Goal: Transaction & Acquisition: Purchase product/service

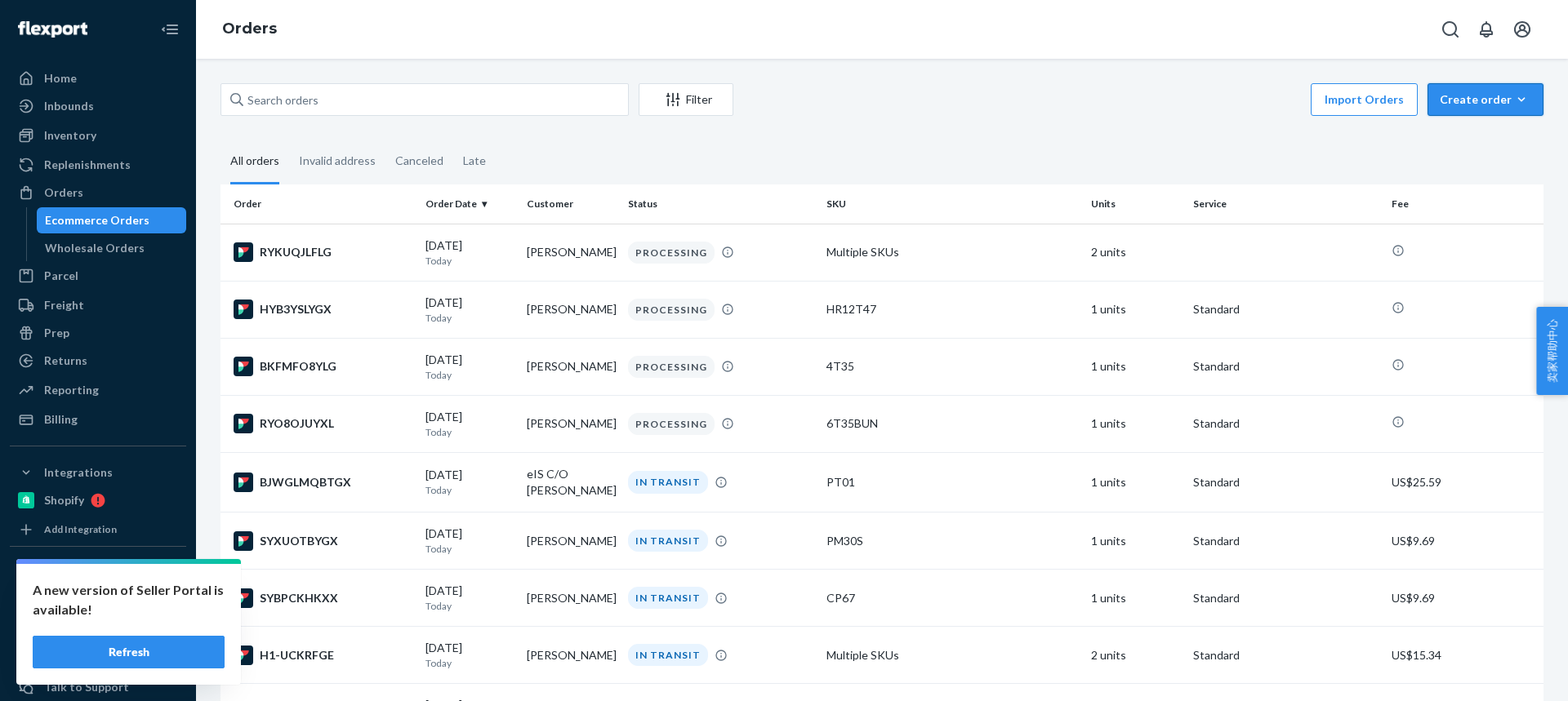
click at [1476, 107] on button "Create order Ecommerce order Removal order" at bounding box center [1485, 99] width 116 height 32
click at [1454, 142] on span "Ecommerce order" at bounding box center [1495, 139] width 101 height 12
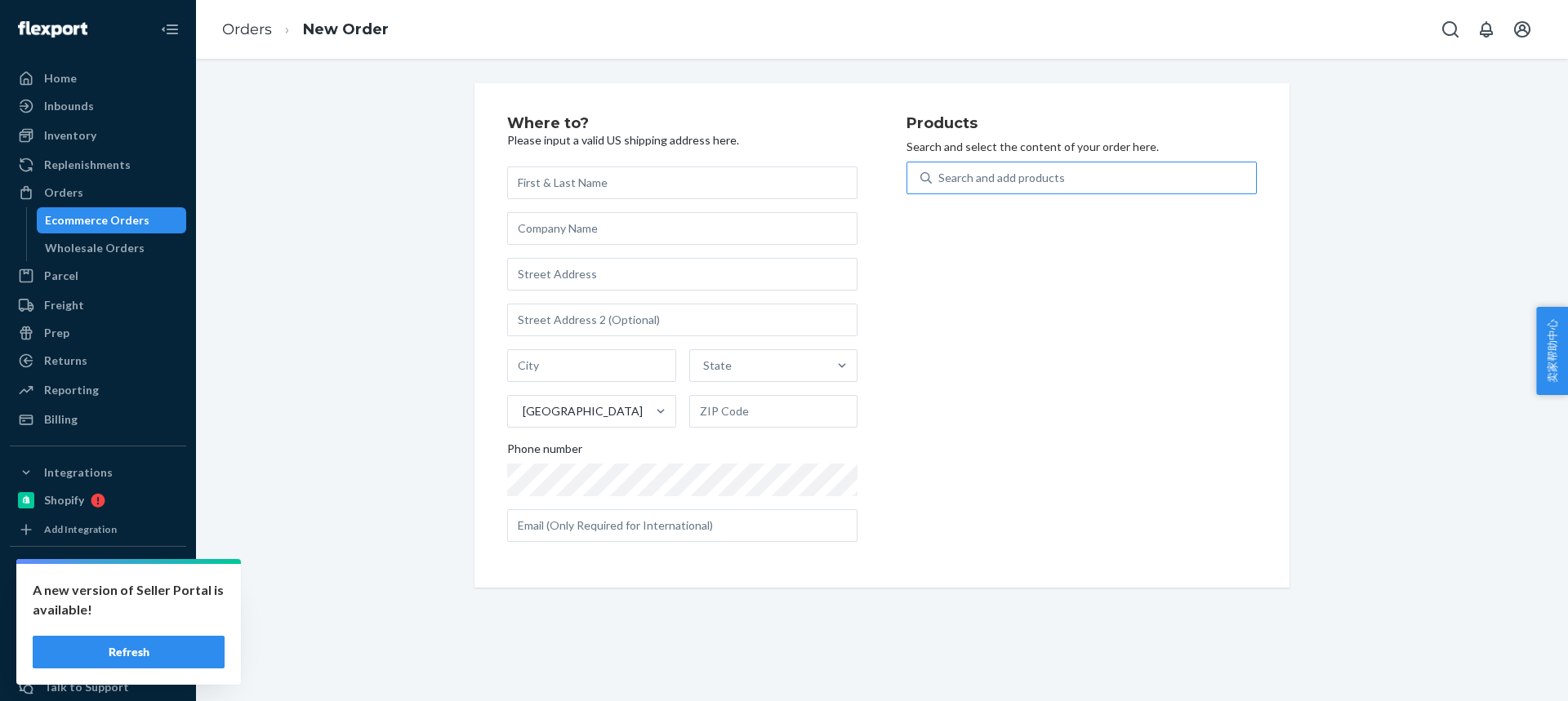
click at [989, 181] on div "Search and add products" at bounding box center [1001, 178] width 127 height 17
click at [939, 181] on input "Search and add products" at bounding box center [939, 178] width 2 height 17
type input "PM4007S"
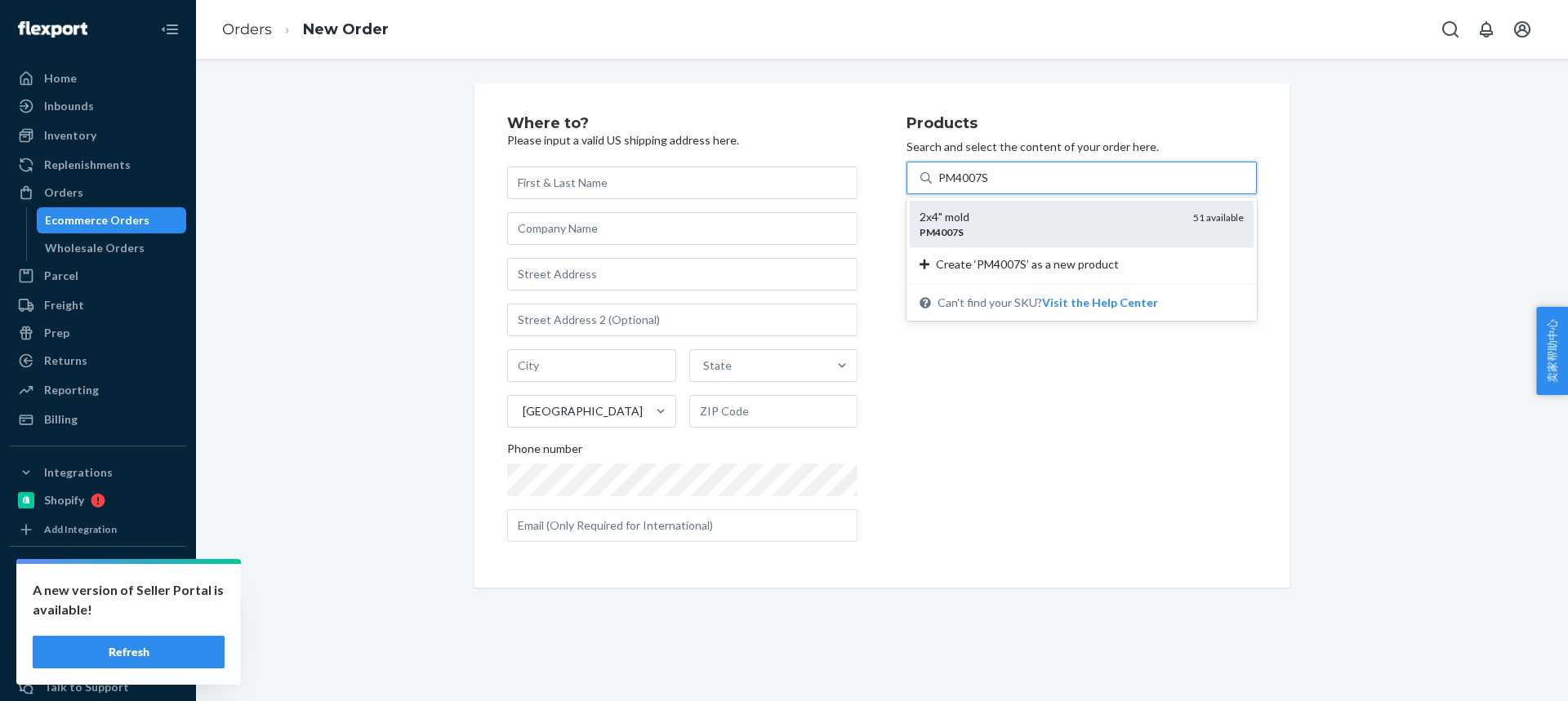
click at [959, 219] on div "2x4" mold" at bounding box center [1049, 217] width 261 height 17
click at [959, 186] on input "PM4007S" at bounding box center [963, 178] width 51 height 17
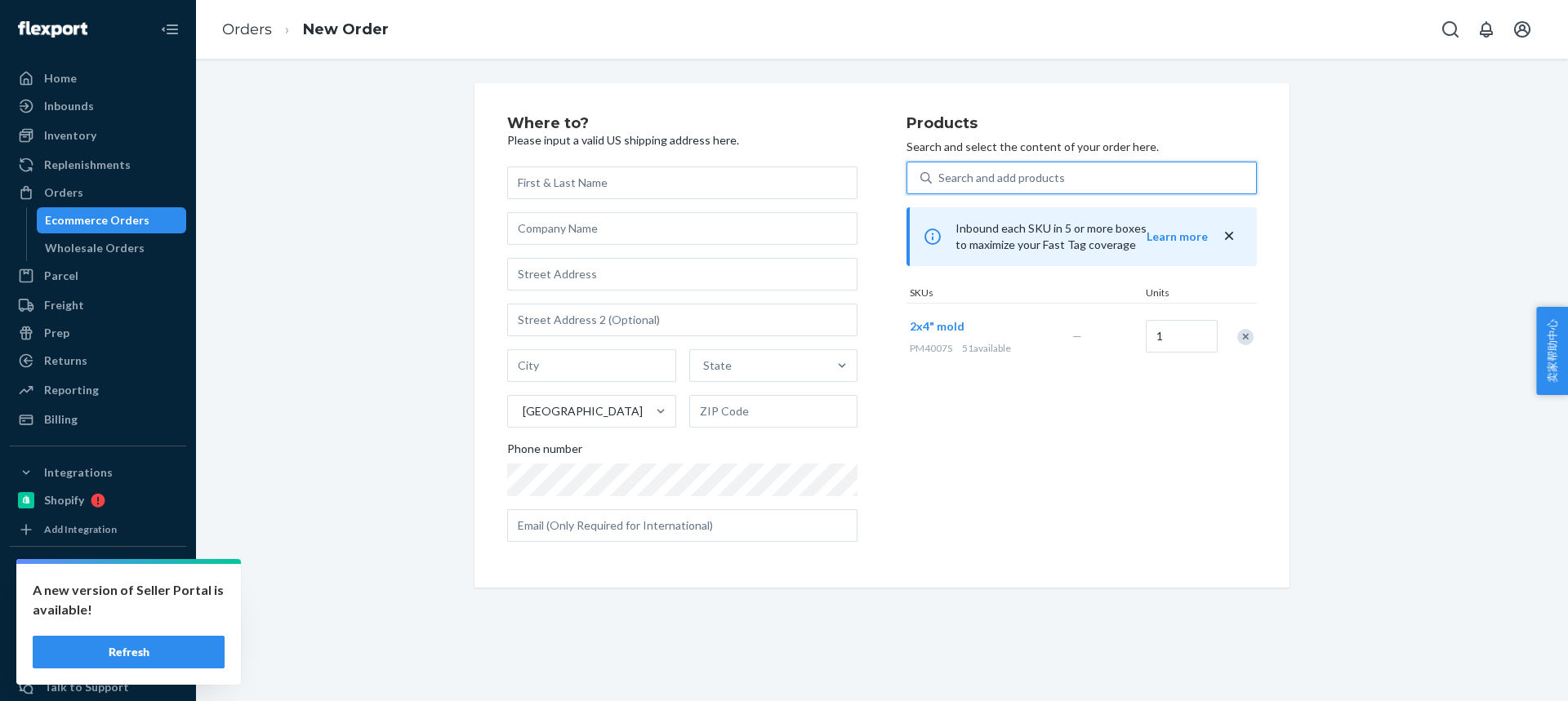
click at [957, 184] on div "Search and add products" at bounding box center [1001, 178] width 127 height 17
click at [939, 184] on input "0 results available. Select is focused ,type to refine list, press Down to open…" at bounding box center [939, 178] width 2 height 17
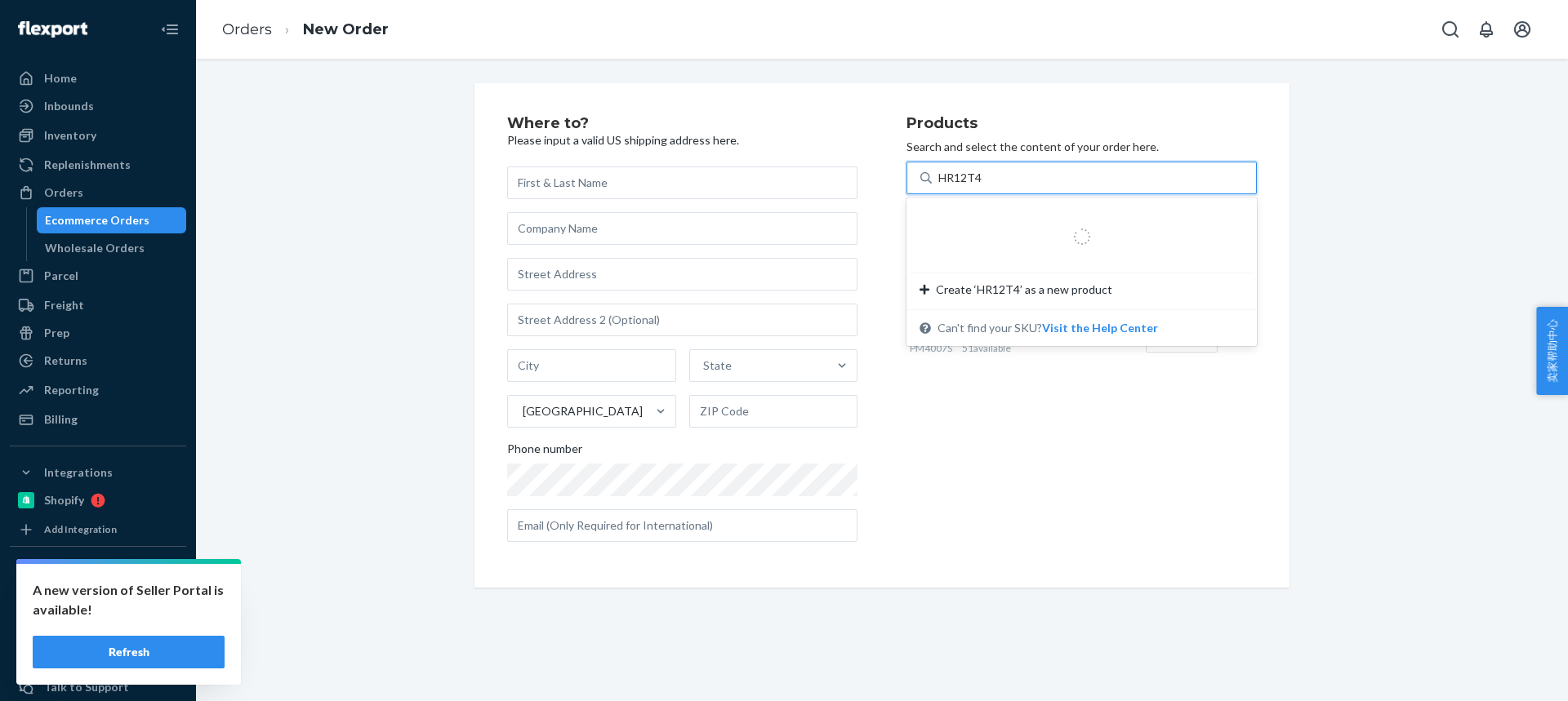
type input "HR12T47"
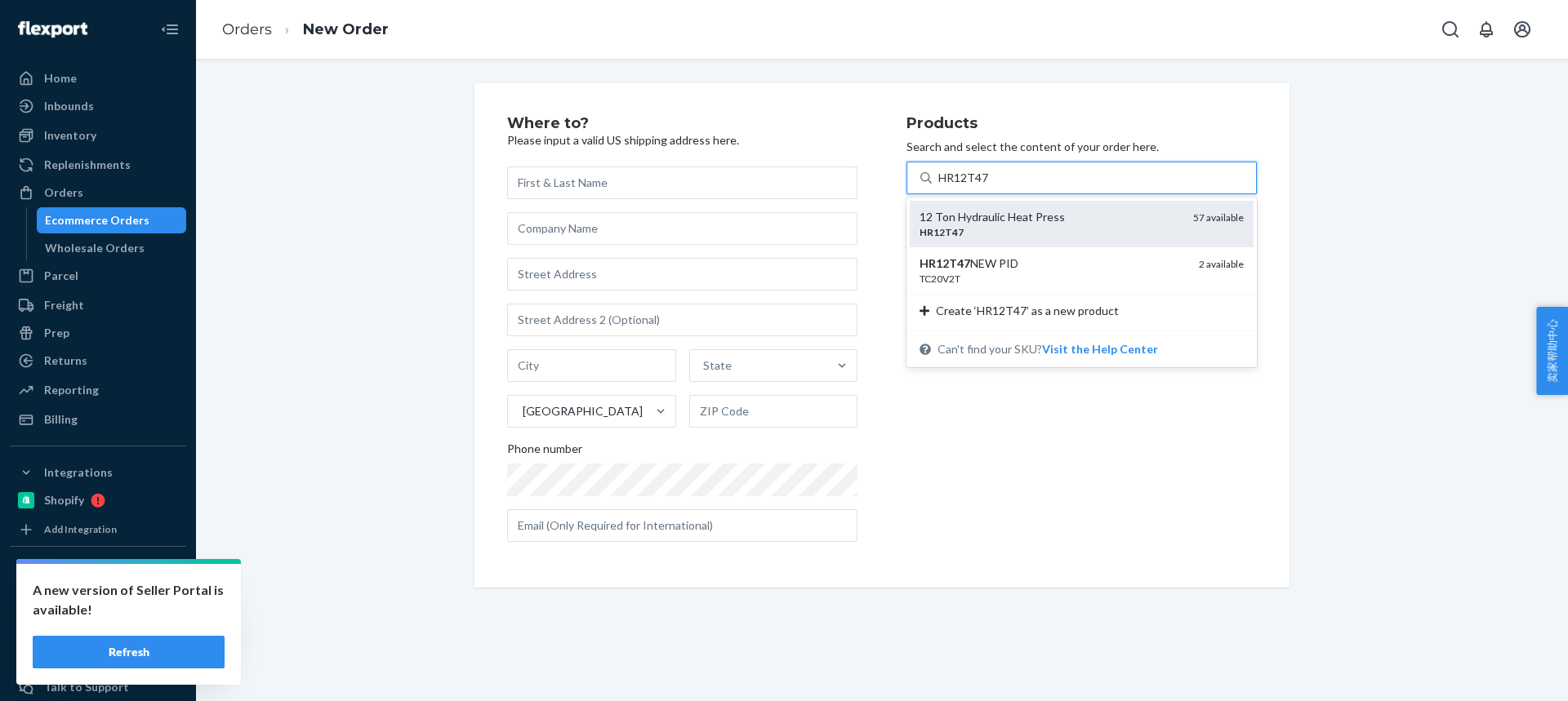
click at [958, 231] on div "HR12T47" at bounding box center [1049, 232] width 261 height 14
click at [958, 186] on input "HR12T47" at bounding box center [963, 178] width 50 height 17
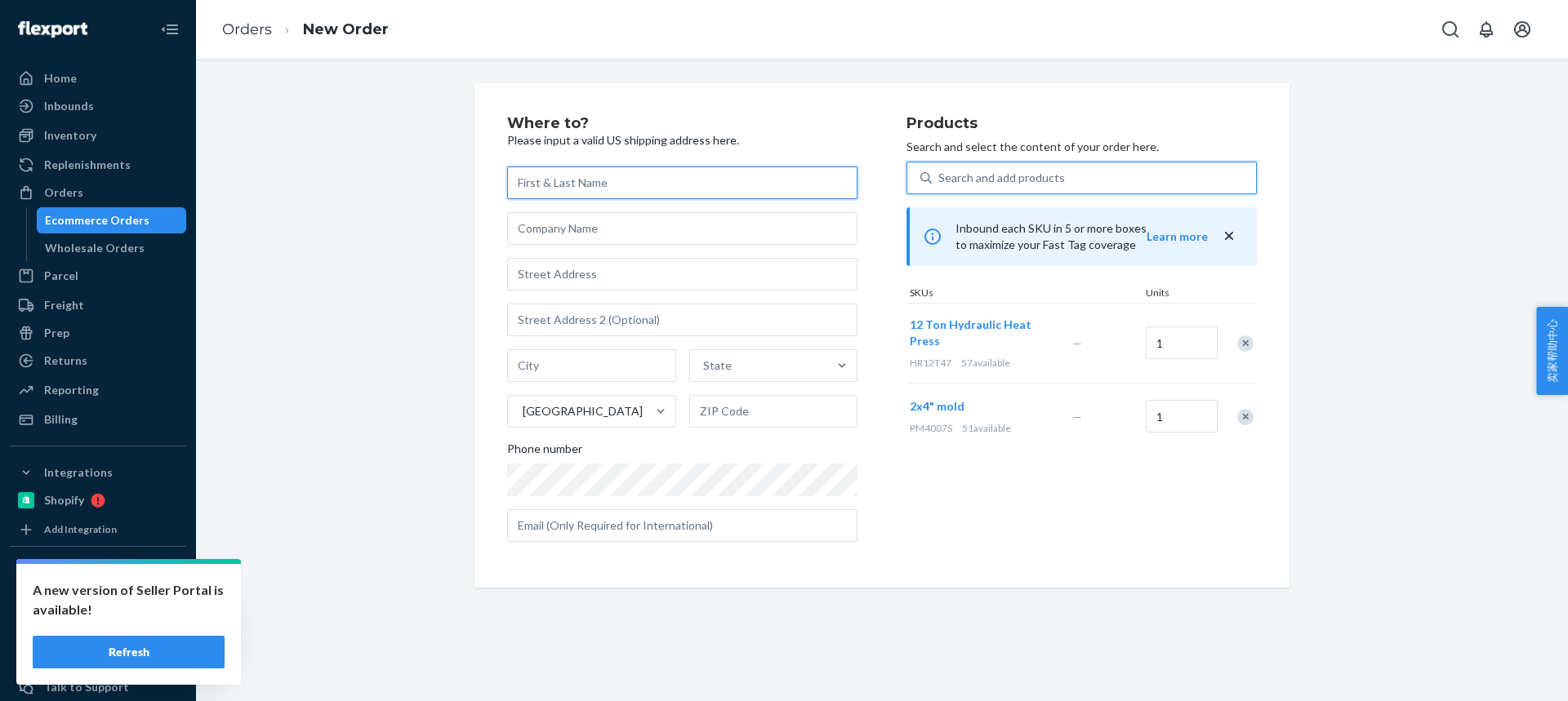
click at [547, 182] on input "text" at bounding box center [682, 182] width 351 height 32
paste input "[PERSON_NAME]"
type input "[PERSON_NAME]"
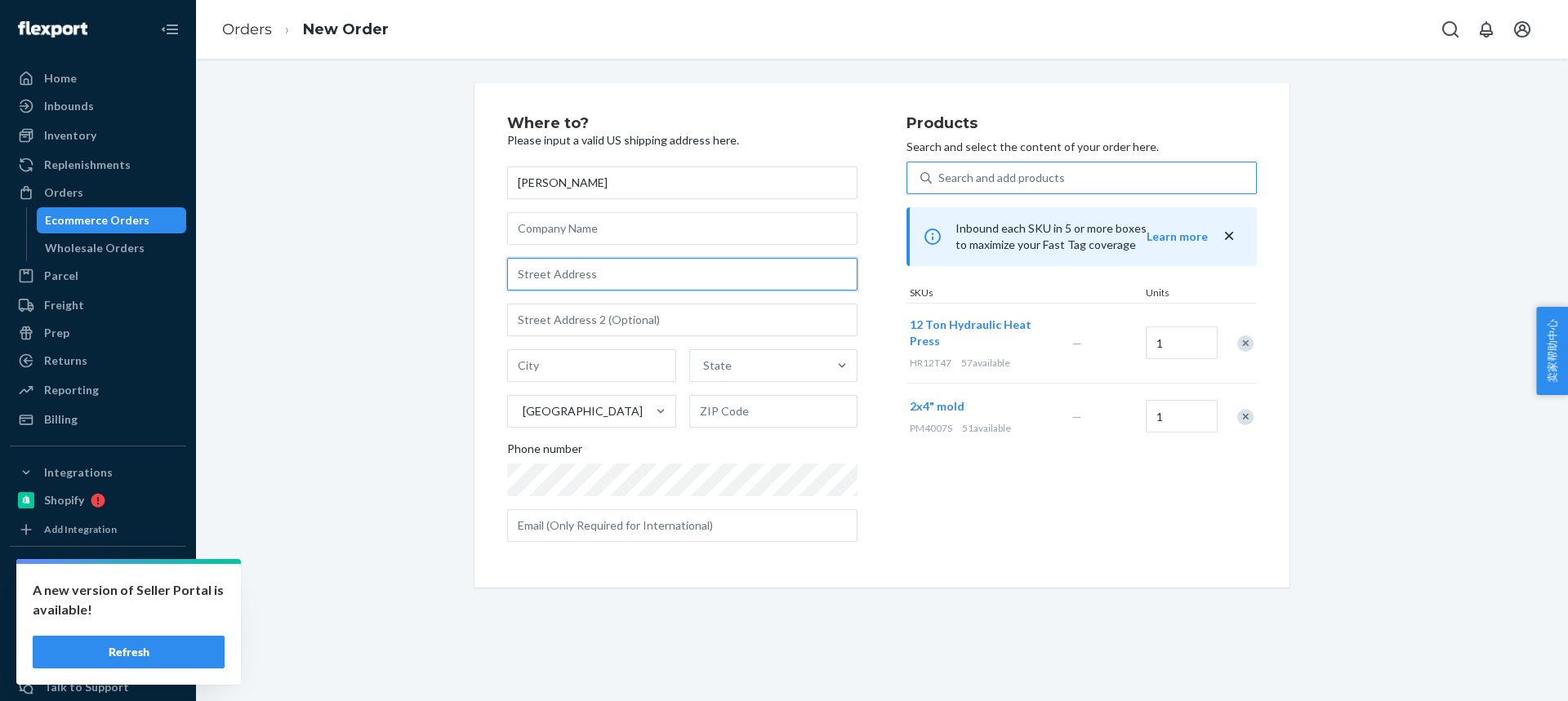
click at [552, 277] on input "text" at bounding box center [682, 274] width 351 height 32
paste input "1544 Stokes St Apt 4"
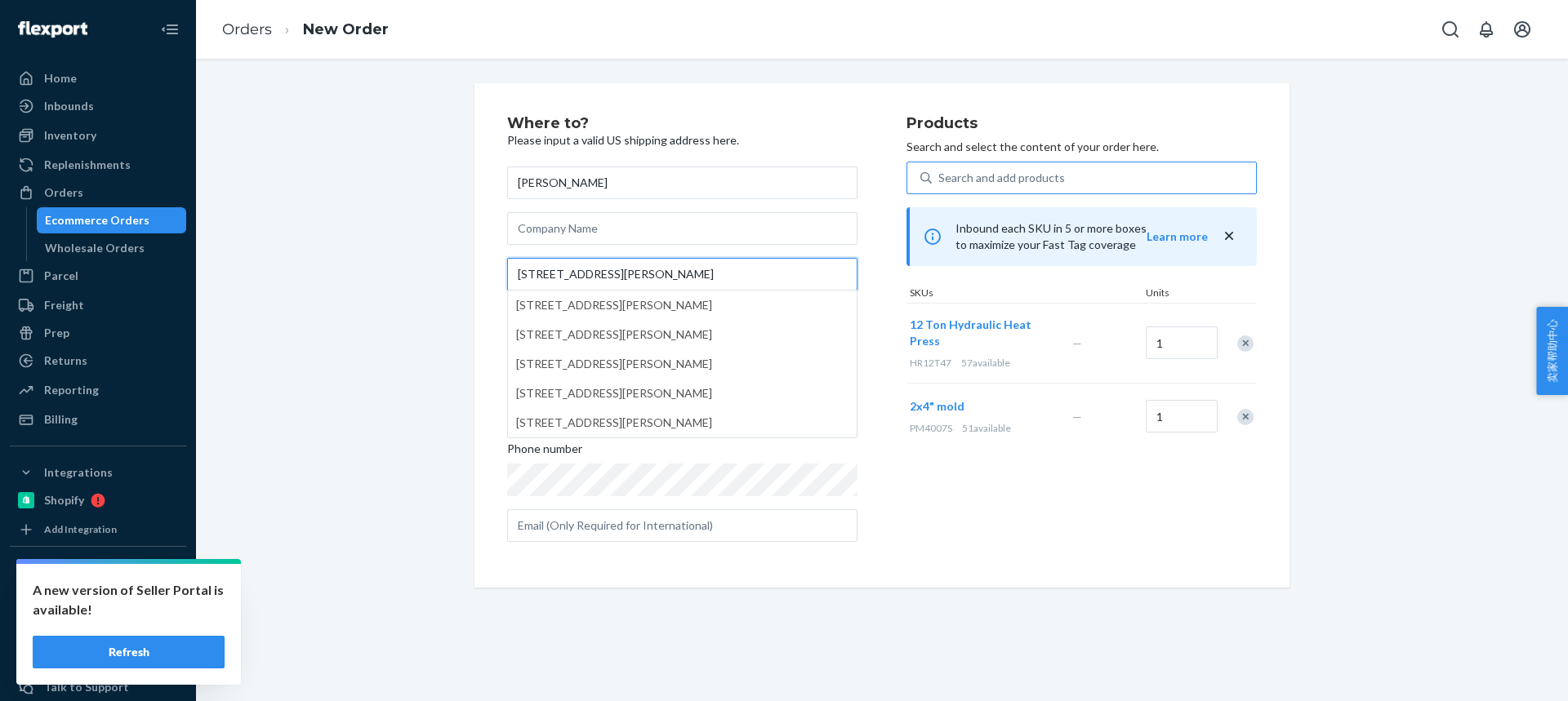
type input "1544 Stokes St Apt 4"
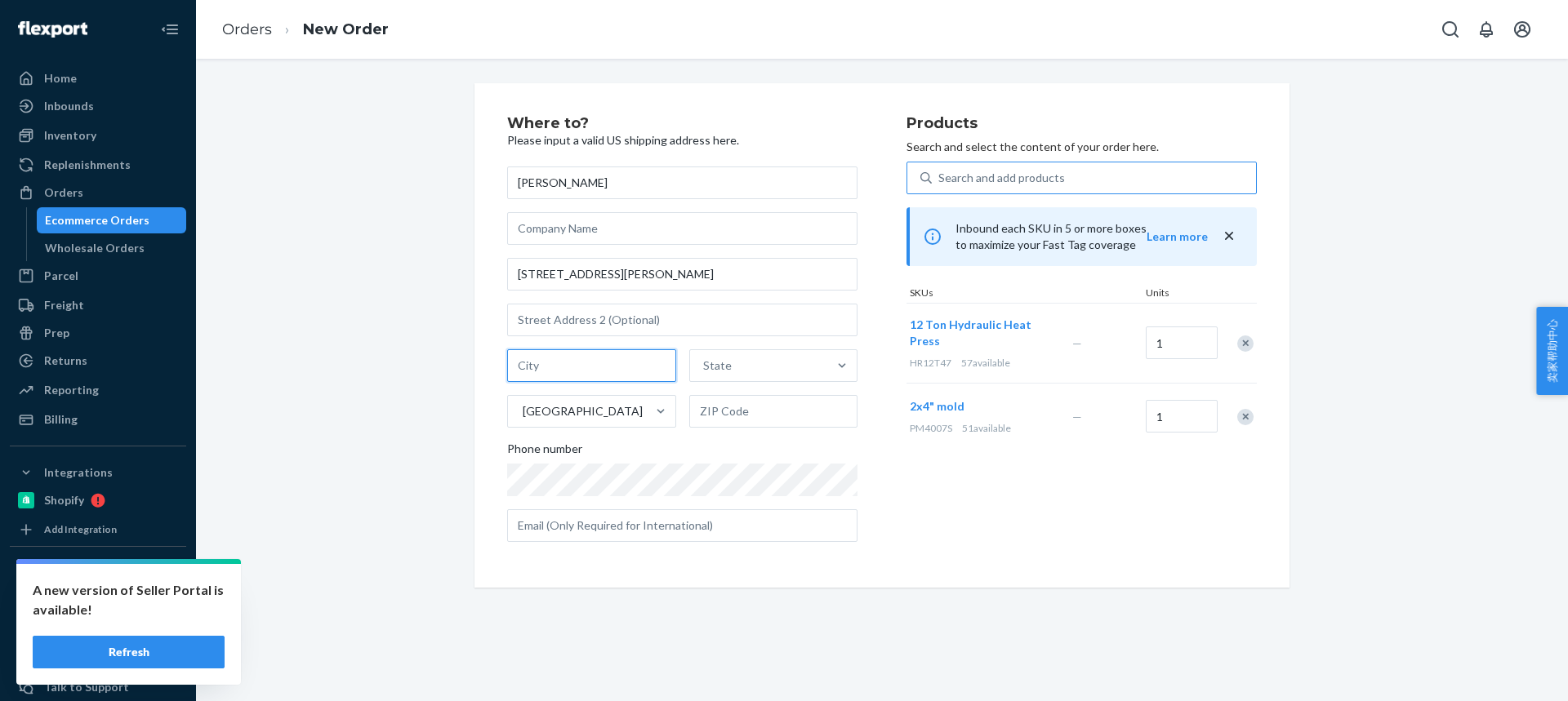
click at [591, 363] on input "text" at bounding box center [591, 365] width 169 height 32
paste input "San Jose CA 95126-4327"
drag, startPoint x: 572, startPoint y: 366, endPoint x: 681, endPoint y: 367, distance: 109.0
click at [707, 368] on div "San Jose CA 95126-4327 State United States" at bounding box center [682, 389] width 351 height 79
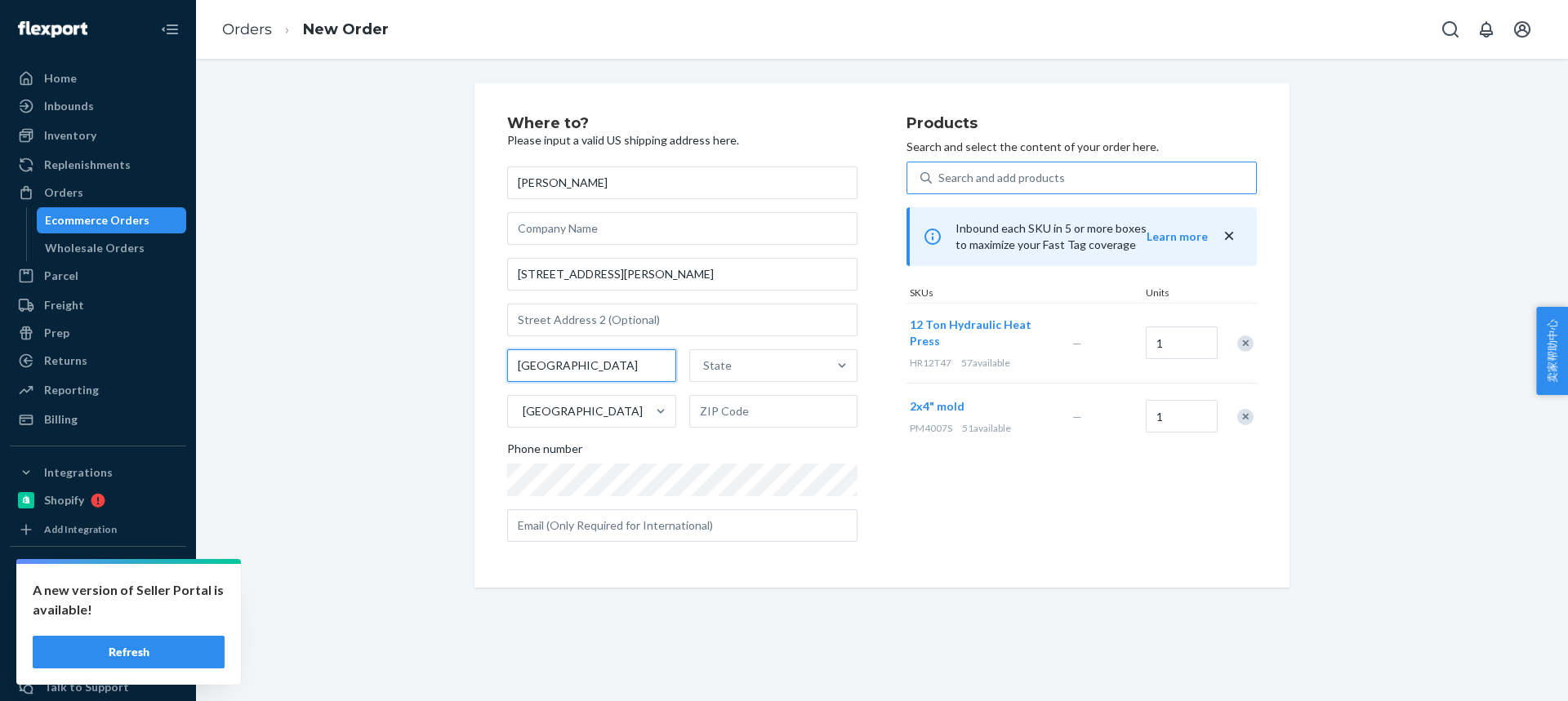
scroll to position [0, 0]
type input "San Jose CA"
drag, startPoint x: 729, startPoint y: 406, endPoint x: 717, endPoint y: 405, distance: 12.0
click at [729, 406] on input "text" at bounding box center [773, 411] width 169 height 32
paste input "95126-4327"
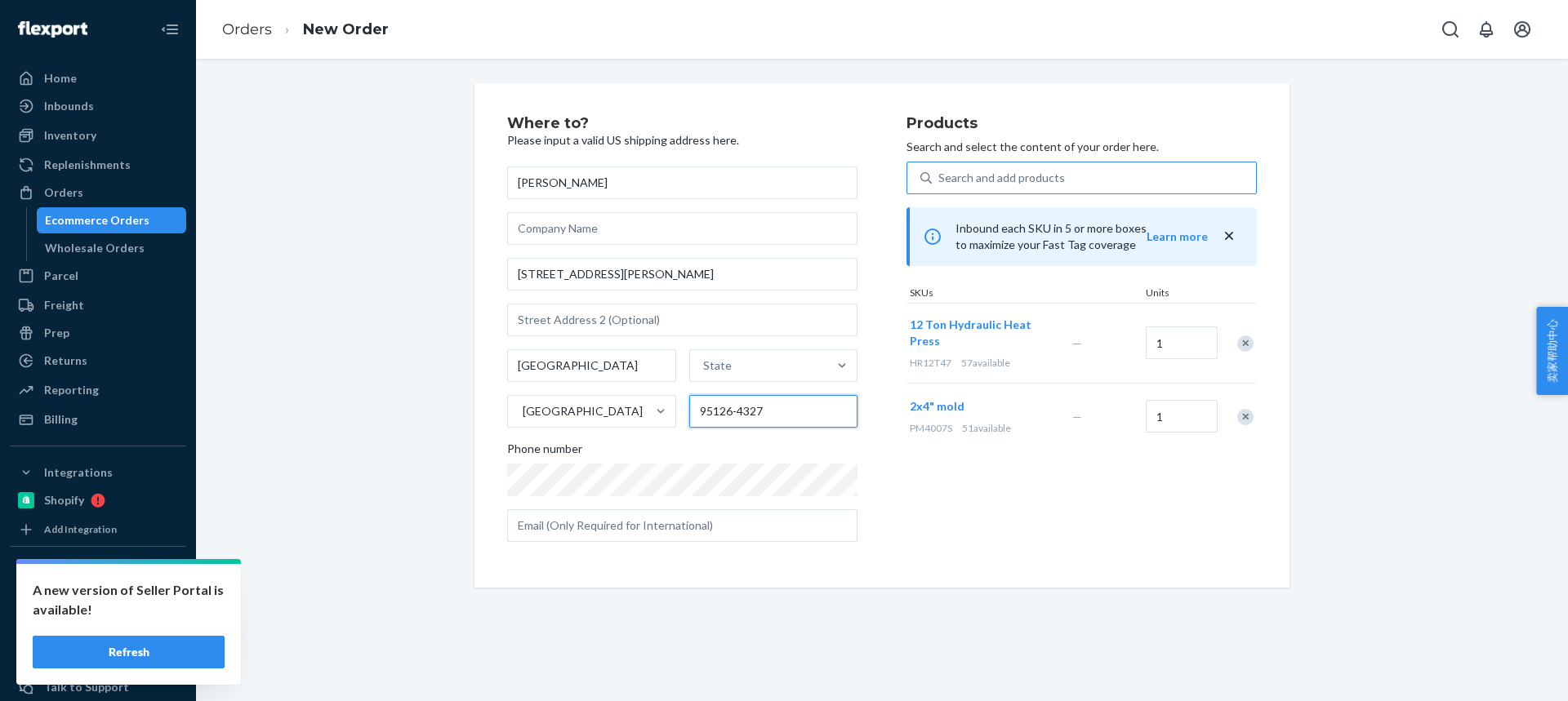
type input "95126-4327"
drag, startPoint x: 581, startPoint y: 366, endPoint x: 635, endPoint y: 366, distance: 54.0
click at [637, 367] on input "San Jose CA" at bounding box center [591, 365] width 169 height 32
type input "San Jose"
click at [715, 372] on div "State" at bounding box center [717, 365] width 29 height 17
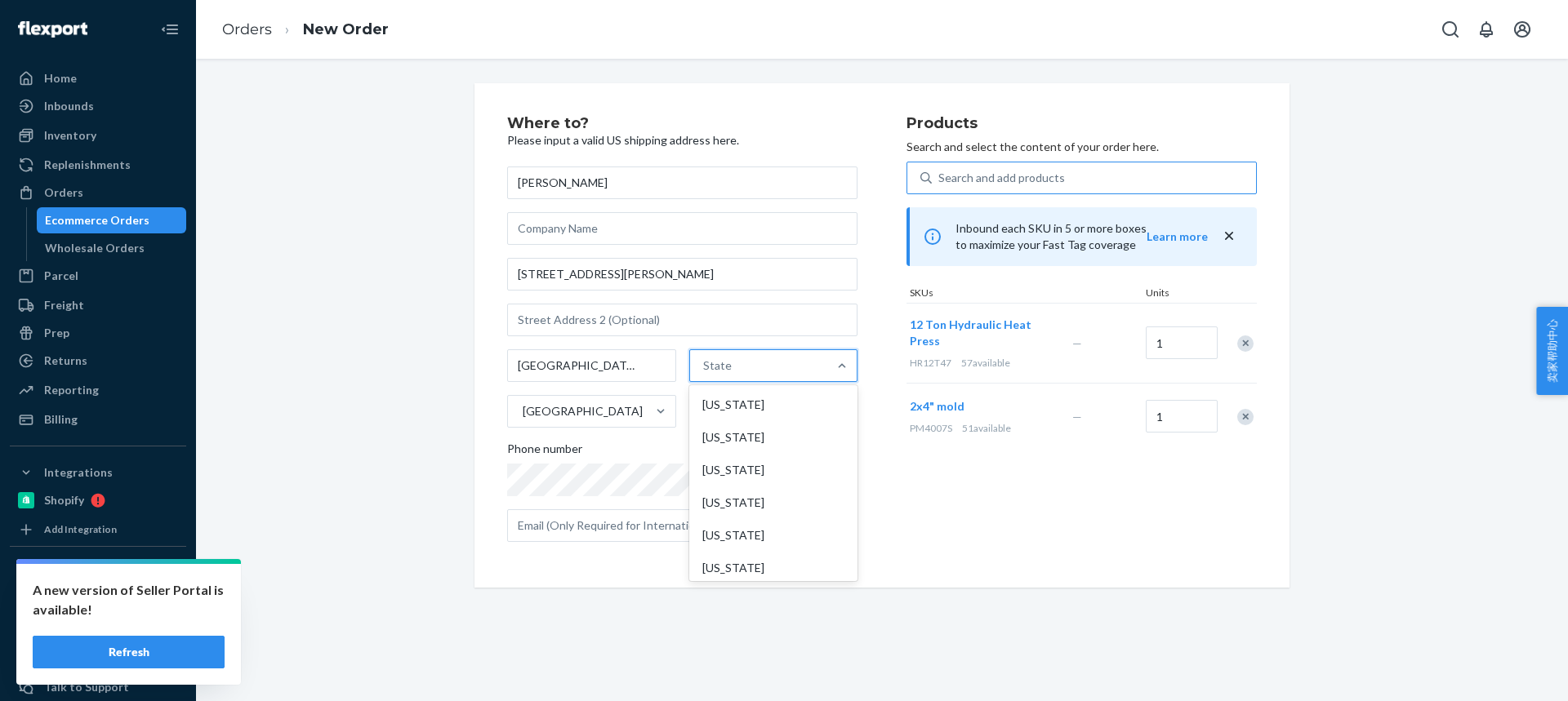
click at [705, 372] on input "option [US_STATE] focused, 1 of 59. 59 results available. Use Up and Down to ch…" at bounding box center [704, 365] width 2 height 17
paste input "CA"
type input "CA"
click at [707, 429] on div "[US_STATE]" at bounding box center [771, 436] width 165 height 32
click at [707, 374] on input "CA" at bounding box center [710, 365] width 20 height 17
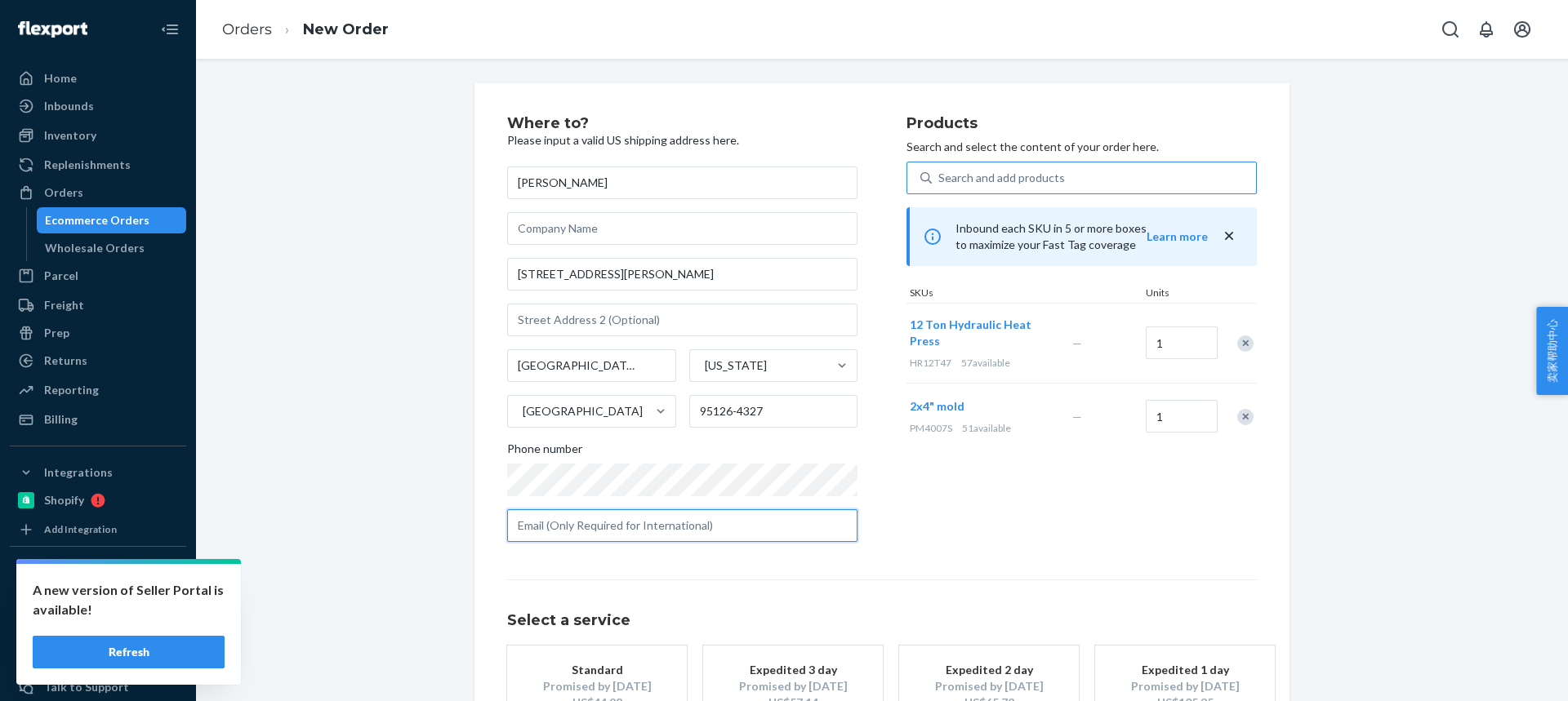
click at [621, 529] on input "text" at bounding box center [682, 525] width 351 height 32
paste input "ericiscool97@gmail.com"
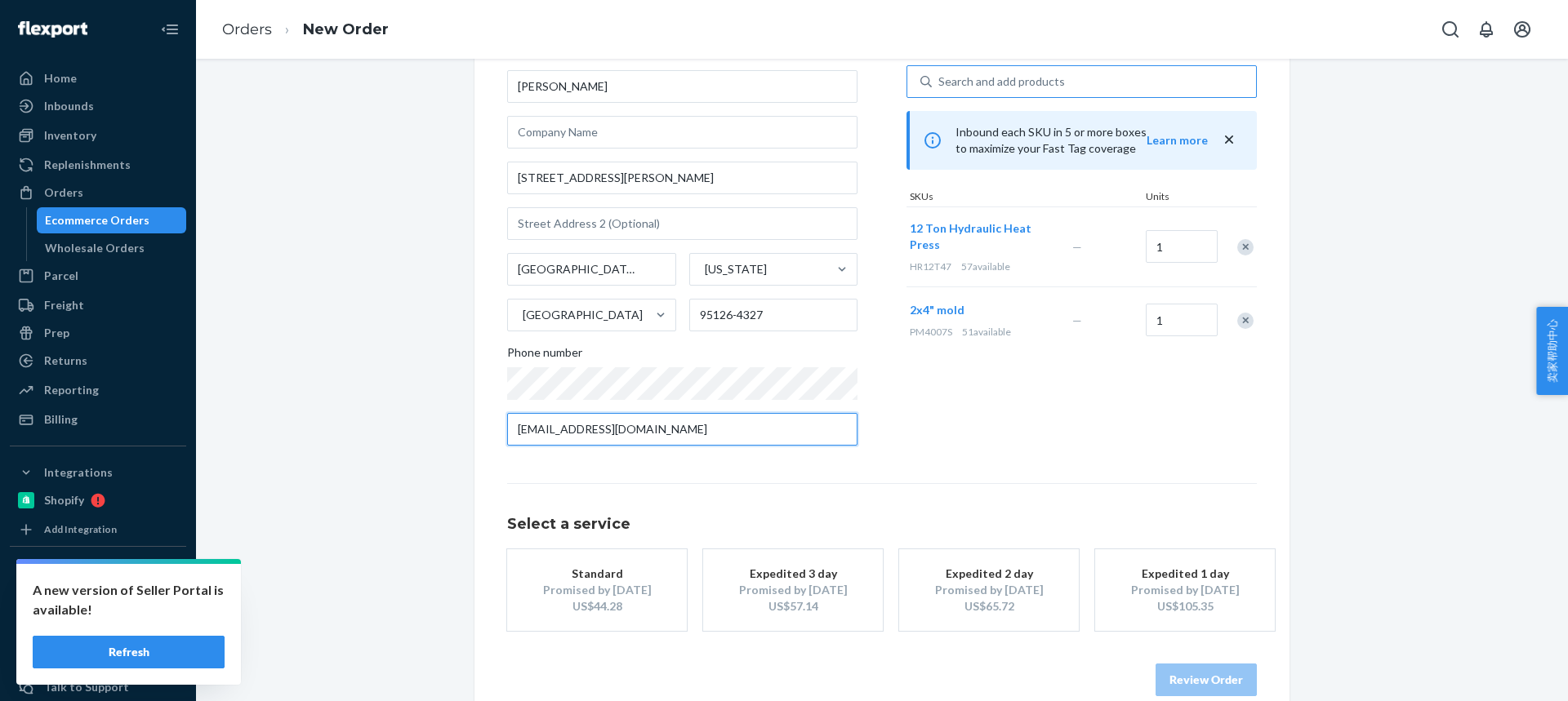
scroll to position [124, 0]
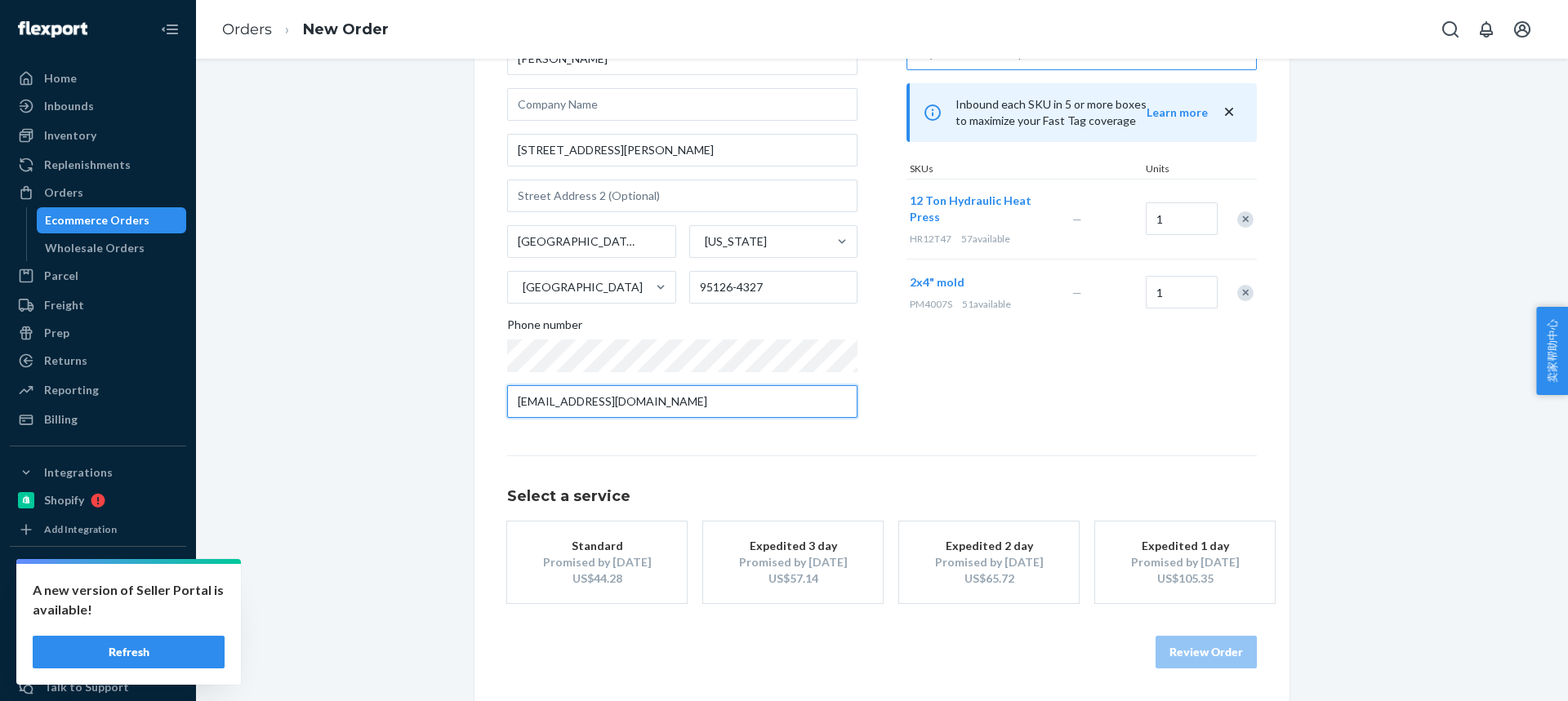
type input "ericiscool97@gmail.com"
click at [567, 563] on div "Promised by [DATE]" at bounding box center [597, 562] width 131 height 17
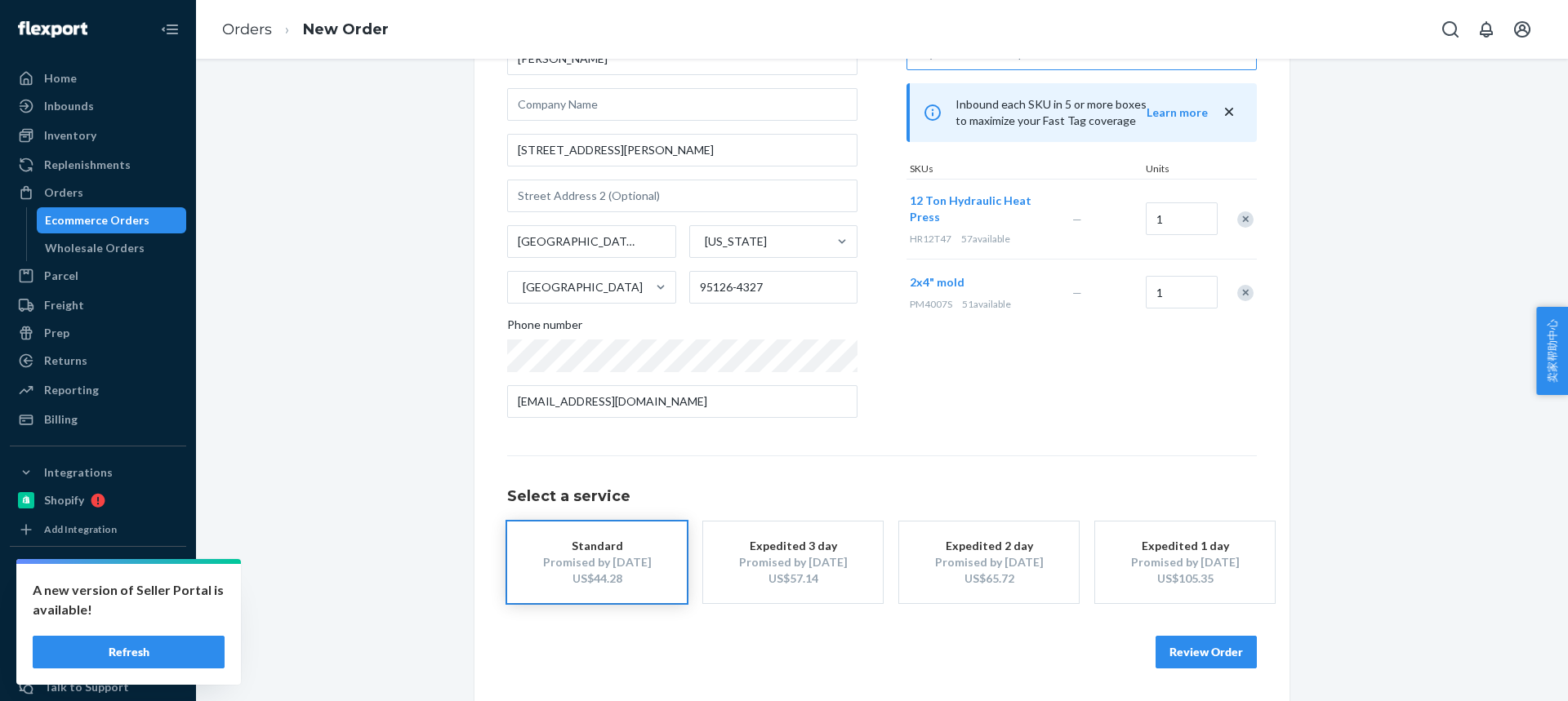
click at [1188, 641] on button "Review Order" at bounding box center [1206, 651] width 101 height 32
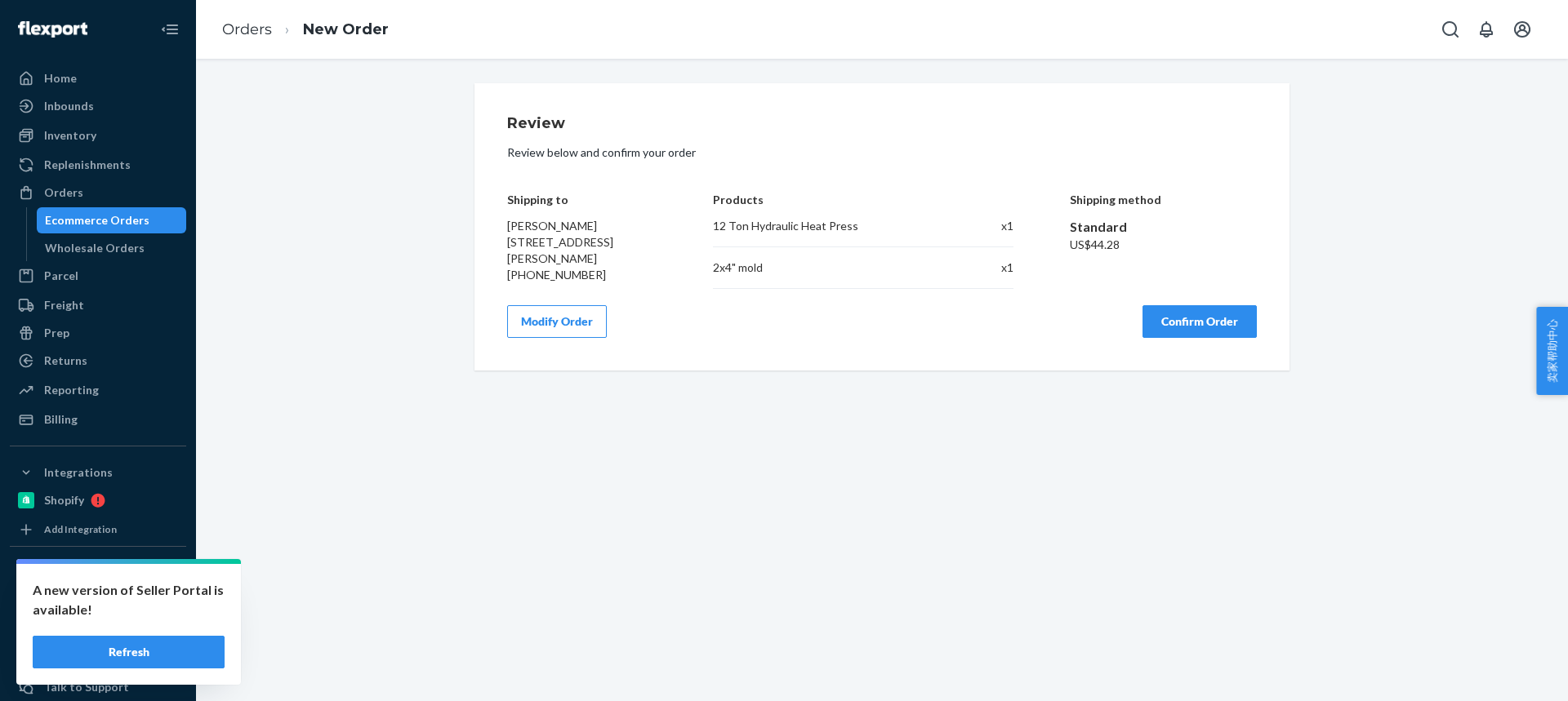
scroll to position [0, 0]
click at [1172, 322] on button "Confirm Order" at bounding box center [1199, 321] width 114 height 32
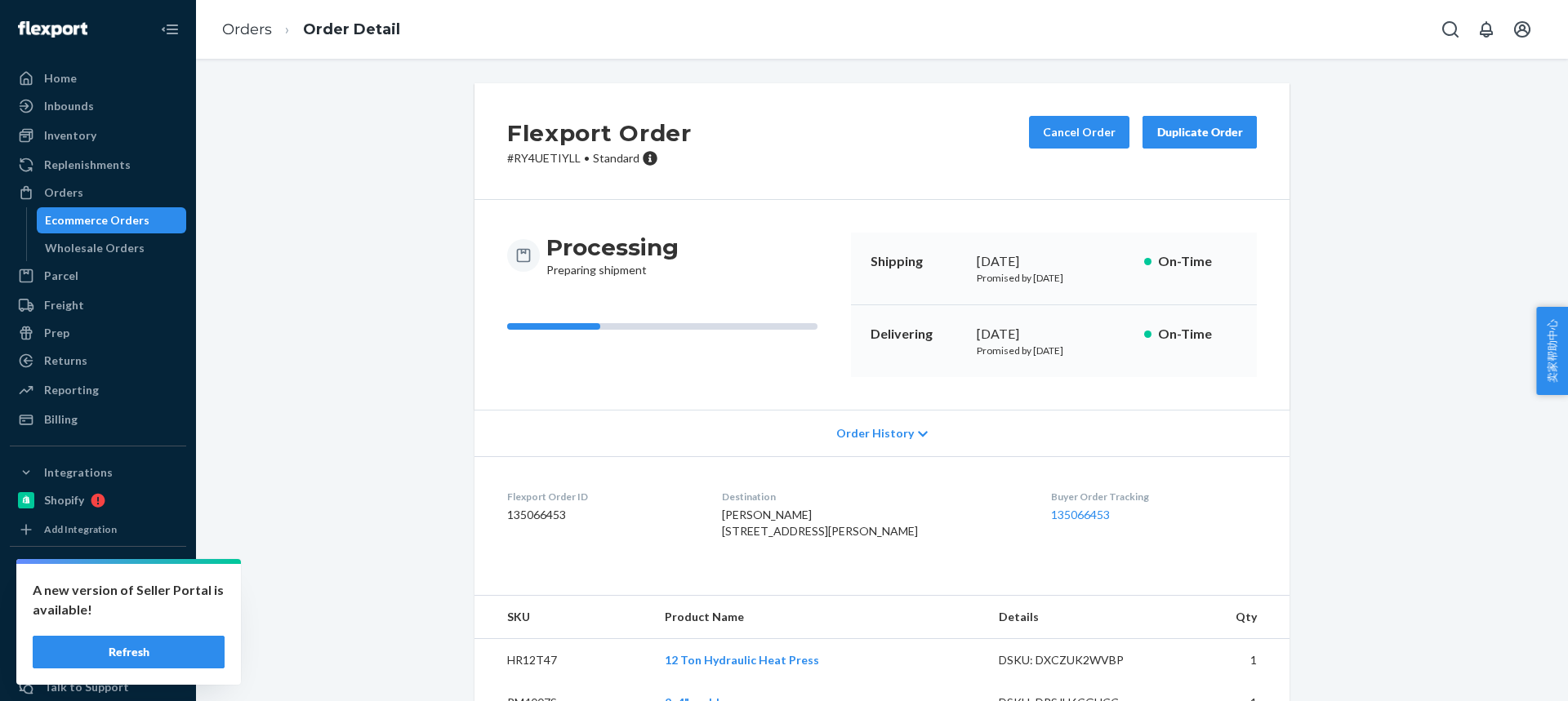
click at [1341, 421] on div "Flexport Order # RY4UETIYLL • Standard Cancel Order Duplicate Order Processing …" at bounding box center [882, 413] width 1347 height 660
click at [887, 528] on div "Eric Contreras 1544 Stokes St Apt 4 San Jose, CA 95126-4327 US" at bounding box center [873, 522] width 304 height 32
drag, startPoint x: 778, startPoint y: 530, endPoint x: 729, endPoint y: 519, distance: 50.2
click at [724, 519] on dl "Flexport Order ID 135066453 Destination Eric Contreras 1544 Stokes St Apt 4 San…" at bounding box center [882, 517] width 815 height 122
copy span "Eric Contreras 1544 Stokes St Apt 4"
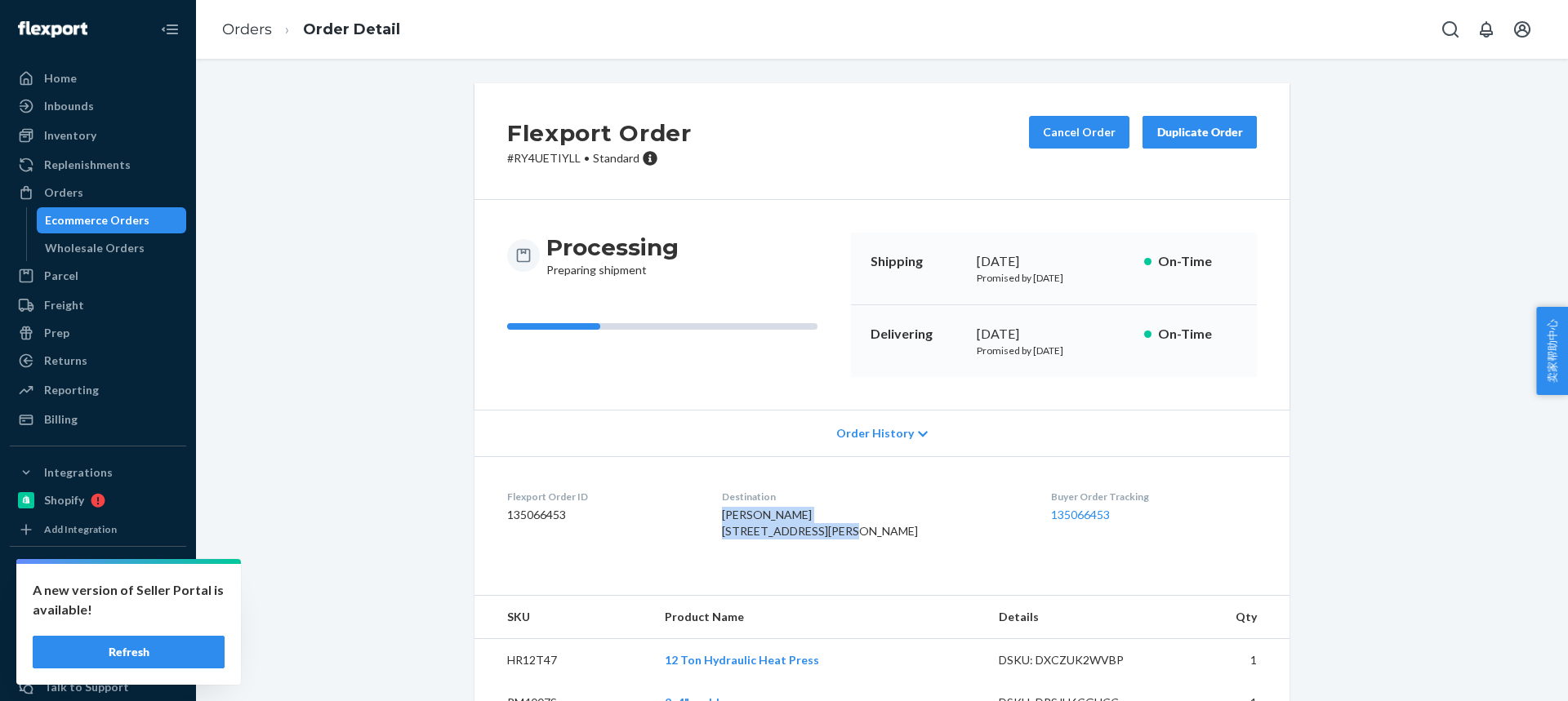
drag, startPoint x: 806, startPoint y: 523, endPoint x: 735, endPoint y: 517, distance: 71.3
click at [736, 517] on dl "Flexport Order ID 135066453 Destination Eric Contreras 1544 Stokes St Apt 4 San…" at bounding box center [882, 517] width 815 height 122
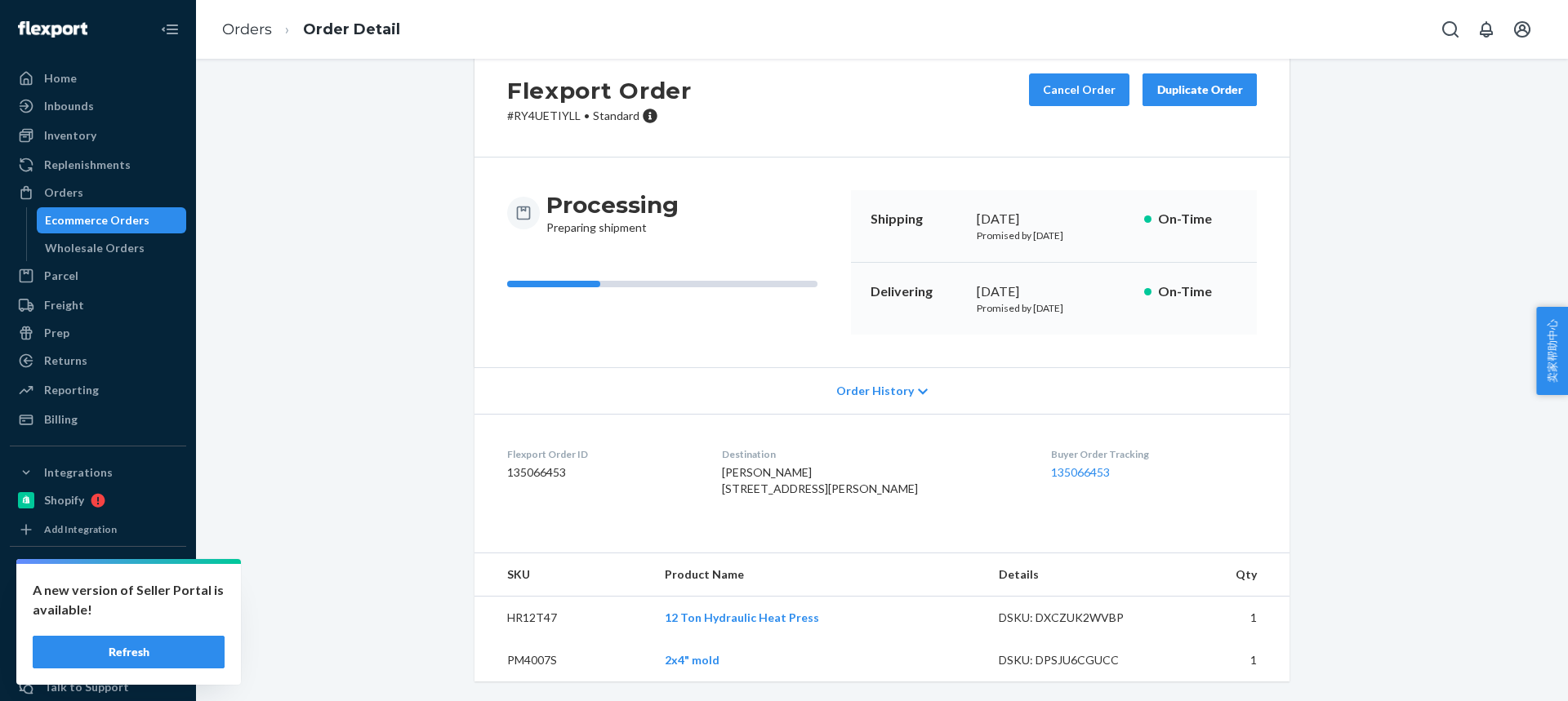
scroll to position [75, 0]
click at [523, 617] on td "HR12T47" at bounding box center [563, 618] width 177 height 43
copy td "HR12T47"
click at [1167, 74] on button "Duplicate Order" at bounding box center [1199, 89] width 114 height 32
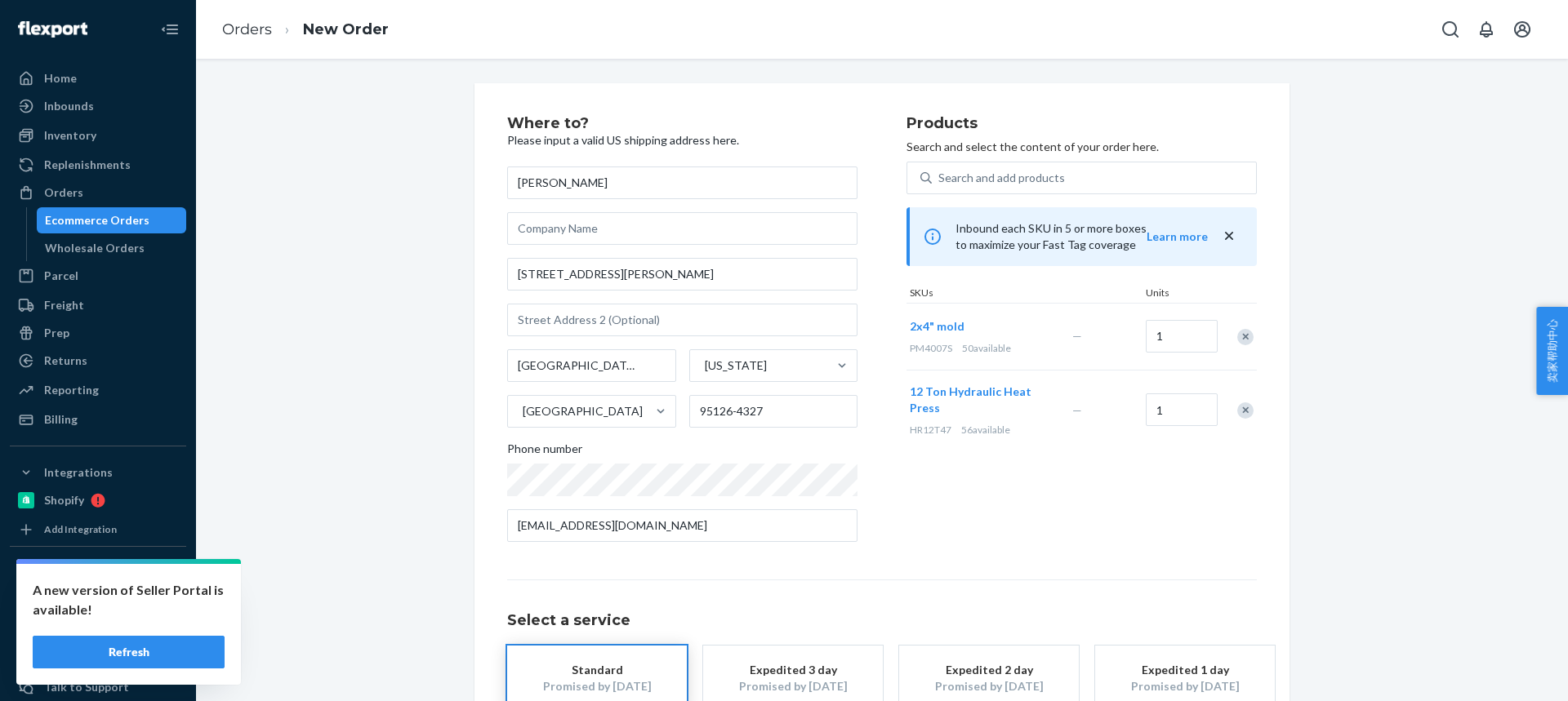
click at [1241, 341] on div "Remove Item" at bounding box center [1245, 337] width 17 height 17
click at [1242, 350] on div "Remove Item" at bounding box center [1245, 344] width 17 height 17
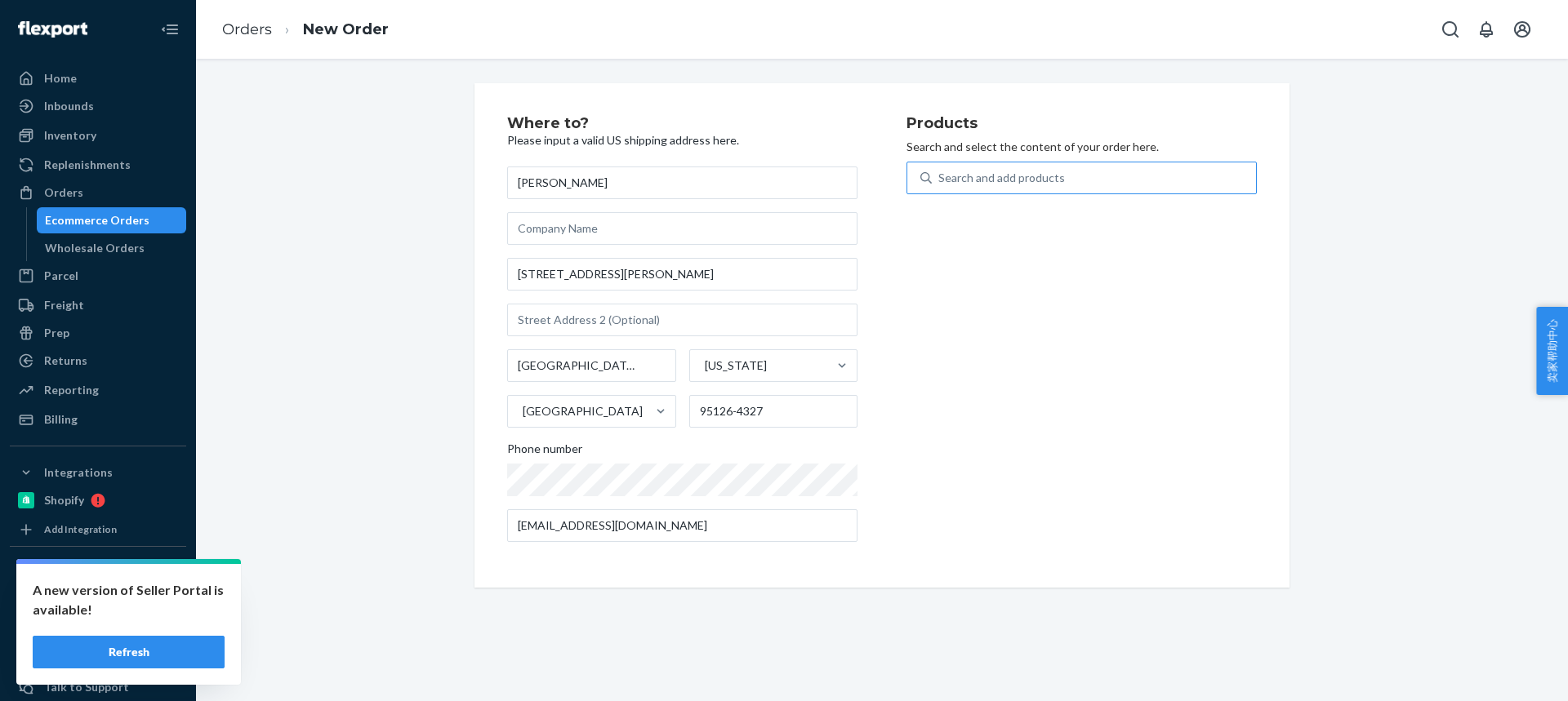
click at [1008, 188] on div "Search and add products" at bounding box center [1094, 178] width 324 height 30
click at [939, 186] on input "Search and add products" at bounding box center [939, 178] width 2 height 17
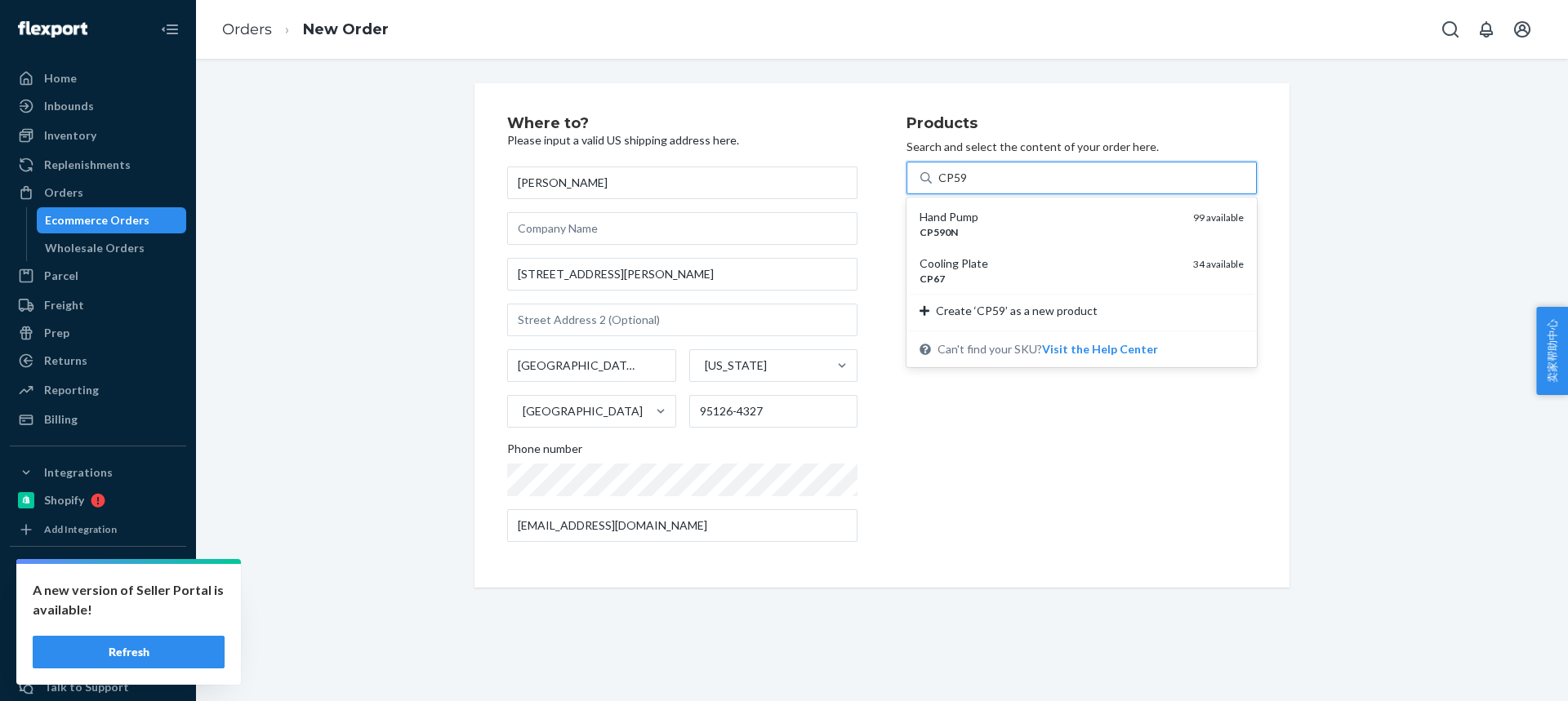
type input "CP590"
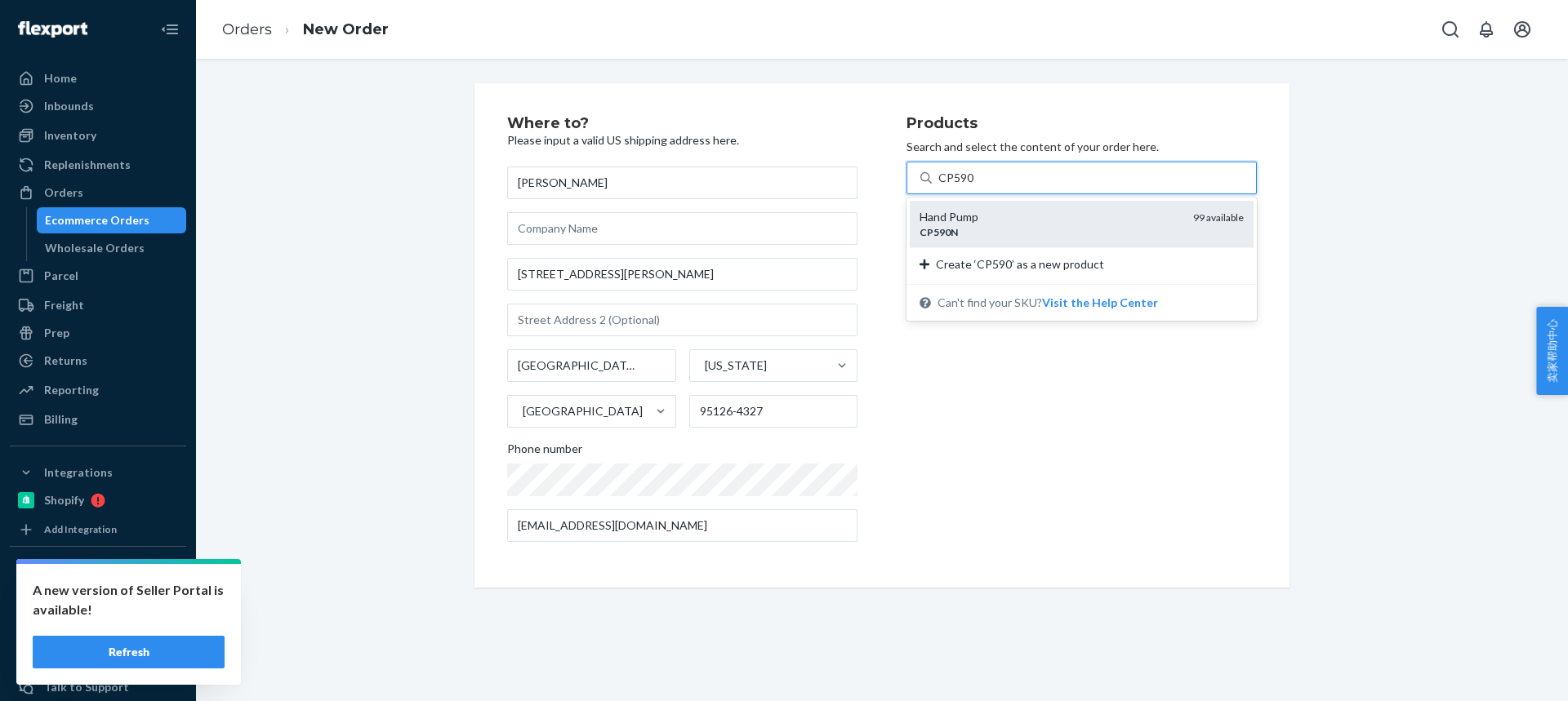
click at [999, 209] on div "Hand Pump" at bounding box center [1049, 217] width 261 height 17
click at [975, 186] on input "CP590" at bounding box center [956, 178] width 36 height 17
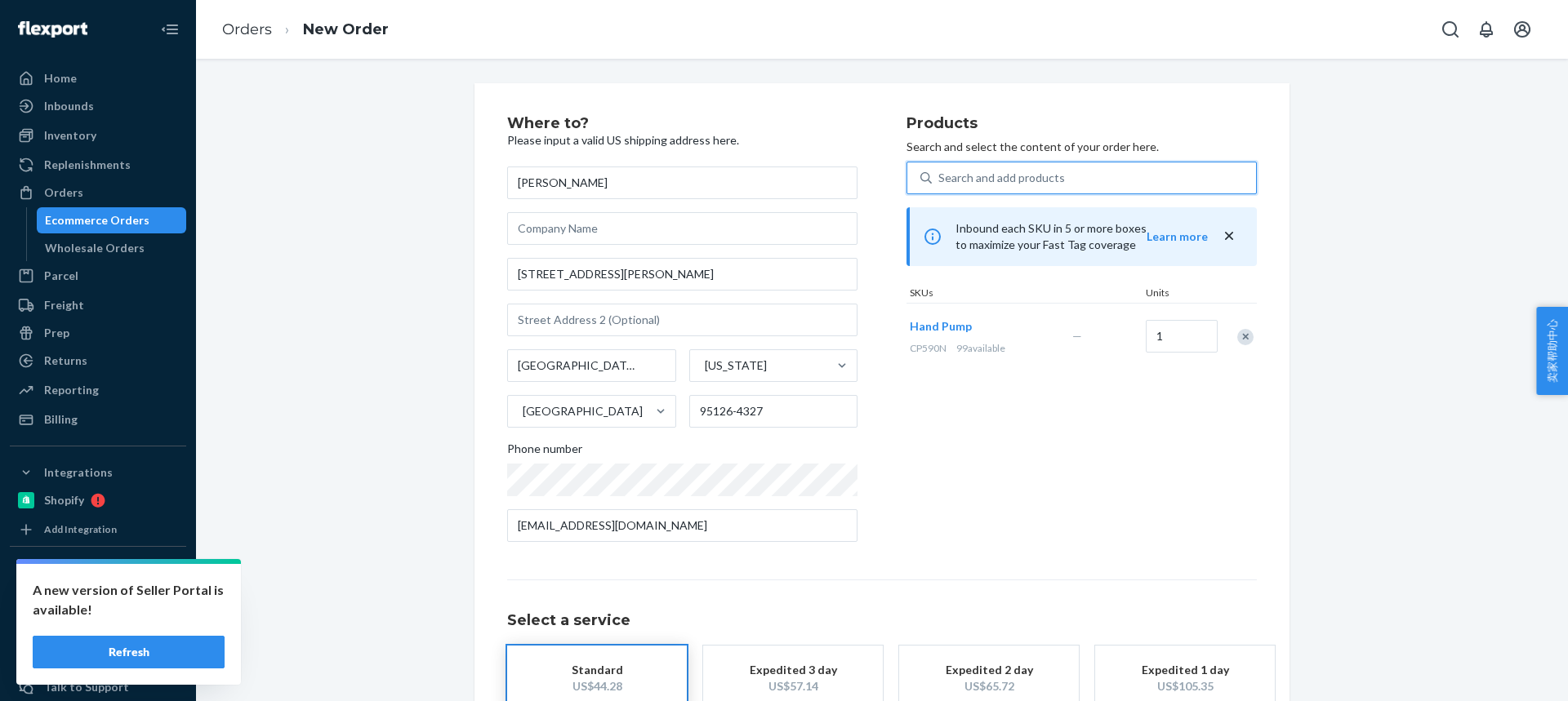
click at [977, 170] on div "Search and add products" at bounding box center [1001, 178] width 127 height 17
click at [939, 170] on input "0 results available. Select is focused ,type to refine list, press Down to open…" at bounding box center [939, 178] width 2 height 17
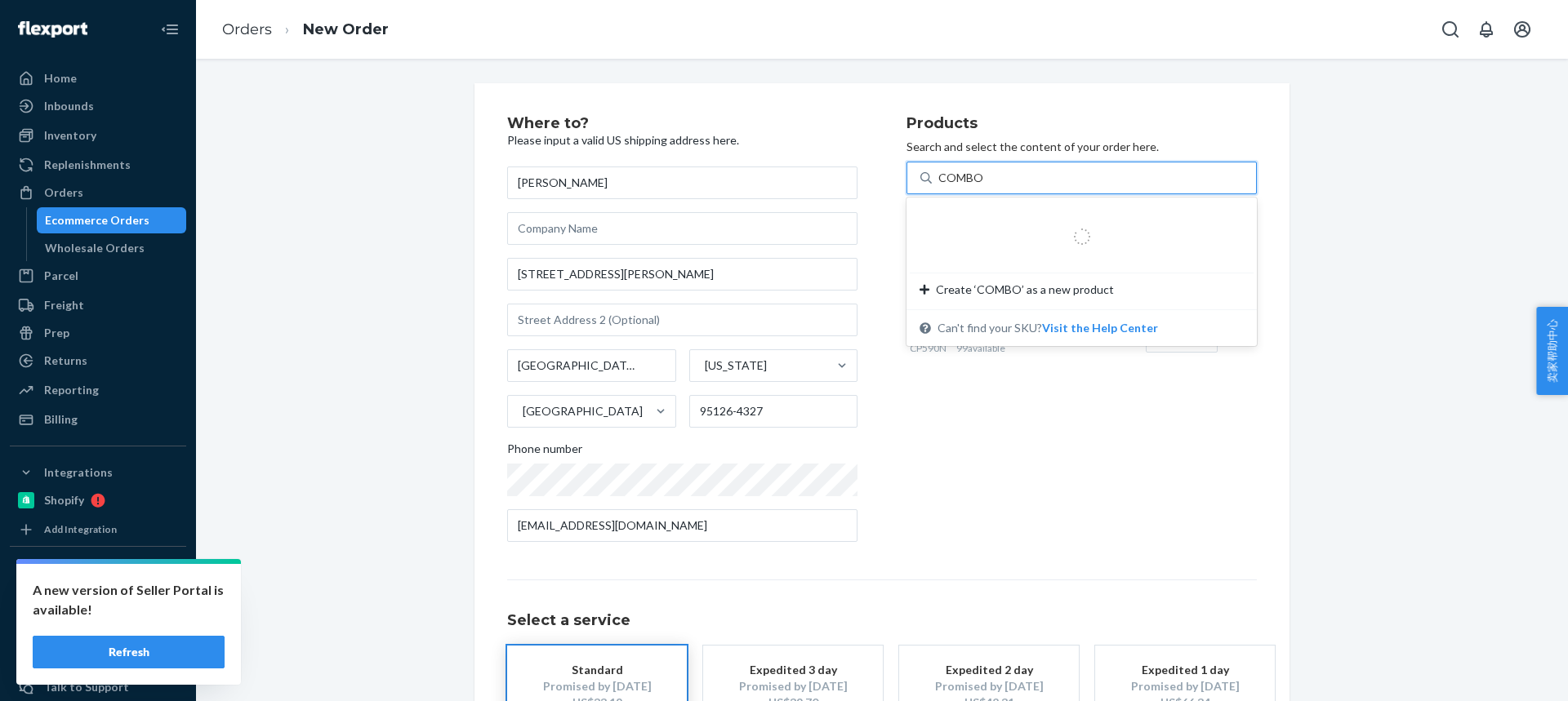
type input "COMBO2"
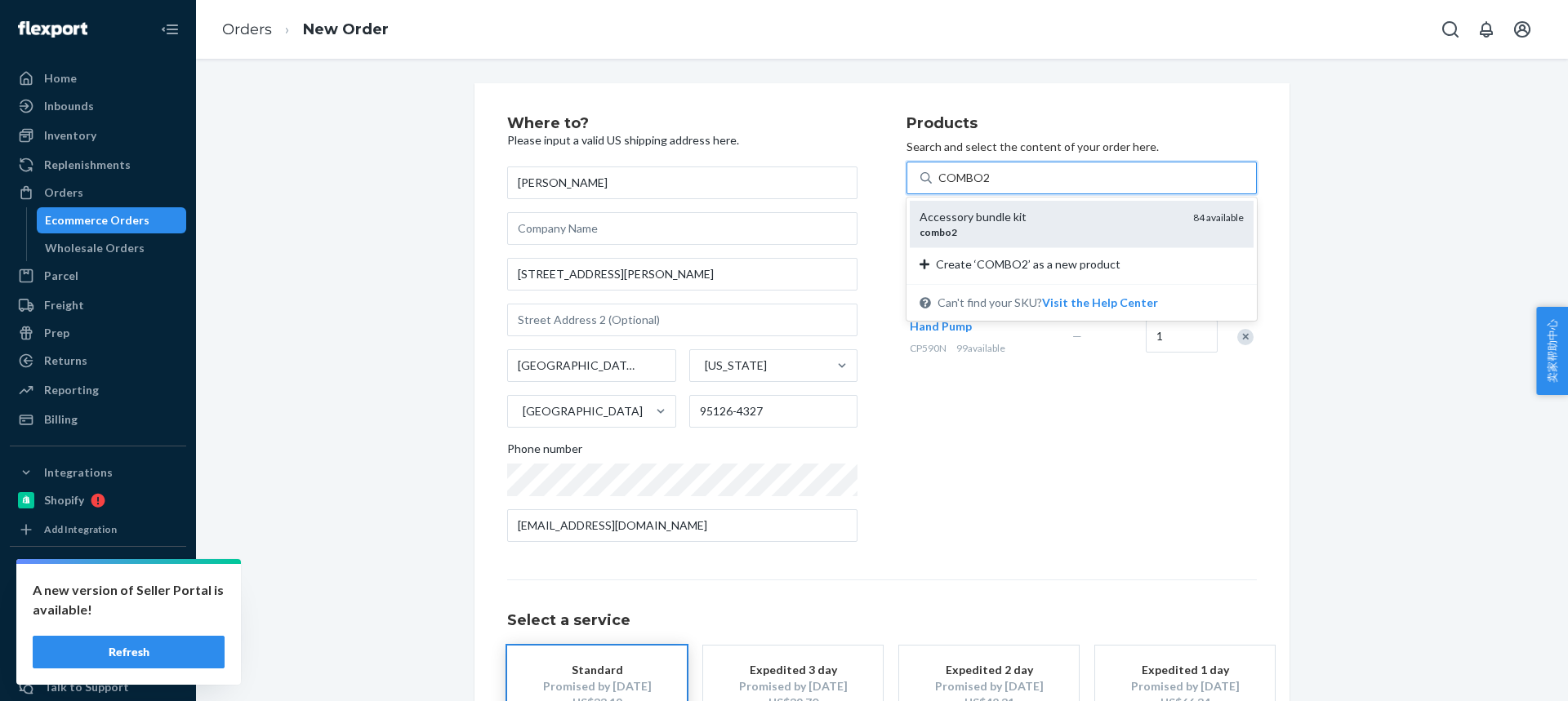
click at [958, 215] on div "Accessory bundle kit" at bounding box center [1049, 217] width 261 height 17
click at [958, 186] on input "COMBO2" at bounding box center [963, 178] width 52 height 17
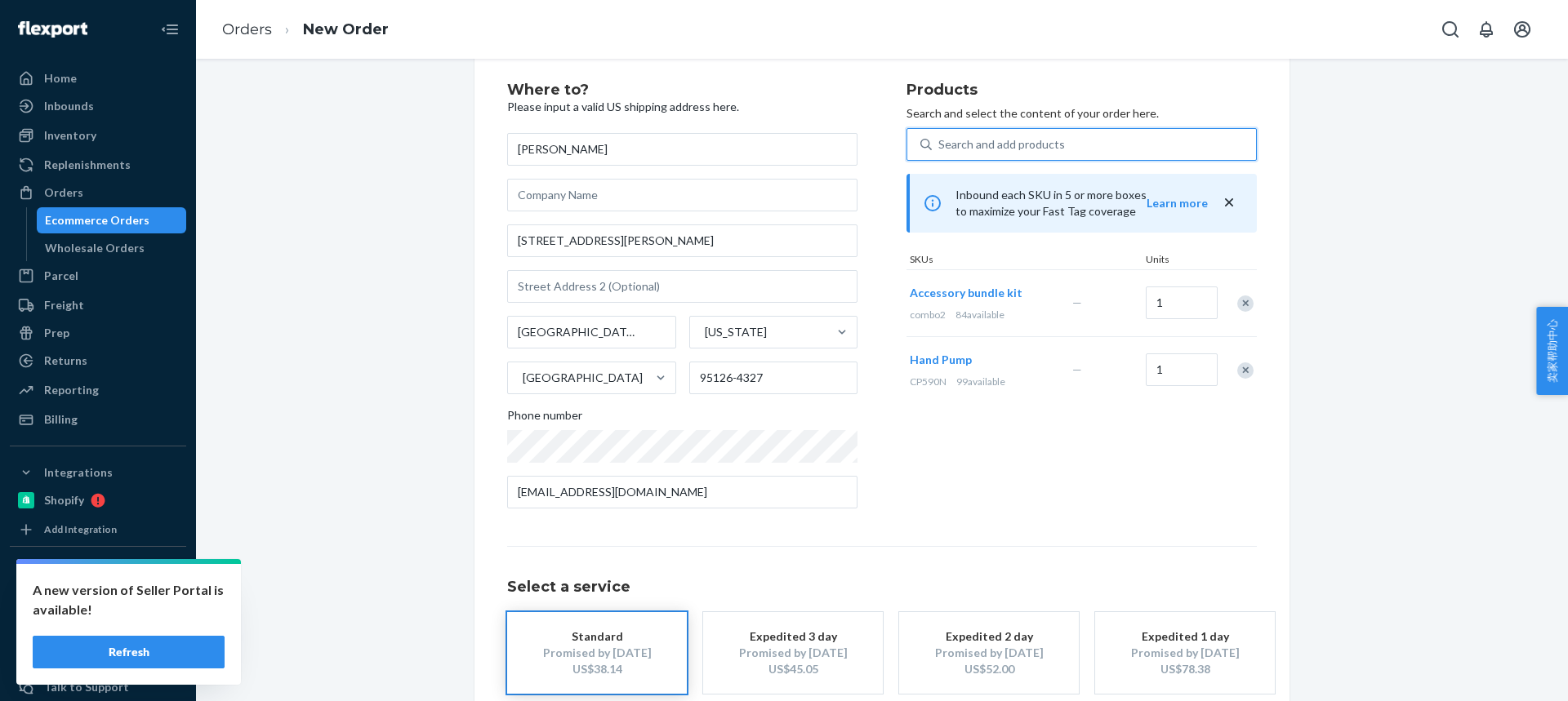
scroll to position [124, 0]
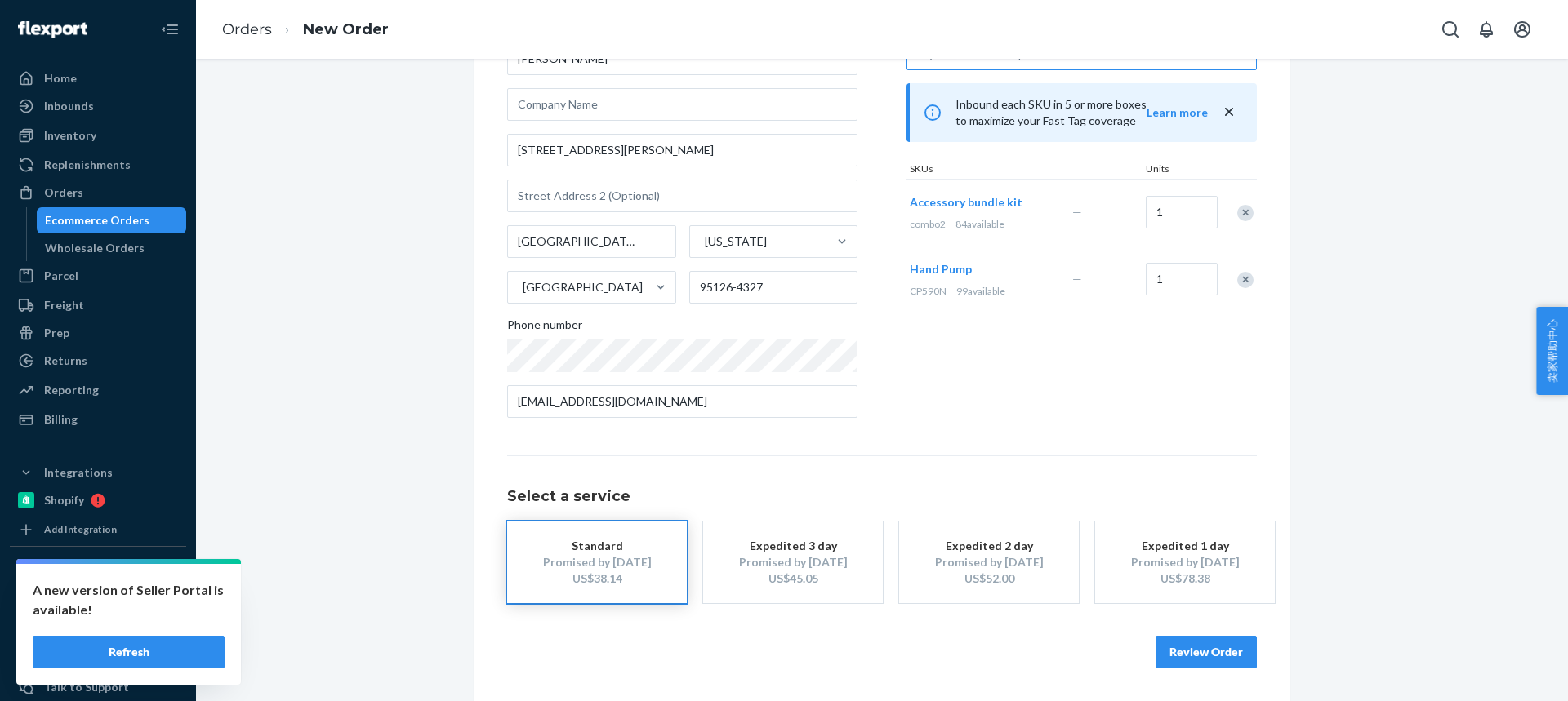
click at [1167, 645] on button "Review Order" at bounding box center [1206, 651] width 101 height 32
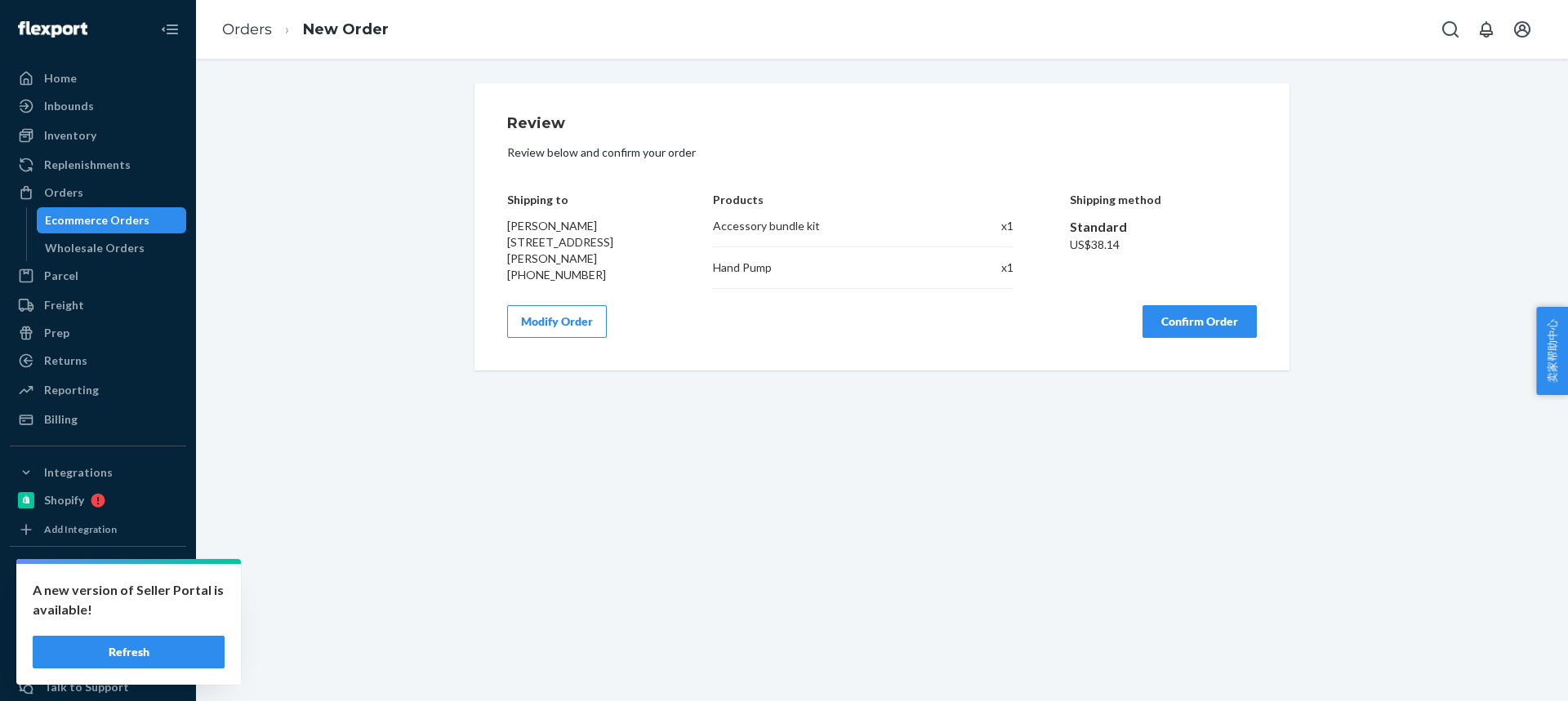
scroll to position [0, 0]
click at [1176, 326] on button "Confirm Order" at bounding box center [1199, 321] width 114 height 32
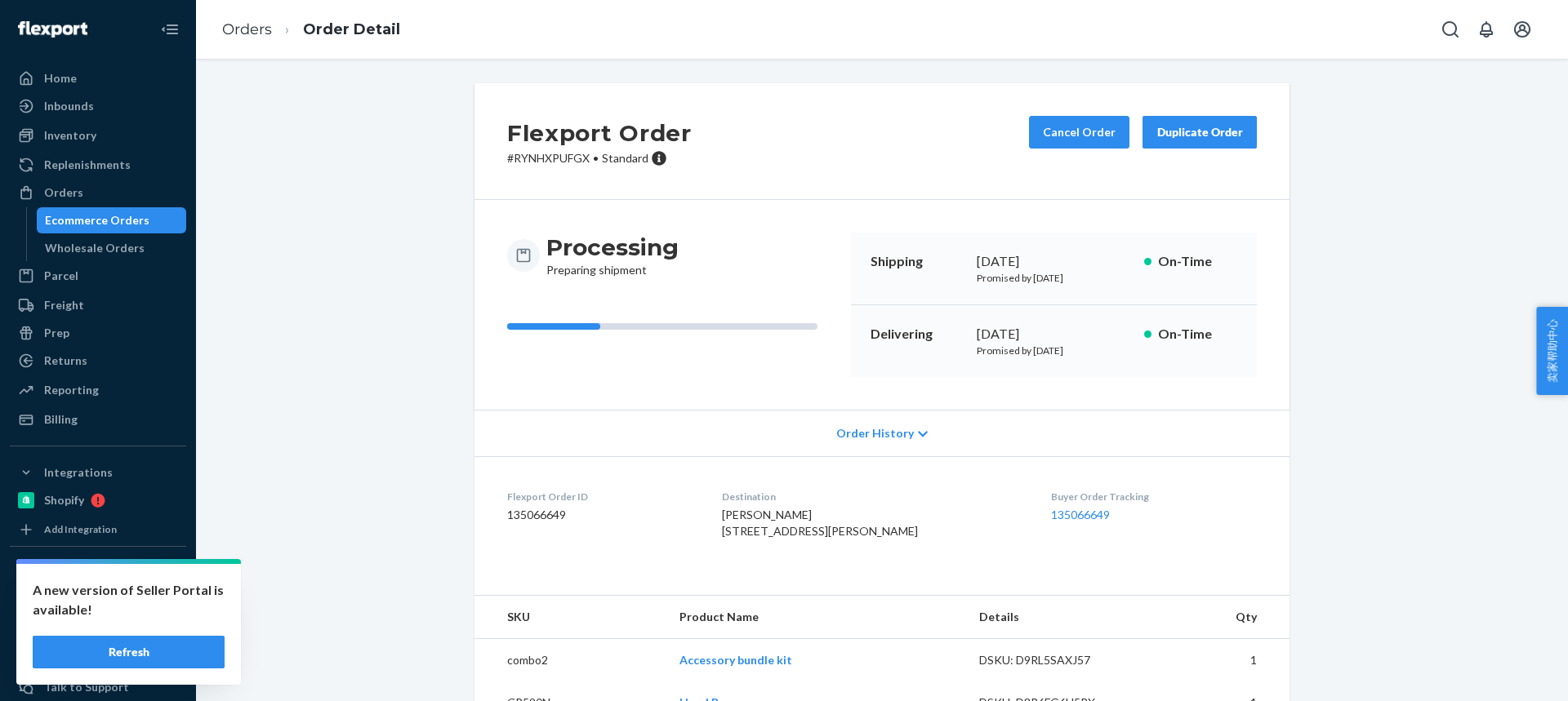
drag, startPoint x: 728, startPoint y: 546, endPoint x: 890, endPoint y: 547, distance: 162.0
click at [892, 548] on dl "Flexport Order ID 135066649 Destination [PERSON_NAME] [STREET_ADDRESS][PERSON_N…" at bounding box center [882, 517] width 815 height 122
copy span "San Jose, CA 95126-4327"
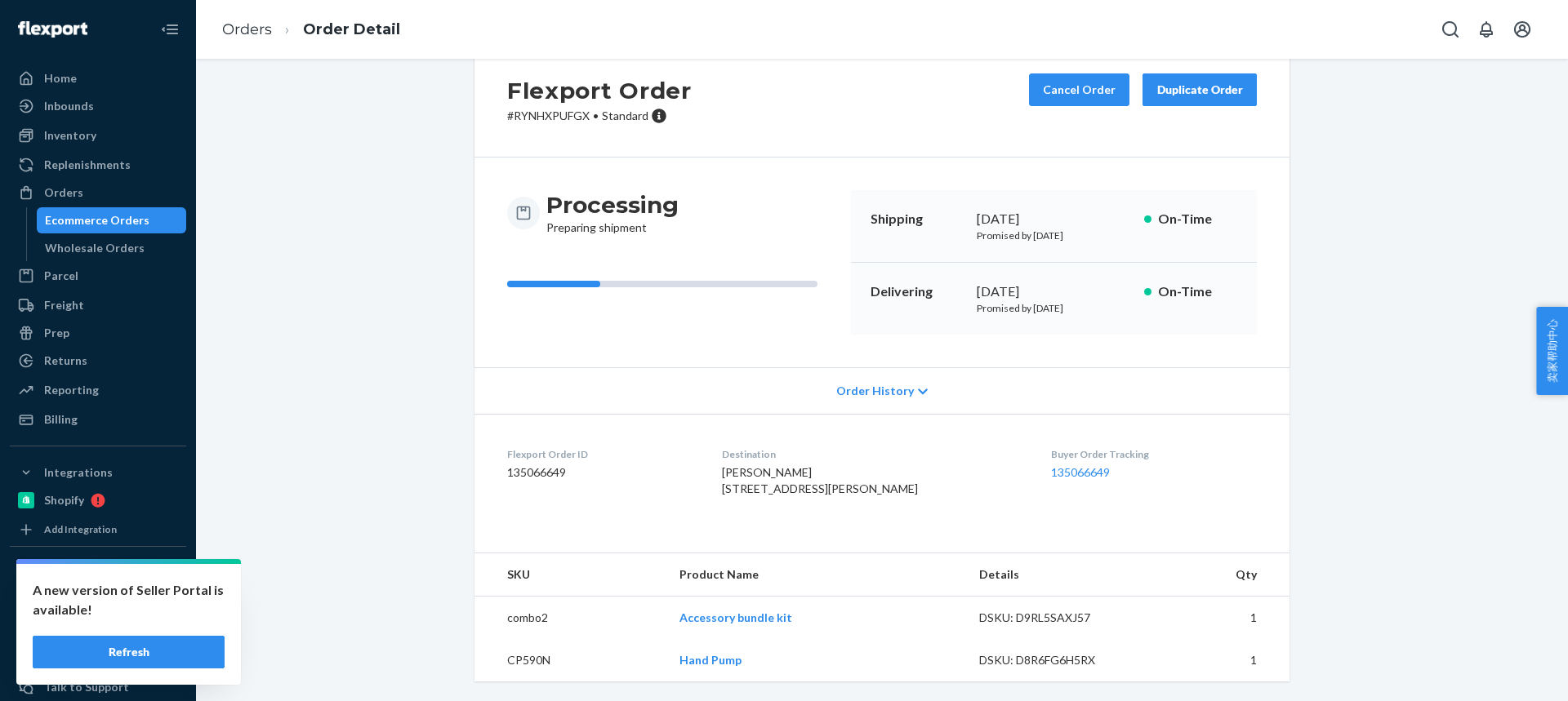
click at [525, 653] on td "CP590N" at bounding box center [571, 660] width 192 height 42
click at [527, 654] on td "CP590N" at bounding box center [571, 660] width 192 height 42
copy td "CP590N"
drag, startPoint x: 677, startPoint y: 622, endPoint x: 725, endPoint y: 628, distance: 48.4
click at [726, 628] on td "Accessory bundle kit" at bounding box center [816, 618] width 299 height 43
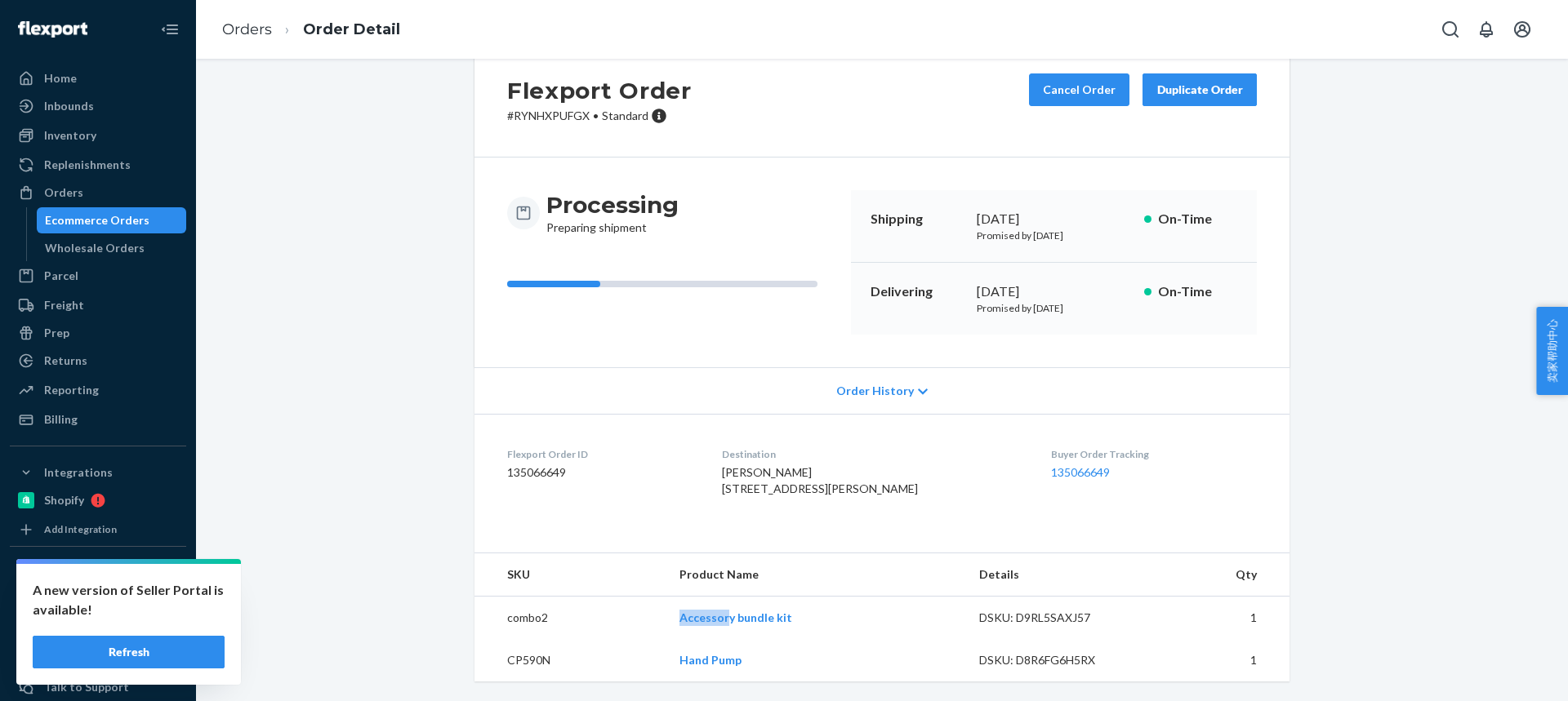
copy link "Accessor"
click at [239, 31] on link "Orders" at bounding box center [247, 30] width 50 height 18
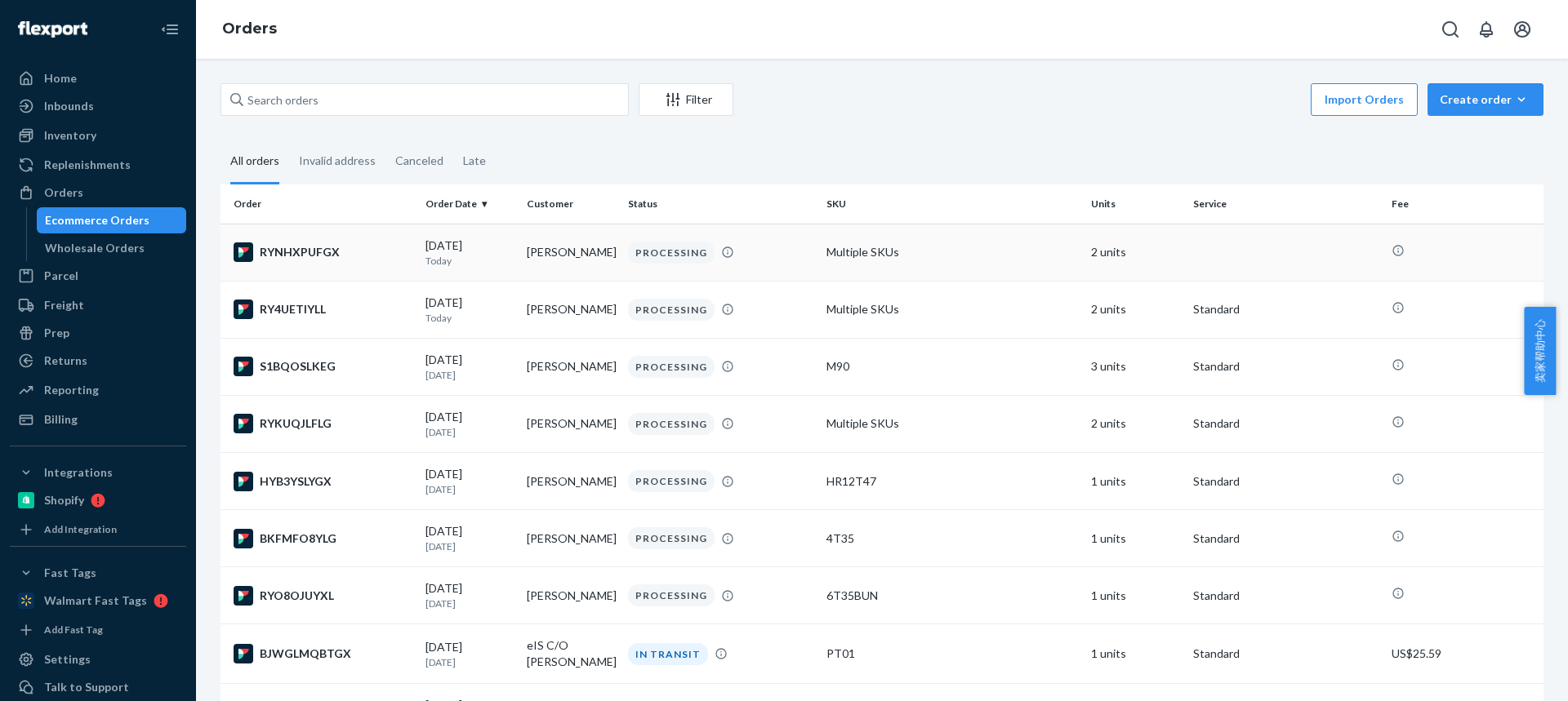
click at [566, 258] on td "[PERSON_NAME]" at bounding box center [571, 252] width 101 height 57
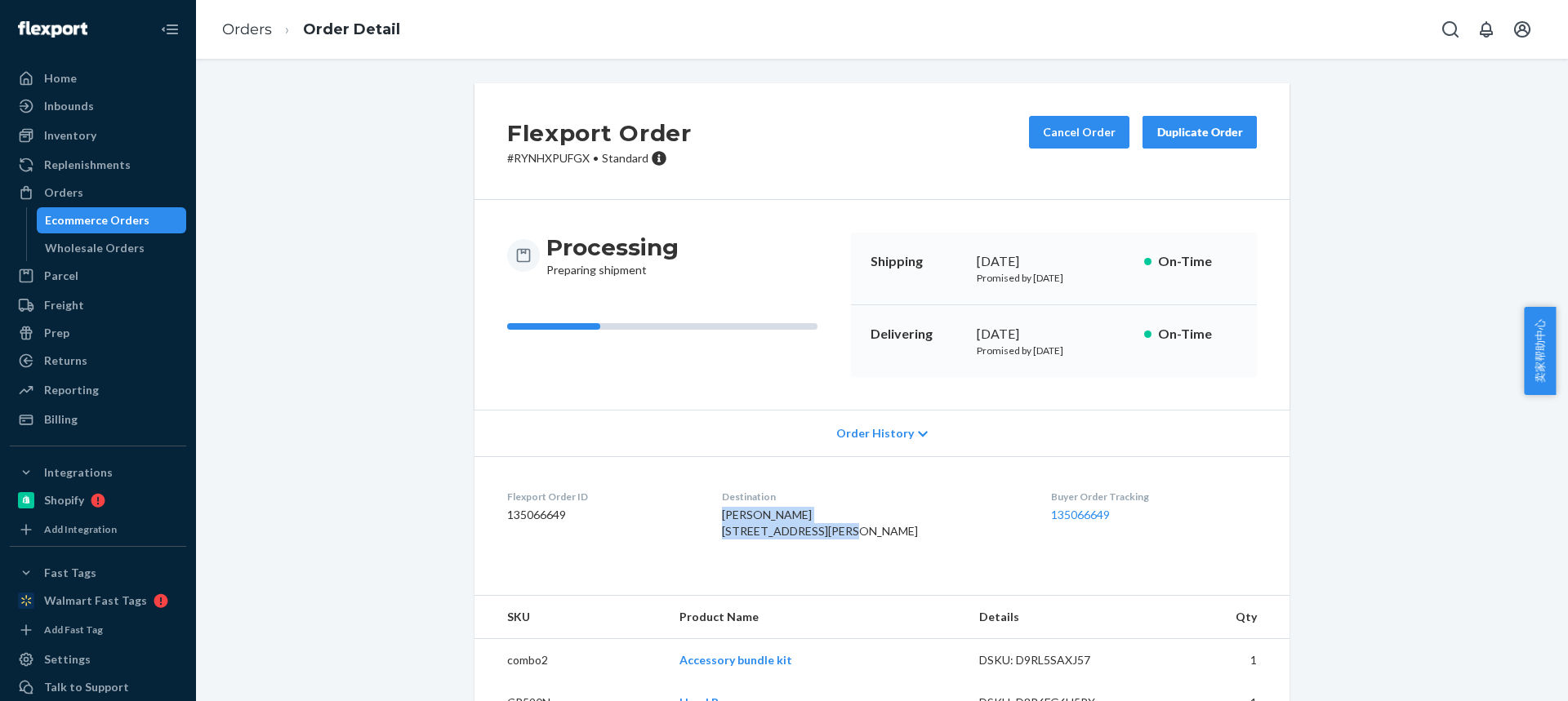
drag, startPoint x: 806, startPoint y: 534, endPoint x: 734, endPoint y: 497, distance: 81.0
click at [737, 521] on div "[PERSON_NAME] [STREET_ADDRESS][PERSON_NAME]" at bounding box center [873, 522] width 304 height 32
copy span "[PERSON_NAME] 1544 [PERSON_NAME] St Apt 4"
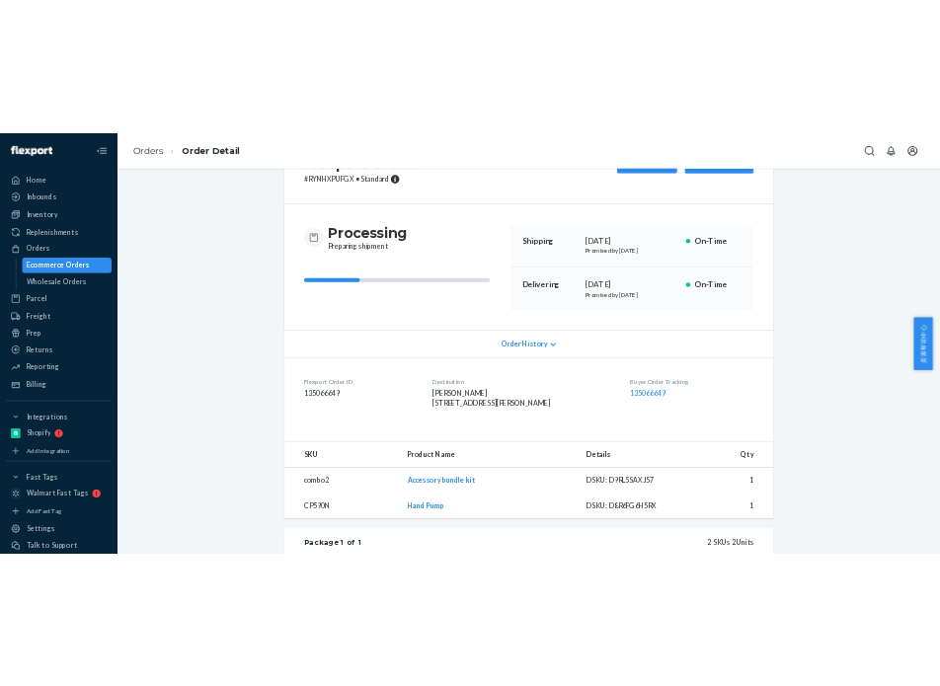
scroll to position [197, 0]
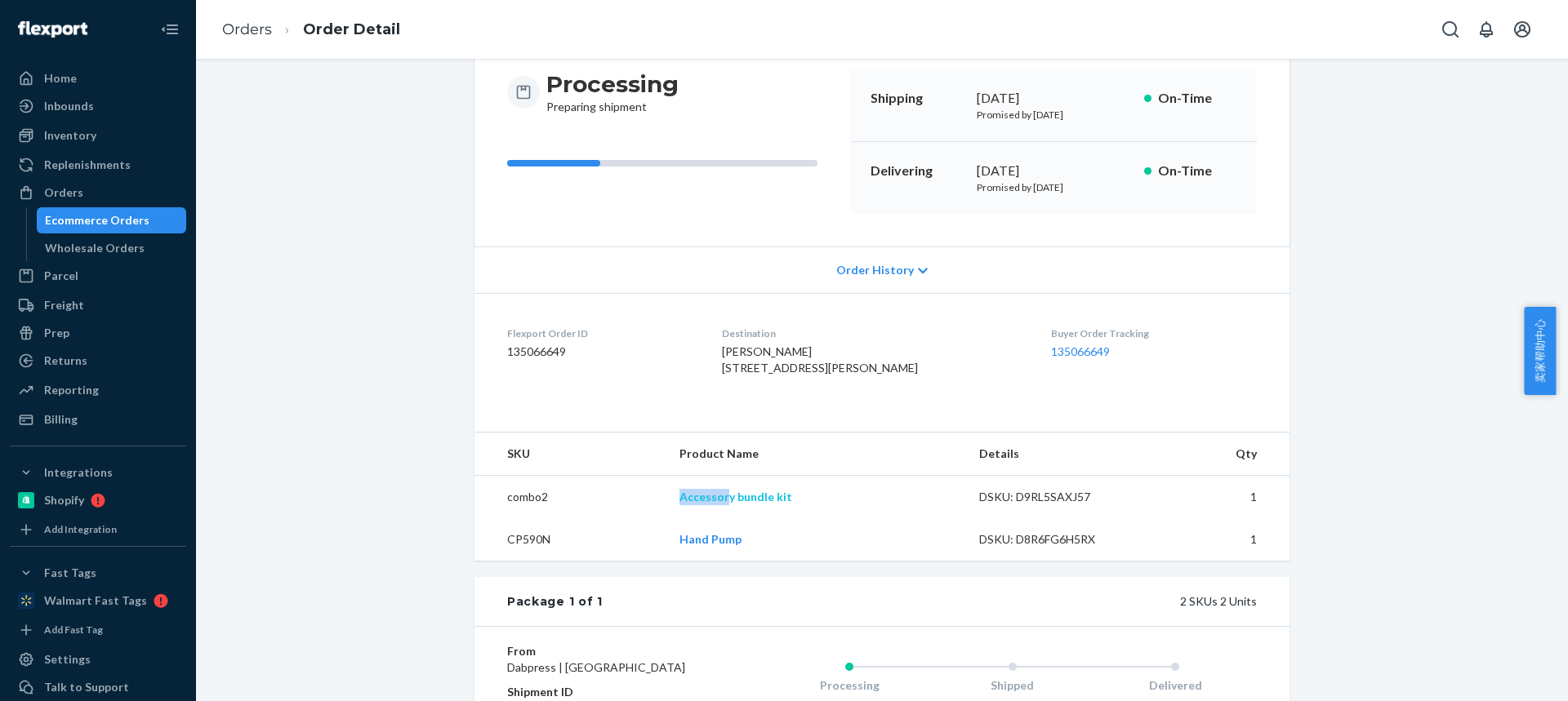
drag, startPoint x: 705, startPoint y: 528, endPoint x: 725, endPoint y: 530, distance: 20.1
click at [725, 519] on tr "combo2 Accessory bundle kit DSKU: D9RL5SAXJ57 1" at bounding box center [882, 498] width 815 height 43
click at [522, 560] on td "CP590N" at bounding box center [571, 539] width 192 height 42
copy td "CP590N"
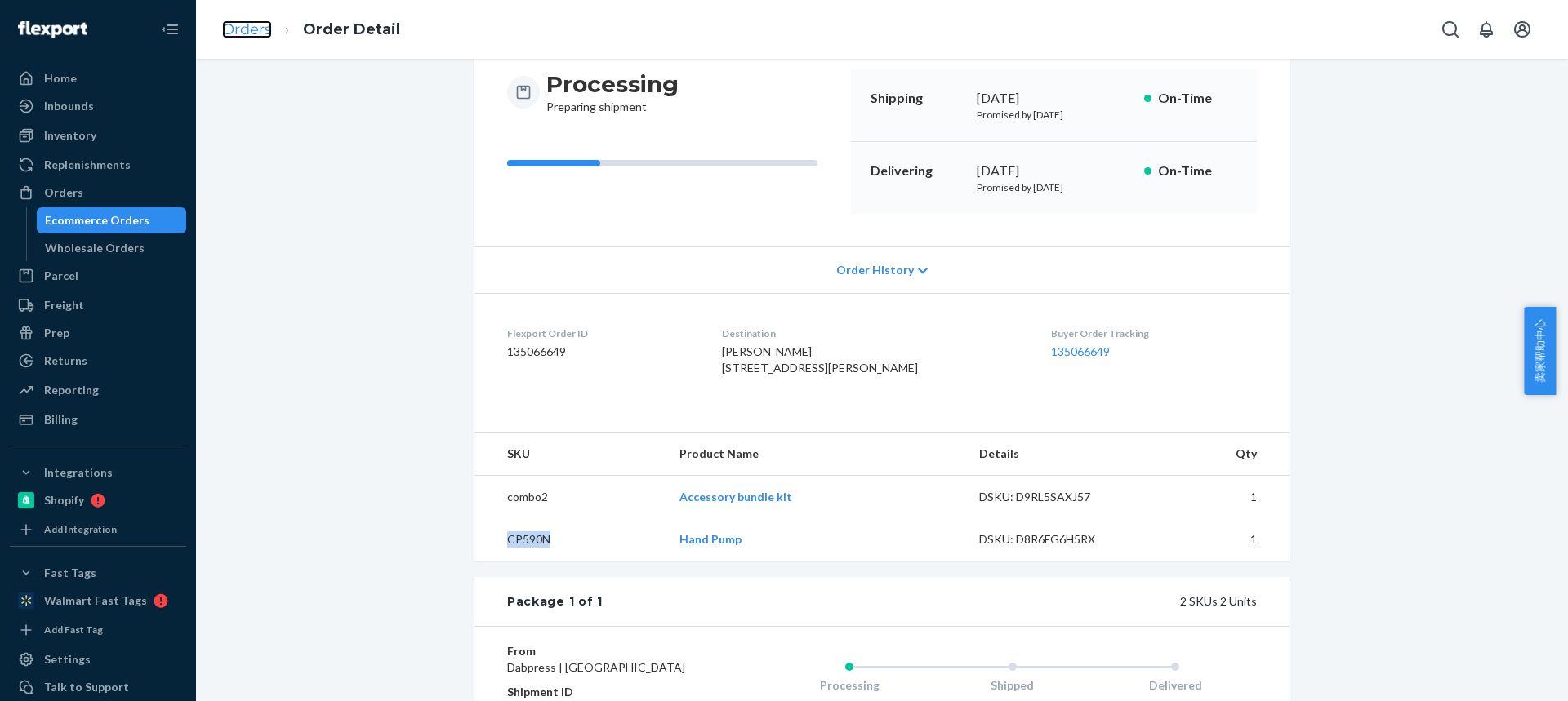
click at [247, 30] on link "Orders" at bounding box center [247, 30] width 50 height 18
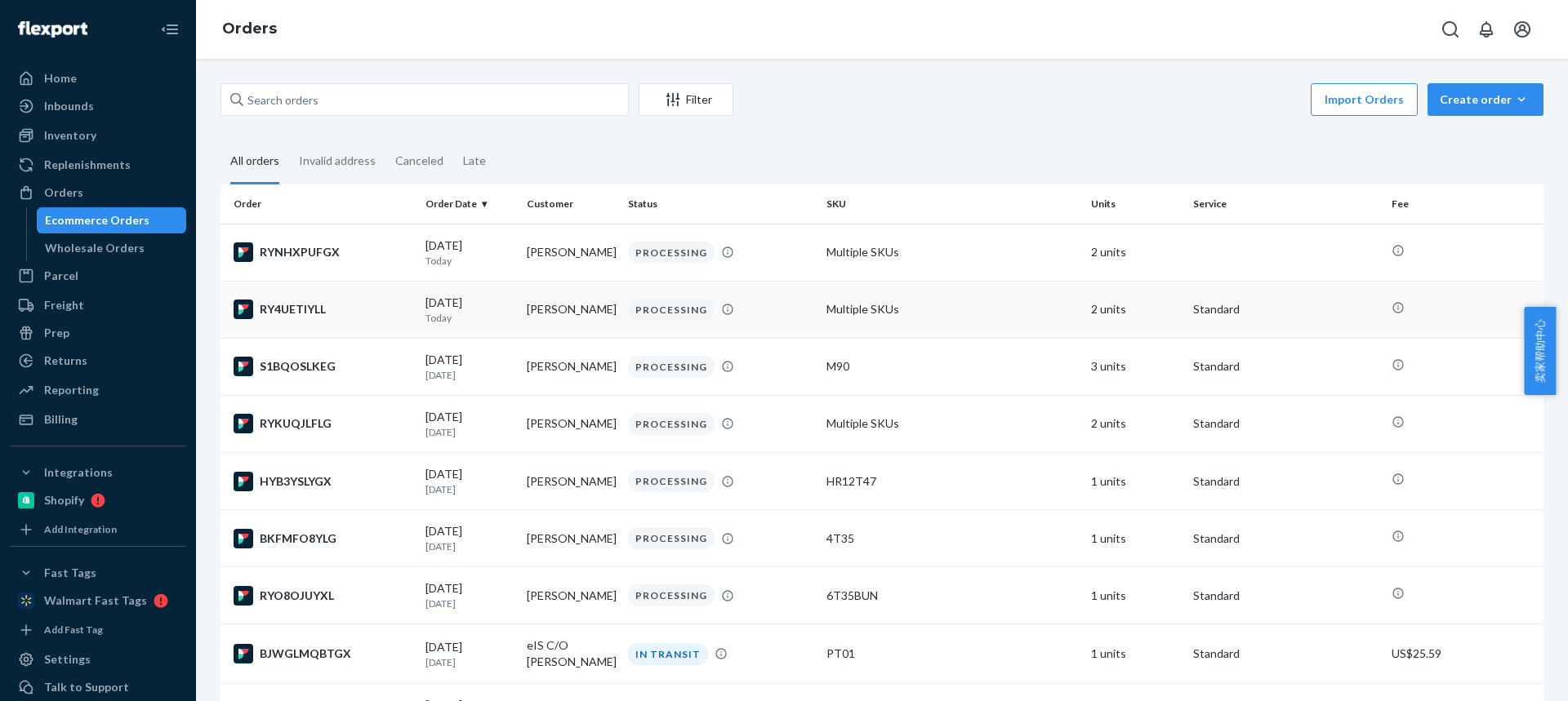
click at [550, 313] on td "[PERSON_NAME]" at bounding box center [571, 309] width 101 height 57
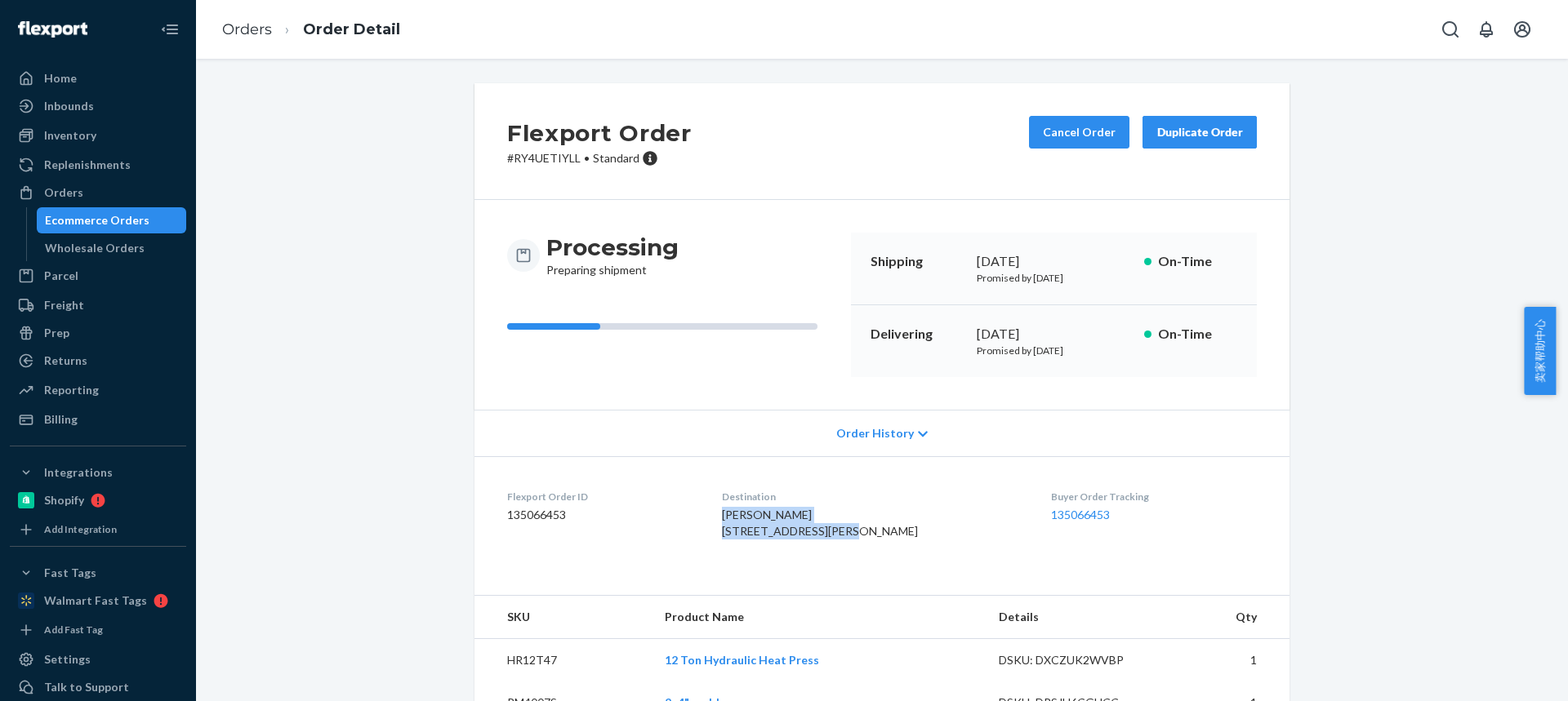
drag, startPoint x: 864, startPoint y: 533, endPoint x: 708, endPoint y: 277, distance: 299.8
click at [729, 517] on dl "Flexport Order ID 135066453 Destination [PERSON_NAME] [STREET_ADDRESS][PERSON_N…" at bounding box center [882, 517] width 815 height 122
copy span "[PERSON_NAME] 1544 [PERSON_NAME] St Apt 4"
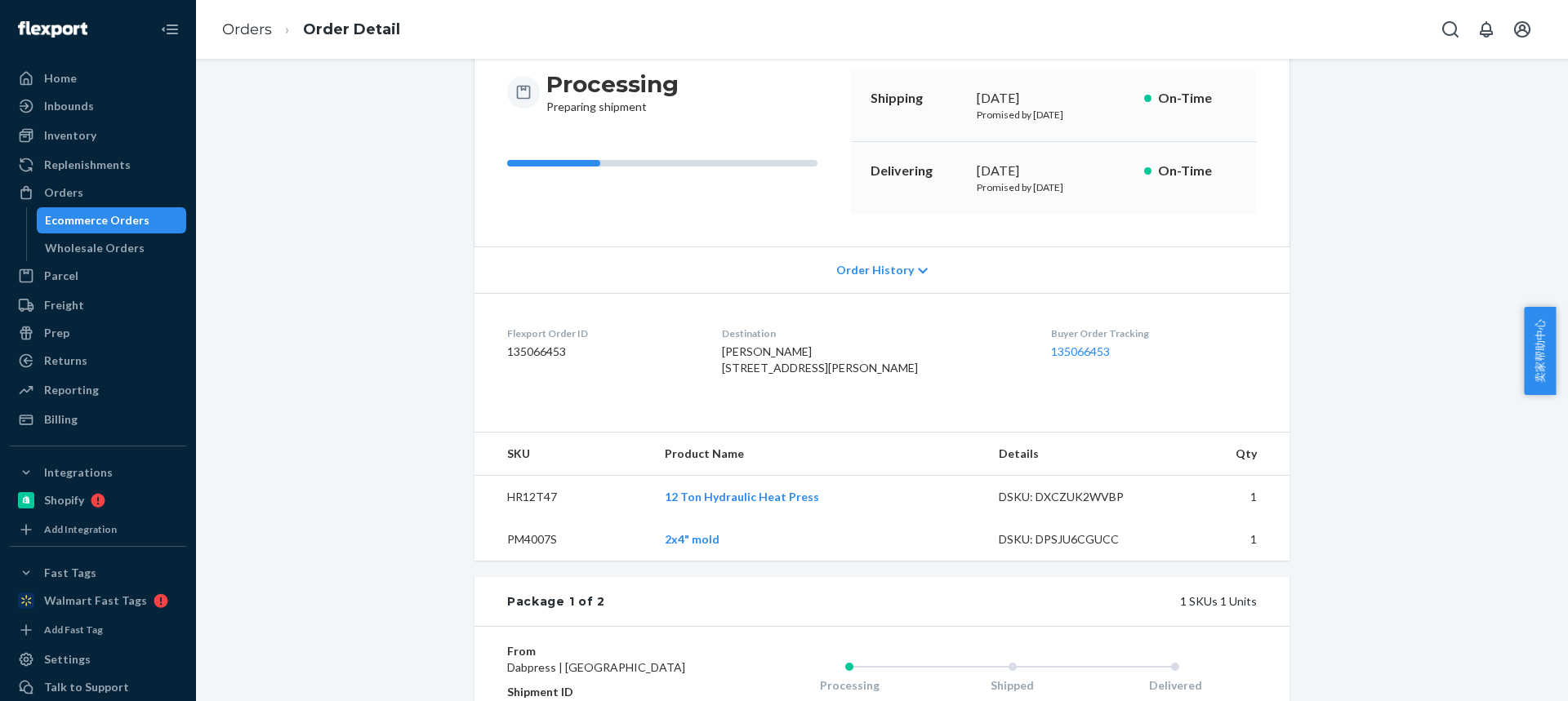
click at [527, 519] on td "HR12T47" at bounding box center [563, 498] width 177 height 43
copy td "HR12T47"
click at [258, 33] on link "Orders" at bounding box center [247, 30] width 50 height 18
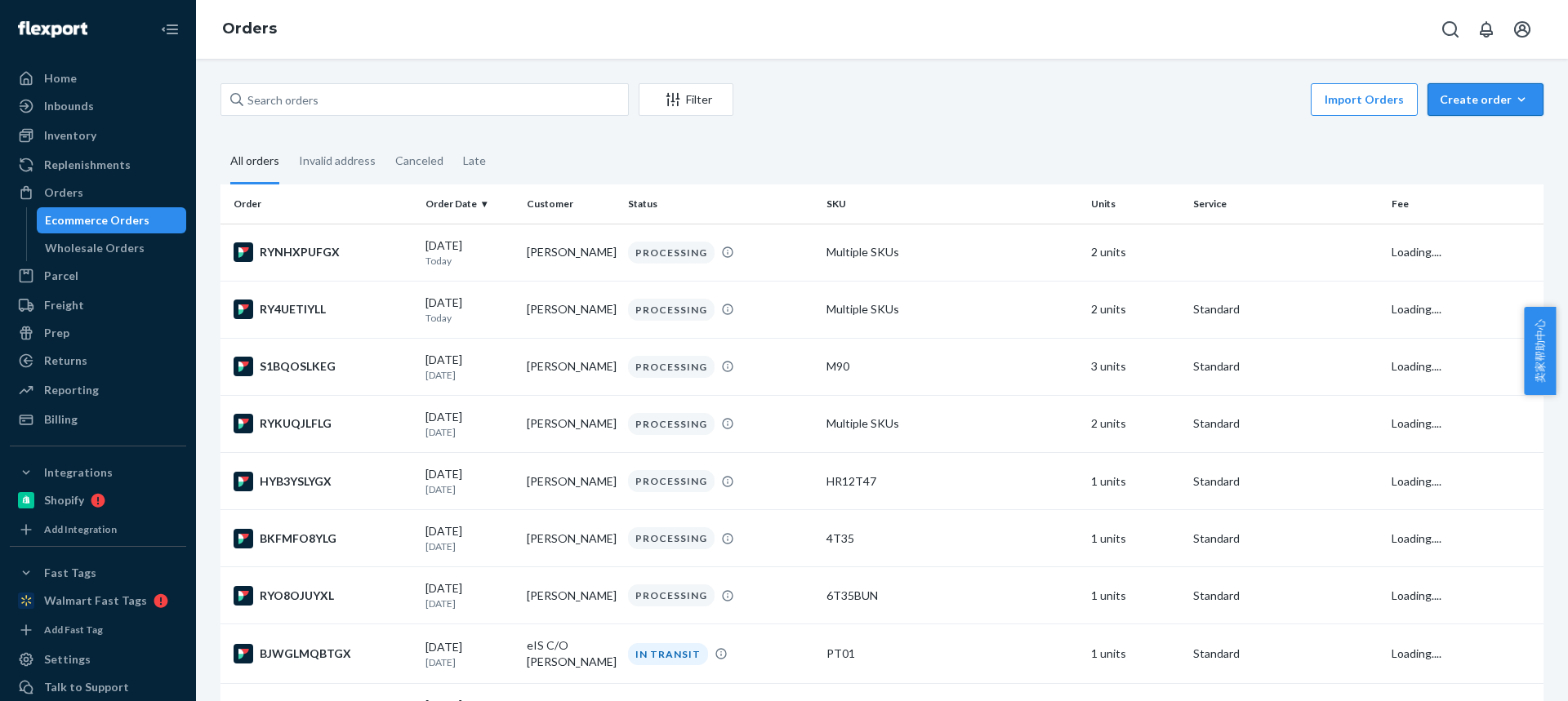
drag, startPoint x: 1474, startPoint y: 92, endPoint x: 1473, endPoint y: 100, distance: 8.1
click at [1474, 92] on div "Create order" at bounding box center [1485, 100] width 92 height 17
click at [1464, 145] on span "Ecommerce order" at bounding box center [1495, 139] width 101 height 12
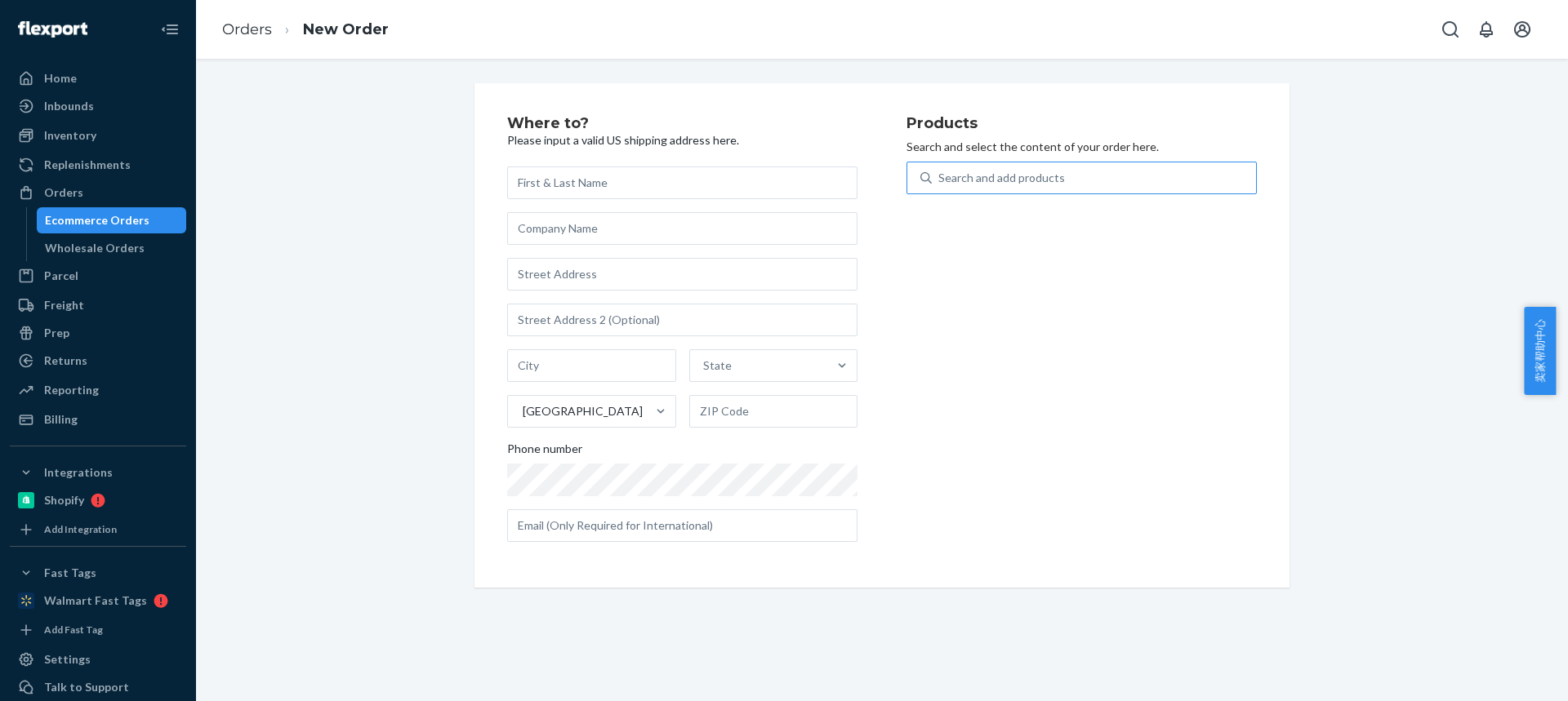
click at [998, 182] on div "Search and add products" at bounding box center [1001, 178] width 127 height 17
click at [939, 182] on input "Search and add products" at bounding box center [939, 178] width 2 height 17
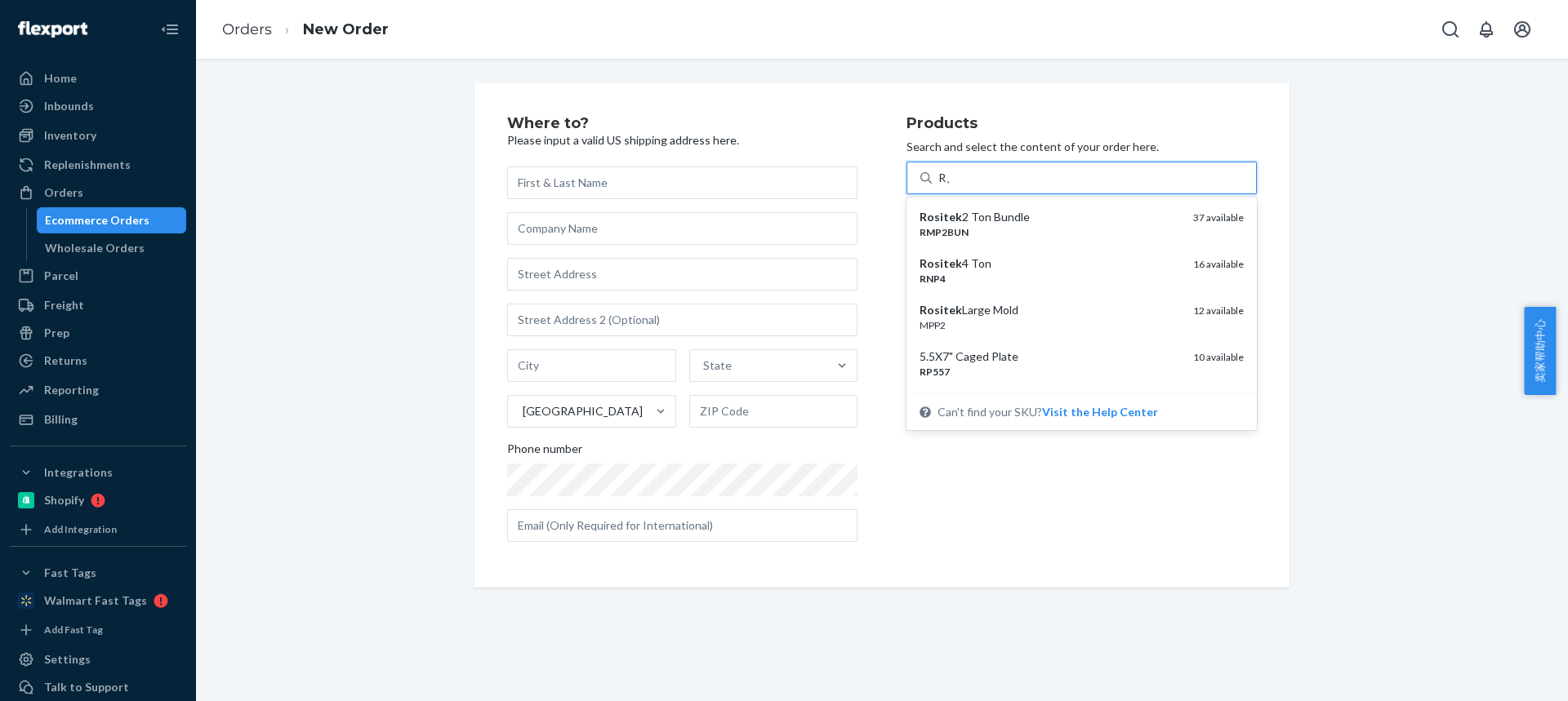
type input "R"
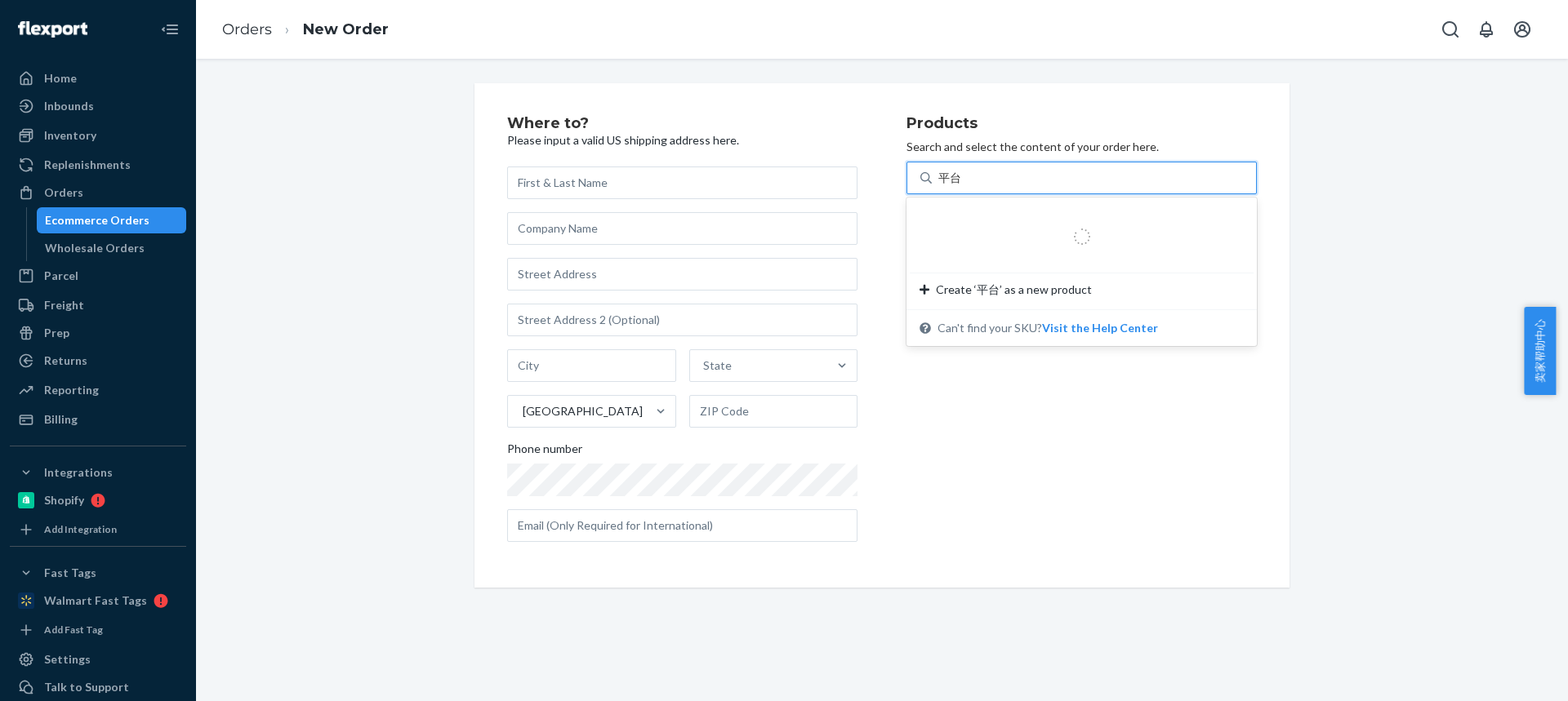
type input "平"
type input "PT01"
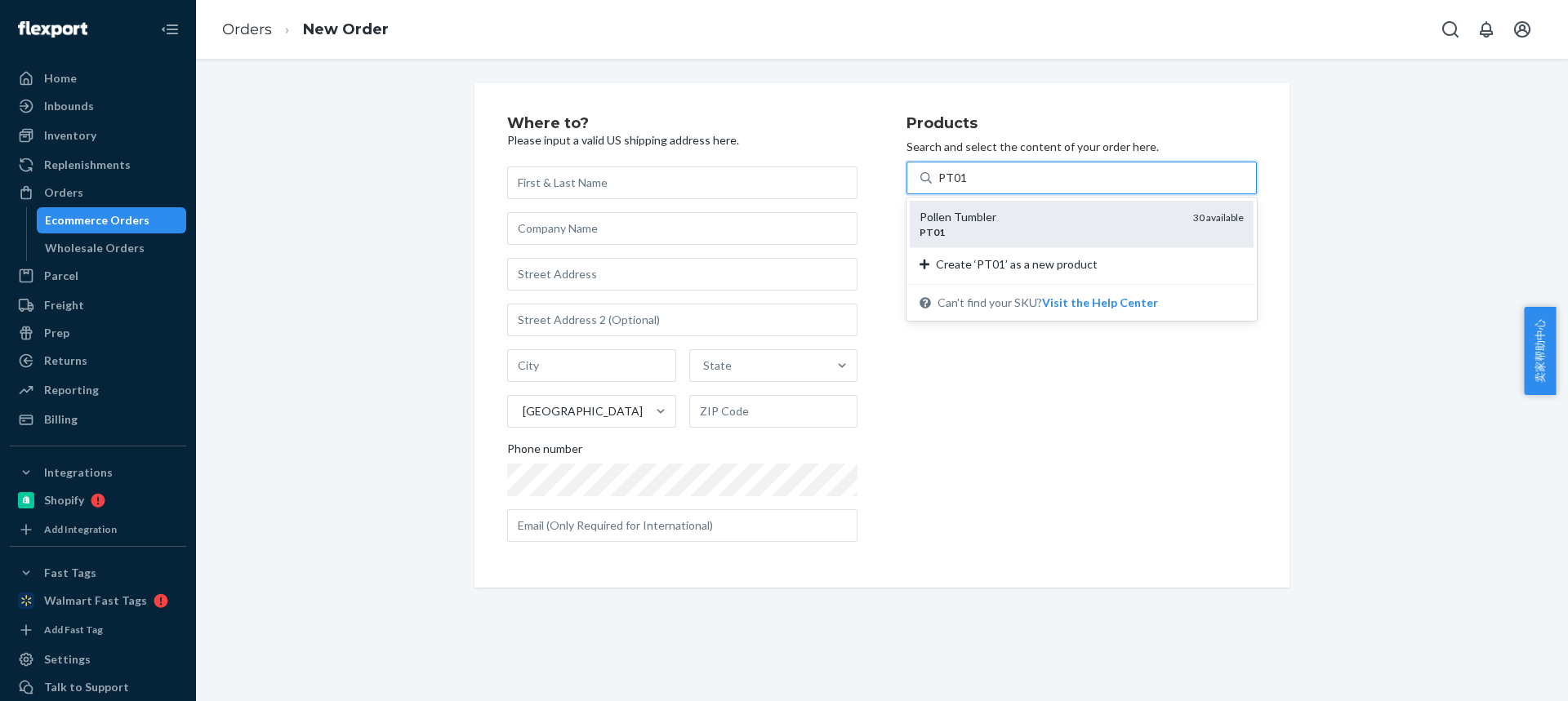
click at [981, 217] on div "Pollen Tumbler" at bounding box center [1049, 217] width 261 height 17
click at [967, 186] on input "PT01" at bounding box center [952, 178] width 29 height 17
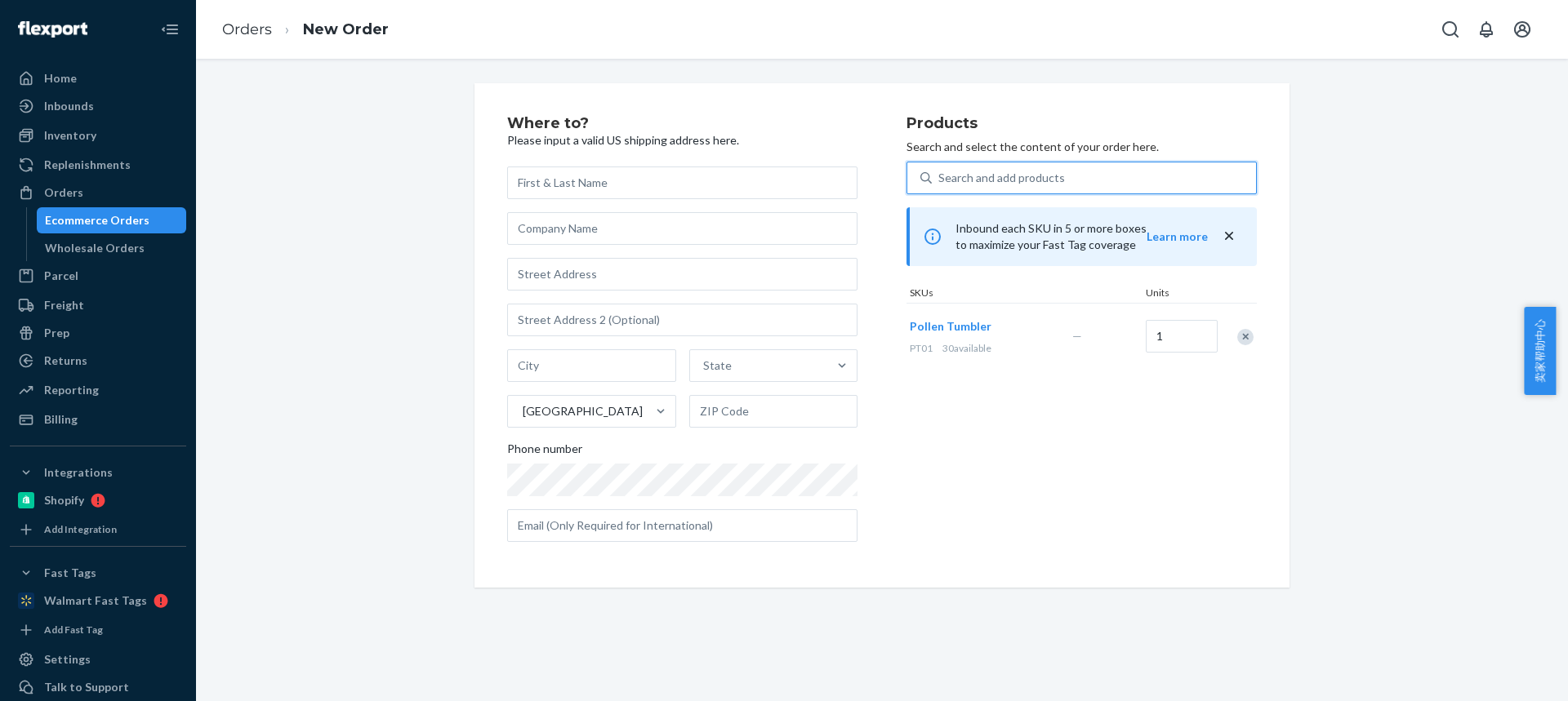
click at [974, 179] on div "Search and add products" at bounding box center [1001, 178] width 127 height 17
click at [939, 179] on input "0 results available. Use Up and Down to choose options, press Enter to select t…" at bounding box center [939, 178] width 2 height 17
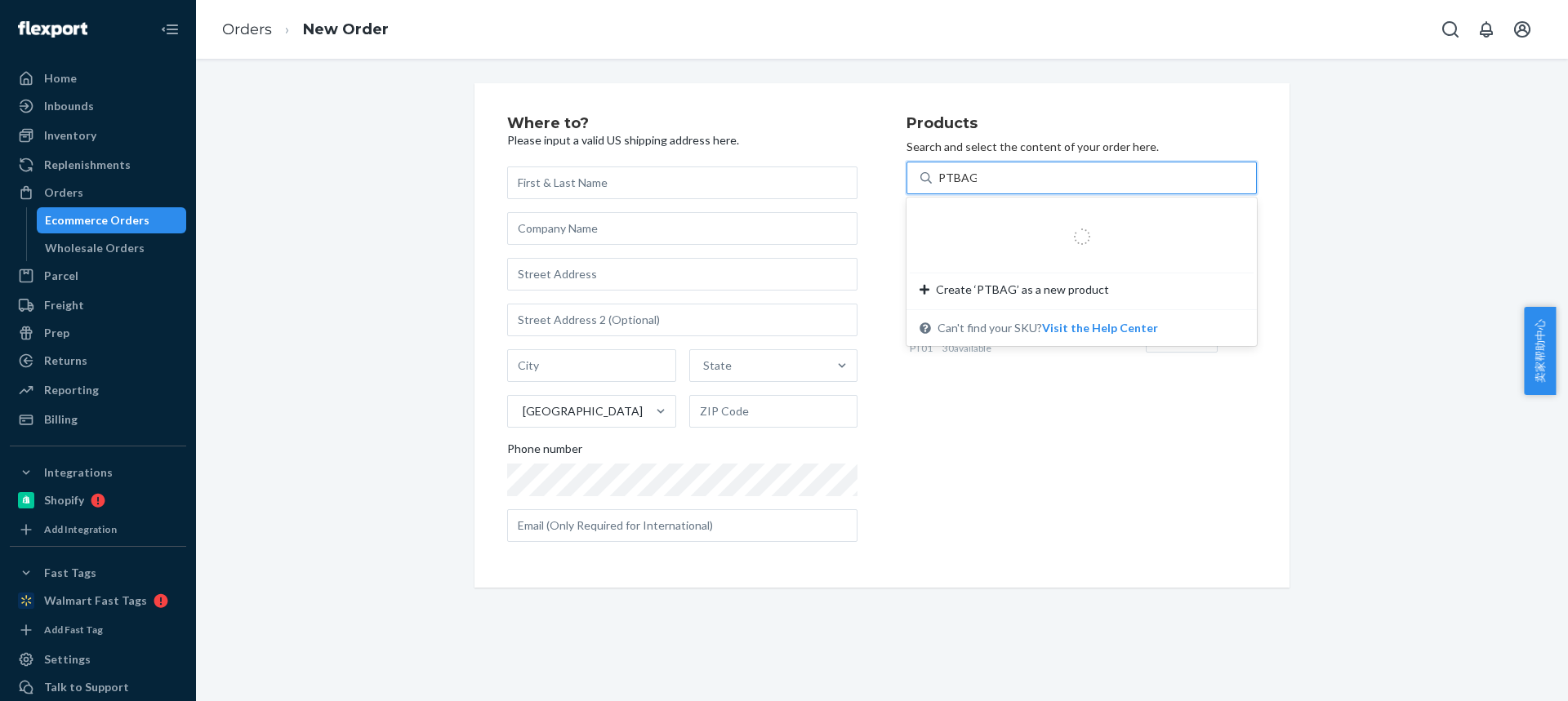
type input "PTBAGS"
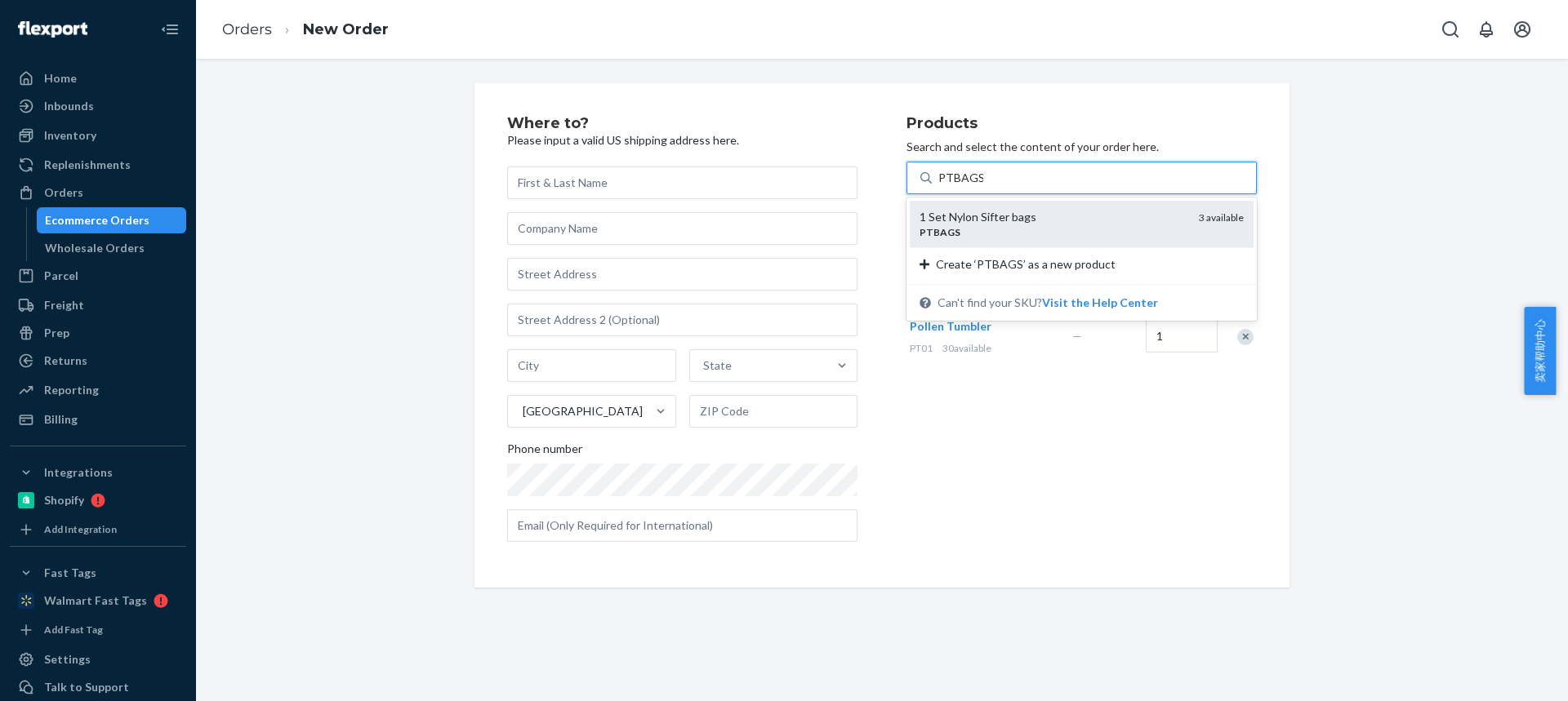
click at [975, 221] on div "1 Set Nylon Sifter bags" at bounding box center [1053, 217] width 266 height 17
click at [975, 186] on input "PTBAGS" at bounding box center [960, 178] width 45 height 17
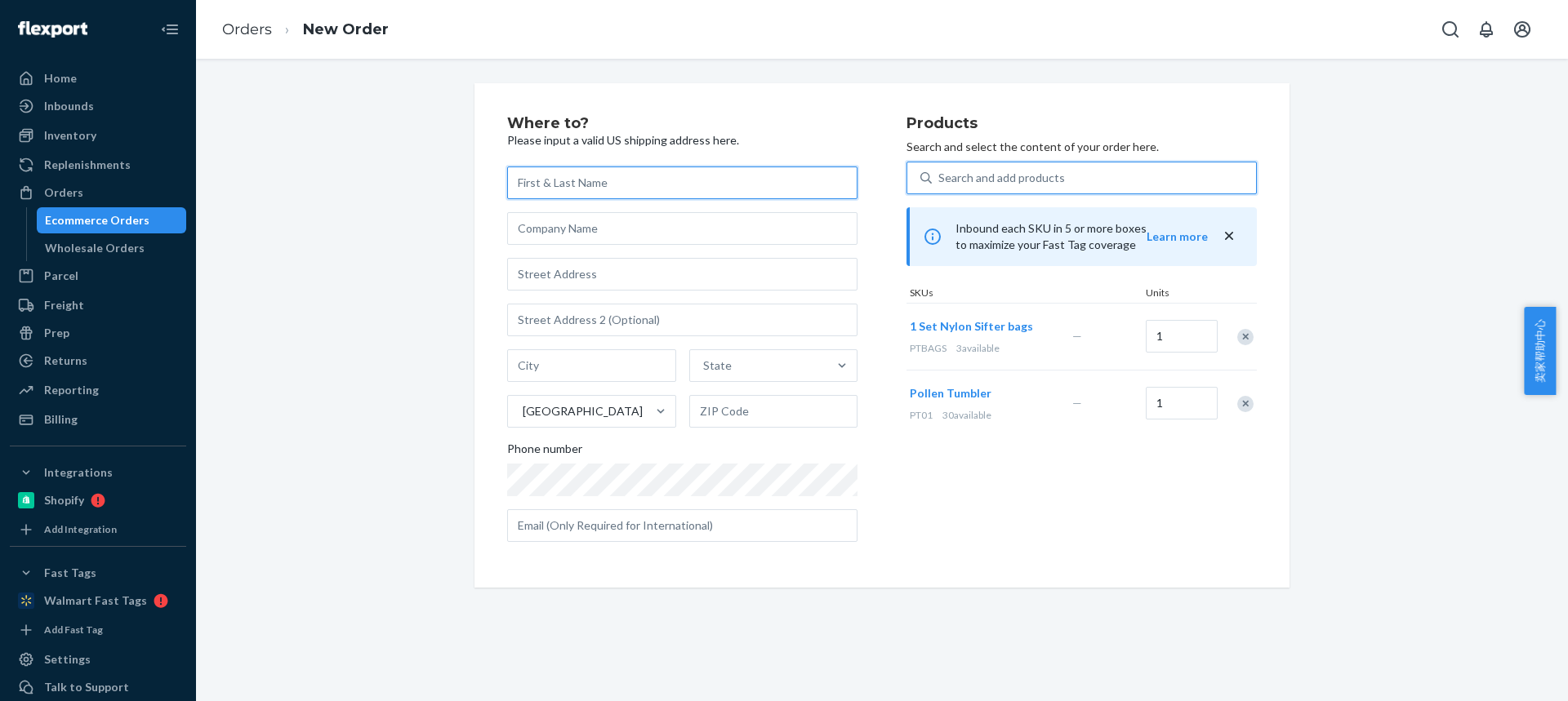
click at [561, 180] on input "text" at bounding box center [682, 182] width 351 height 32
paste input "[PERSON_NAME][DEMOGRAPHIC_DATA]"
type input "[PERSON_NAME][DEMOGRAPHIC_DATA]"
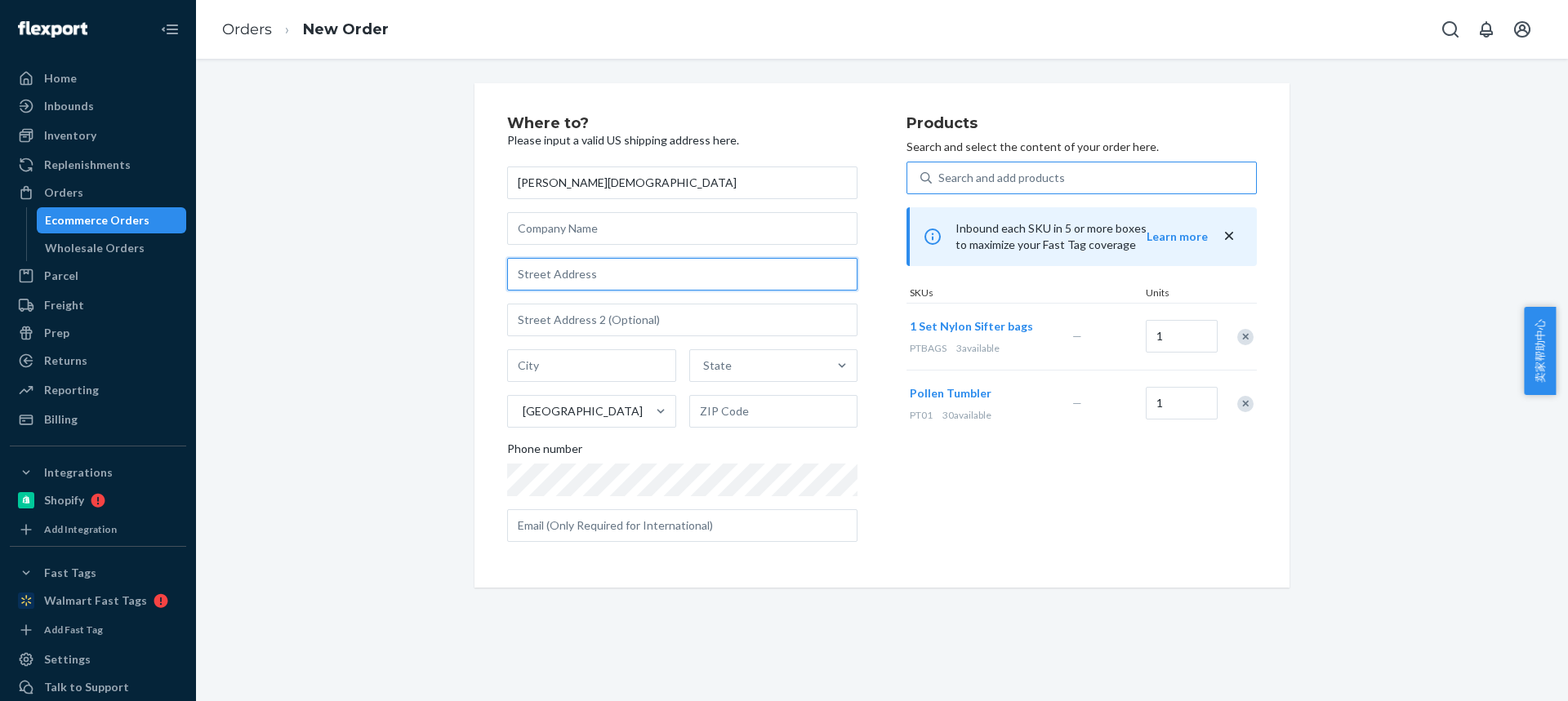
click at [536, 271] on input "text" at bounding box center [682, 274] width 351 height 32
paste input "37 N Manheim Blvd"
type input "37 N Manheim Blvd"
drag, startPoint x: 409, startPoint y: 360, endPoint x: 520, endPoint y: 388, distance: 114.5
click at [409, 360] on div "Where to? Please input a valid US shipping address here. Christopher Gay 37 N M…" at bounding box center [882, 336] width 1347 height 504
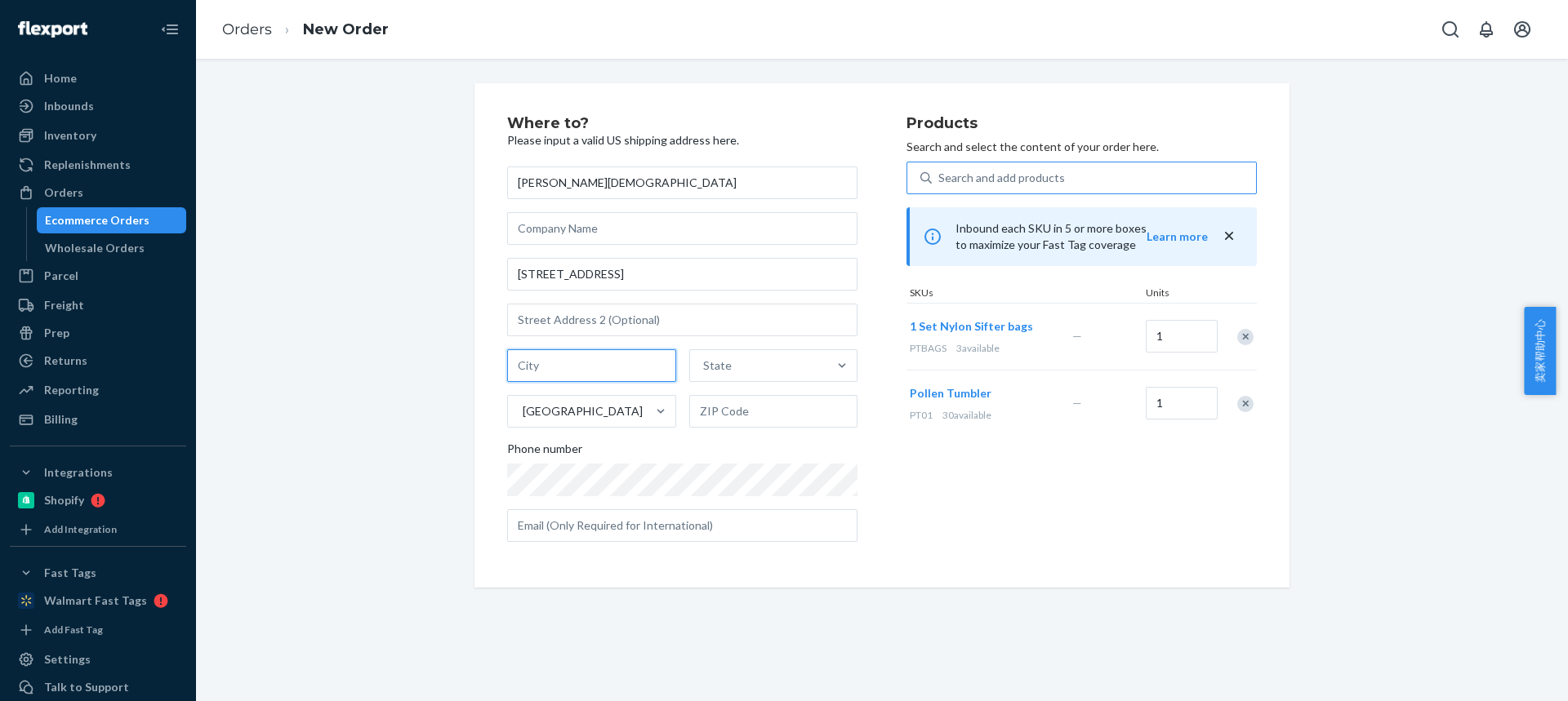
click at [557, 359] on input "text" at bounding box center [591, 365] width 169 height 32
paste input "New Paltz NY 12561-1219"
drag, startPoint x: 580, startPoint y: 361, endPoint x: 744, endPoint y: 401, distance: 168.8
click at [746, 393] on div "New Paltz NY 12561-1219 State United States" at bounding box center [682, 389] width 351 height 79
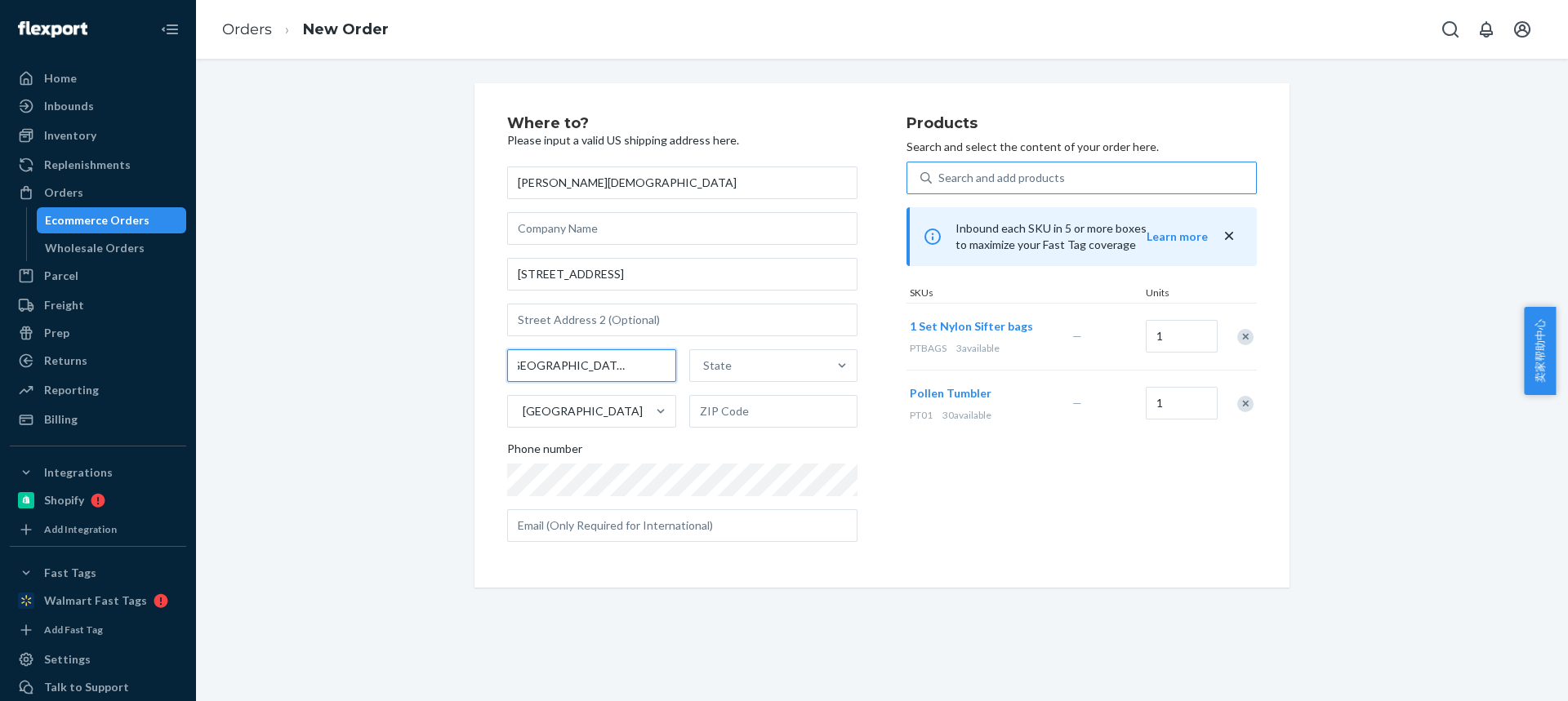
scroll to position [0, 0]
type input "New Paltz NY"
drag, startPoint x: 726, startPoint y: 408, endPoint x: 624, endPoint y: 398, distance: 102.5
click at [725, 408] on input "text" at bounding box center [773, 411] width 169 height 32
paste input "12561-1219"
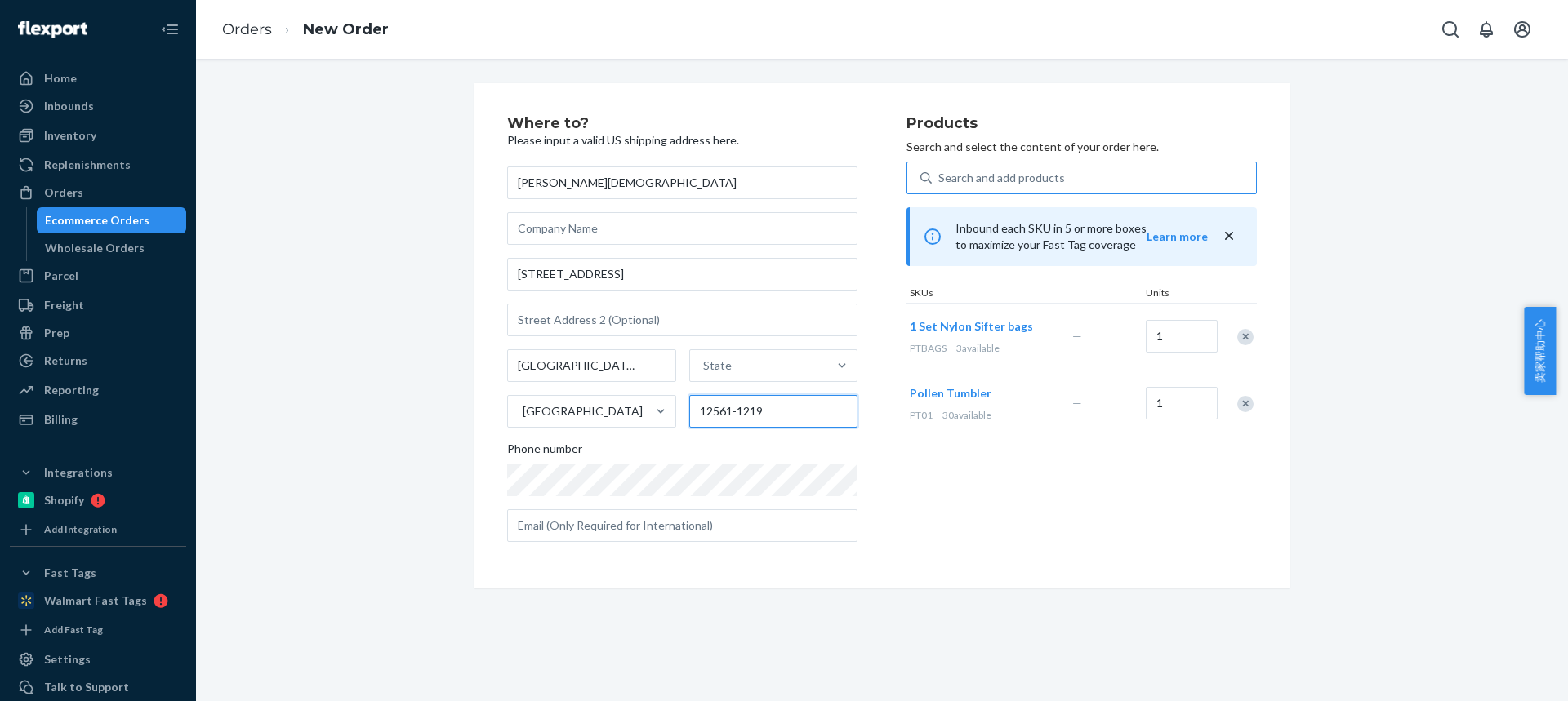
type input "12561-1219"
click at [569, 369] on input "New Paltz NY" at bounding box center [591, 365] width 169 height 32
click at [676, 373] on div "New Paltz NY State United States 12561-1219" at bounding box center [682, 389] width 351 height 79
type input "New Paltz"
click at [767, 376] on div "State" at bounding box center [758, 365] width 138 height 32
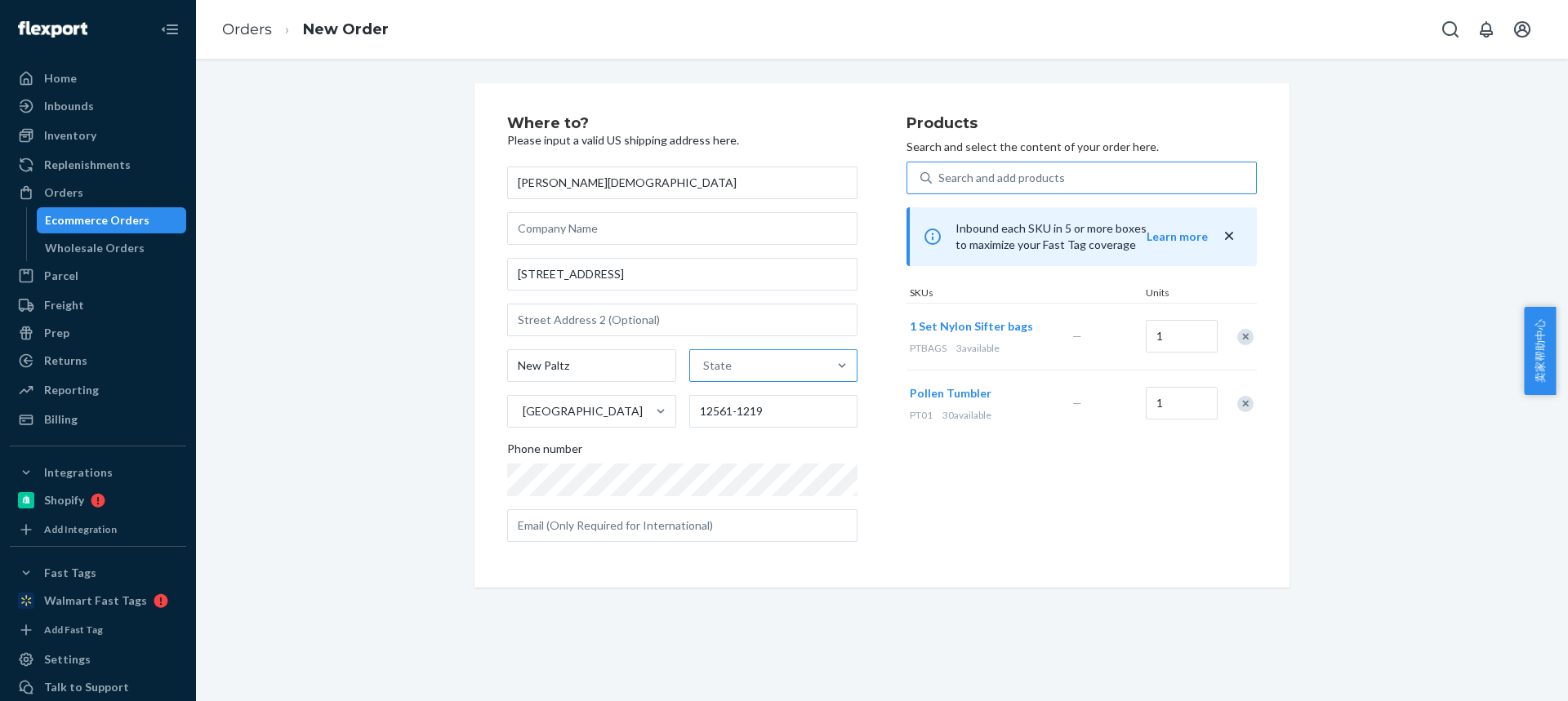
click at [705, 374] on input "State" at bounding box center [704, 365] width 2 height 17
paste input "NY"
type input "NY"
click at [730, 415] on div "[US_STATE]" at bounding box center [771, 404] width 165 height 32
click at [717, 374] on input "NY" at bounding box center [708, 365] width 17 height 17
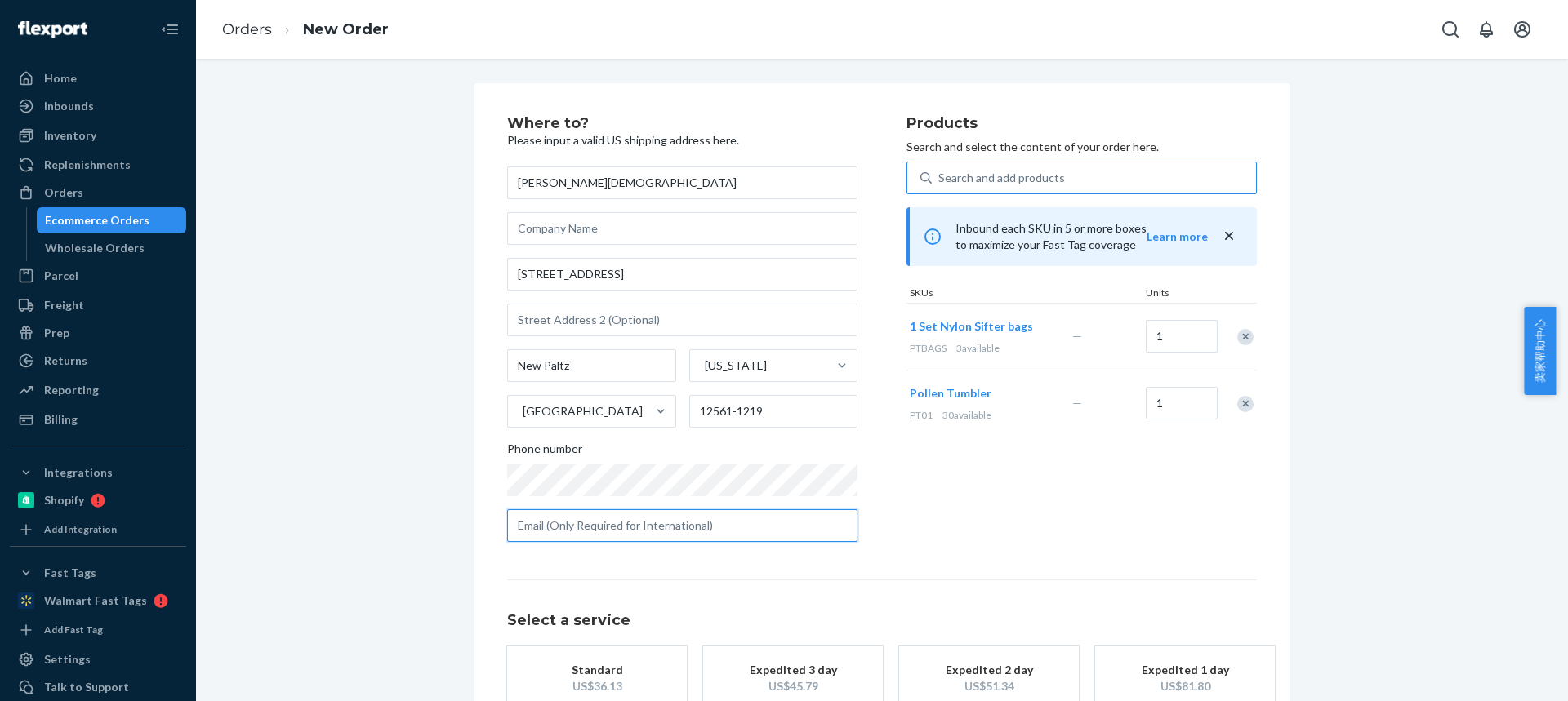
drag, startPoint x: 621, startPoint y: 517, endPoint x: 614, endPoint y: 589, distance: 72.3
click at [621, 517] on input "text" at bounding box center [682, 525] width 351 height 32
paste input "cdga442@gmail.com"
type input "cdga442@gmail.com"
click at [616, 675] on div "Standard" at bounding box center [597, 670] width 131 height 17
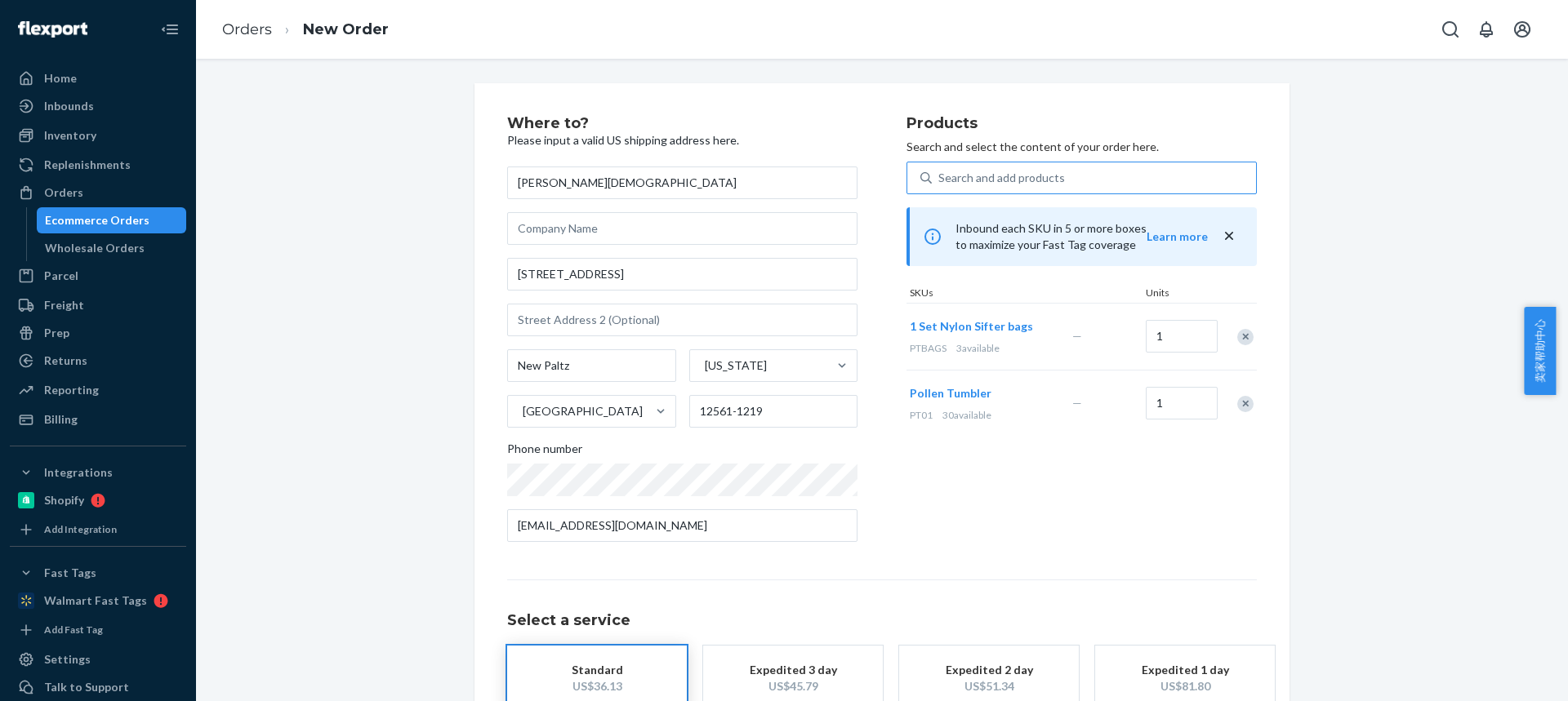
scroll to position [107, 0]
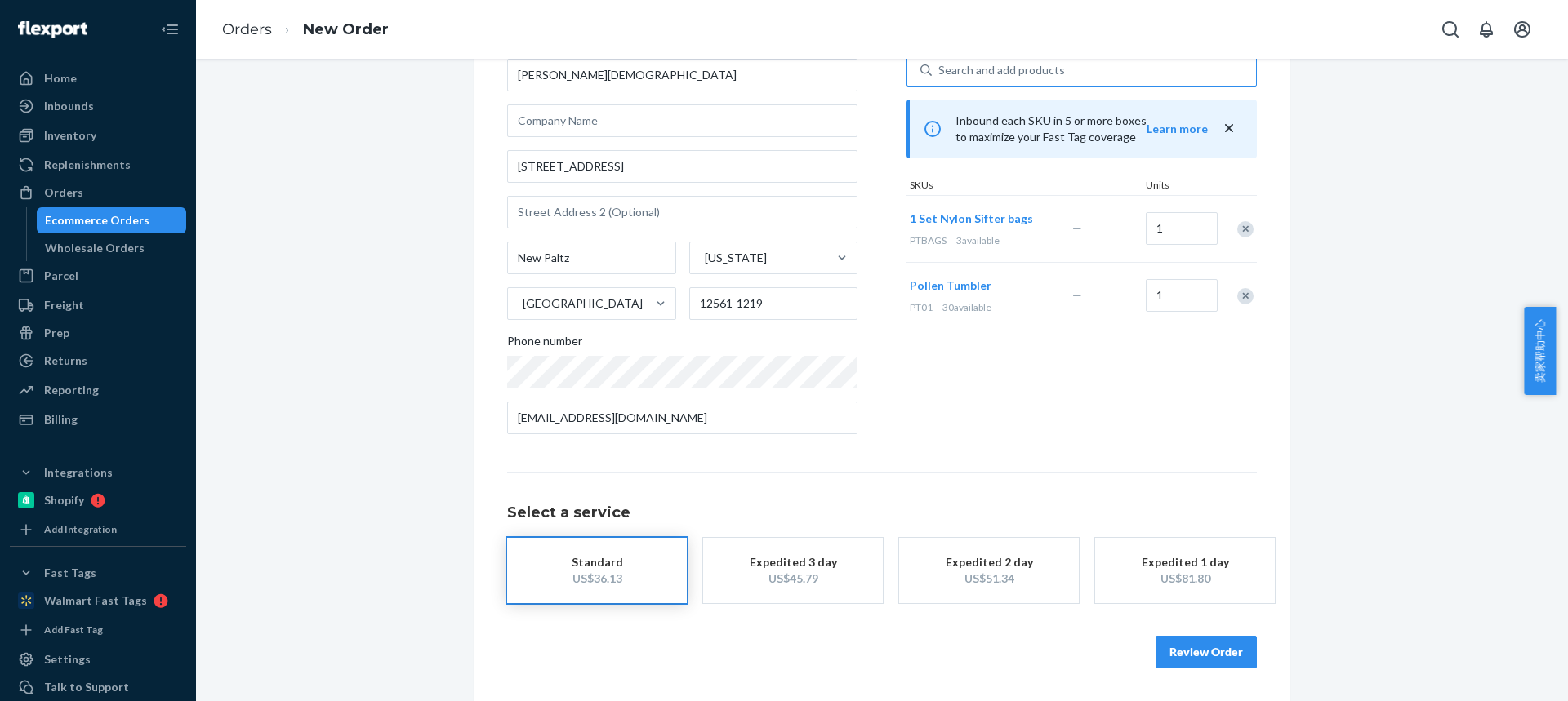
click at [1212, 655] on button "Review Order" at bounding box center [1206, 651] width 101 height 32
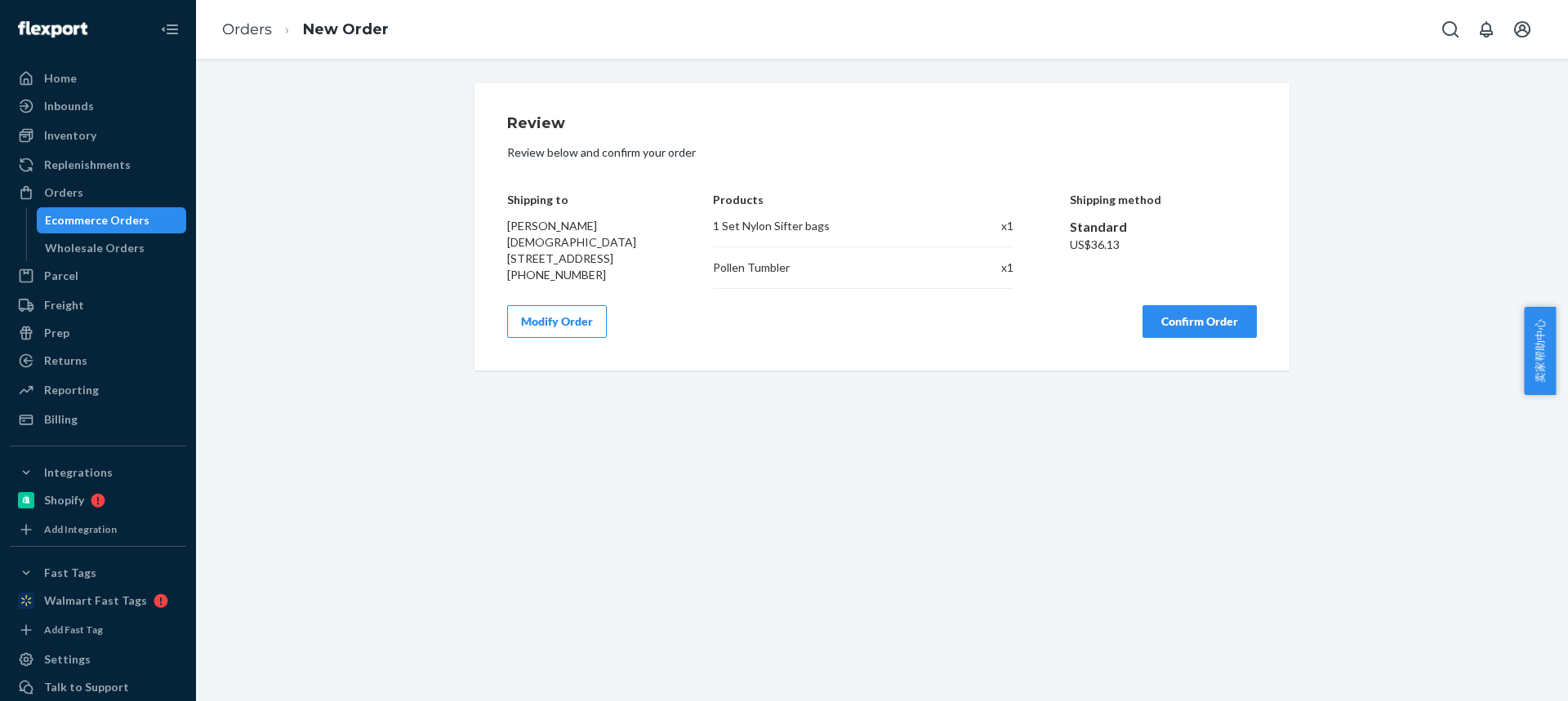
scroll to position [0, 0]
drag, startPoint x: 1188, startPoint y: 322, endPoint x: 1180, endPoint y: 316, distance: 10.0
click at [1188, 322] on button "Confirm Order" at bounding box center [1199, 321] width 114 height 32
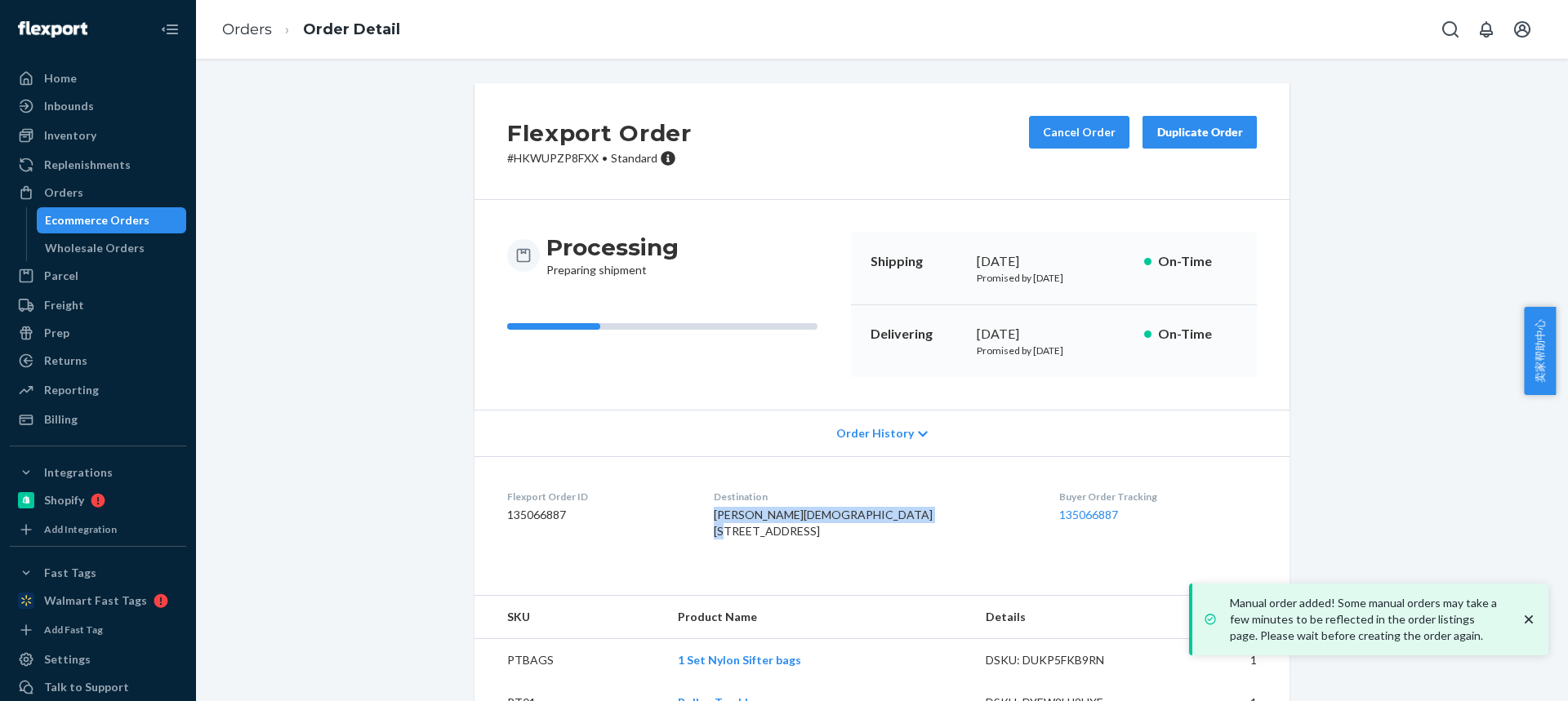
drag, startPoint x: 784, startPoint y: 544, endPoint x: 681, endPoint y: 193, distance: 365.8
click at [896, 540] on div "Christopher Gay 37 N Manheim Blvd New Paltz, NY 12561-1219 US" at bounding box center [872, 522] width 318 height 32
drag, startPoint x: 846, startPoint y: 556, endPoint x: 696, endPoint y: 387, distance: 226.0
click at [738, 540] on div "Christopher Gay 37 N Manheim Blvd New Paltz, NY 12561-1219 US" at bounding box center [872, 522] width 318 height 32
click at [914, 521] on div "Christopher Gay 37 N Manheim Blvd New Paltz, NY 12561-1219 US" at bounding box center [872, 522] width 318 height 32
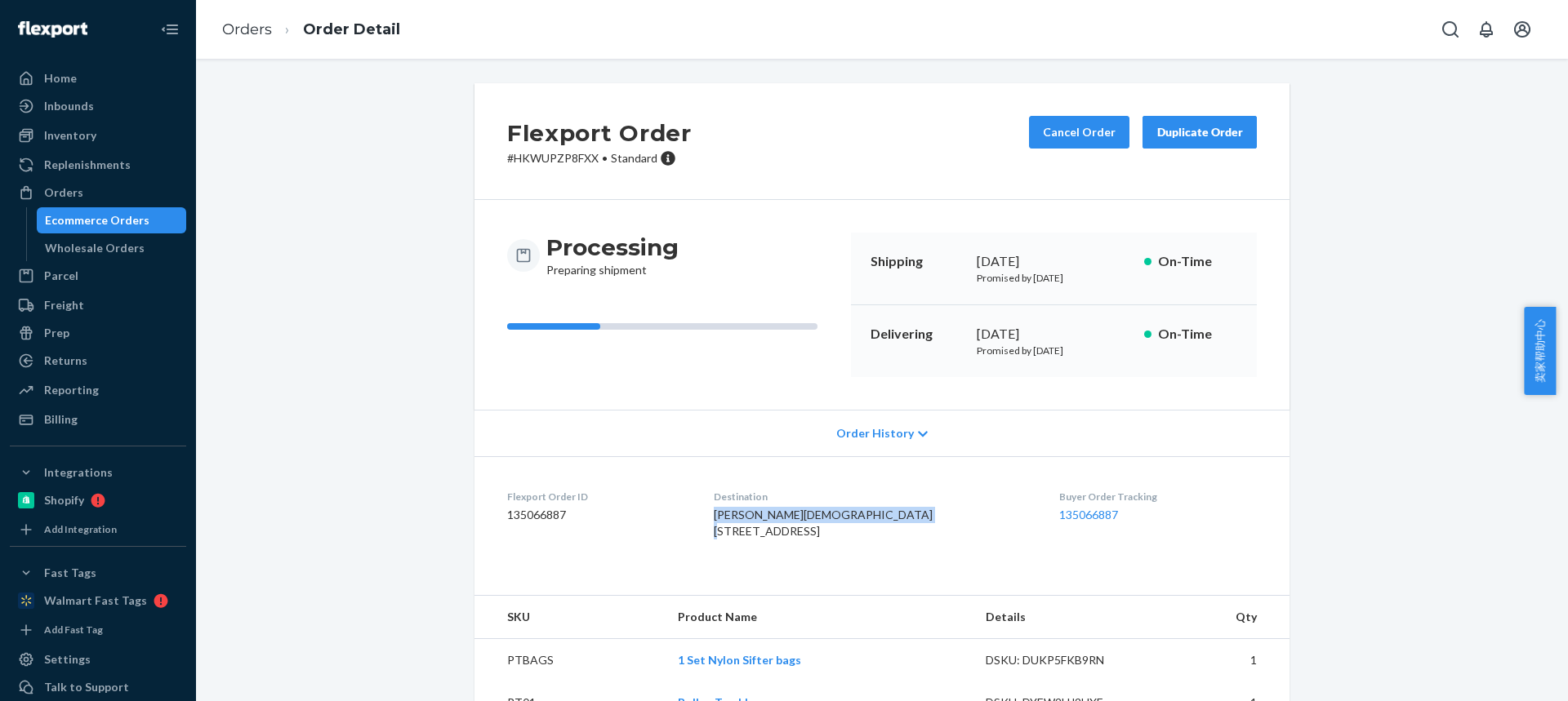
drag, startPoint x: 857, startPoint y: 528, endPoint x: 734, endPoint y: 520, distance: 123.3
click at [733, 521] on dl "Flexport Order ID 135066887 Destination Christopher Gay 37 N Manheim Blvd New P…" at bounding box center [882, 517] width 815 height 122
copy span "Christopher Gay 37 N Manheim Blvd"
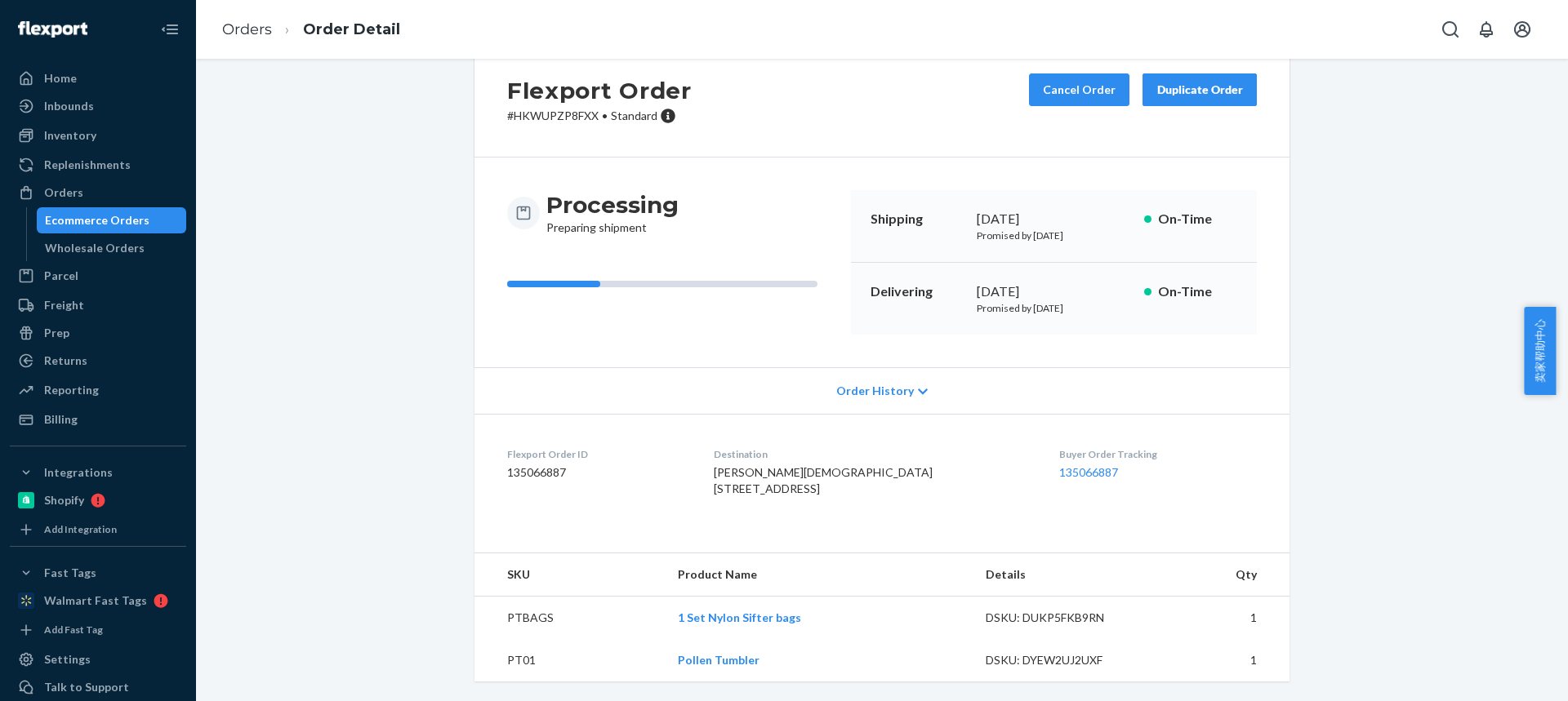
click at [519, 618] on td "PTBAGS" at bounding box center [570, 618] width 190 height 43
copy td "PTBAGS"
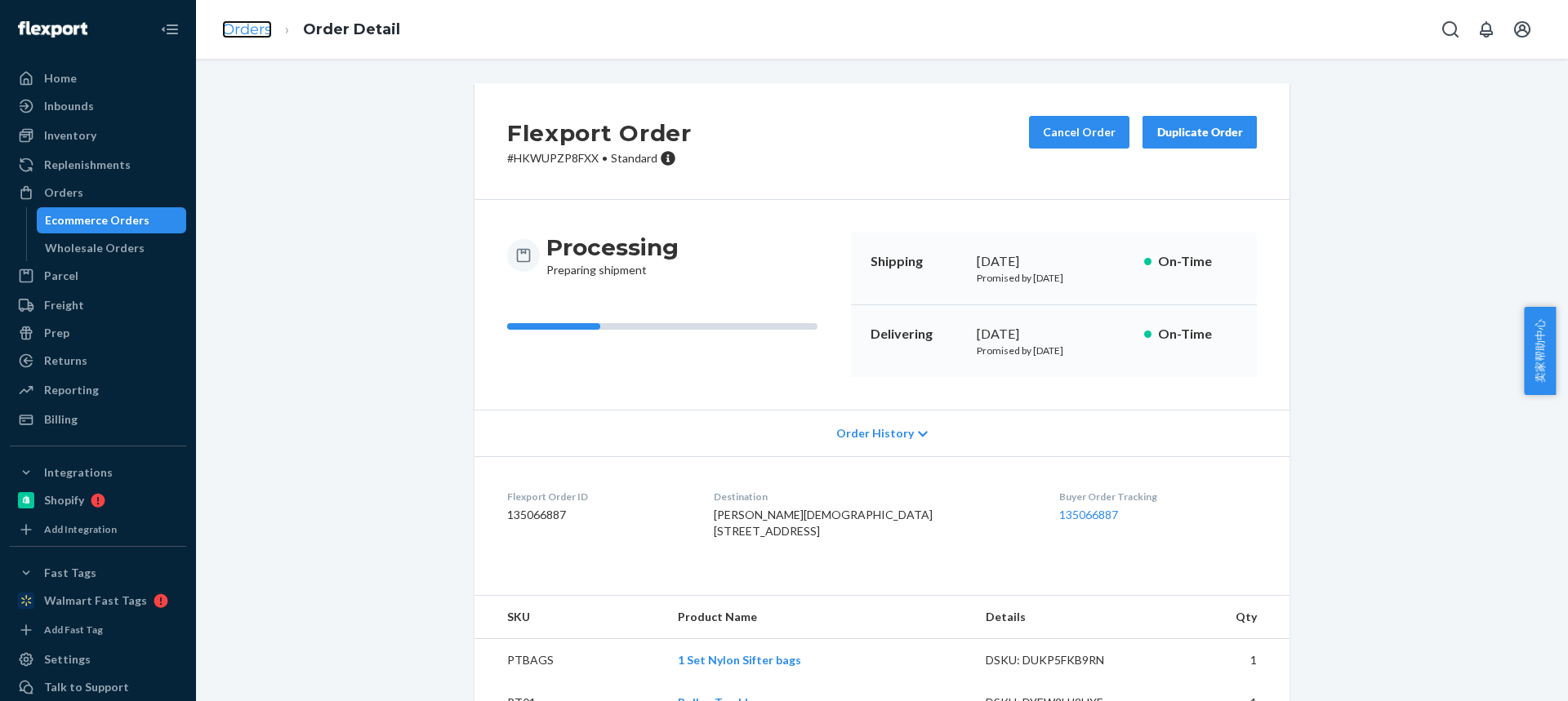
click at [249, 30] on link "Orders" at bounding box center [247, 30] width 50 height 18
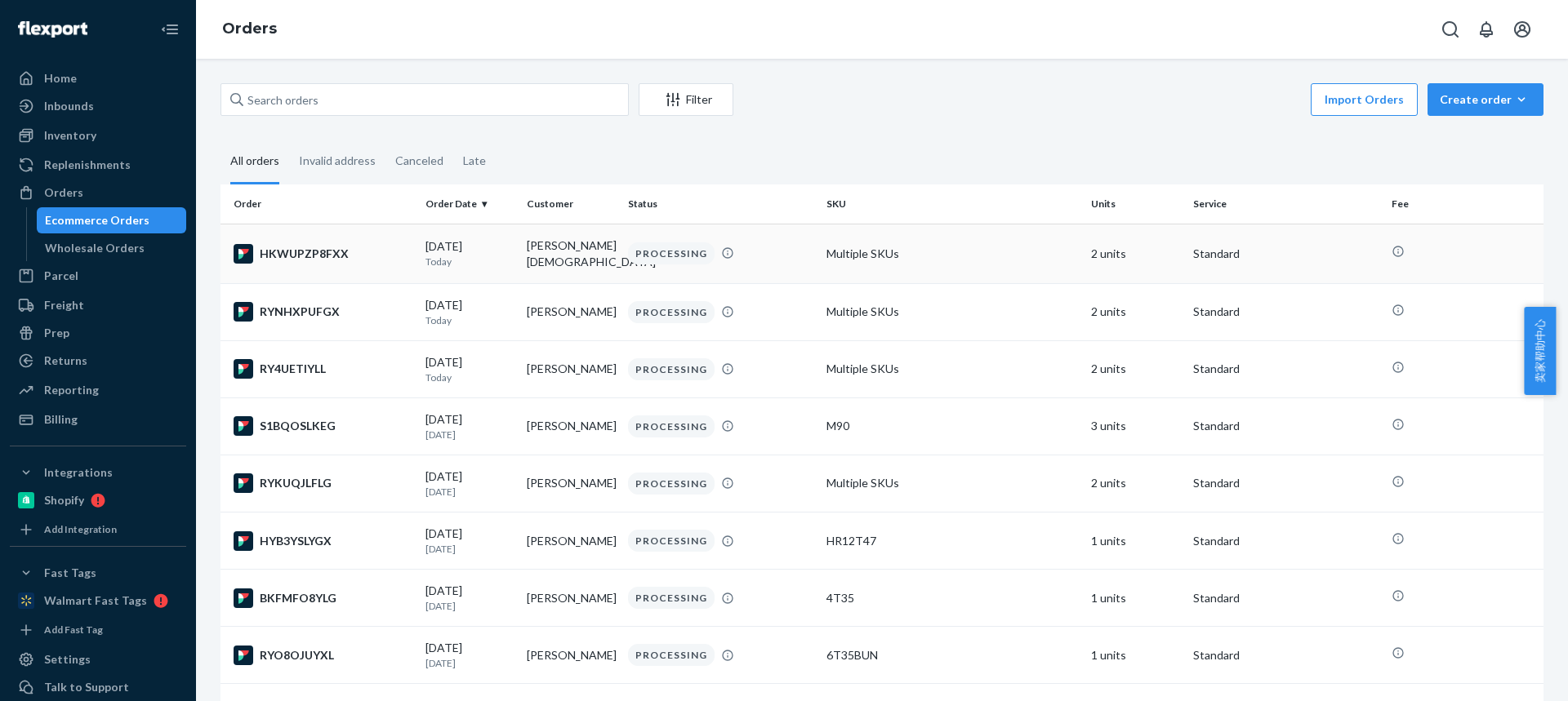
click at [535, 255] on td "Christopher Gay" at bounding box center [571, 254] width 101 height 60
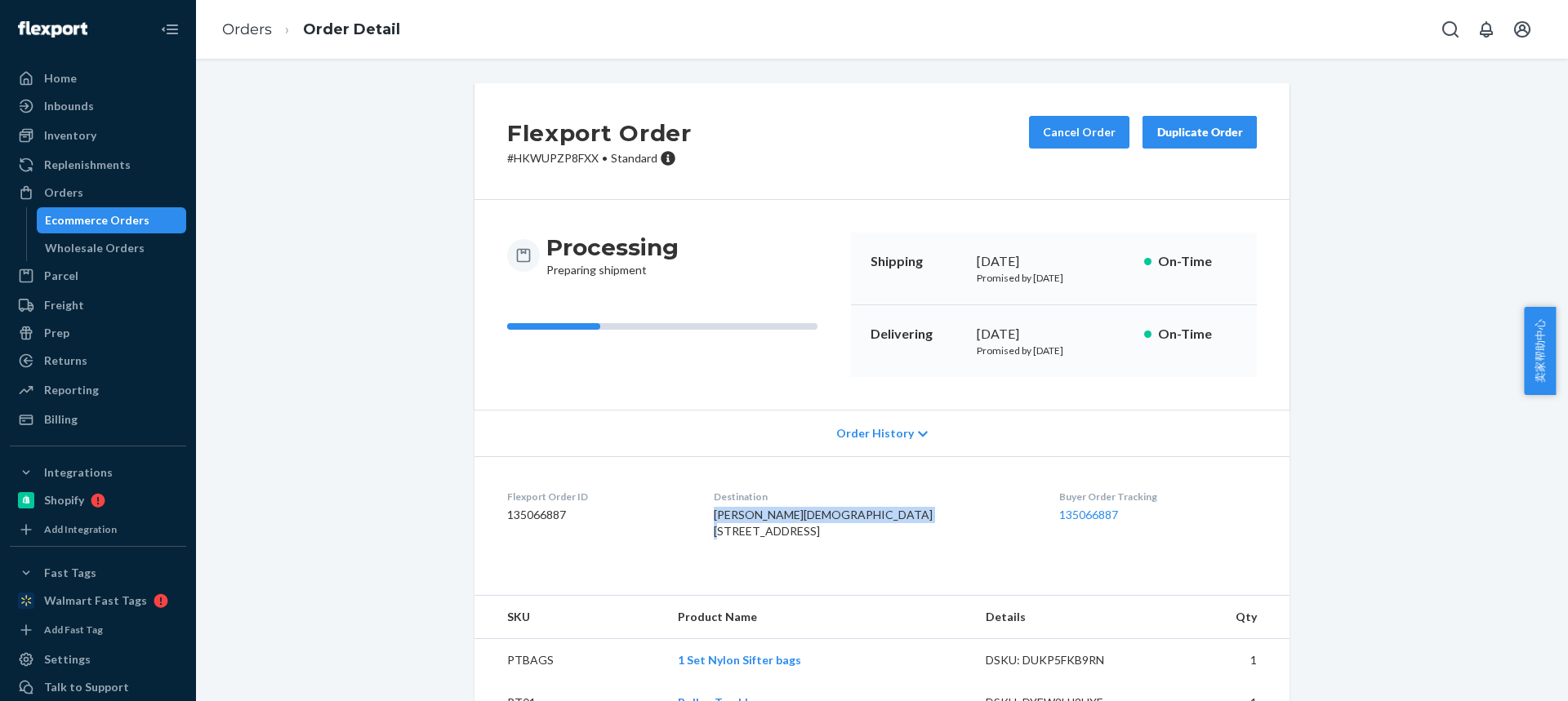
drag, startPoint x: 839, startPoint y: 524, endPoint x: 734, endPoint y: 520, distance: 105.1
click at [734, 521] on div "Christopher Gay 37 N Manheim Blvd New Paltz, NY 12561-1219 US" at bounding box center [872, 522] width 318 height 32
copy span "Christopher Gay 37 N Manheim Blvd"
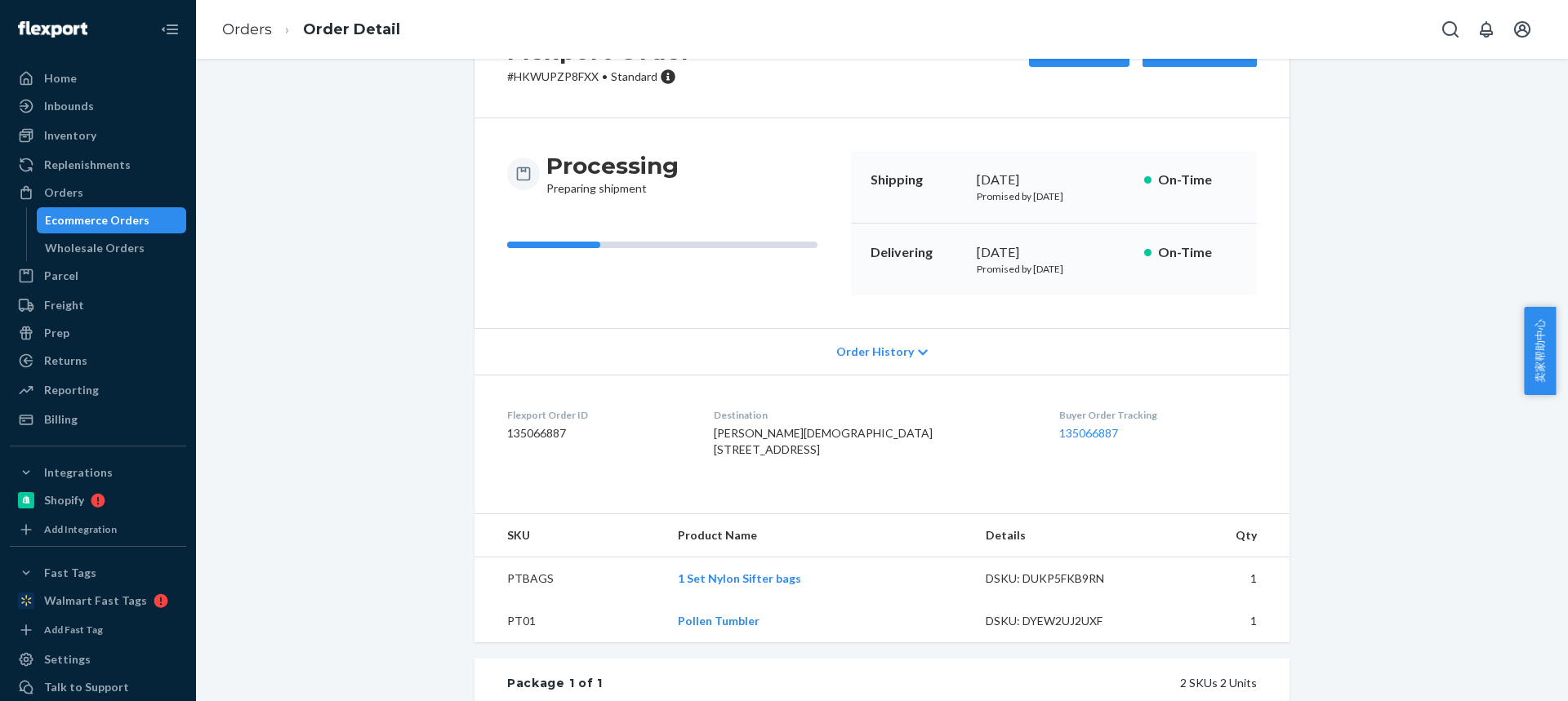
click at [525, 601] on td "PTBAGS" at bounding box center [570, 579] width 190 height 43
copy td "PTBAGS"
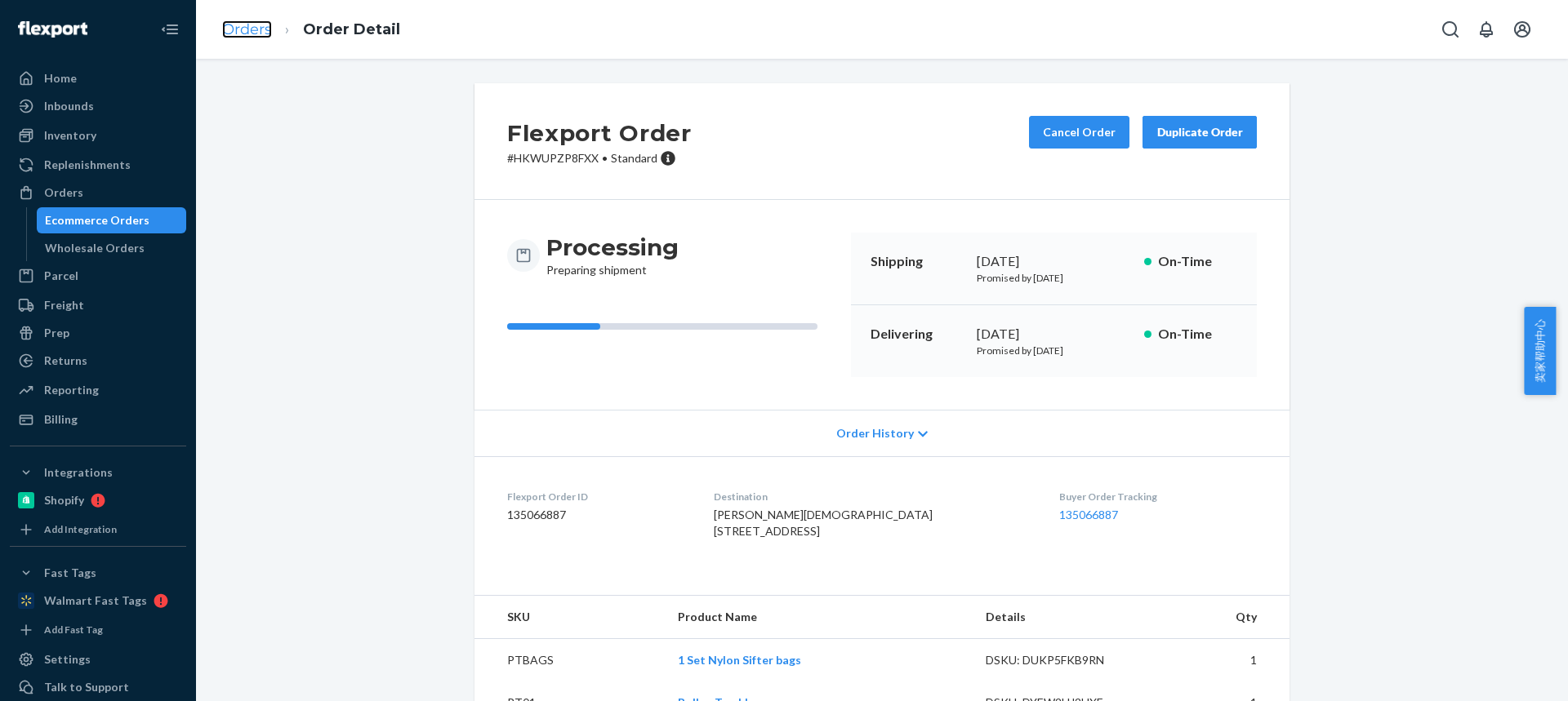
click at [256, 31] on link "Orders" at bounding box center [247, 30] width 50 height 18
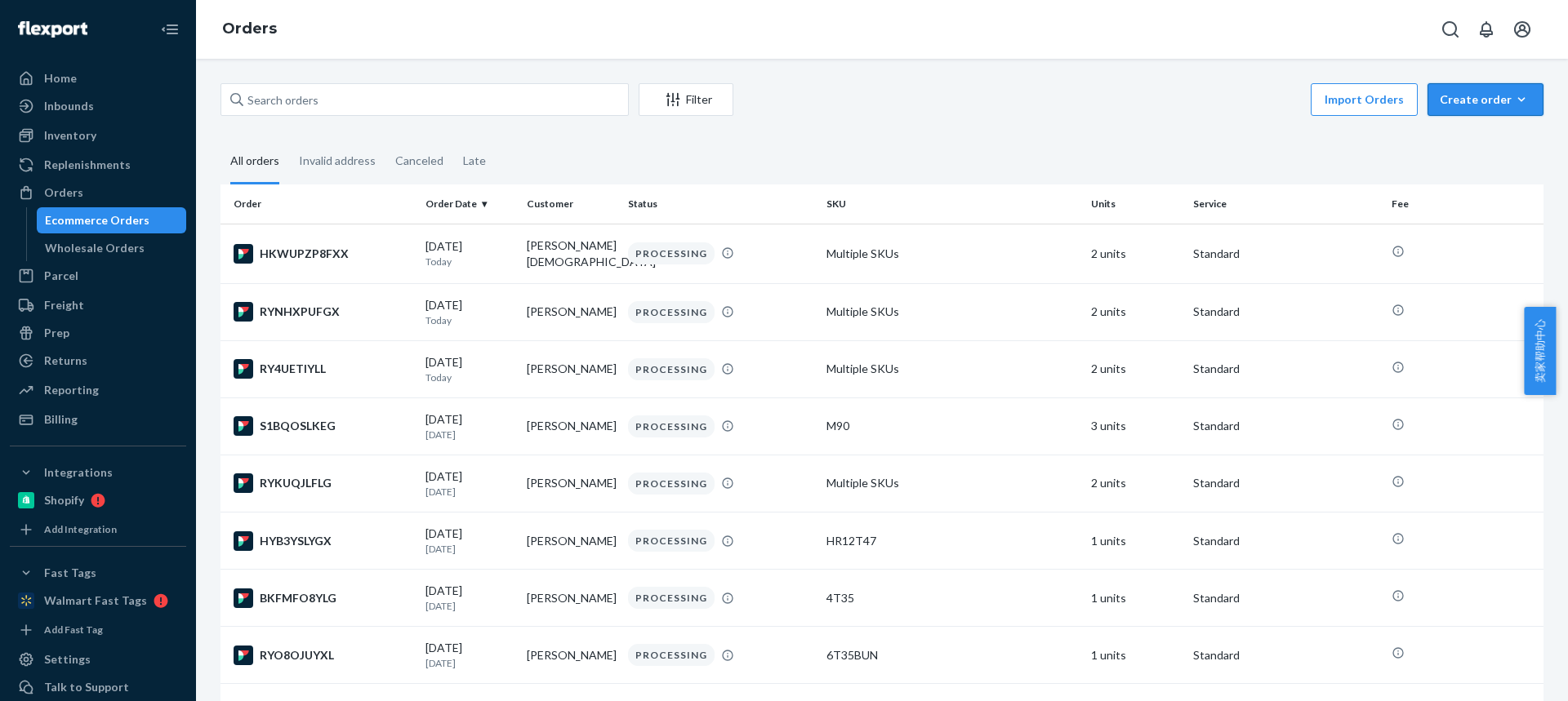
click at [1452, 93] on div "Create order" at bounding box center [1485, 100] width 92 height 17
click at [1460, 145] on span "Ecommerce order" at bounding box center [1495, 139] width 101 height 12
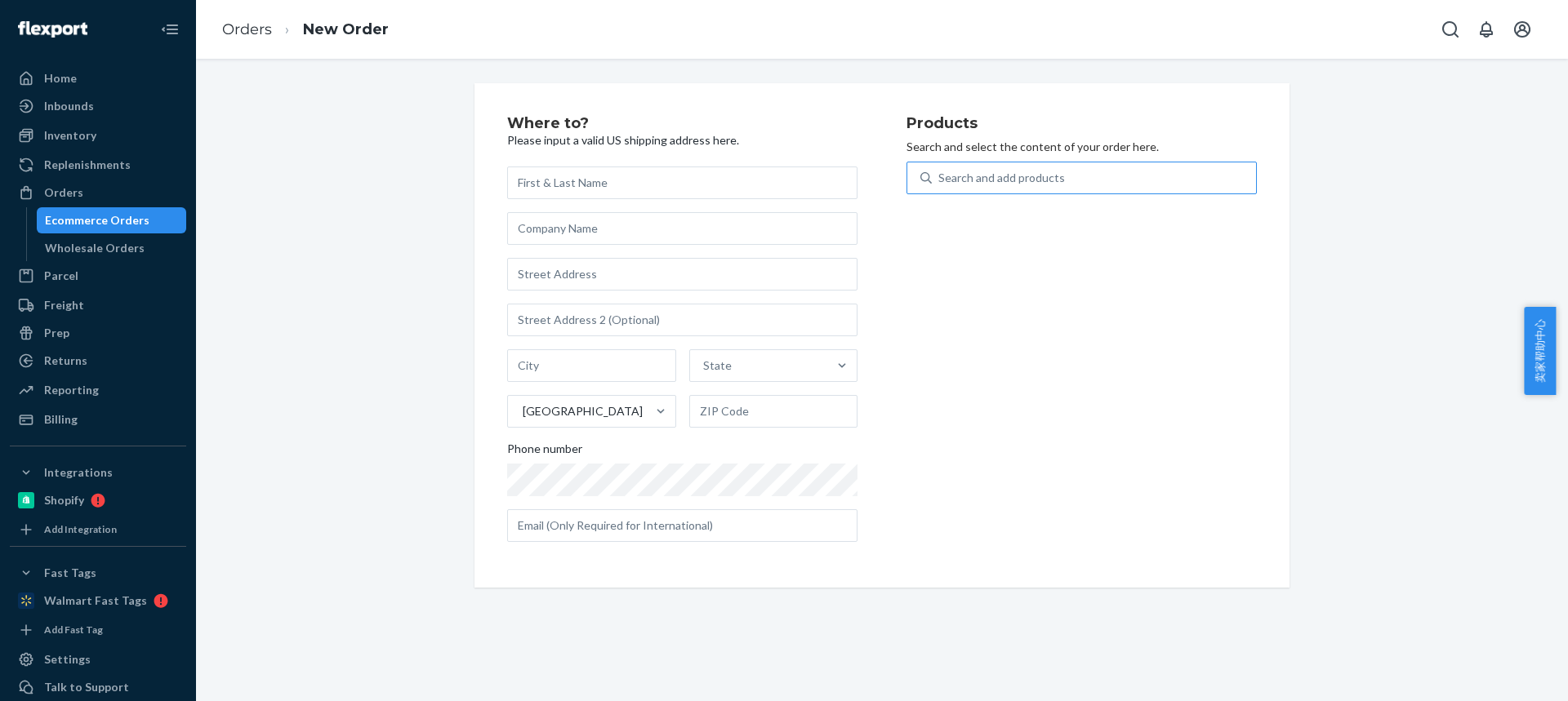
click at [1005, 179] on div "Search and add products" at bounding box center [1001, 178] width 127 height 17
click at [939, 179] on input "Search and add products" at bounding box center [939, 178] width 2 height 17
type input "REP8"
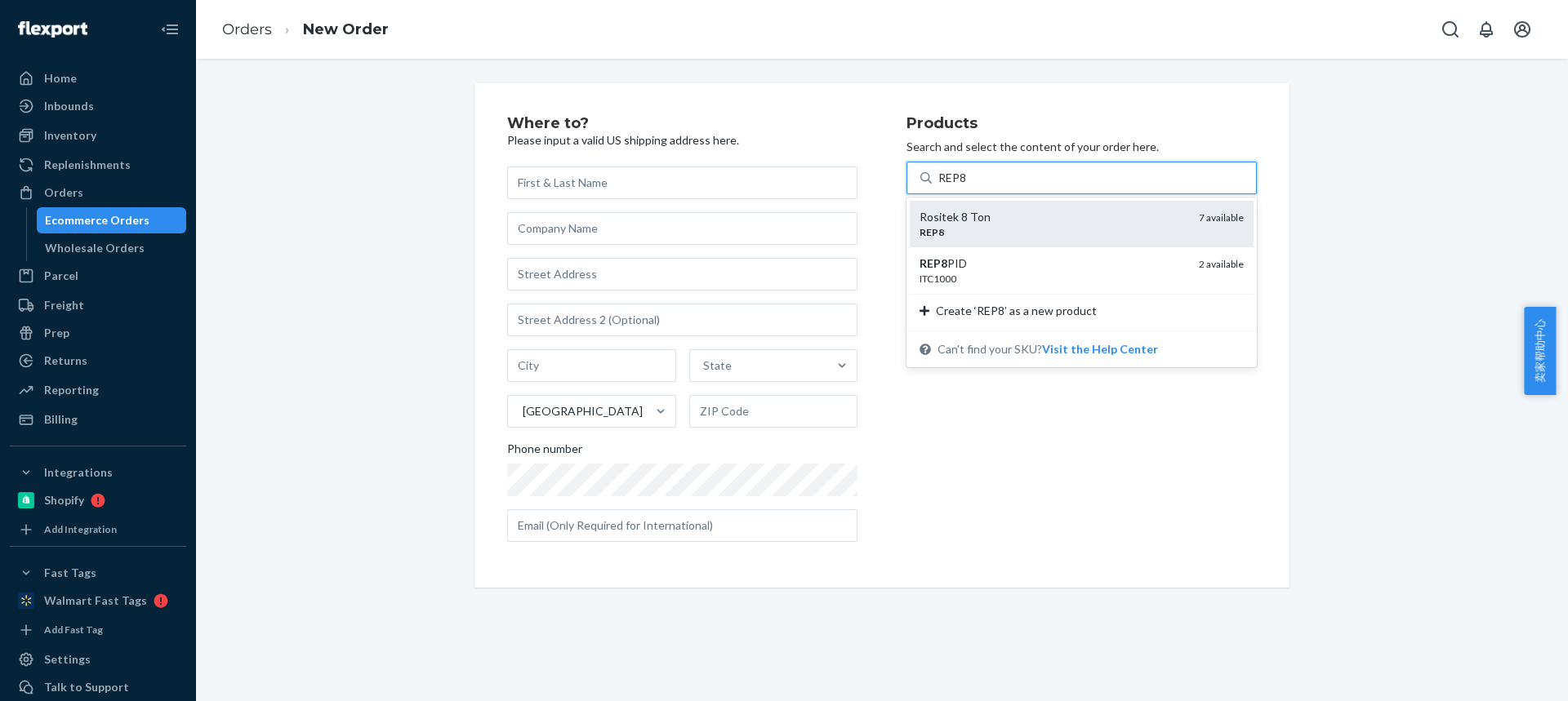
click at [964, 229] on div "REP8" at bounding box center [1053, 232] width 266 height 14
click at [964, 186] on input "REP8" at bounding box center [953, 178] width 30 height 17
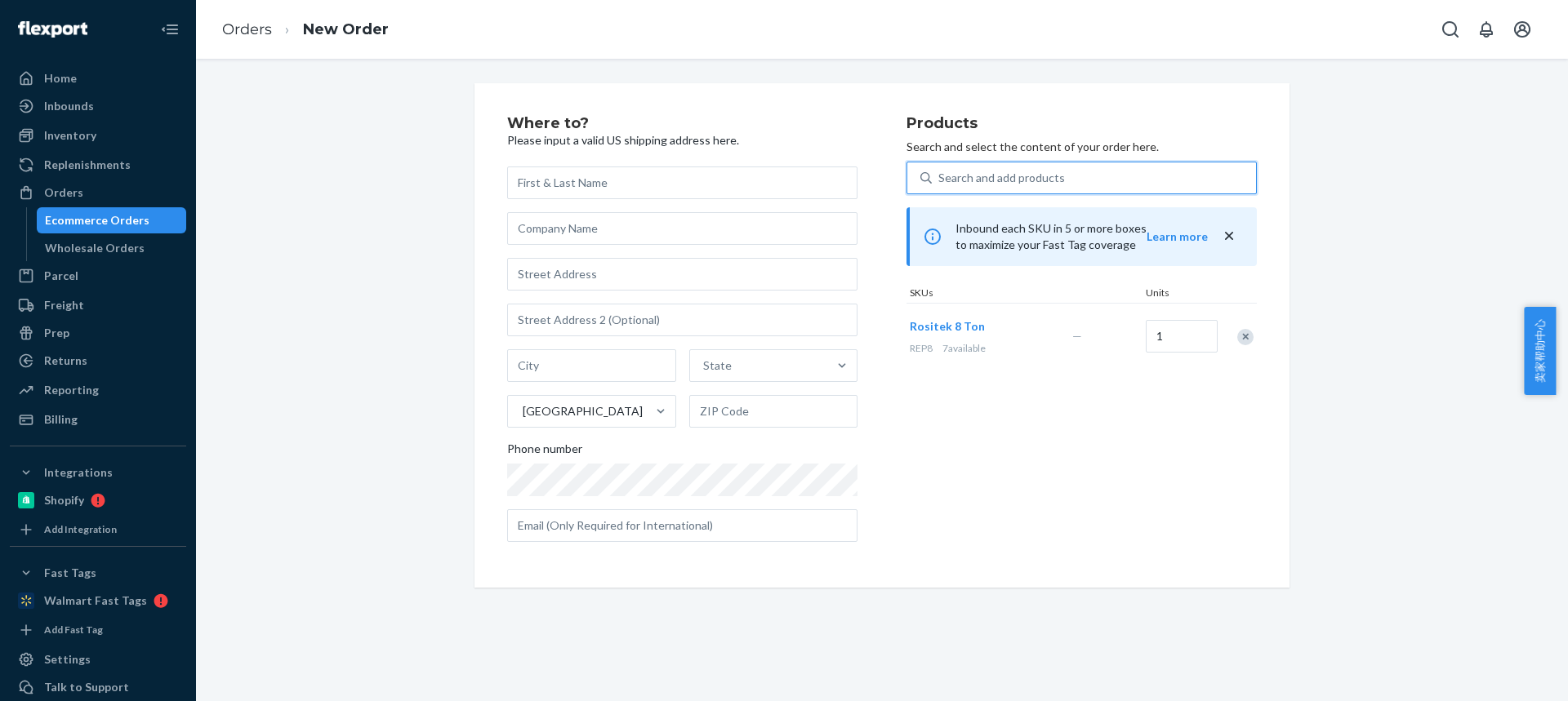
click at [977, 186] on div "Search and add products" at bounding box center [1094, 178] width 324 height 30
click at [939, 186] on input "0 results available. Select is focused ,type to refine list, press Down to open…" at bounding box center [939, 178] width 2 height 17
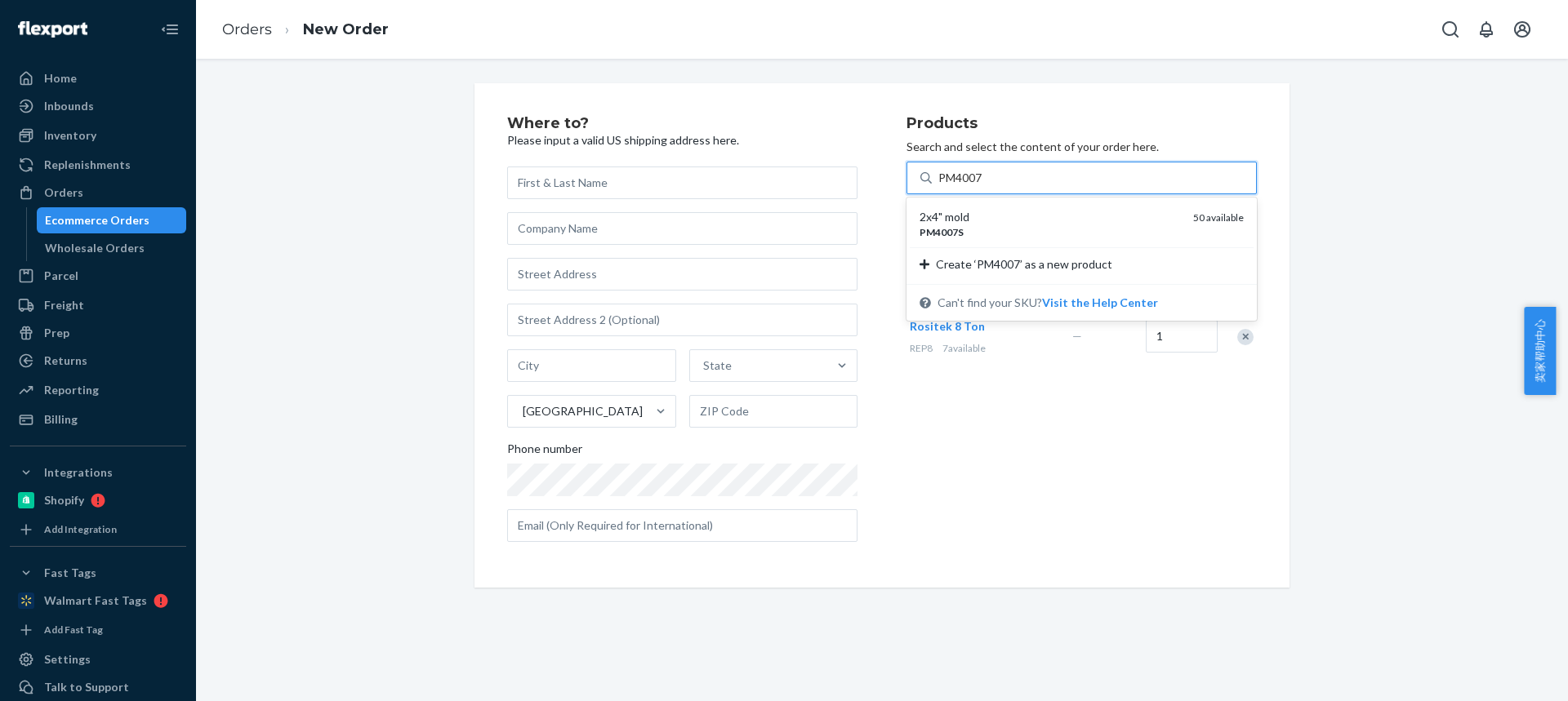
type input "PM4007S"
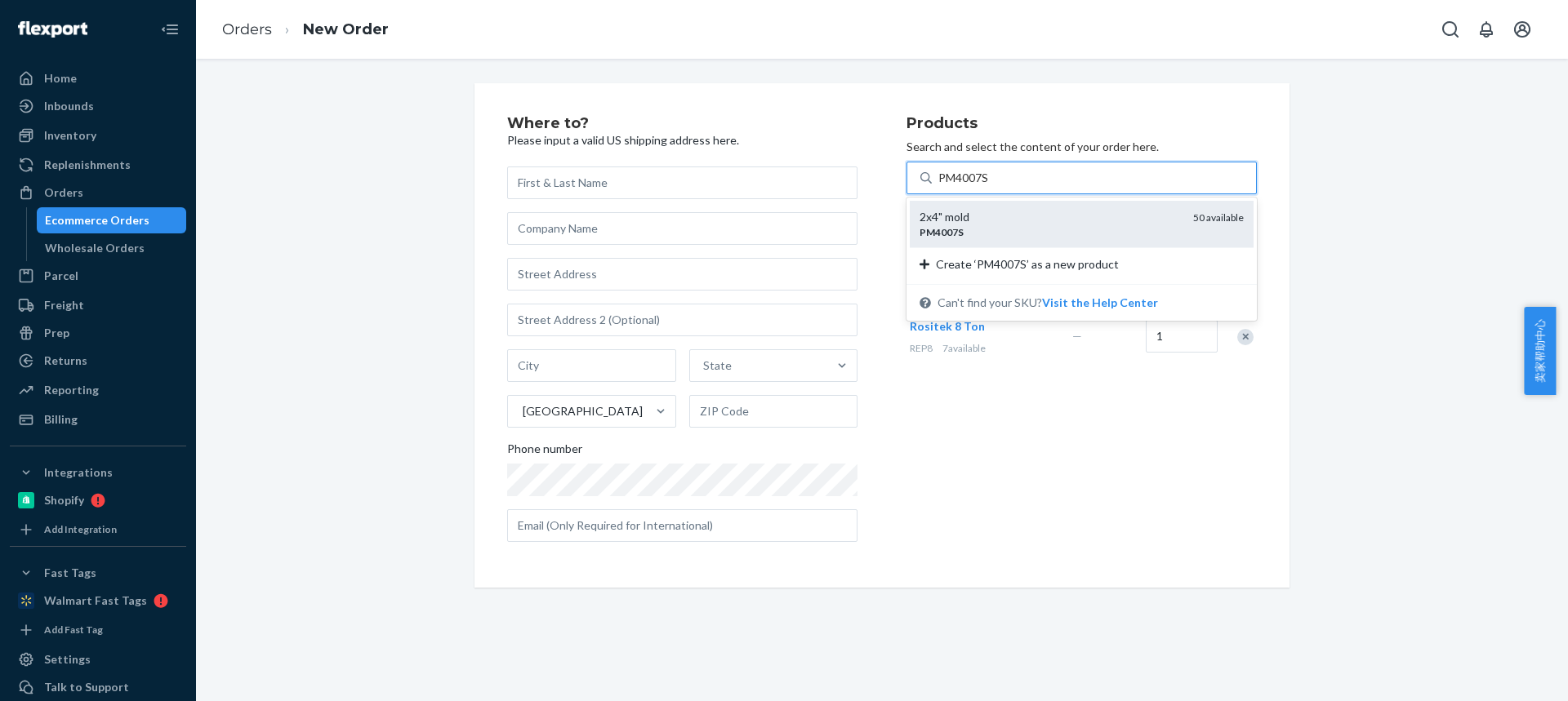
click at [967, 231] on div "PM4007S" at bounding box center [1049, 232] width 261 height 14
click at [967, 186] on input "PM4007S" at bounding box center [963, 178] width 51 height 17
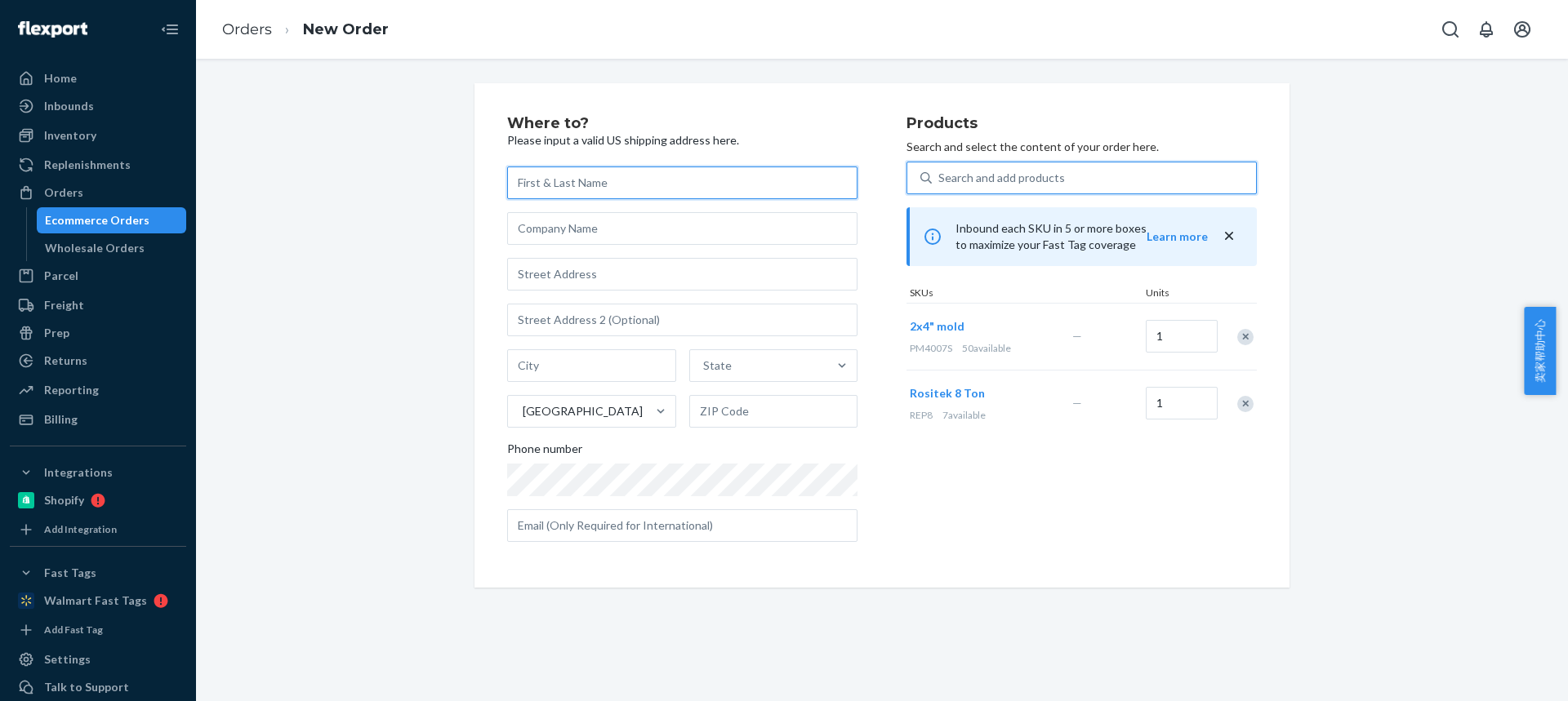
click at [605, 191] on input "text" at bounding box center [682, 182] width 351 height 32
paste input "[PERSON_NAME]"
type input "[PERSON_NAME]"
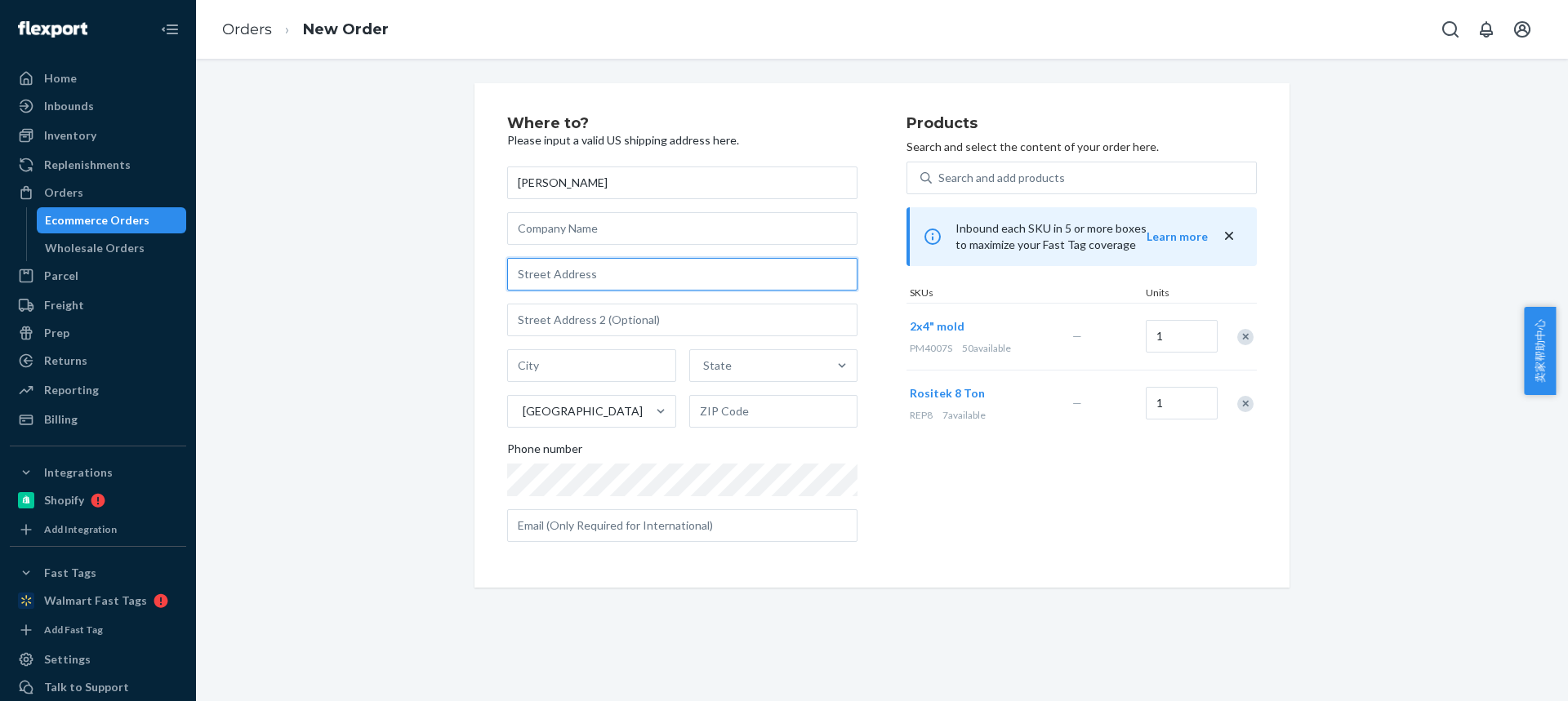
click at [557, 268] on input "text" at bounding box center [682, 274] width 351 height 32
paste input "Strong Place 1a"
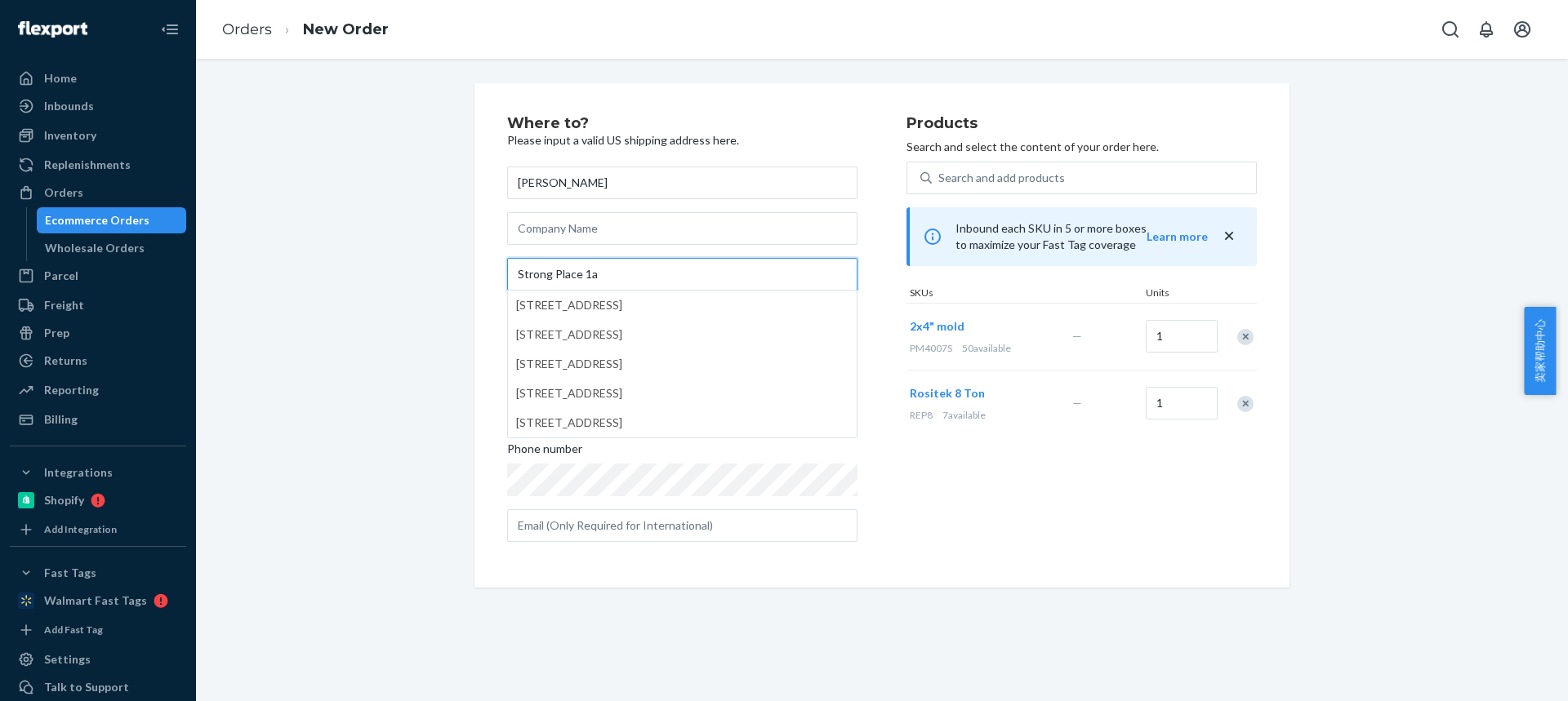
type input "Strong Place 1a"
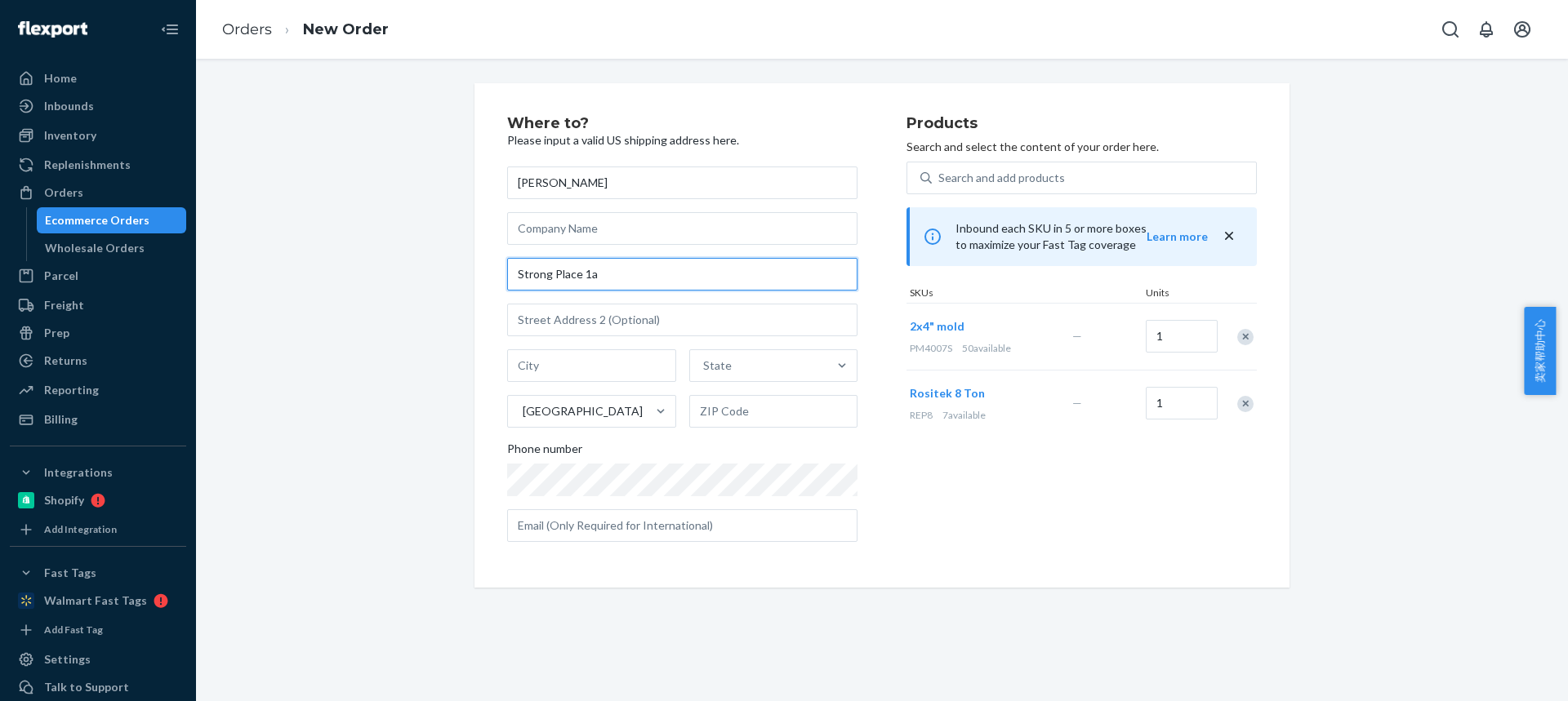
drag, startPoint x: 300, startPoint y: 241, endPoint x: 131, endPoint y: 206, distance: 172.6
click at [131, 206] on div "Home Inbounds Shipping Plans Problems Inventory Products Replenishments Orders …" at bounding box center [784, 350] width 1568 height 701
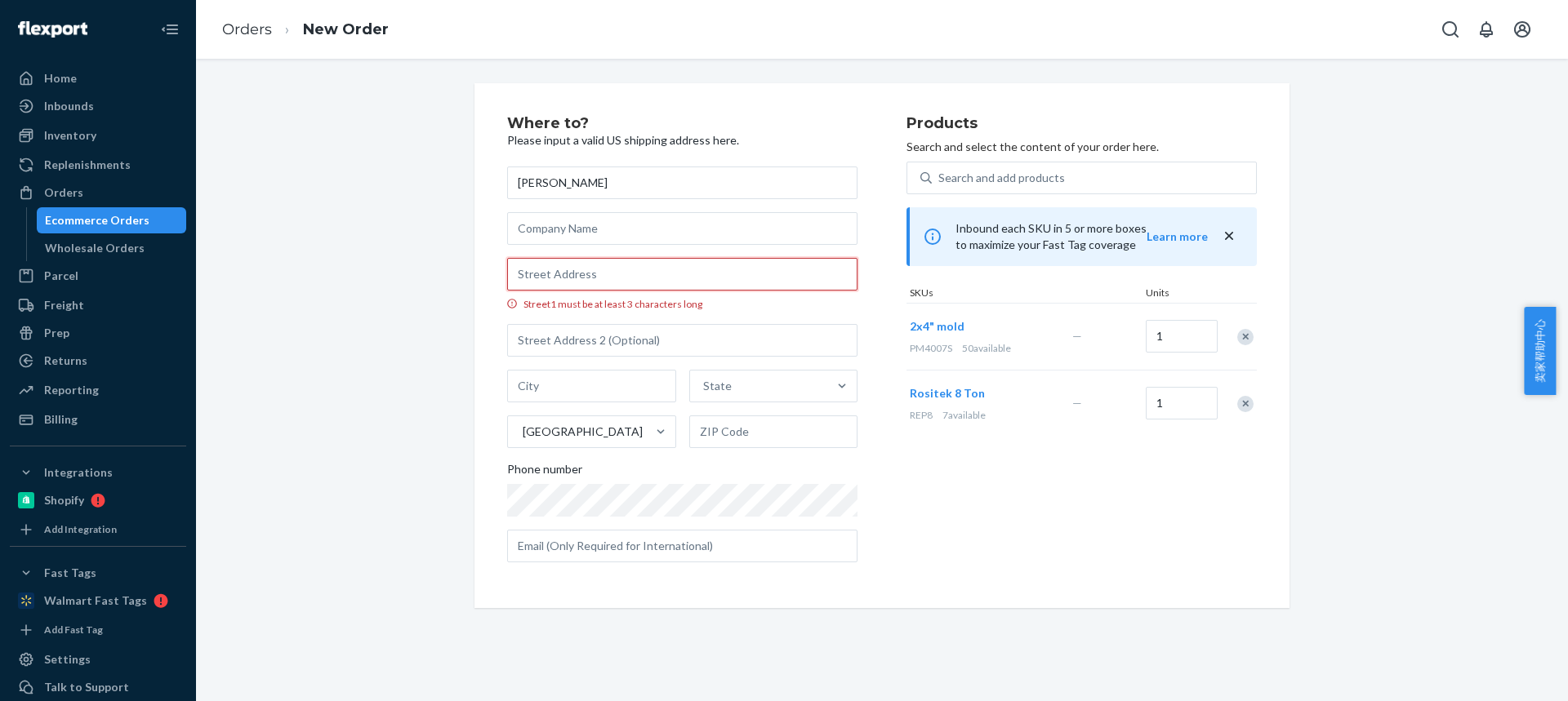
paste input "Strong Place 1a"
type input "Strong Place 1a"
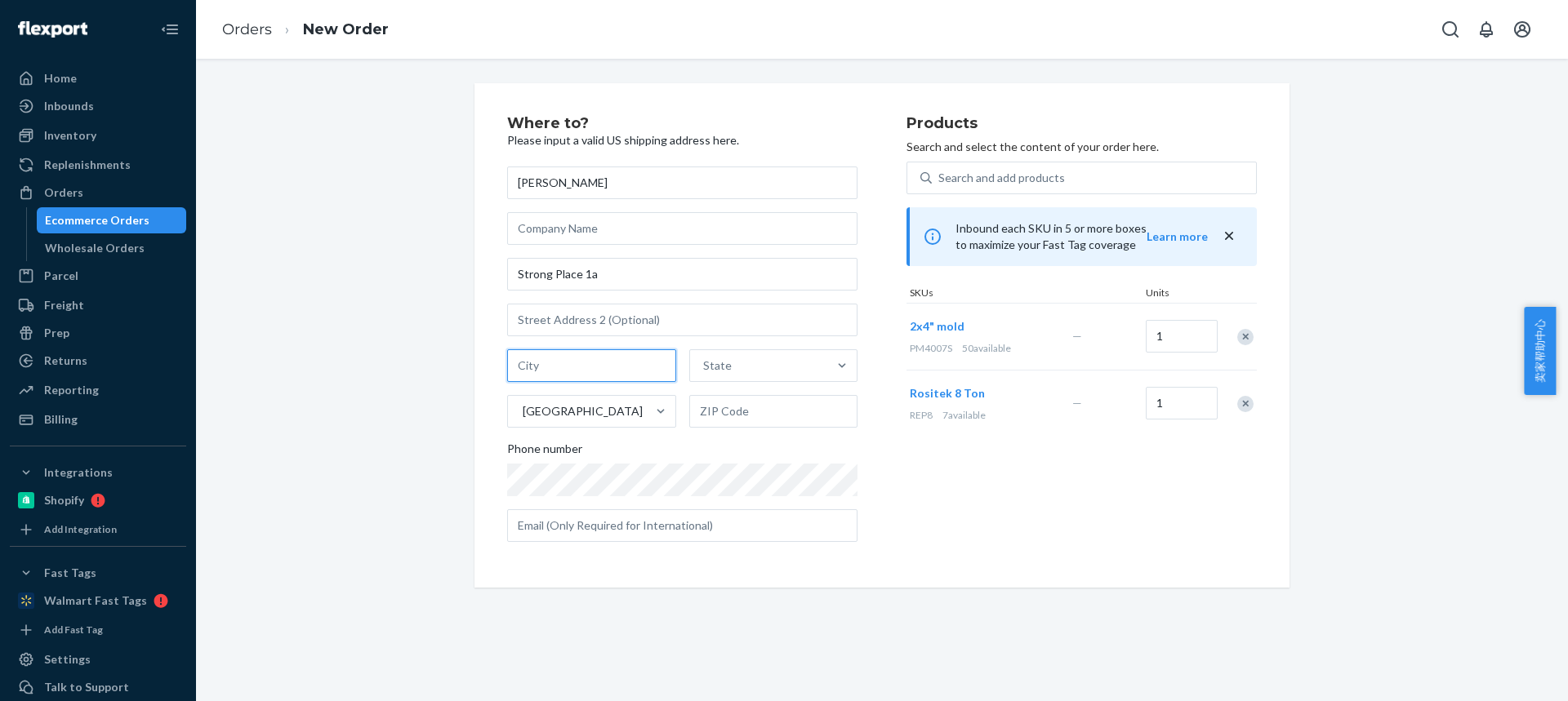
click at [552, 373] on input "text" at bounding box center [591, 365] width 169 height 32
paste input "Cohoes NY 12047"
click at [724, 382] on div "Cohoes NY 12047 State United States" at bounding box center [682, 389] width 351 height 79
type input "Cohoes NY"
click at [723, 408] on input "text" at bounding box center [773, 411] width 169 height 32
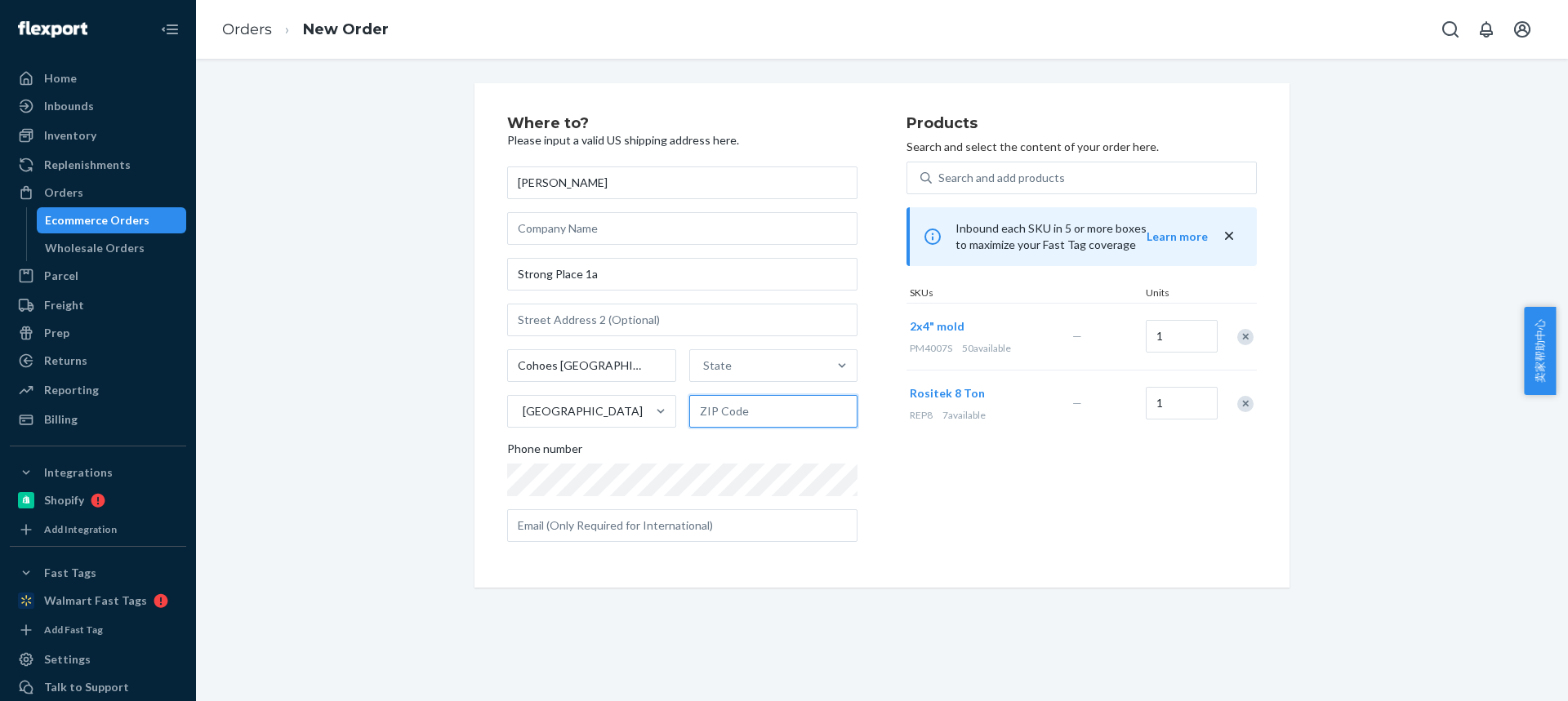
paste input "12047"
type input "12047"
drag, startPoint x: 556, startPoint y: 361, endPoint x: 624, endPoint y: 360, distance: 68.0
click at [624, 361] on input "Cohoes NY" at bounding box center [591, 365] width 169 height 32
drag, startPoint x: 557, startPoint y: 360, endPoint x: 711, endPoint y: 356, distance: 154.1
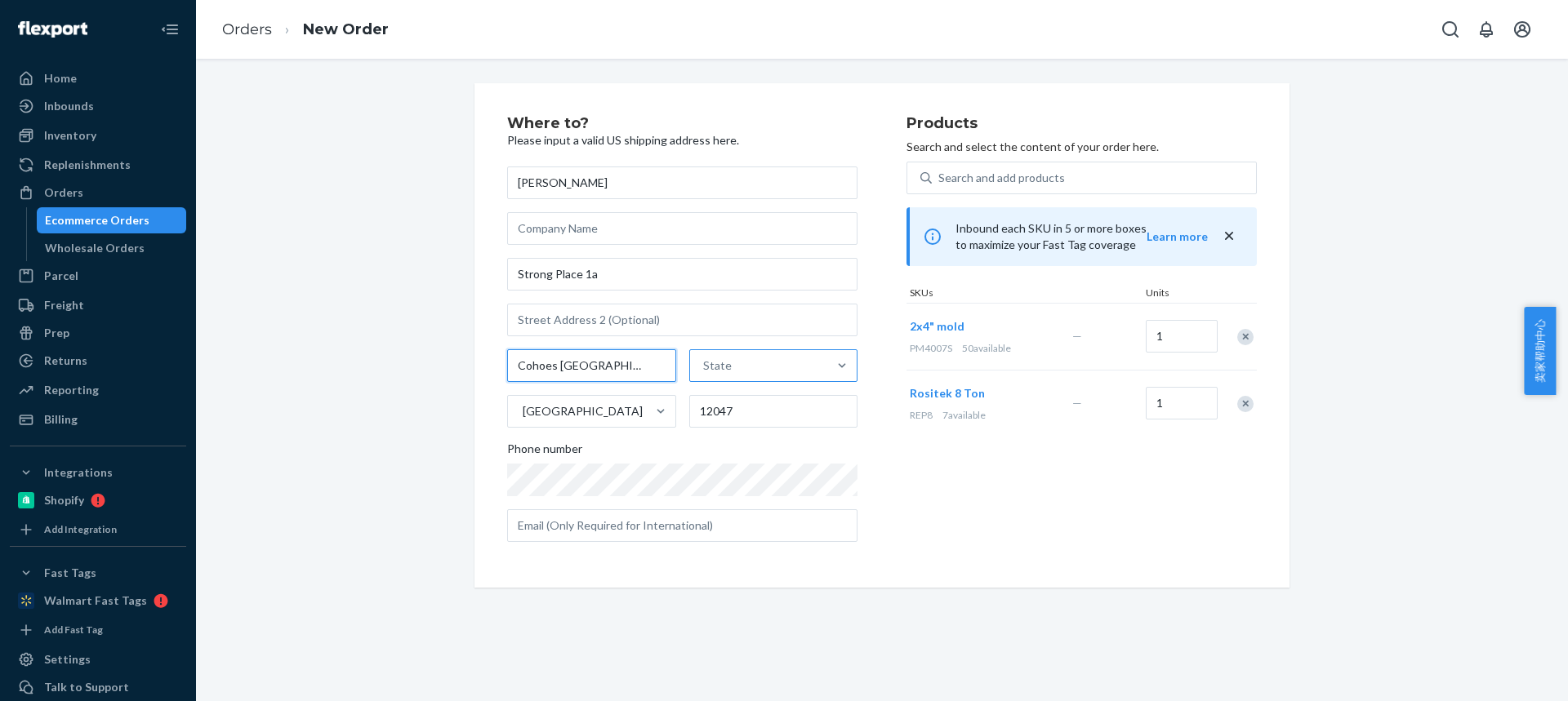
click at [621, 355] on input "Cohoes NY" at bounding box center [591, 365] width 169 height 32
type input "Cohoes"
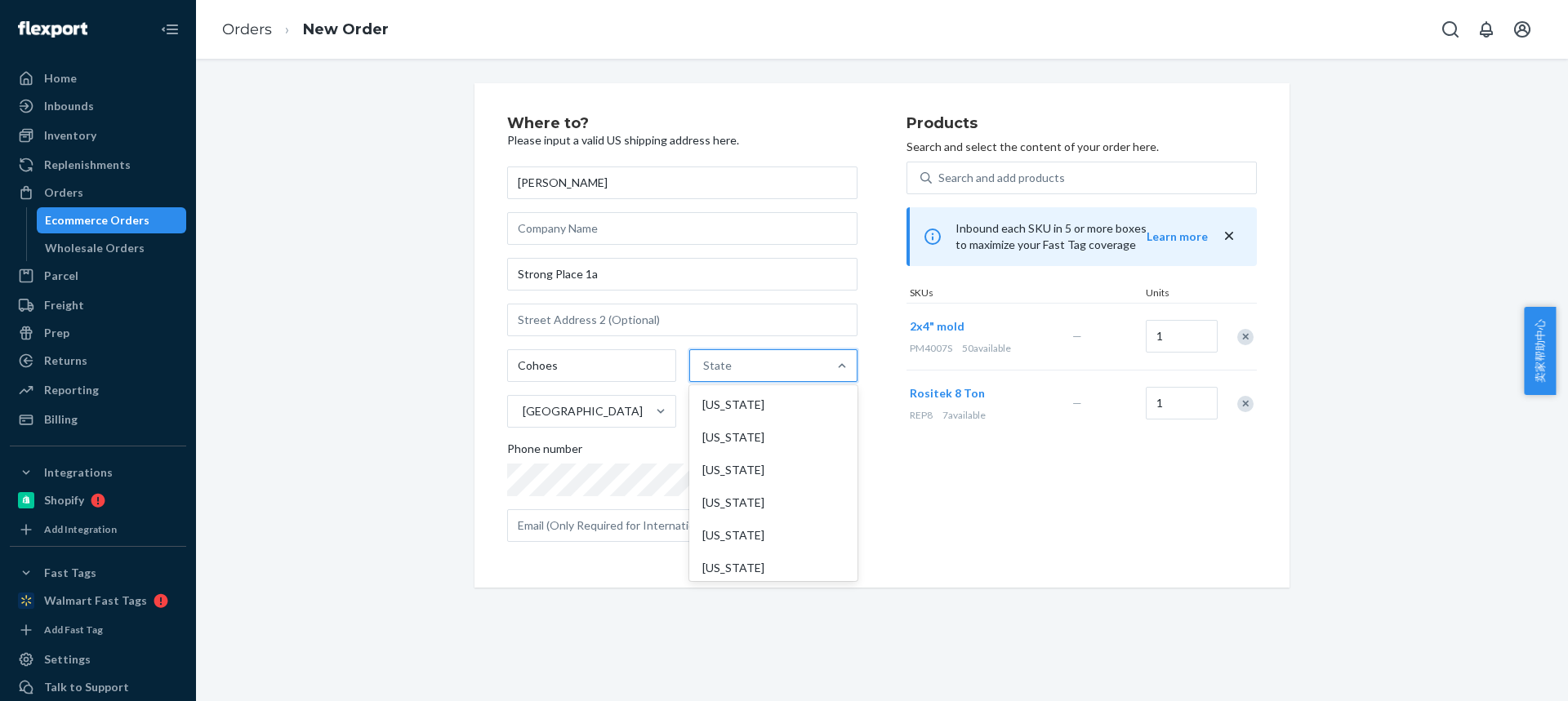
click at [743, 359] on div "State" at bounding box center [758, 365] width 138 height 32
click at [705, 359] on input "option [US_STATE] focused, 1 of 59. 59 results available. Use Up and Down to ch…" at bounding box center [704, 365] width 2 height 17
paste input "NY"
type input "NY"
click at [717, 403] on div "[US_STATE]" at bounding box center [771, 404] width 165 height 32
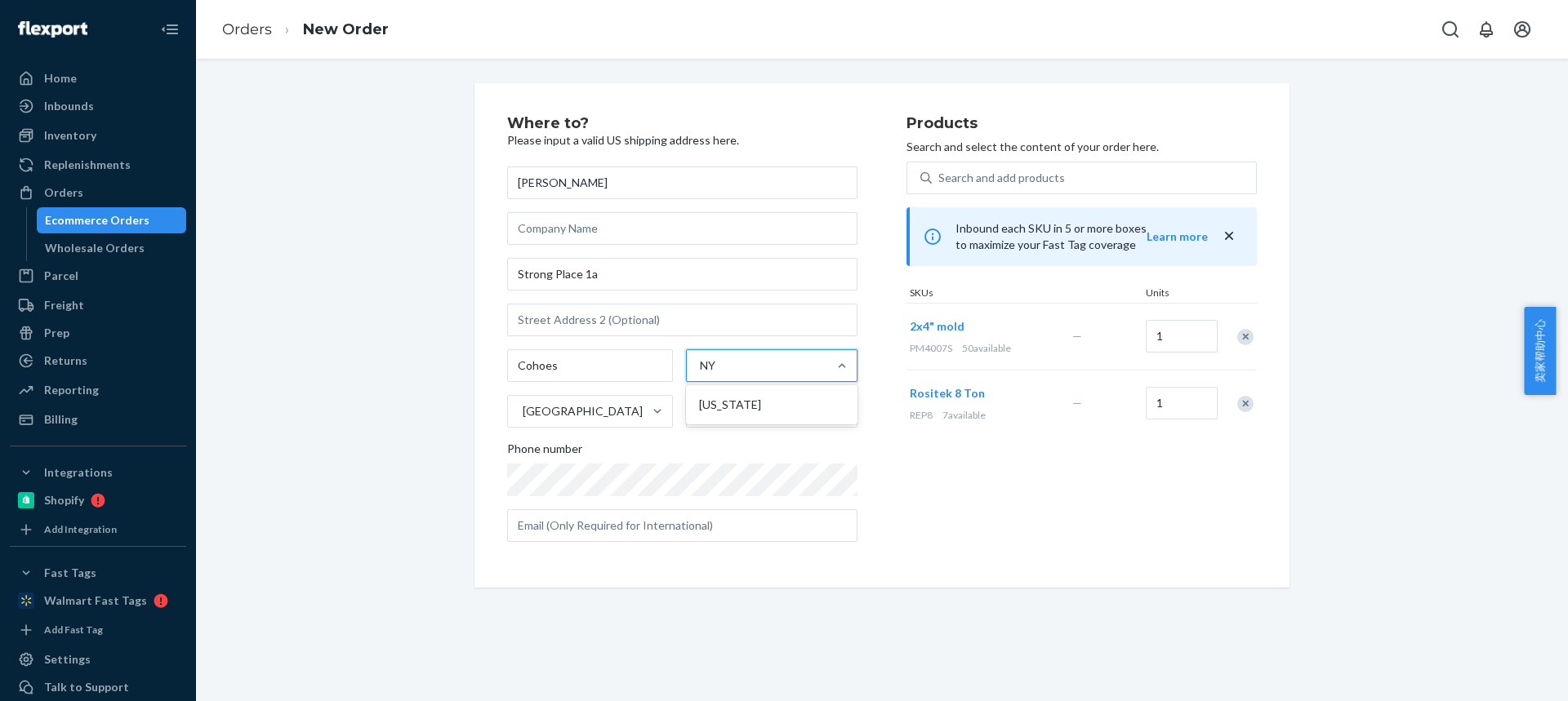
click at [717, 374] on input "NY" at bounding box center [708, 365] width 17 height 17
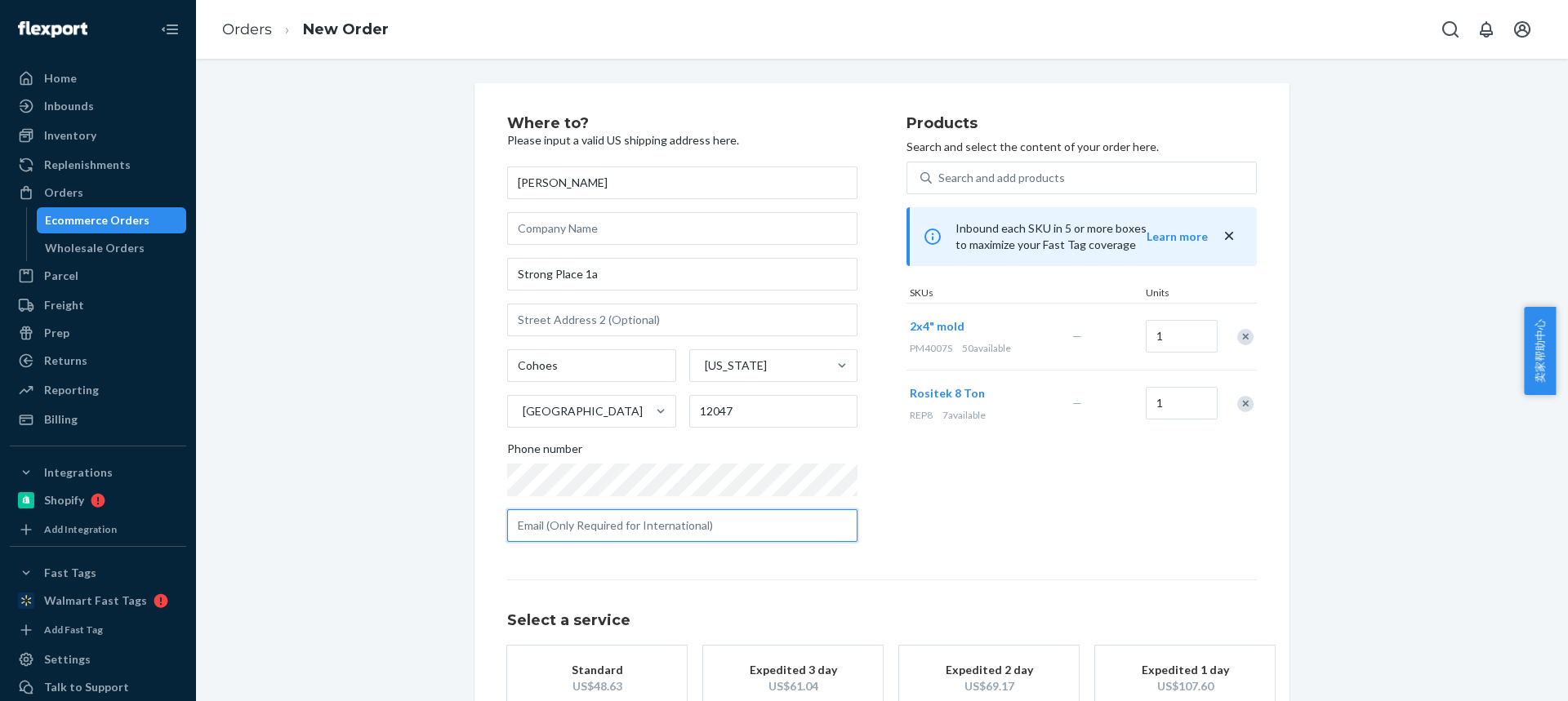
drag, startPoint x: 649, startPoint y: 527, endPoint x: 625, endPoint y: 615, distance: 91.2
click at [649, 528] on input "text" at bounding box center [682, 525] width 351 height 32
paste input "jaycobl0912@gmail.com"
type input "jaycobl0912@gmail.com"
click at [597, 662] on div "Standard" at bounding box center [597, 670] width 131 height 17
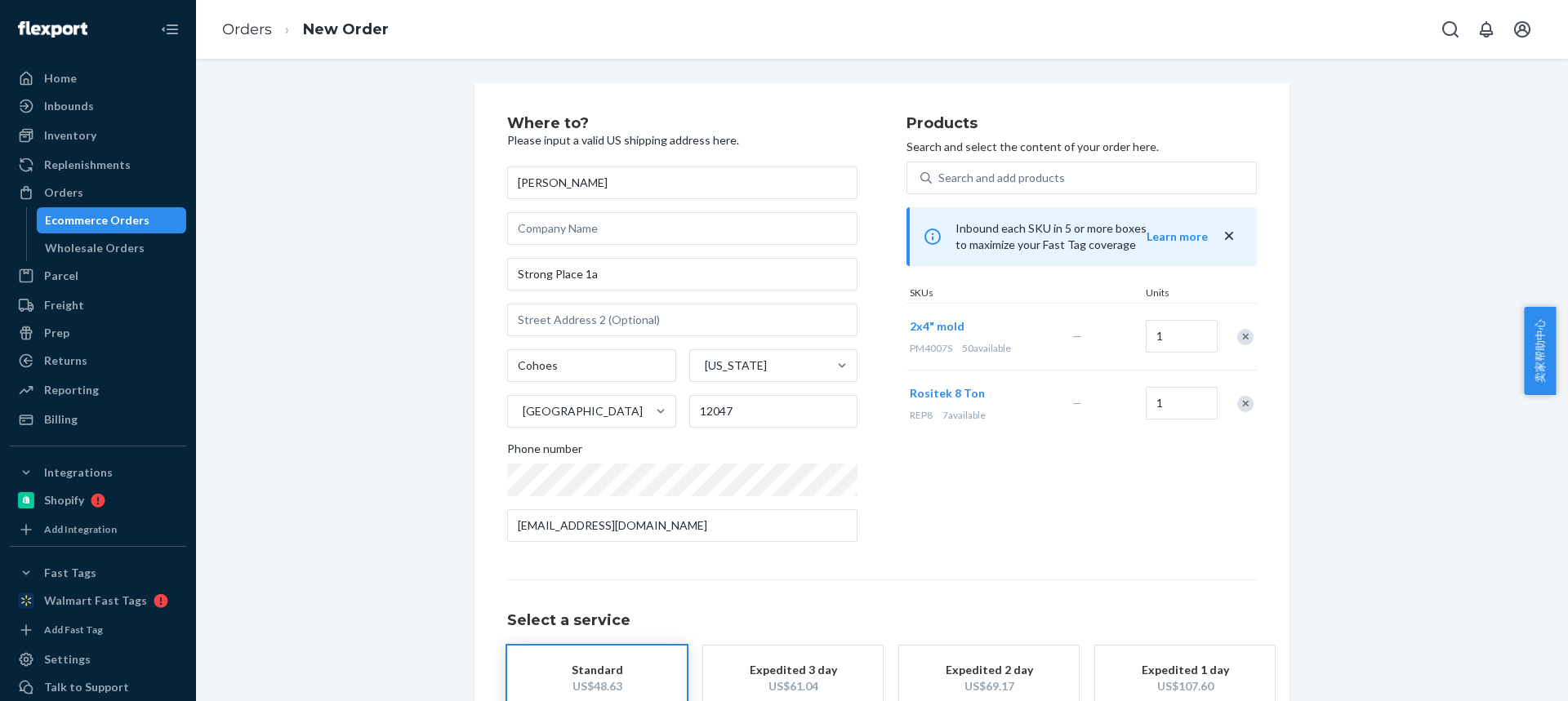
scroll to position [107, 0]
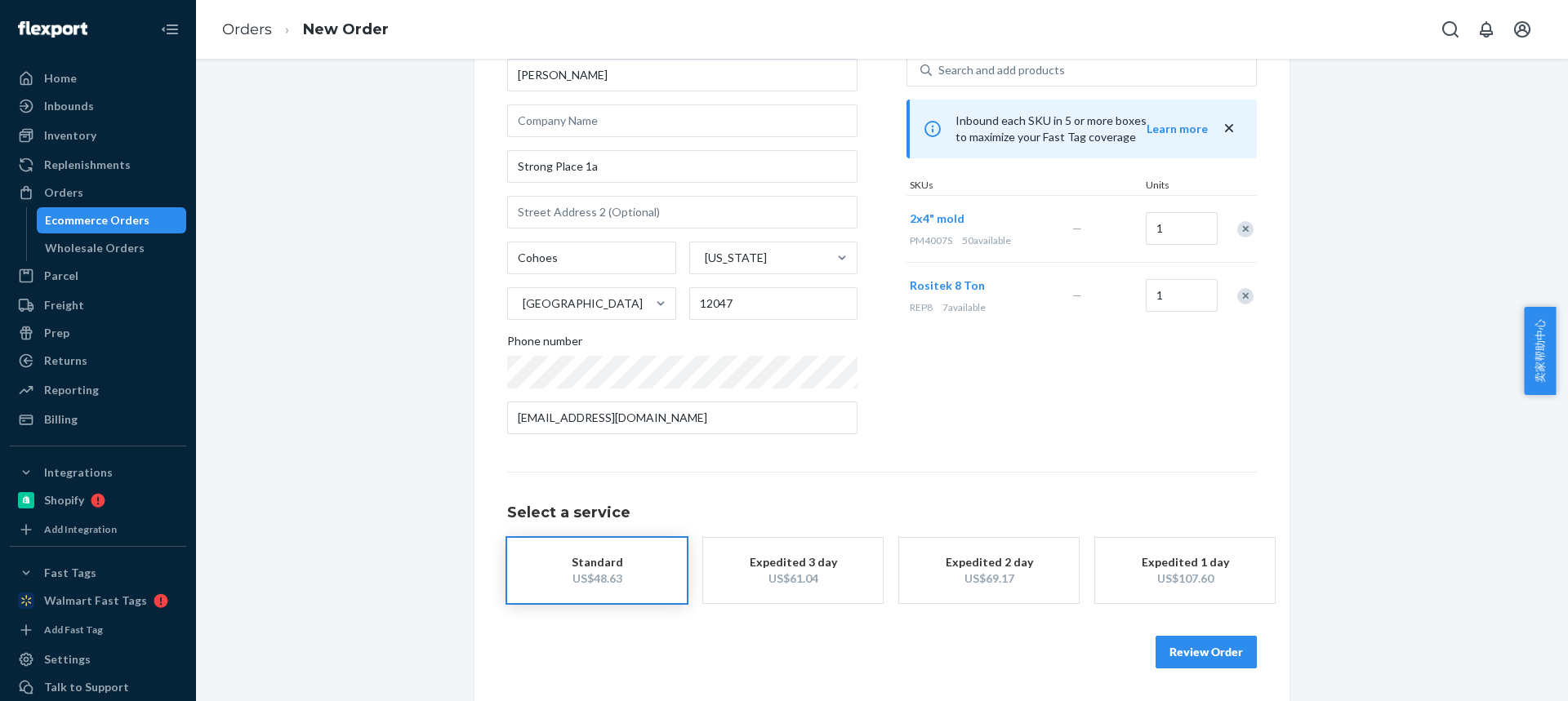
click at [1217, 663] on button "Review Order" at bounding box center [1206, 651] width 101 height 32
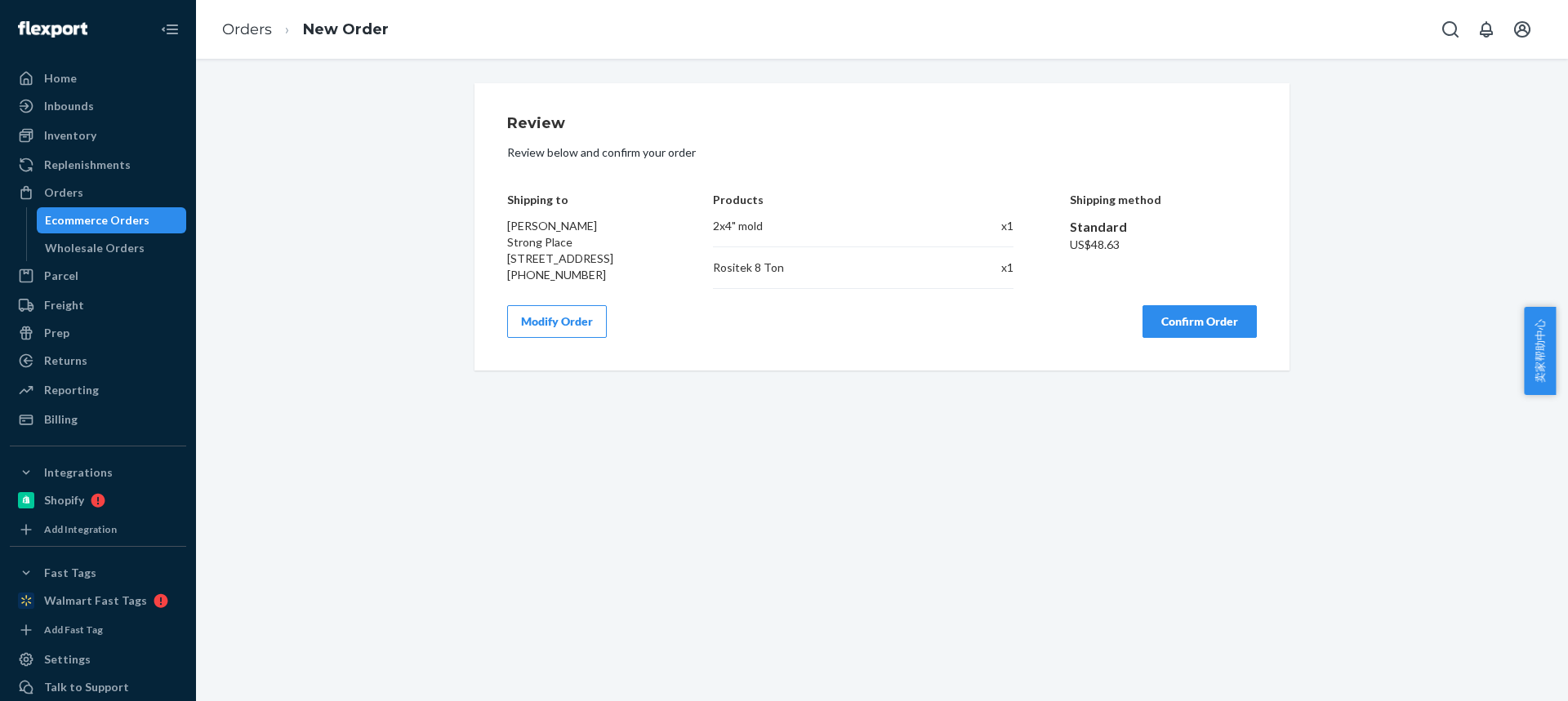
click at [1170, 350] on div "Review Review below and confirm your order Shipping to Jaycob LaVigne Strong Pl…" at bounding box center [882, 227] width 815 height 288
drag, startPoint x: 1162, startPoint y: 324, endPoint x: 1159, endPoint y: 306, distance: 18.2
click at [1163, 318] on button "Confirm Order" at bounding box center [1199, 321] width 114 height 32
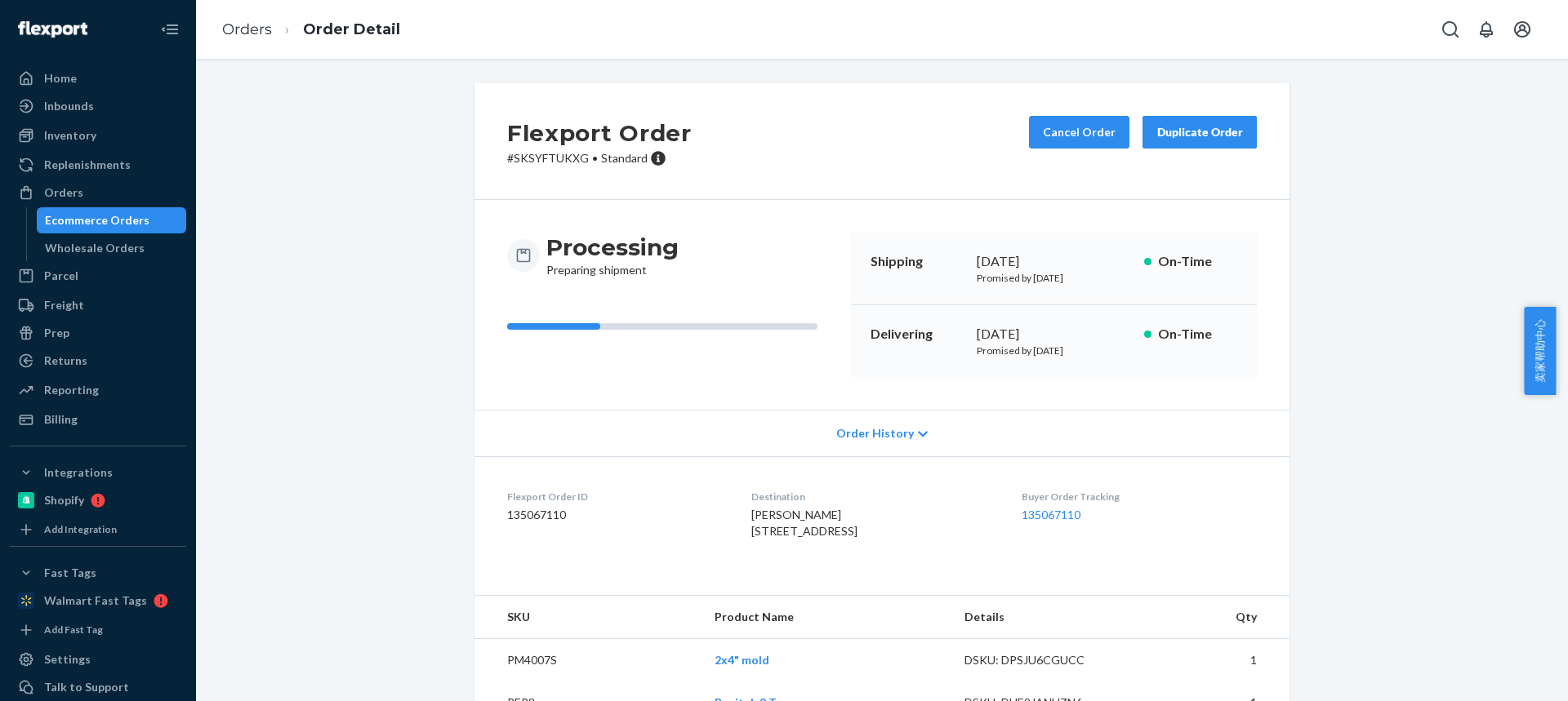
scroll to position [75, 0]
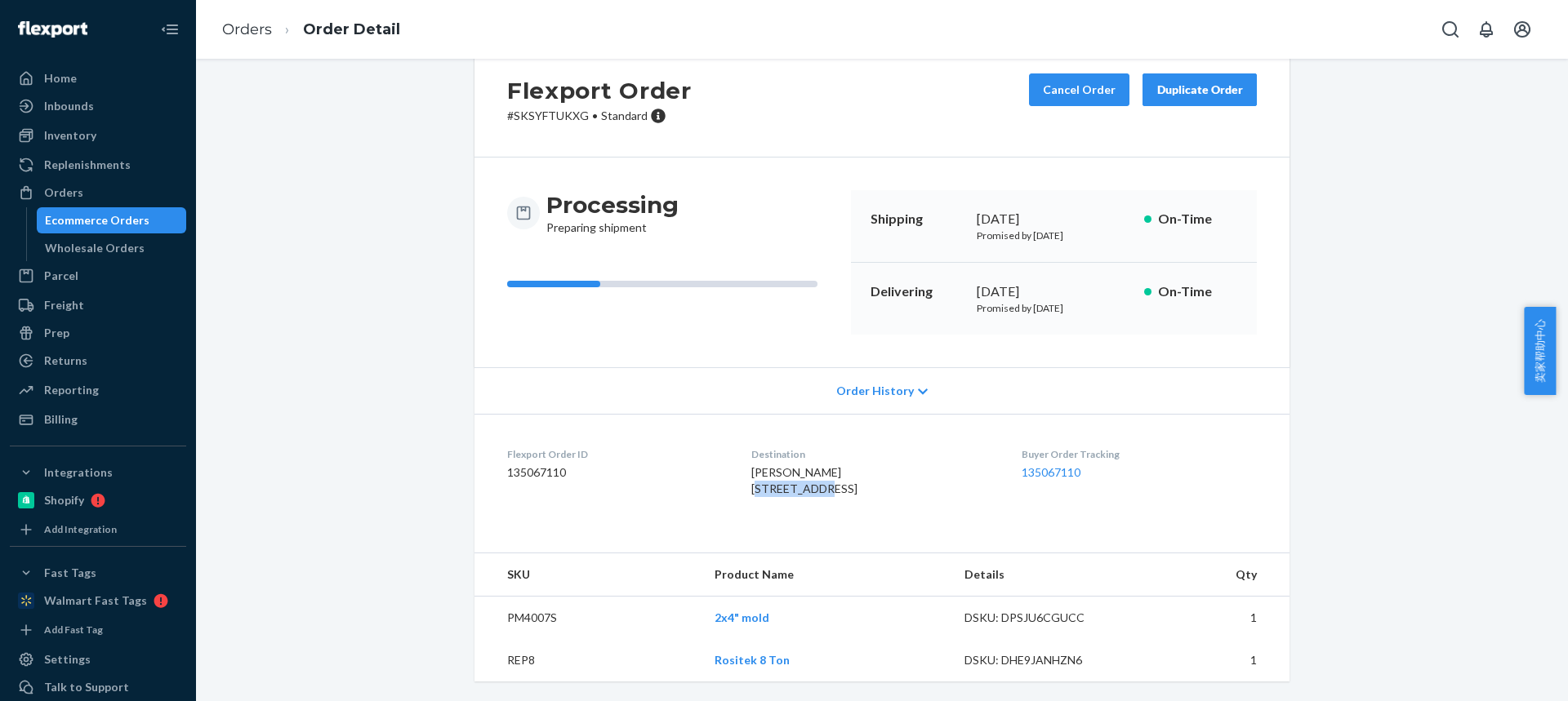
drag, startPoint x: 786, startPoint y: 456, endPoint x: 803, endPoint y: 456, distance: 17.0
click at [805, 465] on div "Jaycob LaVigne 1 Strong Pl Cohoes, NY 12047-2509 US" at bounding box center [872, 480] width 243 height 32
click at [910, 465] on div "Jaycob LaVigne 1 Strong Pl Cohoes, NY 12047-2509 US" at bounding box center [872, 480] width 243 height 32
click at [762, 465] on span "Jaycob LaVigne 1 Strong Pl Cohoes, NY 12047-2509 US" at bounding box center [804, 480] width 106 height 31
drag, startPoint x: 779, startPoint y: 458, endPoint x: 806, endPoint y: 455, distance: 27.2
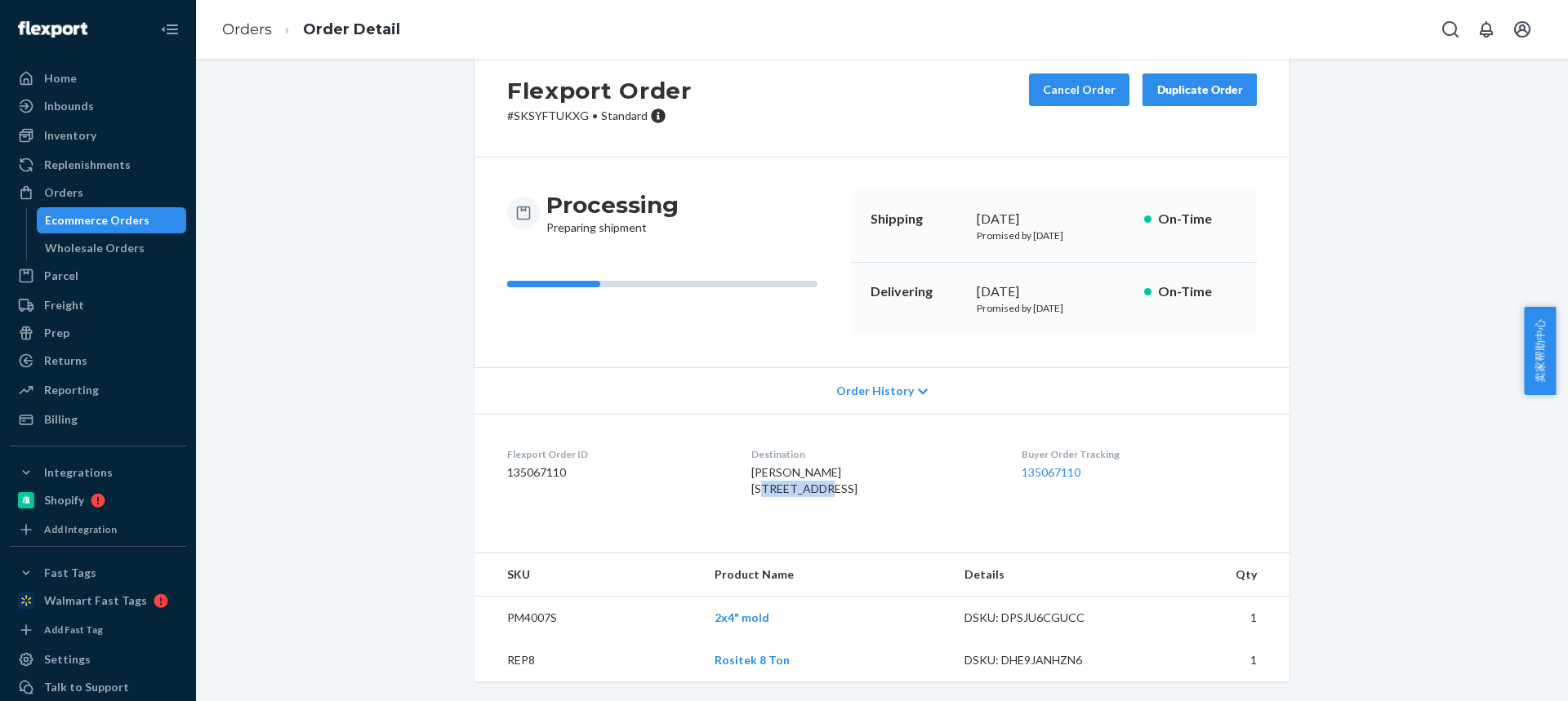
click at [811, 465] on div "Jaycob LaVigne 1 Strong Pl Cohoes, NY 12047-2509 US" at bounding box center [872, 480] width 243 height 32
click at [523, 617] on td "PM4007S" at bounding box center [588, 618] width 227 height 43
copy td "PM4007S"
click at [246, 30] on link "Orders" at bounding box center [247, 30] width 50 height 18
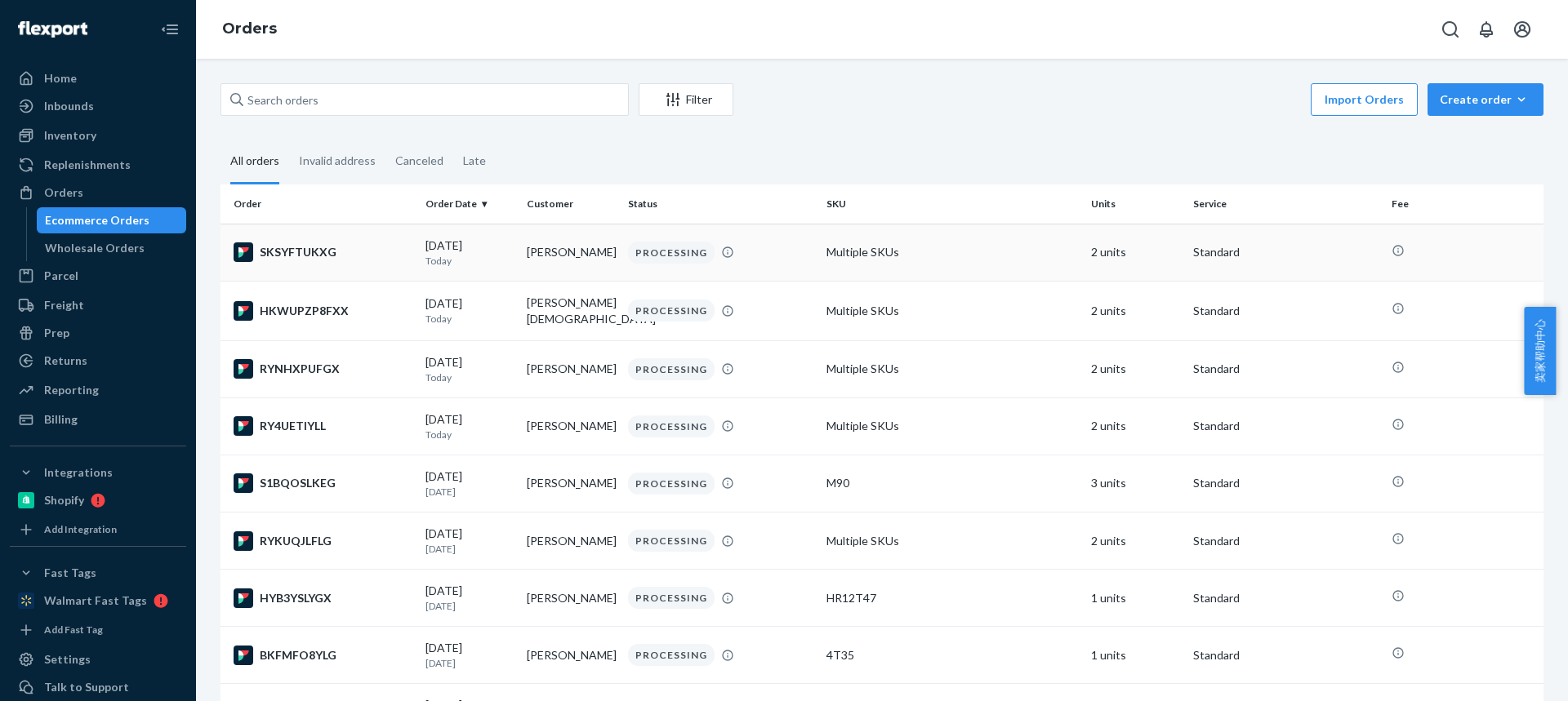
click at [433, 255] on p "Today" at bounding box center [469, 260] width 88 height 14
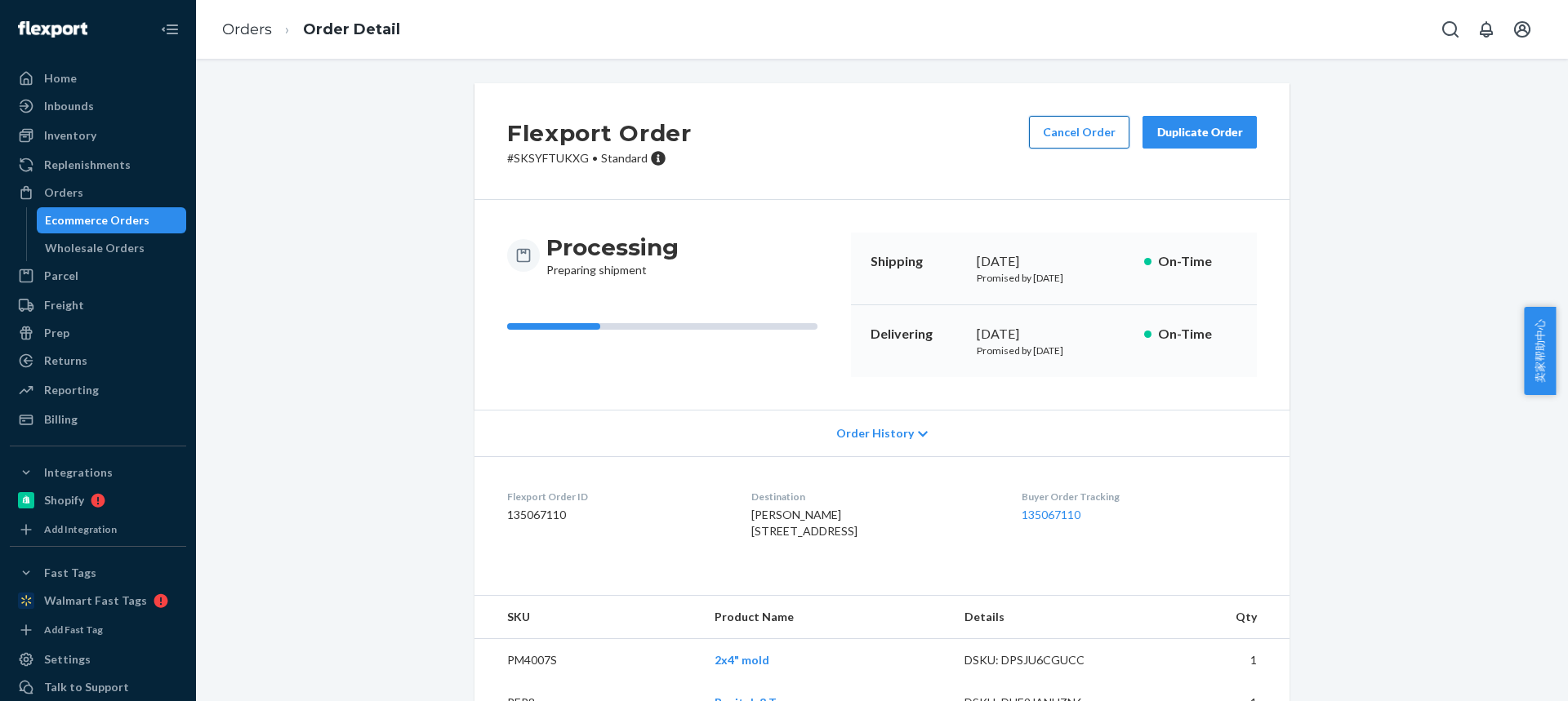
click at [1048, 134] on button "Cancel Order" at bounding box center [1078, 131] width 100 height 32
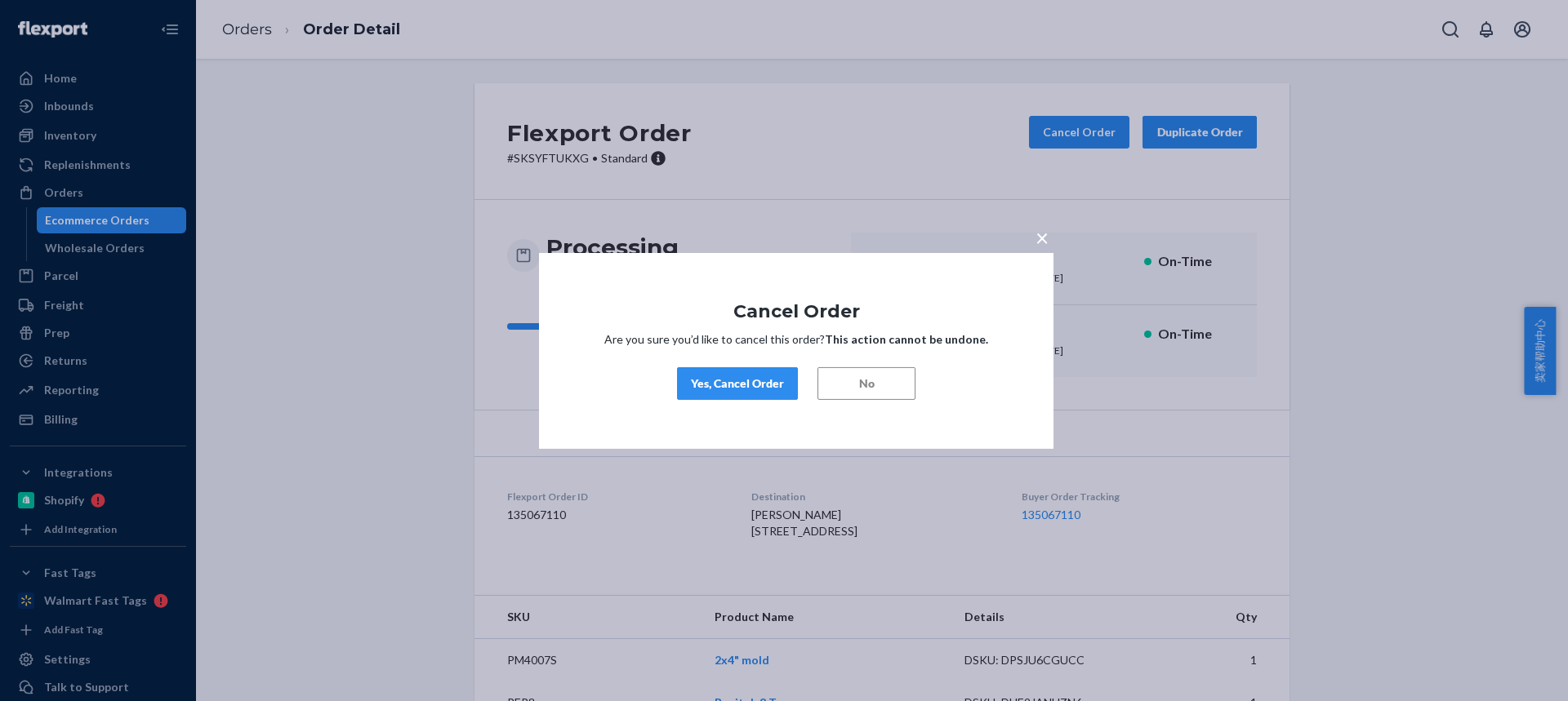
click at [703, 390] on div "Yes, Cancel Order" at bounding box center [737, 384] width 93 height 17
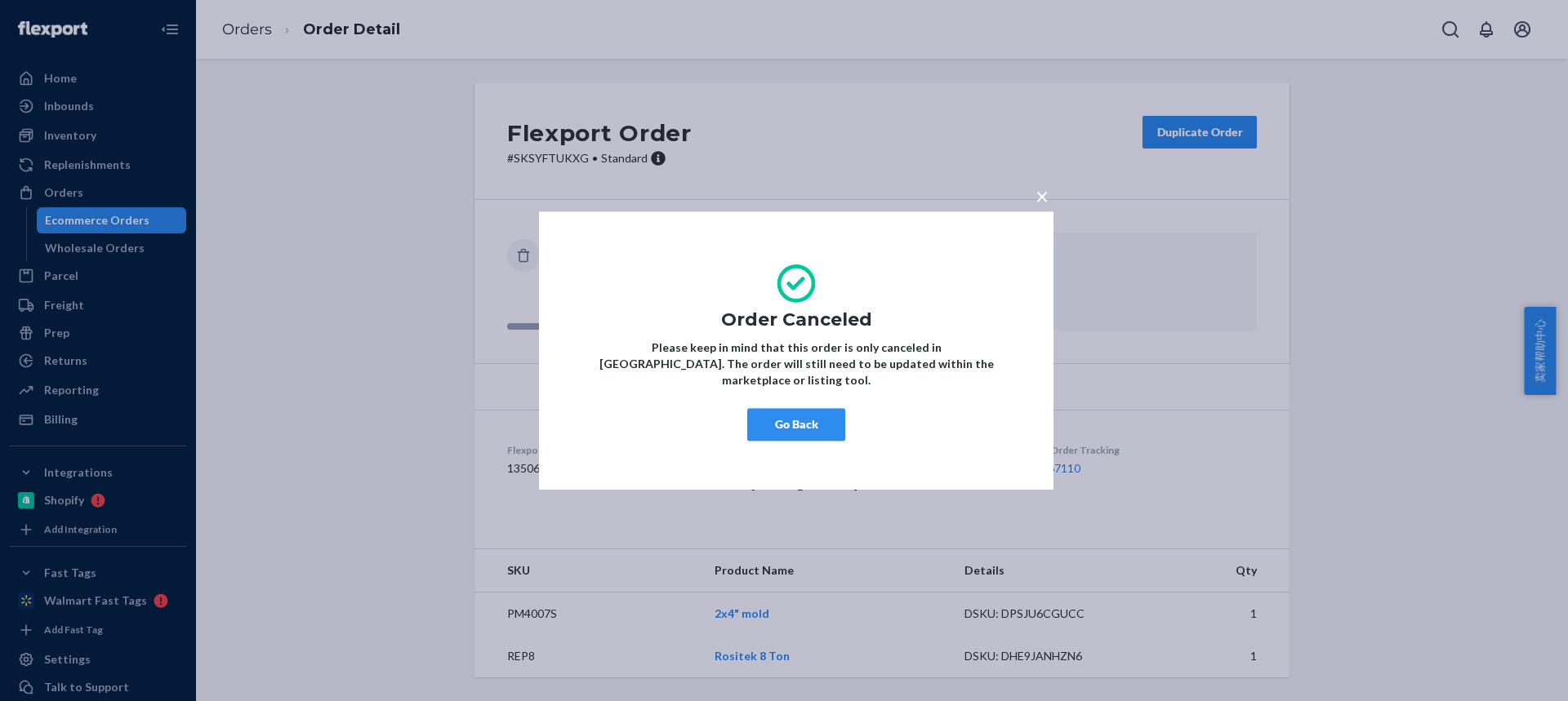
click at [1041, 207] on span "×" at bounding box center [1042, 196] width 13 height 28
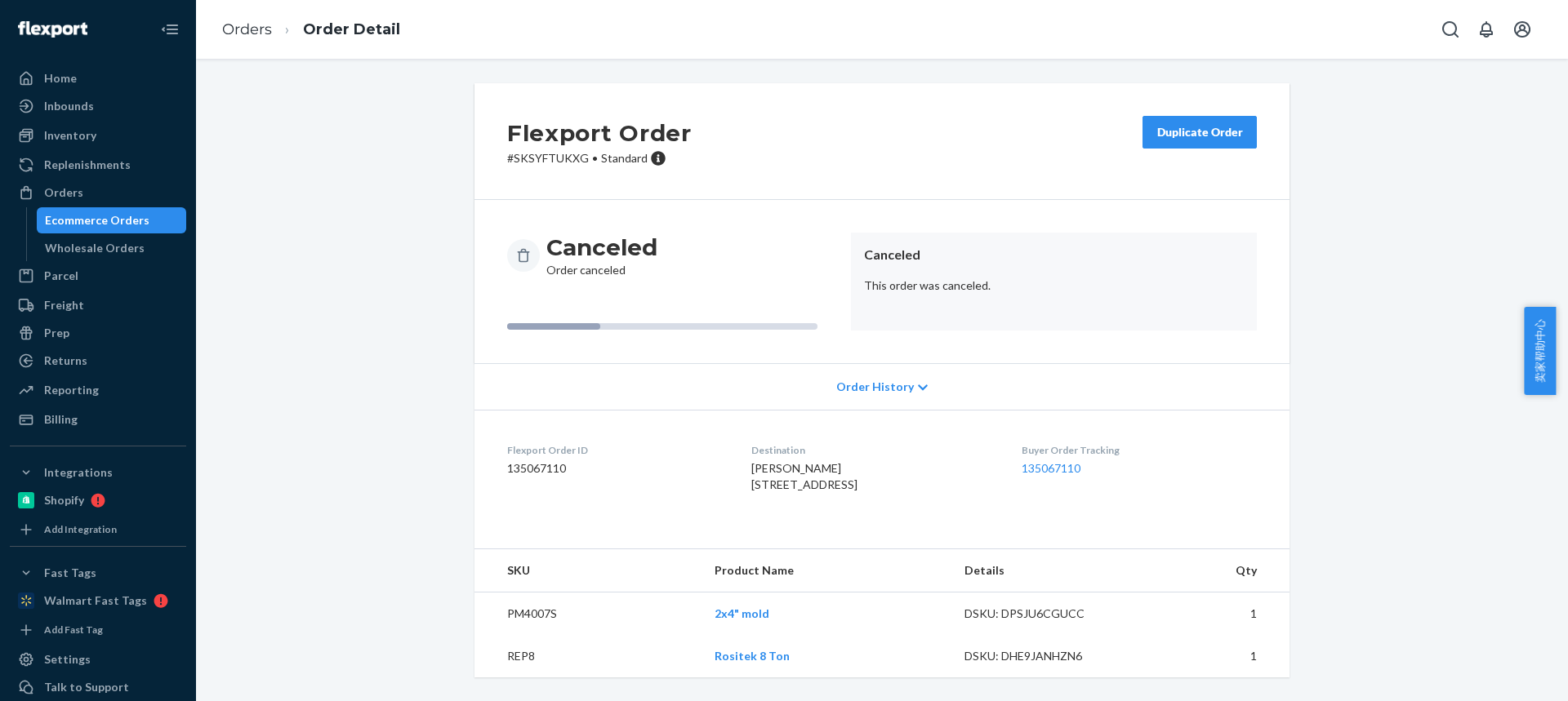
drag, startPoint x: 1165, startPoint y: 137, endPoint x: 1003, endPoint y: 111, distance: 164.1
click at [1165, 137] on div "Duplicate Order" at bounding box center [1199, 132] width 87 height 17
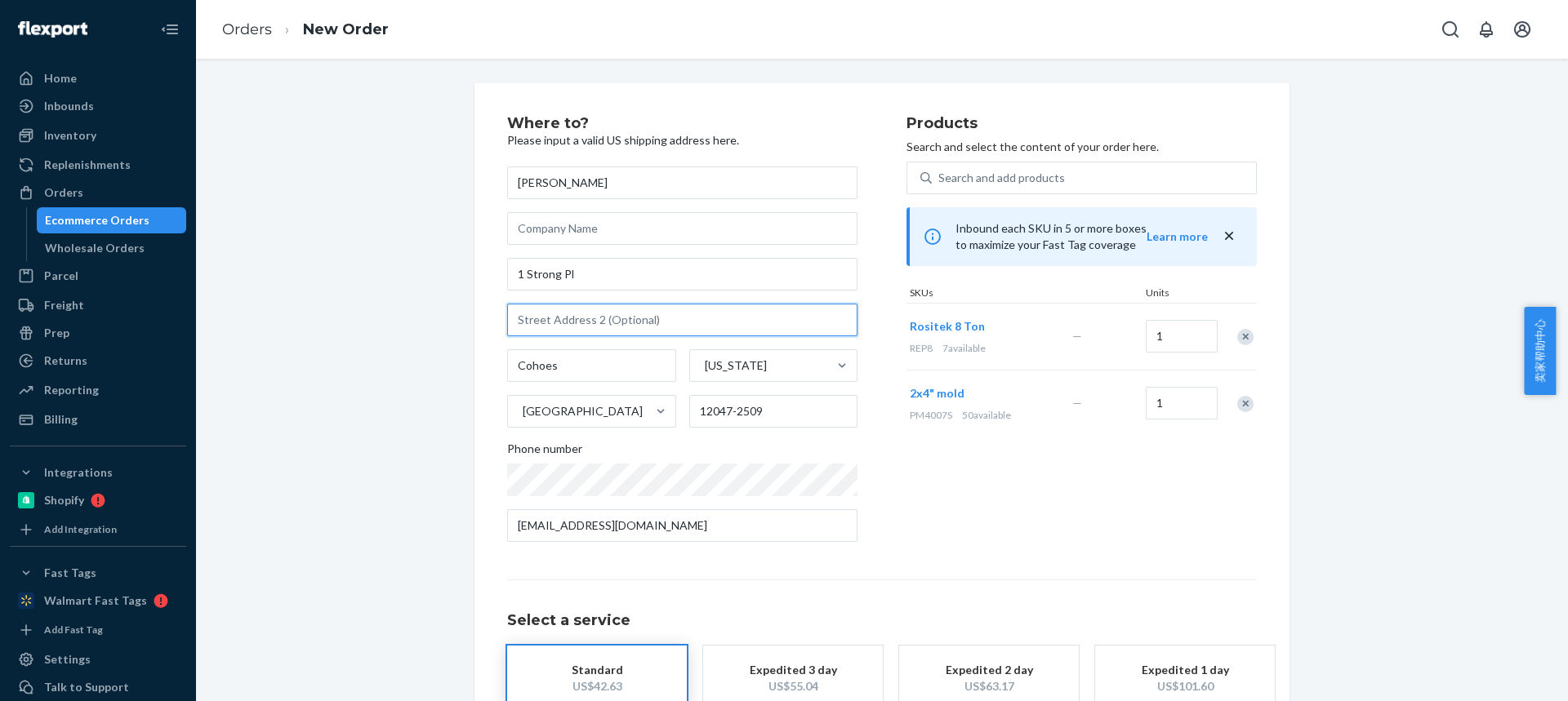
click at [572, 320] on input "text" at bounding box center [682, 319] width 351 height 32
paste input "1a"
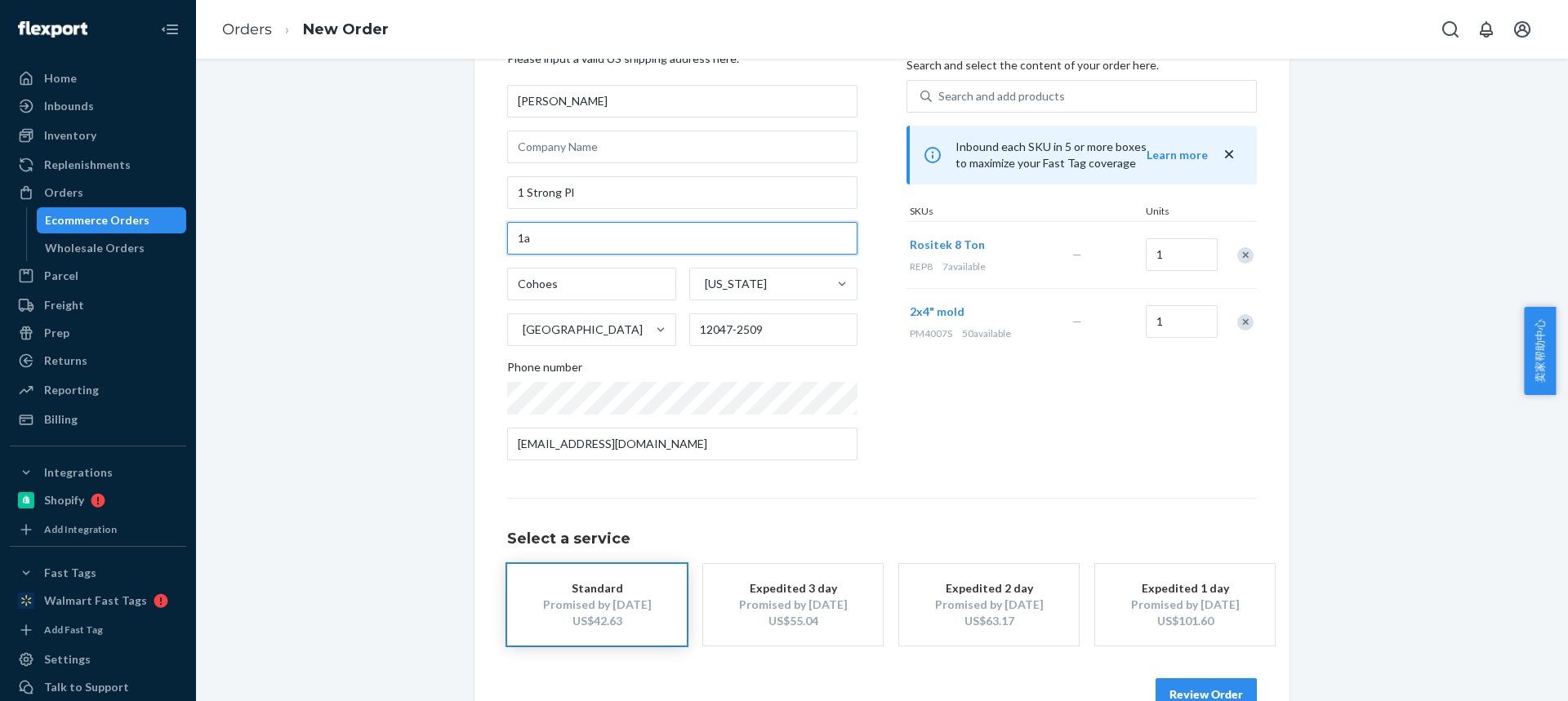
type input "1a"
drag, startPoint x: 1204, startPoint y: 691, endPoint x: 786, endPoint y: 373, distance: 525.2
click at [1204, 691] on button "Review Order" at bounding box center [1206, 694] width 101 height 32
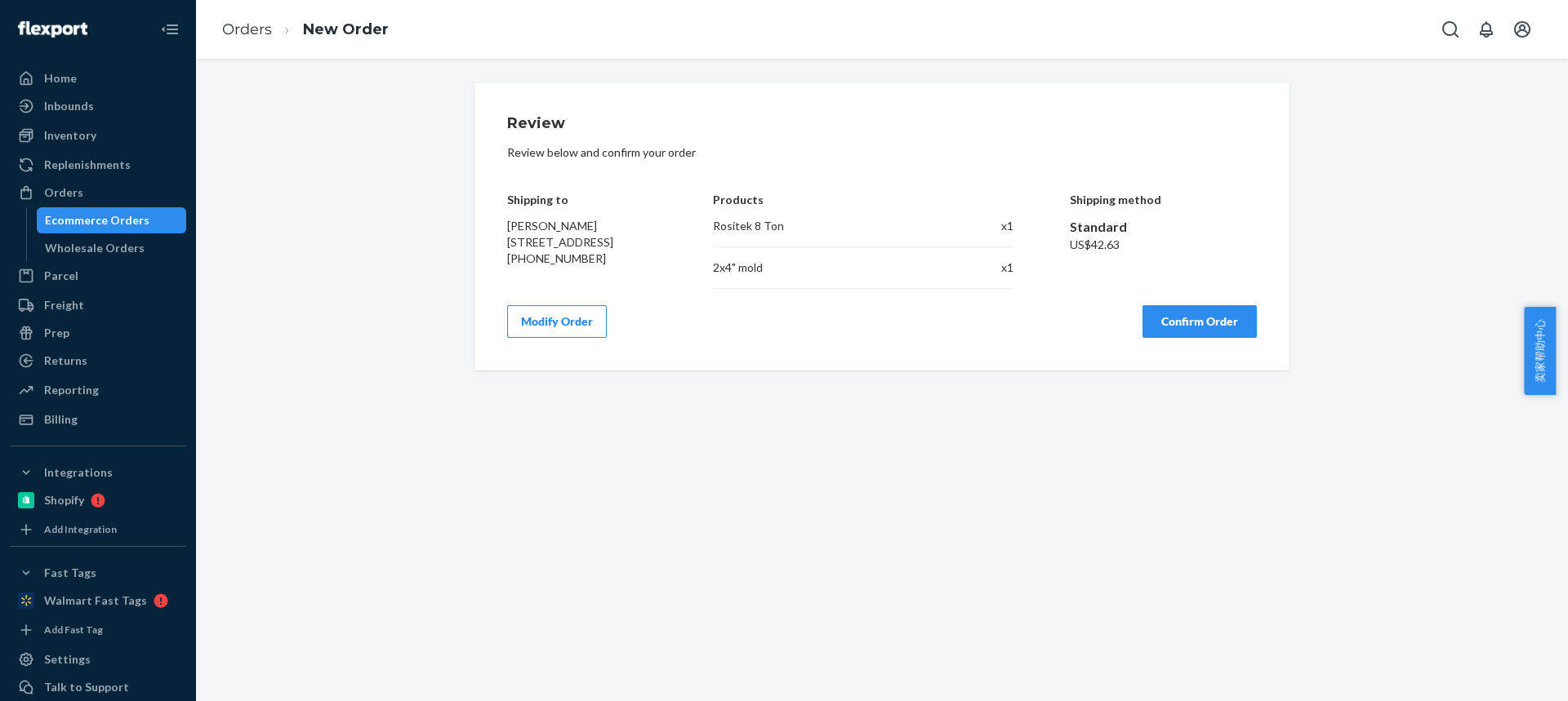
scroll to position [0, 0]
drag, startPoint x: 499, startPoint y: 227, endPoint x: 601, endPoint y: 227, distance: 102.0
click at [602, 228] on div "Review Review below and confirm your order Shipping to Jaycob LaVigne 1 Strong …" at bounding box center [882, 227] width 815 height 288
copy span "Jaycob LaVigne"
drag, startPoint x: 499, startPoint y: 261, endPoint x: 520, endPoint y: 0, distance: 261.8
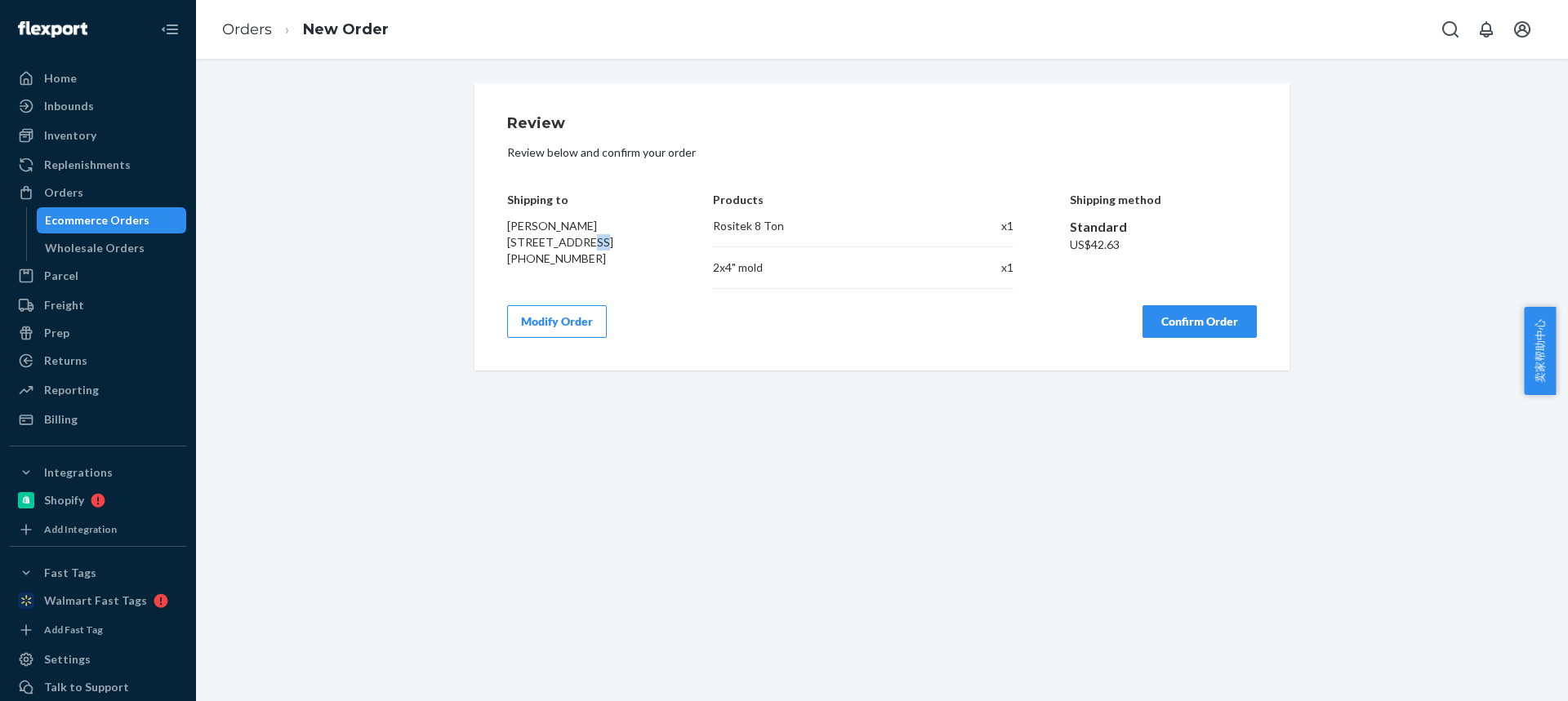
click at [523, 264] on div "Review Review below and confirm your order Shipping to Jaycob LaVigne 1 Strong …" at bounding box center [882, 227] width 815 height 288
copy span "1a"
click at [1203, 338] on button "Confirm Order" at bounding box center [1199, 321] width 114 height 32
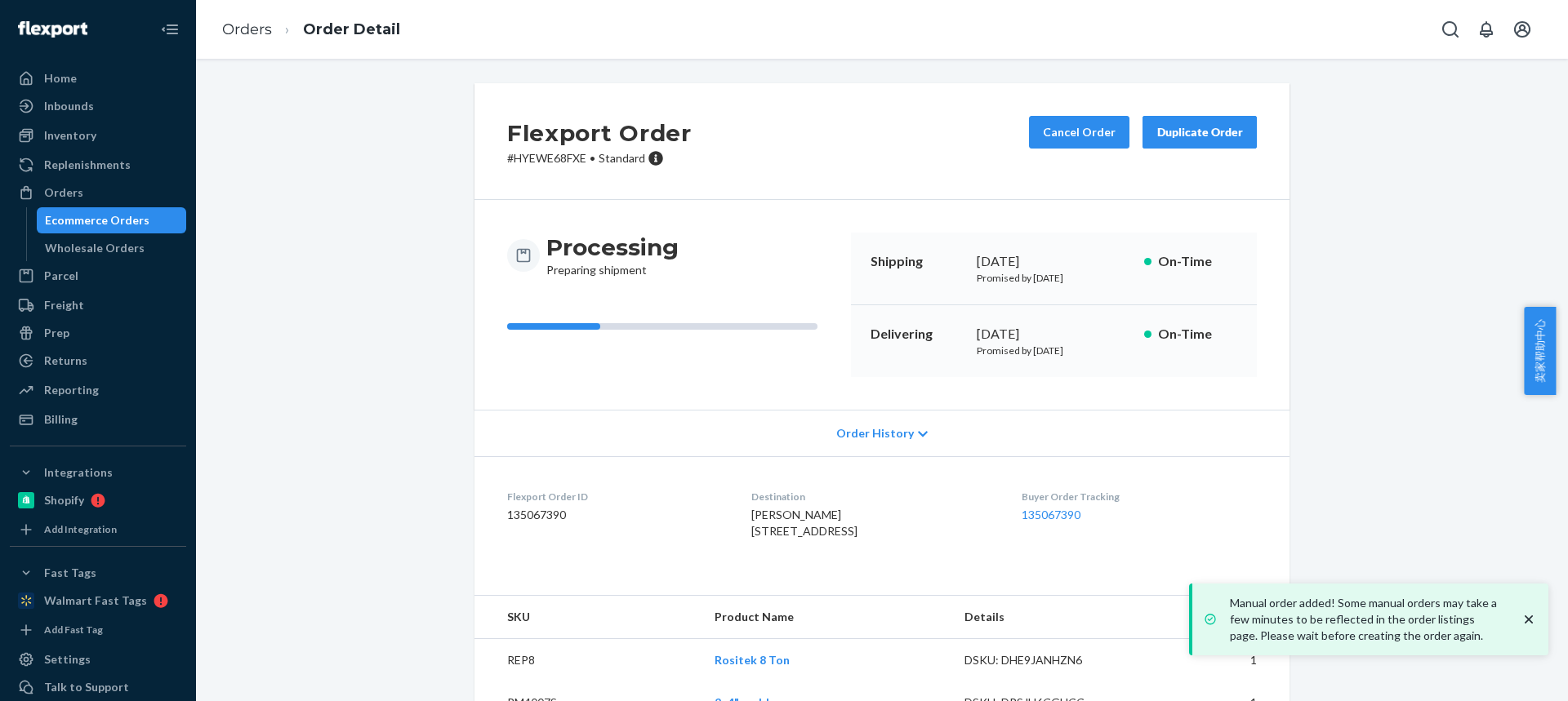
scroll to position [75, 0]
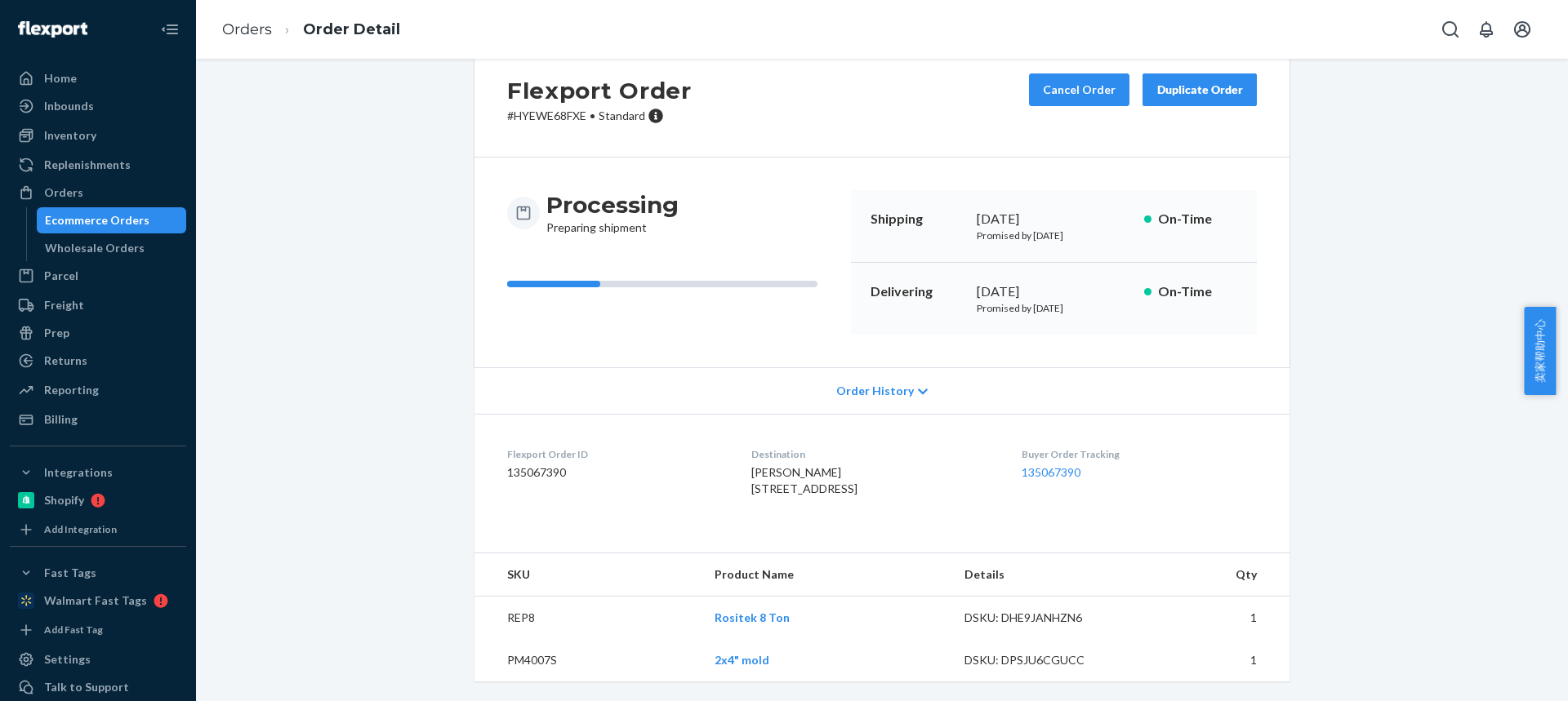
drag, startPoint x: 775, startPoint y: 458, endPoint x: 792, endPoint y: 205, distance: 253.6
click at [835, 465] on div "Jaycob LaVigne 1 Strong Pl # 1A Cohoes, NY 12047-2509 US" at bounding box center [872, 480] width 243 height 32
copy span "1 Strong Pl # 1A"
click at [252, 32] on link "Orders" at bounding box center [247, 30] width 50 height 18
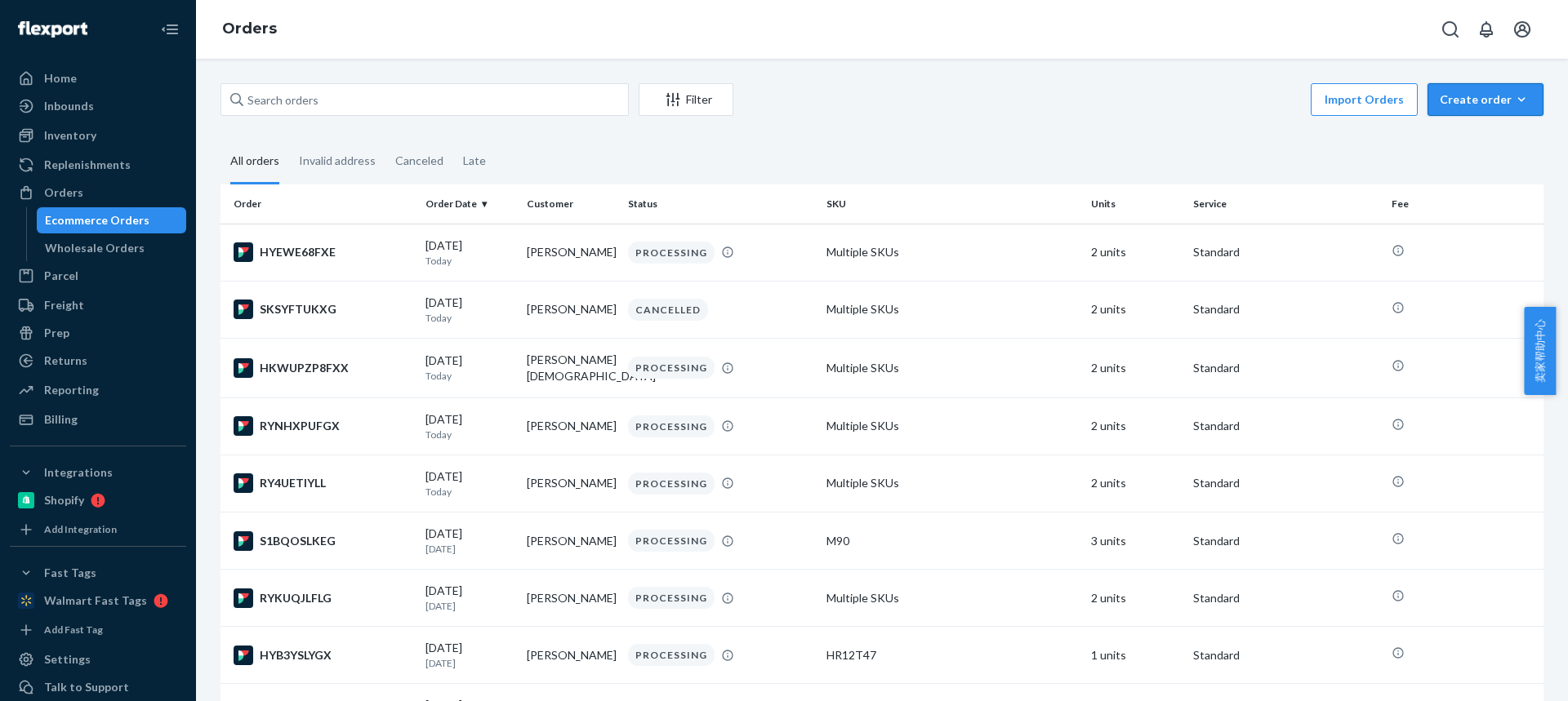
click at [1473, 111] on button "Create order Ecommerce order Removal order" at bounding box center [1485, 99] width 116 height 32
click at [1472, 137] on span "Ecommerce order" at bounding box center [1495, 139] width 101 height 12
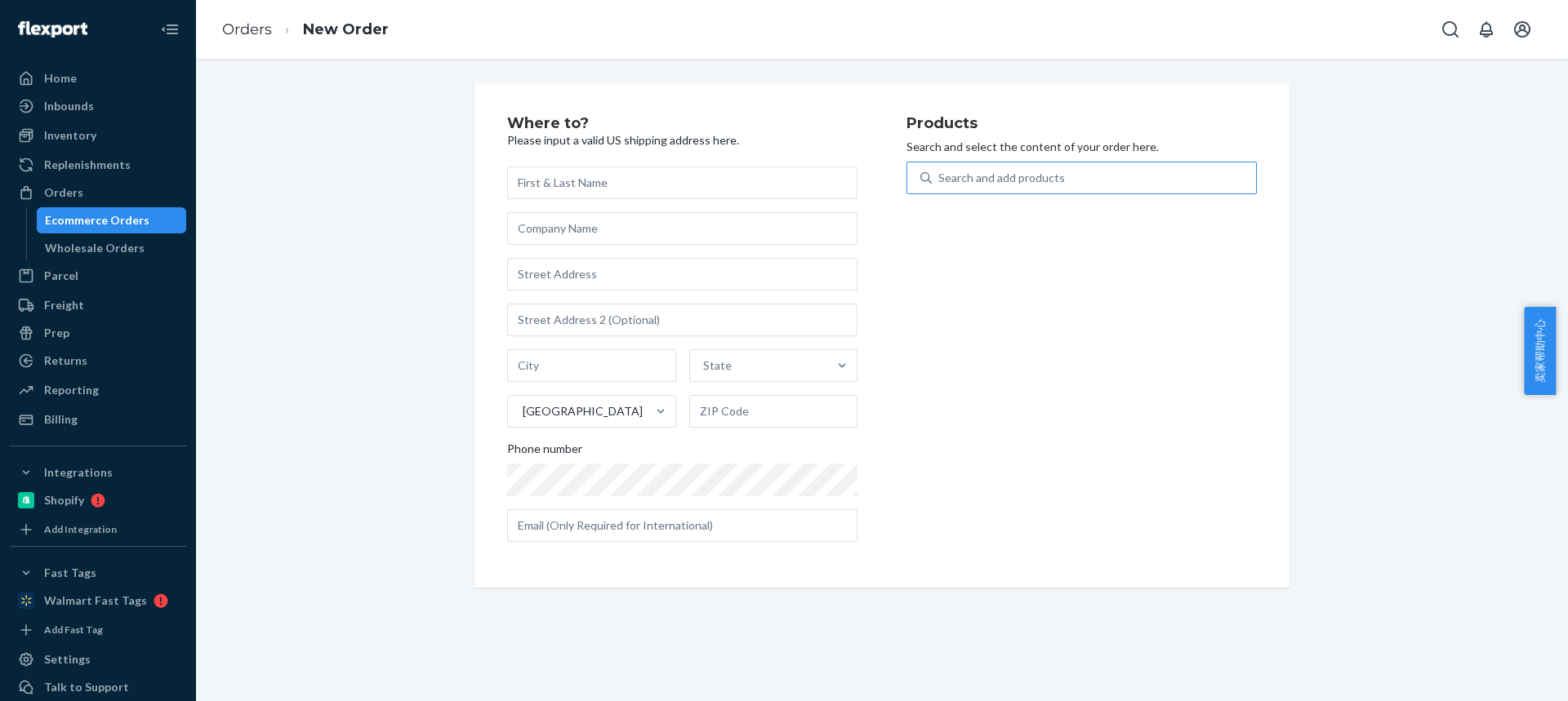
click at [994, 176] on div "Search and add products" at bounding box center [1001, 178] width 127 height 17
click at [939, 176] on input "Search and add products" at bounding box center [939, 178] width 2 height 17
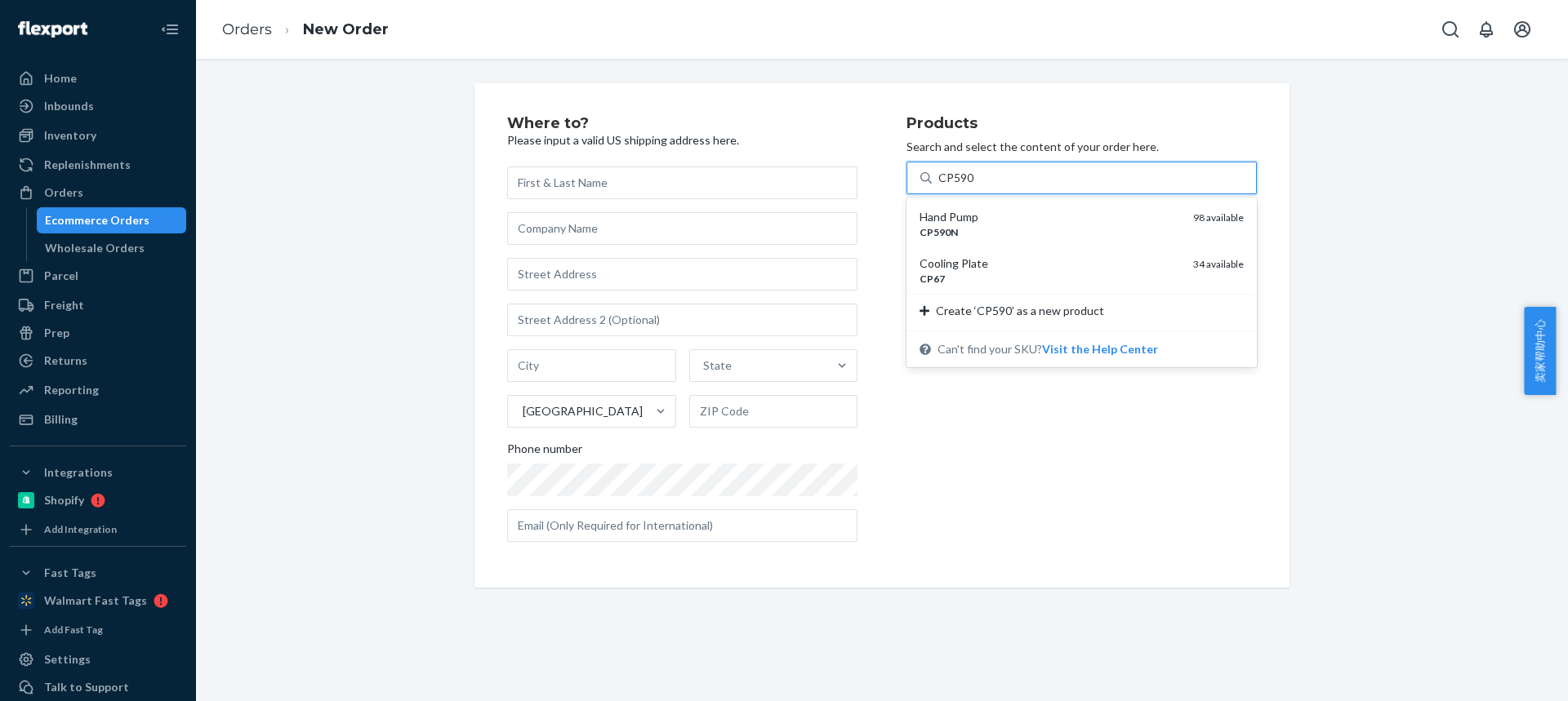
type input "CP590n"
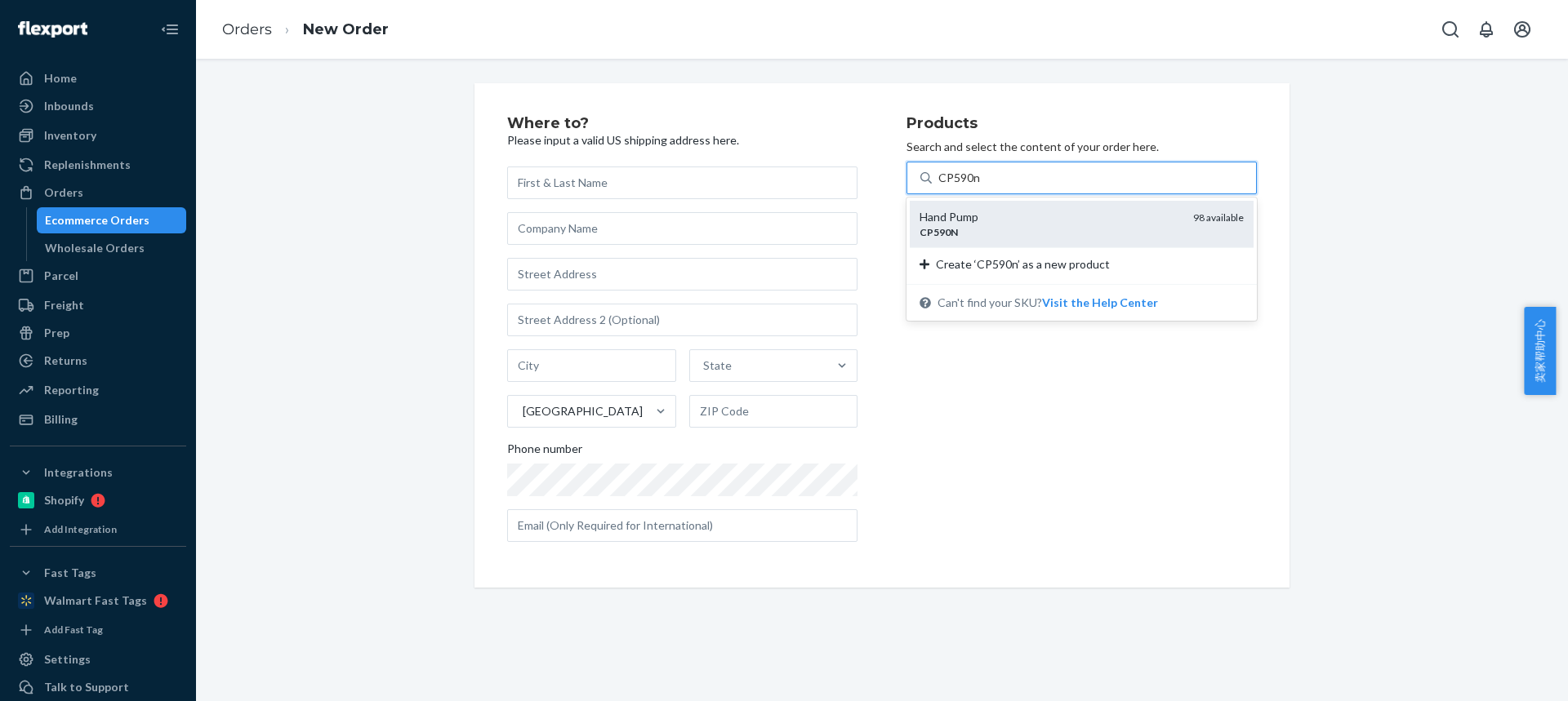
click at [984, 226] on div "CP590N" at bounding box center [1049, 232] width 261 height 14
click at [981, 186] on input "CP590n" at bounding box center [958, 178] width 42 height 17
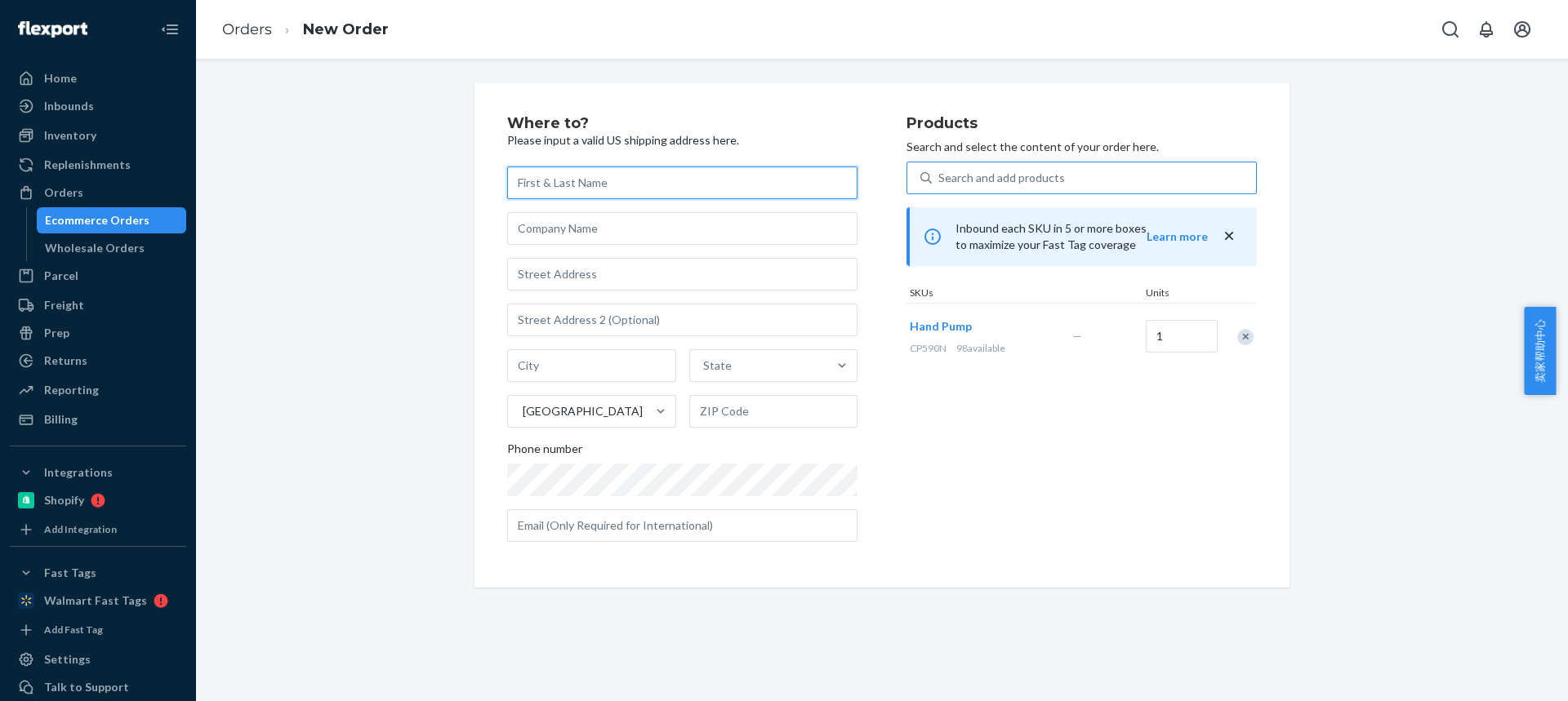
click at [614, 192] on input "text" at bounding box center [682, 182] width 351 height 32
paste input "[PERSON_NAME]"
type input "[PERSON_NAME]"
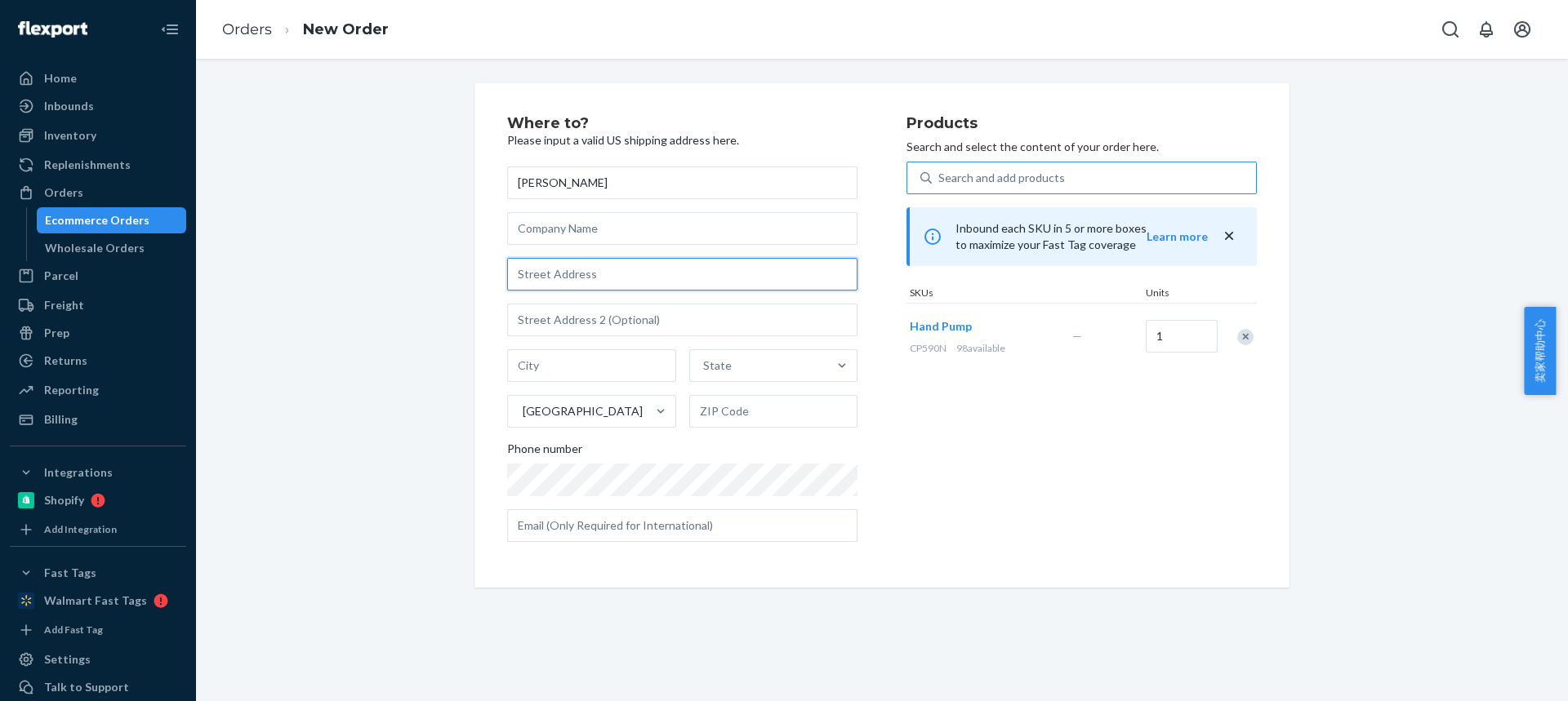
click at [636, 281] on input "text" at bounding box center [682, 274] width 351 height 32
paste input "[STREET_ADDRESS]"
type input "[STREET_ADDRESS]"
click at [556, 360] on input "text" at bounding box center [591, 365] width 169 height 32
paste input "[GEOGRAPHIC_DATA]"
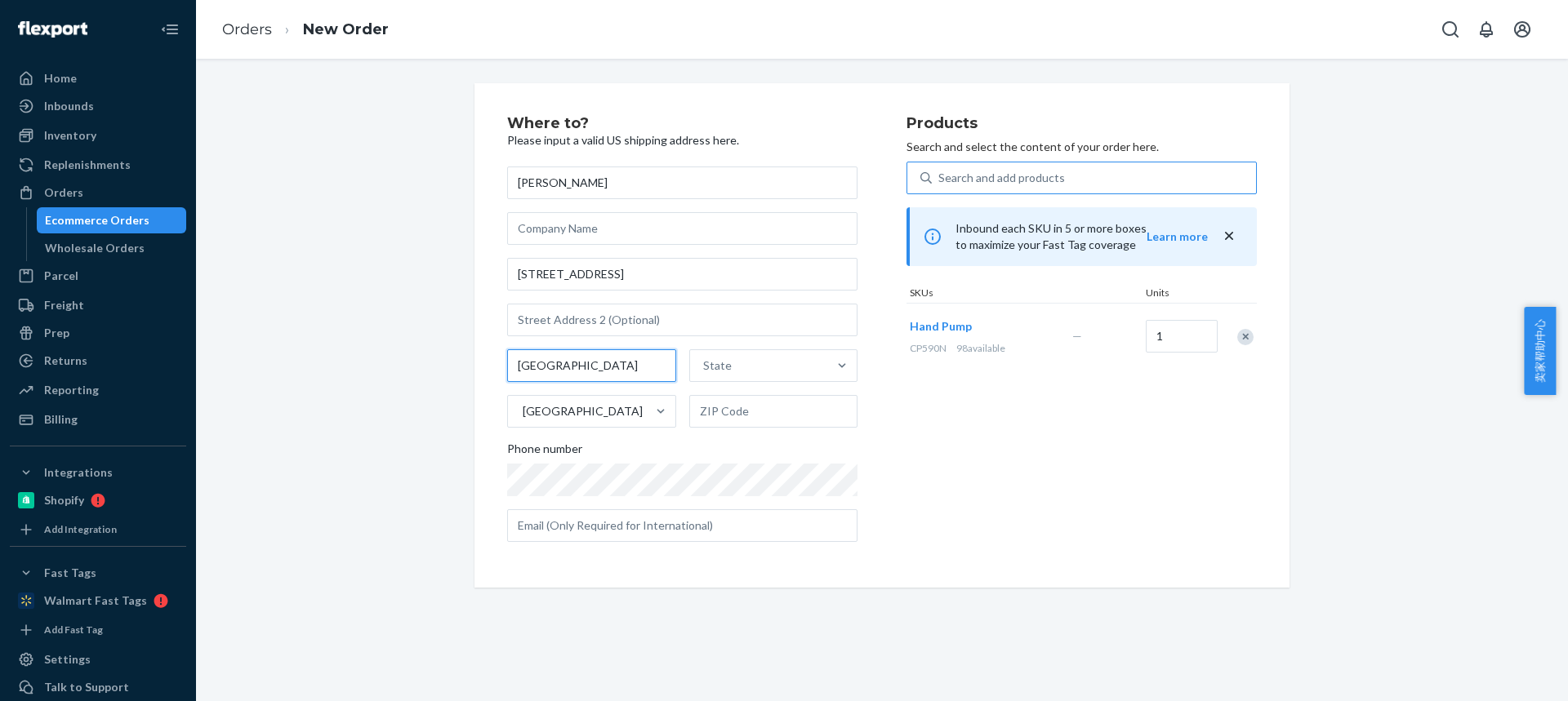
click at [833, 402] on div "[GEOGRAPHIC_DATA] State [GEOGRAPHIC_DATA]" at bounding box center [682, 389] width 351 height 79
type input "[GEOGRAPHIC_DATA]"
click at [755, 414] on input "text" at bounding box center [773, 411] width 169 height 32
paste input "49548"
type input "49548"
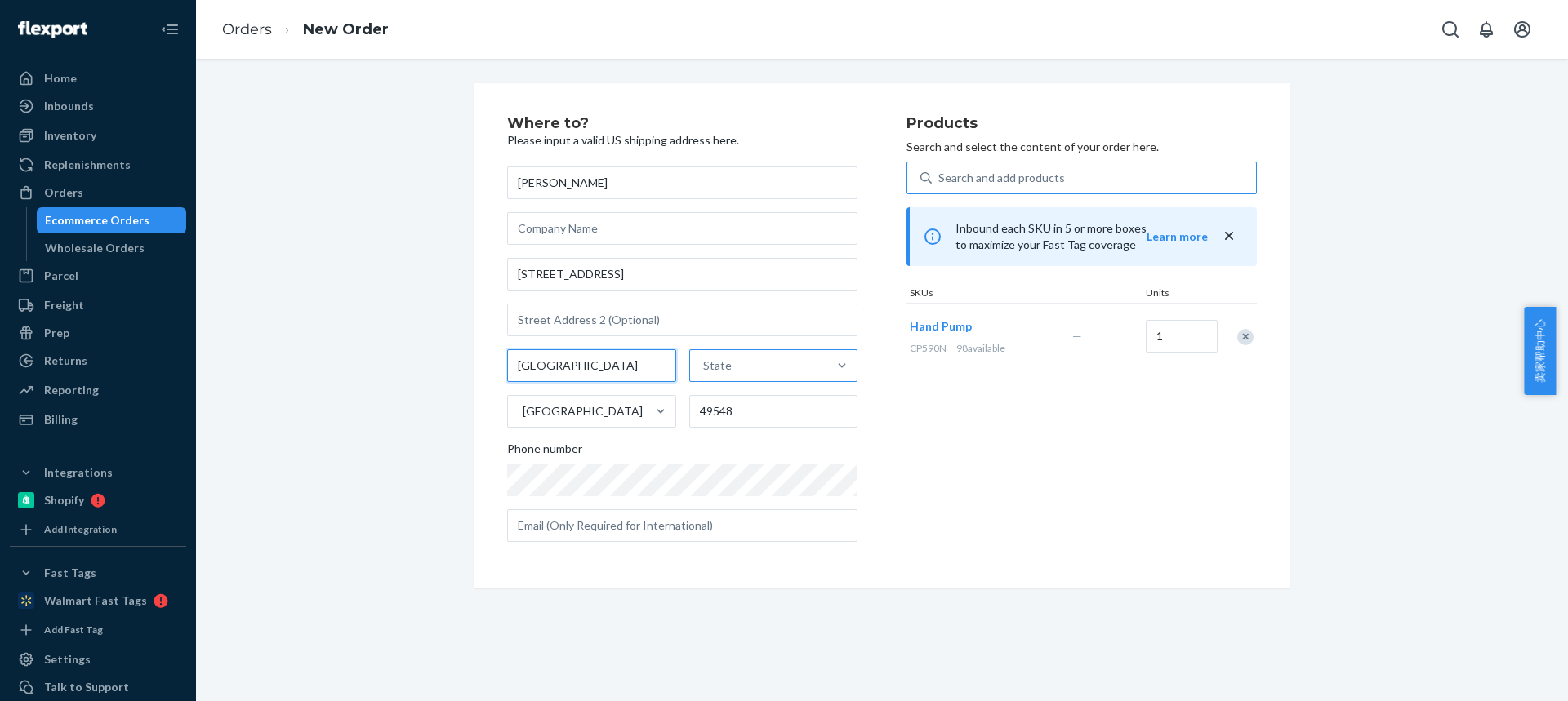
drag, startPoint x: 683, startPoint y: 369, endPoint x: 758, endPoint y: 370, distance: 75.0
click at [715, 372] on div "[GEOGRAPHIC_DATA] 49548" at bounding box center [682, 389] width 351 height 79
type input "[GEOGRAPHIC_DATA]"
drag, startPoint x: 758, startPoint y: 370, endPoint x: 766, endPoint y: 393, distance: 24.4
click at [758, 370] on div "State" at bounding box center [758, 365] width 138 height 32
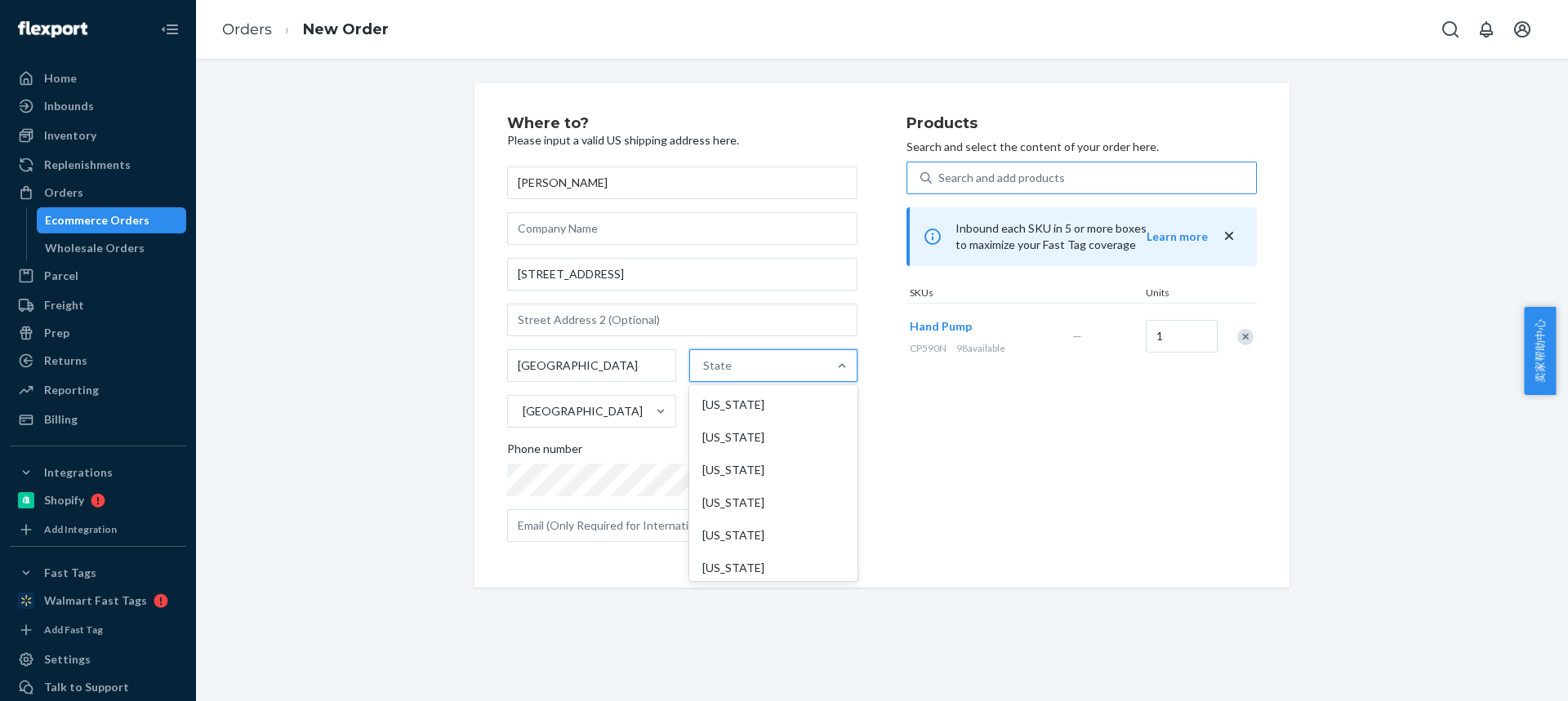
click at [705, 370] on input "option [US_STATE] focused, 1 of 59. 59 results available. Use Up and Down to ch…" at bounding box center [704, 365] width 2 height 17
paste input "MI"
type input "MI"
click at [739, 419] on div "[US_STATE]" at bounding box center [771, 404] width 165 height 32
click at [718, 374] on input "MI" at bounding box center [709, 365] width 18 height 17
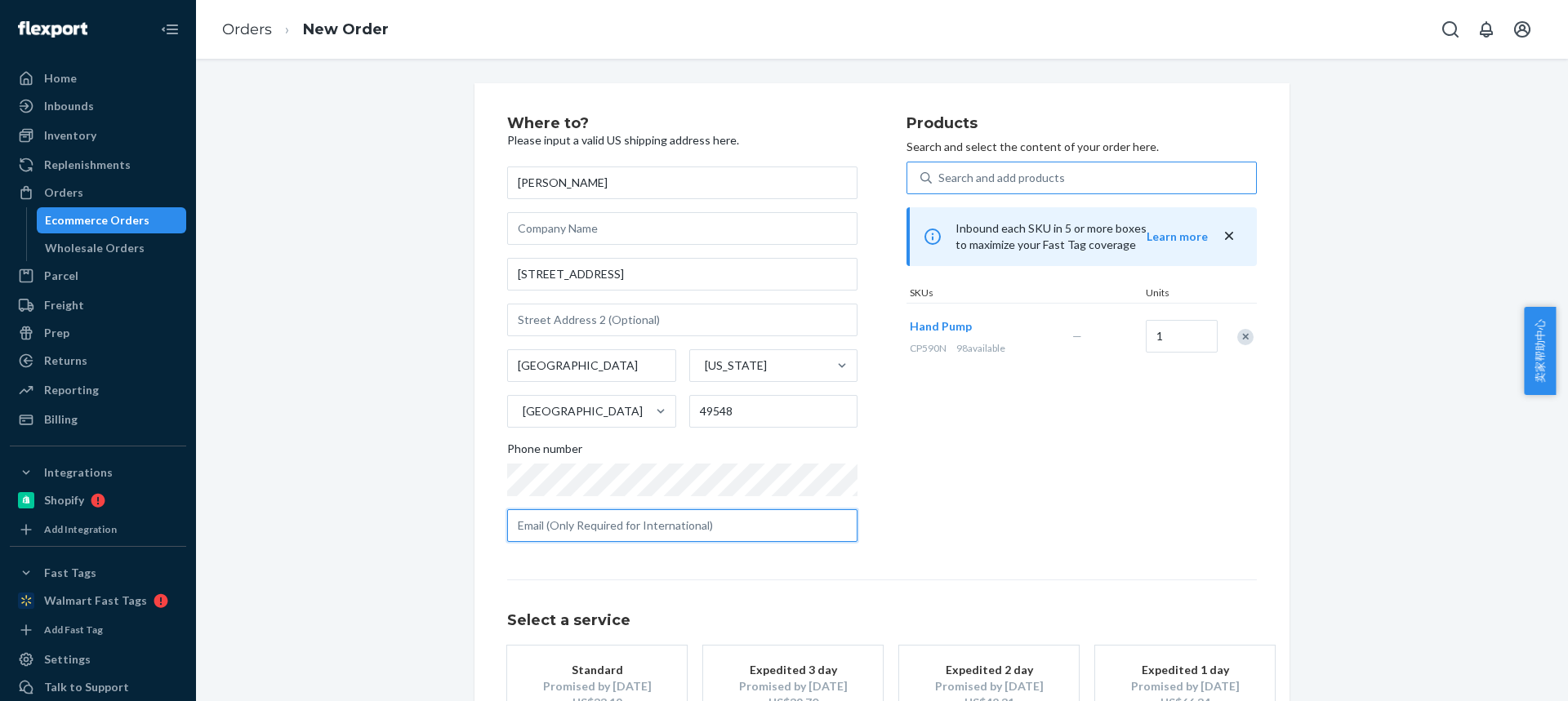
click at [681, 530] on input "text" at bounding box center [682, 525] width 351 height 32
paste input "[EMAIL_ADDRESS][DOMAIN_NAME]"
type input "[EMAIL_ADDRESS][DOMAIN_NAME]"
click at [623, 672] on div "Standard" at bounding box center [597, 670] width 131 height 17
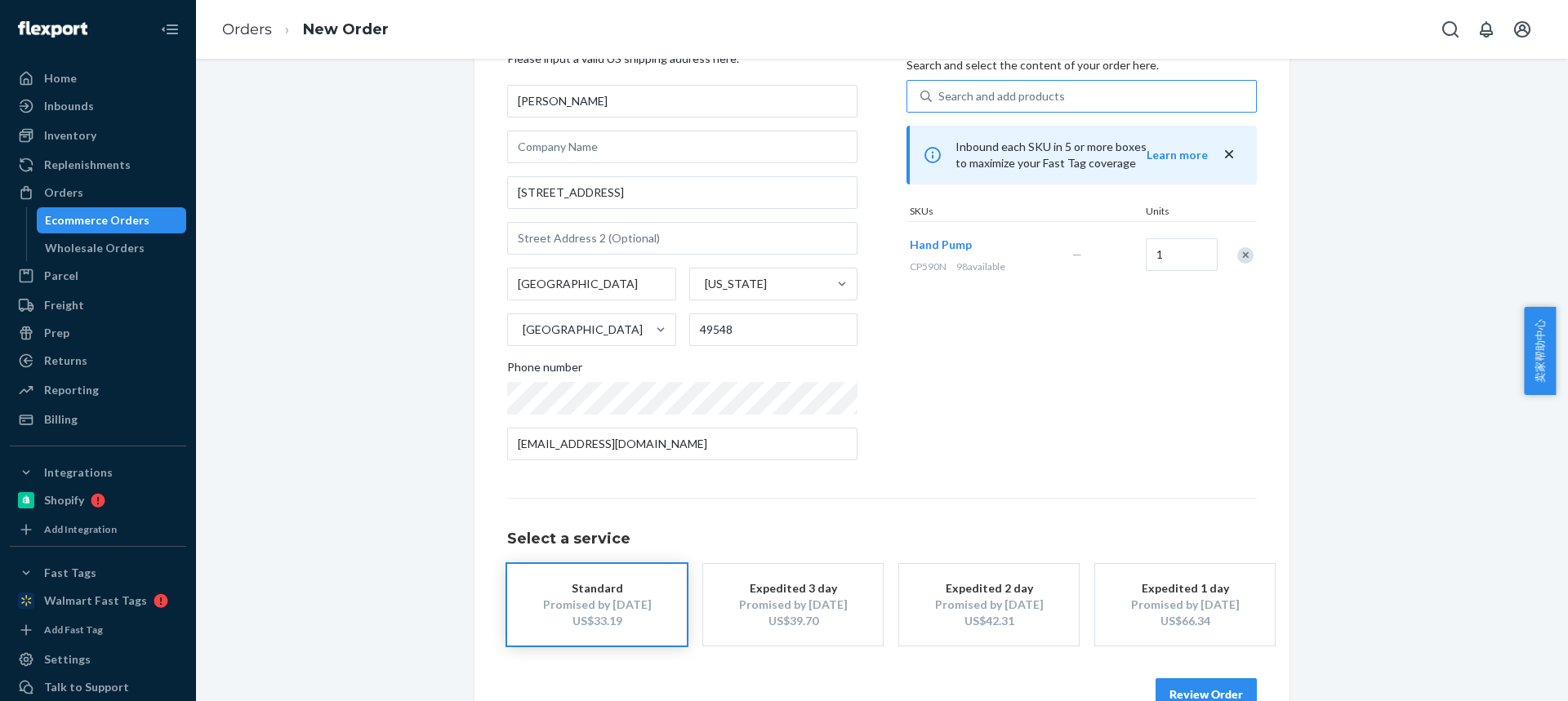
scroll to position [124, 0]
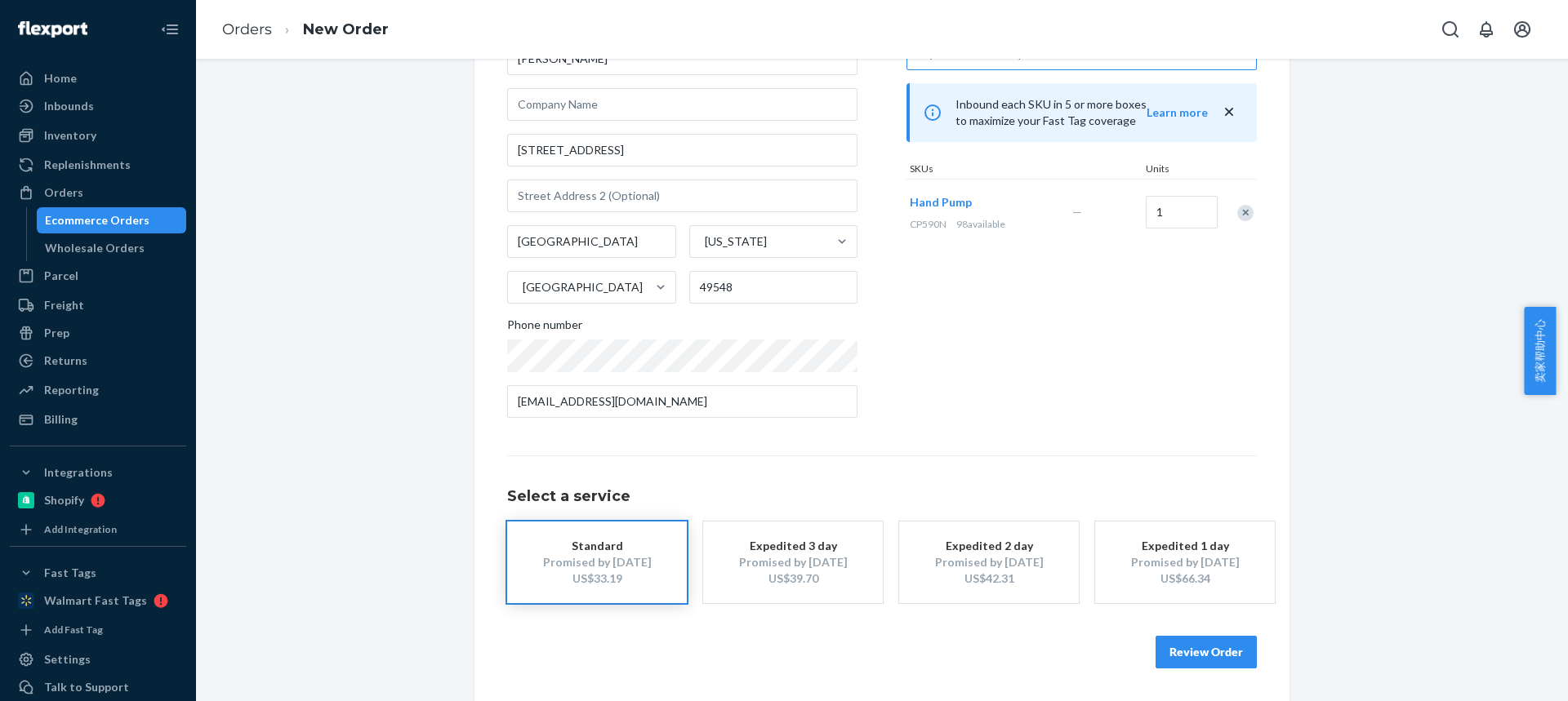
click at [1210, 653] on button "Review Order" at bounding box center [1206, 651] width 101 height 32
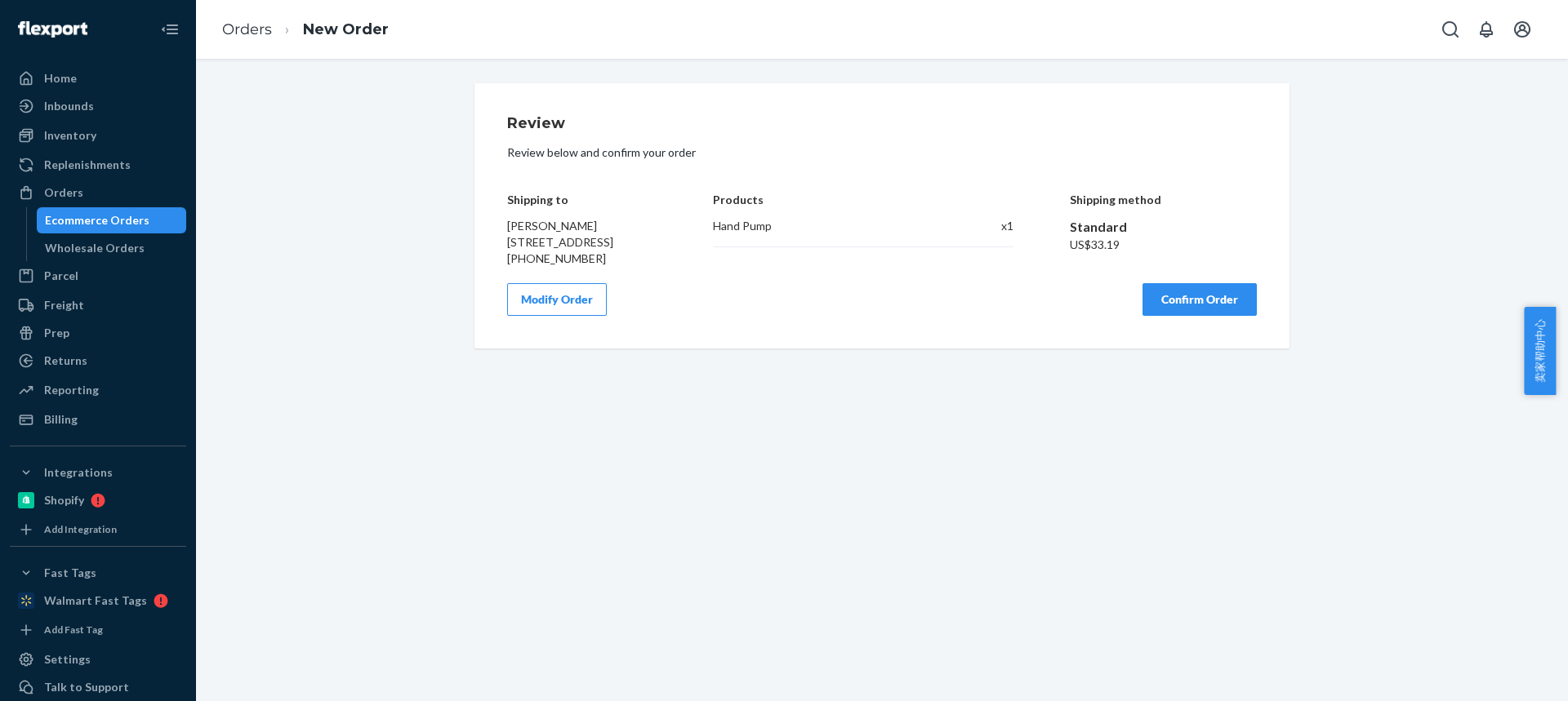
scroll to position [0, 0]
click at [1175, 316] on button "Confirm Order" at bounding box center [1199, 299] width 114 height 32
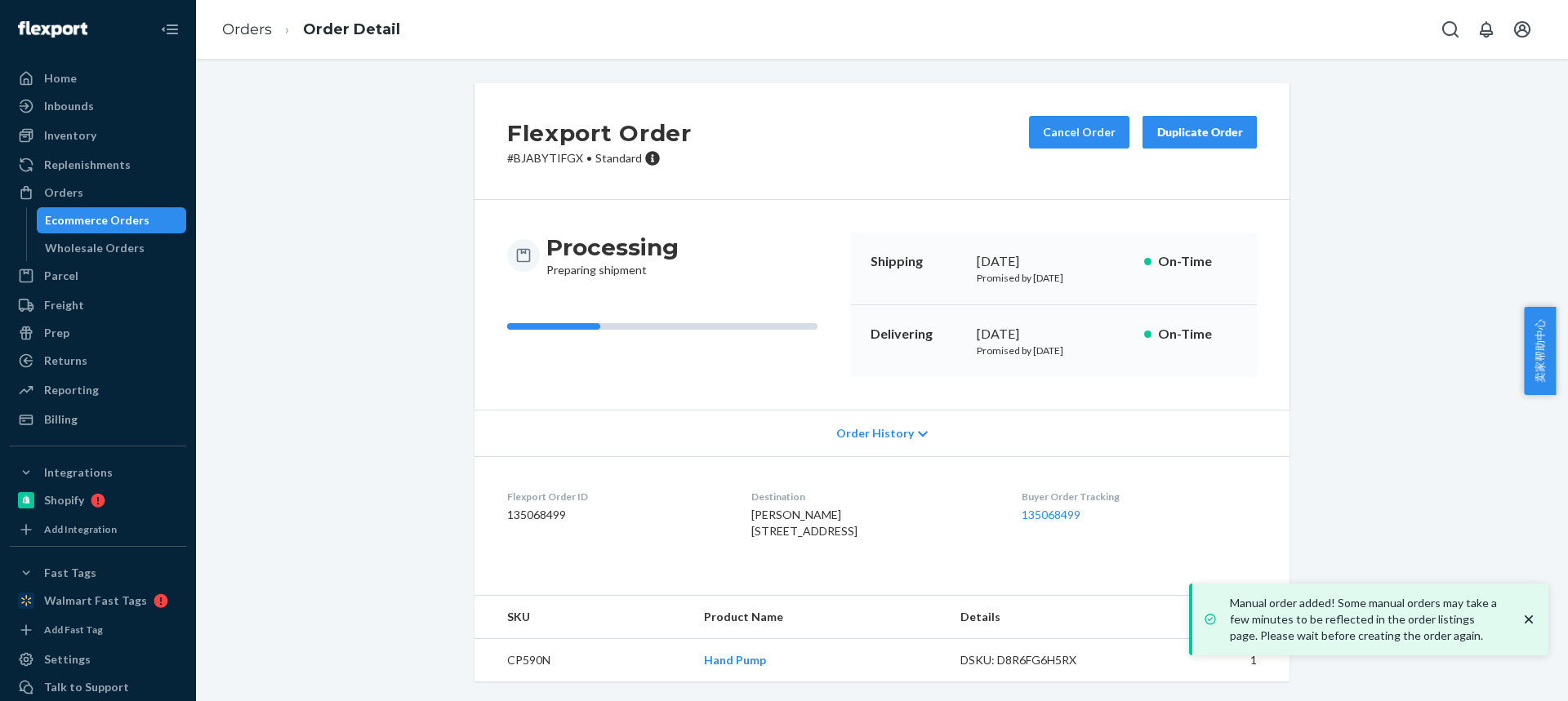
drag, startPoint x: 724, startPoint y: 534, endPoint x: 871, endPoint y: 530, distance: 147.1
click at [872, 531] on dl "Flexport Order ID 135068499 Destination [PERSON_NAME] [STREET_ADDRESS] US Buyer…" at bounding box center [882, 517] width 815 height 122
copy span "[STREET_ADDRESS][PERSON_NAME]"
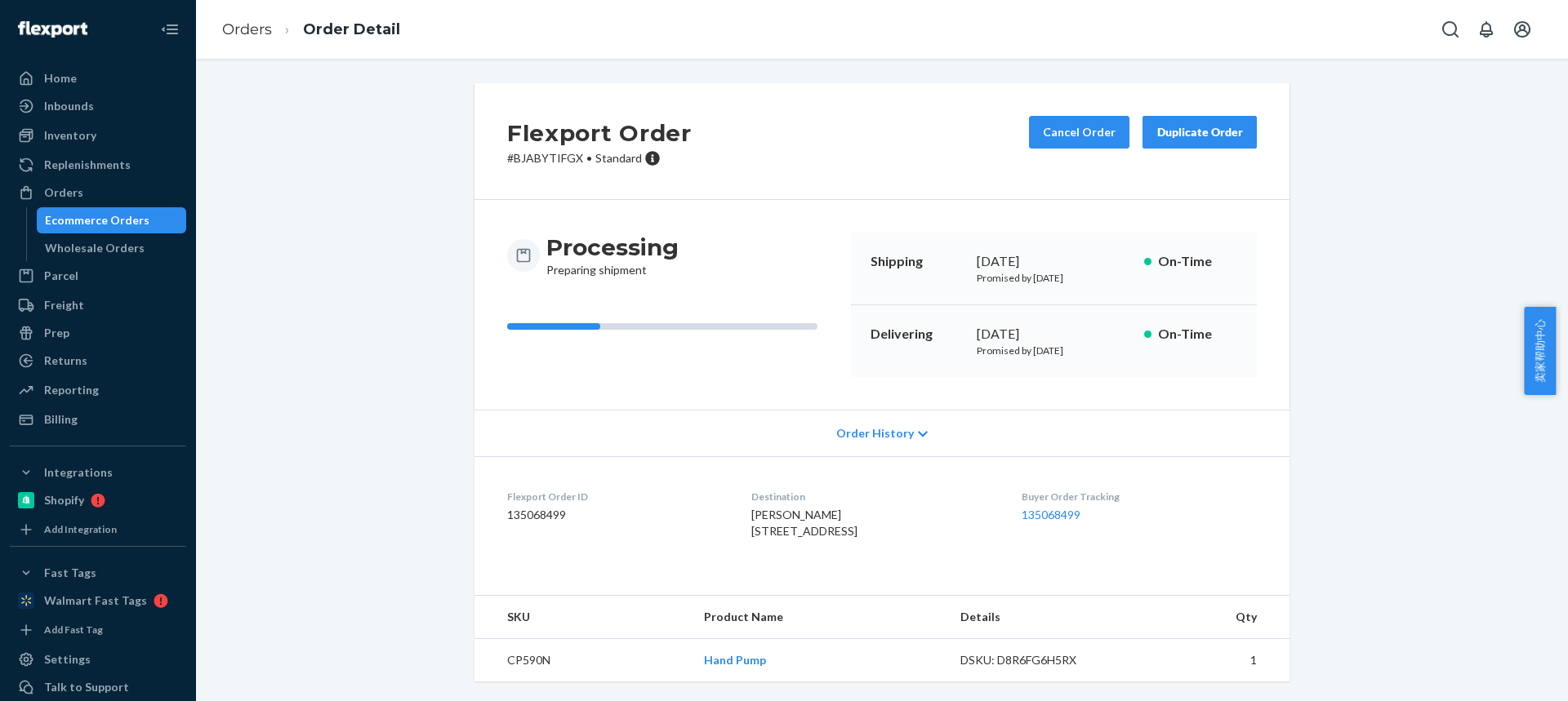
click at [515, 682] on td "CP590N" at bounding box center [583, 660] width 217 height 43
drag, startPoint x: 515, startPoint y: 689, endPoint x: 508, endPoint y: 672, distance: 18.4
click at [515, 682] on td "CP590N" at bounding box center [583, 660] width 217 height 43
copy td "CP590N"
drag, startPoint x: 729, startPoint y: 534, endPoint x: 837, endPoint y: 527, distance: 108.2
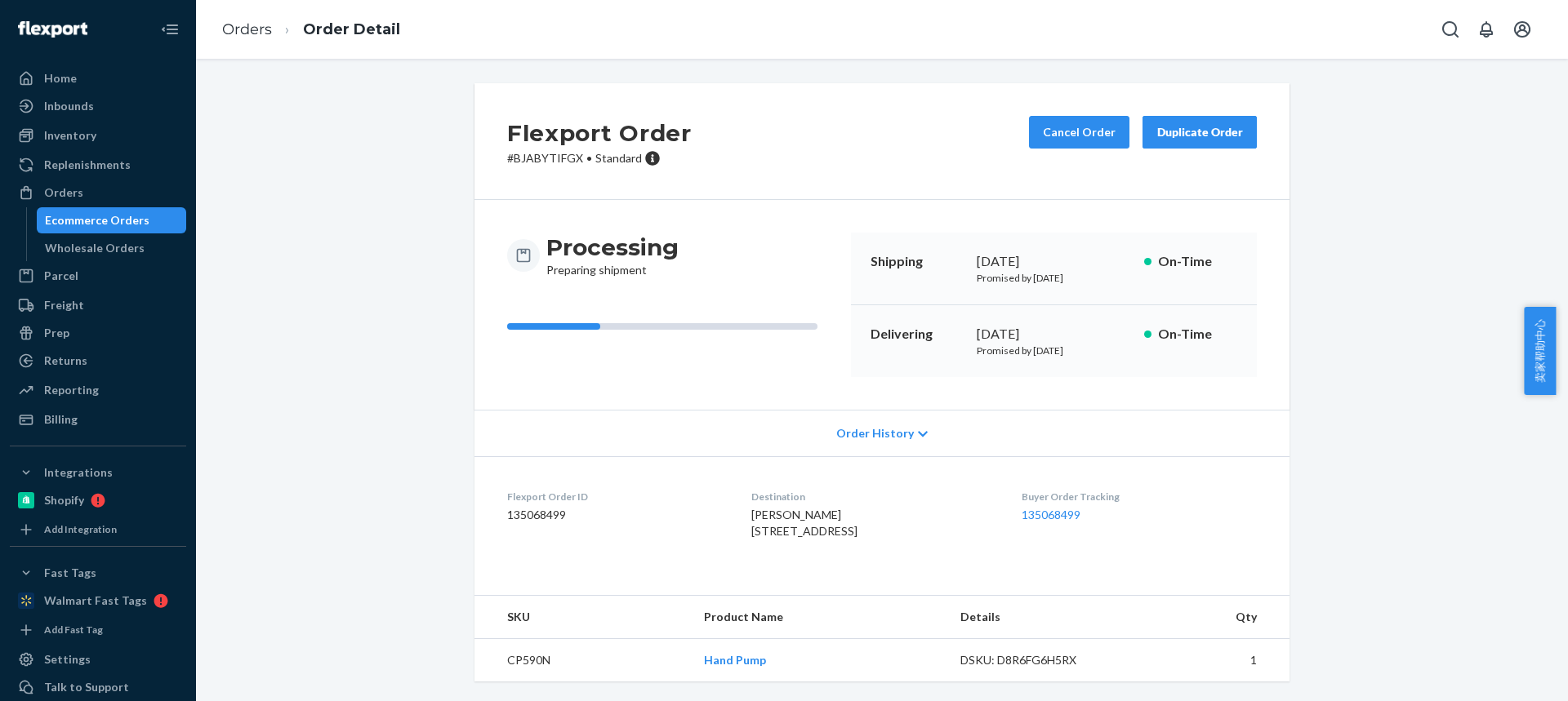
click at [838, 527] on span "[PERSON_NAME] [STREET_ADDRESS]" at bounding box center [804, 522] width 106 height 31
copy span "[STREET_ADDRESS]"
click at [519, 656] on td "CP590N" at bounding box center [583, 660] width 217 height 43
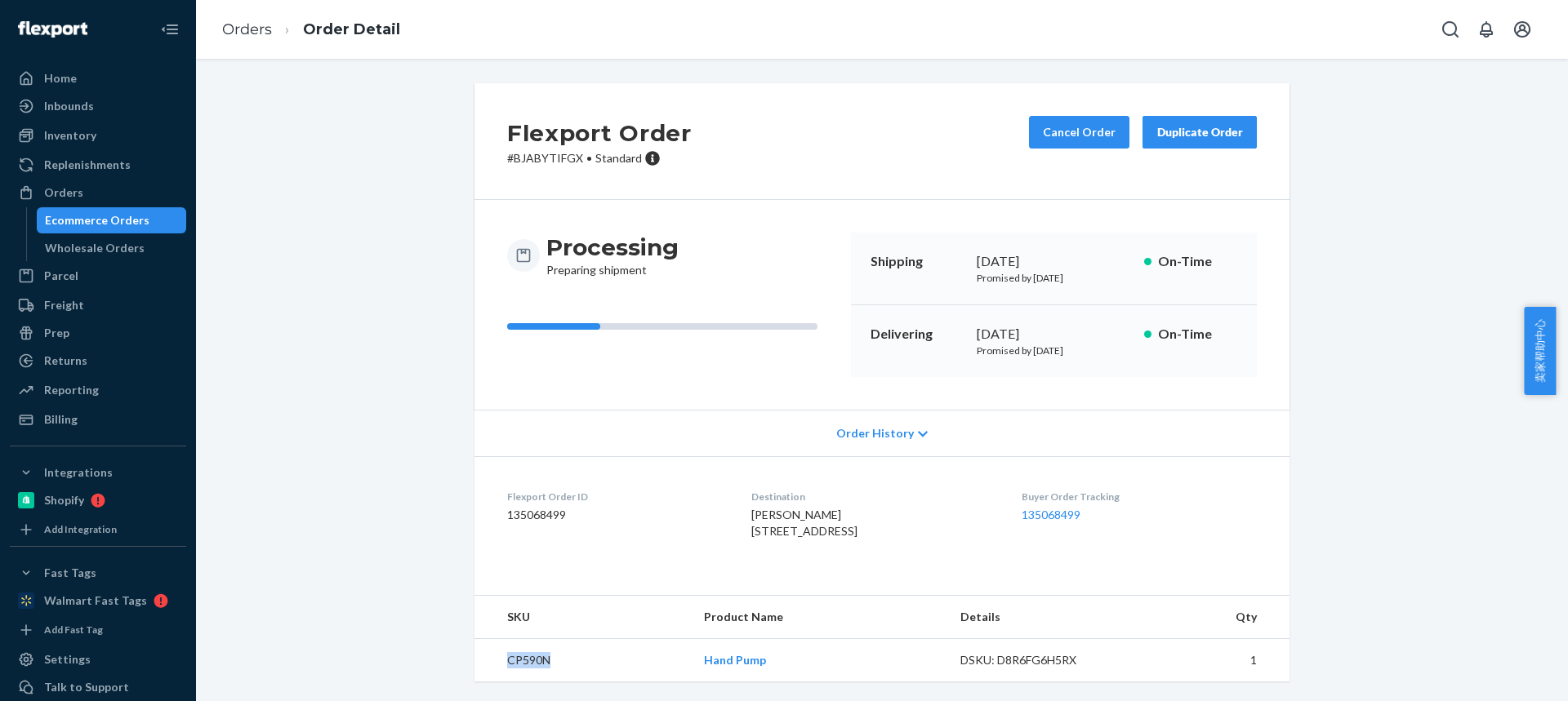
copy td "CP590N"
click at [234, 30] on link "Orders" at bounding box center [247, 30] width 50 height 18
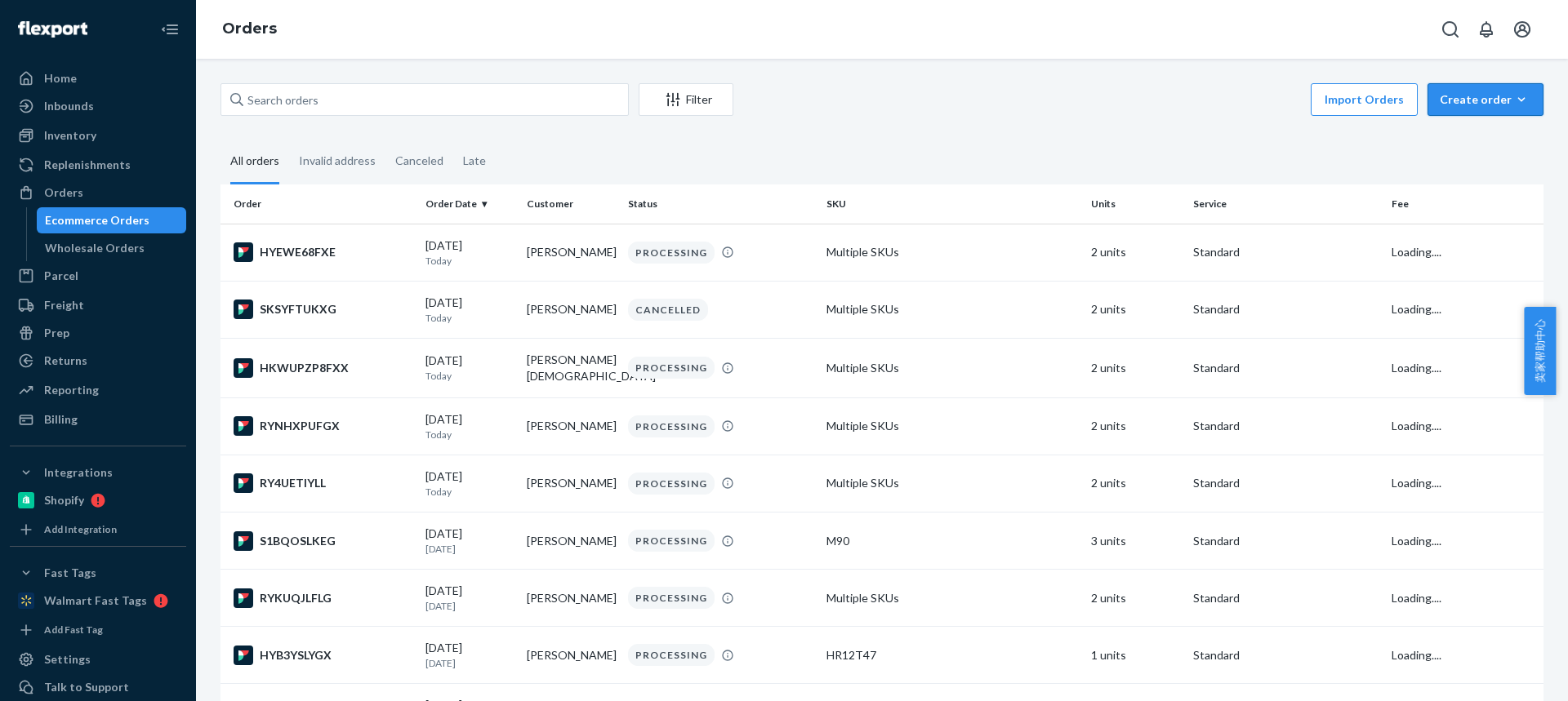
click at [1486, 93] on div "Create order" at bounding box center [1485, 100] width 92 height 17
click at [1494, 139] on span "Ecommerce order" at bounding box center [1495, 139] width 101 height 12
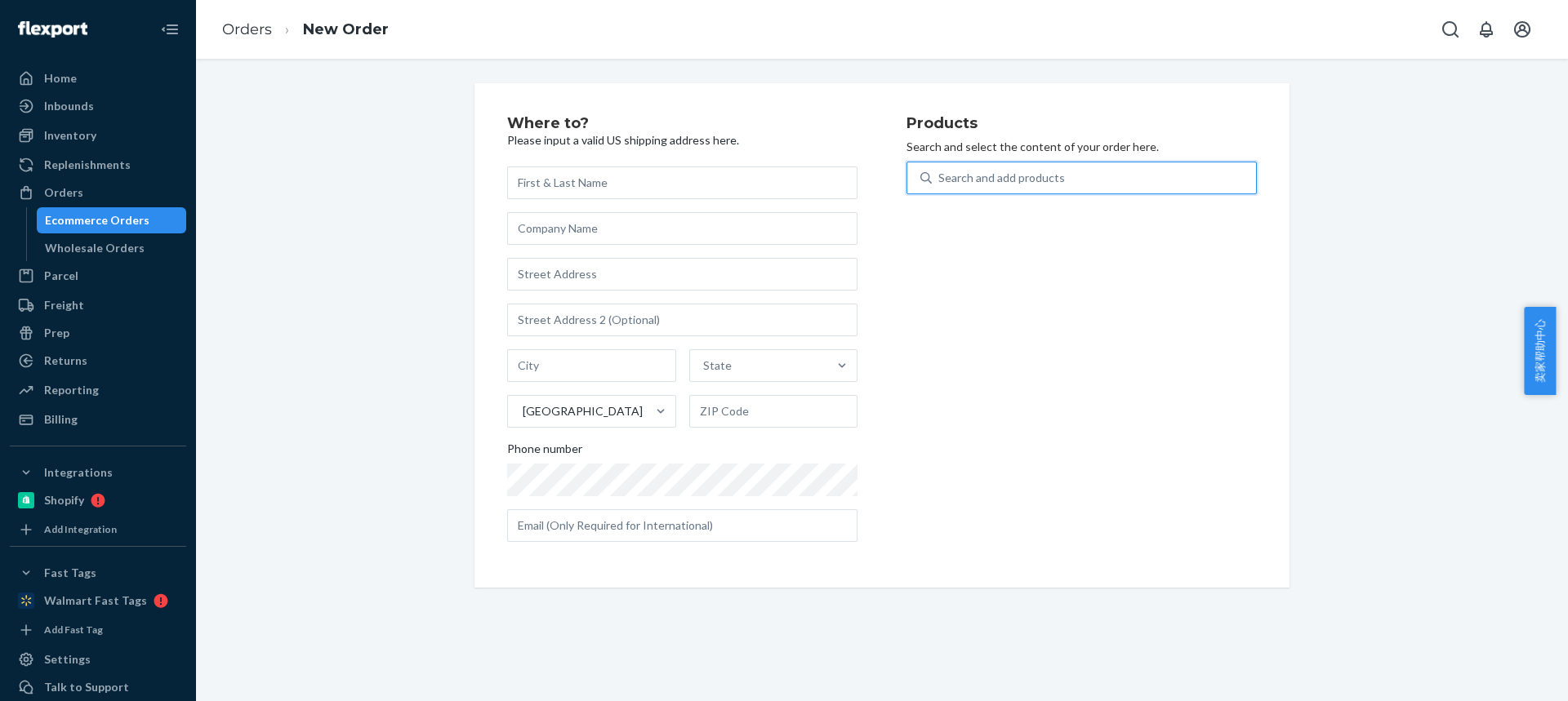
click at [1093, 184] on div "Search and add products" at bounding box center [1094, 178] width 324 height 30
click at [939, 184] on input "0 results available. Use Up and Down to choose options, press Enter to select t…" at bounding box center [939, 178] width 2 height 17
type input "CP590N"
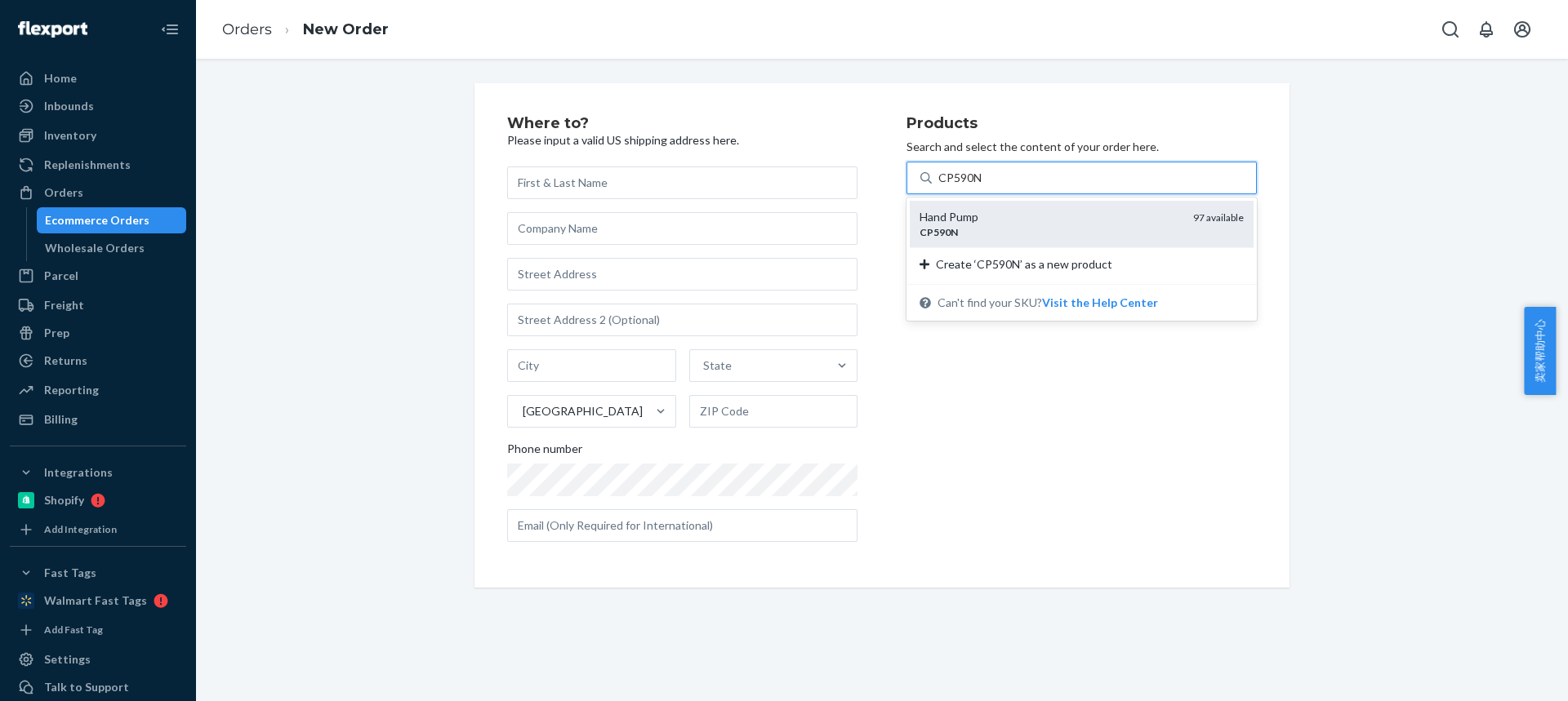
click at [975, 229] on div "CP590N" at bounding box center [1049, 232] width 261 height 14
click at [975, 186] on input "CP590N" at bounding box center [960, 178] width 45 height 17
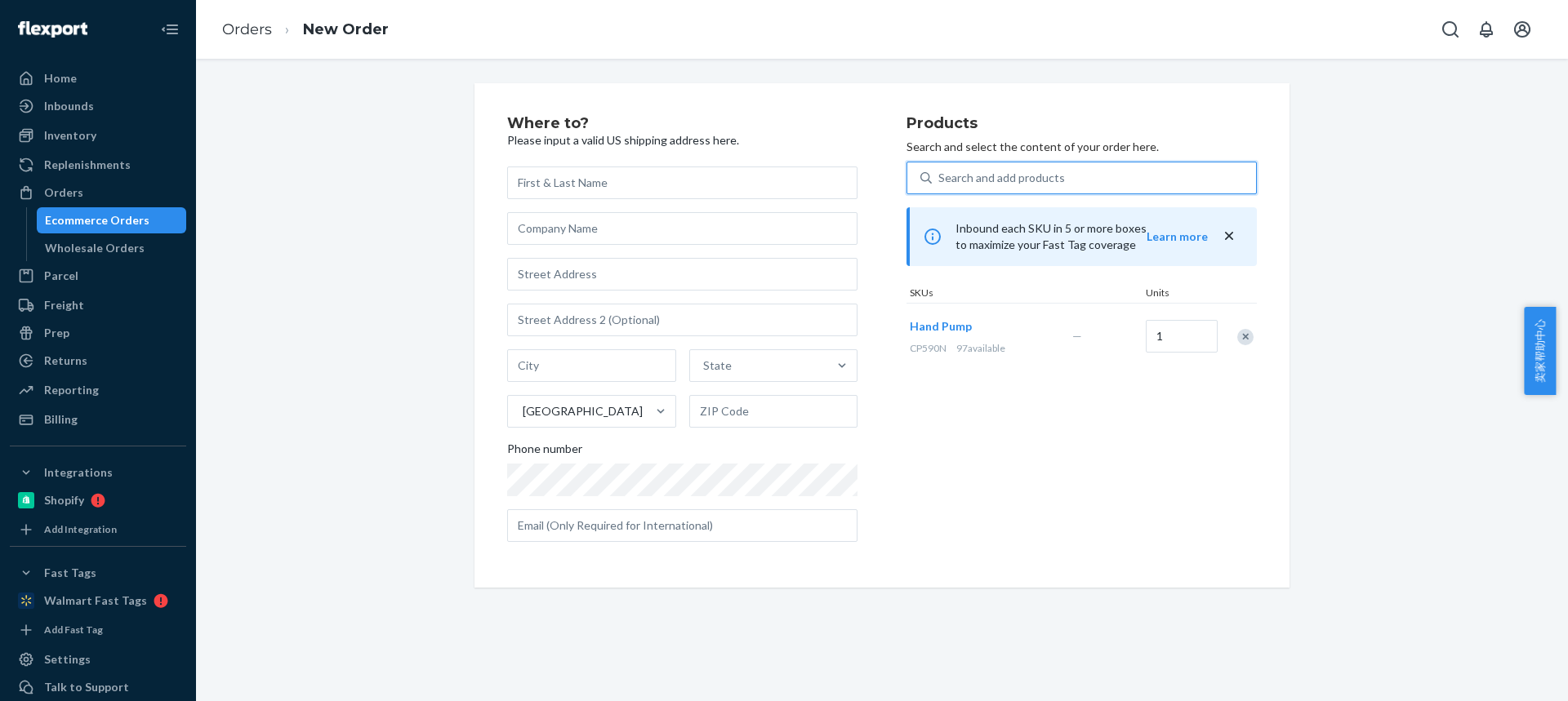
click at [973, 178] on div "Search and add products" at bounding box center [1001, 178] width 127 height 17
click at [939, 178] on input "0 results available. Select is focused ,type to refine list, press Down to open…" at bounding box center [939, 178] width 2 height 17
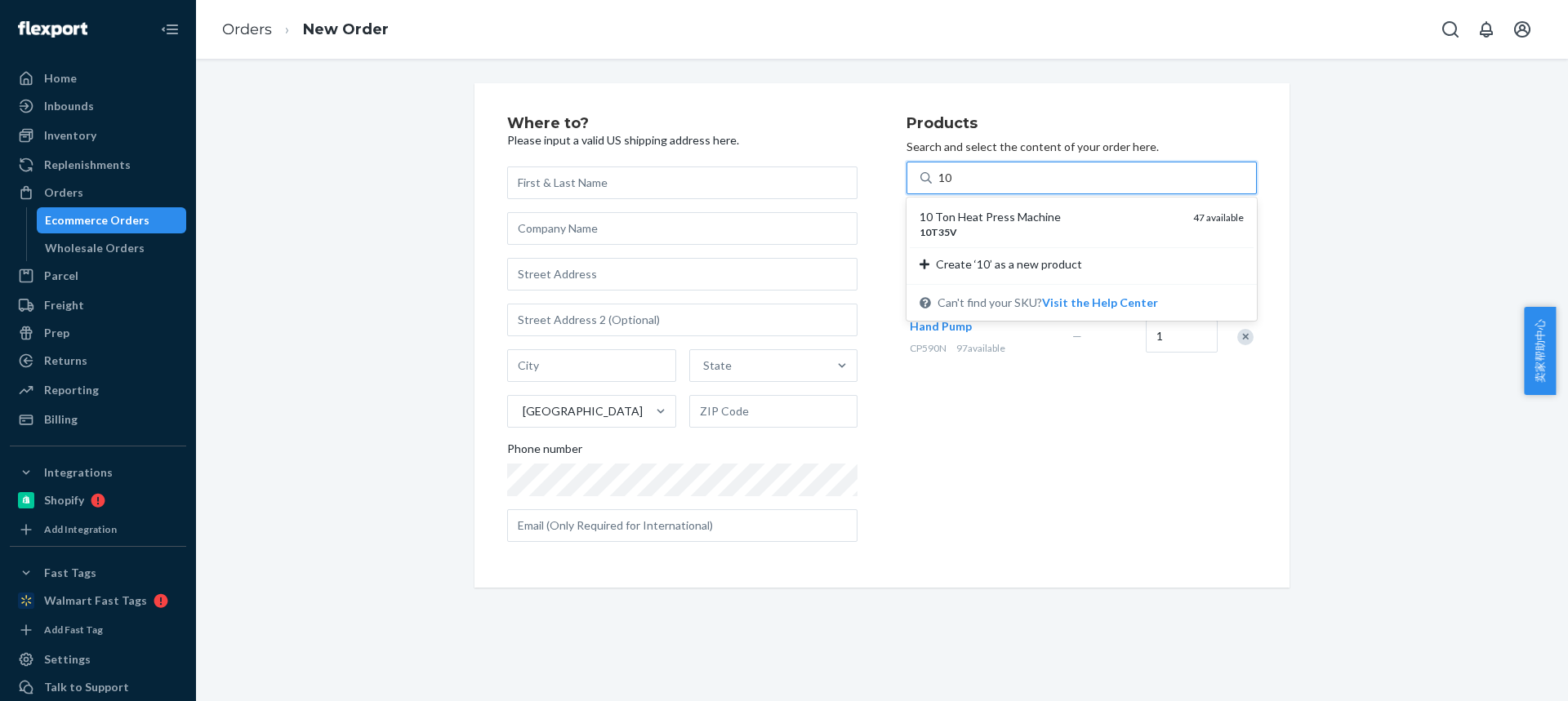
type input "1"
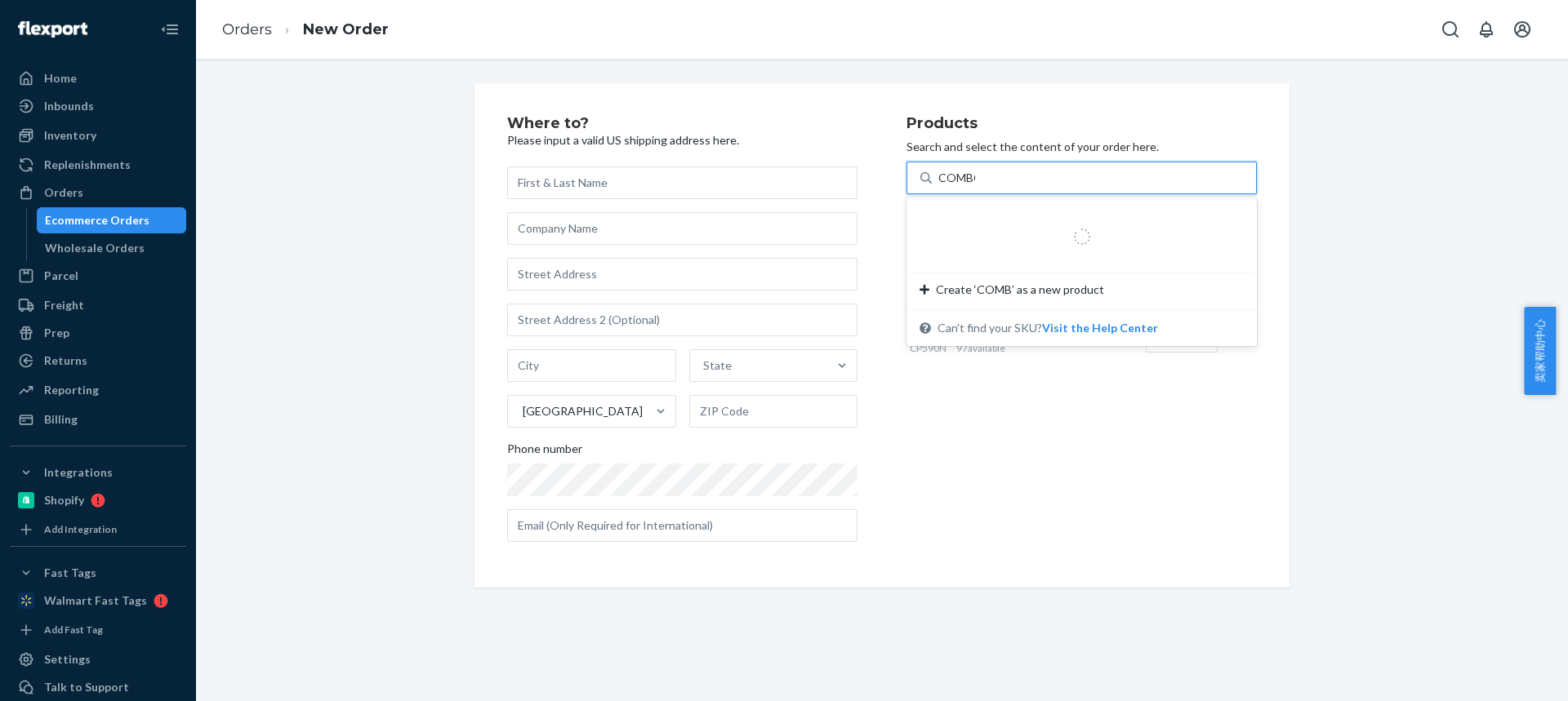
type input "COMBO2"
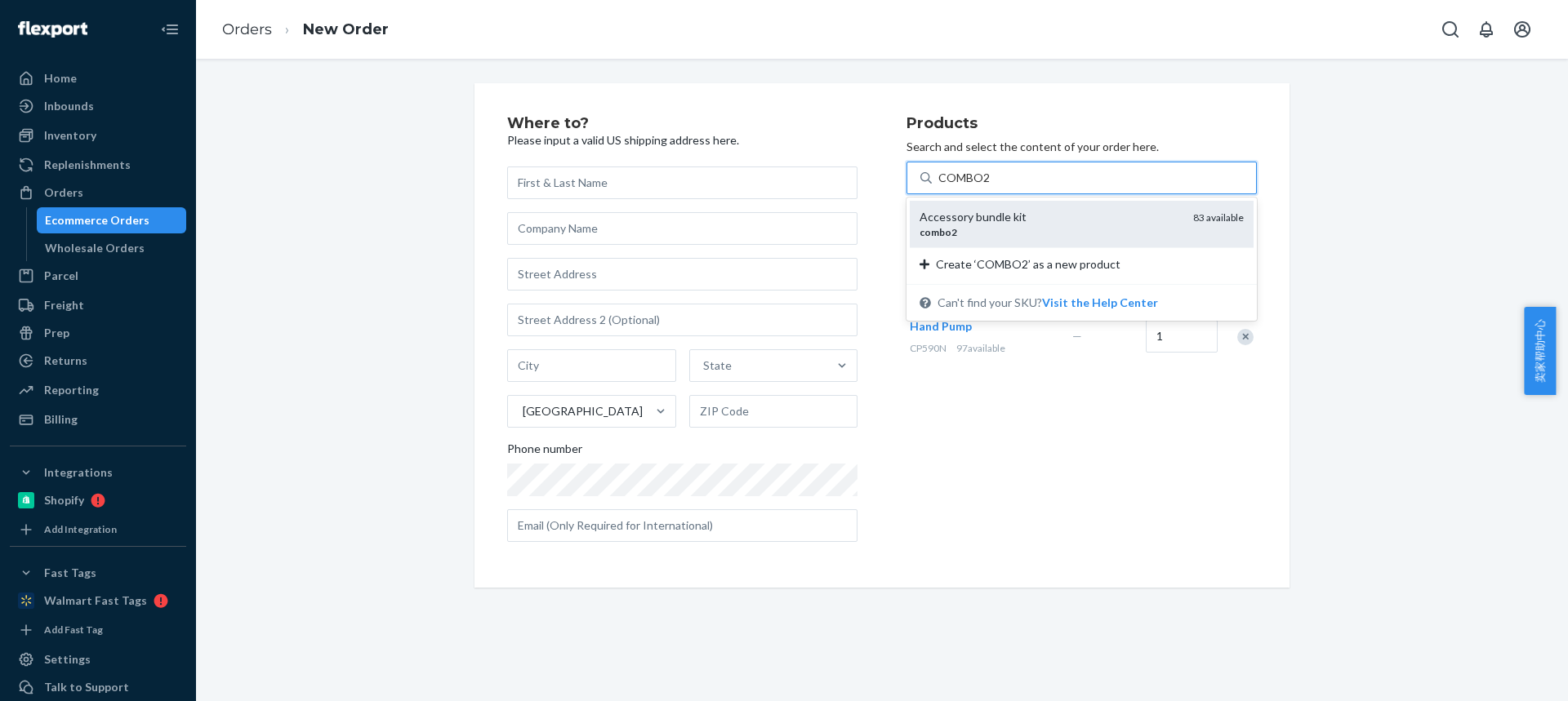
click at [993, 210] on div "Accessory bundle kit" at bounding box center [1049, 217] width 261 height 17
click at [991, 186] on input "COMBO2" at bounding box center [963, 178] width 52 height 17
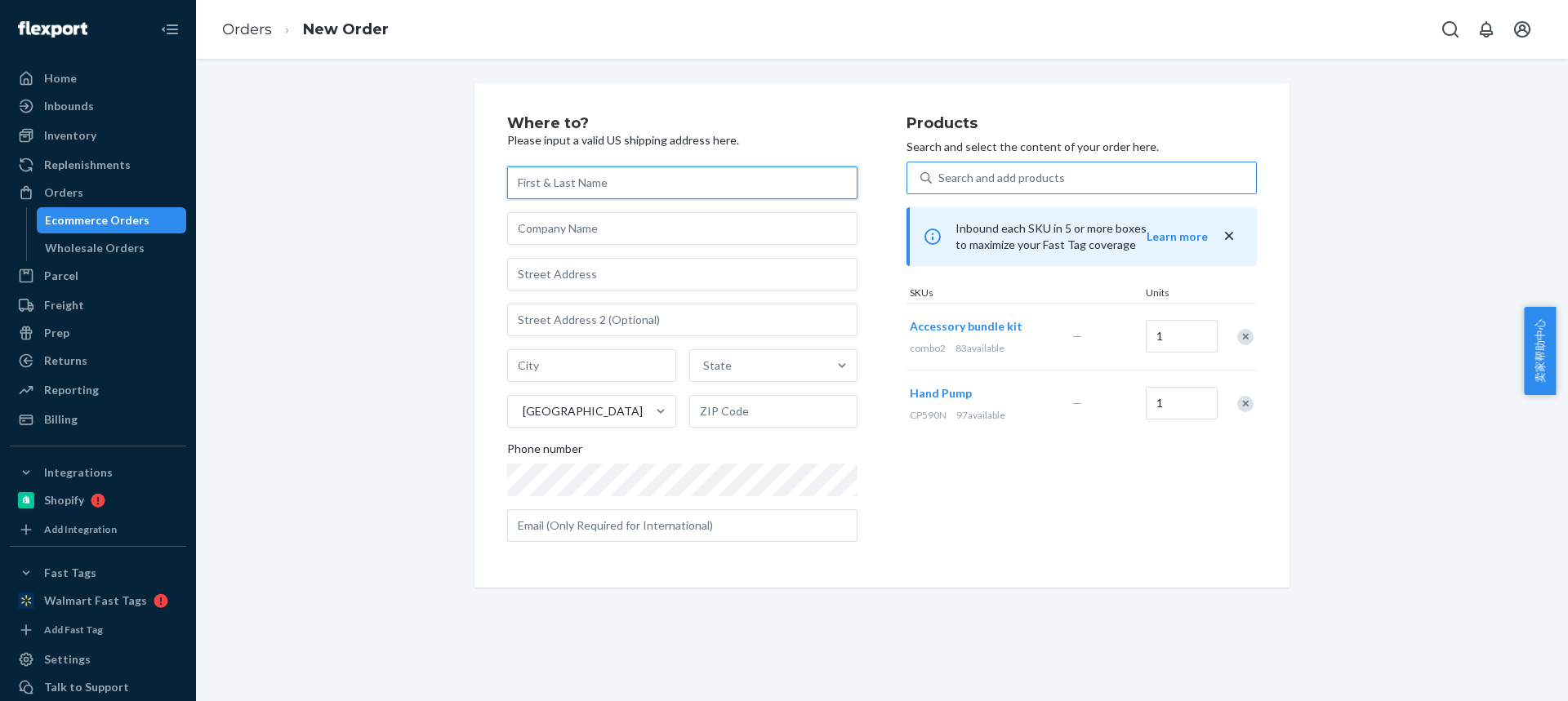
click at [574, 186] on input "text" at bounding box center [682, 182] width 351 height 32
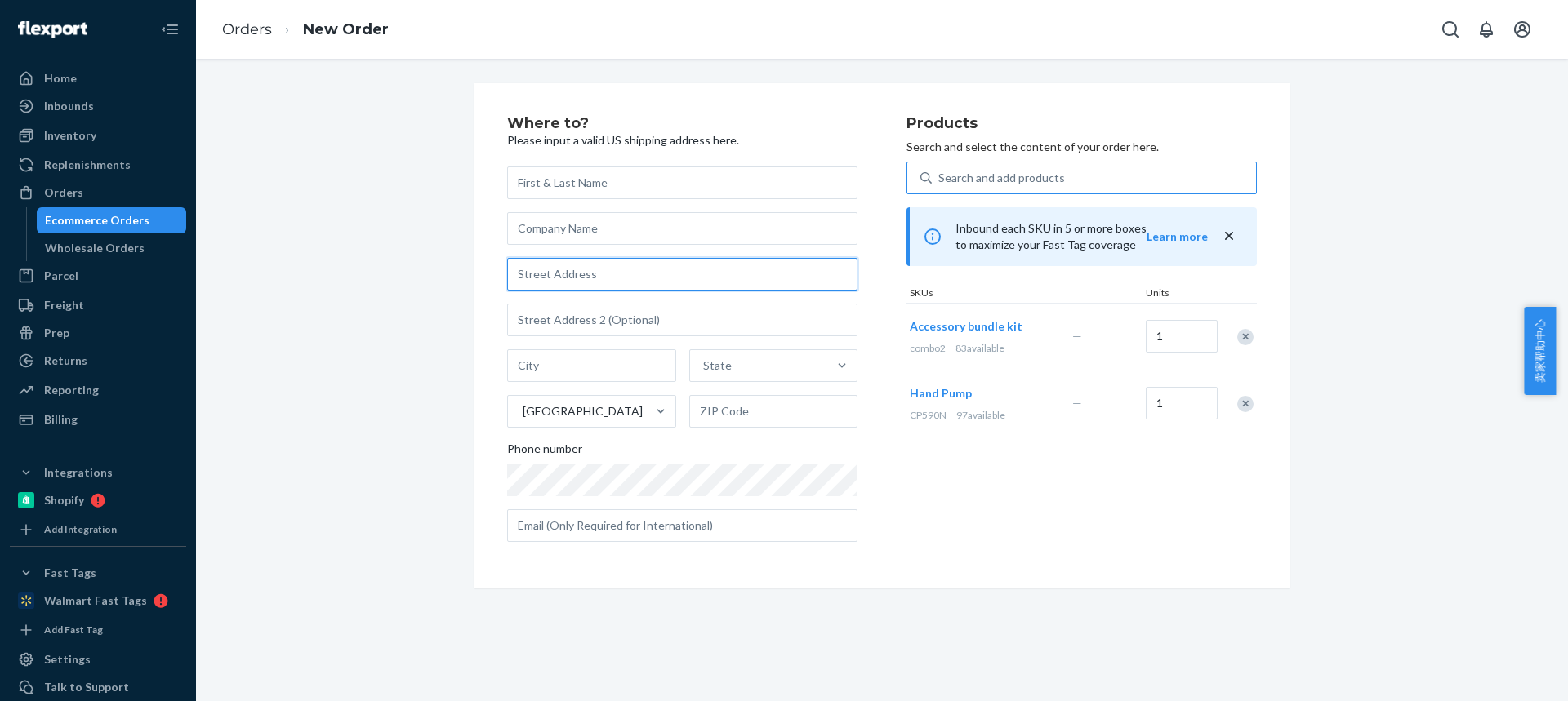
click at [591, 278] on input "text" at bounding box center [682, 274] width 351 height 32
paste input "[STREET_ADDRESS]"
type input "[STREET_ADDRESS]"
click at [618, 372] on input "text" at bounding box center [591, 365] width 169 height 32
paste input "Owasso OK 74055"
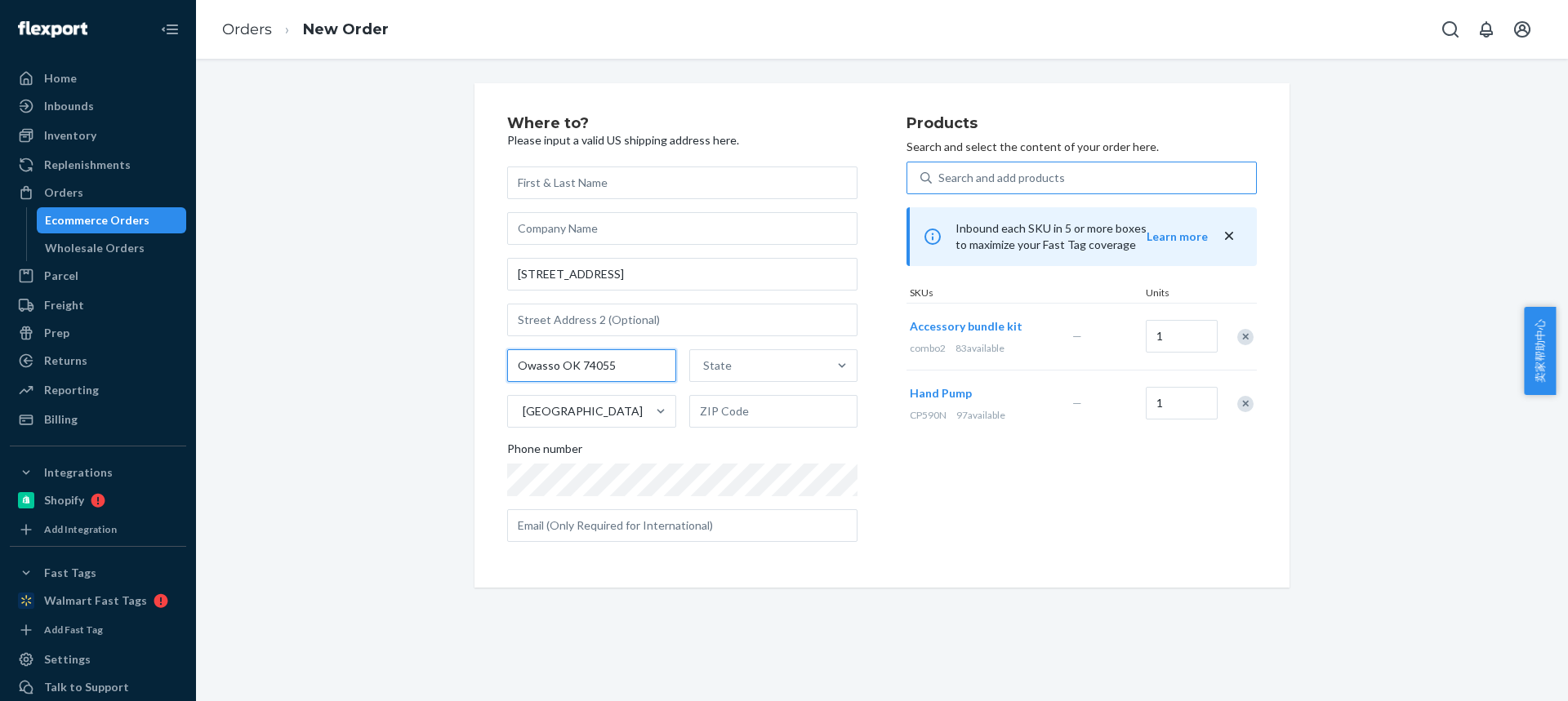
drag, startPoint x: 575, startPoint y: 370, endPoint x: 674, endPoint y: 361, distance: 99.4
click at [674, 362] on div "Owasso OK 74055 State [GEOGRAPHIC_DATA]" at bounding box center [682, 389] width 351 height 79
type input "Owasso OK"
drag, startPoint x: 734, startPoint y: 411, endPoint x: 682, endPoint y: 396, distance: 54.1
click at [736, 412] on input "text" at bounding box center [773, 411] width 169 height 32
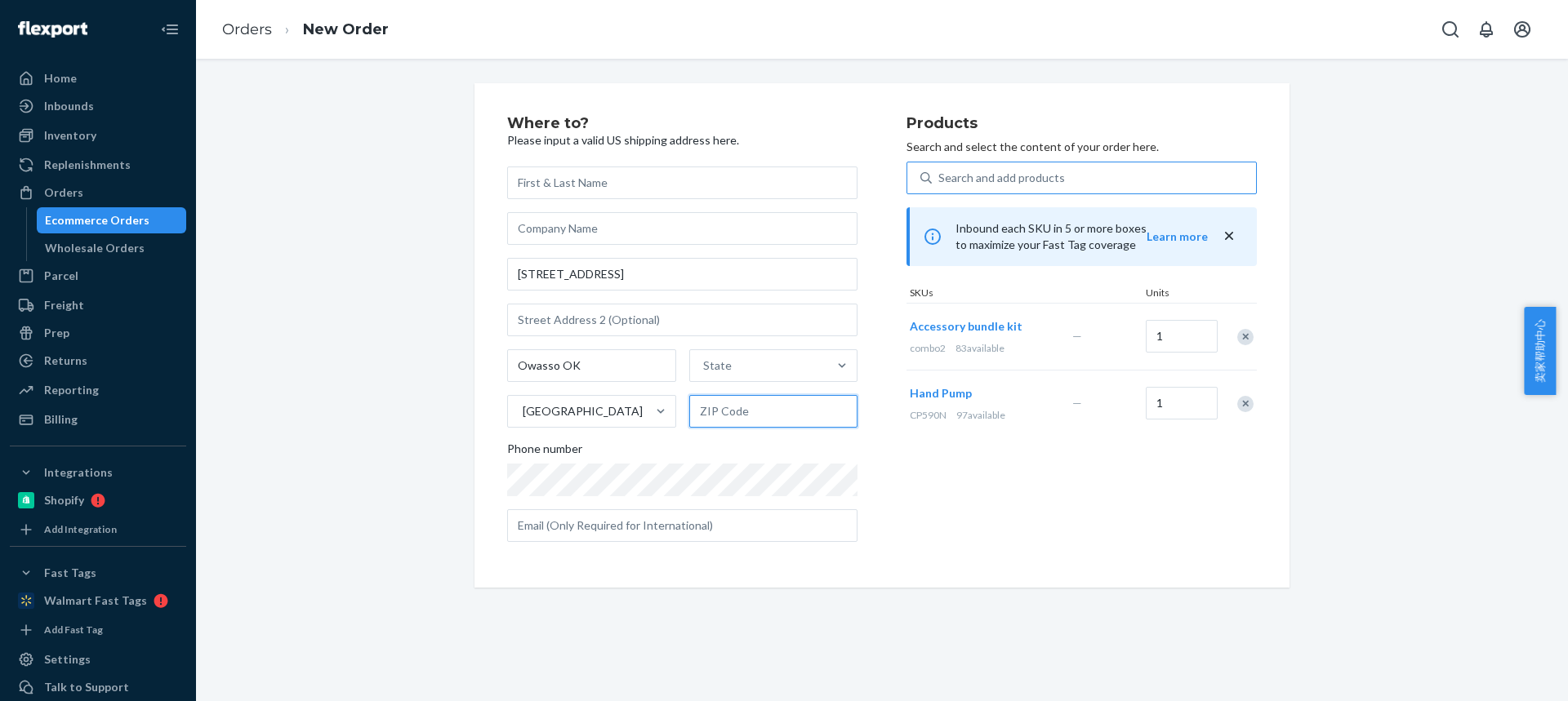
paste input "74055"
type input "74055"
drag, startPoint x: 629, startPoint y: 360, endPoint x: 692, endPoint y: 362, distance: 63.0
click at [636, 360] on input "Owasso OK" at bounding box center [591, 365] width 169 height 32
type input "Owasso"
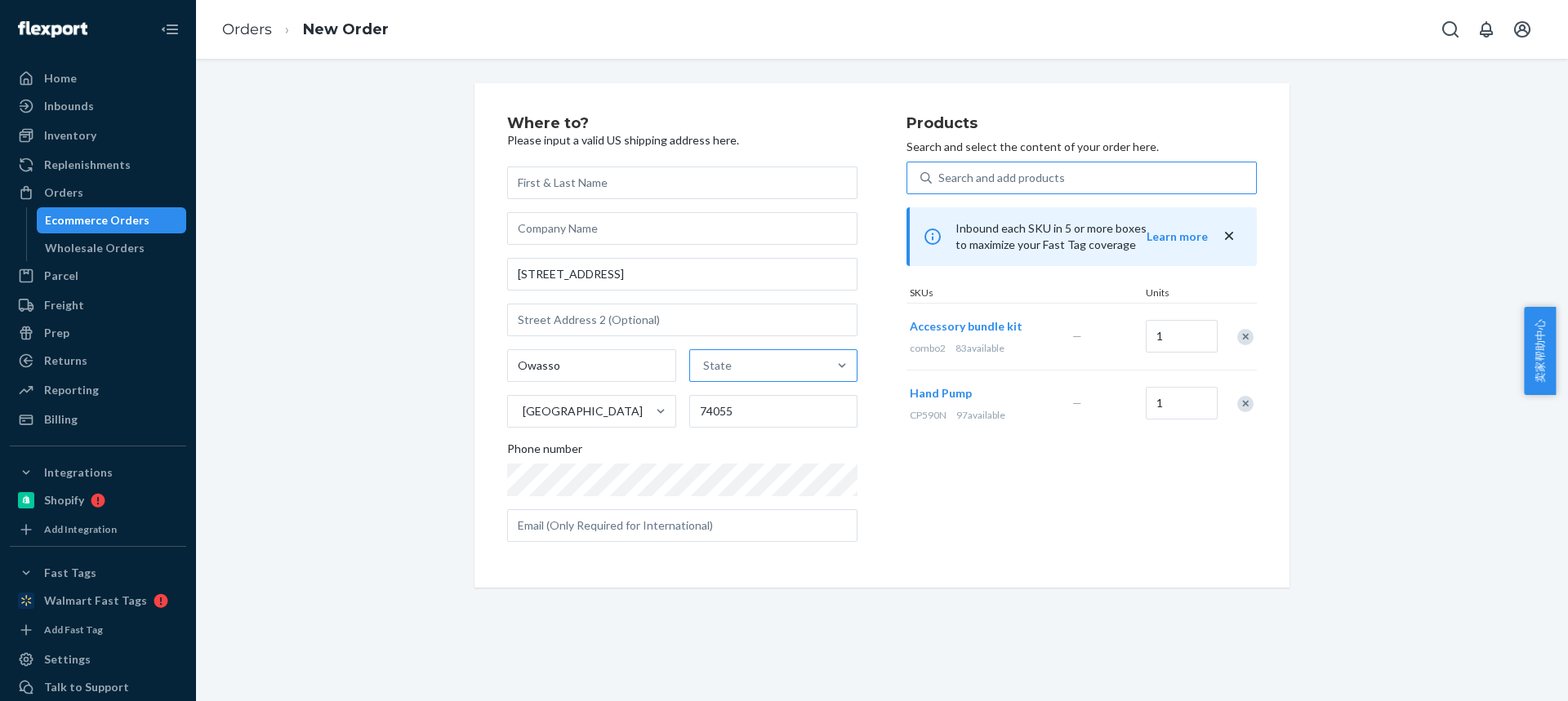
click at [721, 359] on div "State" at bounding box center [717, 365] width 29 height 17
click at [705, 359] on input "State" at bounding box center [704, 365] width 2 height 17
paste input "OK"
type input "OK"
click at [709, 417] on div "[US_STATE]" at bounding box center [771, 404] width 165 height 32
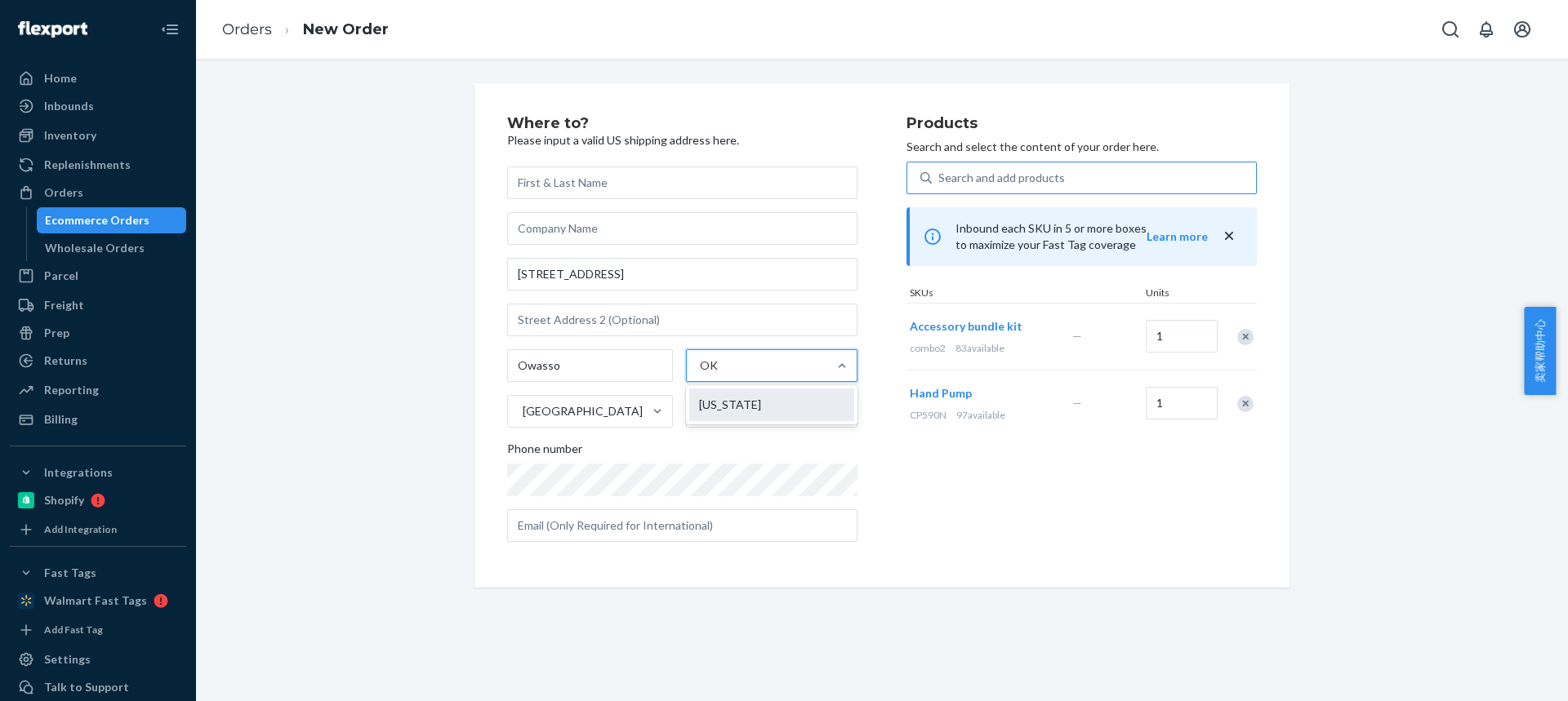
click at [709, 374] on input "OK" at bounding box center [710, 365] width 21 height 17
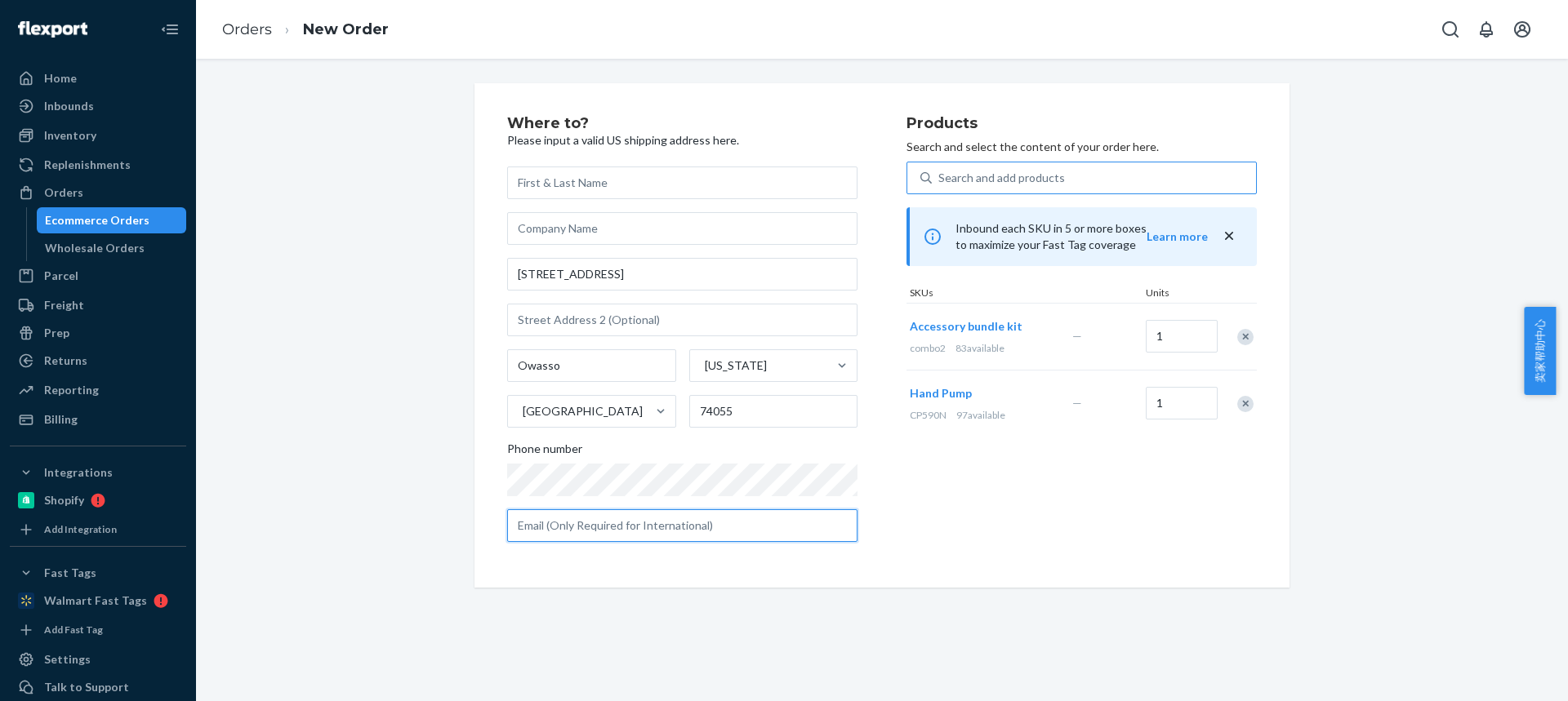
click at [577, 521] on input "text" at bounding box center [682, 525] width 351 height 32
paste input "539-271-9712"
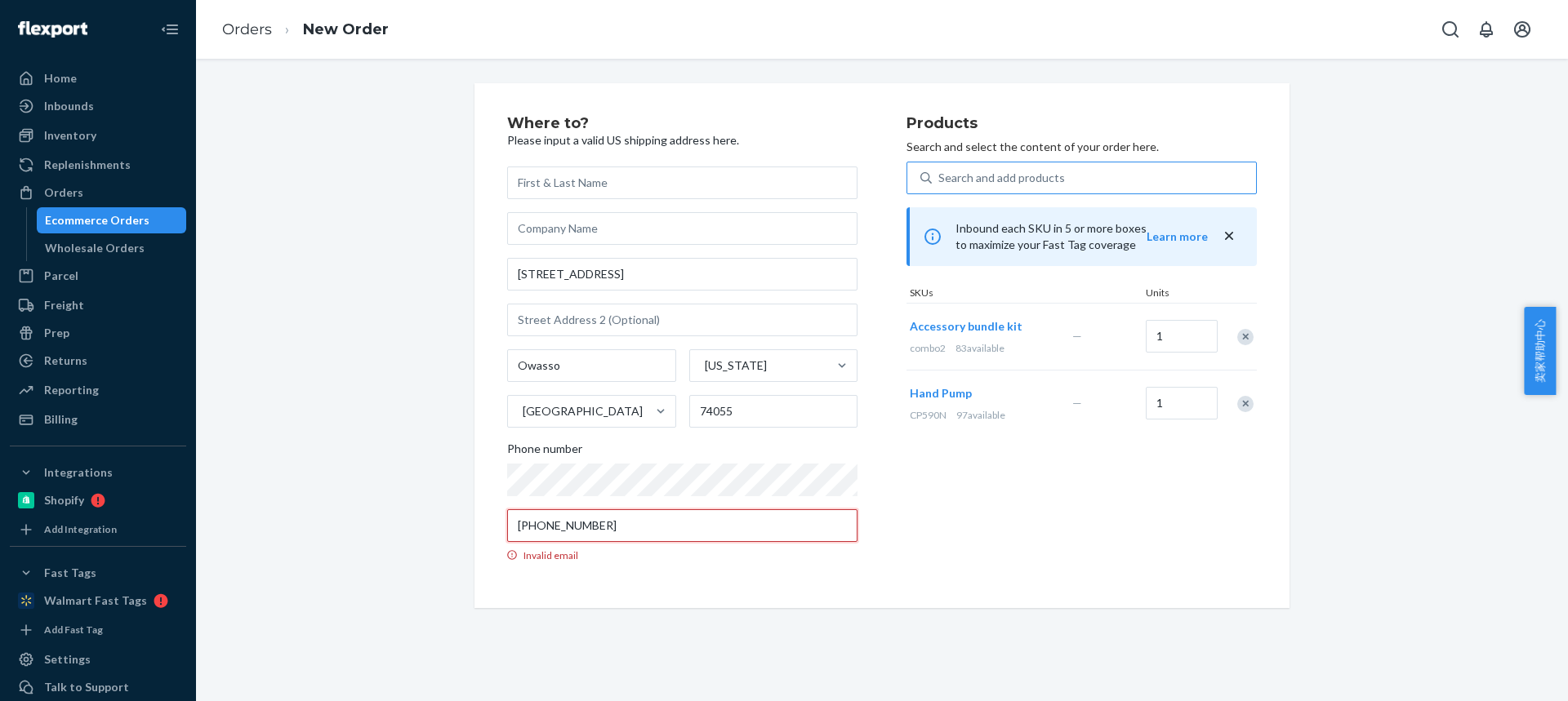
drag, startPoint x: 600, startPoint y: 526, endPoint x: 360, endPoint y: 518, distance: 240.1
click at [378, 527] on div "Where to? Please input a valid US shipping address here. 8707 North 120th East …" at bounding box center [882, 346] width 1347 height 525
paste input "[EMAIL_ADDRESS][DOMAIN_NAME]"
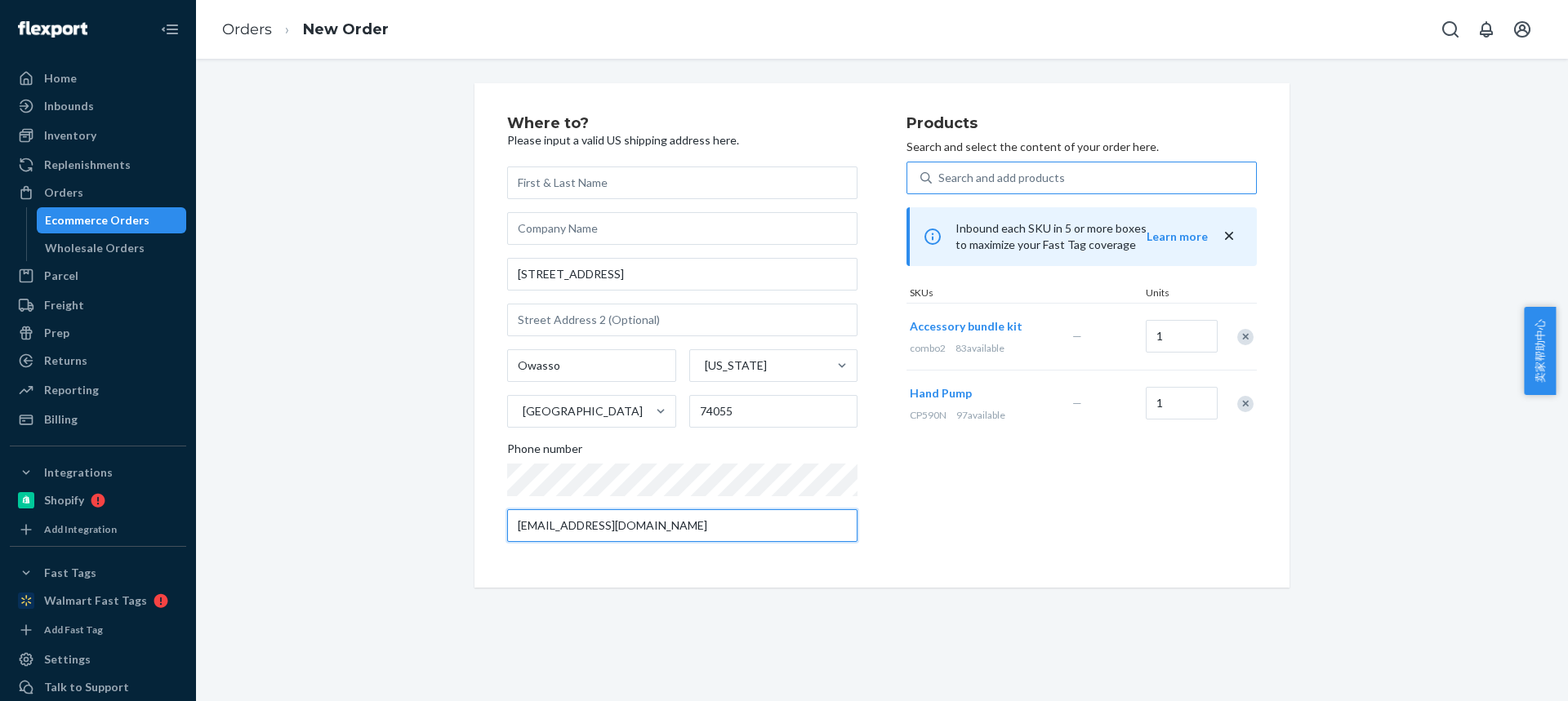
type input "[EMAIL_ADDRESS][DOMAIN_NAME]"
click at [996, 513] on div "Products Search and select the content of your order here. Search and add produ…" at bounding box center [1082, 335] width 351 height 439
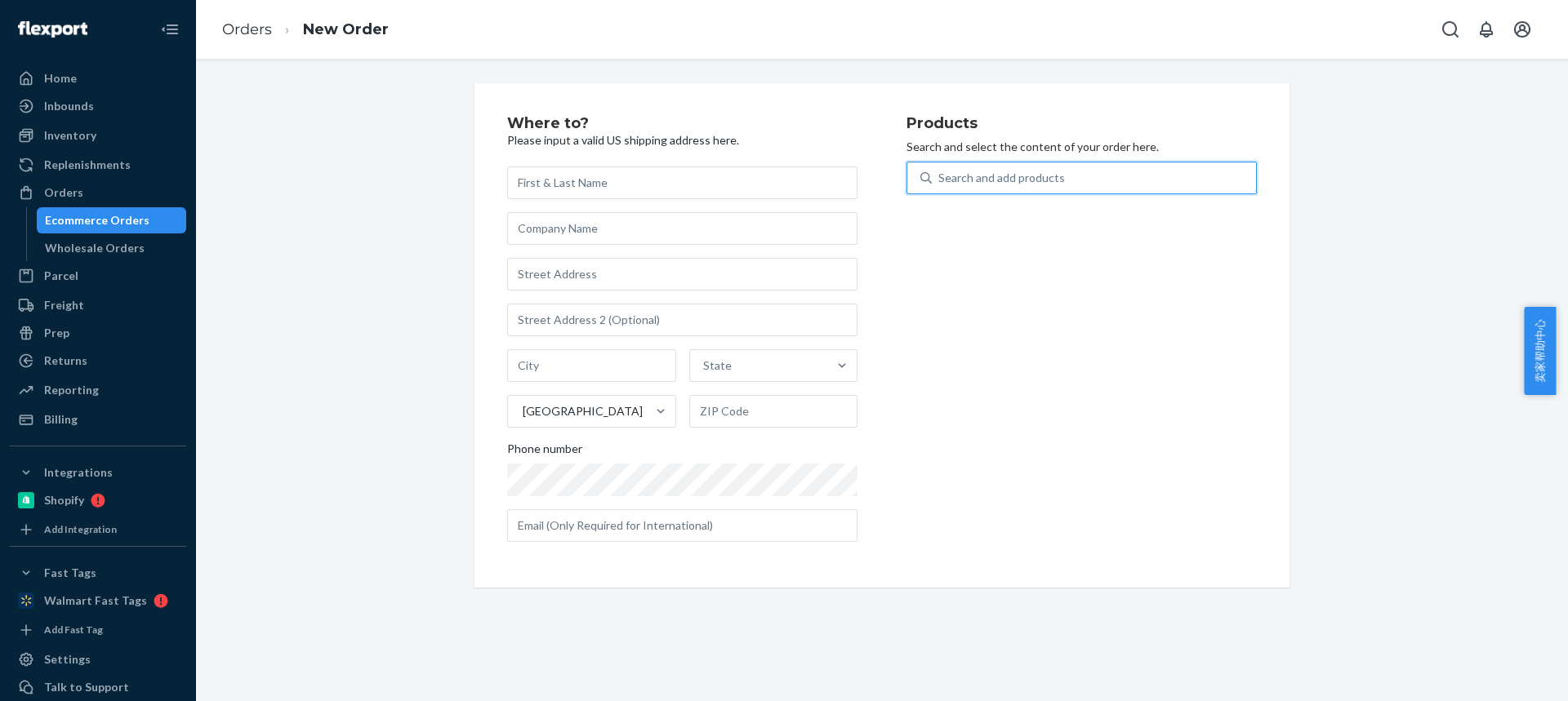
click at [981, 177] on div "Search and add products" at bounding box center [1001, 178] width 127 height 17
click at [939, 177] on input "0 results available. Use Up and Down to choose options, press Enter to select t…" at bounding box center [939, 178] width 2 height 17
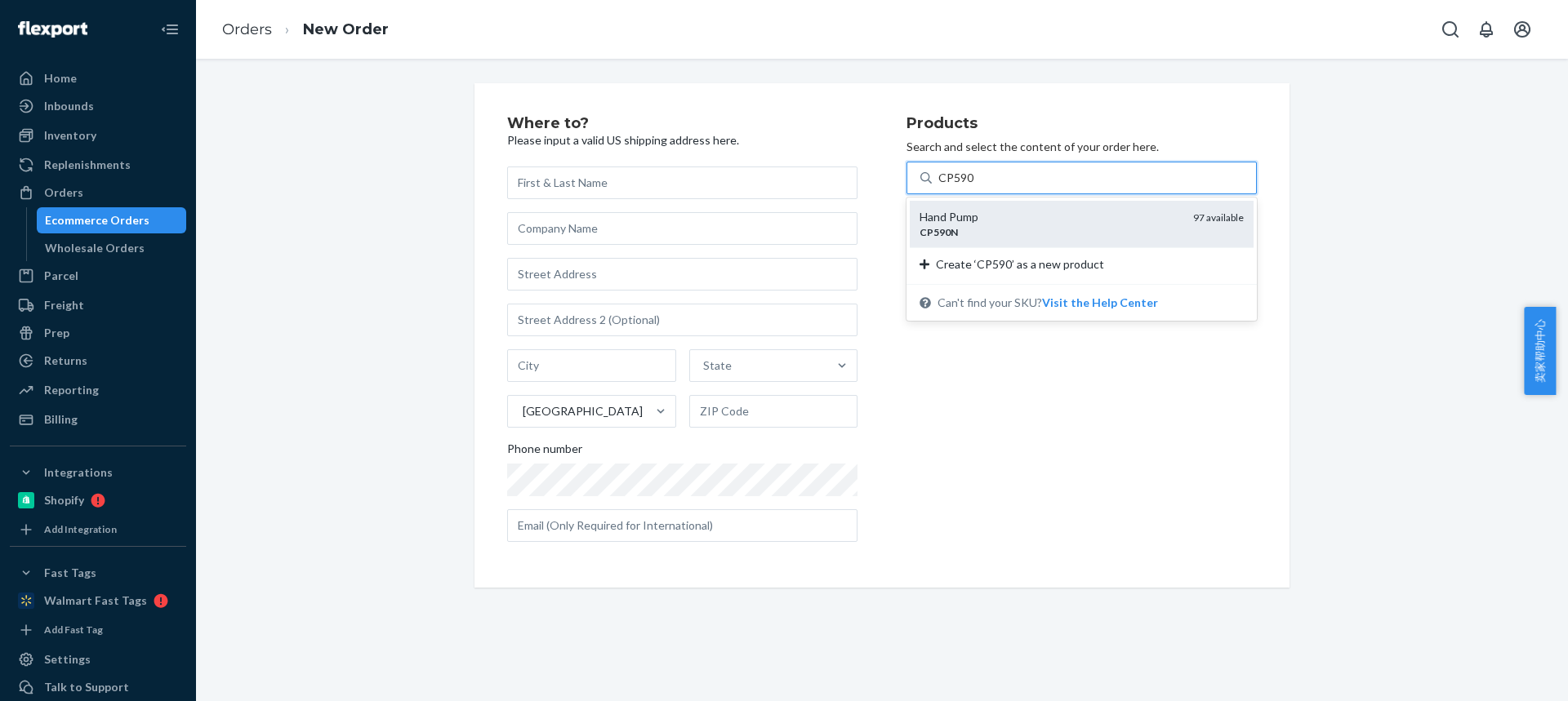
type input "CP590N"
click at [920, 229] on em "CP590N" at bounding box center [939, 231] width 38 height 12
click at [938, 186] on input "CP590N" at bounding box center [960, 178] width 45 height 17
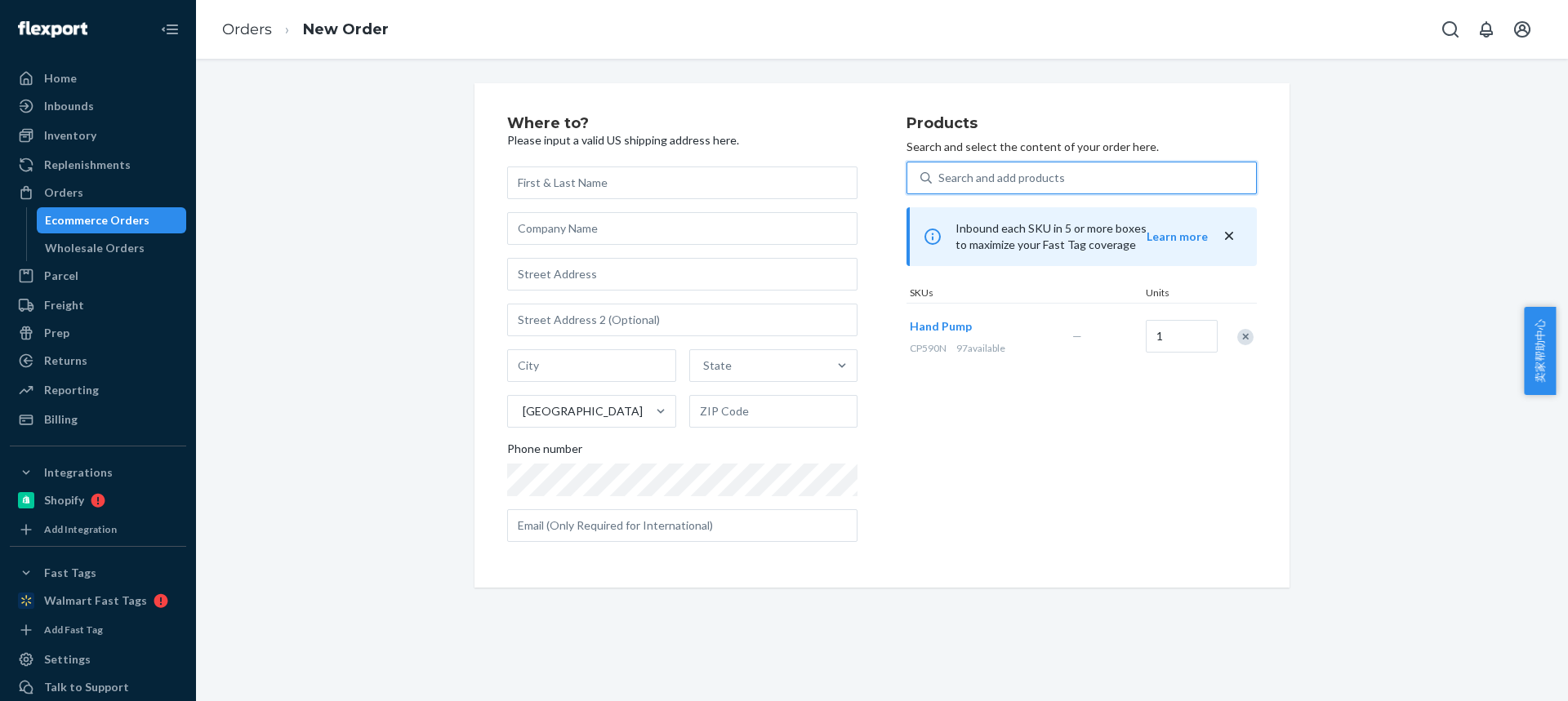
click at [964, 181] on div "Search and add products" at bounding box center [1001, 178] width 127 height 17
click at [939, 181] on input "0 results available. Select is focused ,type to refine list, press Down to open…" at bounding box center [939, 178] width 2 height 17
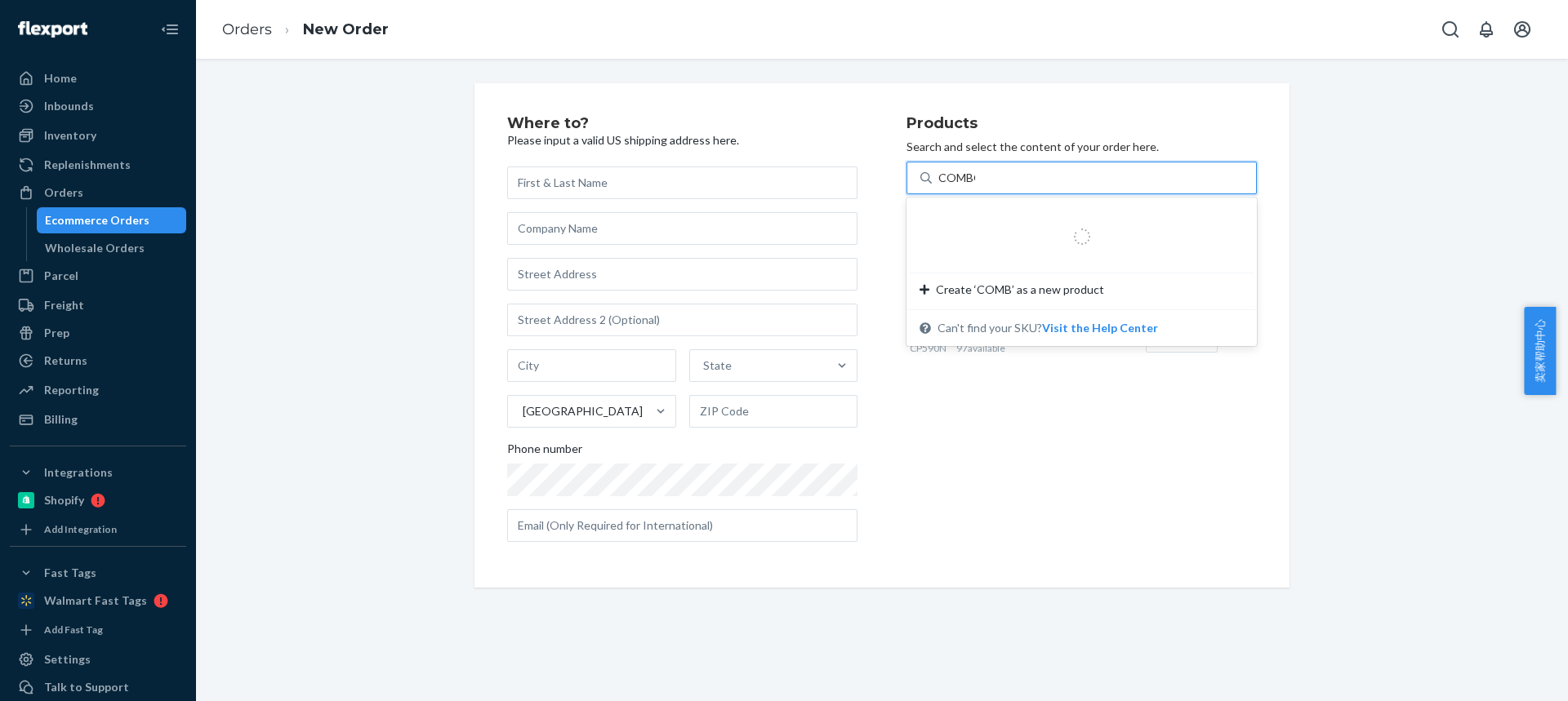
type input "COMBO2"
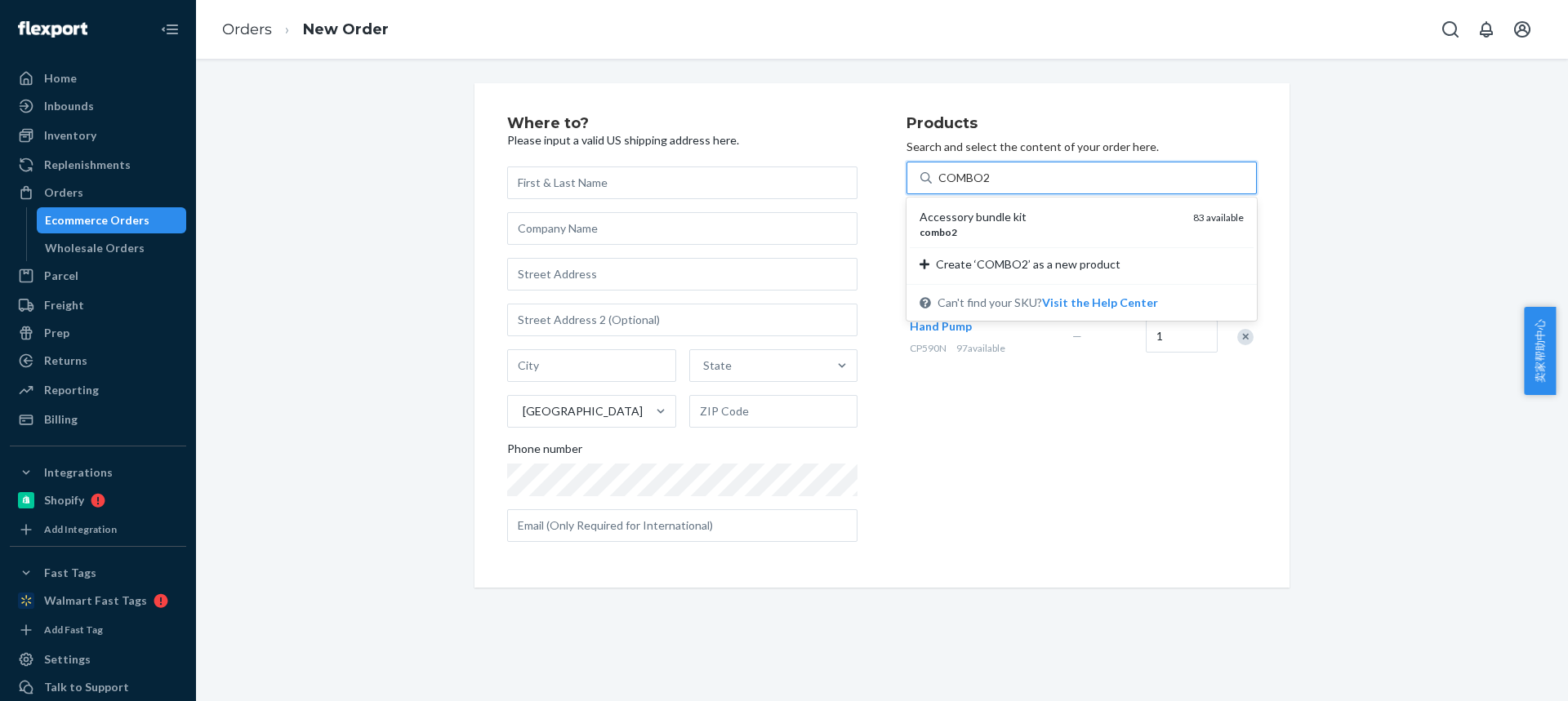
click at [963, 240] on div "Accessory bundle kit combo2 83 available" at bounding box center [1082, 224] width 344 height 46
click at [963, 186] on input "COMBO2" at bounding box center [963, 178] width 52 height 17
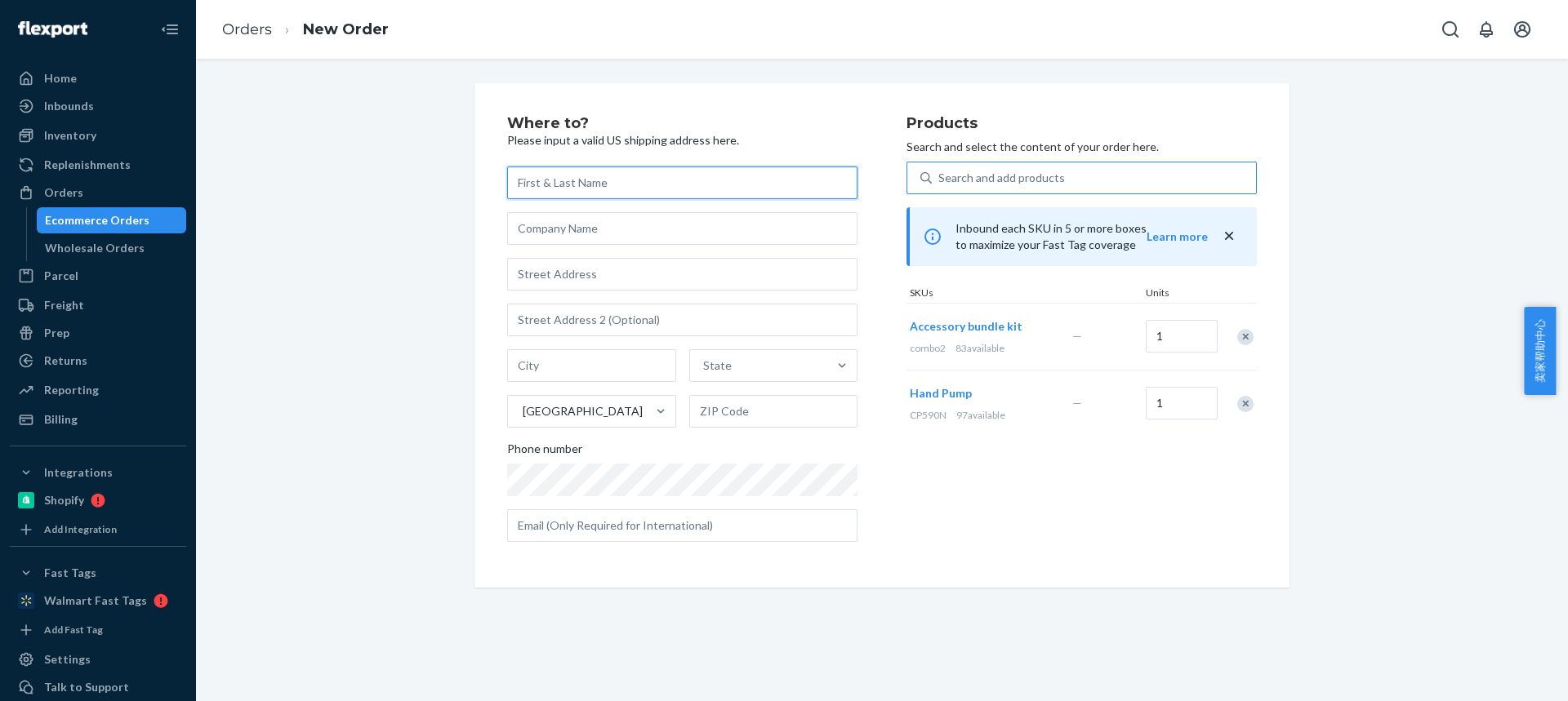
drag, startPoint x: 579, startPoint y: 169, endPoint x: 610, endPoint y: 25, distance: 147.3
click at [581, 190] on input "text" at bounding box center [682, 182] width 351 height 32
paste input "[PERSON_NAME]"
type input "[PERSON_NAME]"
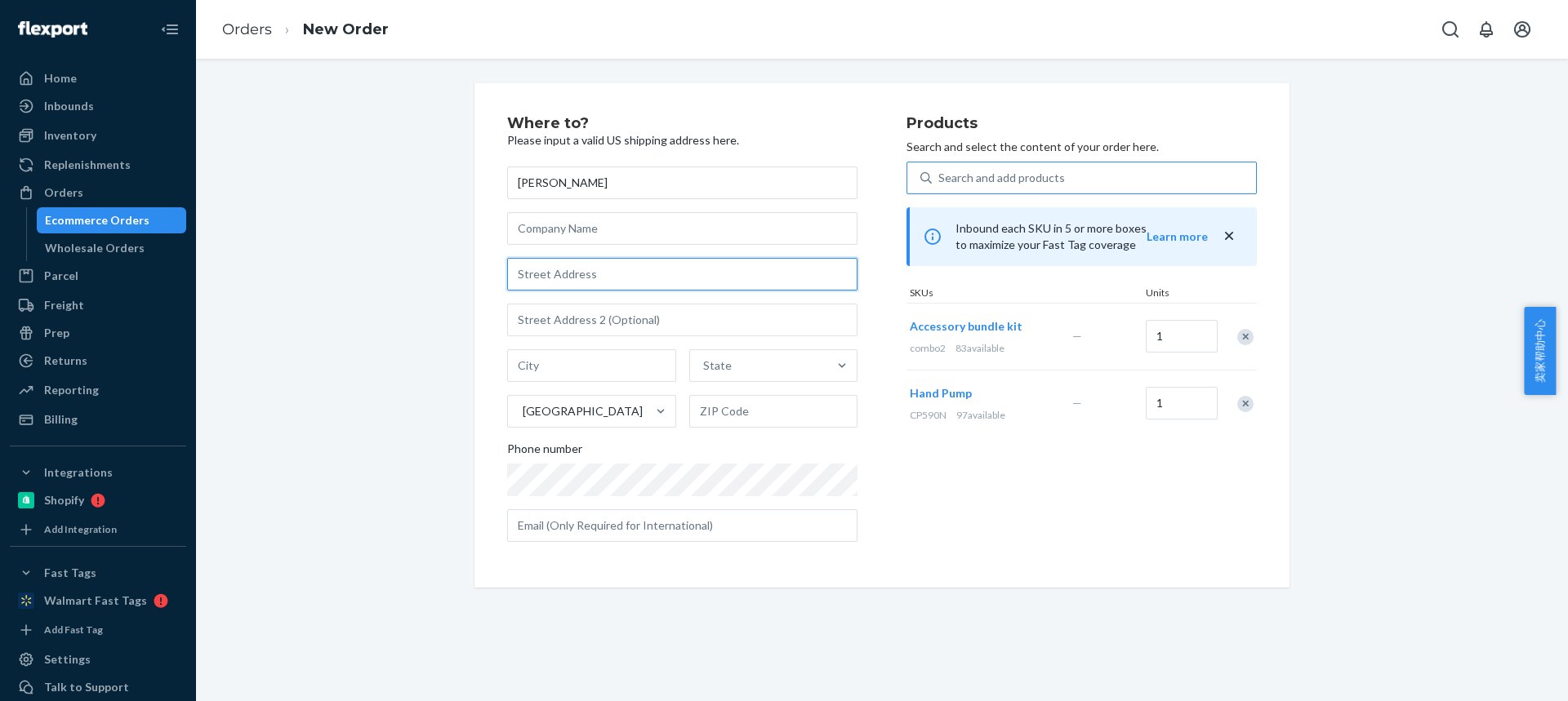
click at [559, 284] on input "text" at bounding box center [682, 274] width 351 height 32
paste input "8707 North 120th East Avenue"
type input "8707 North 120th East Avenue"
click at [554, 360] on input "text" at bounding box center [591, 365] width 169 height 32
paste input "Owasso OK 74055"
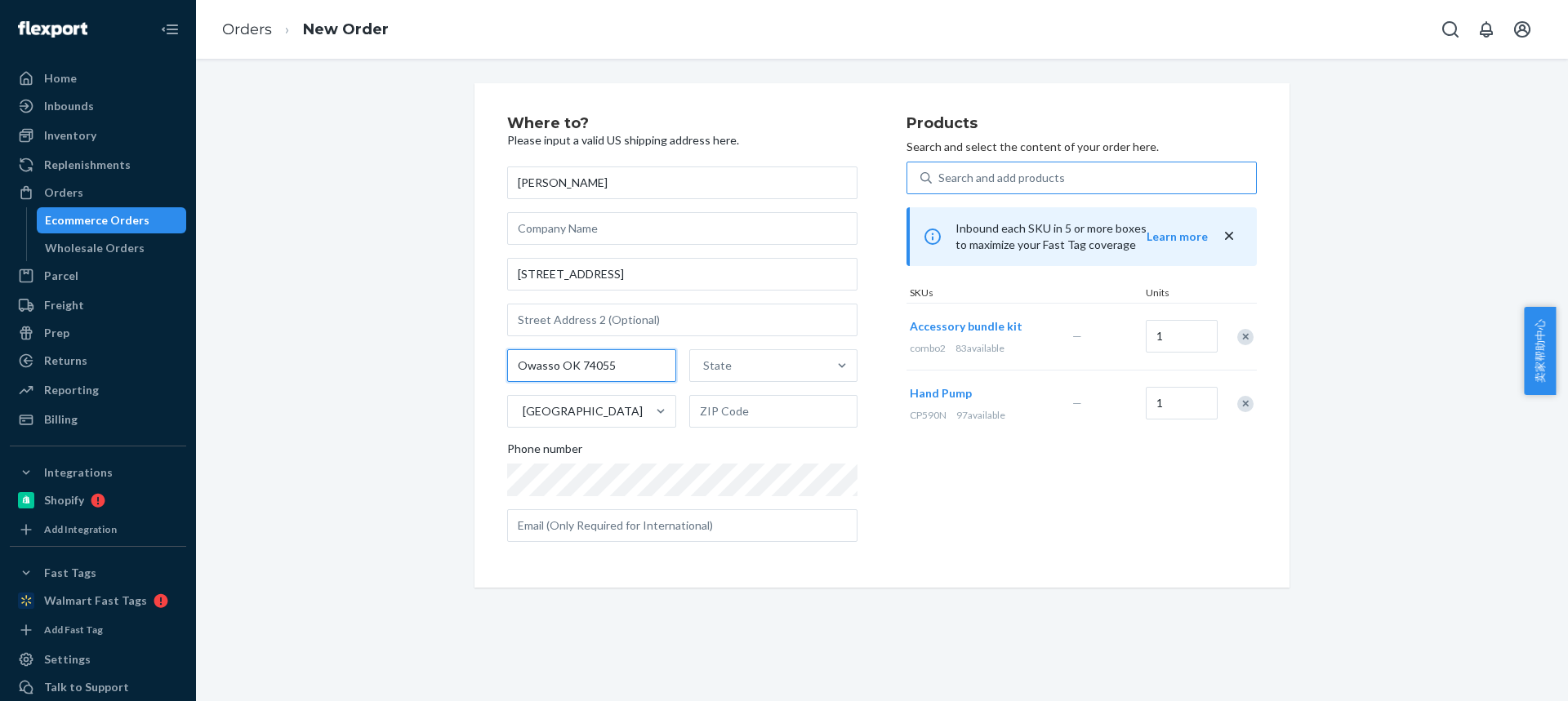
drag, startPoint x: 569, startPoint y: 367, endPoint x: 710, endPoint y: 392, distance: 143.2
click at [711, 392] on div "Owasso OK 74055 State United States" at bounding box center [682, 389] width 351 height 79
type input "Owasso OK"
click at [719, 408] on input "text" at bounding box center [773, 411] width 169 height 32
paste input "74055"
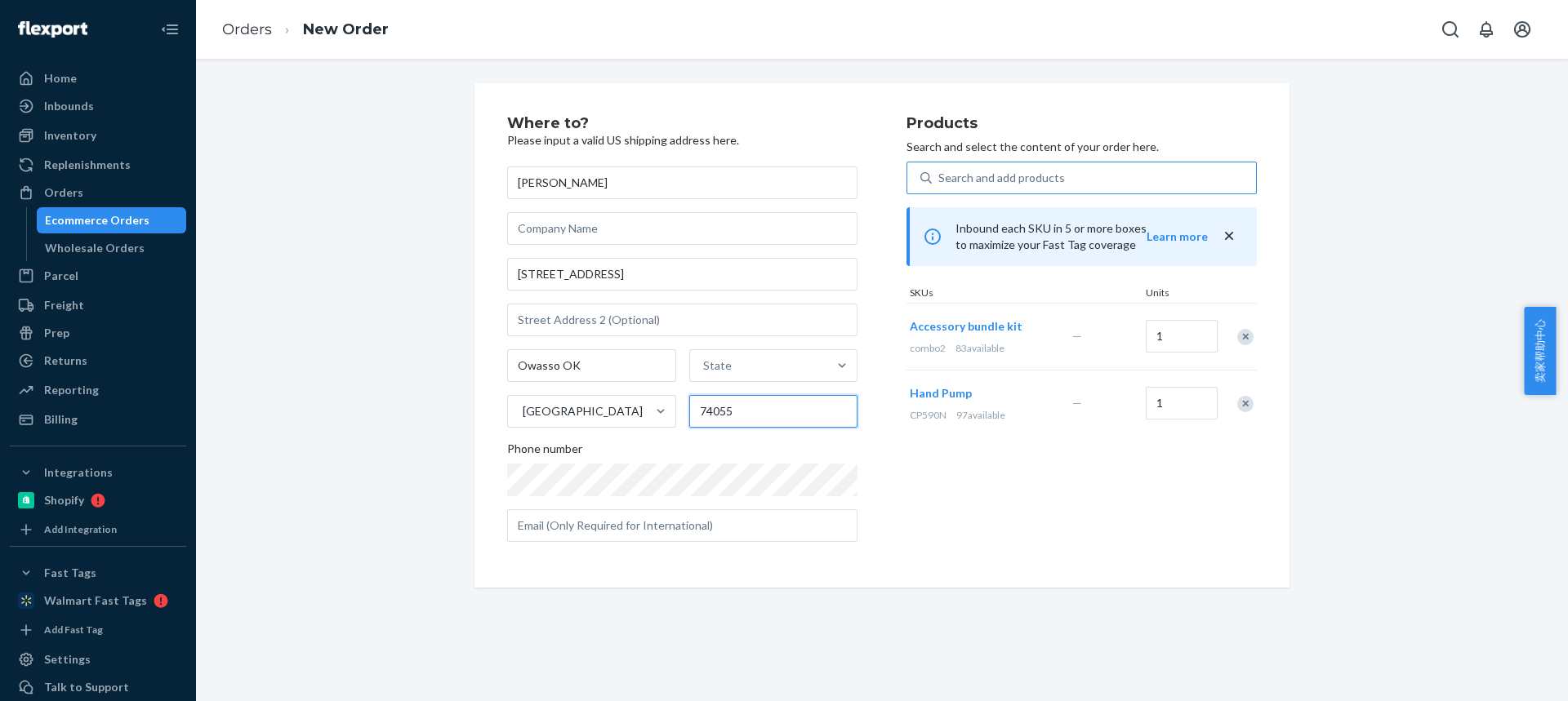
type input "74055"
drag, startPoint x: 557, startPoint y: 361, endPoint x: 715, endPoint y: 370, distance: 158.3
click at [659, 364] on input "Owasso OK" at bounding box center [591, 365] width 169 height 32
type input "Owasso"
click at [763, 374] on div "State" at bounding box center [758, 365] width 138 height 32
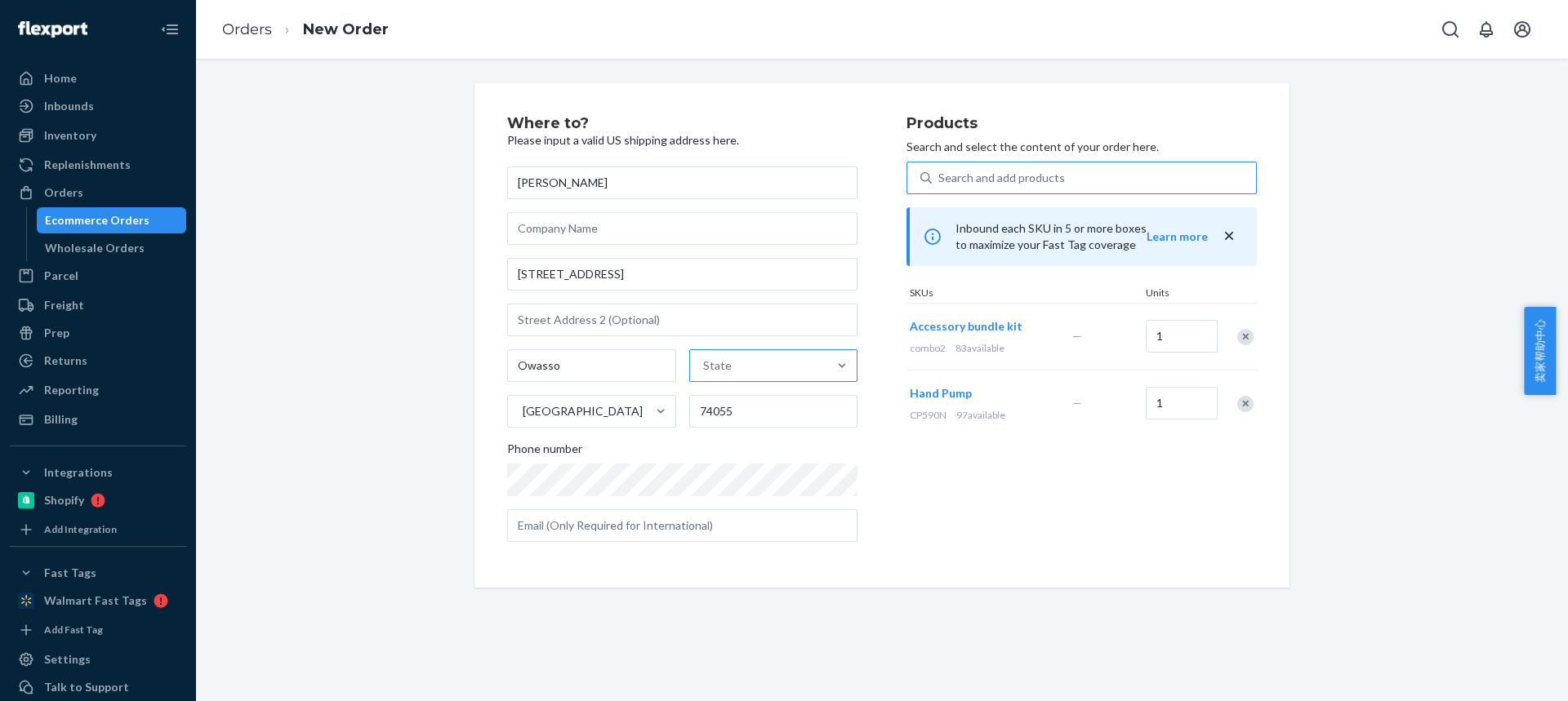
click at [705, 374] on input "State" at bounding box center [704, 365] width 2 height 17
paste input "OK"
type input "OK"
click at [734, 408] on div "Oklahoma" at bounding box center [771, 404] width 165 height 32
click at [719, 374] on input "OK" at bounding box center [709, 365] width 19 height 17
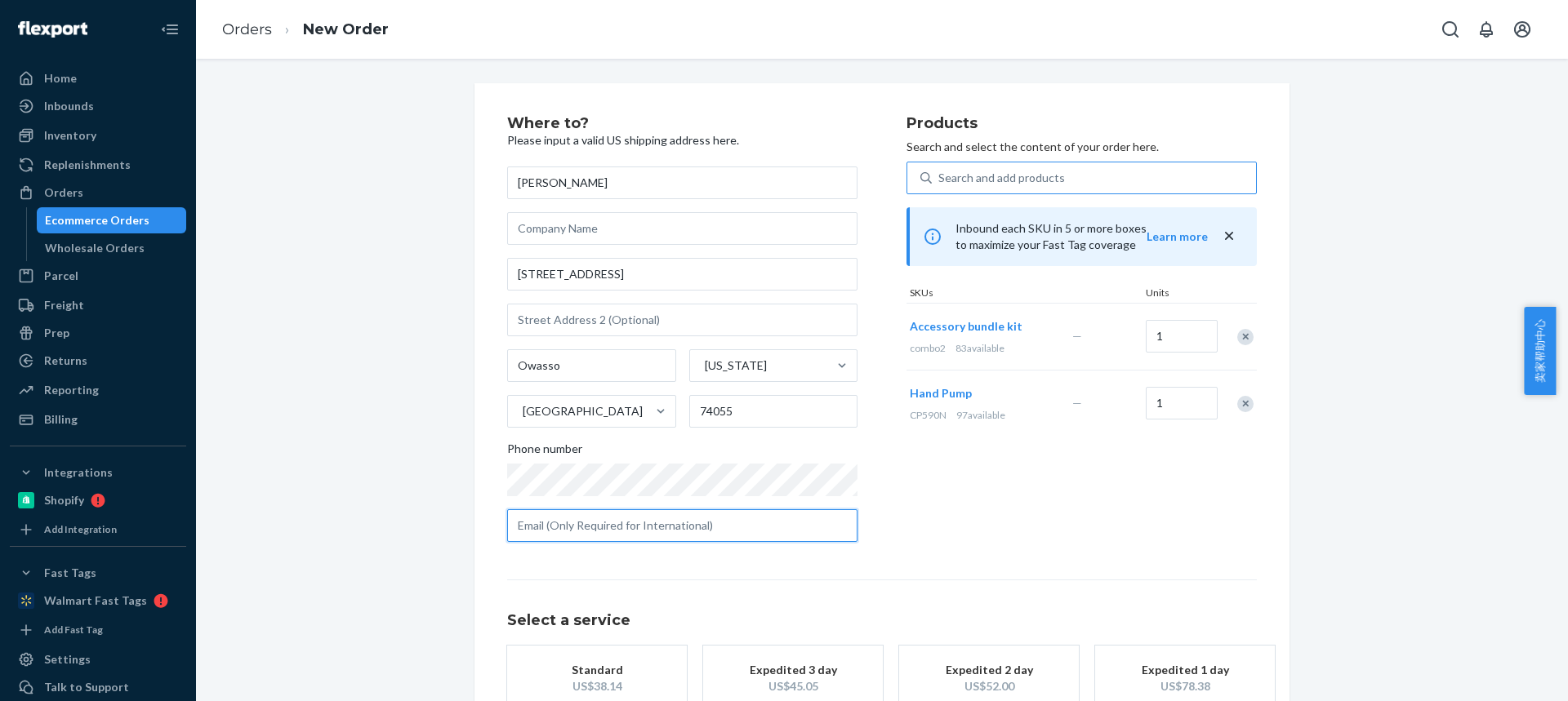
click at [541, 525] on input "text" at bounding box center [682, 525] width 351 height 32
paste input "Udoemail1@gmail.com"
type input "Udoemail1@gmail.com"
click at [582, 678] on div "US$38.14" at bounding box center [597, 686] width 131 height 17
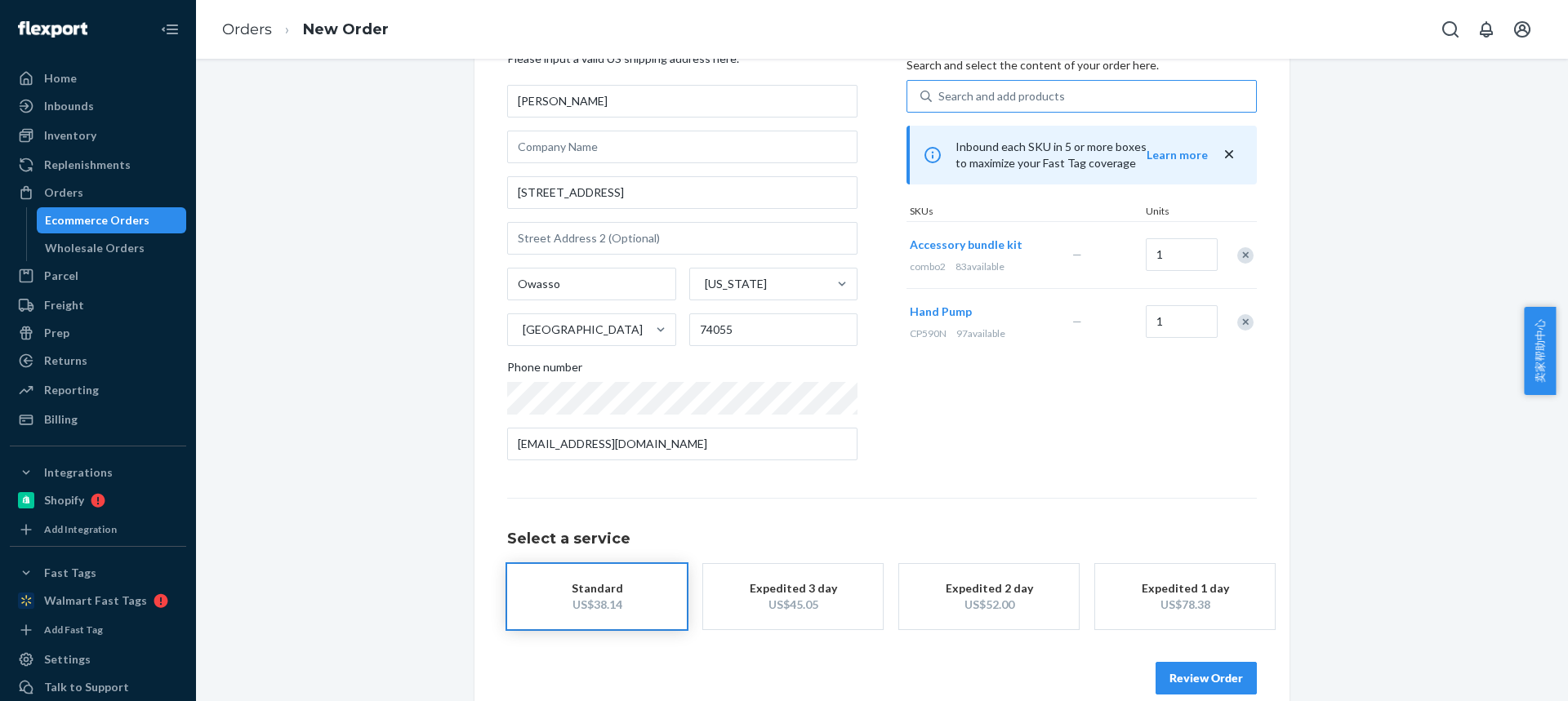
scroll to position [107, 0]
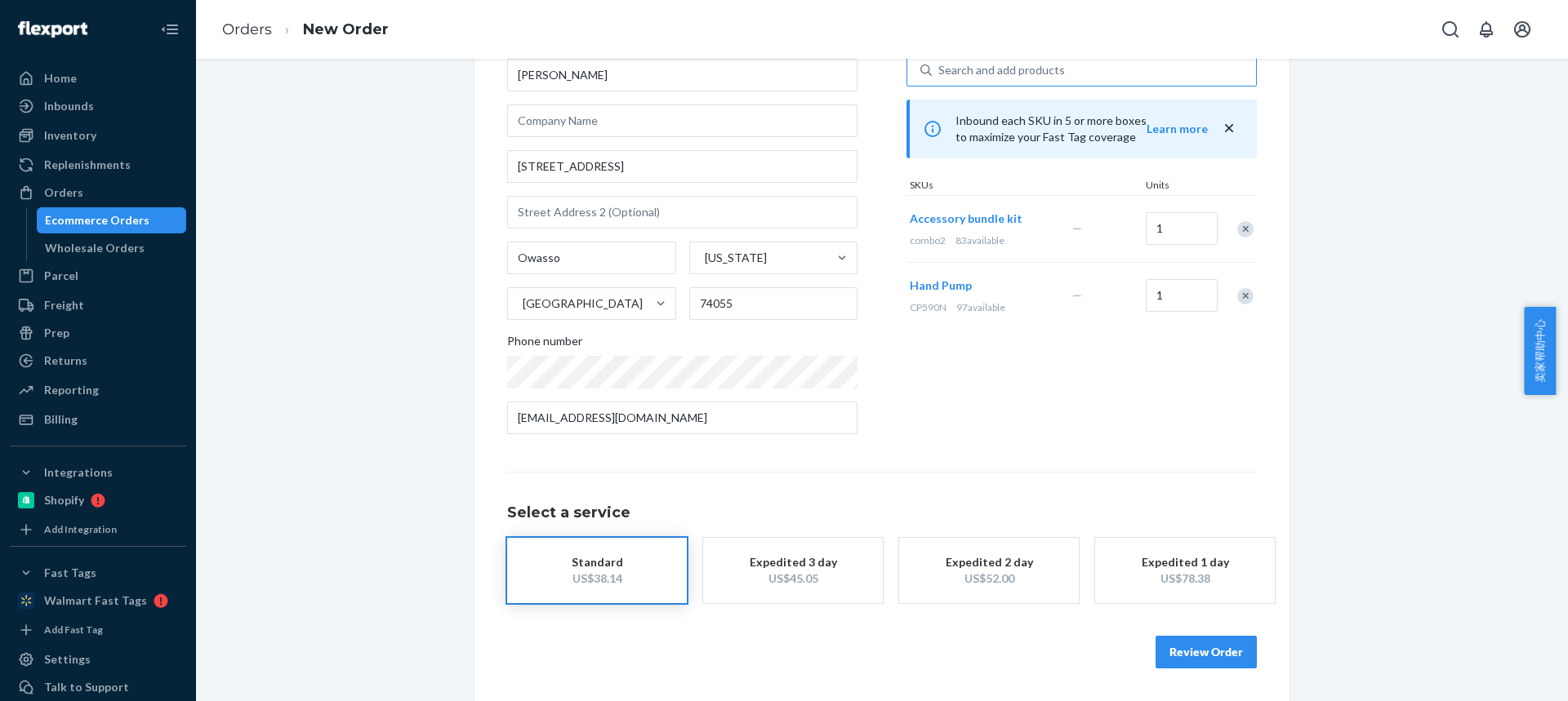
click at [1200, 643] on button "Review Order" at bounding box center [1206, 651] width 101 height 32
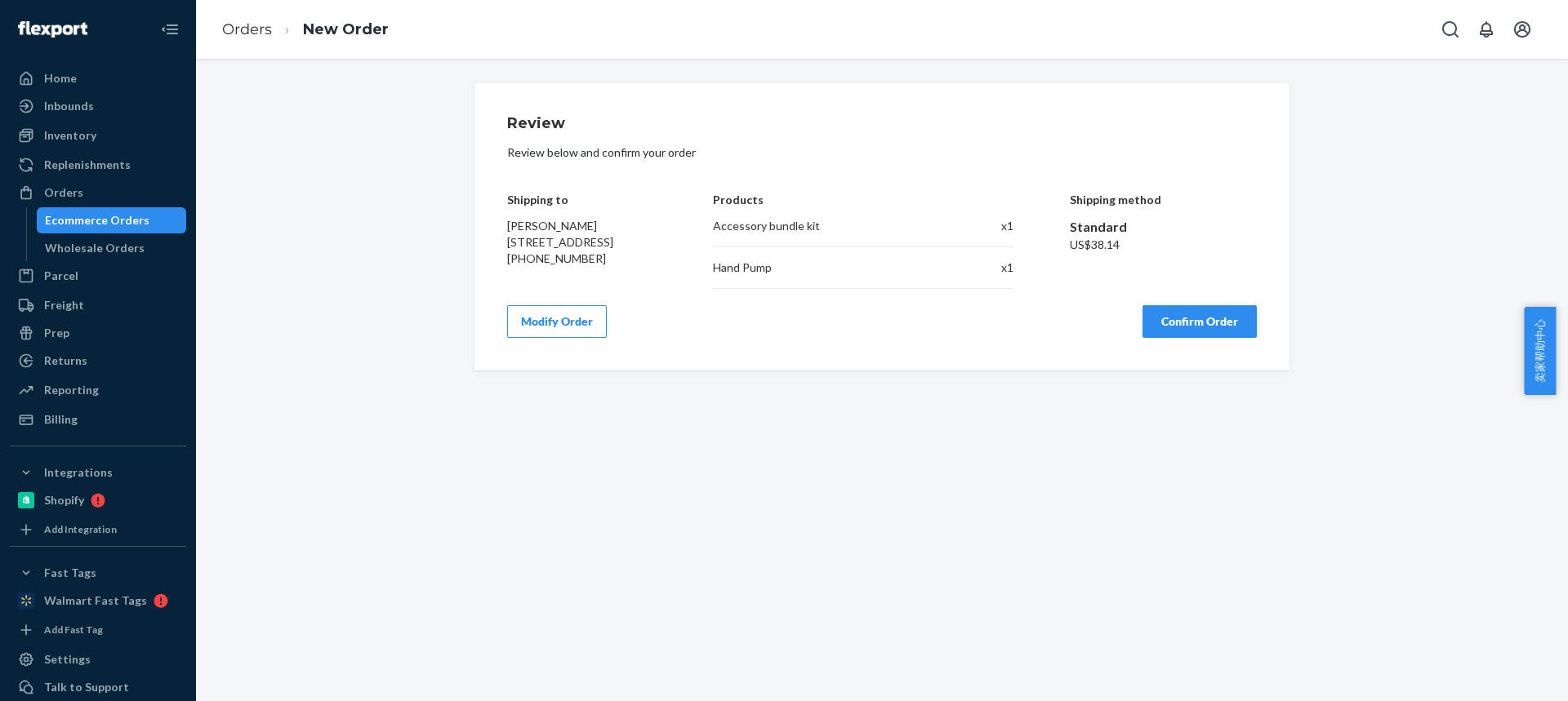
scroll to position [0, 0]
click at [1172, 323] on button "Confirm Order" at bounding box center [1199, 321] width 114 height 32
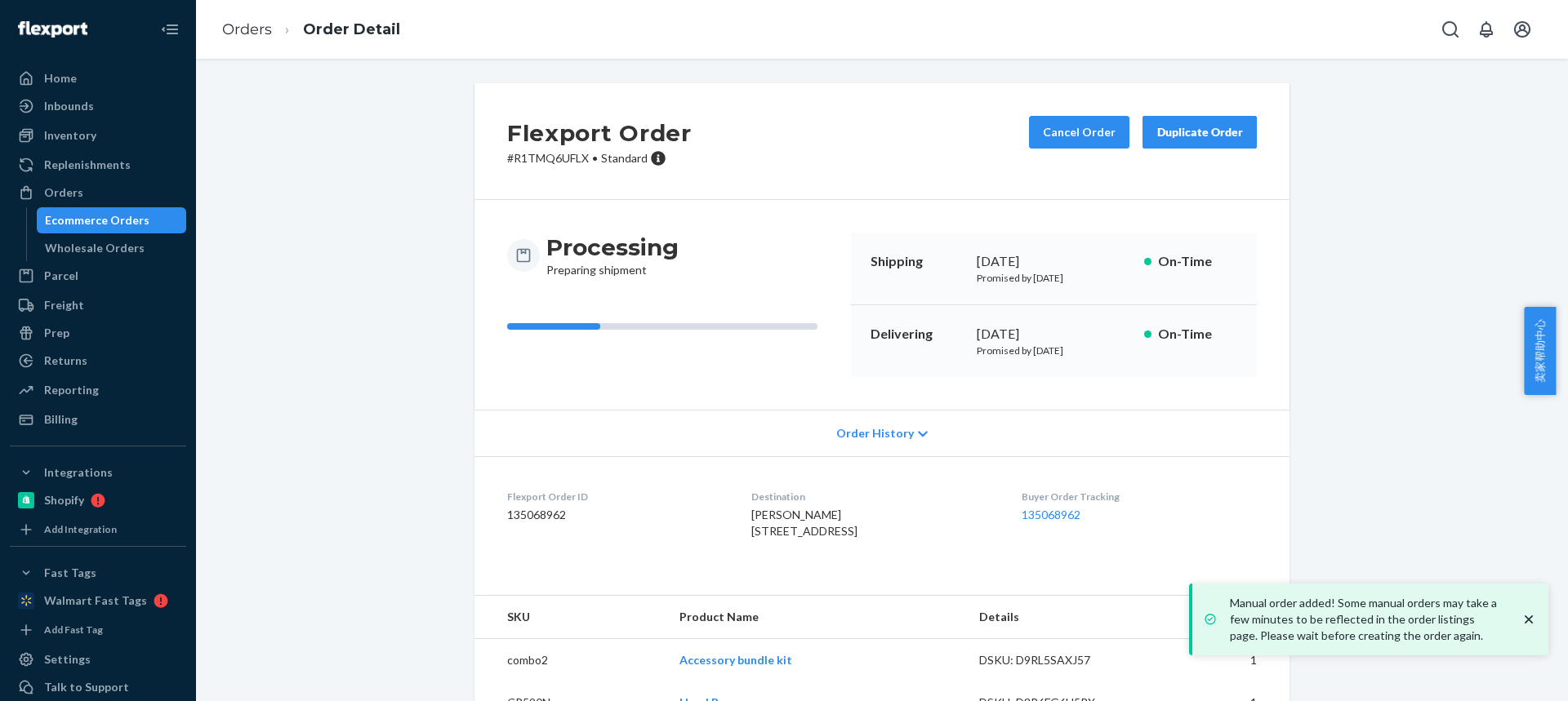
drag, startPoint x: 806, startPoint y: 534, endPoint x: 868, endPoint y: 487, distance: 77.8
click at [874, 527] on dl "Flexport Order ID 135068962 Destination Udo Findeklee 8707 N 120th East Ave Owa…" at bounding box center [882, 517] width 815 height 122
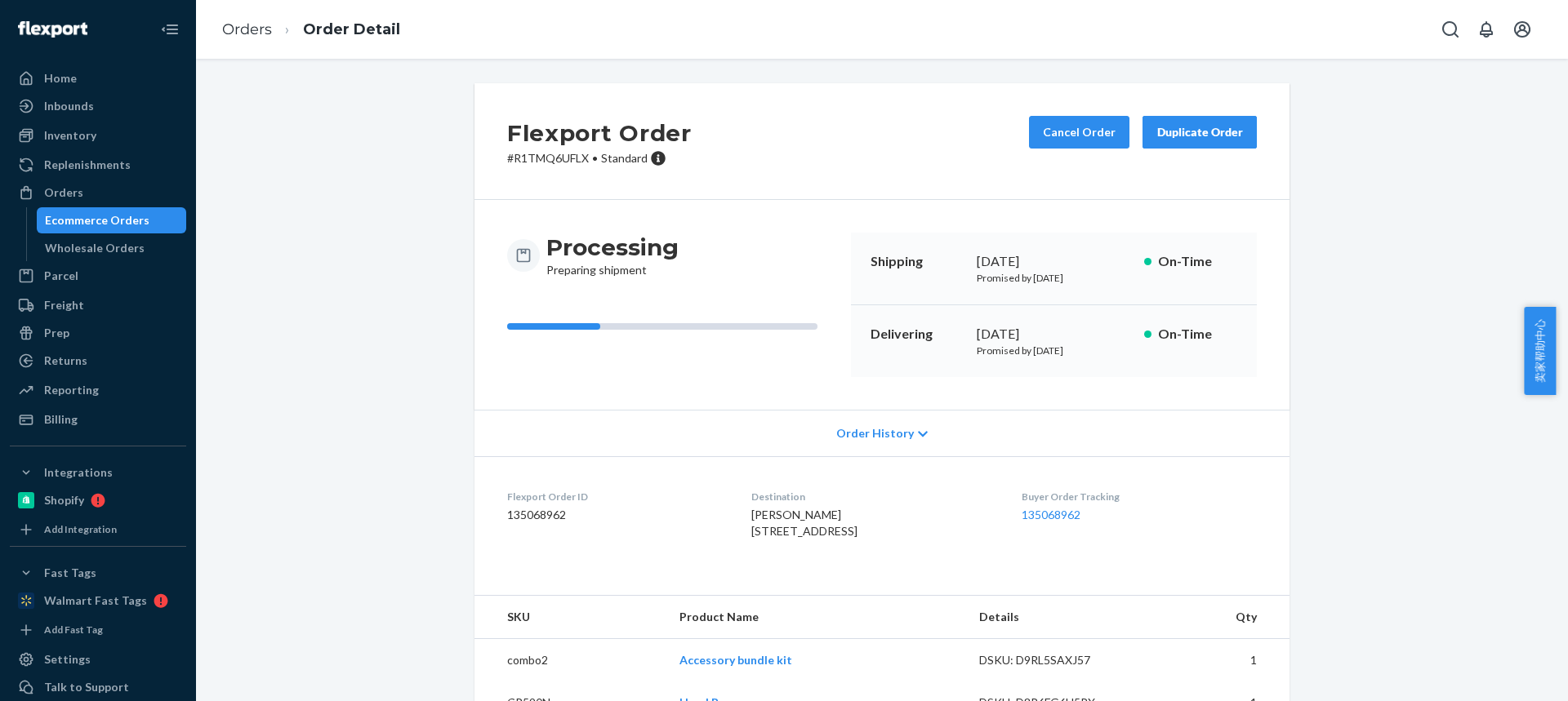
click at [729, 546] on dl "Flexport Order ID 135068962 Destination Udo Findeklee 8707 N 120th East Ave Owa…" at bounding box center [882, 517] width 815 height 122
drag, startPoint x: 735, startPoint y: 533, endPoint x: 863, endPoint y: 532, distance: 128.0
click at [866, 532] on dl "Flexport Order ID 135068962 Destination Udo Findeklee 8707 N 120th East Ave Owa…" at bounding box center [882, 517] width 815 height 122
copy span "8707 N 120th East Ave"
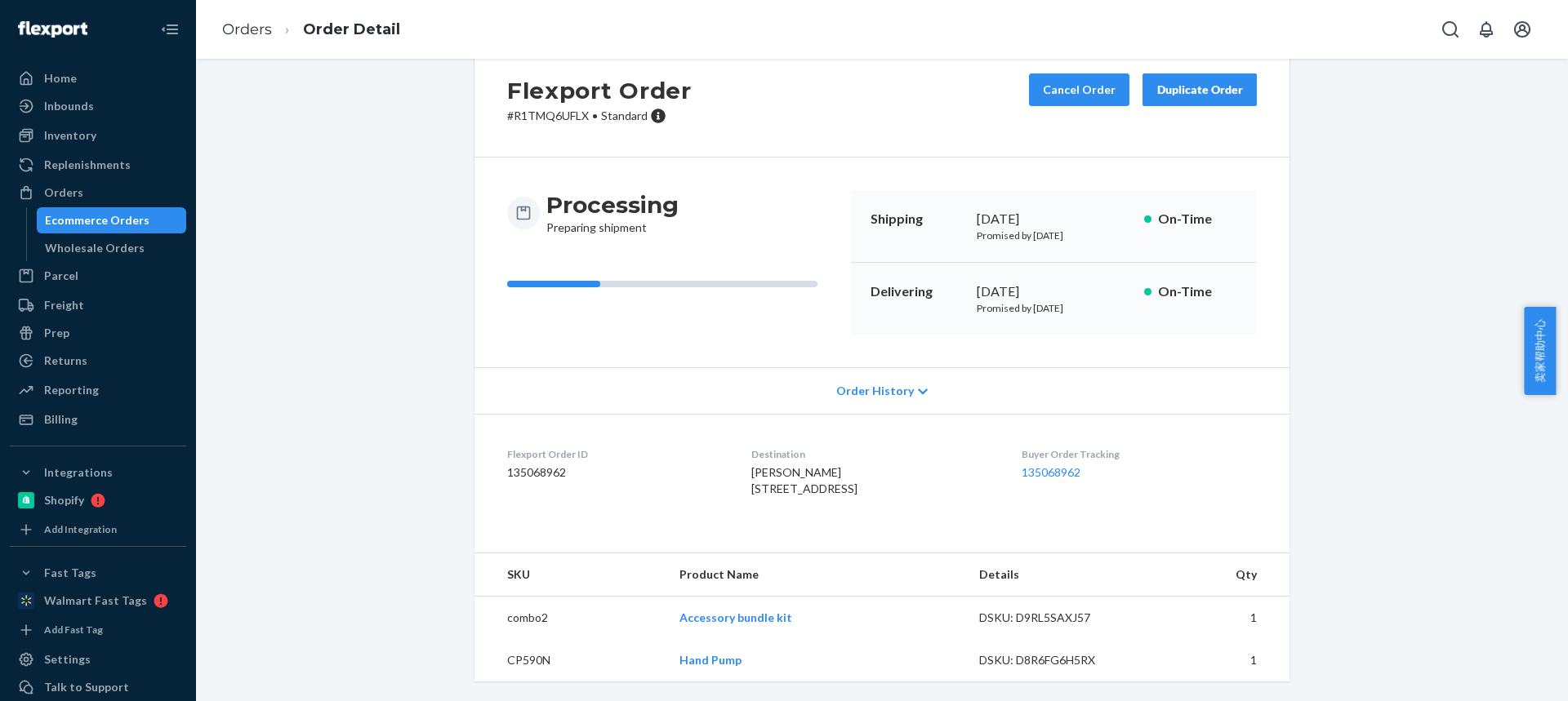
click at [519, 655] on td "CP590N" at bounding box center [571, 660] width 192 height 42
copy td "CP590N"
drag, startPoint x: 669, startPoint y: 621, endPoint x: 723, endPoint y: 618, distance: 54.1
click at [725, 618] on td "Accessory bundle kit" at bounding box center [816, 618] width 299 height 43
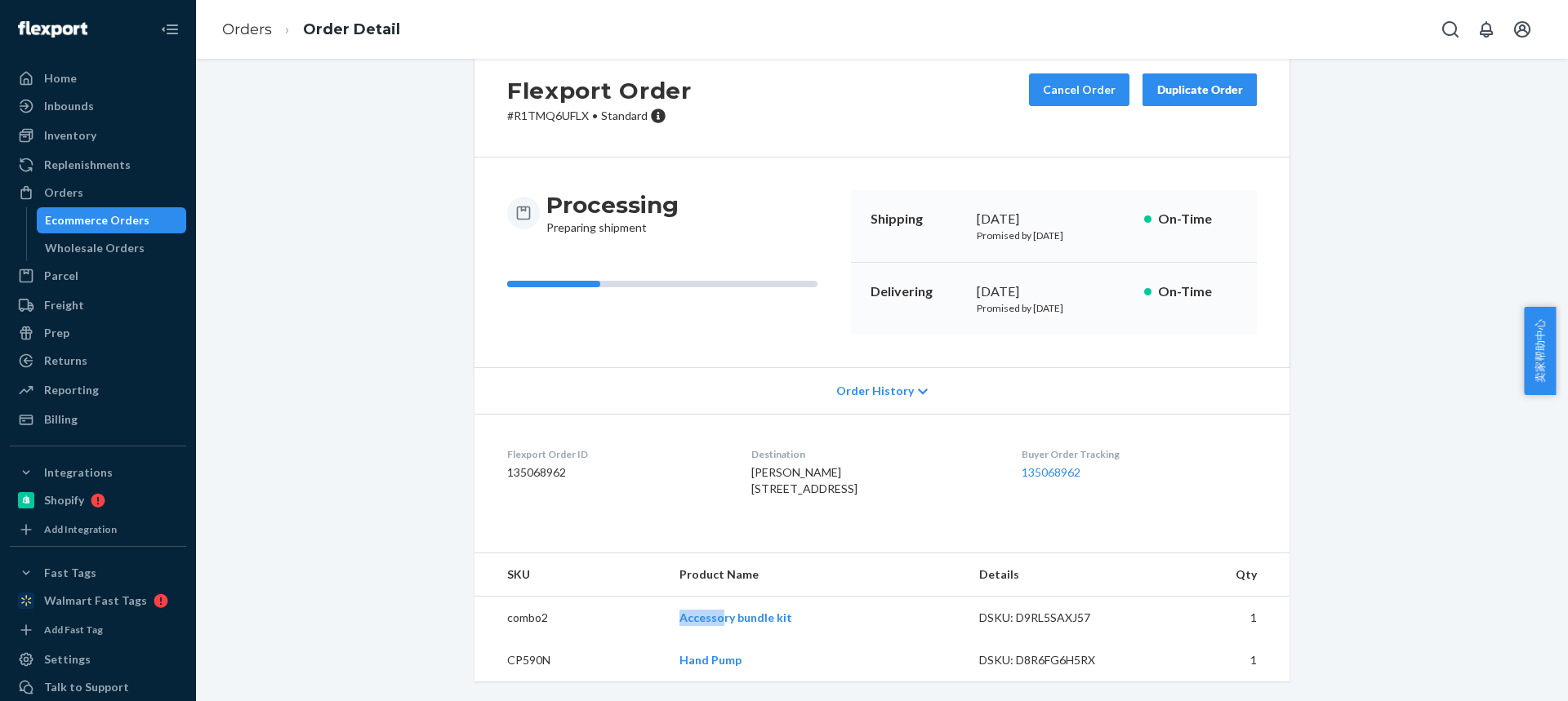
copy link "Accesso"
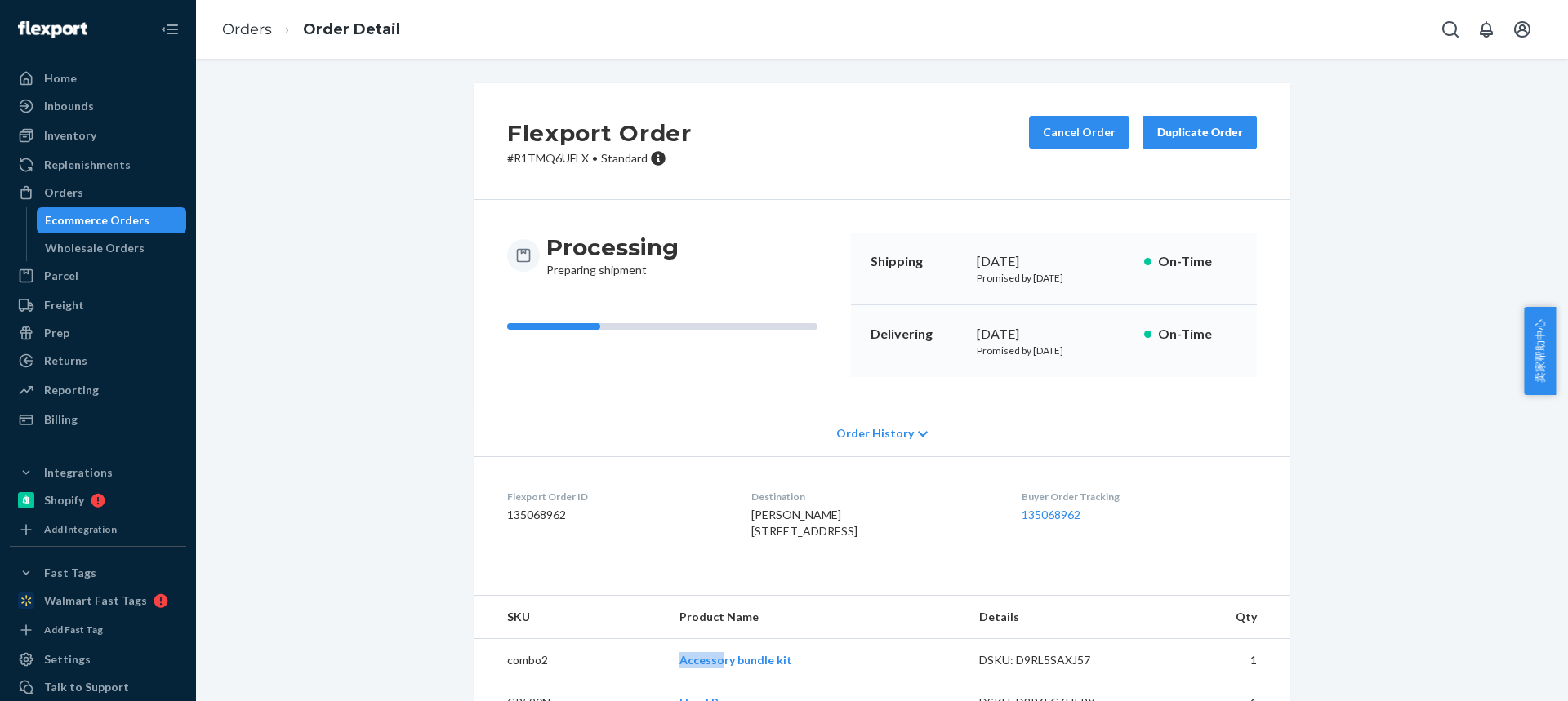
click at [1178, 134] on div "Duplicate Order" at bounding box center [1199, 132] width 87 height 17
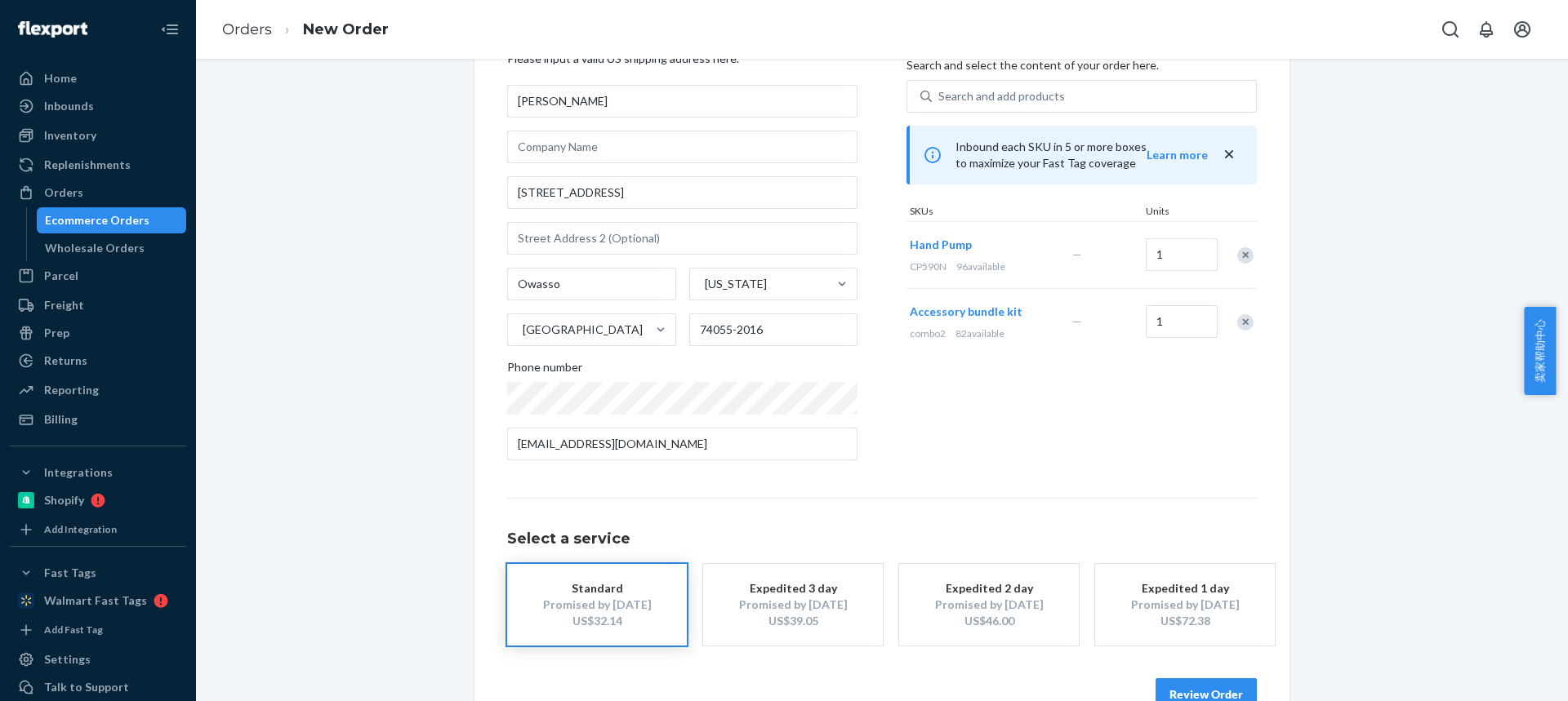
scroll to position [124, 0]
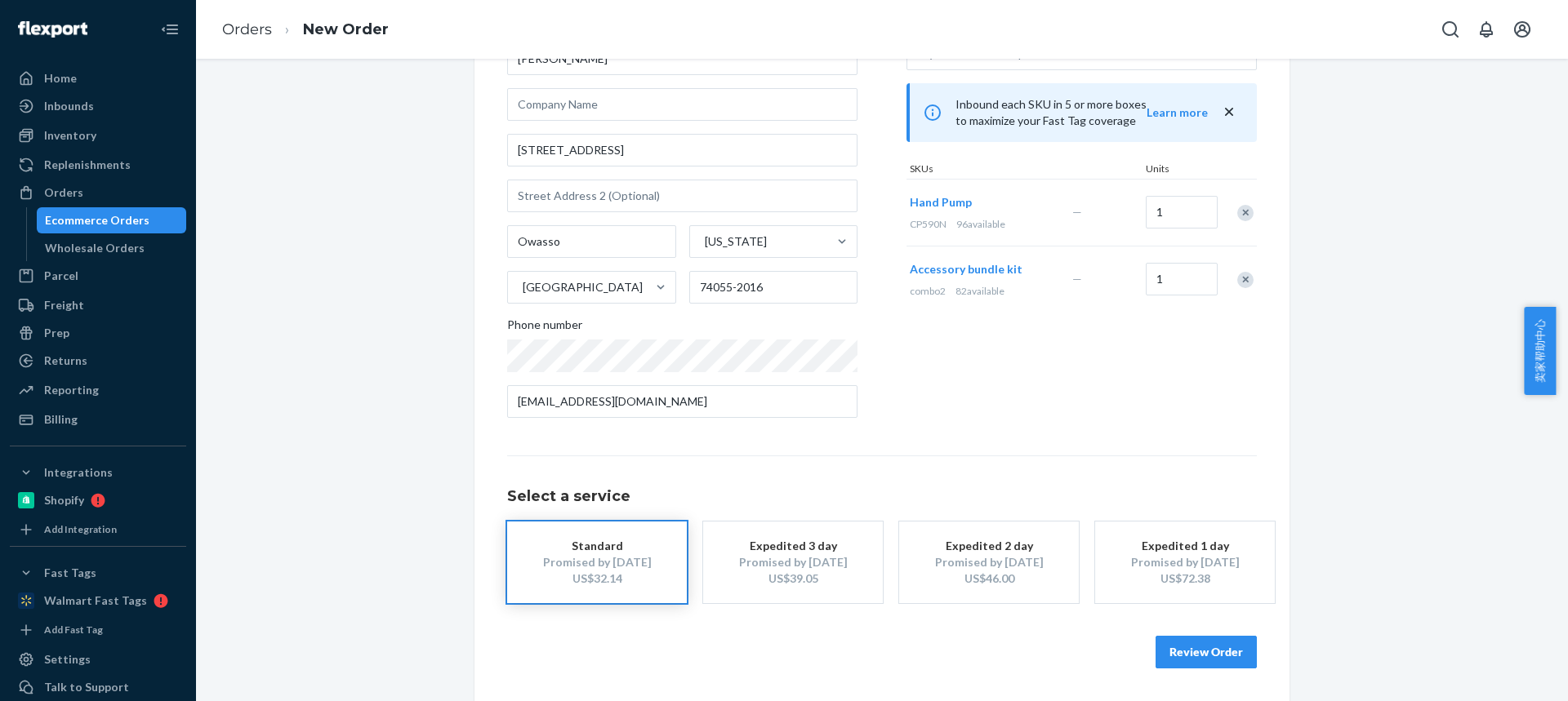
click at [1237, 279] on div "Remove Item" at bounding box center [1245, 280] width 17 height 17
click at [1237, 210] on div "Remove Item" at bounding box center [1245, 213] width 17 height 17
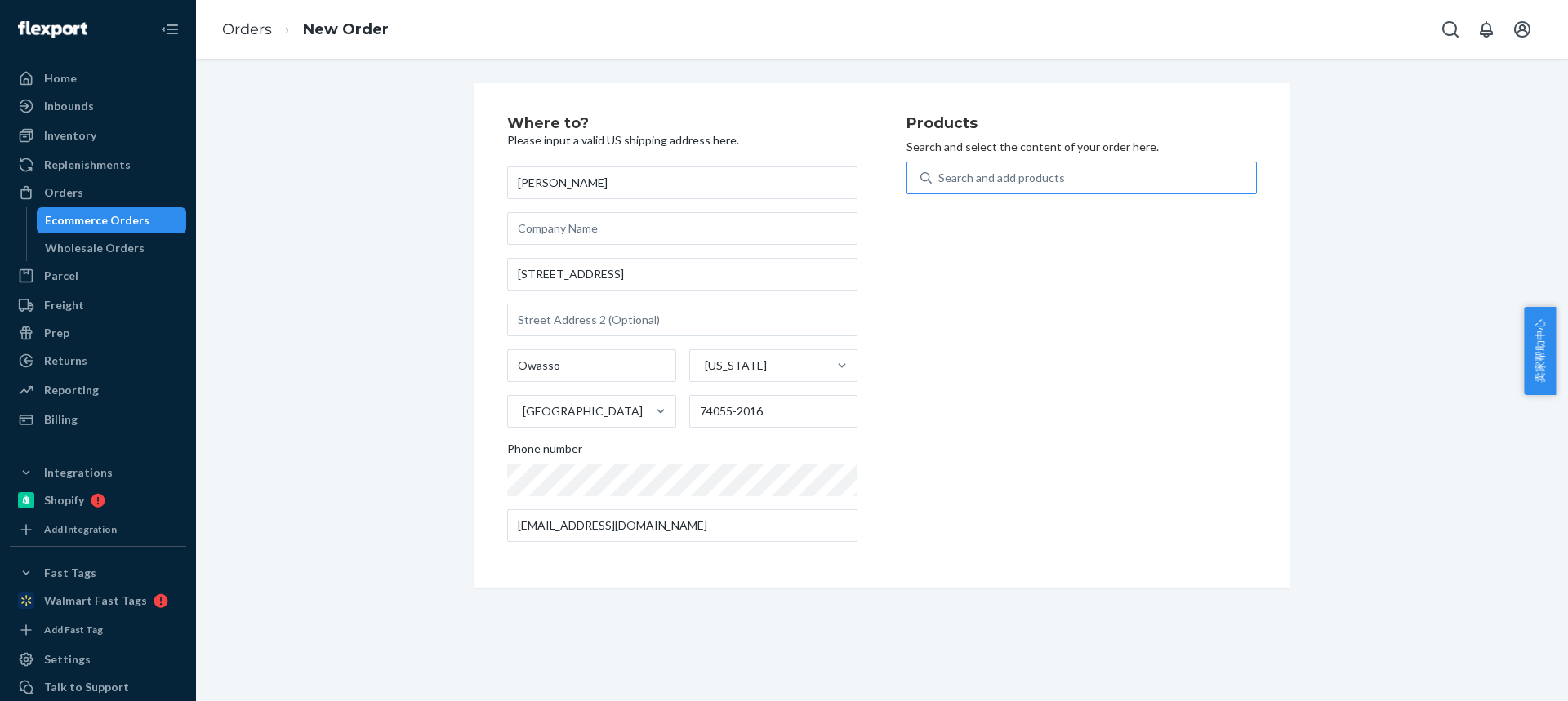
click at [957, 184] on div "Search and add products" at bounding box center [1001, 178] width 127 height 17
click at [939, 184] on input "Search and add products" at bounding box center [939, 178] width 2 height 17
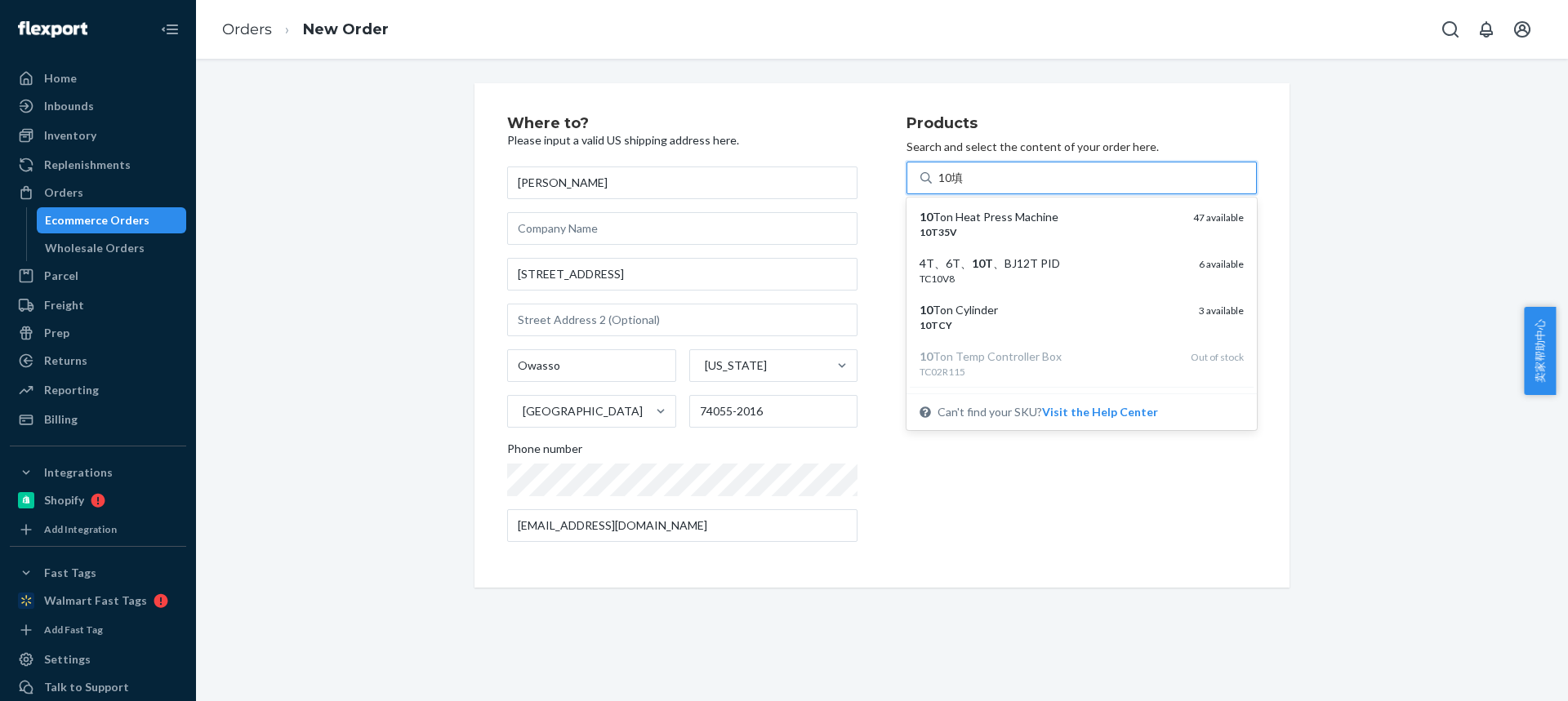
type input "10"
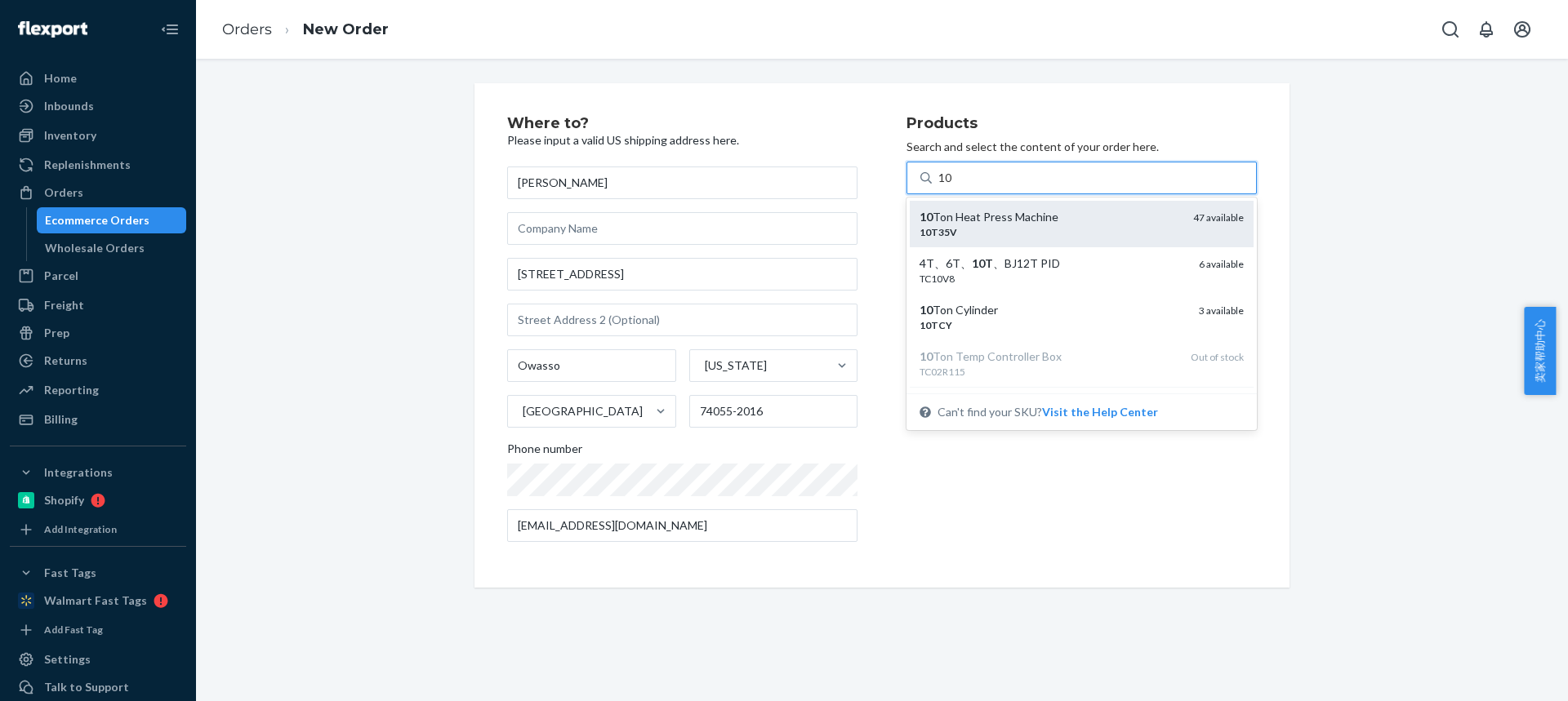
click at [955, 222] on div "10 Ton Heat Press Machine" at bounding box center [1049, 217] width 261 height 17
click at [953, 186] on input "10" at bounding box center [945, 178] width 15 height 17
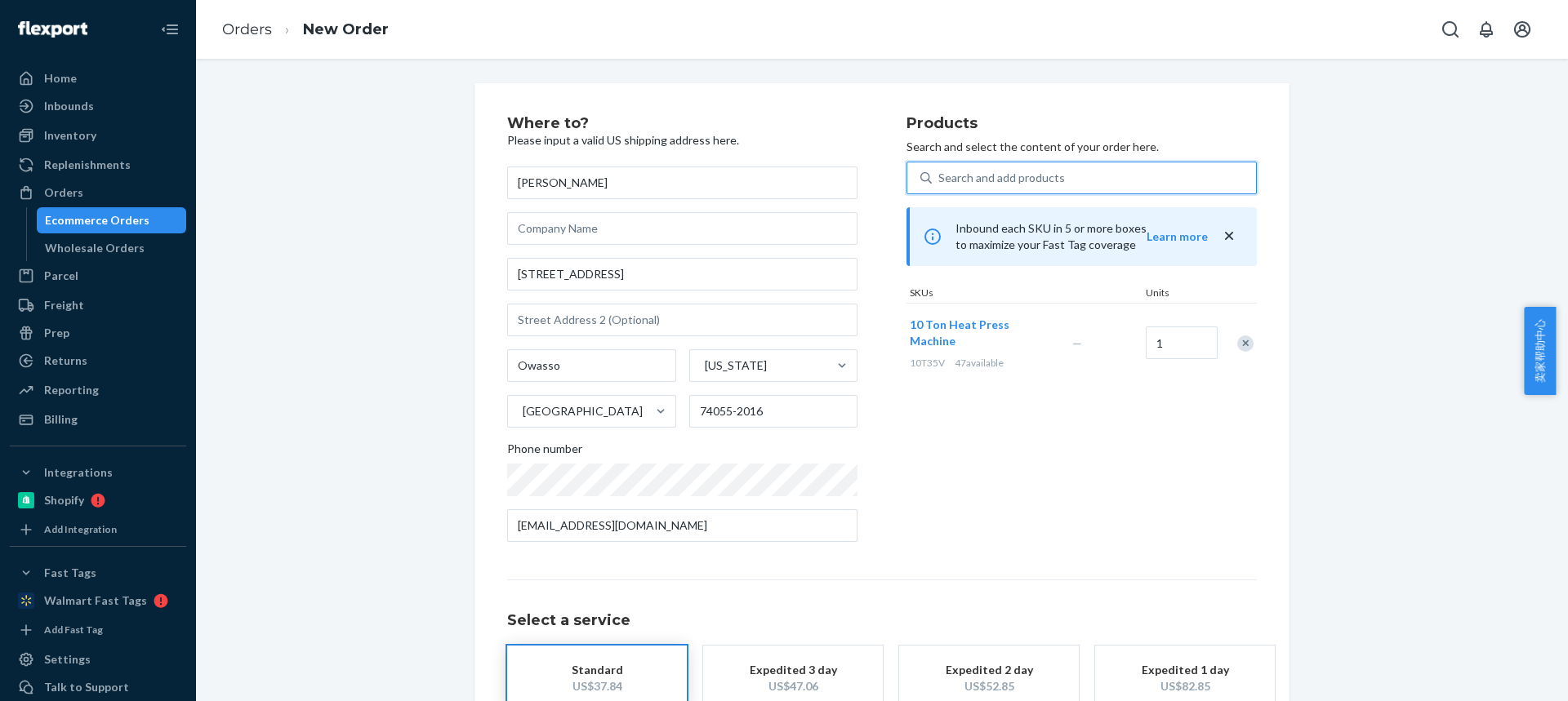
scroll to position [107, 0]
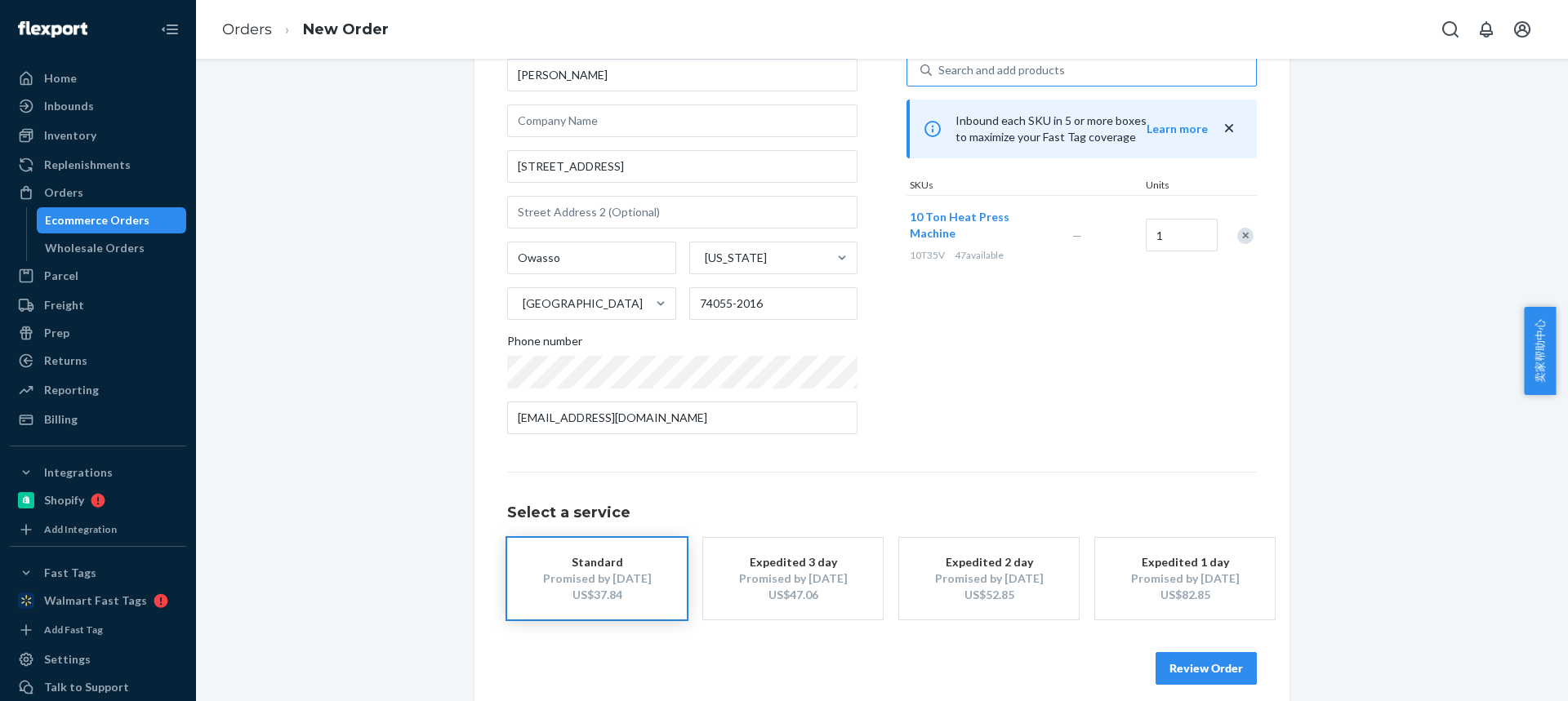
click at [1176, 658] on button "Review Order" at bounding box center [1206, 668] width 101 height 32
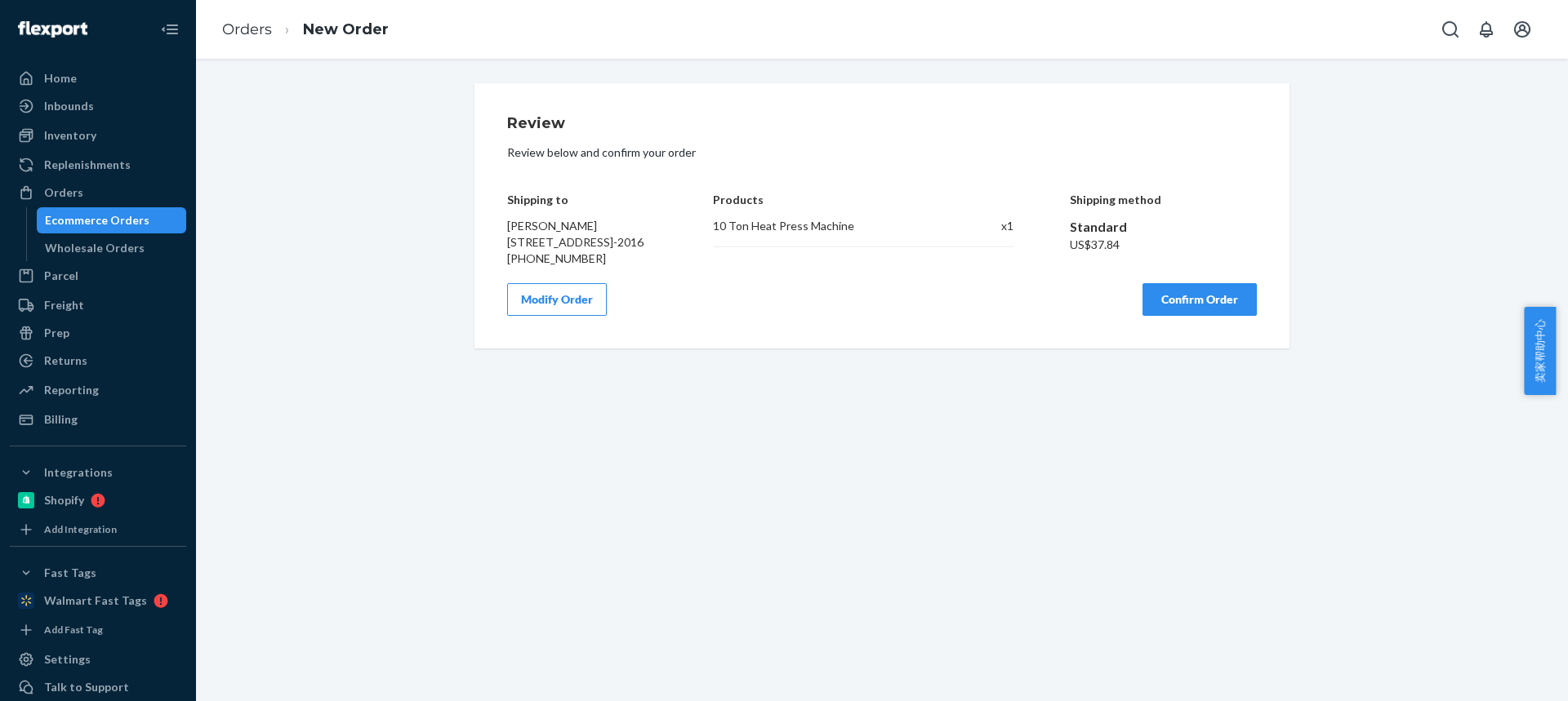
click at [1180, 310] on button "Confirm Order" at bounding box center [1199, 299] width 114 height 32
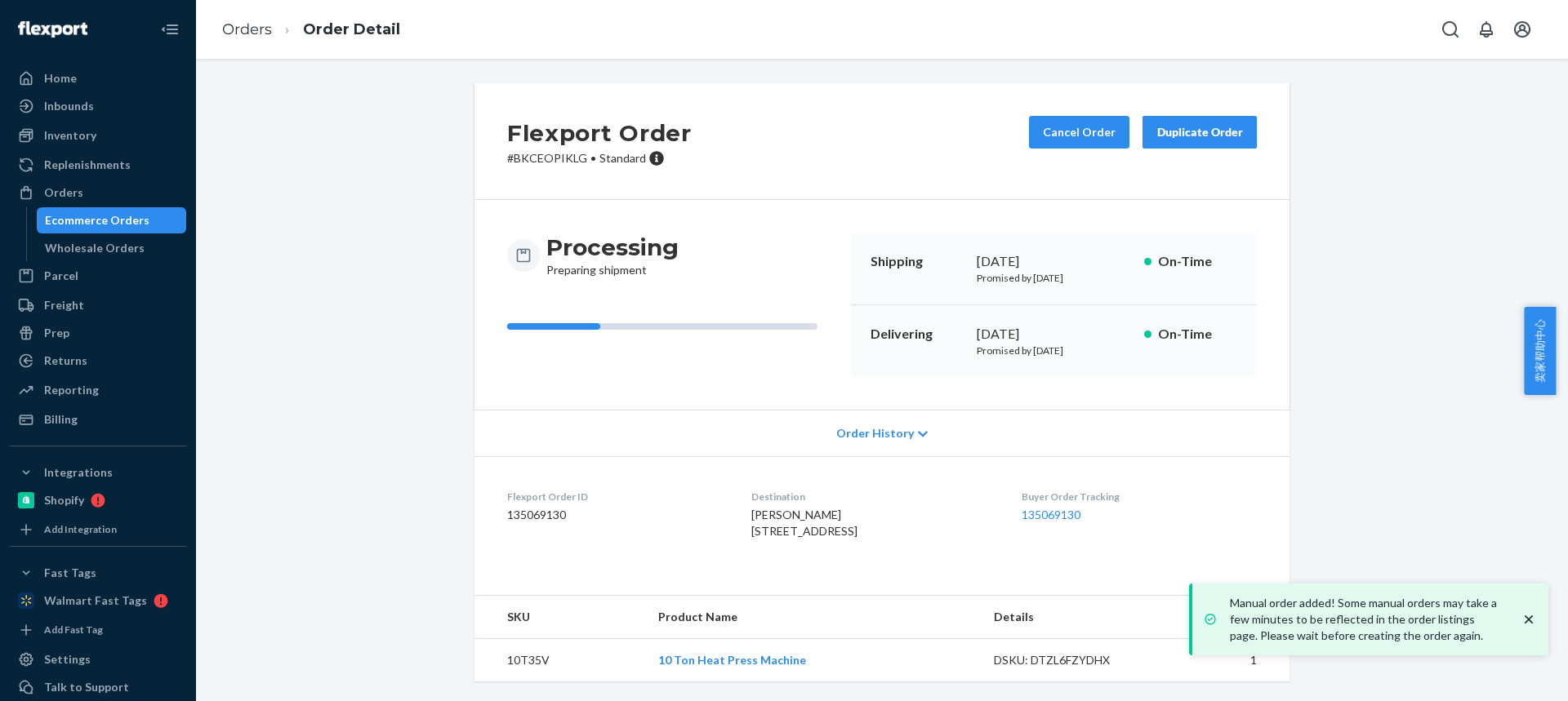
drag, startPoint x: 726, startPoint y: 530, endPoint x: 858, endPoint y: 529, distance: 132.0
click at [859, 530] on dl "Flexport Order ID 135069130 Destination Udo Findeklee 8707 N 120th East Ave Owa…" at bounding box center [882, 517] width 815 height 122
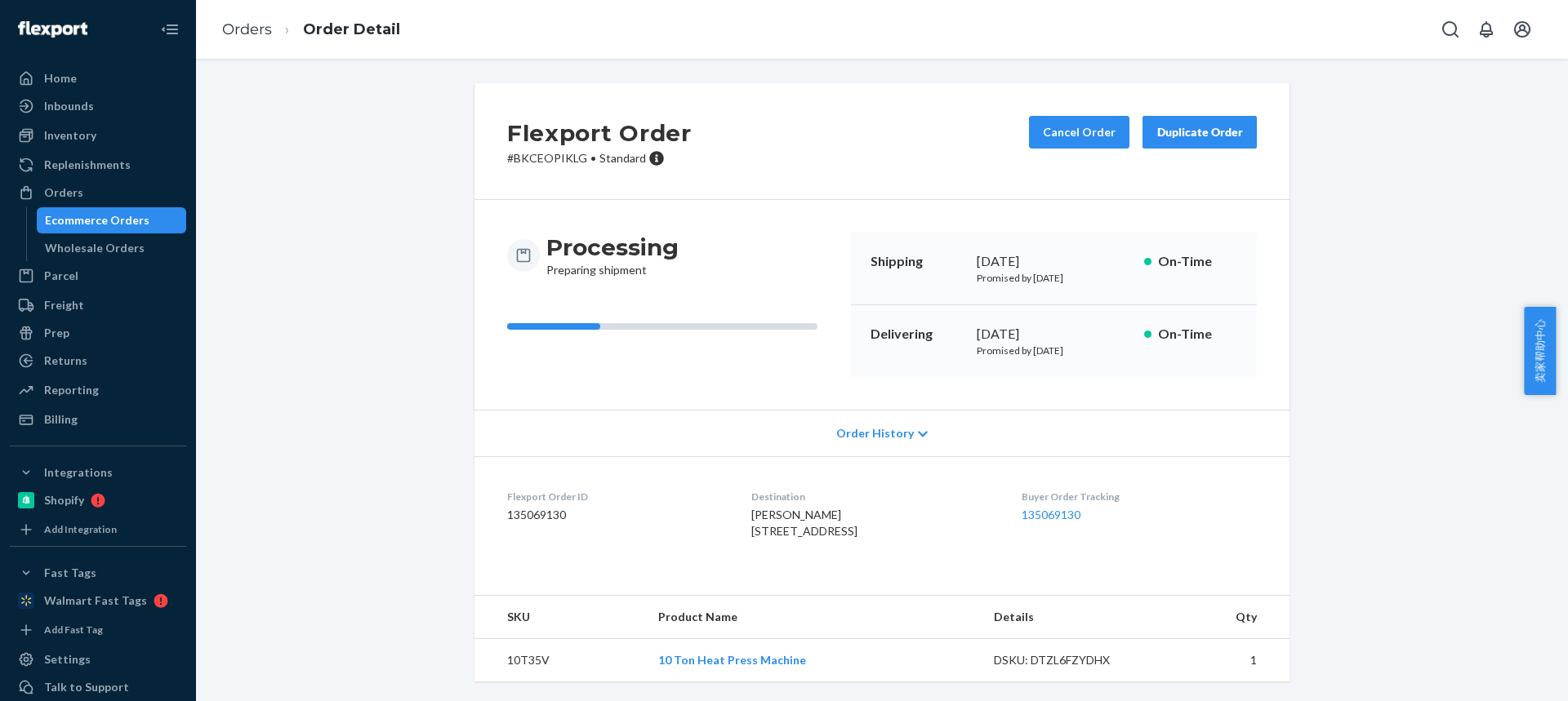
copy span "8707 N 120th East Ave"
click at [504, 657] on td "10T35V" at bounding box center [560, 660] width 170 height 43
copy td "10T35V"
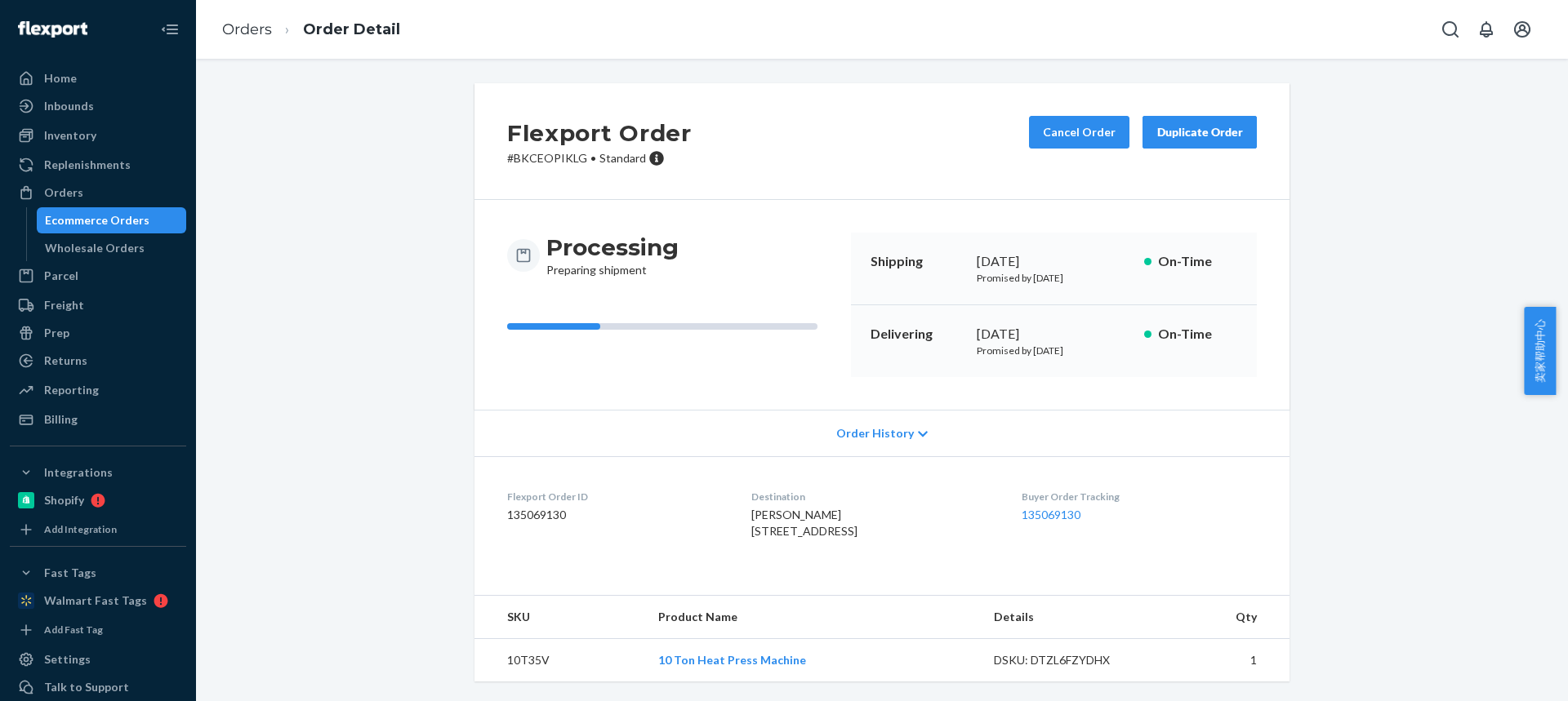
drag, startPoint x: 795, startPoint y: 495, endPoint x: 868, endPoint y: 494, distance: 73.0
click at [869, 495] on dl "Flexport Order ID 135069130 Destination Udo Findeklee 8707 N 120th East Ave Owa…" at bounding box center [882, 517] width 815 height 122
copy span "8707 N 120th East Ave"
click at [509, 651] on td "10T35V" at bounding box center [560, 660] width 170 height 43
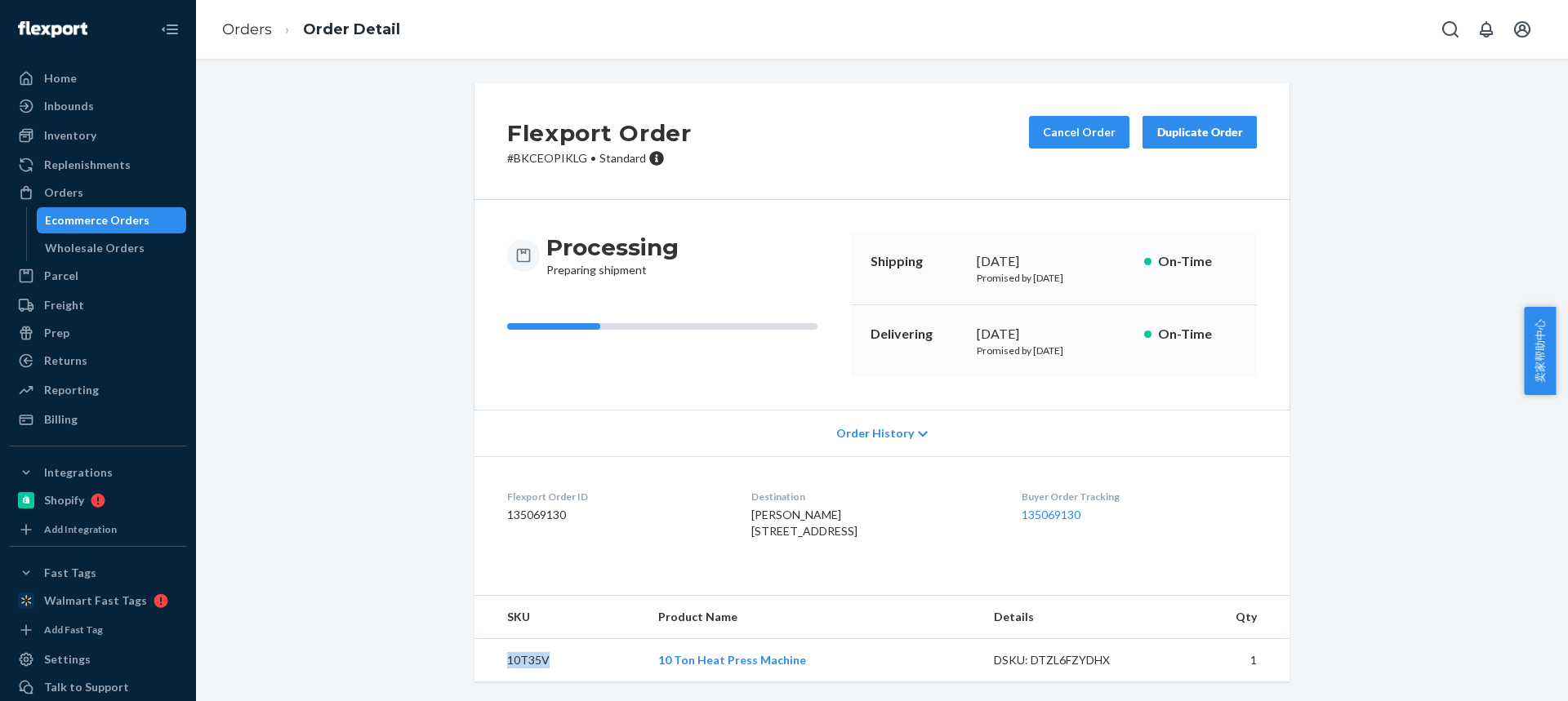
copy td "10T35V"
click at [243, 26] on link "Orders" at bounding box center [247, 30] width 50 height 18
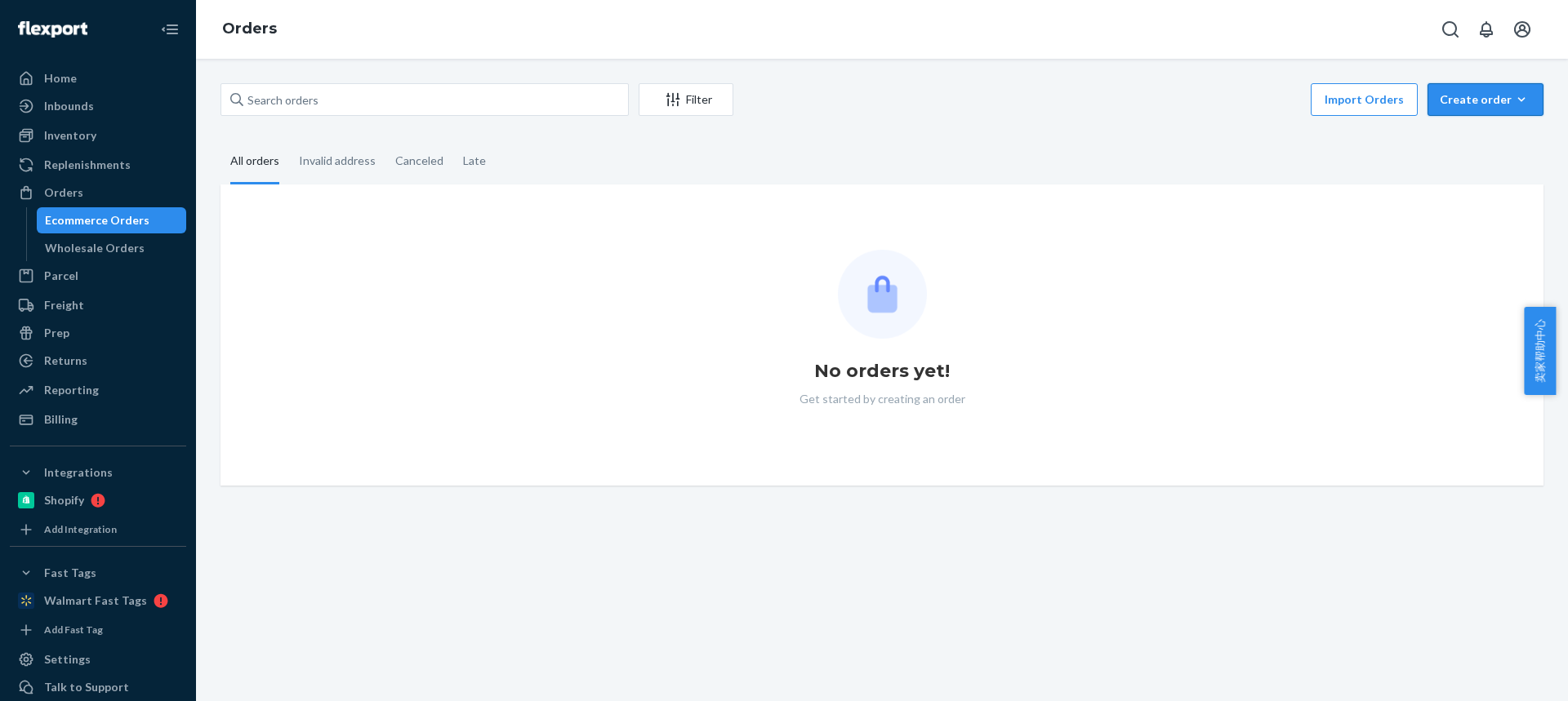
click at [1492, 93] on div "Create order" at bounding box center [1485, 100] width 92 height 17
click at [1487, 135] on span "Ecommerce order" at bounding box center [1495, 139] width 101 height 12
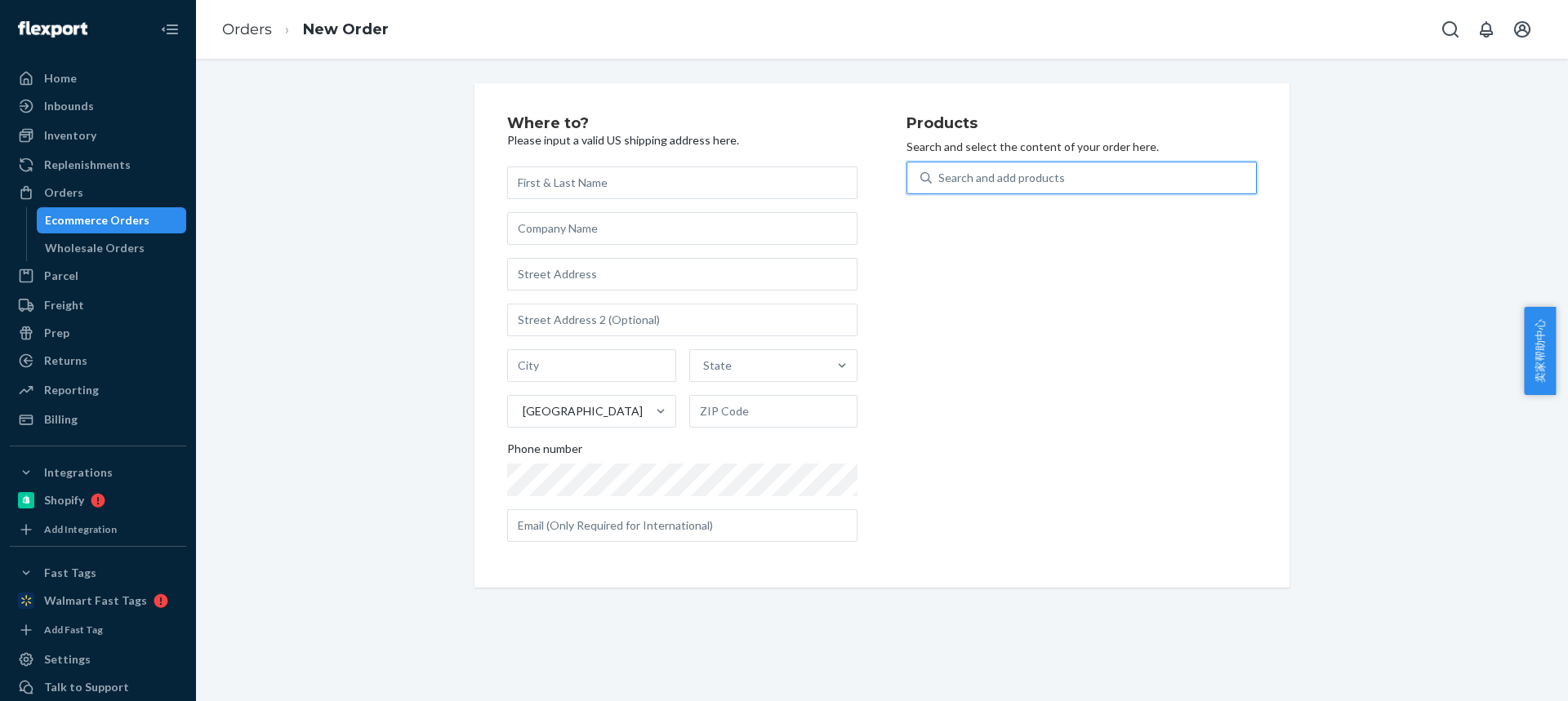
click at [1056, 186] on div "Search and add products" at bounding box center [1094, 178] width 324 height 30
click at [939, 186] on input "0 results available. Use Up and Down to choose options, press Enter to select t…" at bounding box center [939, 178] width 2 height 17
type input "MPP2"
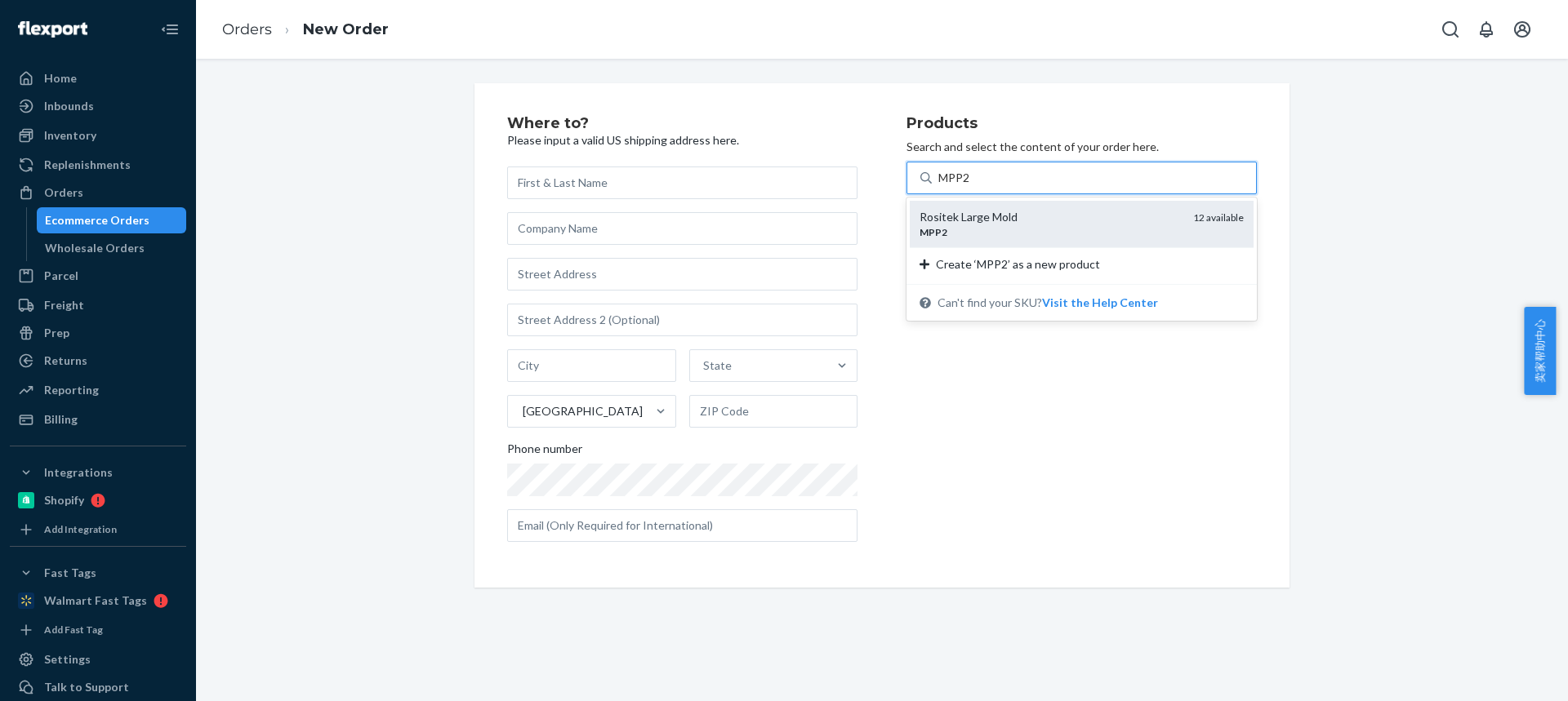
click at [1043, 216] on div "Rositek Large Mold" at bounding box center [1049, 217] width 261 height 17
click at [971, 186] on input "MPP2" at bounding box center [954, 178] width 32 height 17
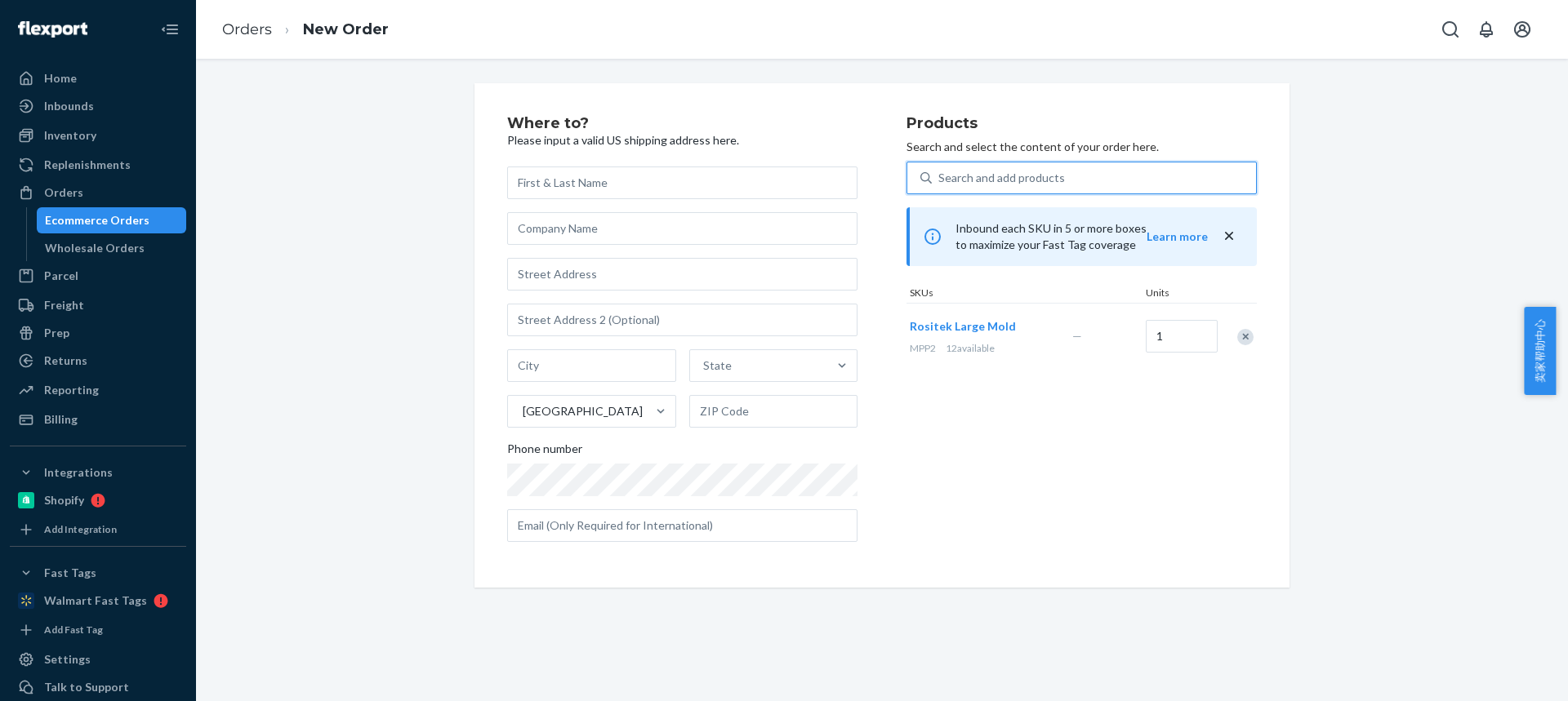
click at [565, 200] on div "State United States Phone number" at bounding box center [682, 354] width 351 height 375
drag, startPoint x: 557, startPoint y: 187, endPoint x: 548, endPoint y: 69, distance: 118.3
click at [557, 187] on input "text" at bounding box center [682, 182] width 351 height 32
paste input "Myster Long"
type input "Myster Long"
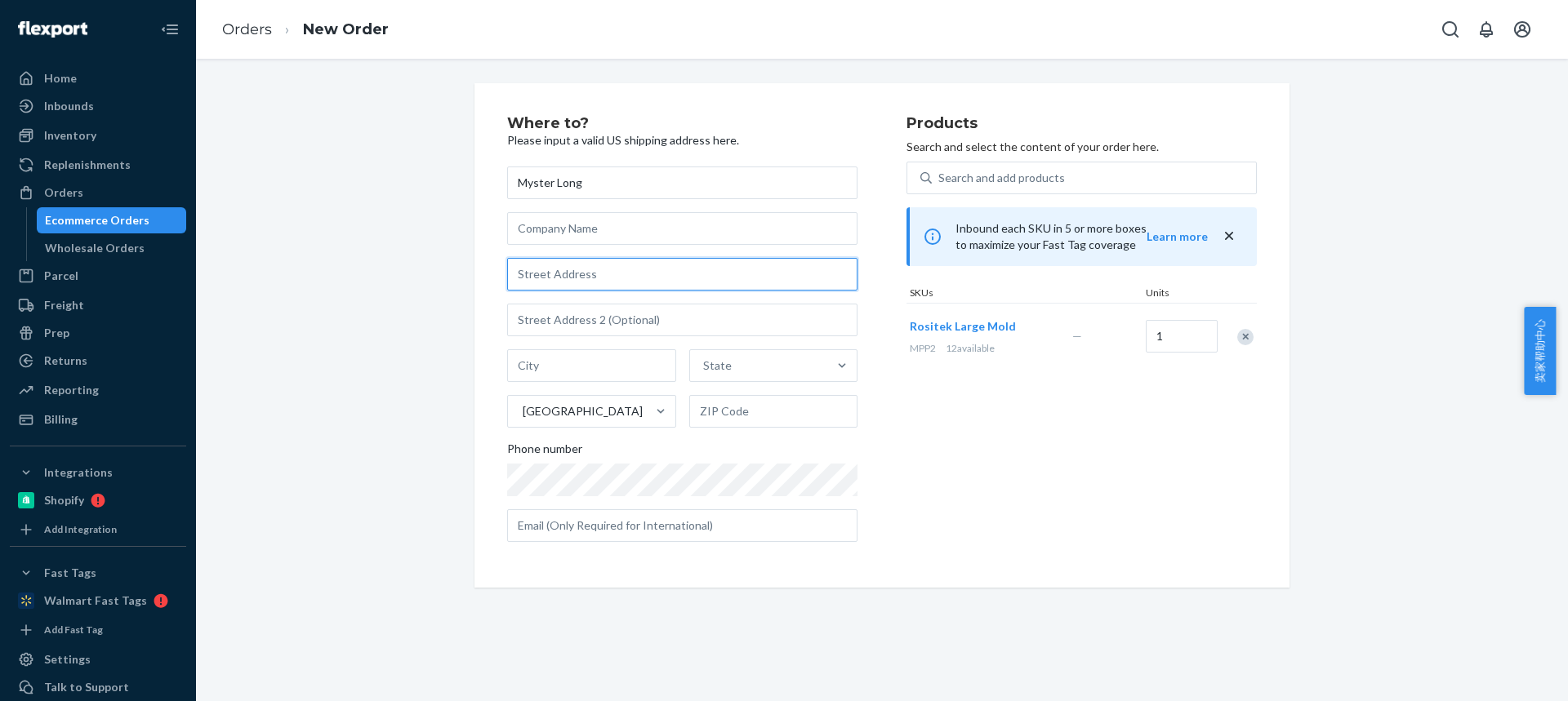
drag, startPoint x: 577, startPoint y: 269, endPoint x: 578, endPoint y: 134, distance: 135.0
click at [577, 269] on input "text" at bounding box center [682, 274] width 351 height 32
paste input "184 Middlesex St"
type input "184 Middlesex St"
click at [582, 370] on input "text" at bounding box center [591, 365] width 169 height 32
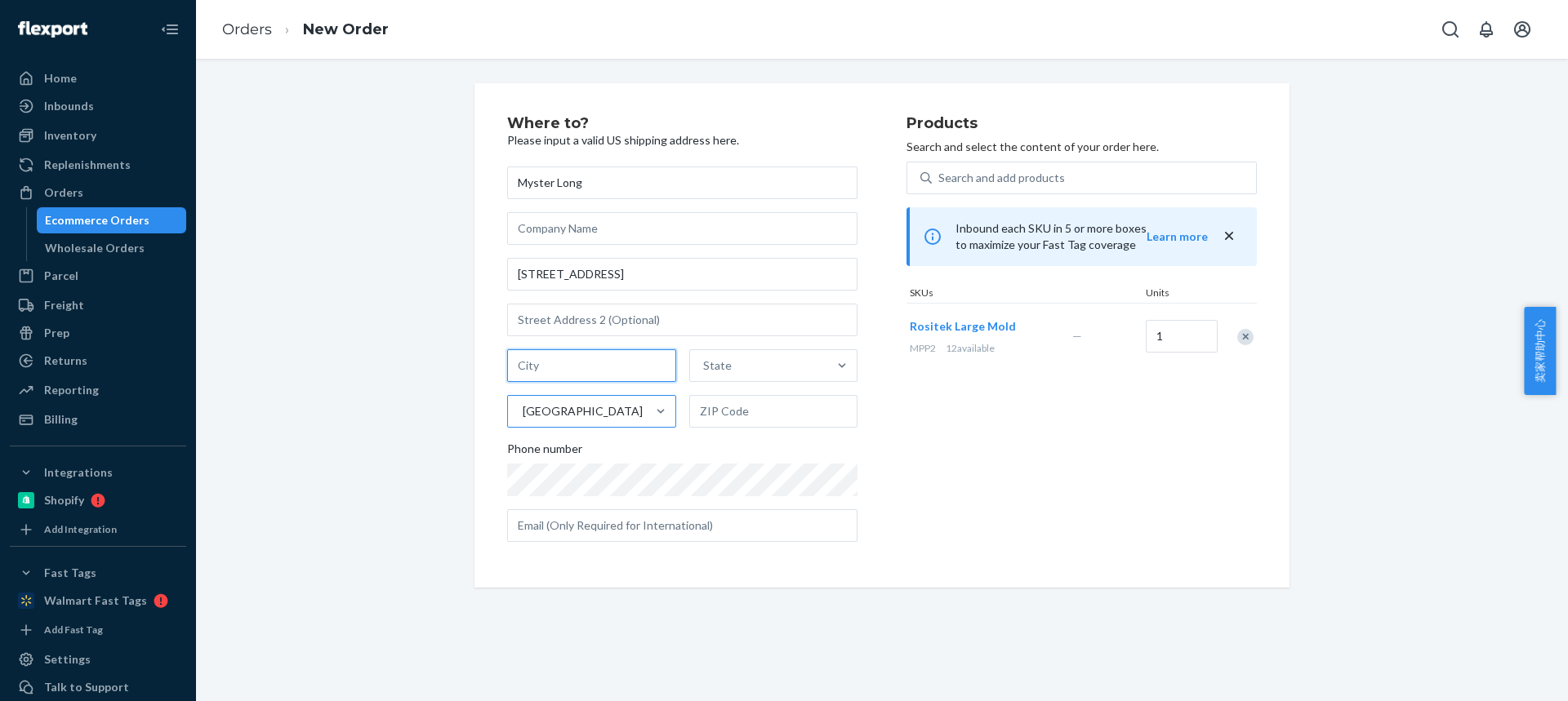
paste input "Springfield MA 01109"
drag, startPoint x: 584, startPoint y: 364, endPoint x: 760, endPoint y: 427, distance: 186.9
click at [853, 431] on div "Where to? Please input a valid US shipping address here. Myster Long 184 Middle…" at bounding box center [706, 335] width 399 height 439
type input "Springfield MA"
click at [719, 397] on input "text" at bounding box center [773, 411] width 169 height 32
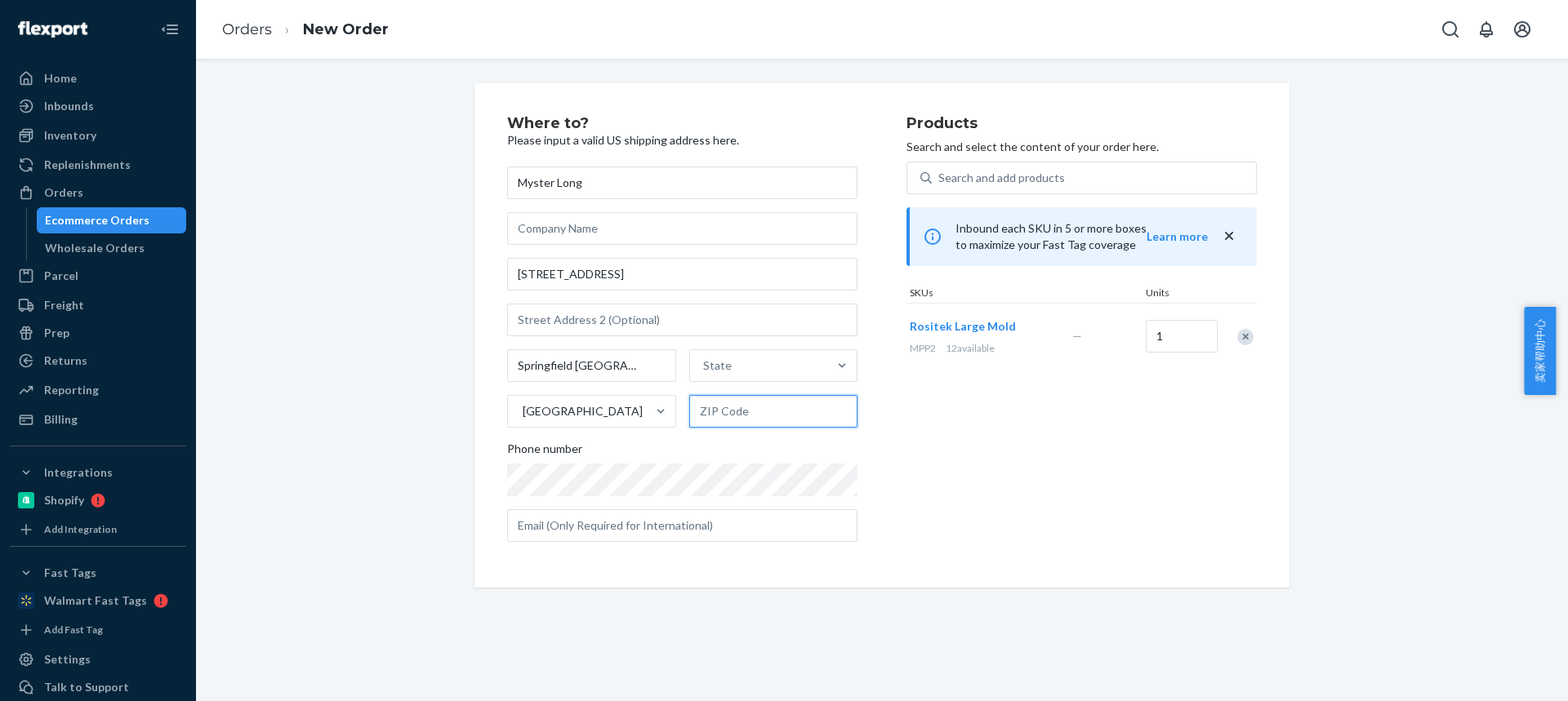
paste input "01109"
type input "01109"
drag, startPoint x: 569, startPoint y: 361, endPoint x: 717, endPoint y: 370, distance: 148.3
click at [706, 371] on div "Springfield State United States 01109" at bounding box center [682, 389] width 351 height 79
type input "Springfield"
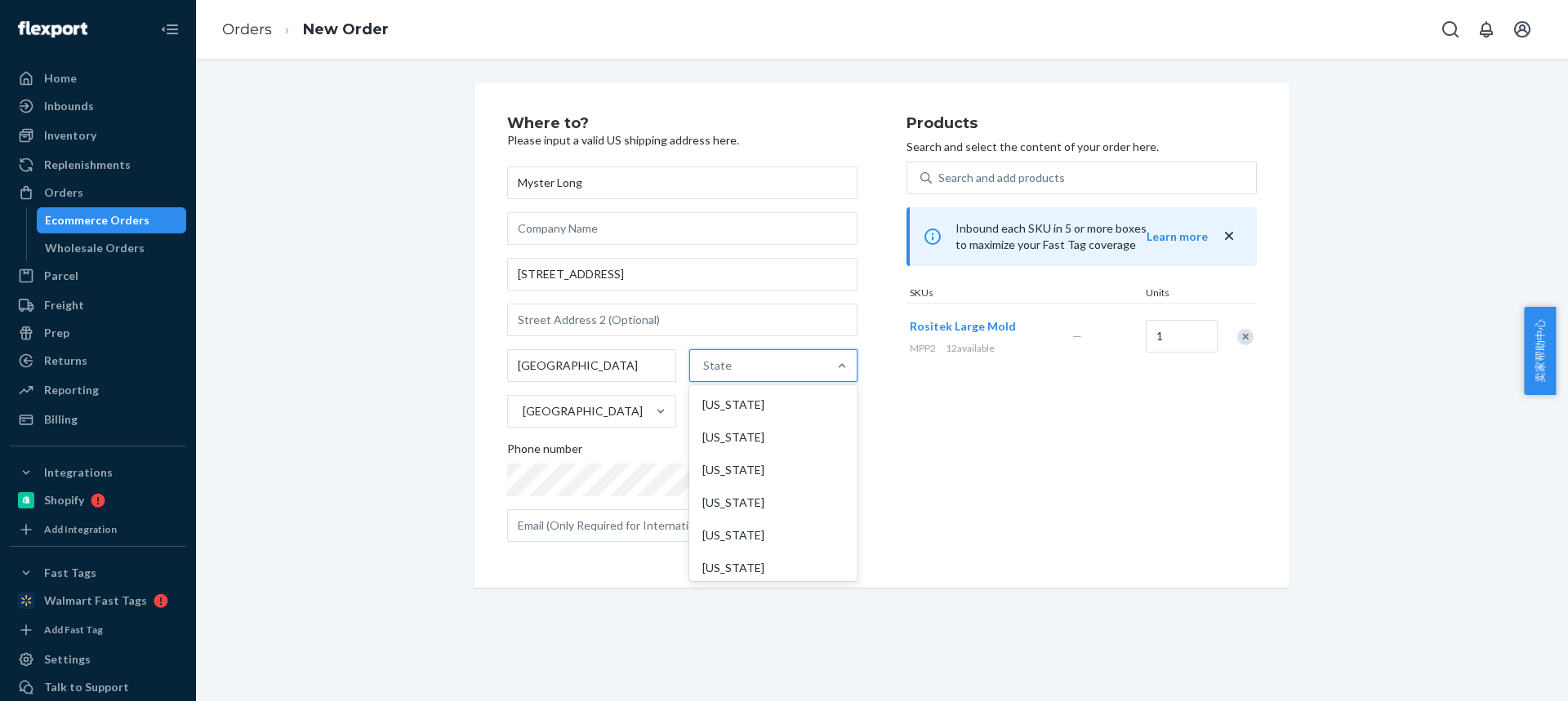
click at [760, 367] on div "State" at bounding box center [758, 365] width 138 height 32
click at [705, 367] on input "option Alabama focused, 1 of 59. 59 results available. Use Up and Down to choos…" at bounding box center [704, 365] width 2 height 17
paste input "MA"
type input "MA"
click at [739, 503] on div "Massachusetts" at bounding box center [771, 502] width 165 height 32
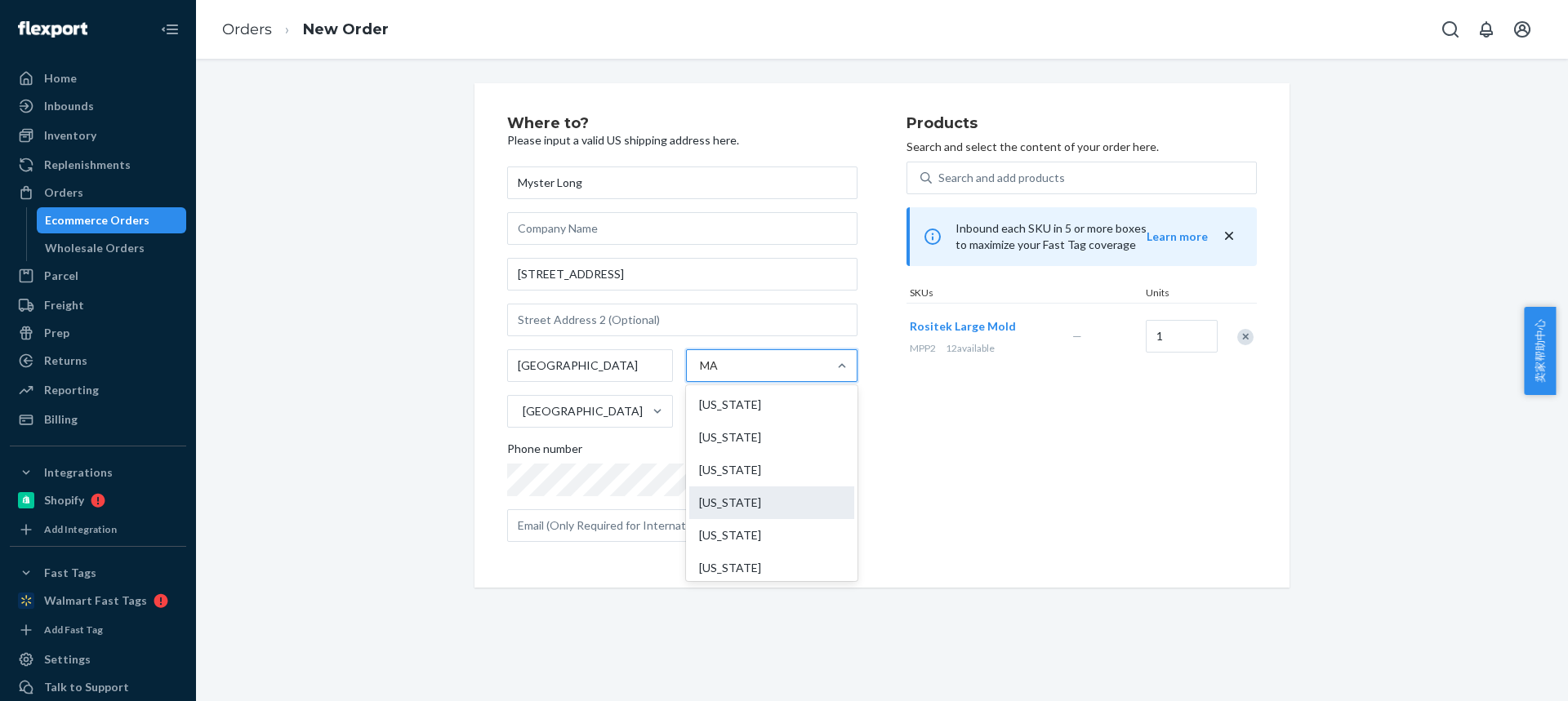
click at [719, 374] on input "MA" at bounding box center [710, 365] width 20 height 17
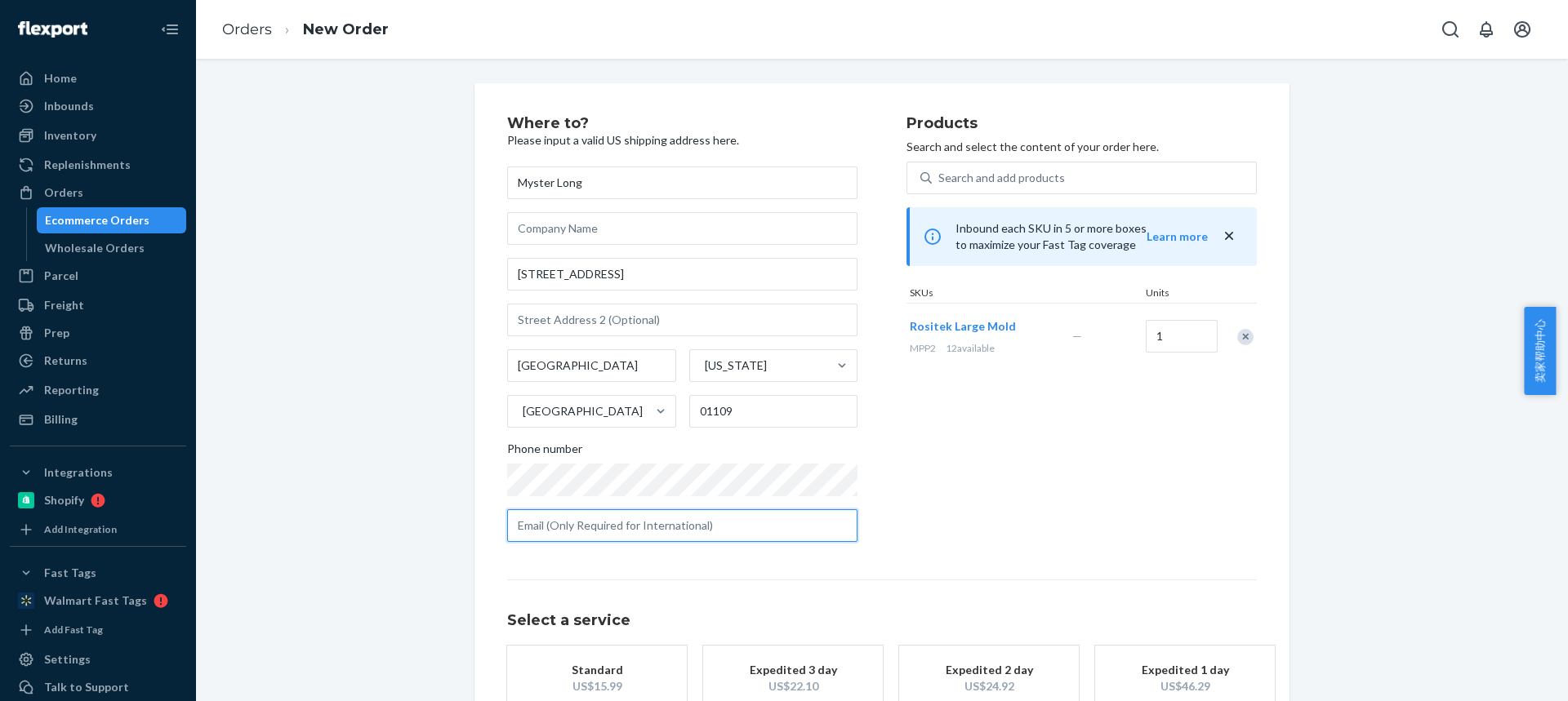
click at [647, 527] on input "text" at bounding box center [682, 525] width 351 height 32
paste input "mlong814@gmail.com"
type input "mlong814@gmail.com"
drag, startPoint x: 632, startPoint y: 657, endPoint x: 773, endPoint y: 582, distance: 159.7
click at [632, 657] on button "Standard US$15.99" at bounding box center [596, 678] width 179 height 65
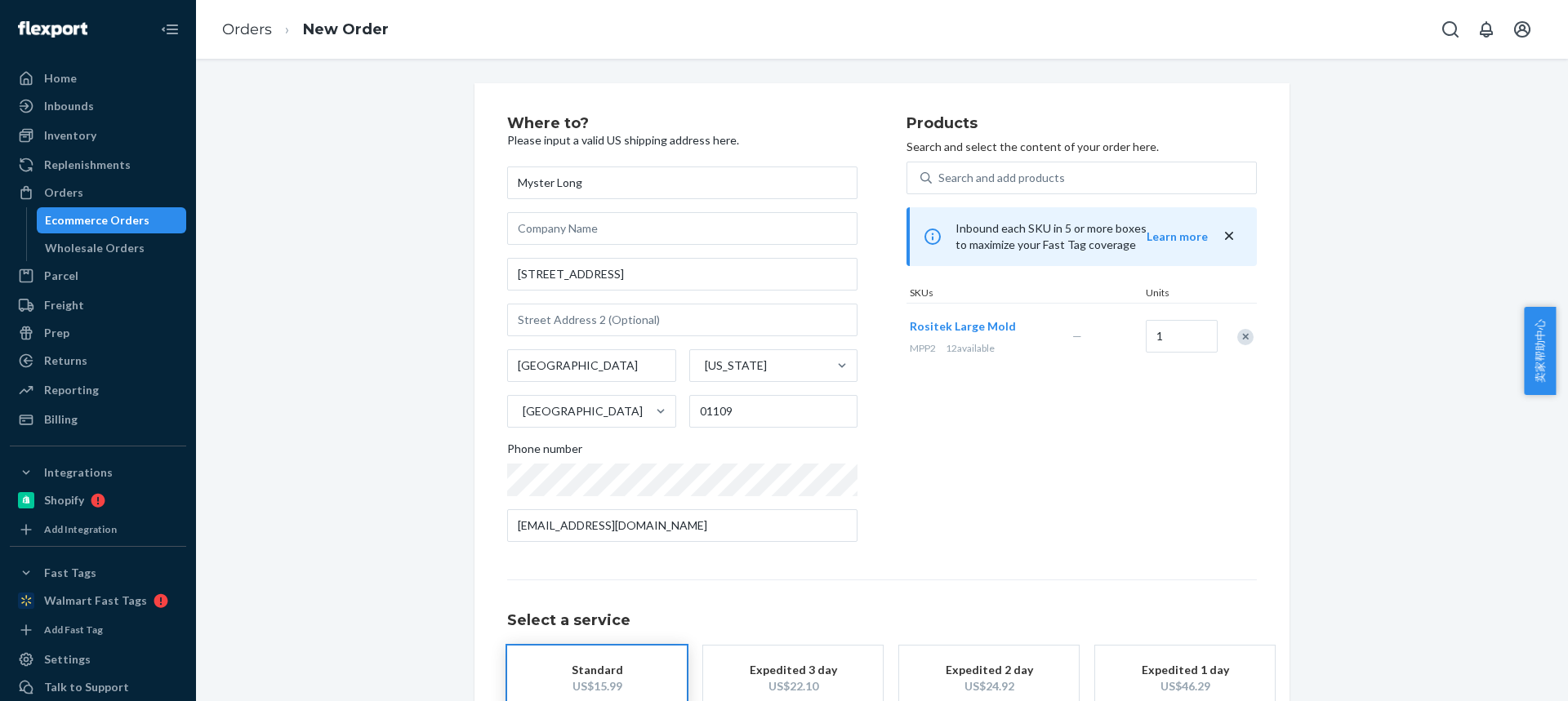
scroll to position [107, 0]
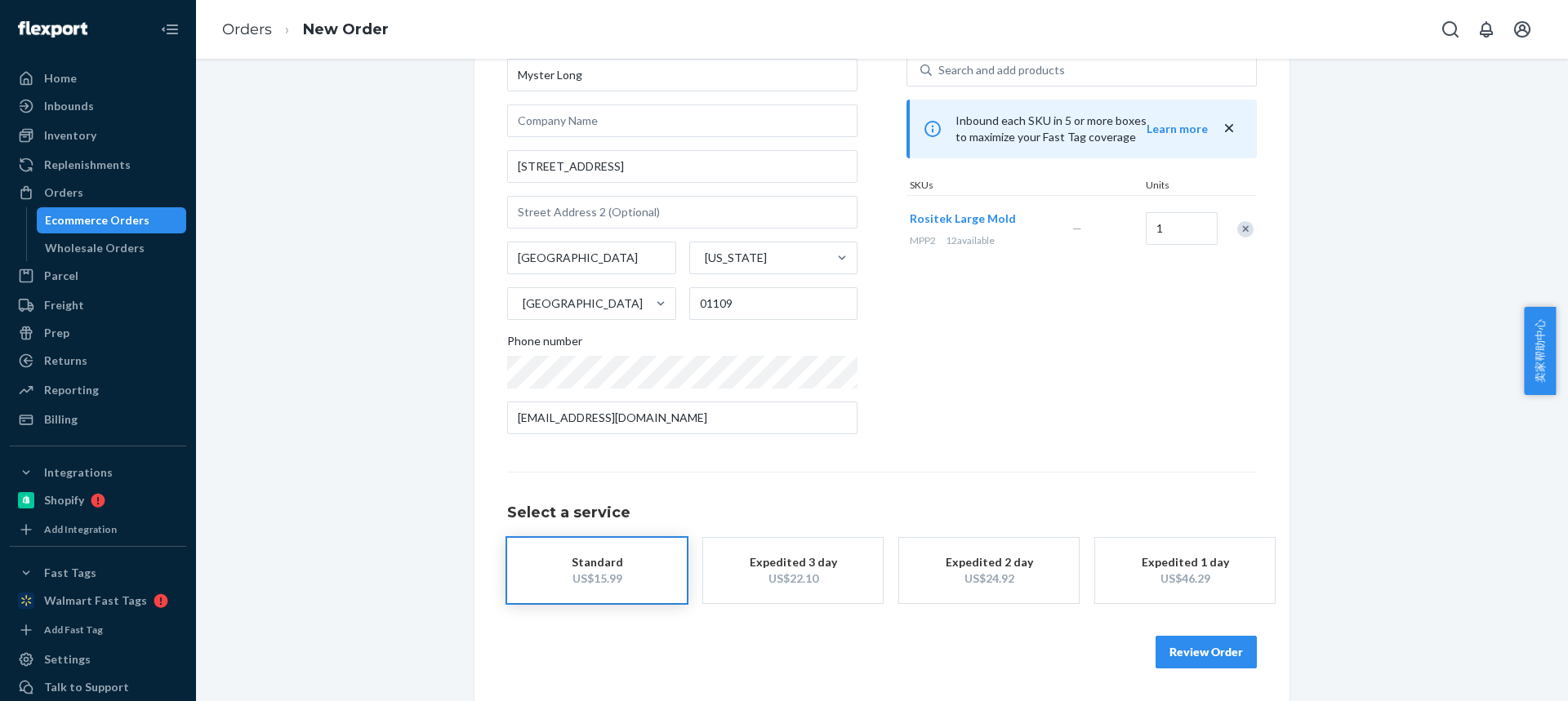
click at [1189, 659] on button "Review Order" at bounding box center [1206, 651] width 101 height 32
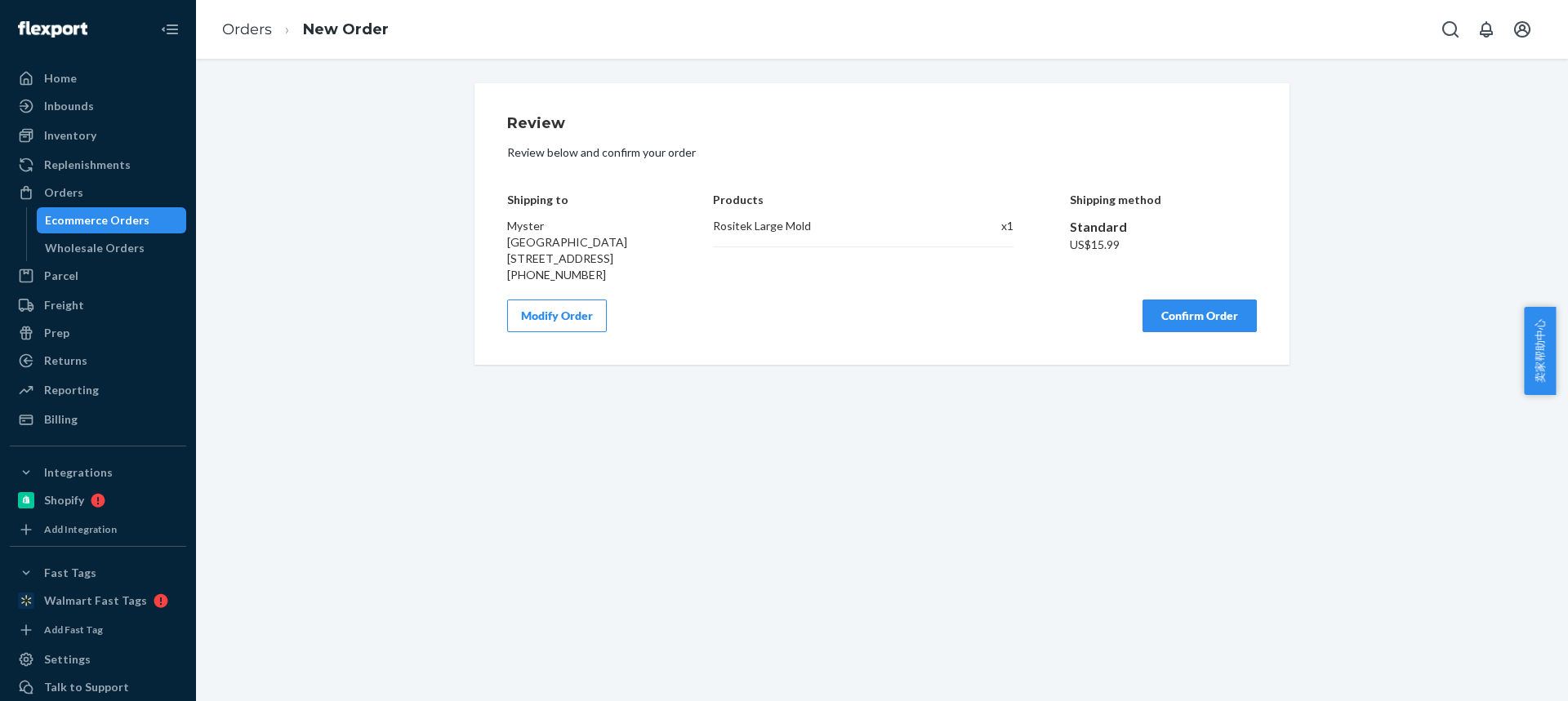
scroll to position [0, 0]
click at [1187, 314] on button "Confirm Order" at bounding box center [1199, 315] width 114 height 32
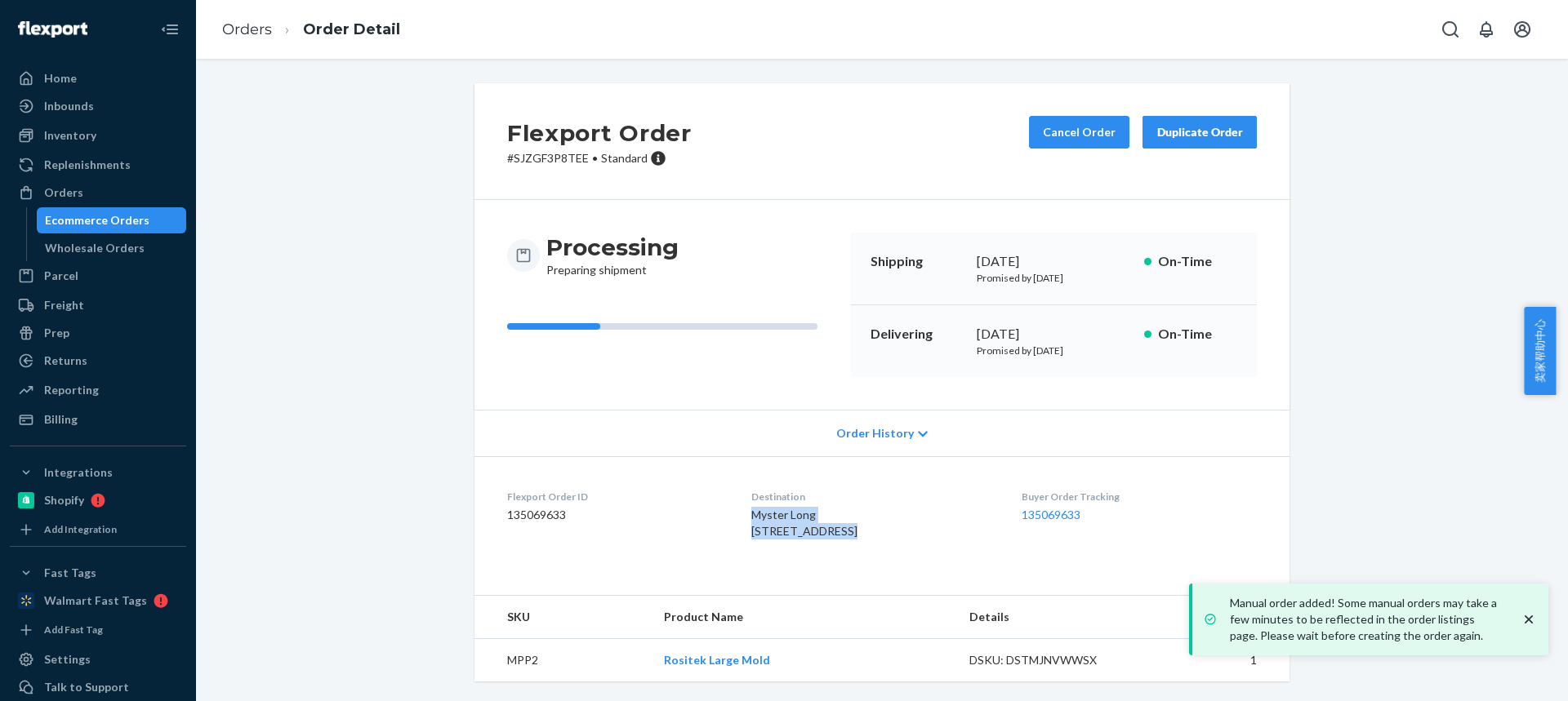
drag, startPoint x: 770, startPoint y: 534, endPoint x: 730, endPoint y: 516, distance: 43.9
click at [731, 517] on dl "Flexport Order ID 135069633 Destination Myster Long 184 Middlesex St Springfiel…" at bounding box center [882, 517] width 815 height 122
copy span "Myster Long 184 Middlesex St"
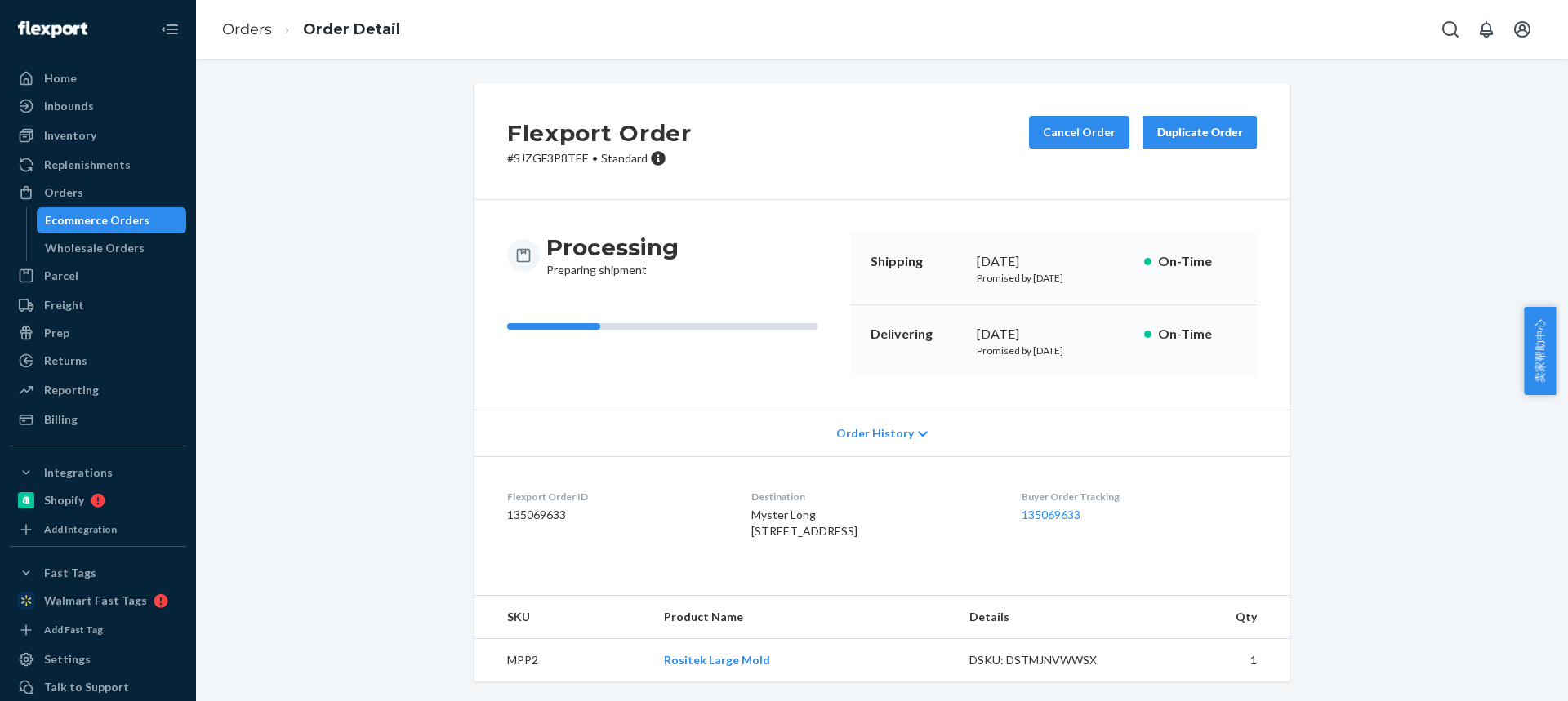
scroll to position [32, 0]
click at [510, 668] on td "MPP2" at bounding box center [562, 660] width 176 height 43
copy td "MPP2"
drag, startPoint x: 256, startPoint y: 31, endPoint x: 173, endPoint y: 6, distance: 86.7
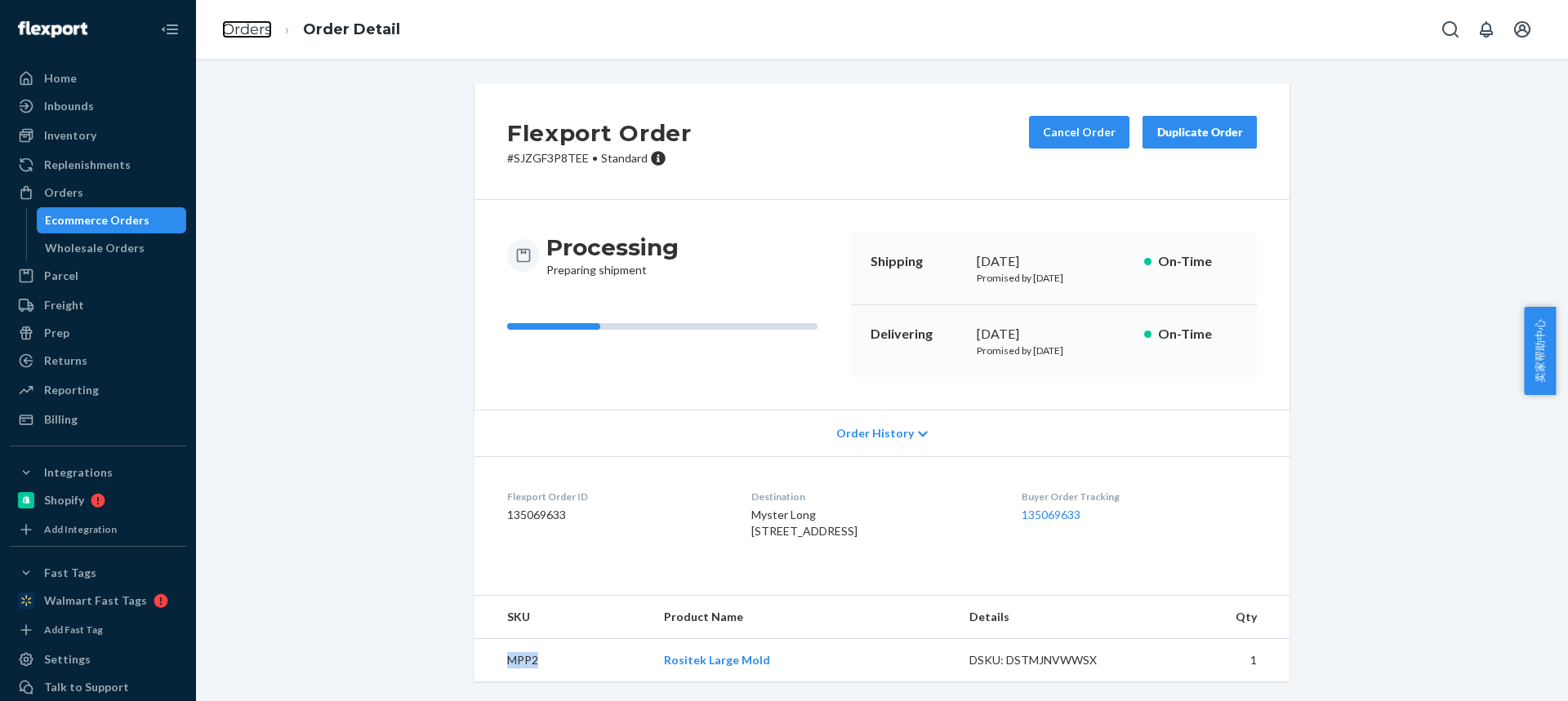
click at [256, 32] on link "Orders" at bounding box center [247, 30] width 50 height 18
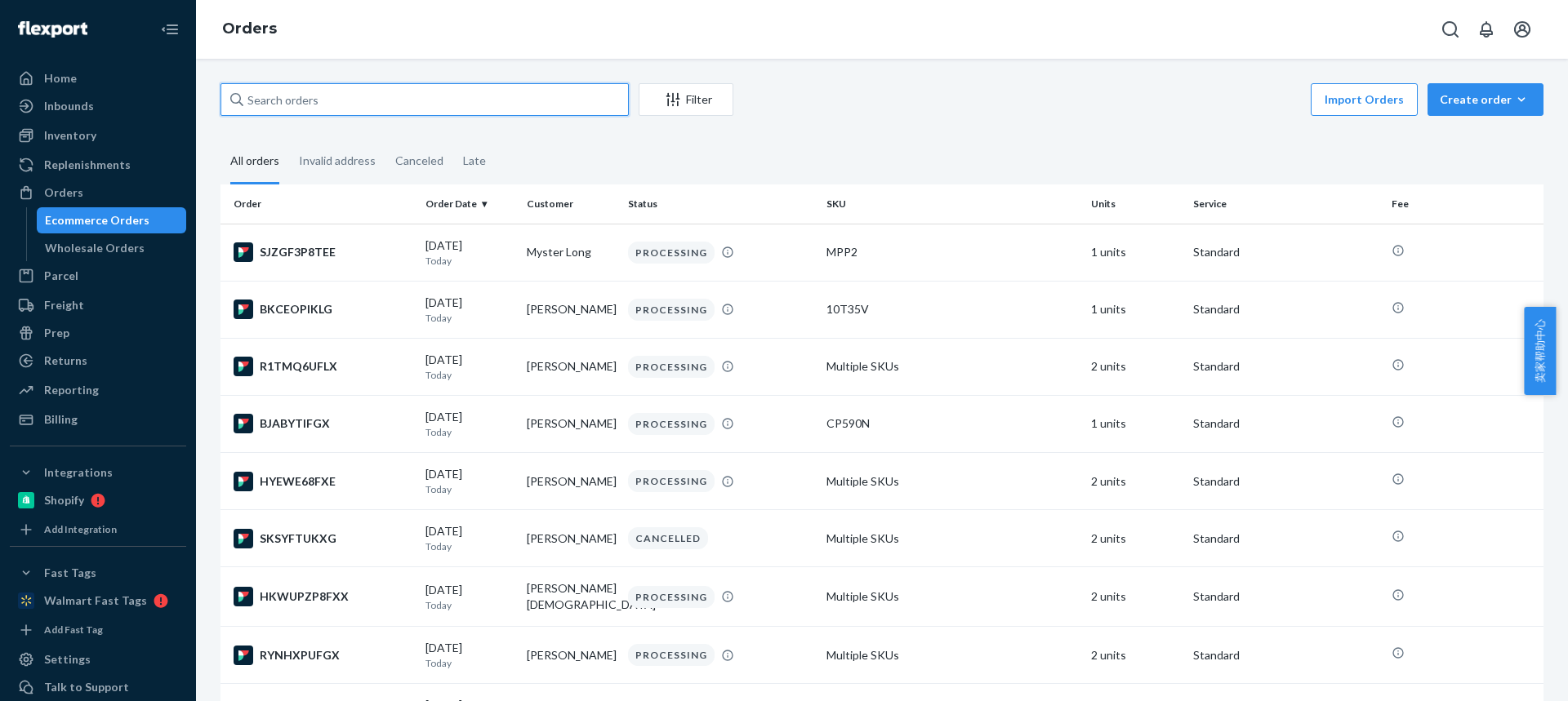
click at [327, 95] on input "text" at bounding box center [425, 99] width 409 height 32
paste input "[PERSON_NAME]"
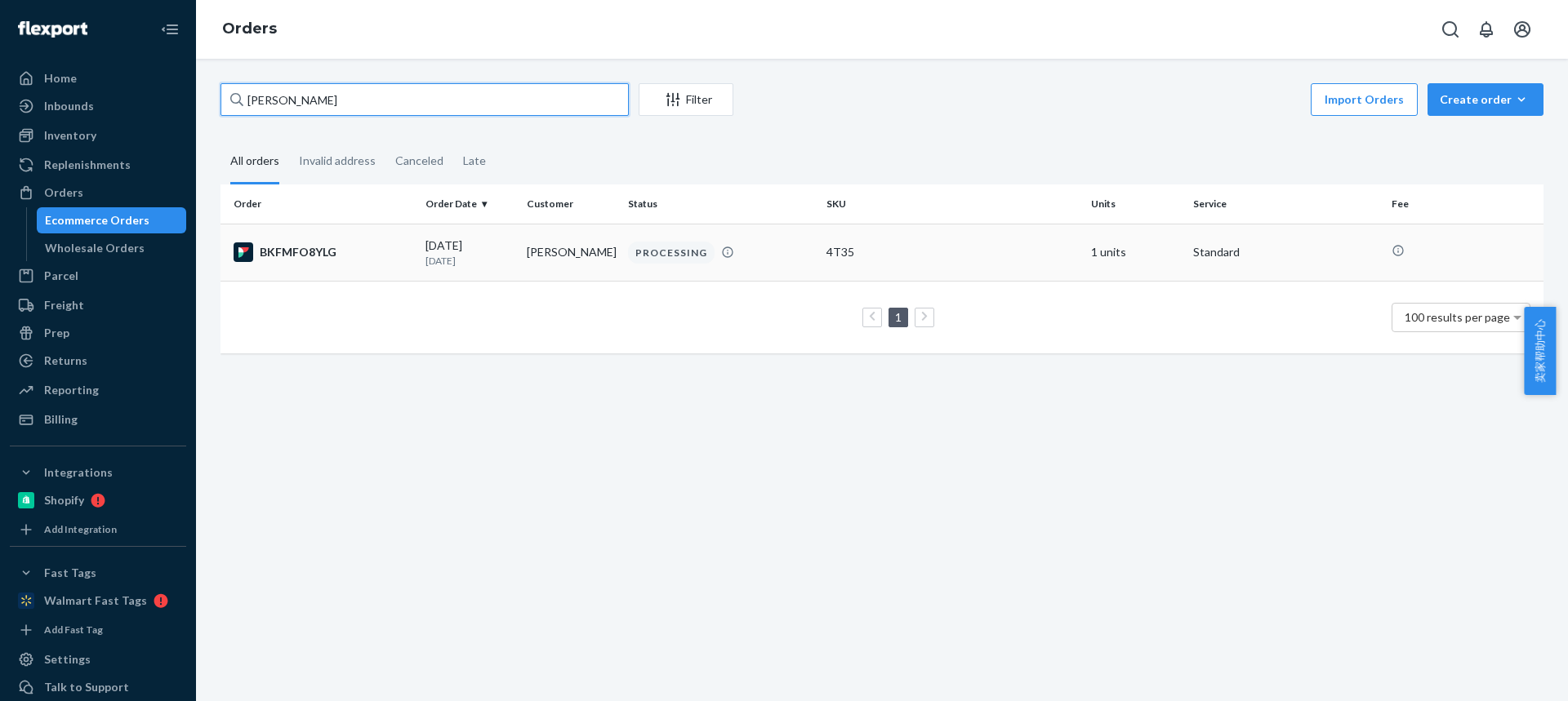
type input "[PERSON_NAME]"
click at [452, 251] on div "[DATE] [DATE]" at bounding box center [469, 252] width 88 height 31
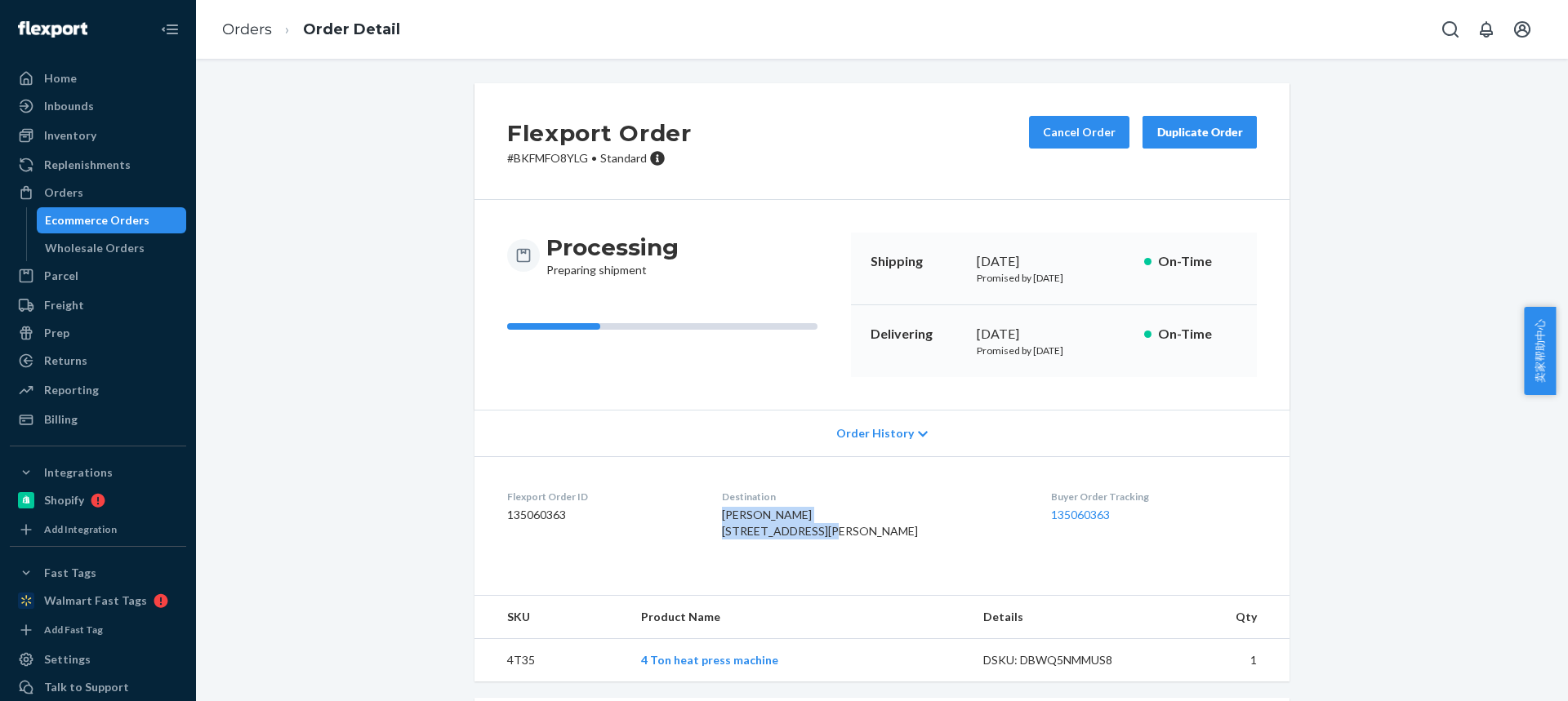
drag, startPoint x: 791, startPoint y: 527, endPoint x: 732, endPoint y: 514, distance: 60.4
click at [733, 515] on dl "Flexport Order ID 135060363 Destination [PERSON_NAME] [STREET_ADDRESS][PERSON_N…" at bounding box center [882, 517] width 815 height 122
copy span "[PERSON_NAME] [GEOGRAPHIC_DATA][PERSON_NAME]"
click at [753, 538] on span "[PERSON_NAME] [STREET_ADDRESS][PERSON_NAME]" at bounding box center [820, 522] width 196 height 31
drag, startPoint x: 734, startPoint y: 546, endPoint x: 891, endPoint y: 547, distance: 157.0
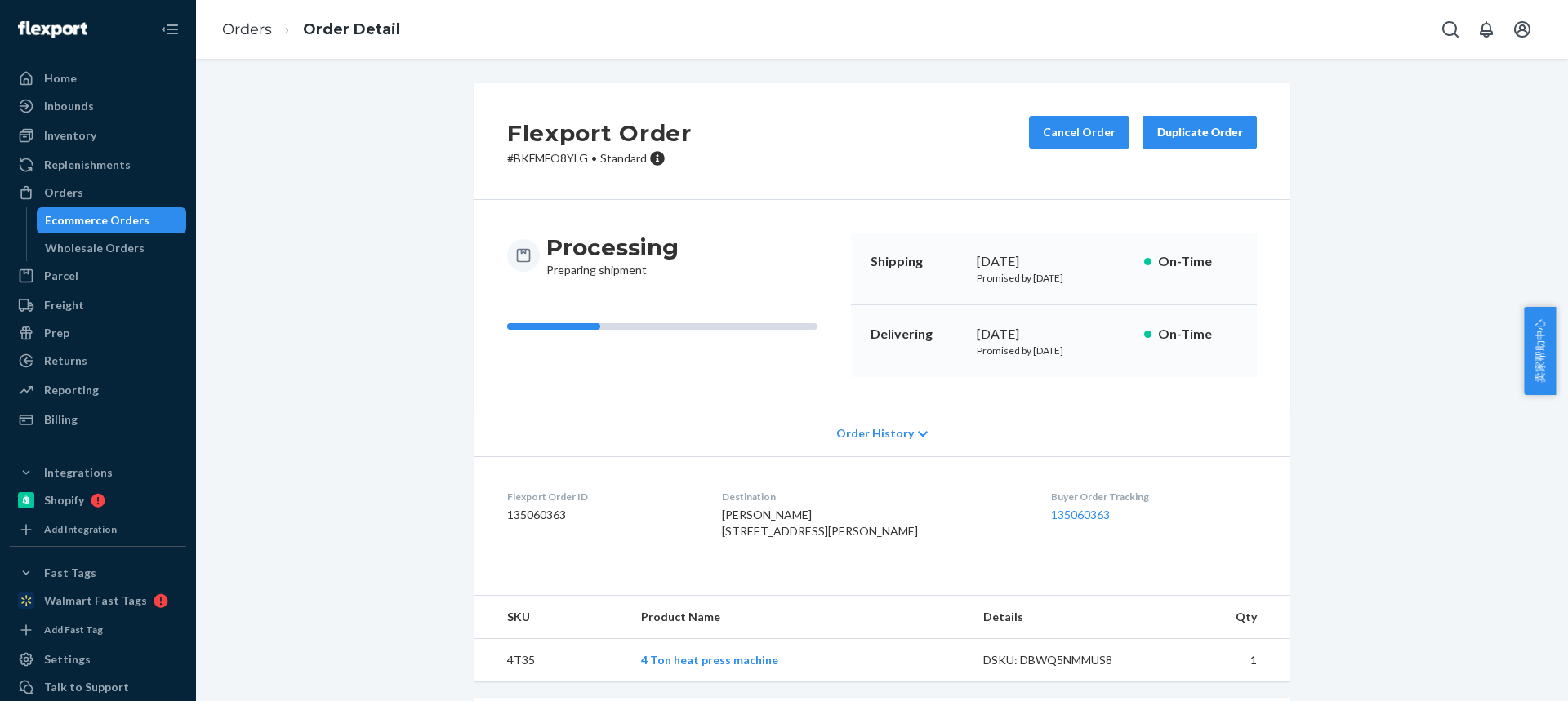
click at [892, 540] on div "[PERSON_NAME] [STREET_ADDRESS][PERSON_NAME]" at bounding box center [873, 522] width 304 height 32
copy span "[GEOGRAPHIC_DATA] 27263-8009"
click at [238, 26] on link "Orders" at bounding box center [247, 30] width 50 height 18
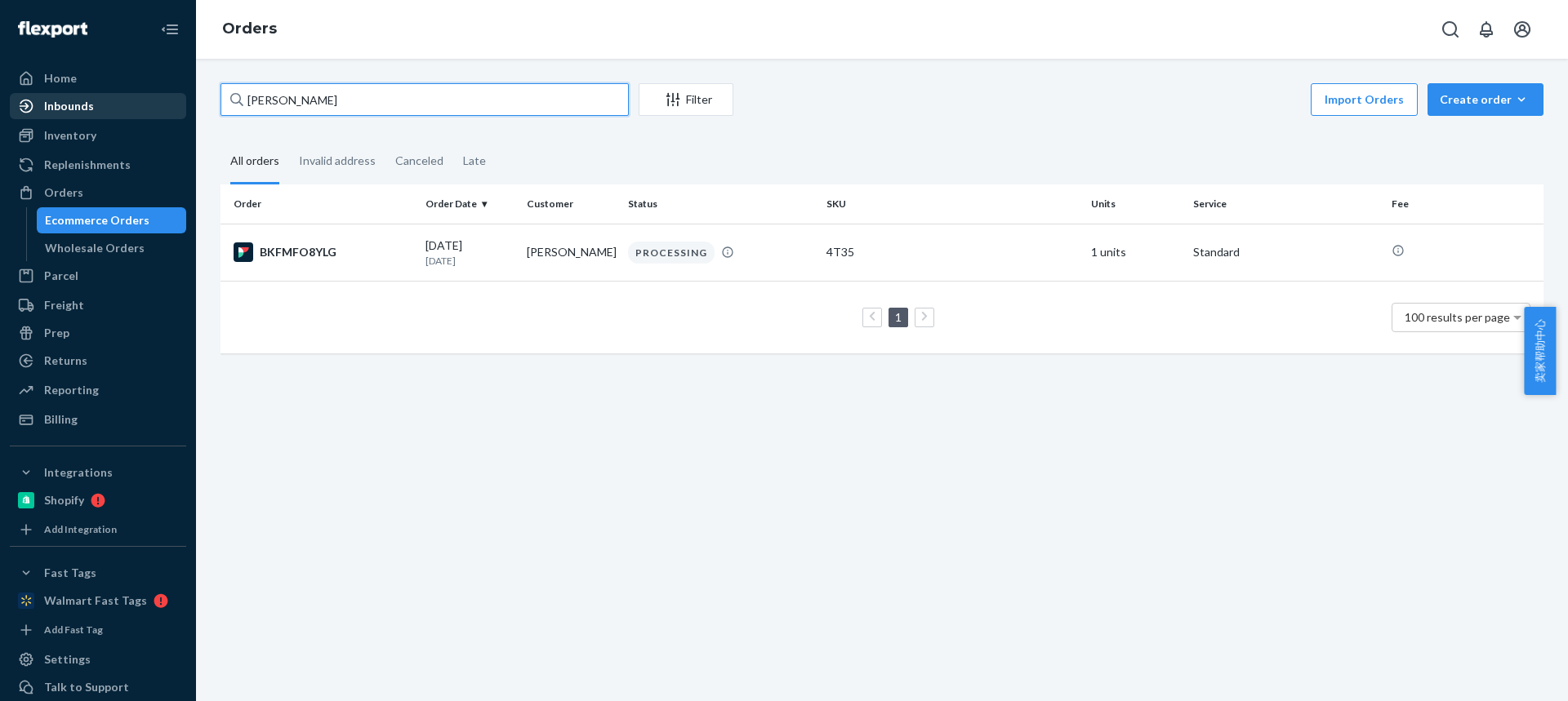
click at [36, 103] on div "Home Inbounds Shipping Plans Problems Inventory Products Replenishments Orders …" at bounding box center [784, 350] width 1568 height 701
paste input "[PERSON_NAME]"
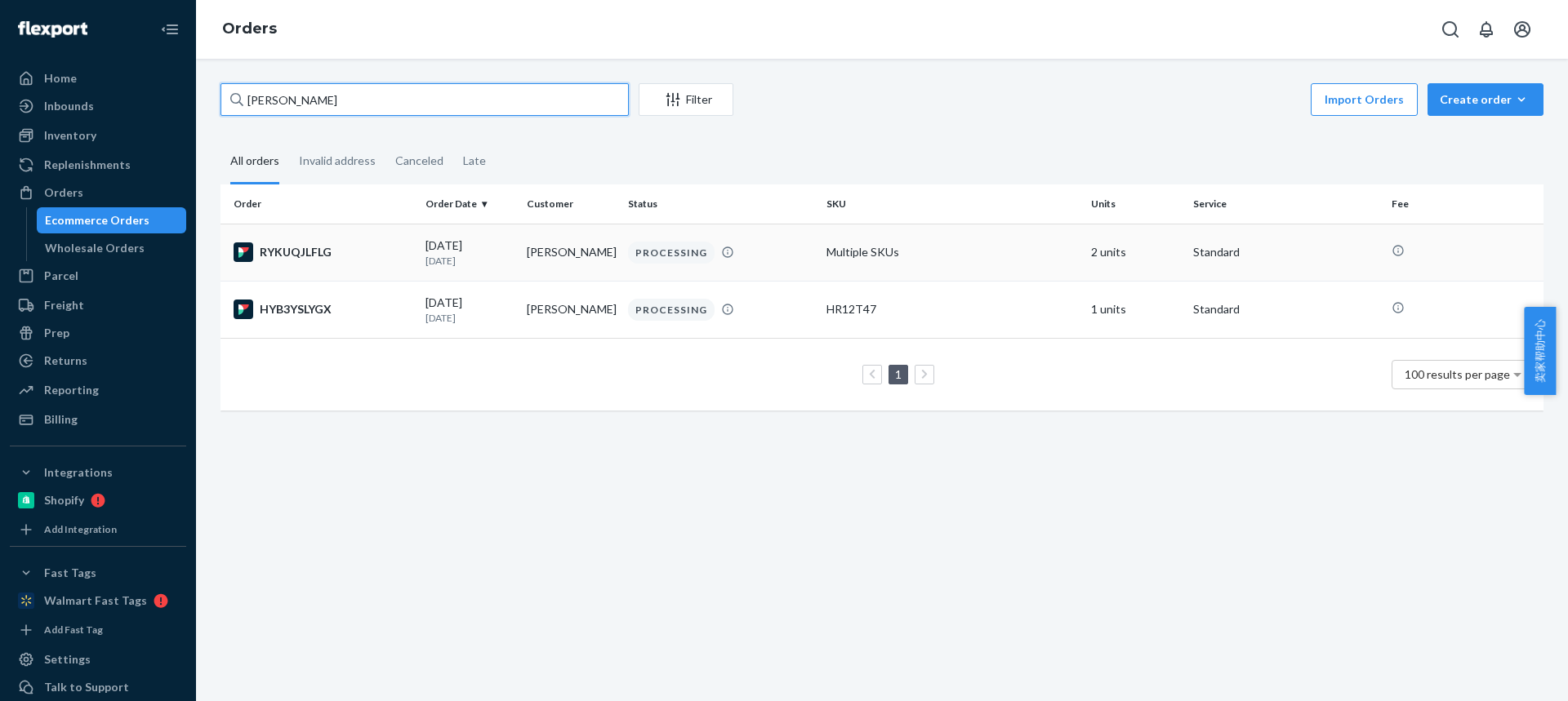
type input "[PERSON_NAME]"
click at [548, 314] on td "[PERSON_NAME]" at bounding box center [571, 309] width 101 height 57
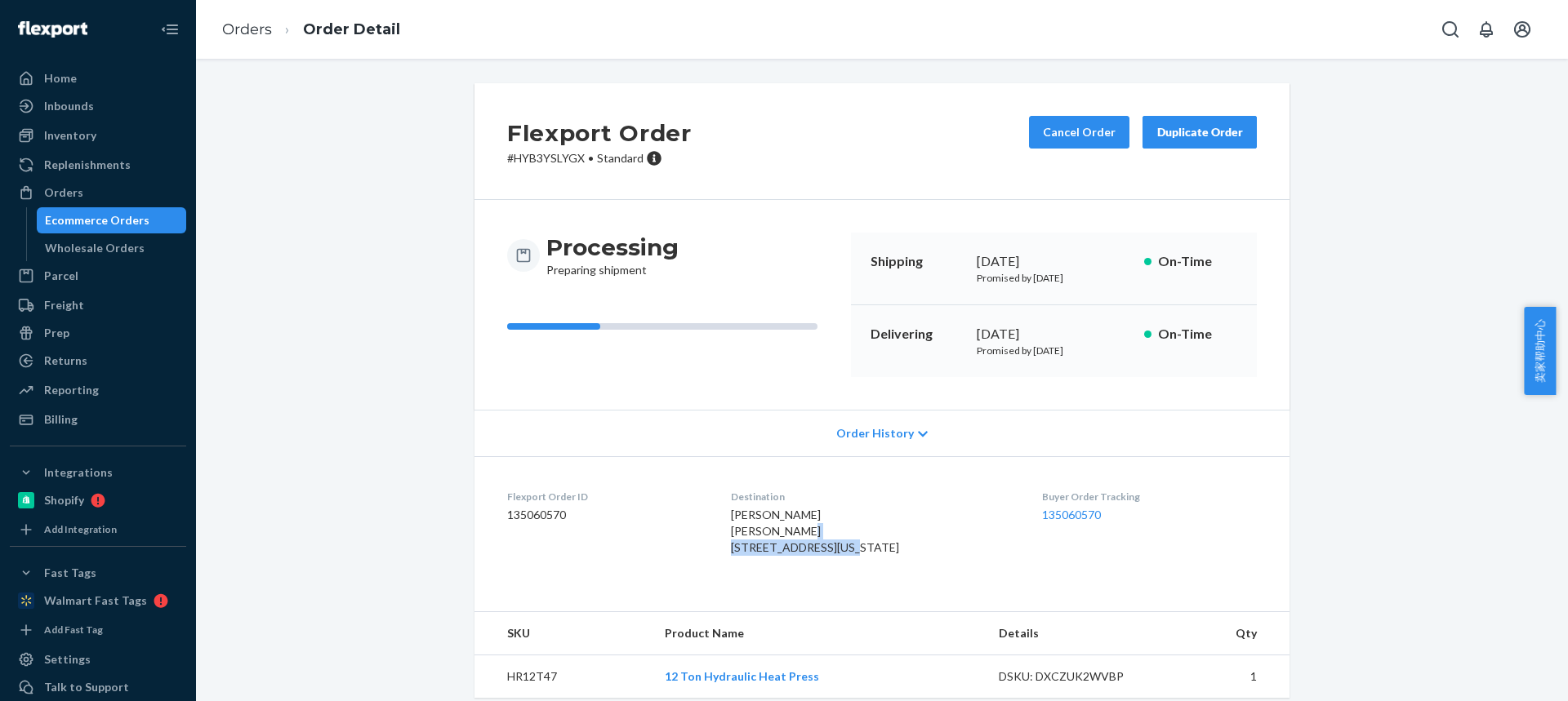
drag, startPoint x: 844, startPoint y: 549, endPoint x: 723, endPoint y: 549, distance: 121.0
click at [723, 550] on dl "Flexport Order ID 135060570 Destination [PERSON_NAME] [PERSON_NAME] [STREET_ADD…" at bounding box center [882, 526] width 815 height 139
copy span "[STREET_ADDRESS]"
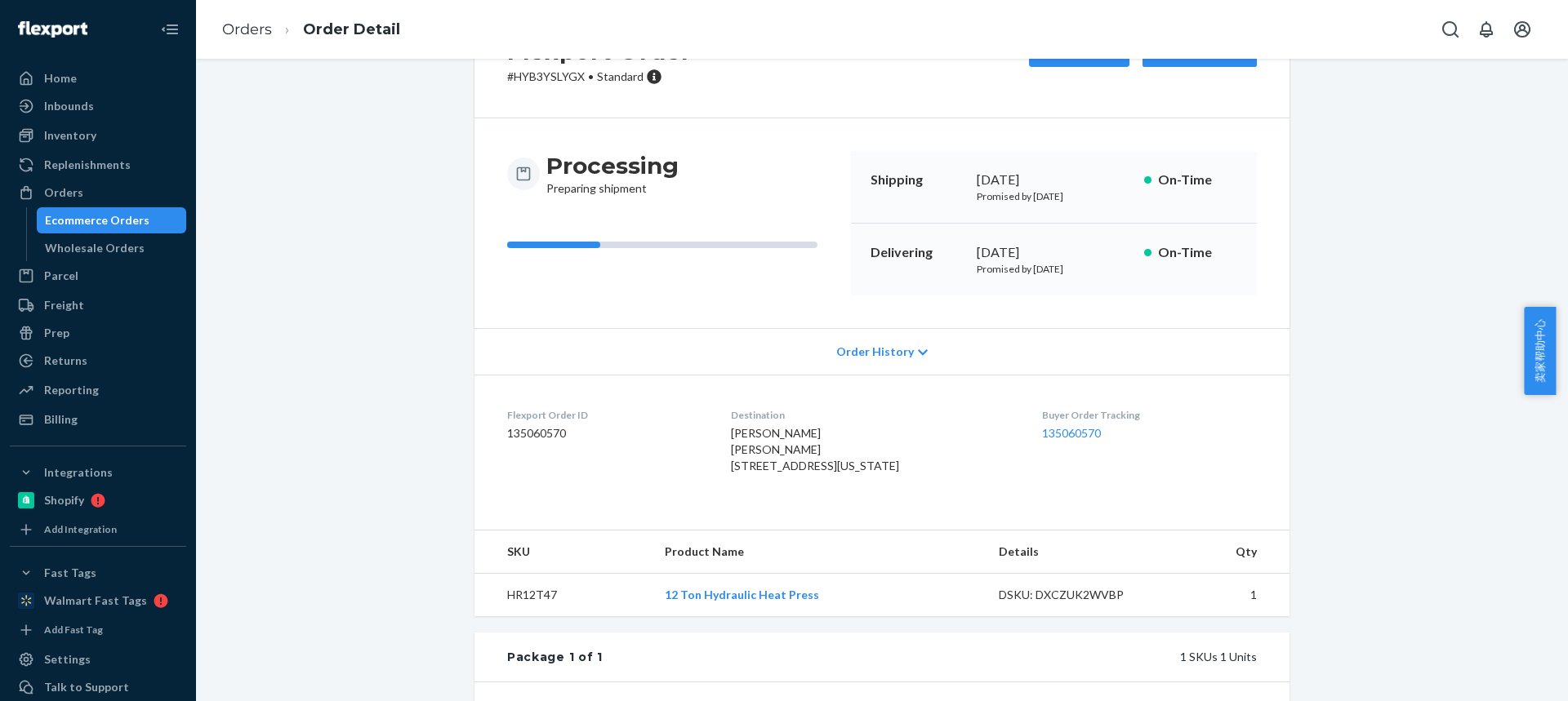
scroll to position [245, 0]
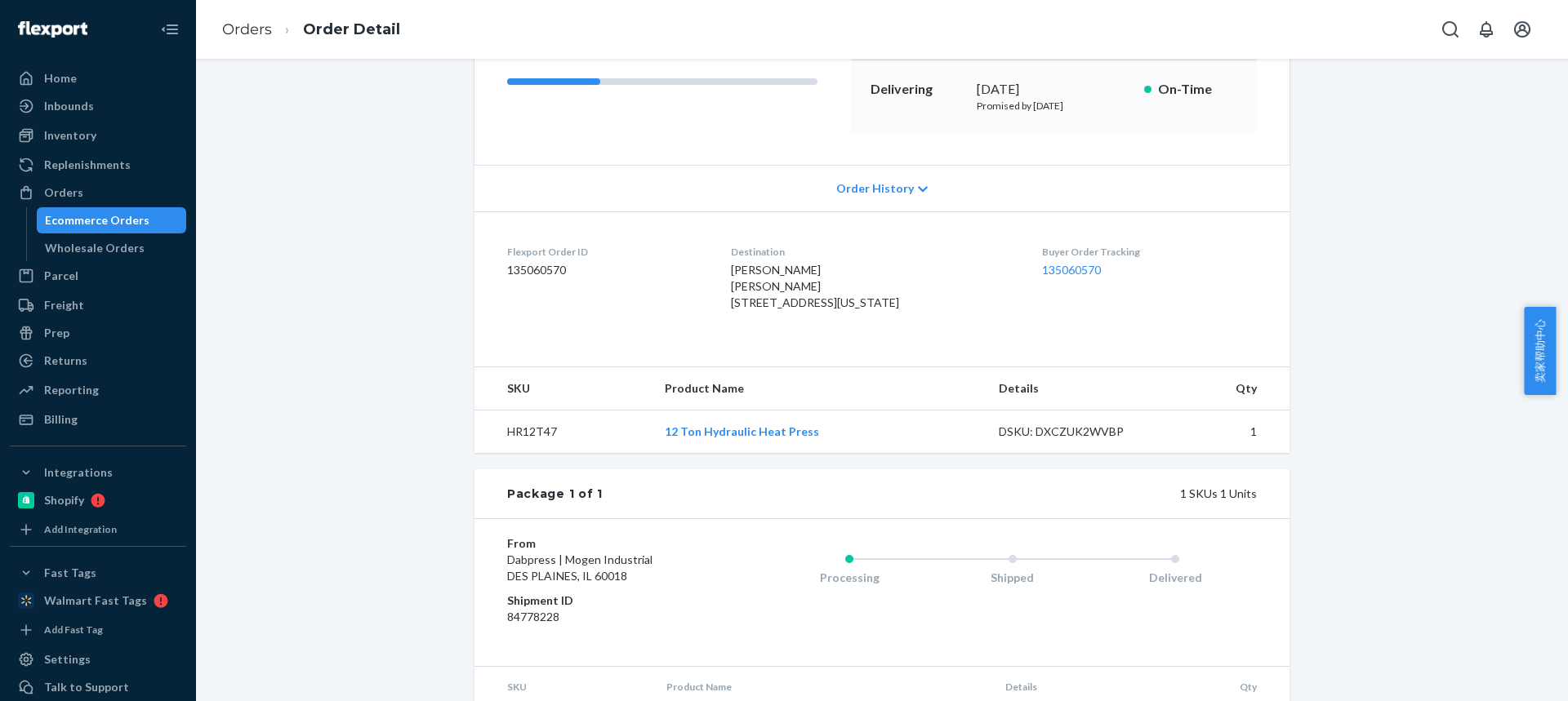
click at [522, 454] on td "HR12T47" at bounding box center [563, 432] width 177 height 43
copy td "HR12T47"
click at [253, 32] on link "Orders" at bounding box center [247, 30] width 50 height 18
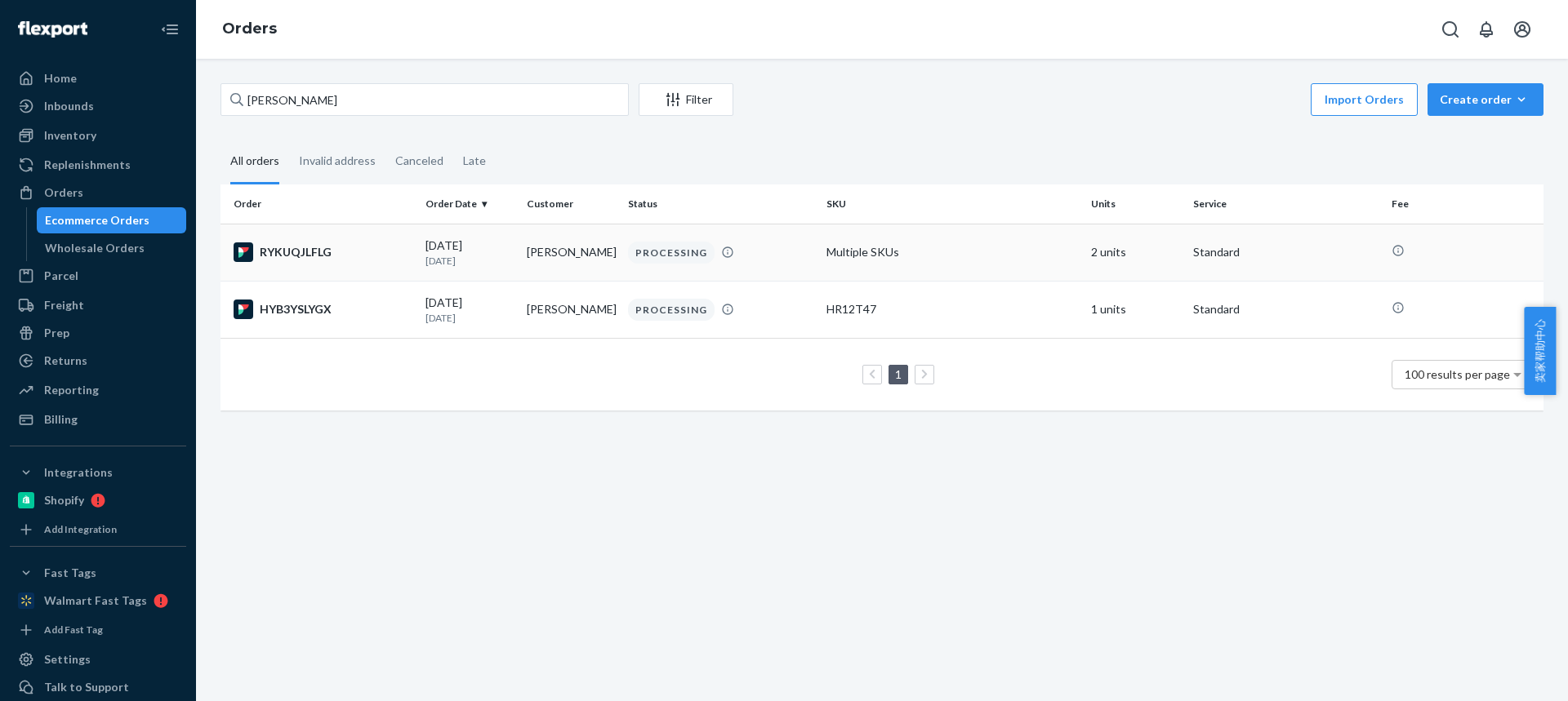
click at [547, 258] on td "[PERSON_NAME]" at bounding box center [571, 252] width 101 height 57
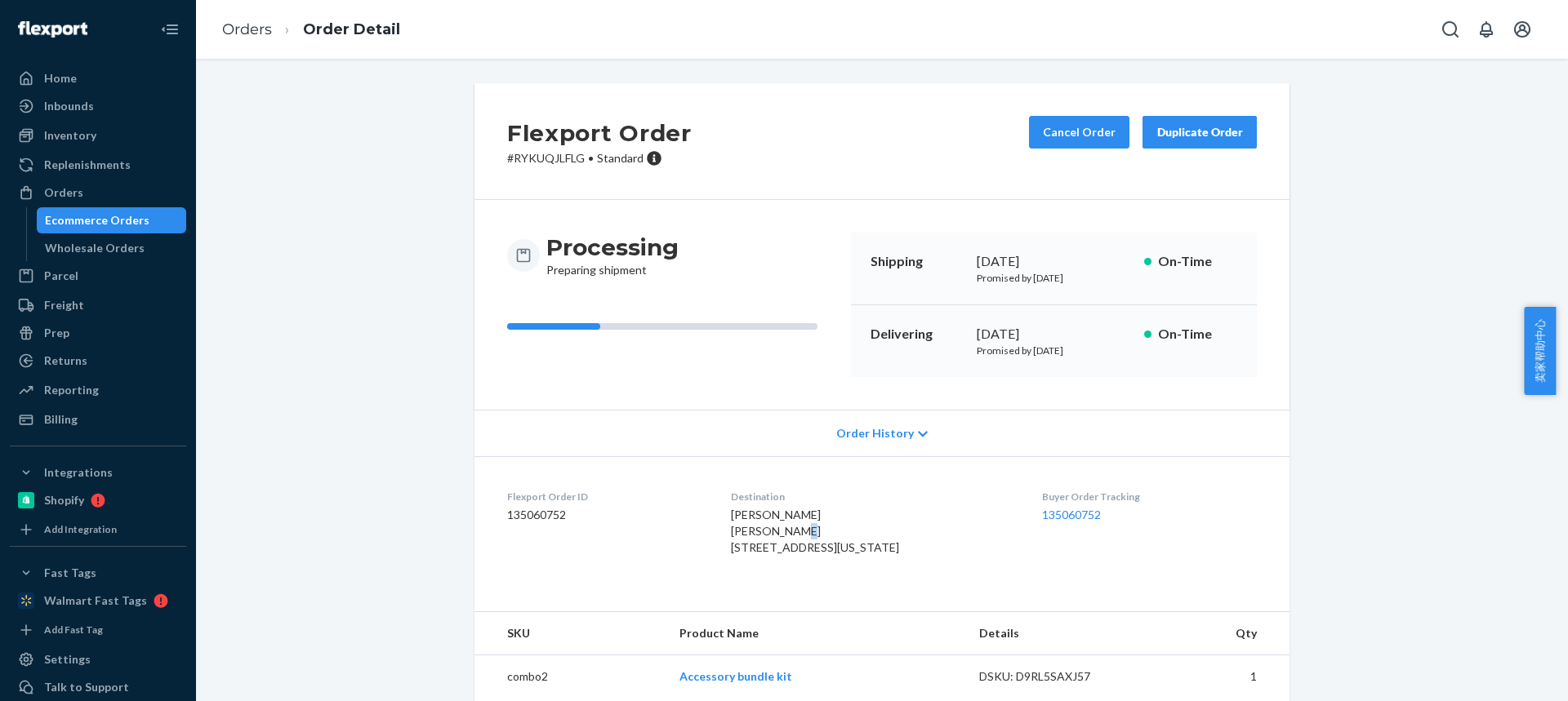
drag, startPoint x: 723, startPoint y: 542, endPoint x: 854, endPoint y: 541, distance: 131.0
click at [854, 541] on dl "Flexport Order ID 135060752 Destination [PERSON_NAME] [PERSON_NAME] [STREET_ADD…" at bounding box center [882, 526] width 815 height 139
drag, startPoint x: 828, startPoint y: 546, endPoint x: 723, endPoint y: 544, distance: 105.0
click at [724, 545] on dl "Flexport Order ID 135060752 Destination [PERSON_NAME] [PERSON_NAME] [STREET_ADD…" at bounding box center [882, 526] width 815 height 139
copy span "8601 S I 35 Service R"
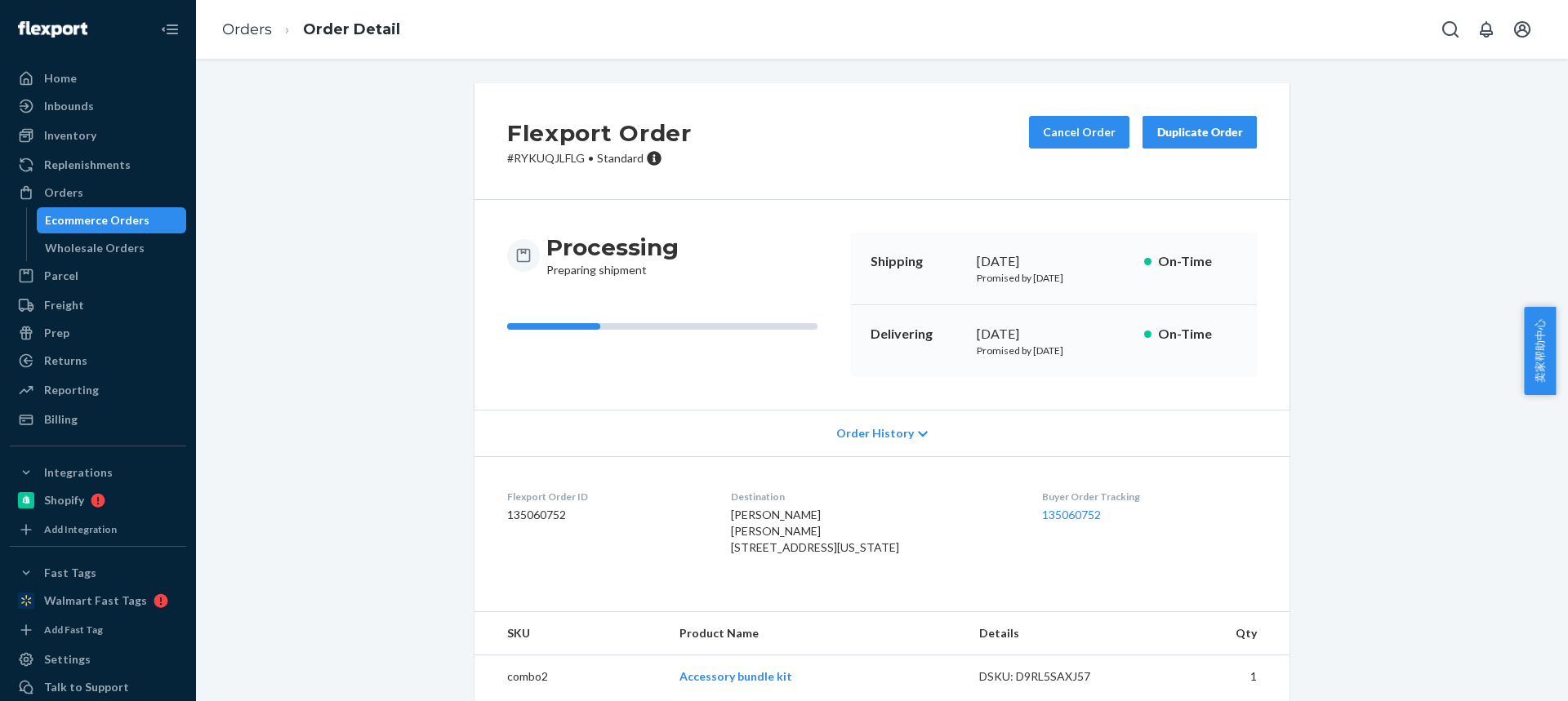
scroll to position [82, 0]
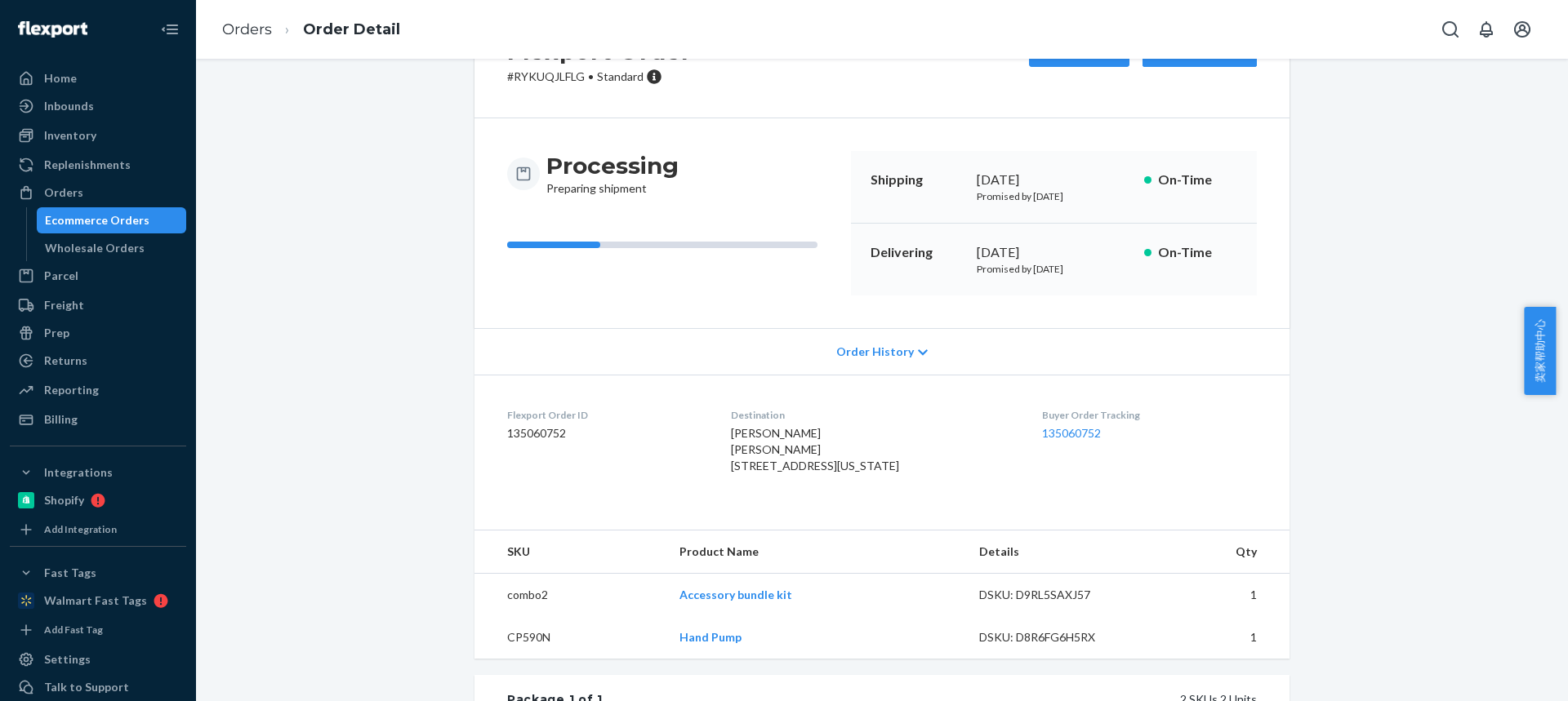
click at [517, 659] on td "CP590N" at bounding box center [571, 637] width 192 height 42
copy td "CP590N"
copy tr "Accesso"
click at [722, 617] on tr "combo2 Accessory bundle kit DSKU: D9RL5SAXJ57 1" at bounding box center [882, 595] width 815 height 43
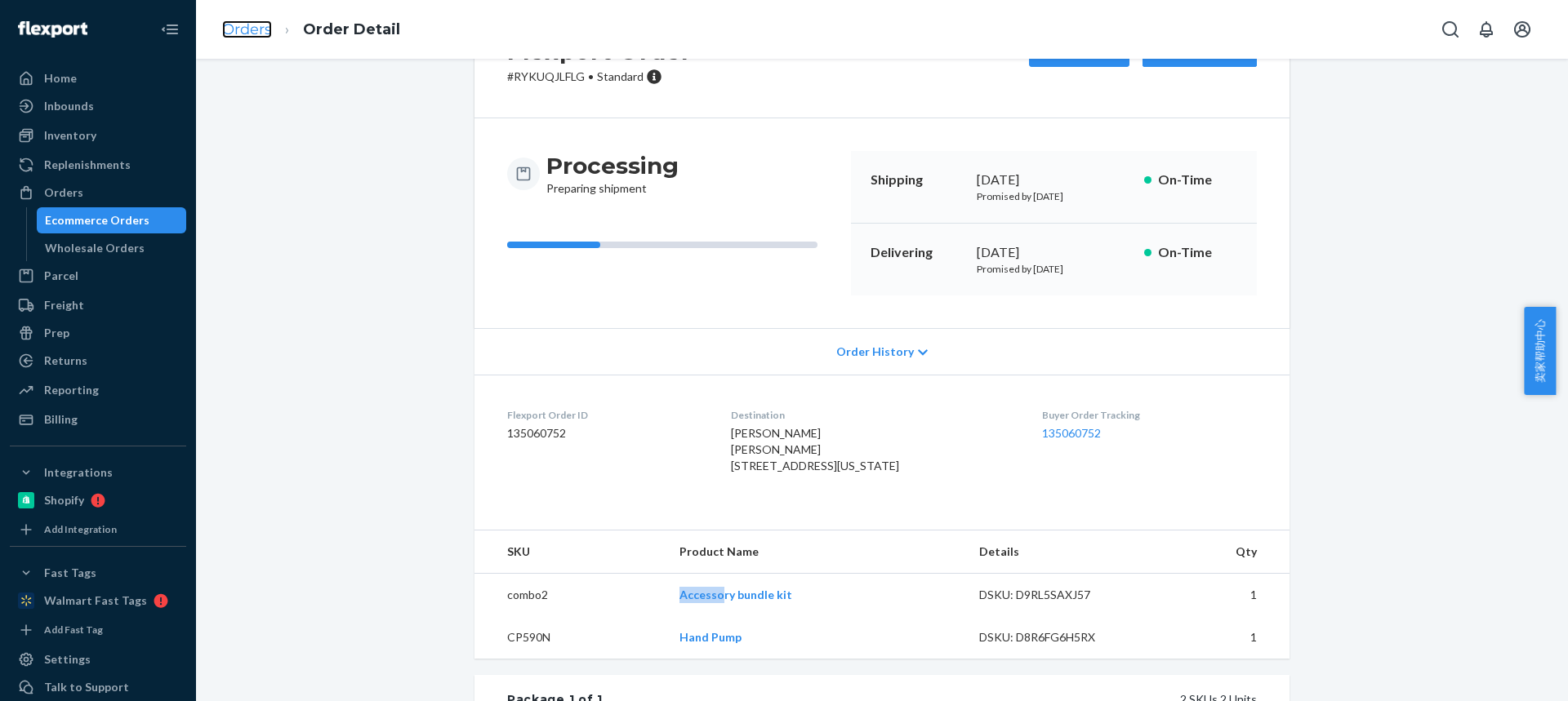
click at [257, 31] on link "Orders" at bounding box center [247, 30] width 50 height 18
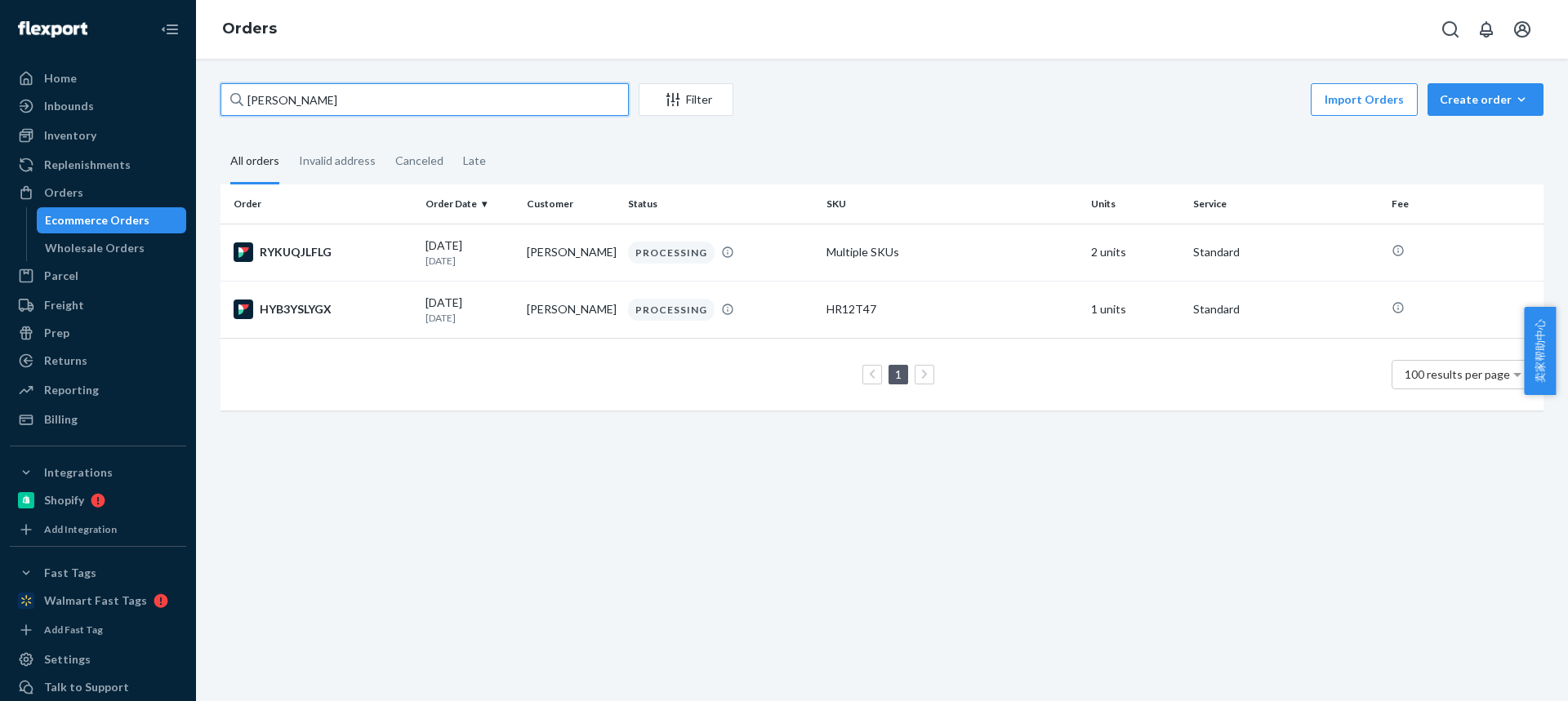
drag, startPoint x: 361, startPoint y: 99, endPoint x: 0, endPoint y: 81, distance: 361.4
click at [0, 82] on div "Home Inbounds Shipping Plans Problems Inventory Products Replenishments Orders …" at bounding box center [784, 350] width 1568 height 701
paste input "[PERSON_NAME]"
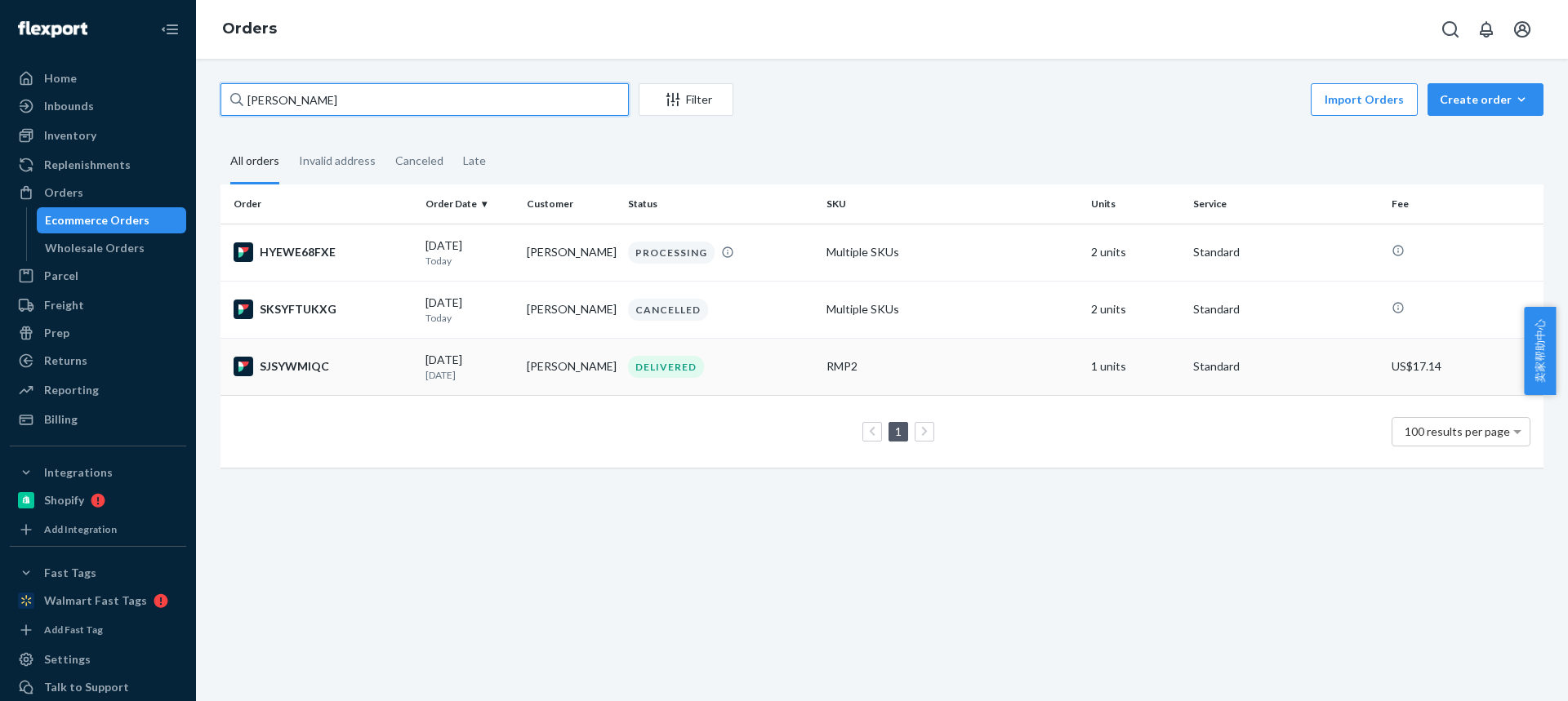
type input "[PERSON_NAME]"
click at [505, 379] on p "[DATE]" at bounding box center [469, 374] width 88 height 14
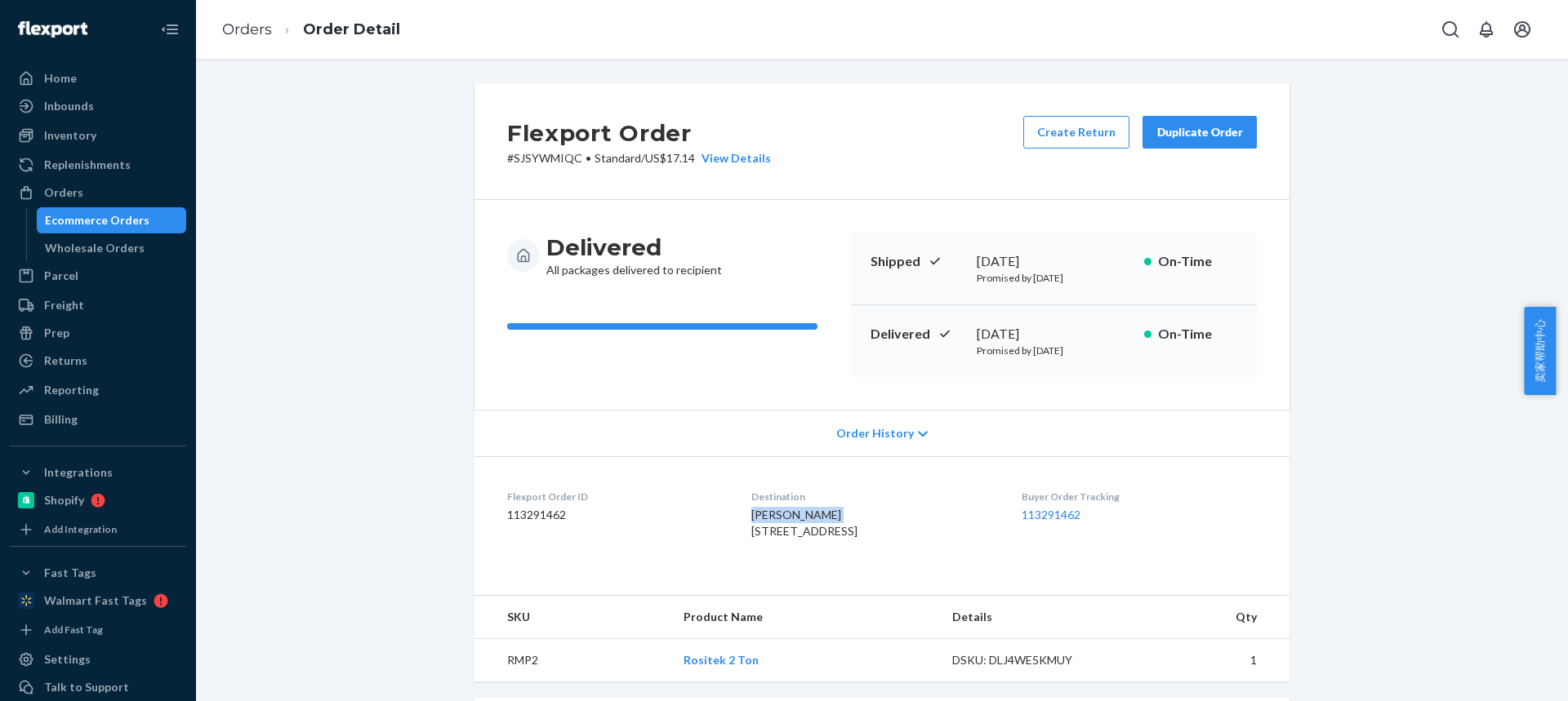
drag, startPoint x: 832, startPoint y: 521, endPoint x: 740, endPoint y: 520, distance: 92.0
click at [751, 521] on div "[PERSON_NAME] [STREET_ADDRESS]" at bounding box center [872, 522] width 243 height 32
copy span "[PERSON_NAME]"
drag, startPoint x: 762, startPoint y: 528, endPoint x: 747, endPoint y: 528, distance: 15.0
click at [751, 529] on div "[PERSON_NAME] [STREET_ADDRESS]" at bounding box center [872, 522] width 243 height 32
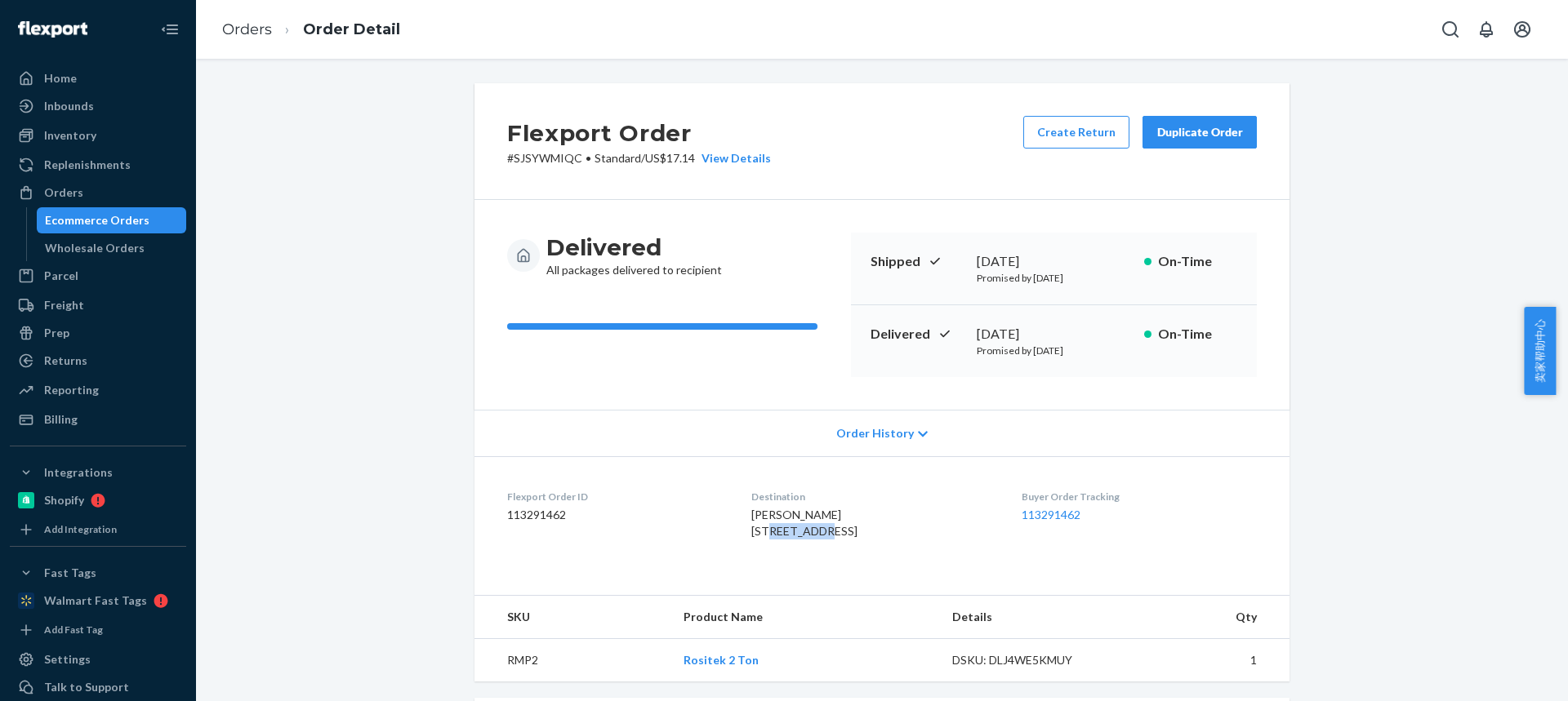
copy span "Strong Pl"
click at [738, 511] on dl "Flexport Order ID 113291462 Destination [PERSON_NAME] 1 Strong Pl Cohoes, NY 12…" at bounding box center [882, 517] width 815 height 122
click at [732, 517] on dl "Flexport Order ID 113291462 Destination [PERSON_NAME] 1 Strong Pl Cohoes, NY 12…" at bounding box center [882, 517] width 815 height 122
drag, startPoint x: 734, startPoint y: 516, endPoint x: 832, endPoint y: 517, distance: 98.0
click at [833, 518] on dl "Flexport Order ID 113291462 Destination [PERSON_NAME] 1 Strong Pl Cohoes, NY 12…" at bounding box center [882, 517] width 815 height 122
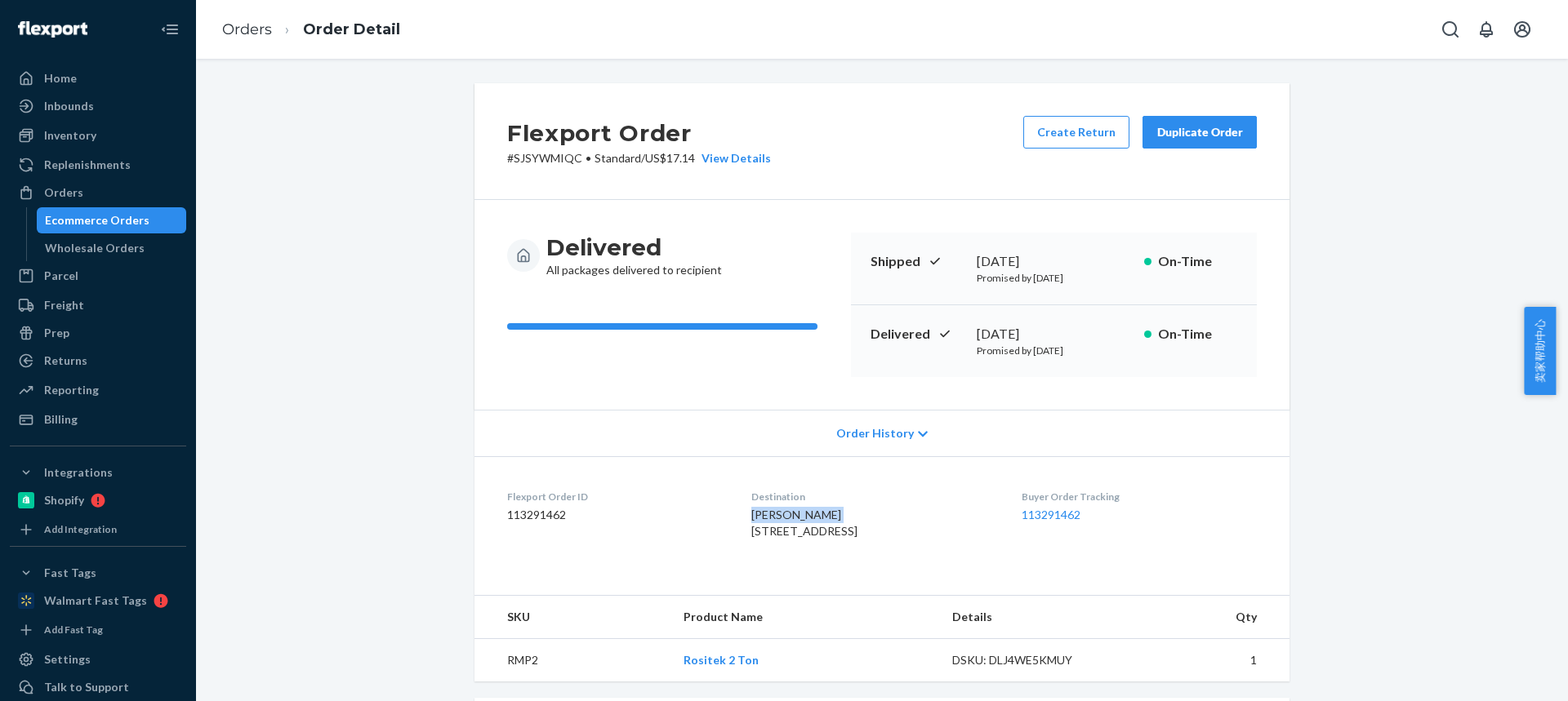
copy span "[PERSON_NAME]"
click at [251, 30] on link "Orders" at bounding box center [247, 30] width 50 height 18
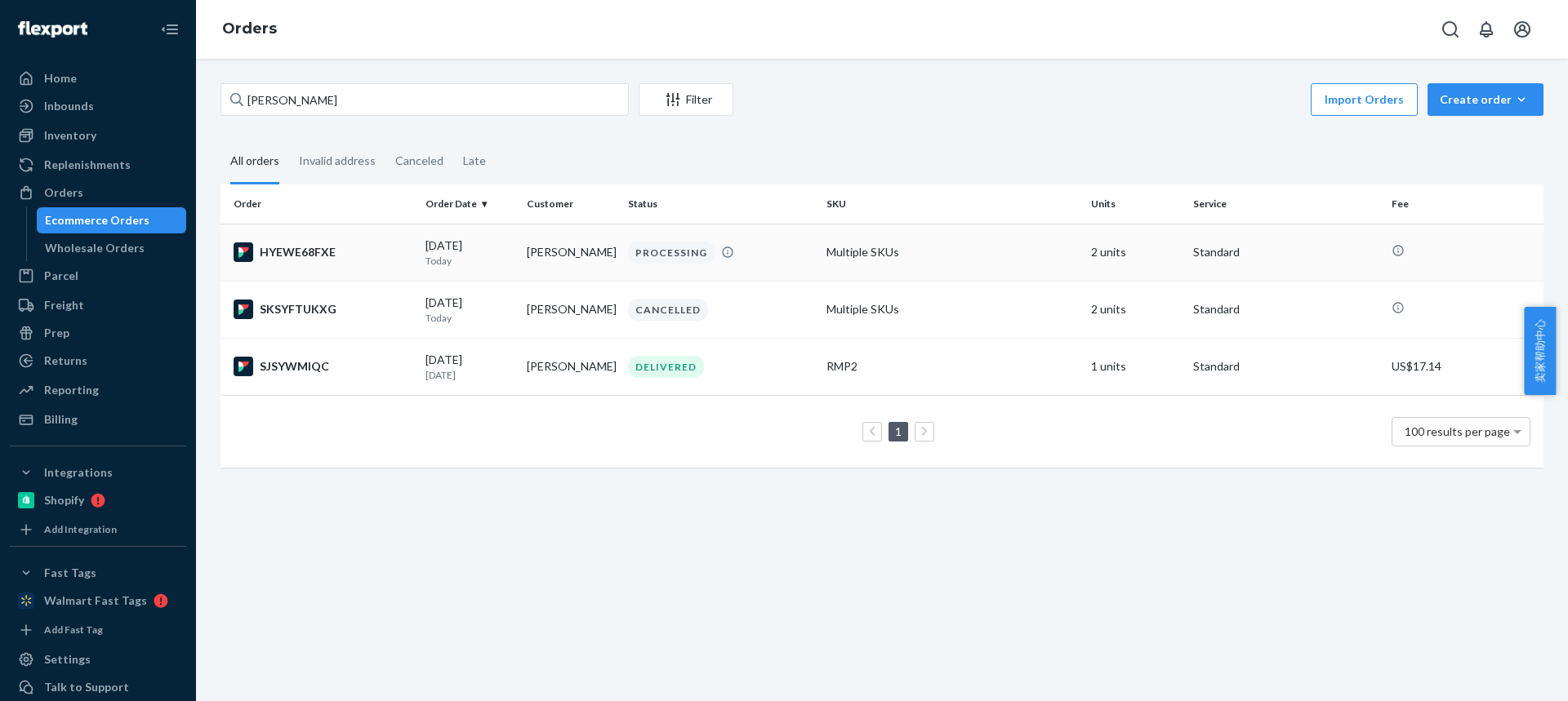
click at [561, 255] on td "[PERSON_NAME]" at bounding box center [571, 252] width 101 height 57
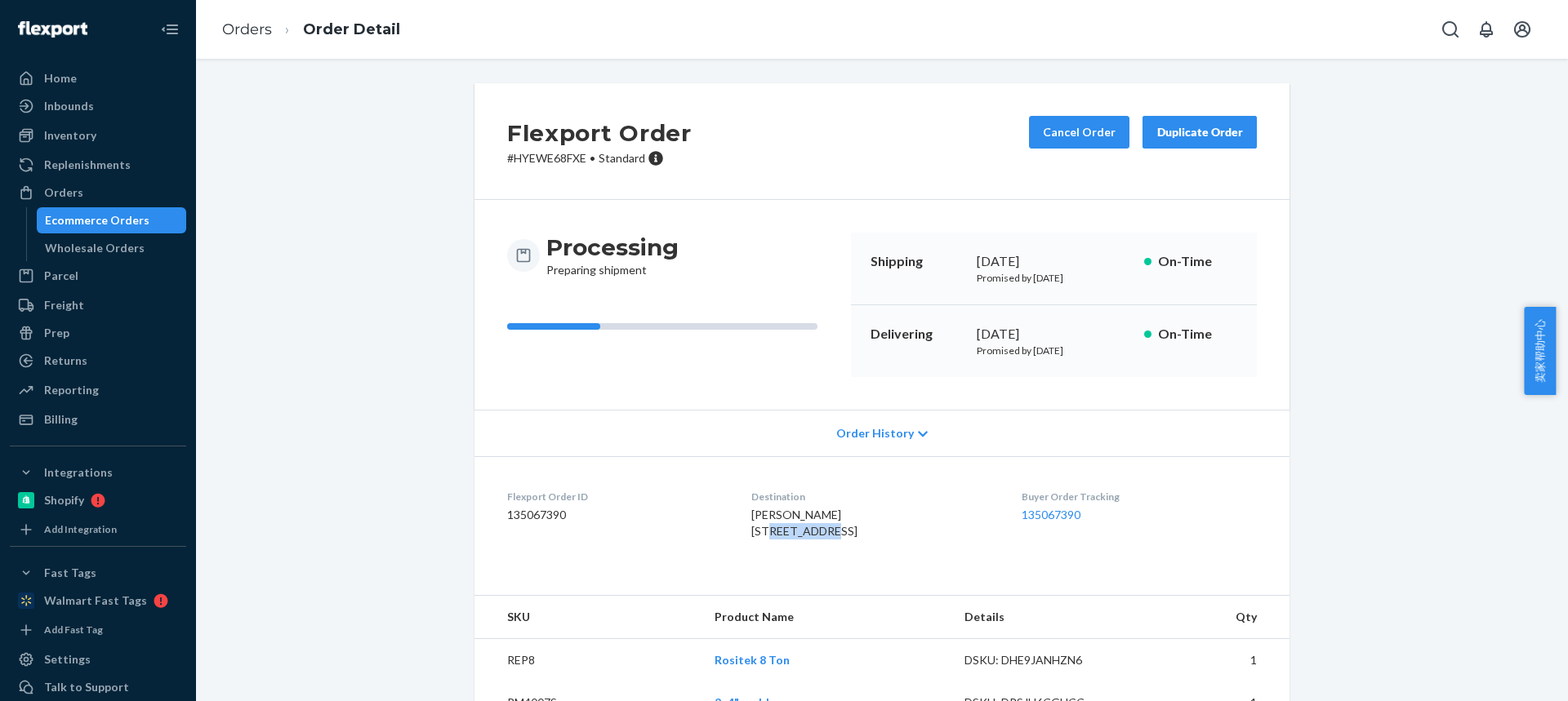
drag, startPoint x: 748, startPoint y: 532, endPoint x: 796, endPoint y: 532, distance: 48.0
click at [797, 532] on span "[PERSON_NAME] [STREET_ADDRESS]" at bounding box center [804, 522] width 106 height 31
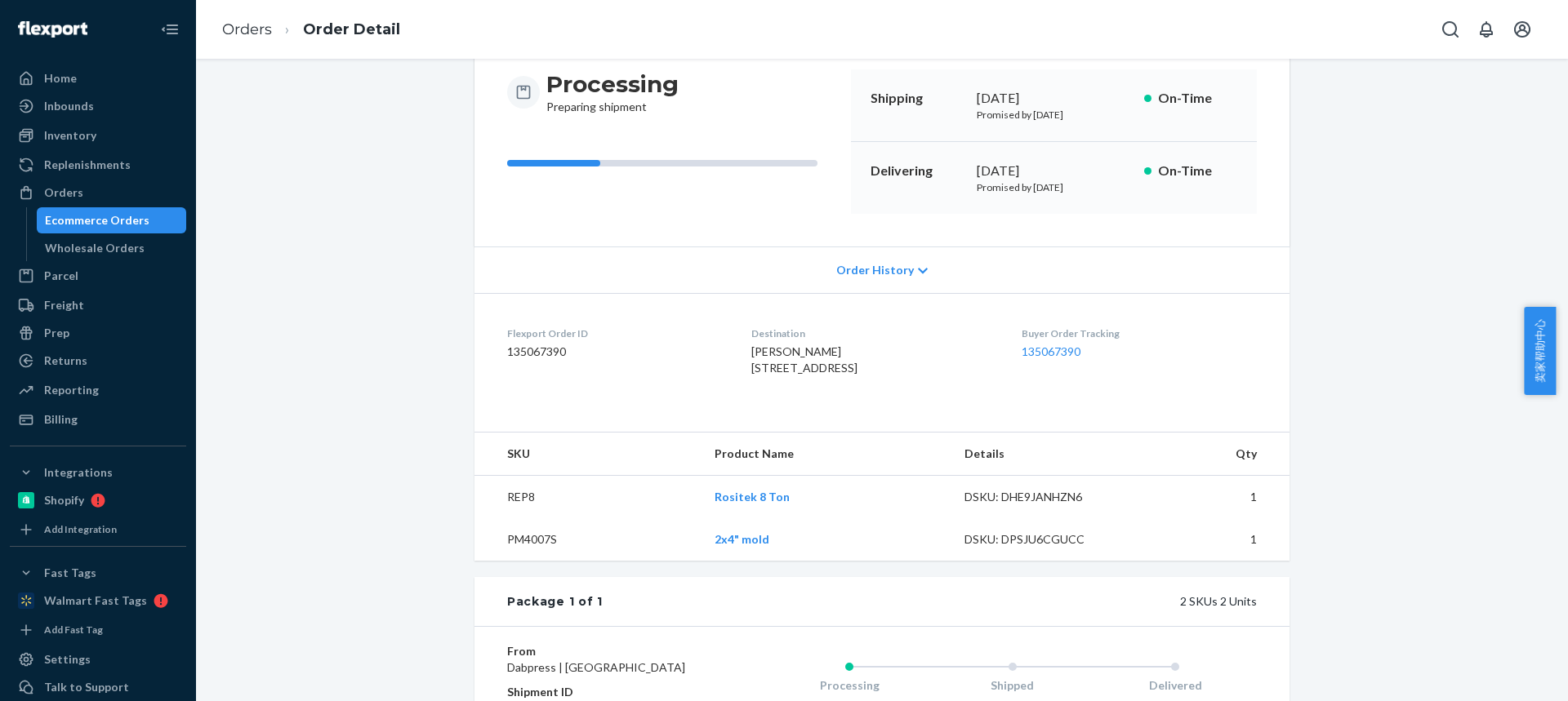
click at [514, 519] on td "REP8" at bounding box center [588, 498] width 227 height 43
drag, startPoint x: 789, startPoint y: 355, endPoint x: 816, endPoint y: 353, distance: 27.1
click at [817, 354] on div "[PERSON_NAME] [STREET_ADDRESS]" at bounding box center [872, 360] width 243 height 32
drag, startPoint x: 736, startPoint y: 355, endPoint x: 826, endPoint y: 355, distance: 90.0
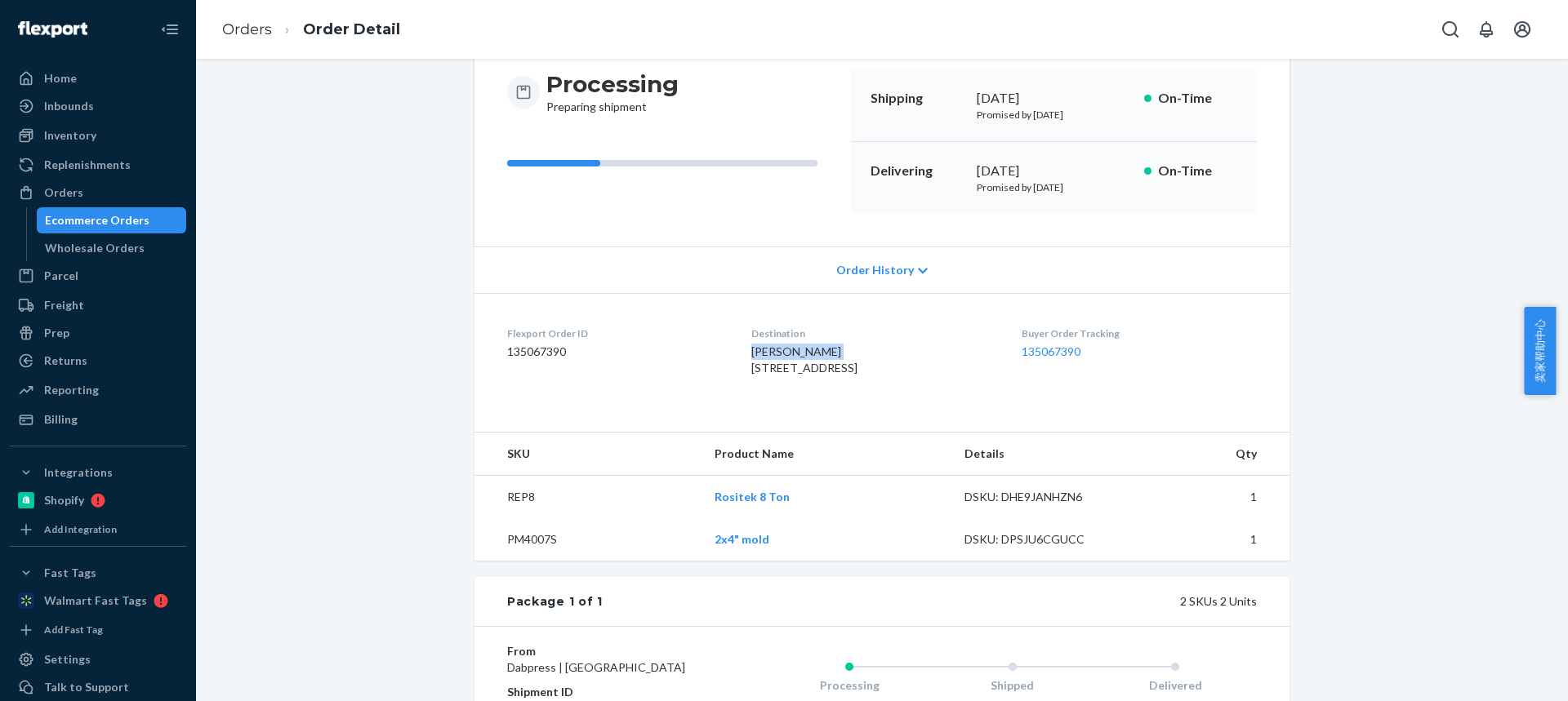
click at [826, 355] on dl "Flexport Order ID 135067390 Destination [PERSON_NAME] [STREET_ADDRESS] US Buyer…" at bounding box center [882, 354] width 815 height 122
click at [876, 362] on div "[PERSON_NAME] [STREET_ADDRESS]" at bounding box center [872, 360] width 243 height 32
drag, startPoint x: 806, startPoint y: 365, endPoint x: 837, endPoint y: 360, distance: 31.4
click at [837, 360] on div "[PERSON_NAME] [STREET_ADDRESS]" at bounding box center [872, 360] width 243 height 32
click at [815, 346] on span "[PERSON_NAME] [STREET_ADDRESS]" at bounding box center [804, 360] width 106 height 31
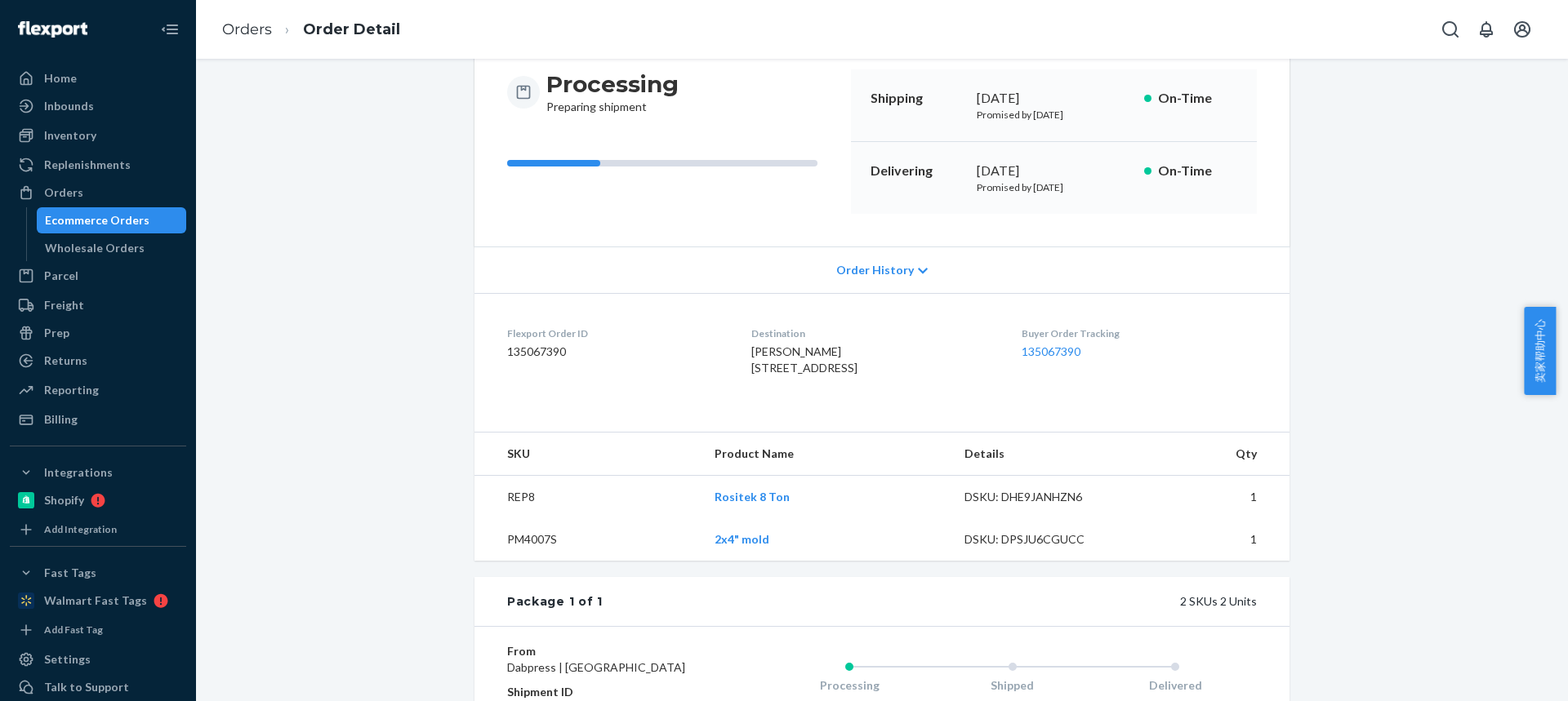
drag, startPoint x: 823, startPoint y: 373, endPoint x: 815, endPoint y: 321, distance: 52.6
click at [807, 372] on div "[PERSON_NAME] [STREET_ADDRESS]" at bounding box center [872, 360] width 243 height 32
drag, startPoint x: 803, startPoint y: 365, endPoint x: 822, endPoint y: 365, distance: 19.0
click at [824, 365] on div "[PERSON_NAME] [STREET_ADDRESS]" at bounding box center [872, 360] width 243 height 32
click at [516, 519] on td "REP8" at bounding box center [588, 498] width 227 height 43
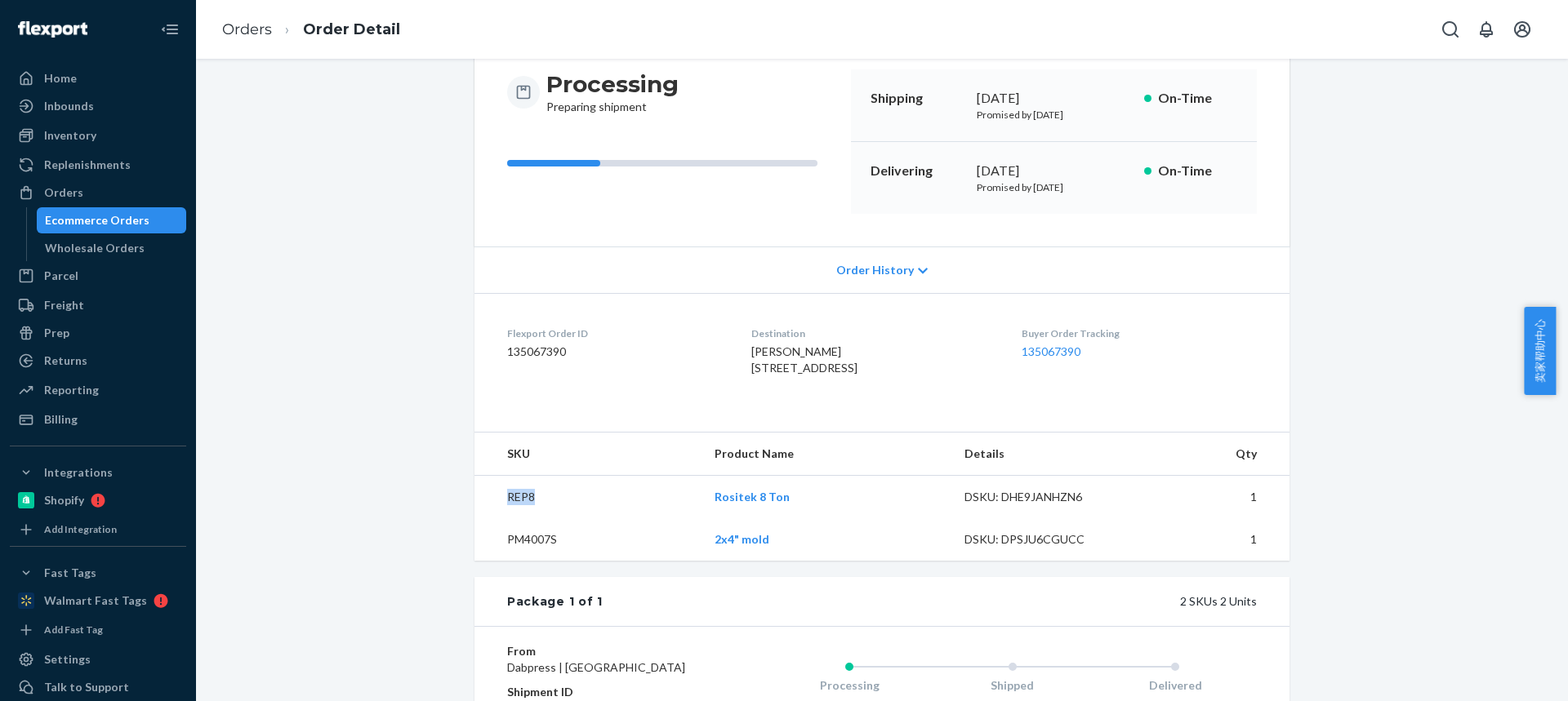
click at [516, 519] on td "REP8" at bounding box center [588, 498] width 227 height 43
click at [241, 31] on link "Orders" at bounding box center [247, 30] width 50 height 18
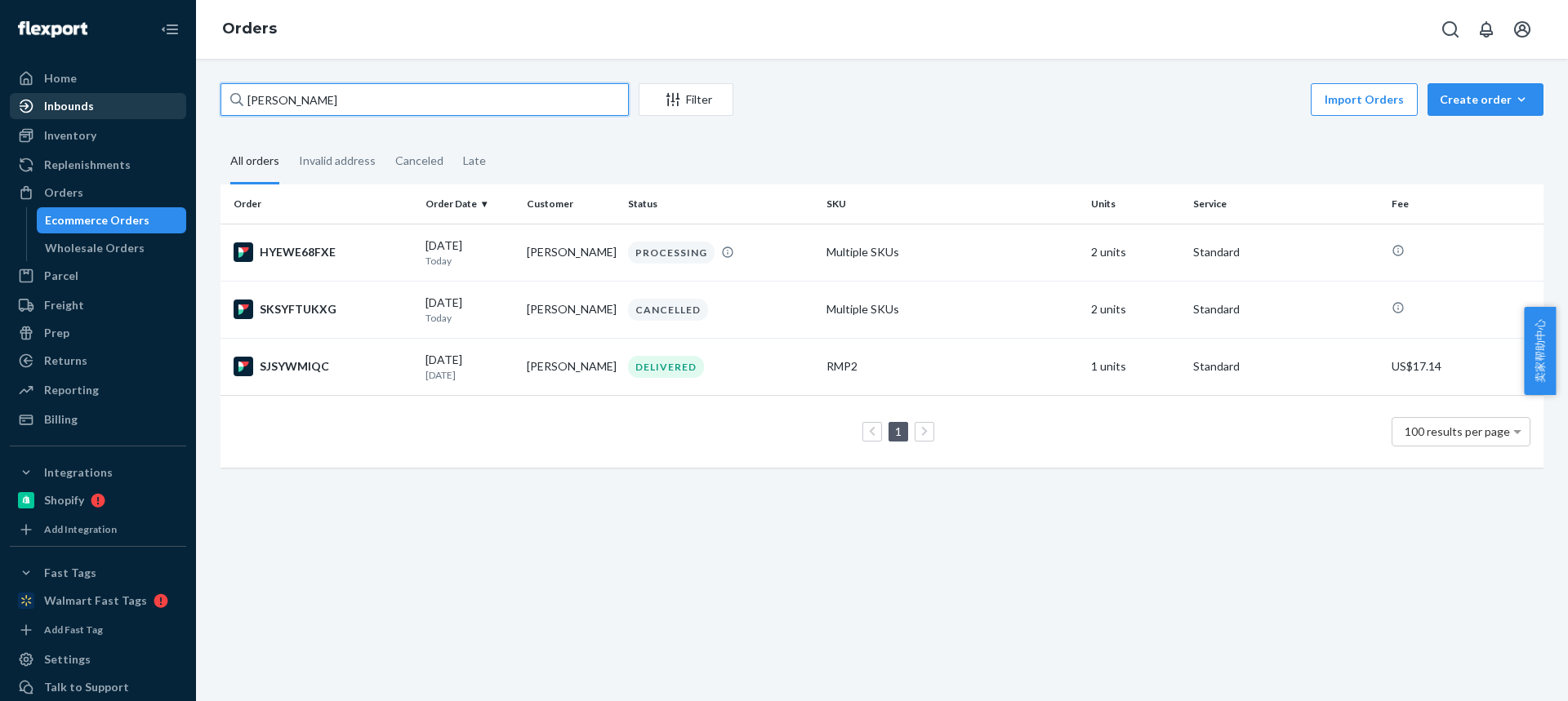
drag, startPoint x: 337, startPoint y: 103, endPoint x: 107, endPoint y: 99, distance: 230.0
click at [107, 99] on div "Home Inbounds Shipping Plans Problems Inventory Products Replenishments Orders …" at bounding box center [784, 350] width 1568 height 701
paste input "ohn VanderMyd"
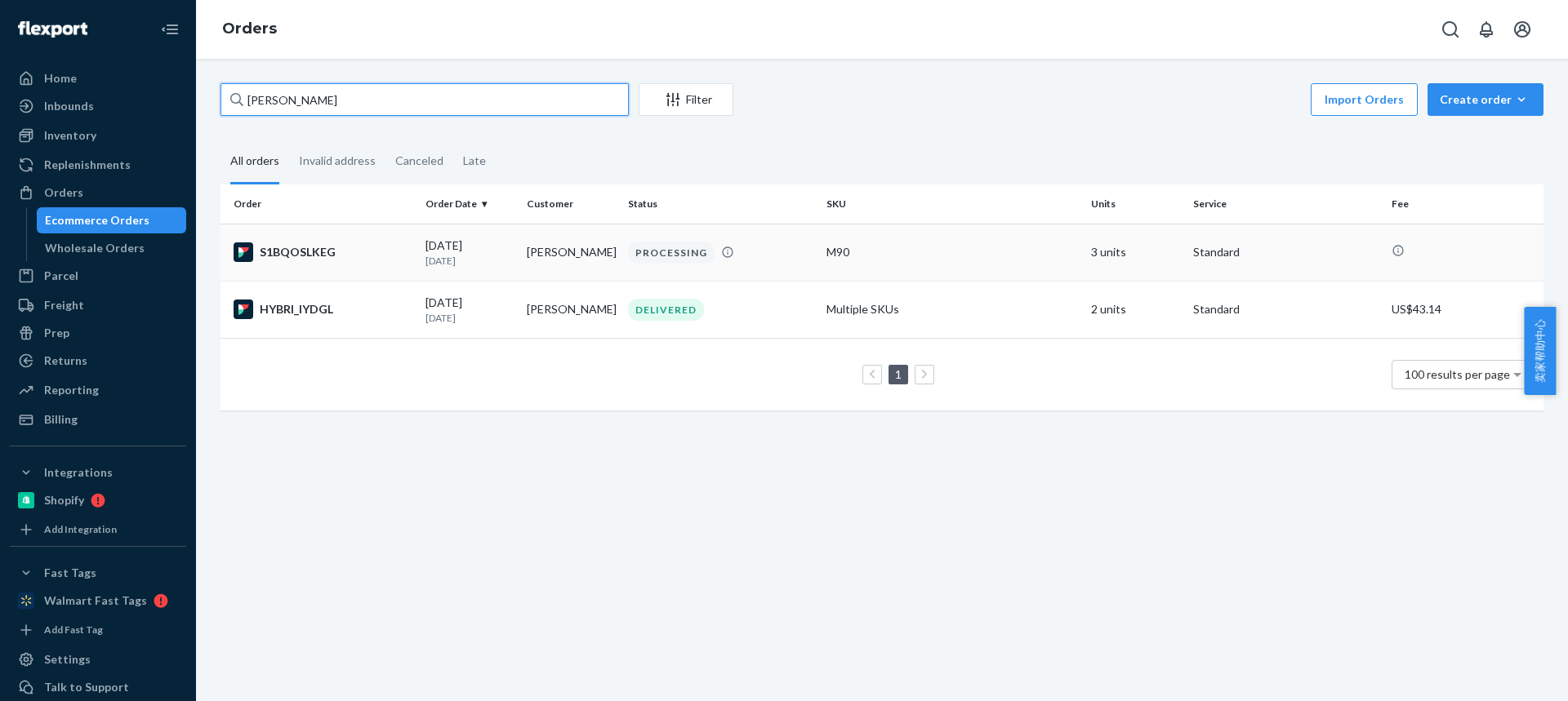
type input "[PERSON_NAME]"
click at [546, 253] on td "[PERSON_NAME]" at bounding box center [571, 252] width 101 height 57
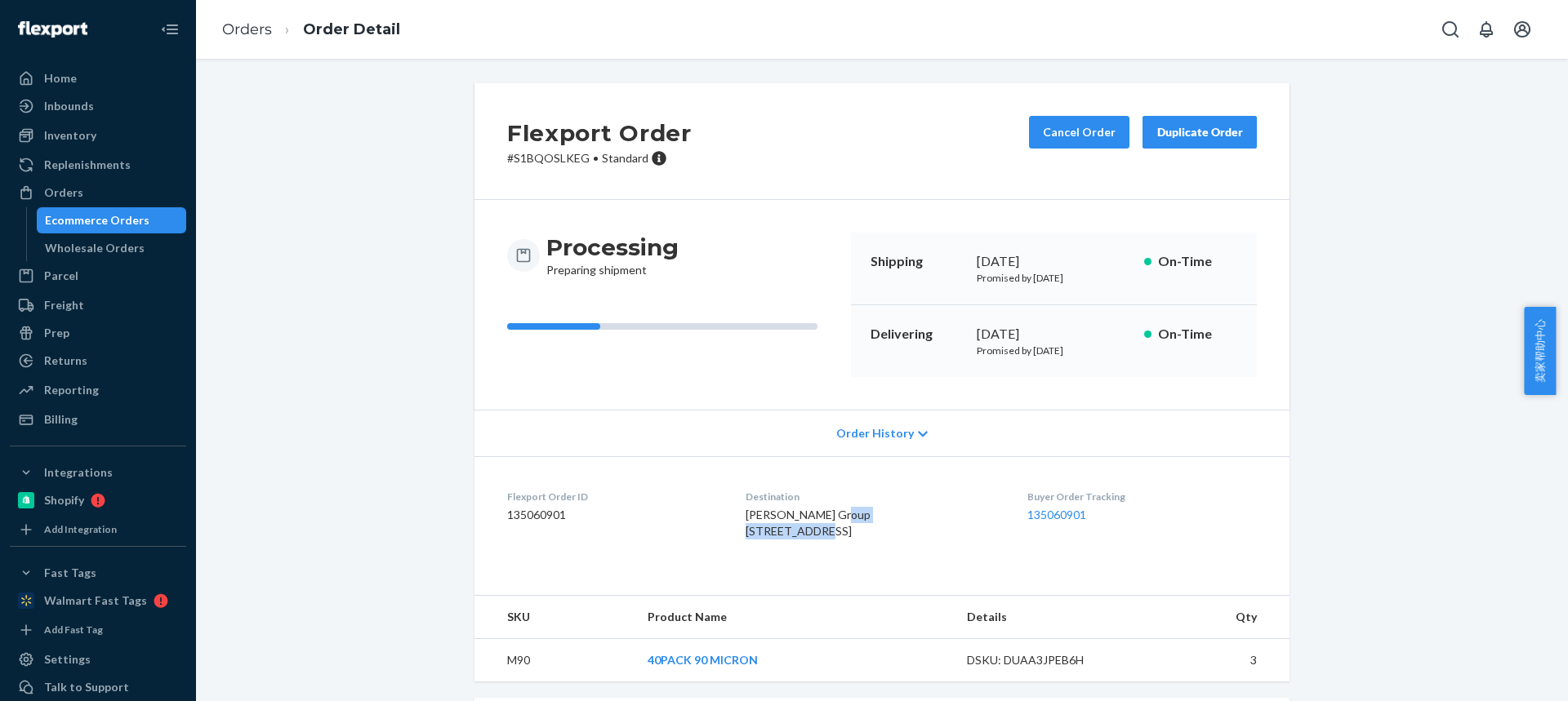
click at [716, 536] on dl "Flexport Order ID 135060901 Destination [PERSON_NAME] Group [STREET_ADDRESS] US…" at bounding box center [882, 517] width 815 height 122
drag, startPoint x: 843, startPoint y: 544, endPoint x: 724, endPoint y: 541, distance: 119.0
click at [745, 540] on div "[PERSON_NAME] Group [STREET_ADDRESS]" at bounding box center [873, 522] width 256 height 32
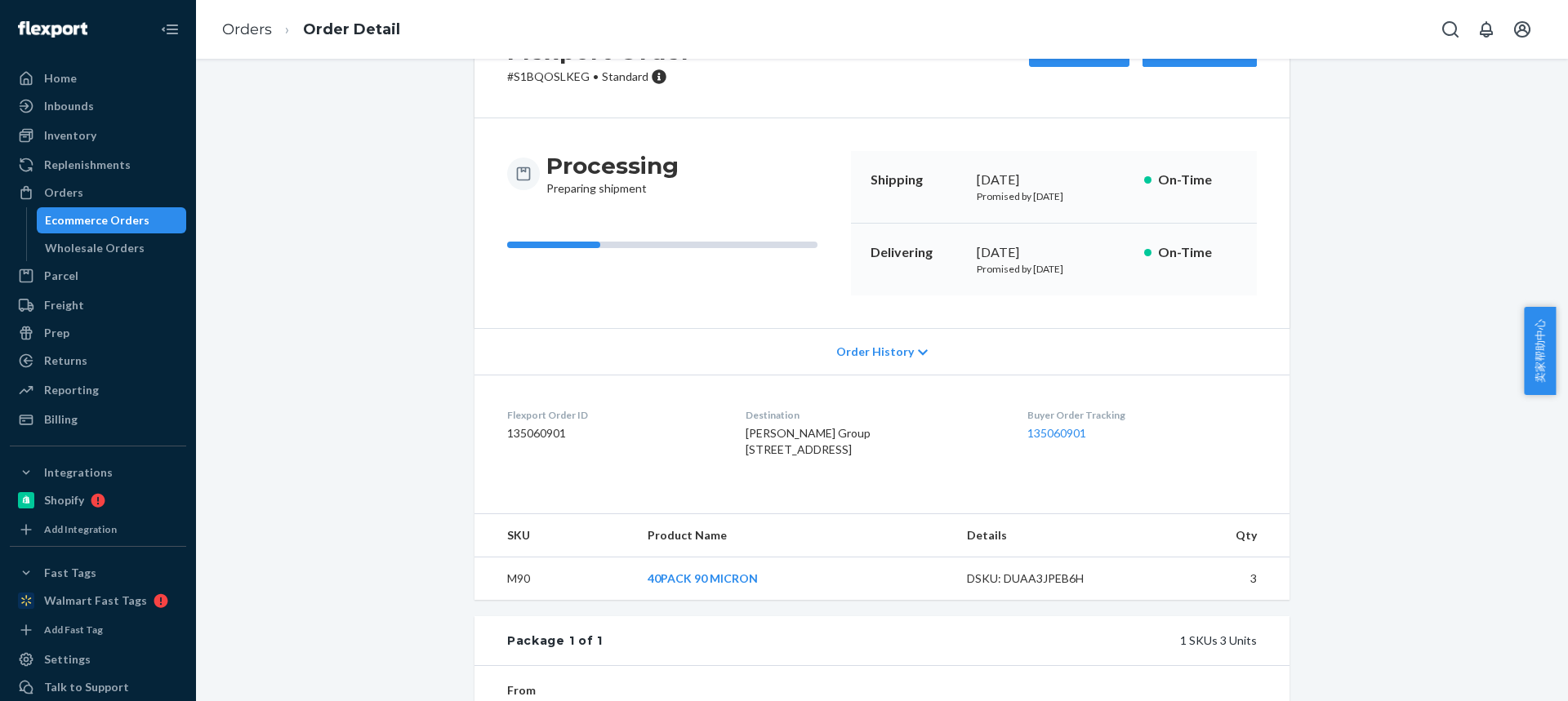
scroll to position [163, 0]
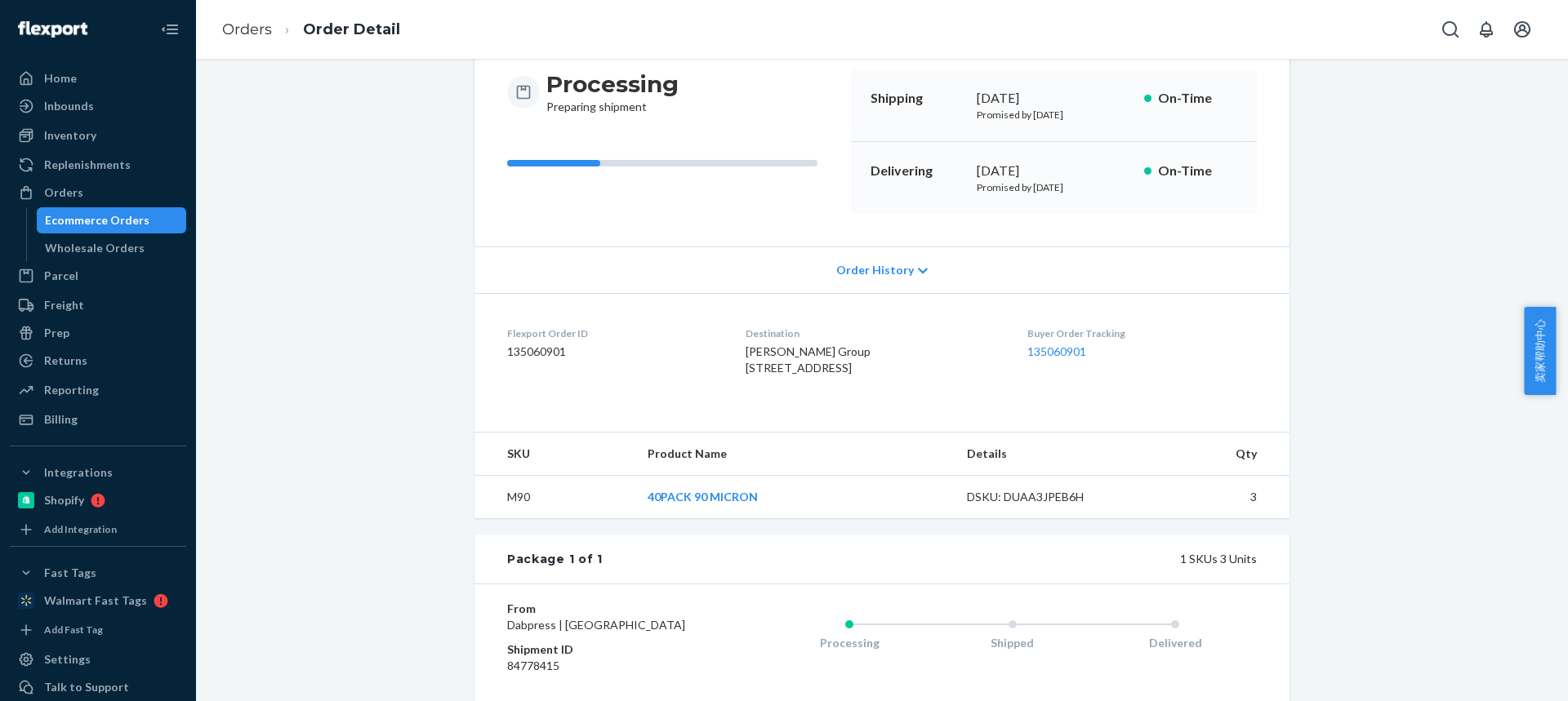
click at [495, 519] on td "M90" at bounding box center [555, 498] width 160 height 43
click at [241, 36] on link "Orders" at bounding box center [247, 30] width 50 height 18
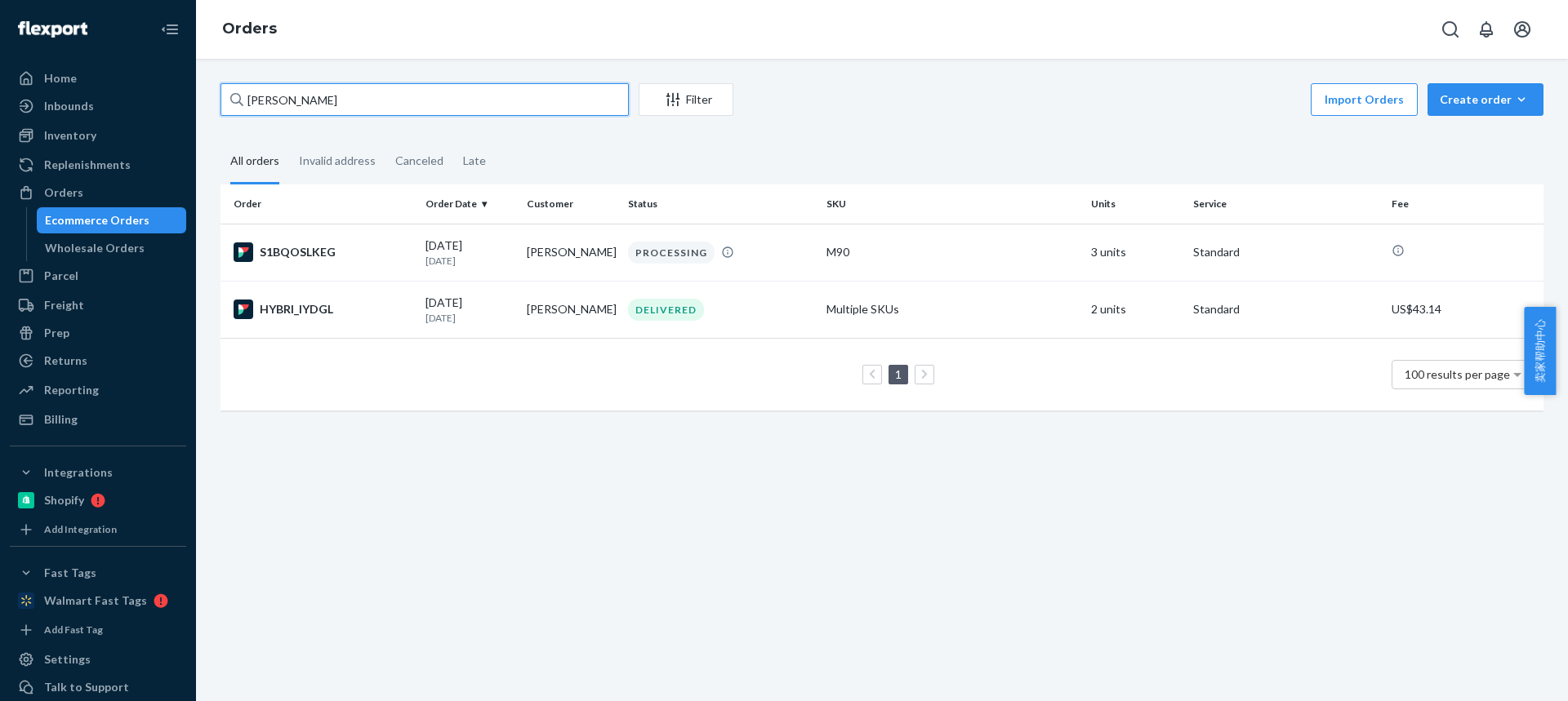
drag, startPoint x: 357, startPoint y: 98, endPoint x: 0, endPoint y: 100, distance: 357.0
click at [0, 101] on div "Home Inbounds Shipping Plans Problems Inventory Products Replenishments Orders …" at bounding box center [784, 350] width 1568 height 701
paste input "[PERSON_NAME]"
type input "[PERSON_NAME]"
click at [549, 254] on td "[PERSON_NAME]" at bounding box center [571, 252] width 101 height 57
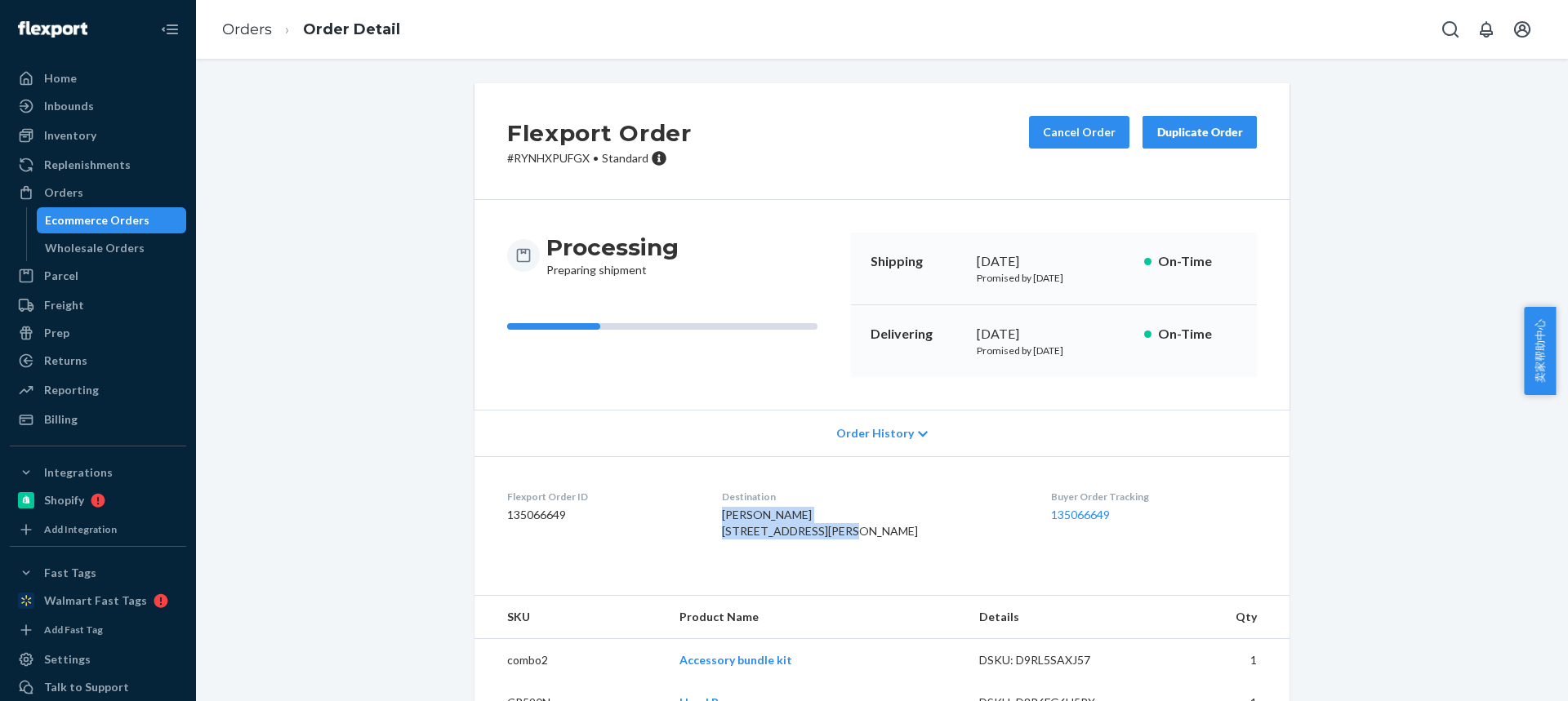
drag, startPoint x: 841, startPoint y: 525, endPoint x: 733, endPoint y: 522, distance: 108.0
click at [734, 522] on dl "Flexport Order ID 135066649 Destination [PERSON_NAME] [STREET_ADDRESS][PERSON_N…" at bounding box center [882, 517] width 815 height 122
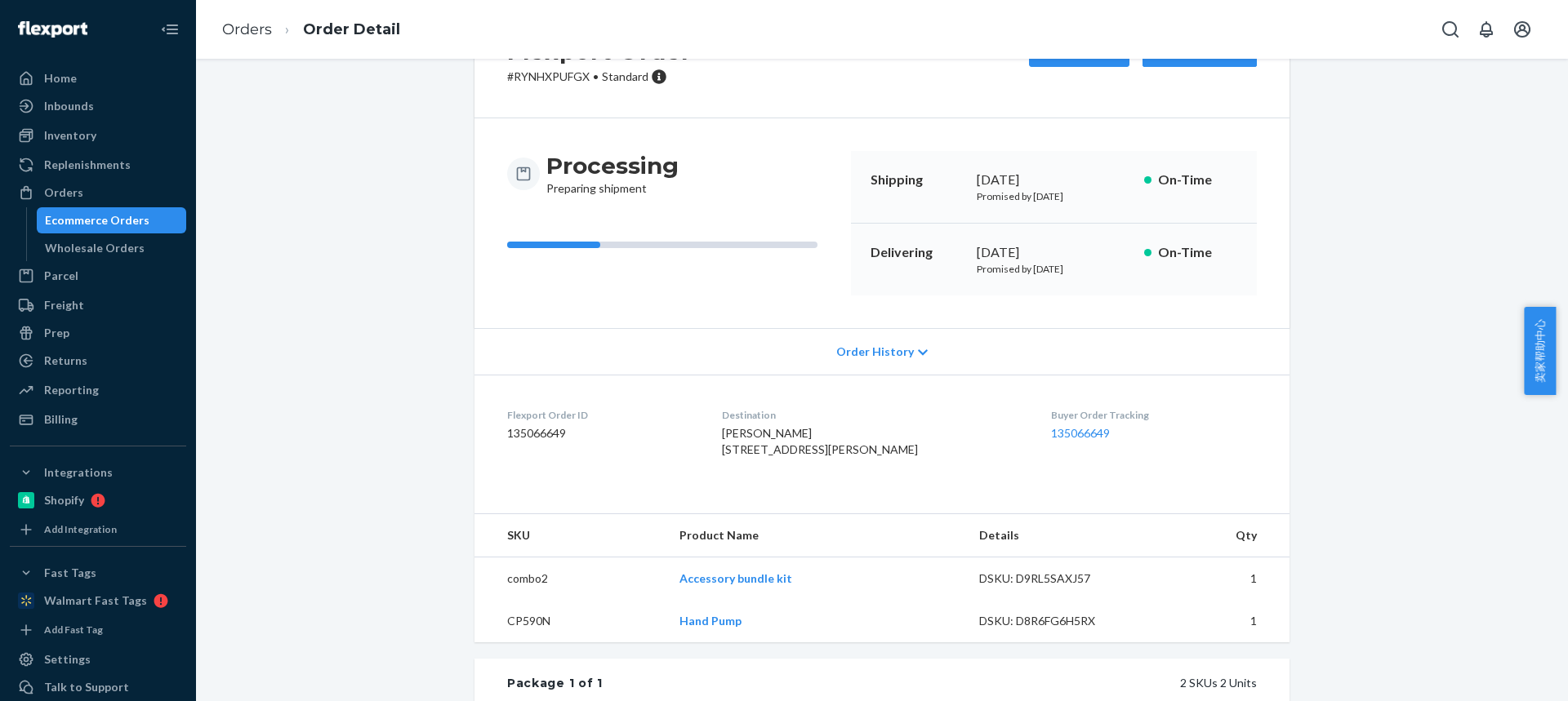
scroll to position [245, 0]
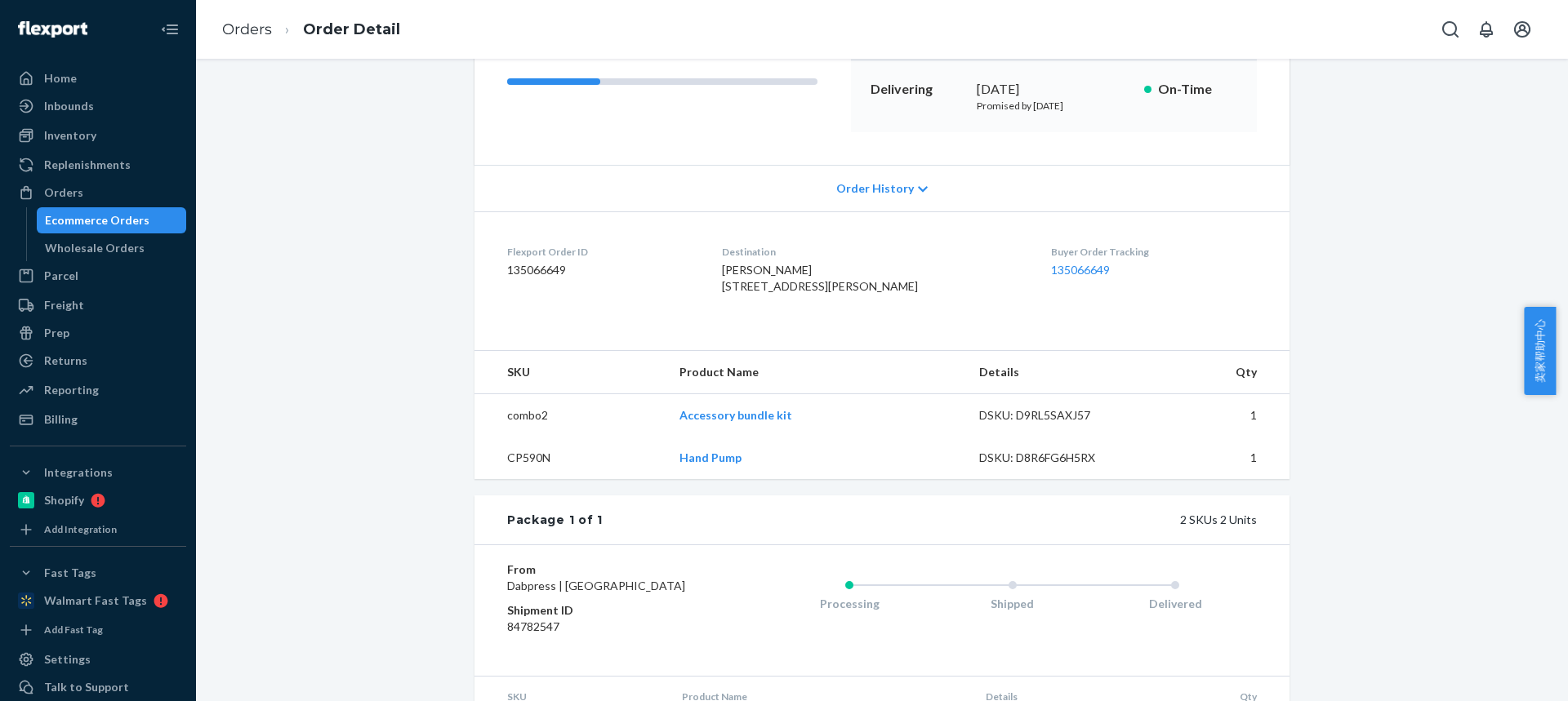
click at [528, 479] on td "CP590N" at bounding box center [571, 457] width 192 height 42
drag, startPoint x: 676, startPoint y: 450, endPoint x: 687, endPoint y: 98, distance: 352.2
click at [727, 437] on td "Accessory bundle kit" at bounding box center [816, 416] width 299 height 43
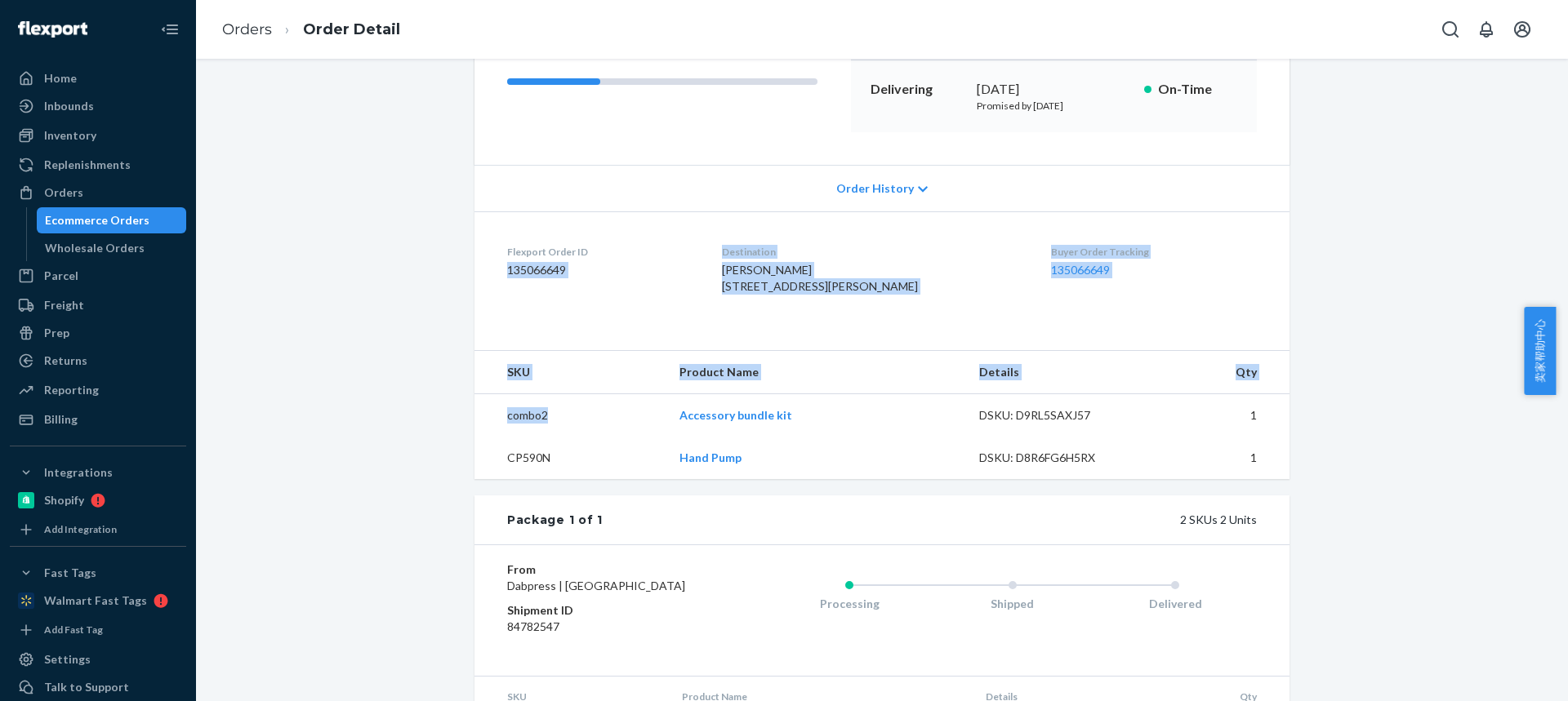
click at [659, 437] on td "combo2" at bounding box center [571, 416] width 192 height 43
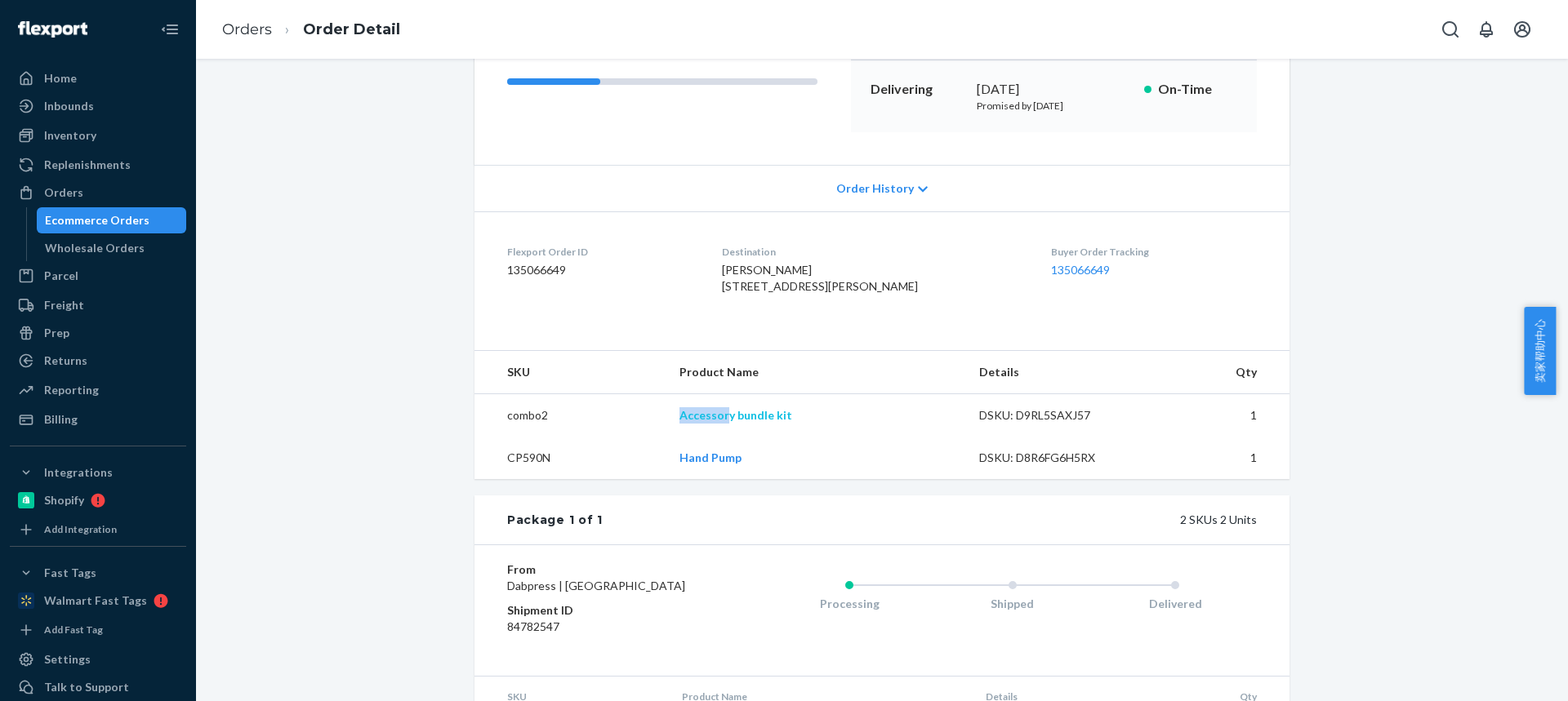
drag, startPoint x: 690, startPoint y: 453, endPoint x: 726, endPoint y: 452, distance: 36.0
click at [726, 437] on td "Accessory bundle kit" at bounding box center [816, 416] width 299 height 43
click at [252, 25] on link "Orders" at bounding box center [247, 30] width 50 height 18
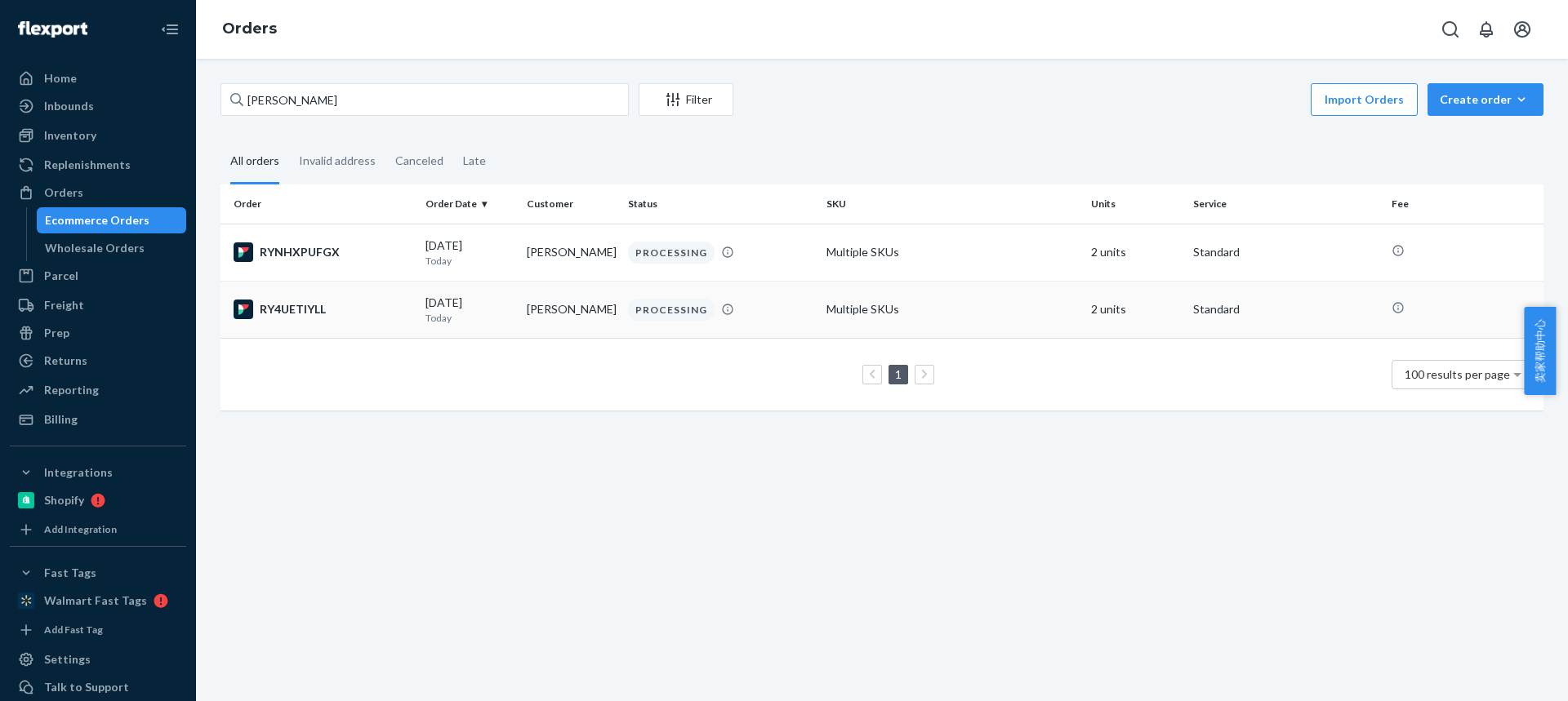
click at [480, 320] on p "Today" at bounding box center [469, 317] width 88 height 14
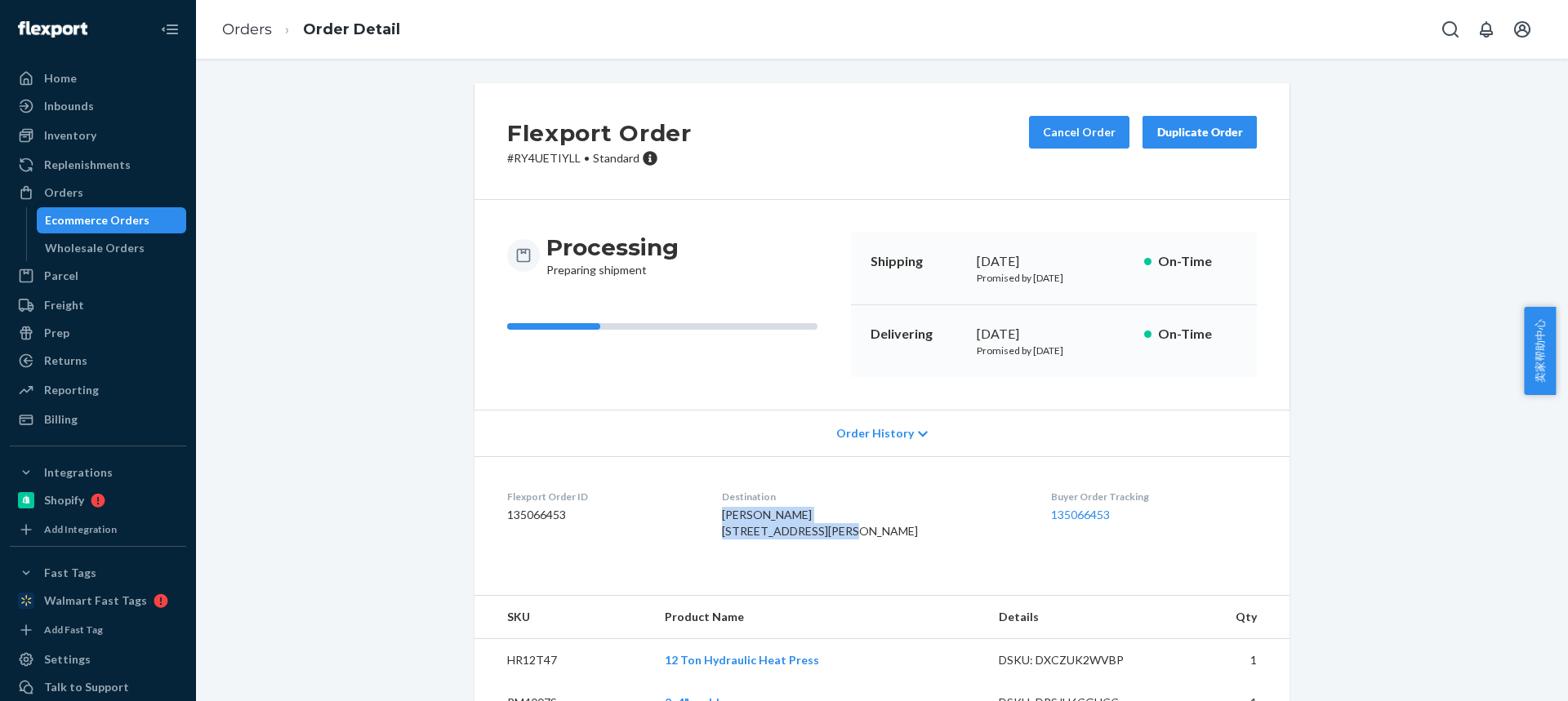
drag, startPoint x: 842, startPoint y: 532, endPoint x: 729, endPoint y: 518, distance: 113.9
click at [728, 518] on dl "Flexport Order ID 135066453 Destination [PERSON_NAME] [STREET_ADDRESS][PERSON_N…" at bounding box center [882, 517] width 815 height 122
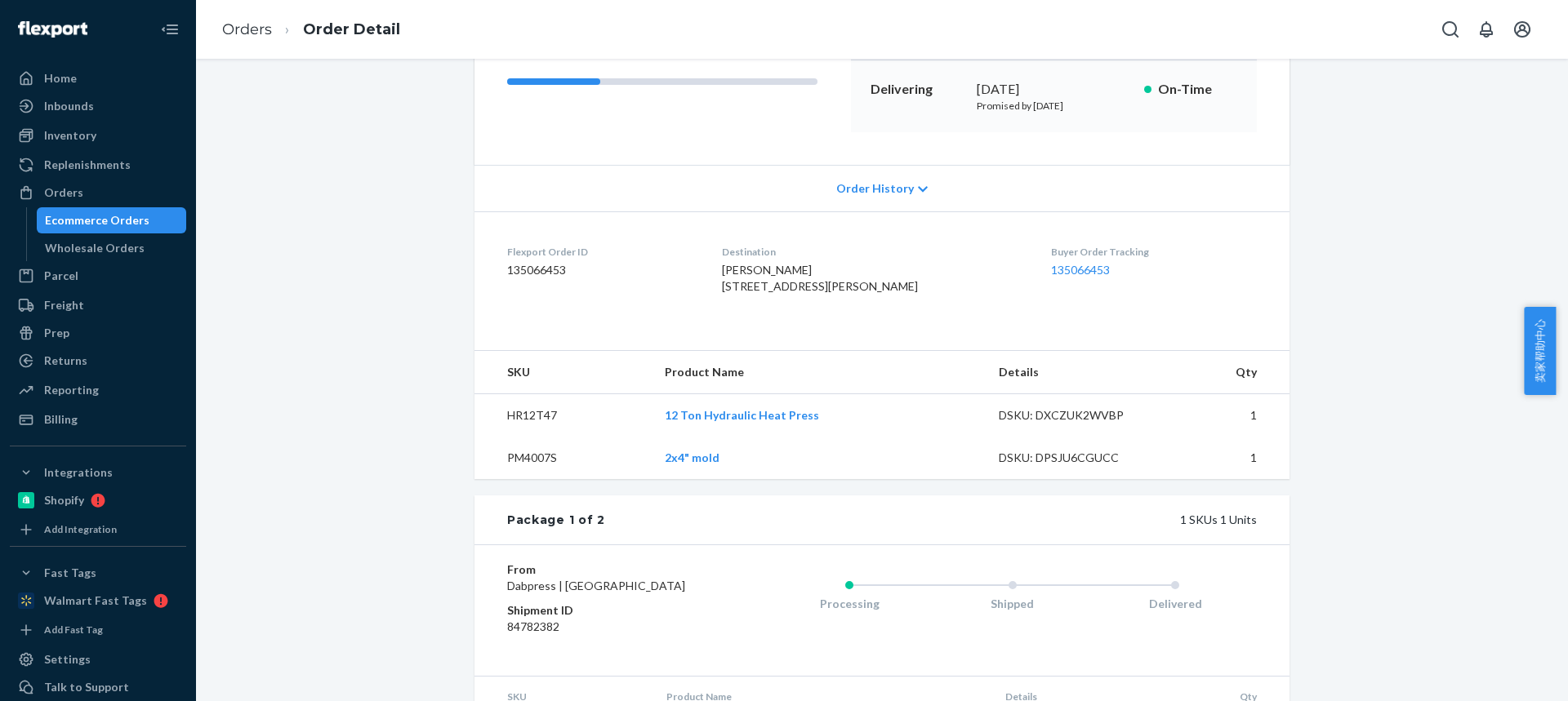
click at [516, 437] on td "HR12T47" at bounding box center [563, 416] width 177 height 43
click at [231, 31] on link "Orders" at bounding box center [247, 30] width 50 height 18
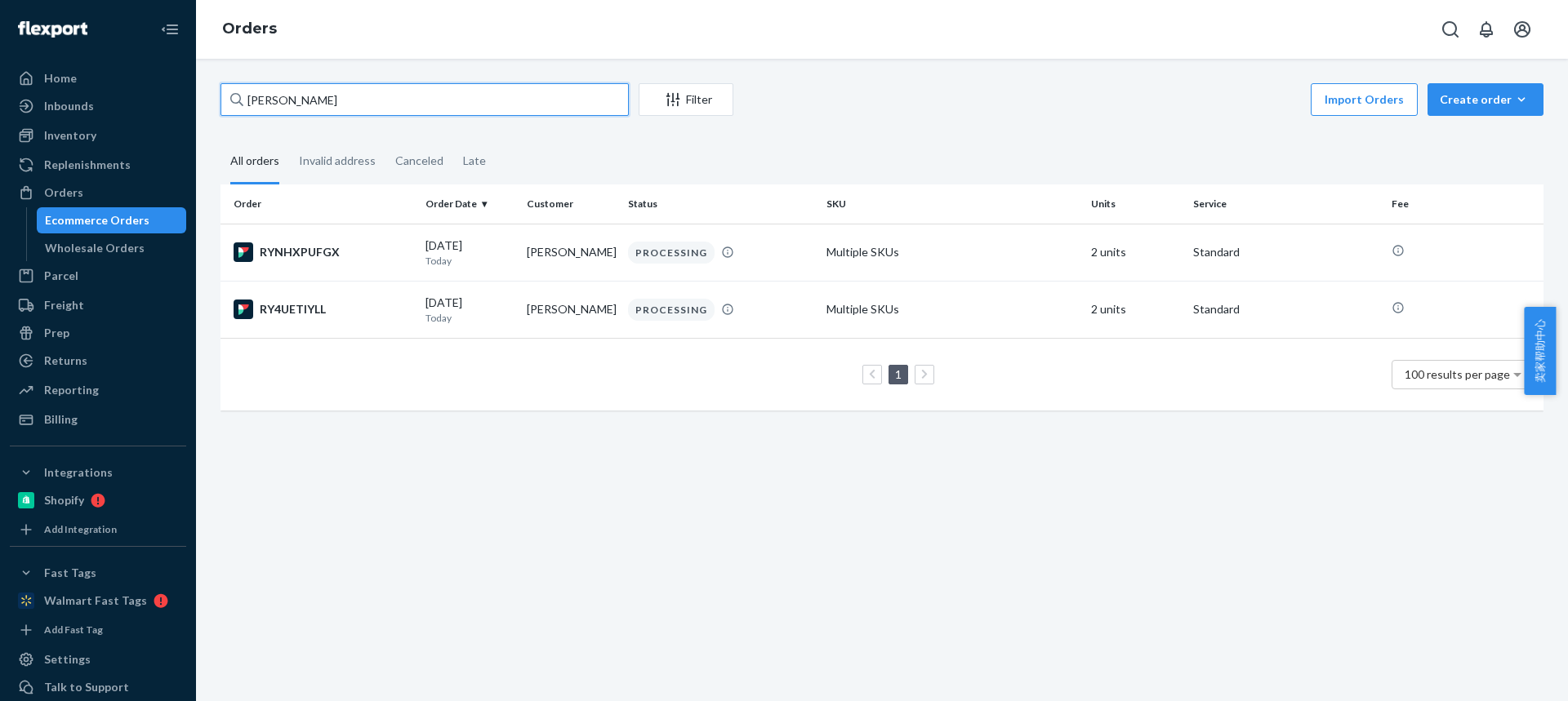
drag, startPoint x: 36, startPoint y: 85, endPoint x: 2, endPoint y: 81, distance: 34.2
click at [2, 82] on div "Home Inbounds Shipping Plans Problems Inventory Products Replenishments Orders …" at bounding box center [784, 350] width 1568 height 701
paste input "[PERSON_NAME][DEMOGRAPHIC_DATA]"
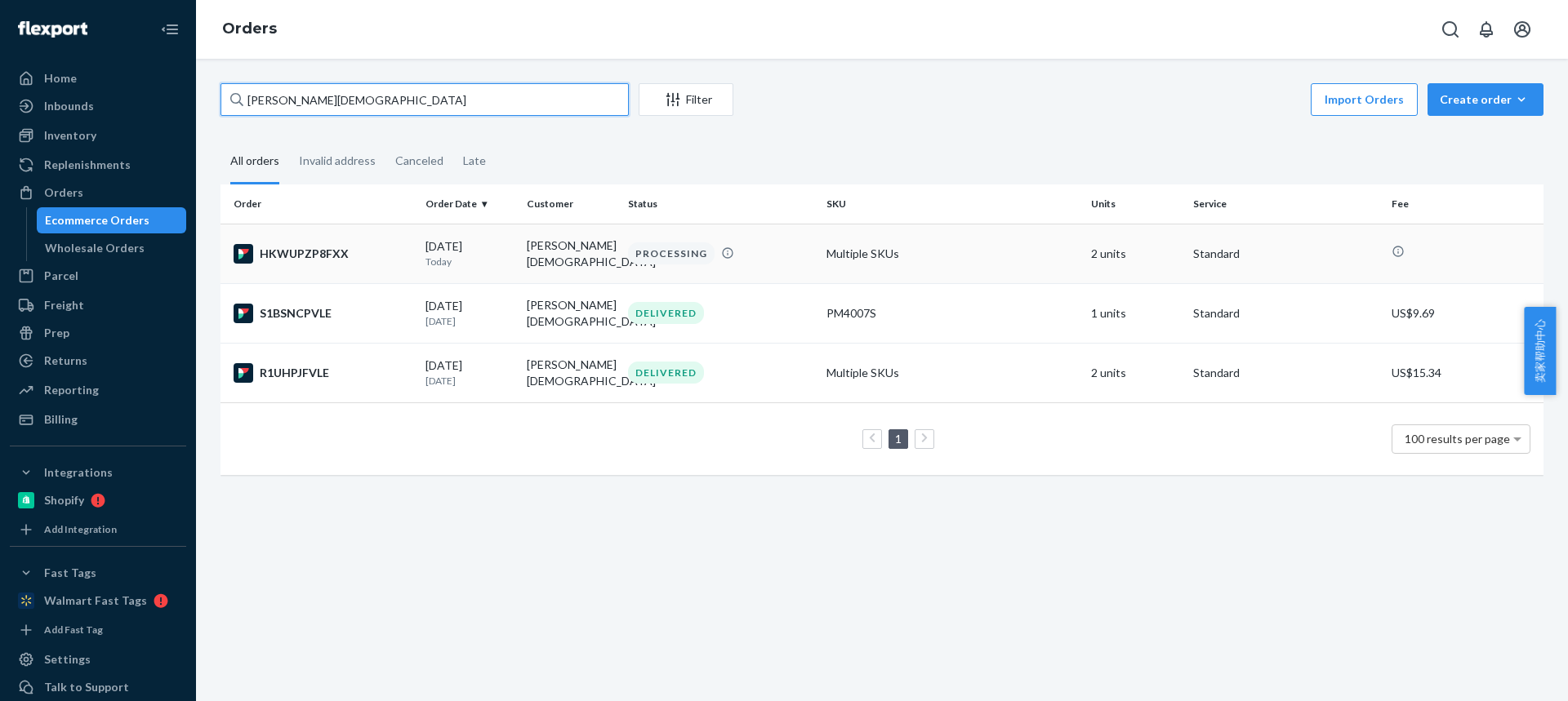
type input "[PERSON_NAME][DEMOGRAPHIC_DATA]"
click at [558, 250] on td "[PERSON_NAME][DEMOGRAPHIC_DATA]" at bounding box center [571, 254] width 101 height 60
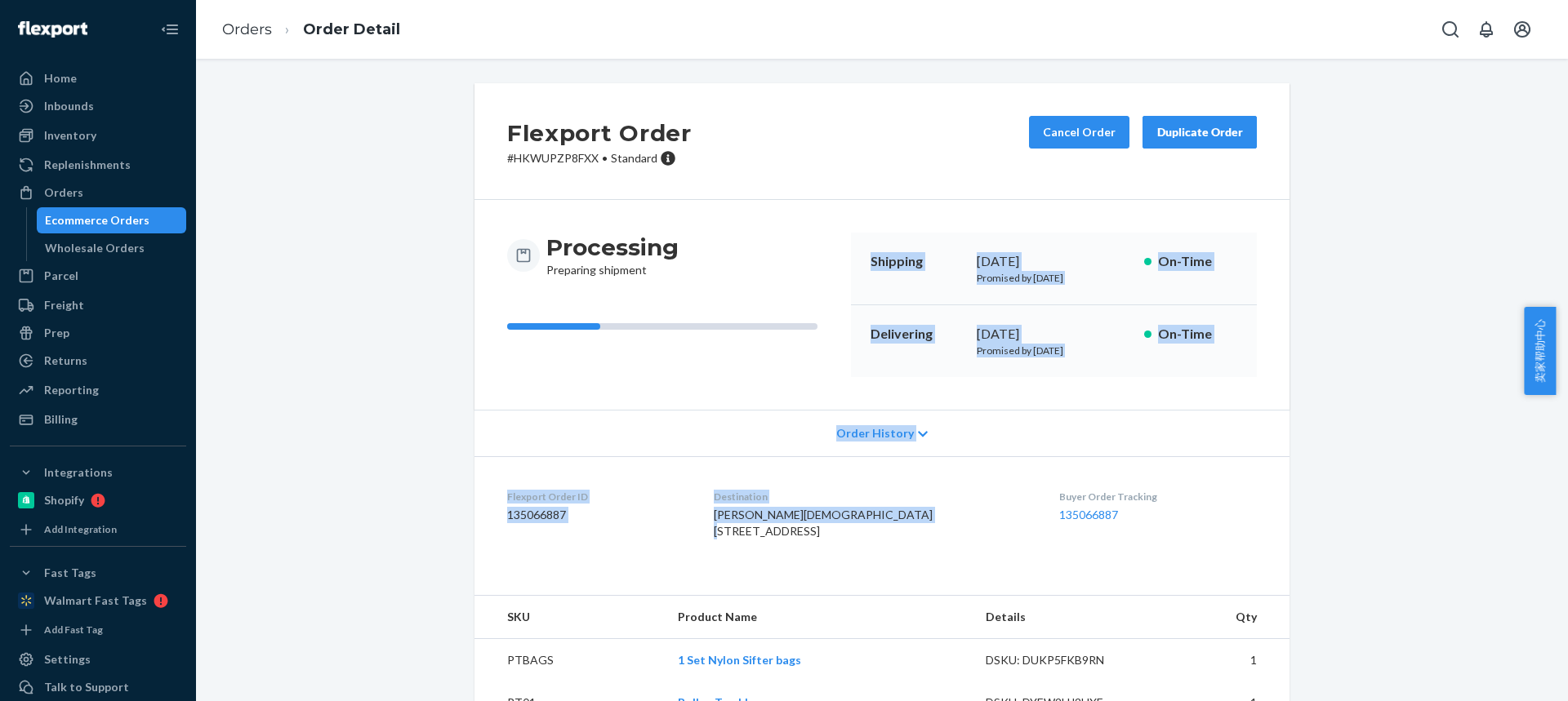
drag, startPoint x: 846, startPoint y: 531, endPoint x: 606, endPoint y: 72, distance: 518.0
click at [727, 524] on dl "Flexport Order ID 135066887 Destination [PERSON_NAME][DEMOGRAPHIC_DATA] [STREET…" at bounding box center [882, 517] width 815 height 122
click at [687, 508] on dd "135066887" at bounding box center [597, 515] width 180 height 17
click at [728, 517] on dl "Flexport Order ID 135066887 Destination [PERSON_NAME][DEMOGRAPHIC_DATA] [STREET…" at bounding box center [882, 517] width 815 height 122
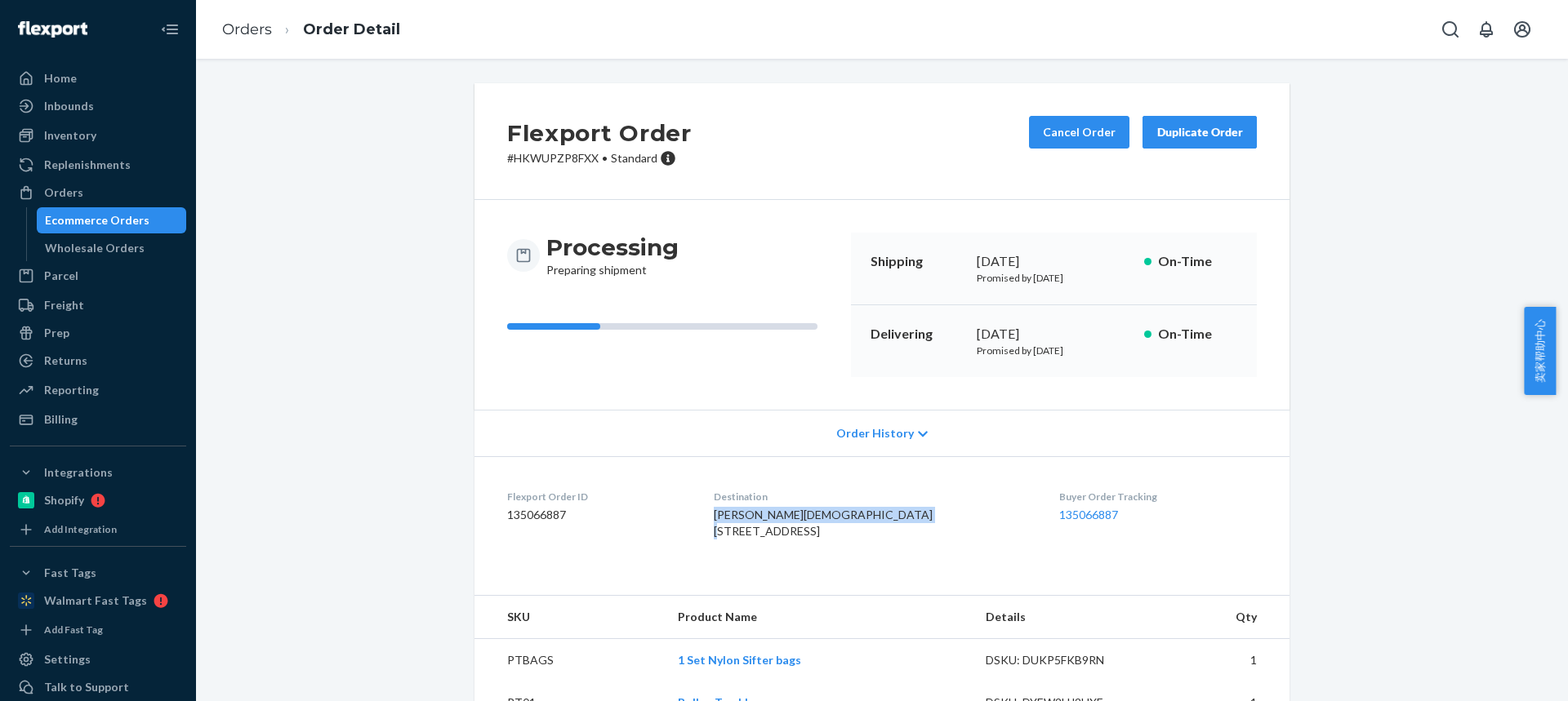
drag, startPoint x: 735, startPoint y: 517, endPoint x: 843, endPoint y: 531, distance: 108.9
click at [844, 532] on div "[PERSON_NAME][DEMOGRAPHIC_DATA] [STREET_ADDRESS]" at bounding box center [872, 522] width 318 height 32
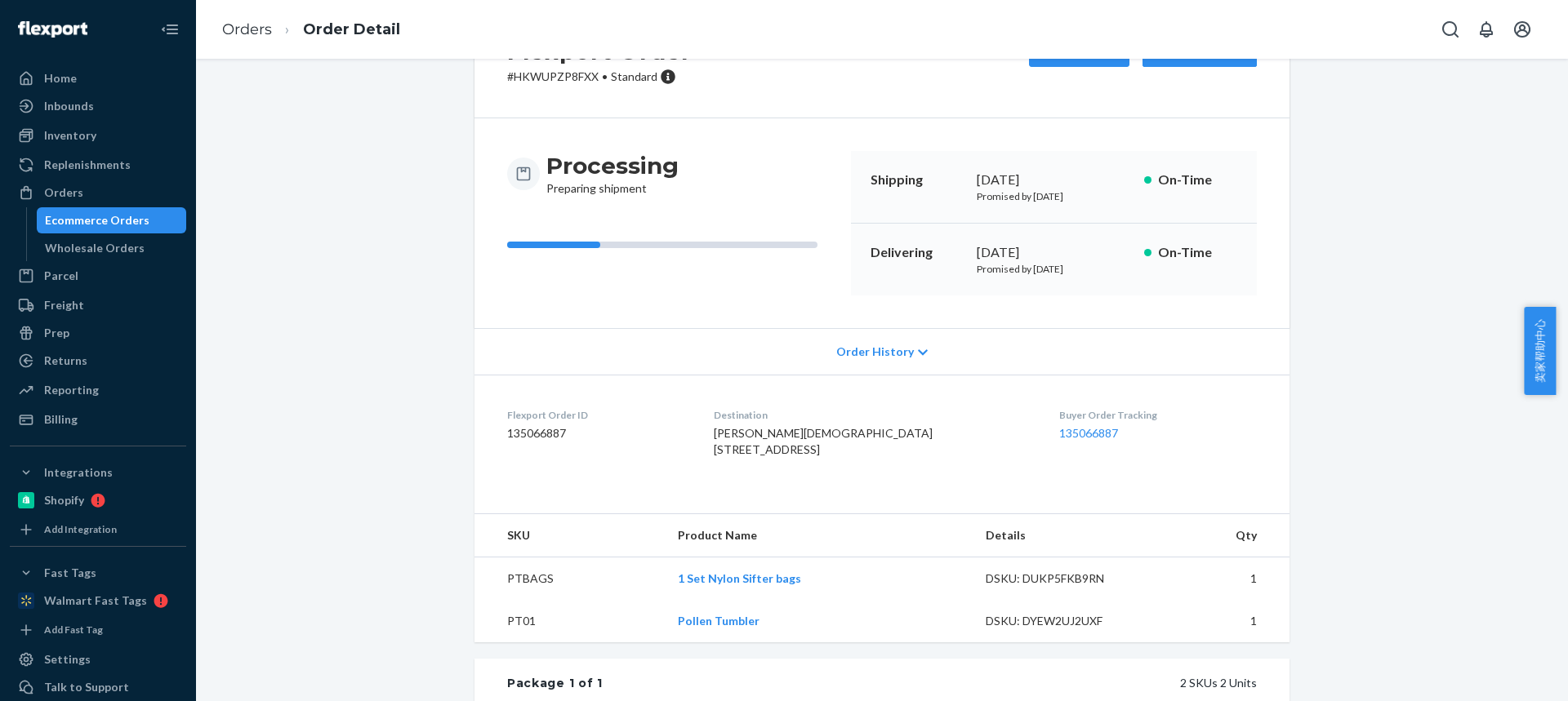
click at [514, 601] on td "PTBAGS" at bounding box center [570, 579] width 190 height 43
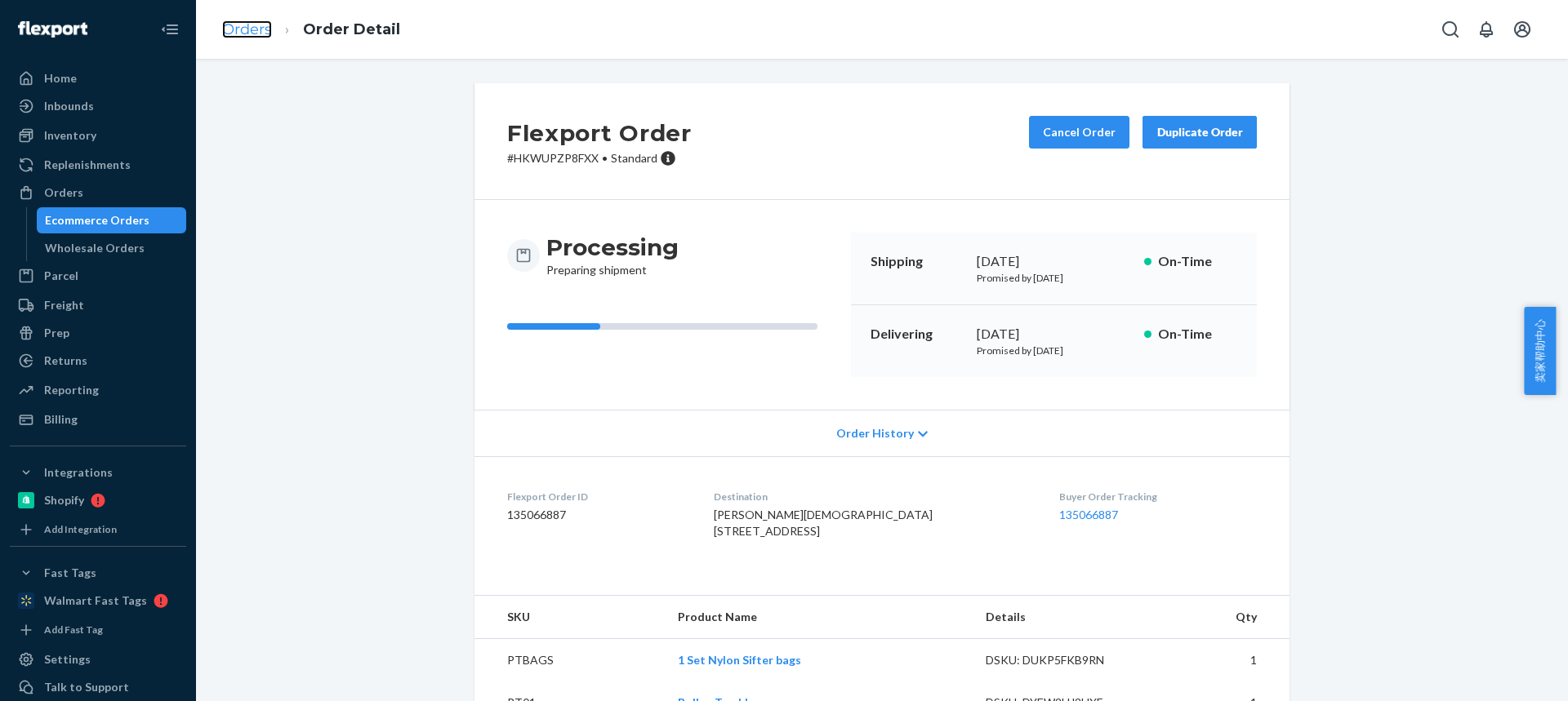
click at [246, 29] on link "Orders" at bounding box center [247, 30] width 50 height 18
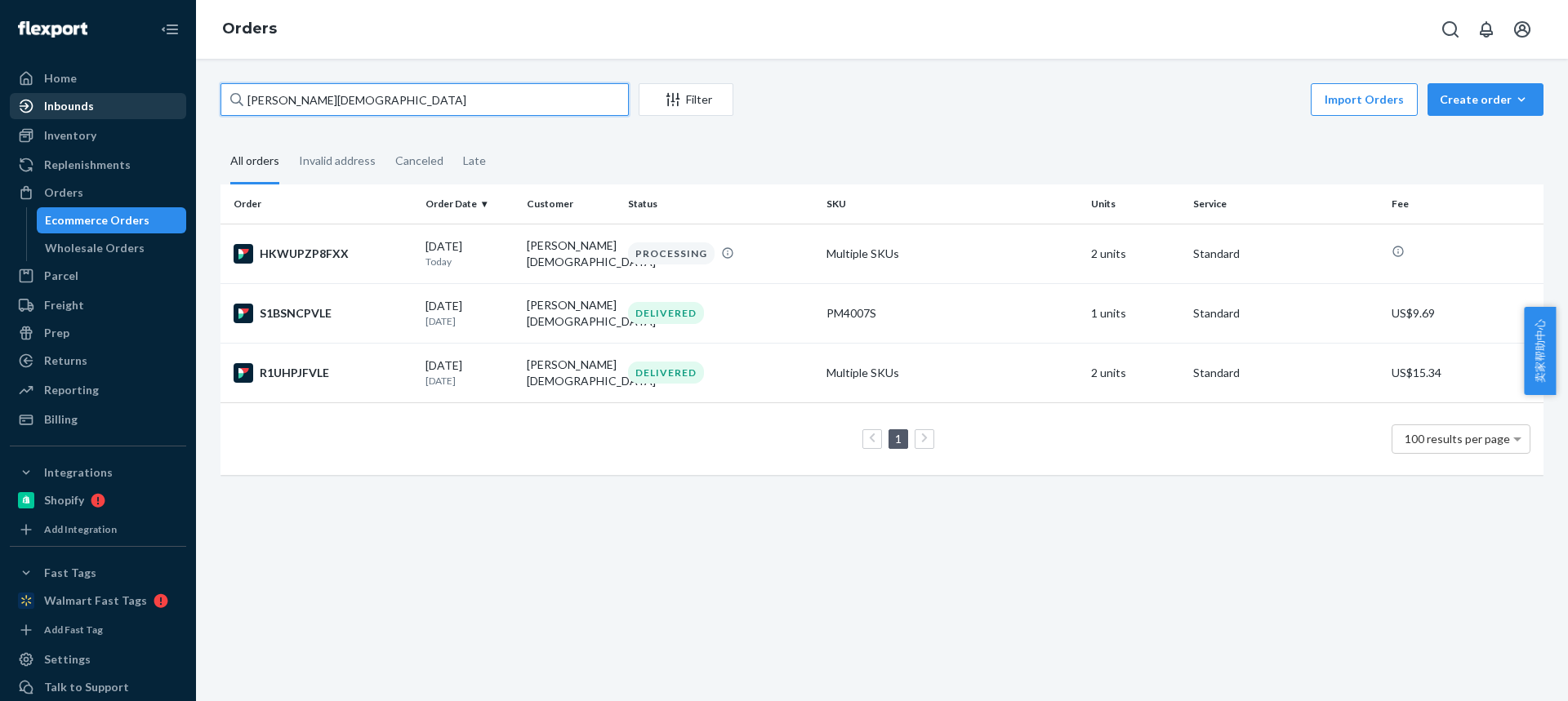
drag, startPoint x: 69, startPoint y: 96, endPoint x: 79, endPoint y: 98, distance: 10.2
click at [56, 96] on div "Home Inbounds Shipping Plans Problems Inventory Products Replenishments Orders …" at bounding box center [784, 350] width 1568 height 701
paste input "[PERSON_NAME]"
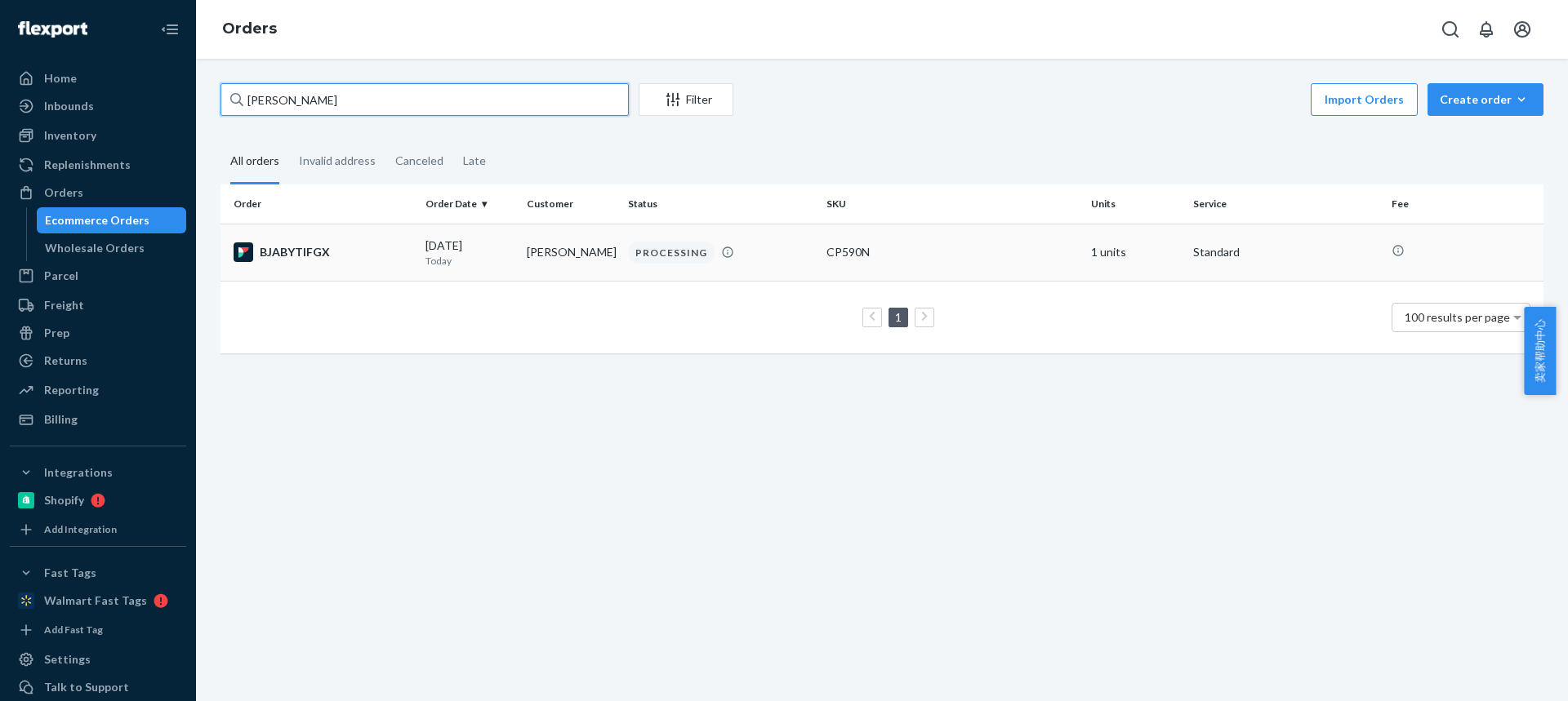
type input "[PERSON_NAME]"
click at [564, 265] on td "[PERSON_NAME]" at bounding box center [571, 252] width 101 height 57
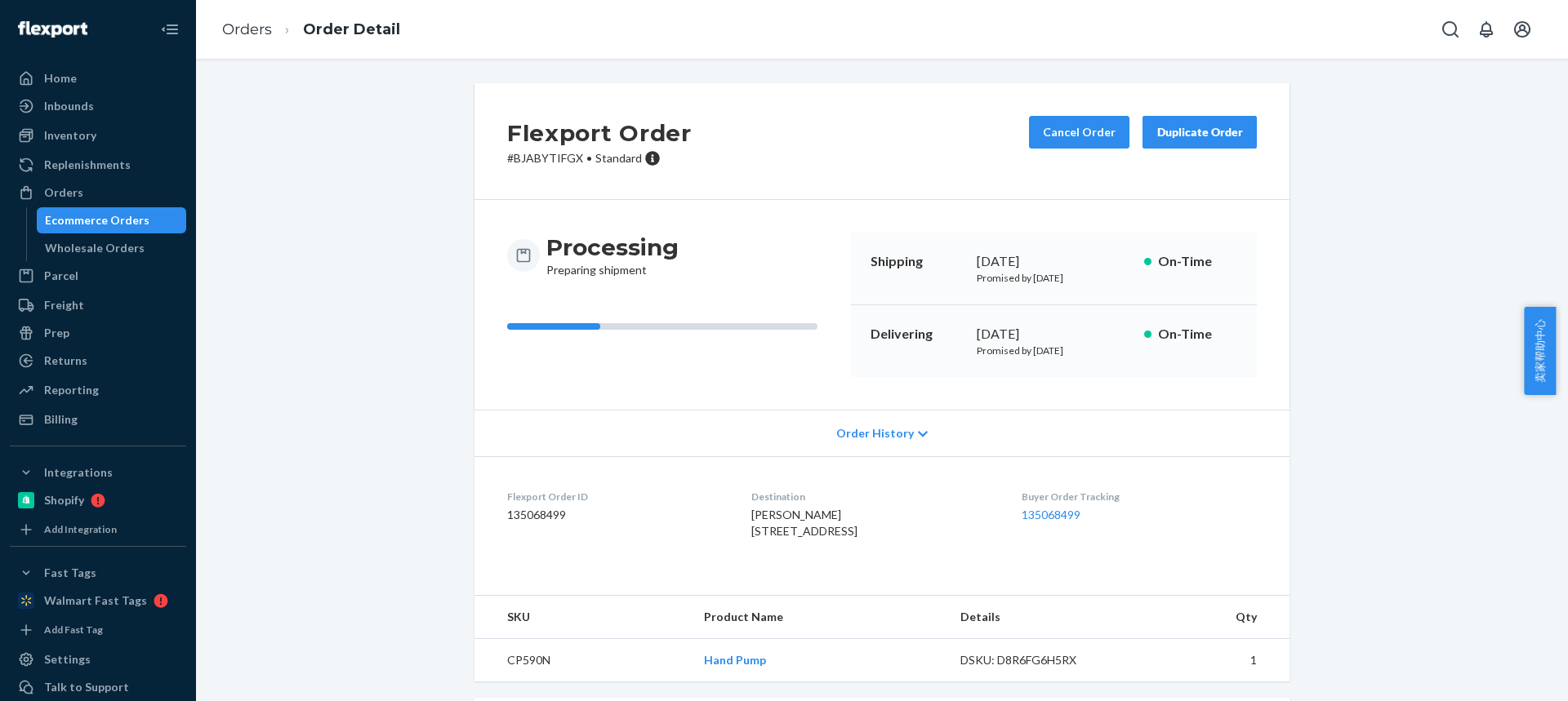
drag, startPoint x: 730, startPoint y: 535, endPoint x: 853, endPoint y: 527, distance: 123.3
click at [854, 528] on dl "Flexport Order ID 135068499 Destination [PERSON_NAME] [STREET_ADDRESS] US Buyer…" at bounding box center [882, 517] width 815 height 122
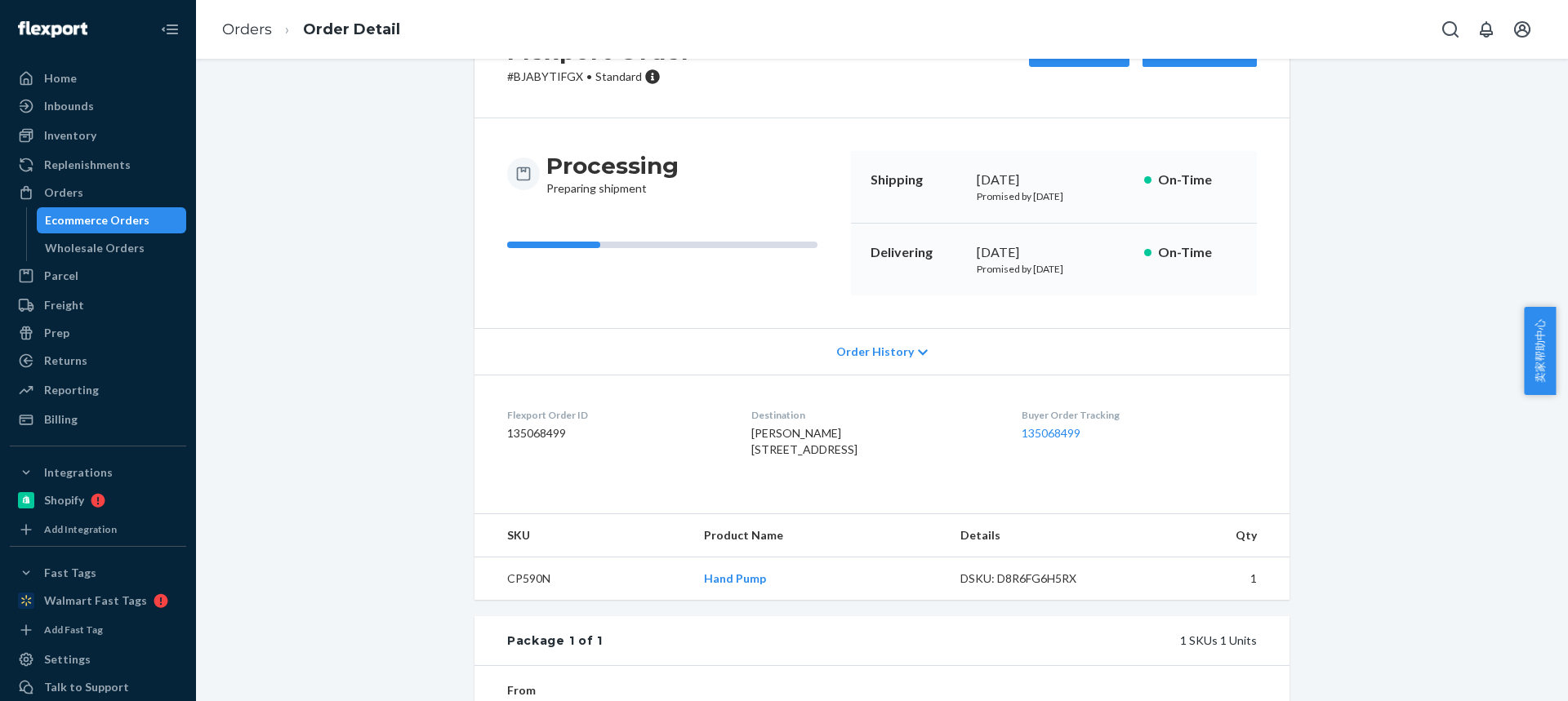
click at [509, 601] on td "CP590N" at bounding box center [583, 579] width 217 height 43
drag, startPoint x: 509, startPoint y: 612, endPoint x: 512, endPoint y: 164, distance: 448.0
click at [509, 601] on td "CP590N" at bounding box center [583, 579] width 217 height 43
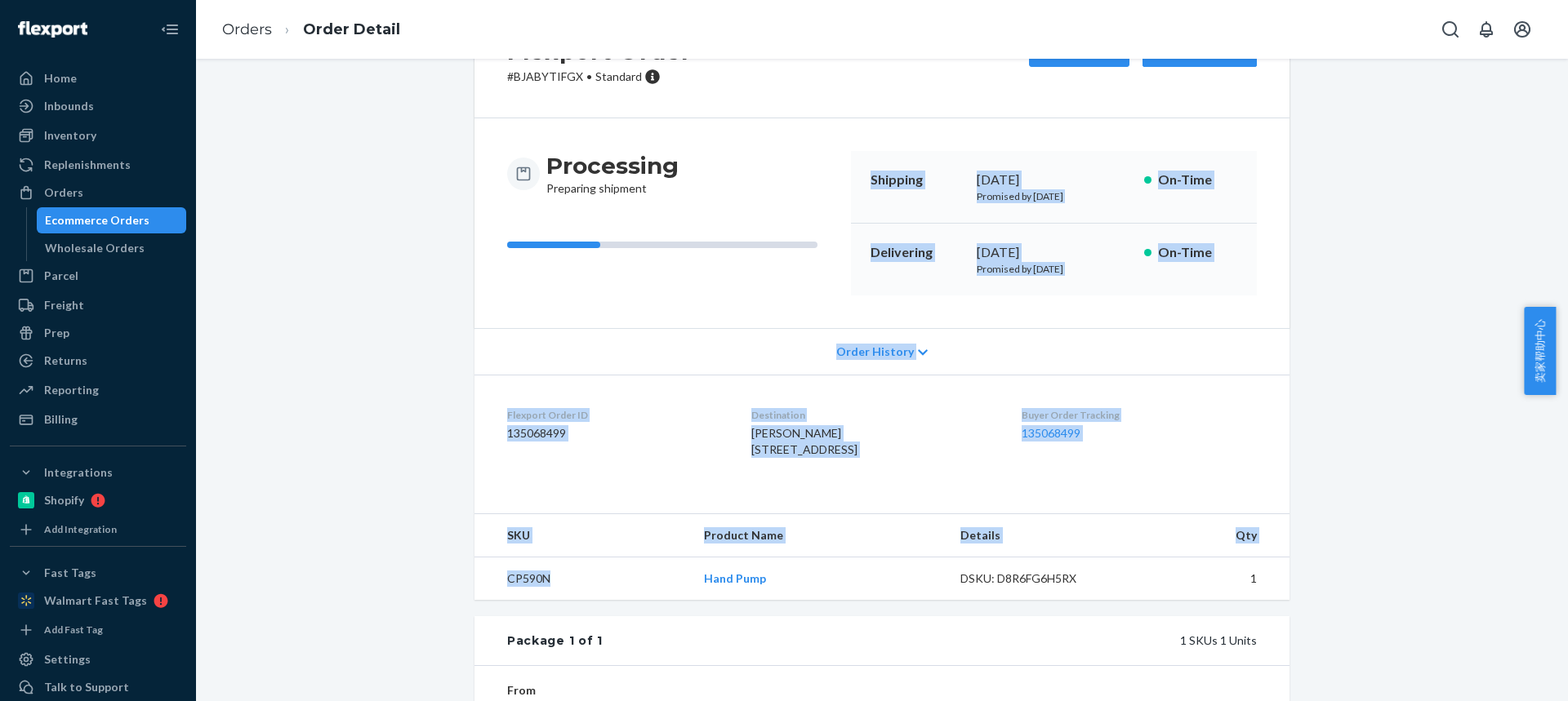
click at [527, 601] on td "CP590N" at bounding box center [583, 579] width 217 height 43
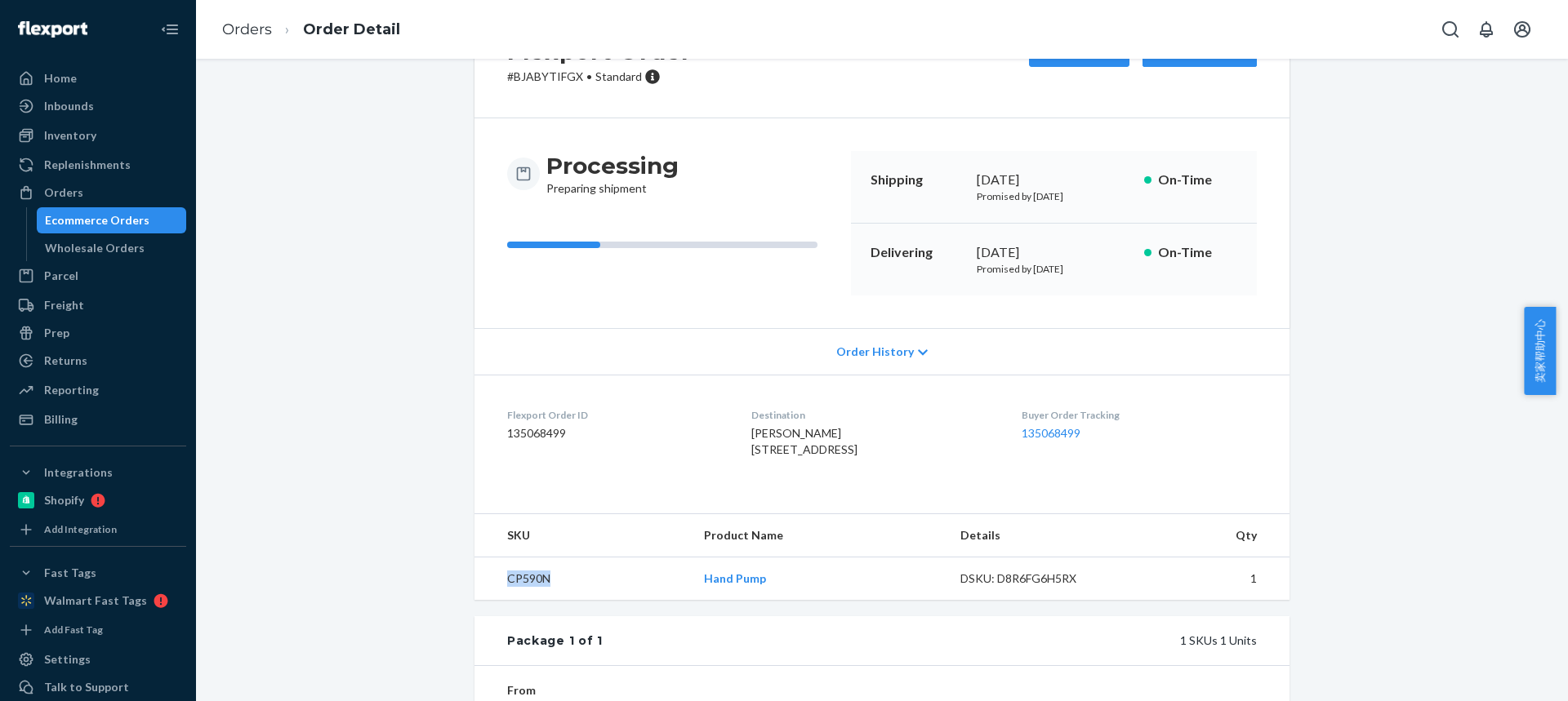
click at [526, 601] on td "CP590N" at bounding box center [583, 579] width 217 height 43
click at [249, 32] on link "Orders" at bounding box center [247, 30] width 50 height 18
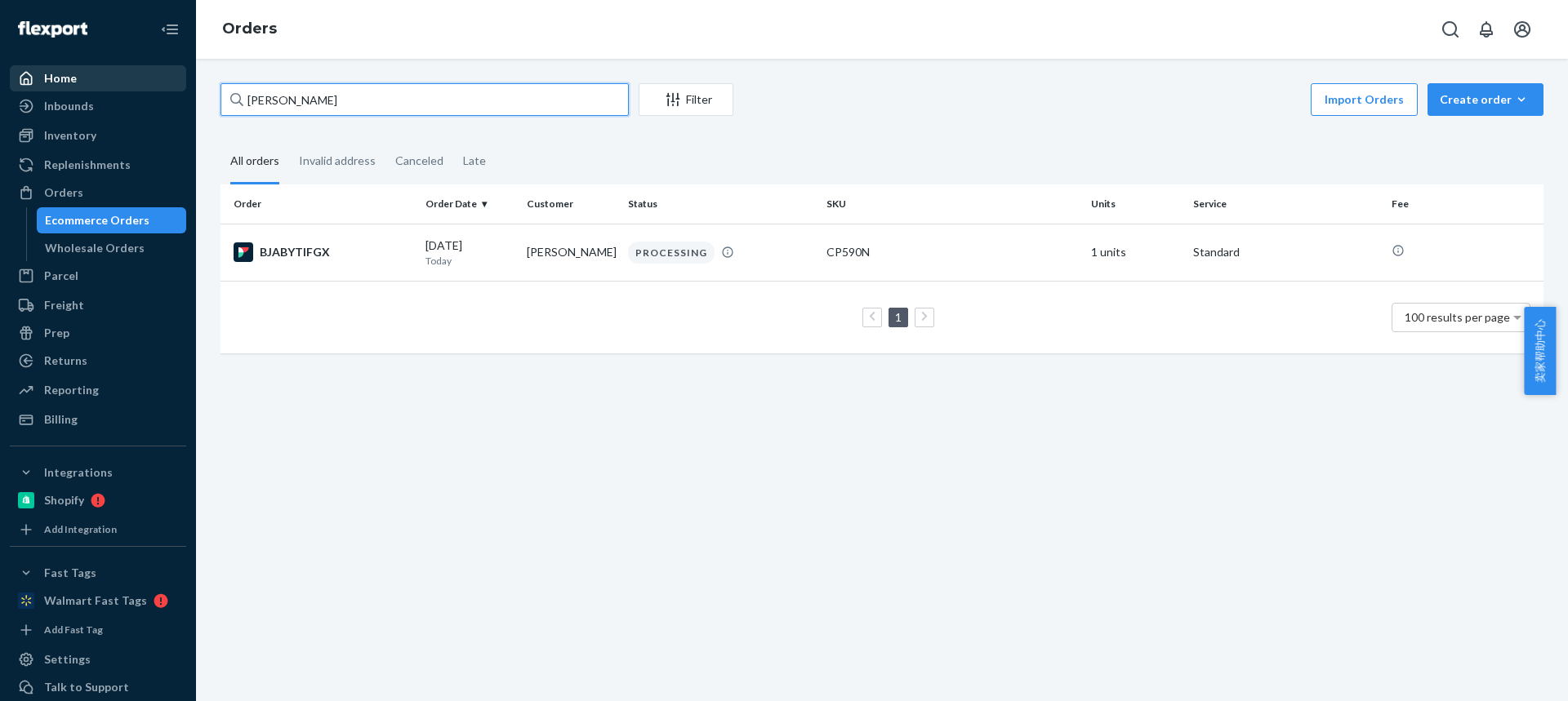
drag, startPoint x: 308, startPoint y: 93, endPoint x: 93, endPoint y: 88, distance: 215.1
click at [93, 88] on div "Home Inbounds Shipping Plans Problems Inventory Products Replenishments Orders …" at bounding box center [784, 350] width 1568 height 701
paste input "[PERSON_NAME]"
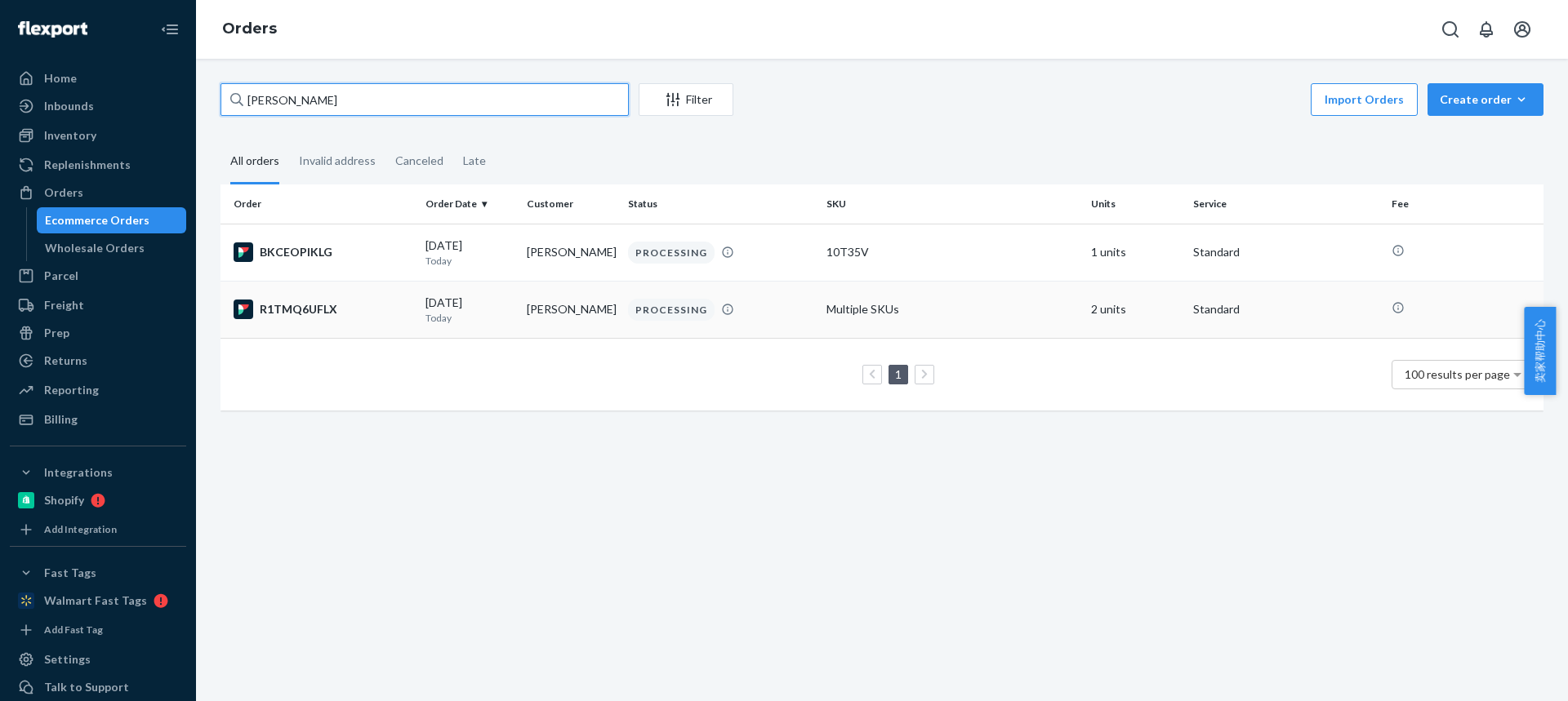
type input "[PERSON_NAME]"
click at [566, 253] on td "[PERSON_NAME]" at bounding box center [571, 252] width 101 height 57
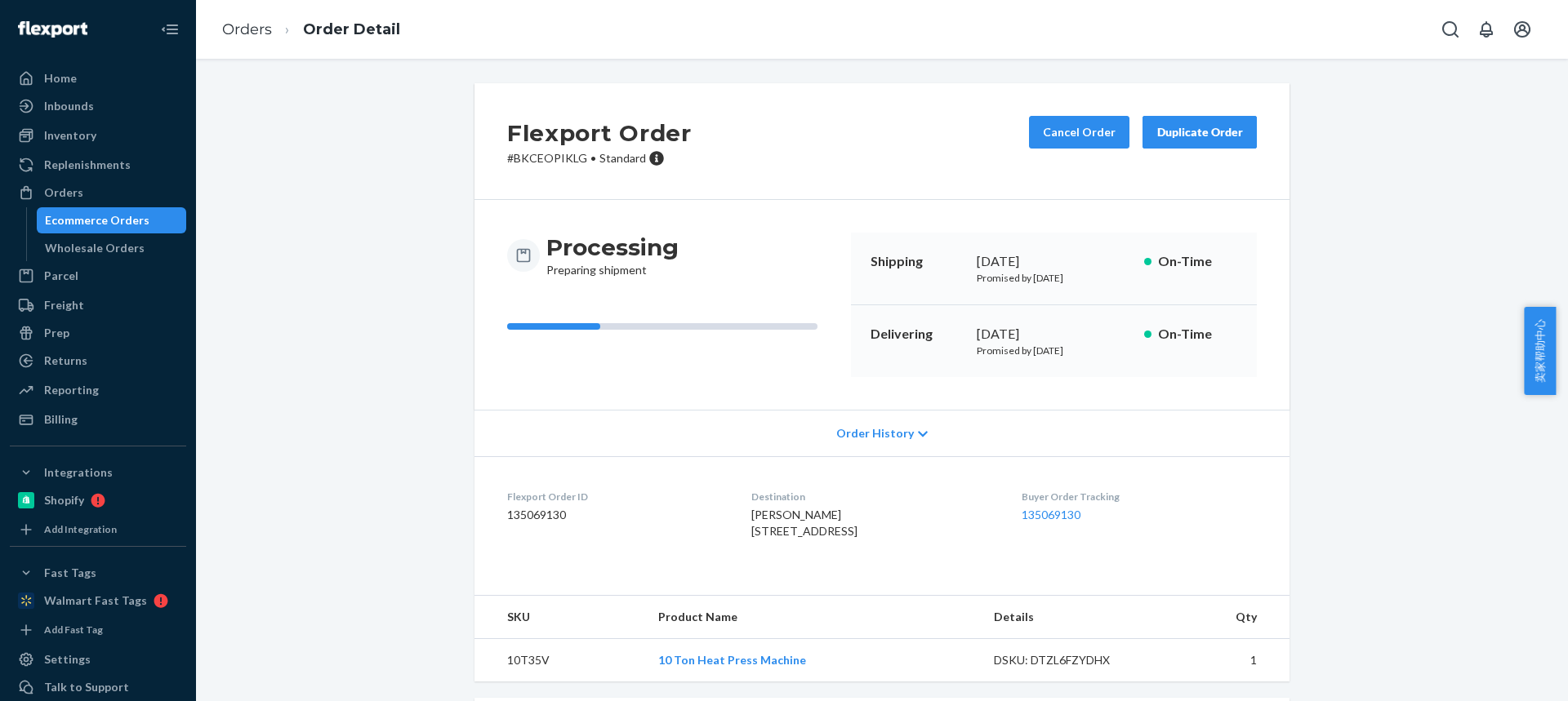
drag, startPoint x: 782, startPoint y: 533, endPoint x: 870, endPoint y: 533, distance: 88.0
click at [870, 534] on div "[PERSON_NAME] [STREET_ADDRESS]" at bounding box center [872, 522] width 243 height 32
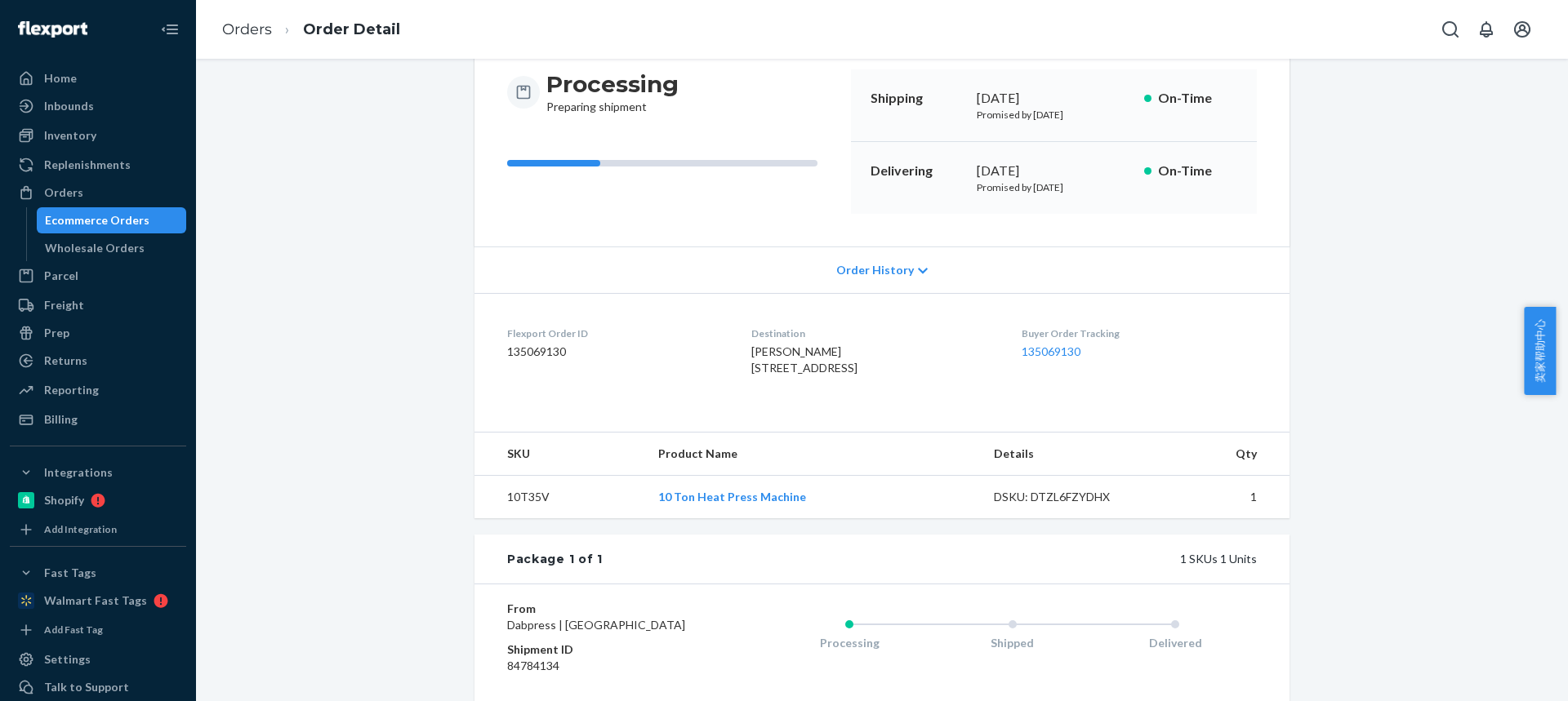
click at [504, 519] on td "10T35V" at bounding box center [560, 498] width 170 height 43
click at [249, 32] on link "Orders" at bounding box center [247, 30] width 50 height 18
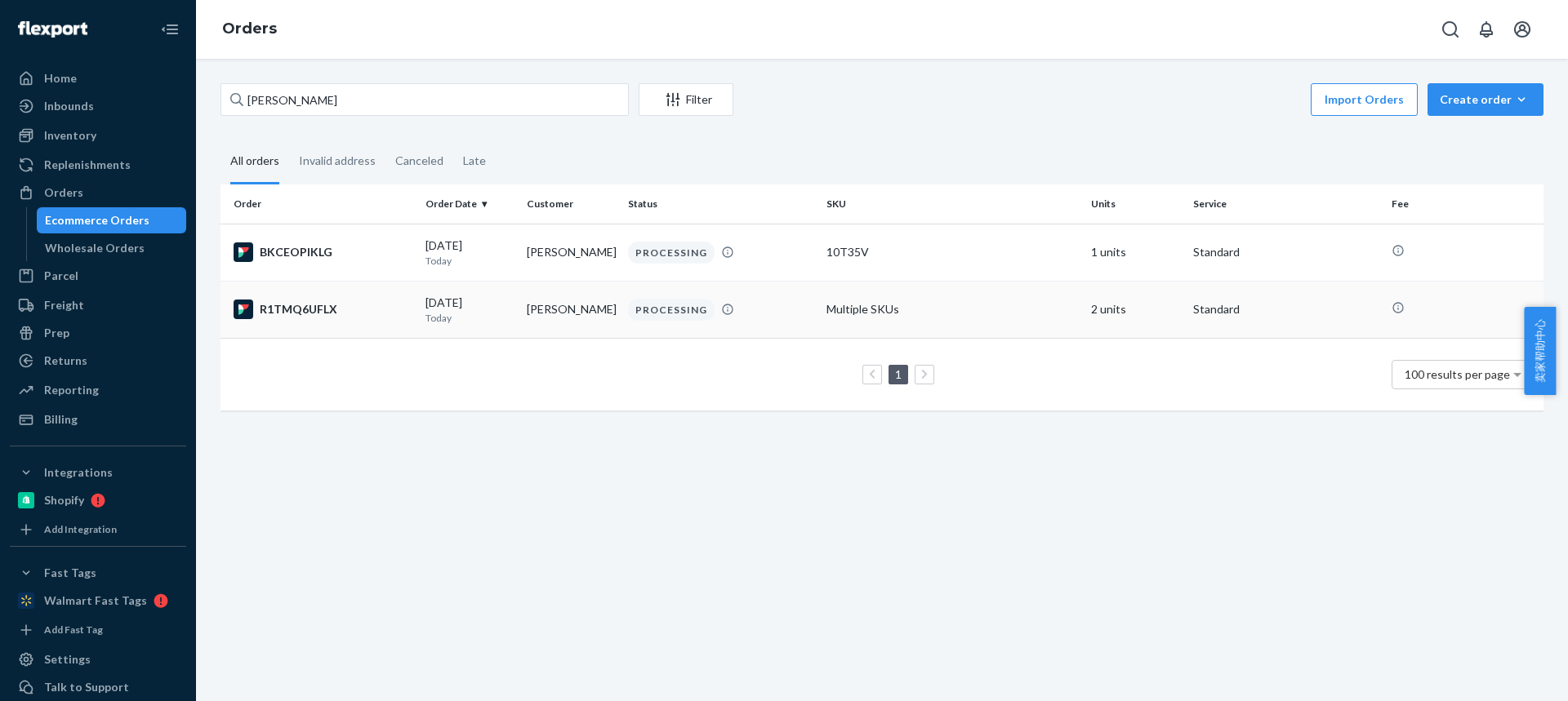
click at [570, 307] on td "[PERSON_NAME]" at bounding box center [571, 309] width 101 height 57
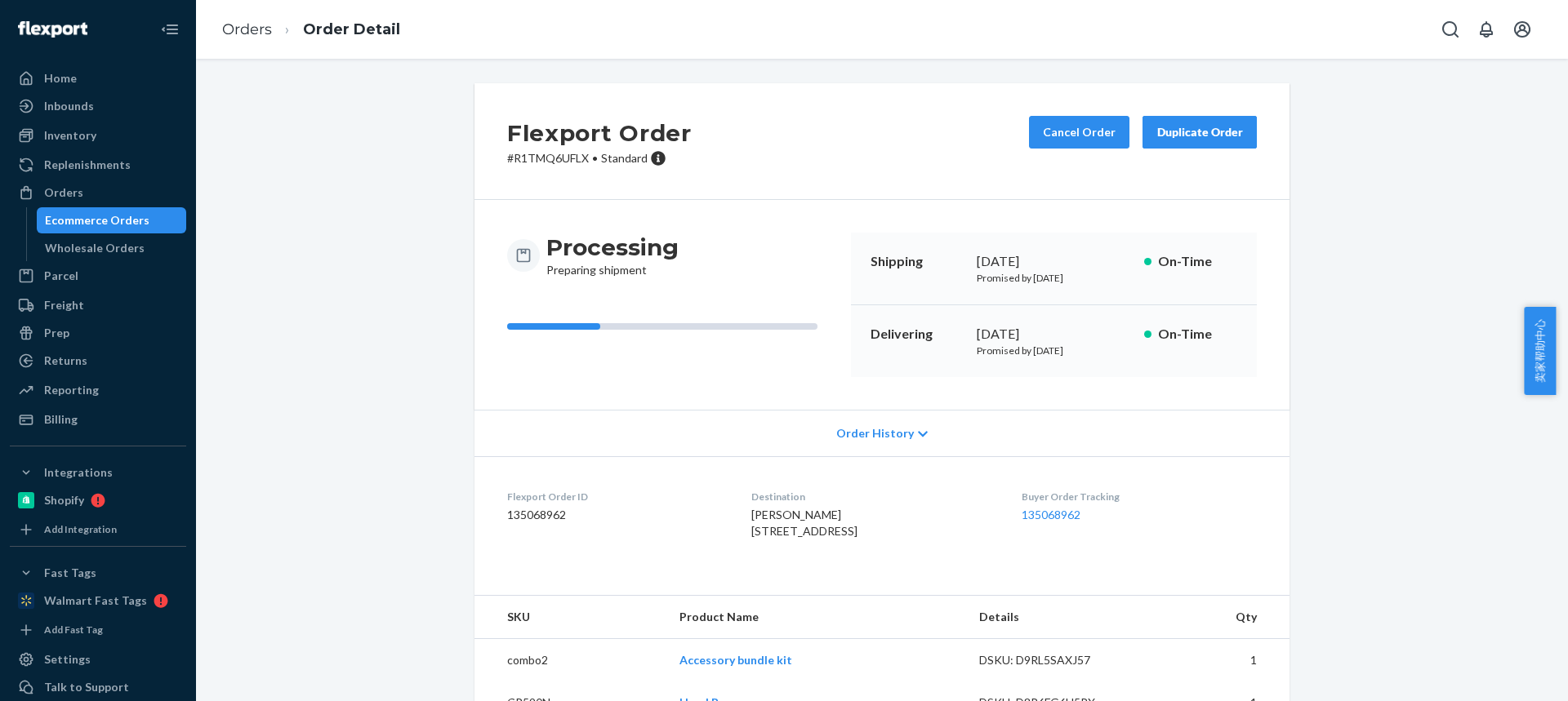
drag, startPoint x: 801, startPoint y: 529, endPoint x: 853, endPoint y: 530, distance: 52.0
click at [853, 531] on div "[PERSON_NAME] [STREET_ADDRESS]" at bounding box center [872, 522] width 243 height 32
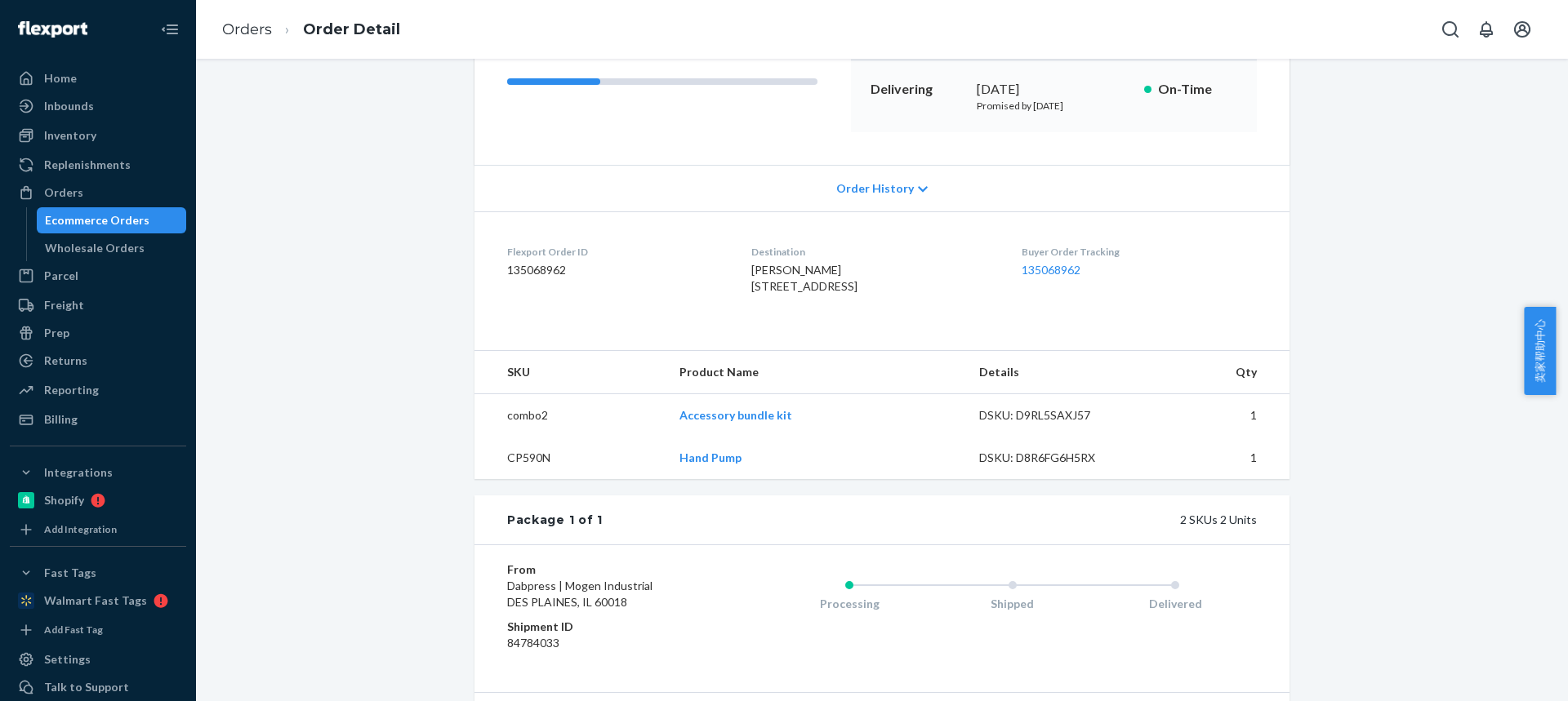
click at [510, 479] on td "CP590N" at bounding box center [571, 457] width 192 height 42
drag, startPoint x: 649, startPoint y: 452, endPoint x: 724, endPoint y: 446, distance: 75.2
click at [724, 437] on tr "combo2 Accessory bundle kit DSKU: D9RL5SAXJ57 1" at bounding box center [882, 416] width 815 height 43
click at [252, 31] on link "Orders" at bounding box center [247, 30] width 50 height 18
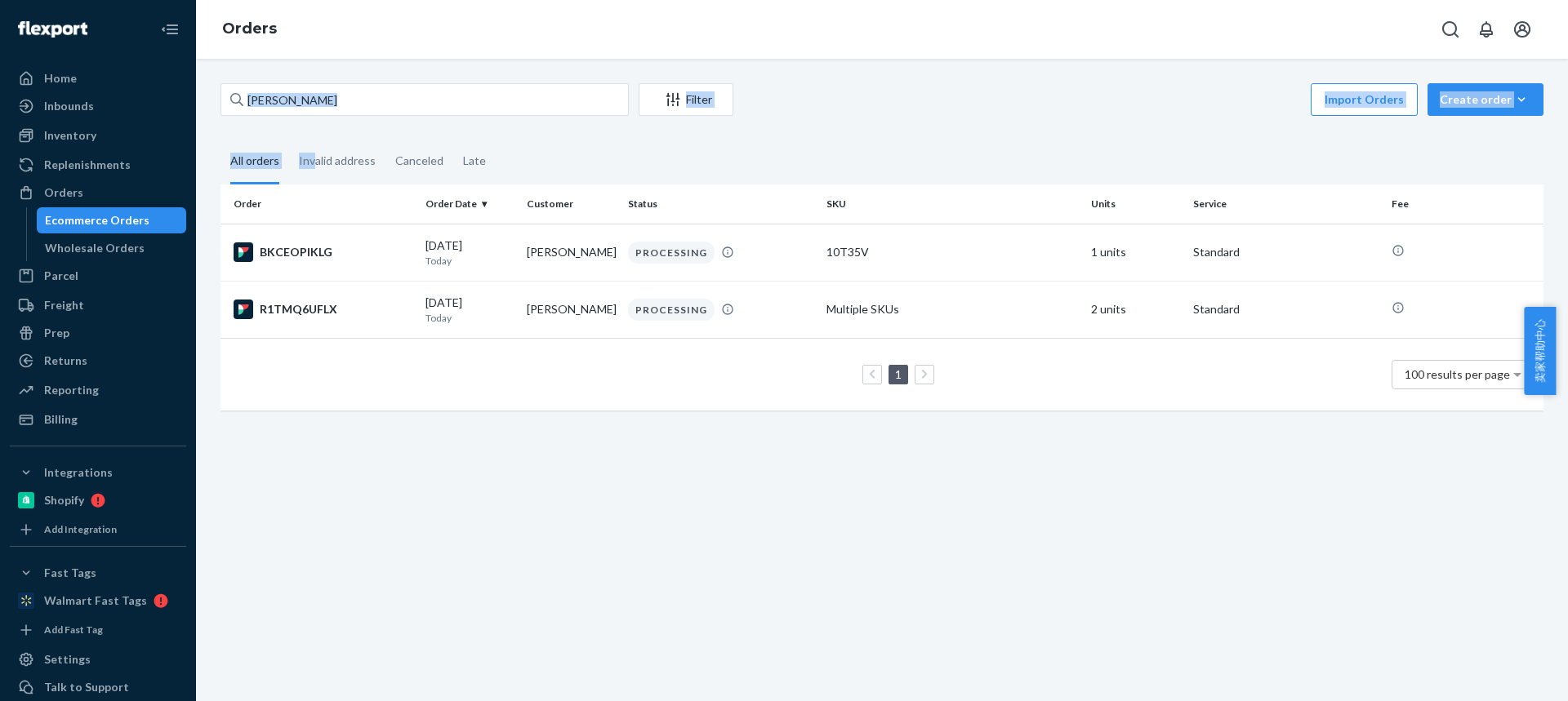
drag, startPoint x: 346, startPoint y: 128, endPoint x: 723, endPoint y: 345, distance: 435.0
click at [314, 137] on div "[PERSON_NAME] Filter Import Orders Create order Ecommerce order Removal order A…" at bounding box center [882, 255] width 1347 height 344
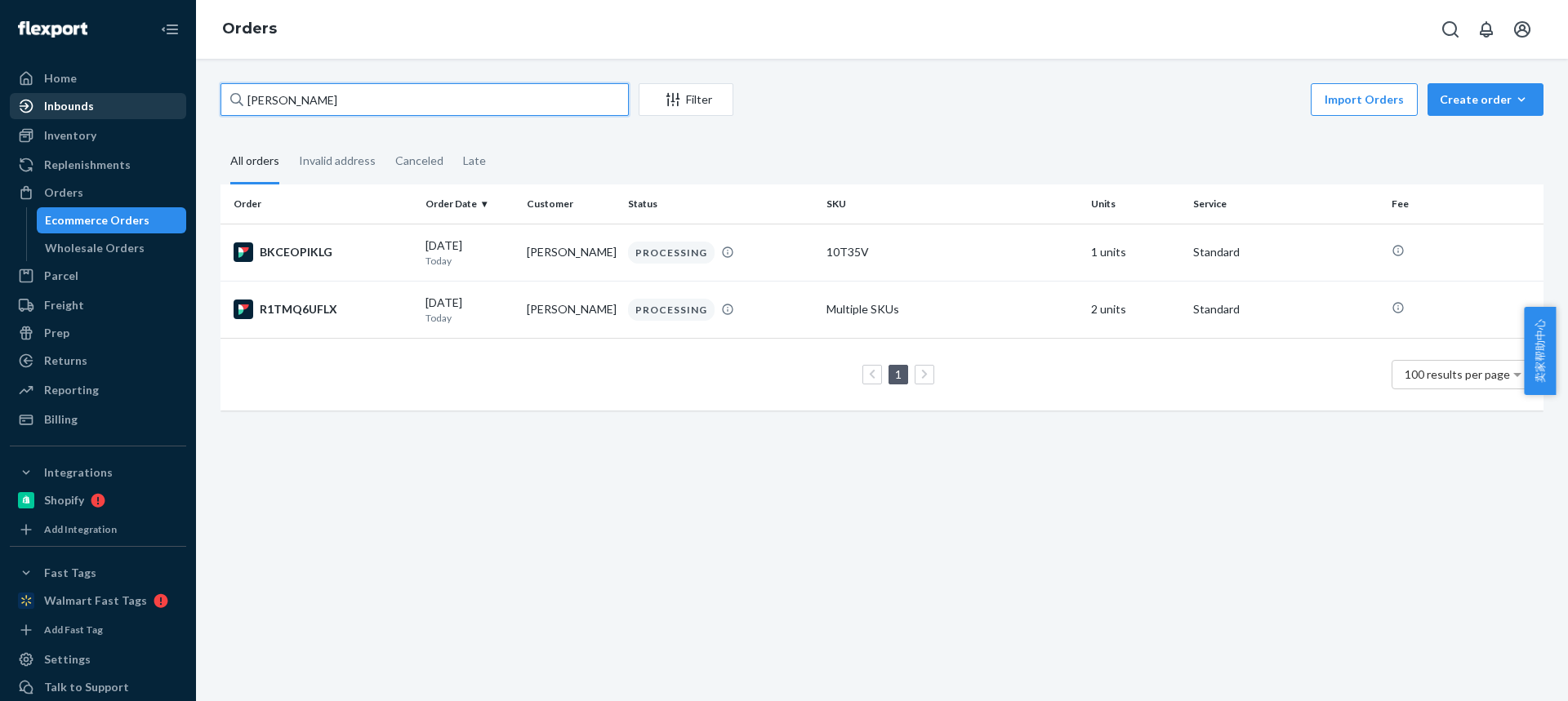
drag, startPoint x: 360, startPoint y: 103, endPoint x: 150, endPoint y: 115, distance: 210.3
click at [151, 116] on div "Home Inbounds Shipping Plans Problems Inventory Products Replenishments Orders …" at bounding box center [784, 350] width 1568 height 701
paste input "Myster Long"
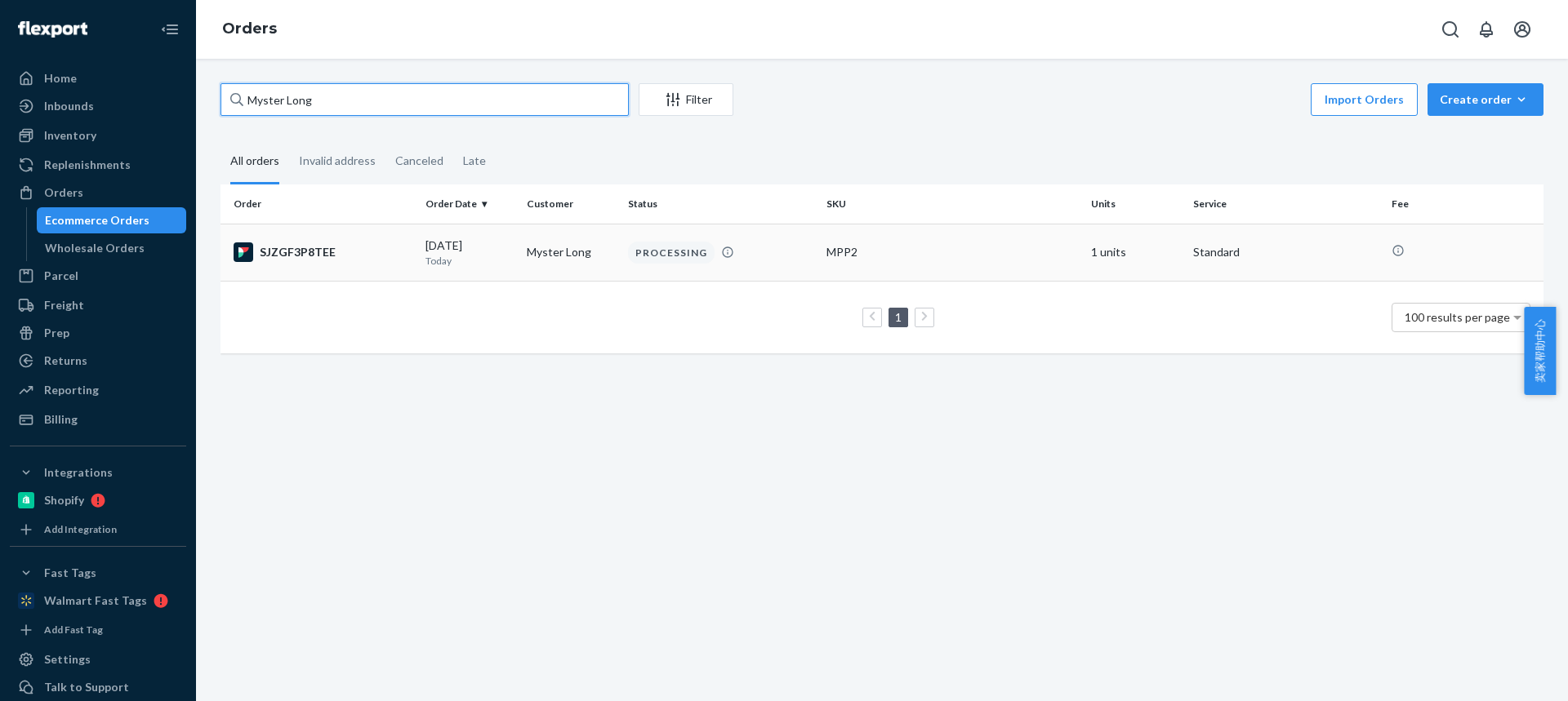
type input "Myster Long"
click at [547, 258] on td "Myster Long" at bounding box center [571, 252] width 101 height 57
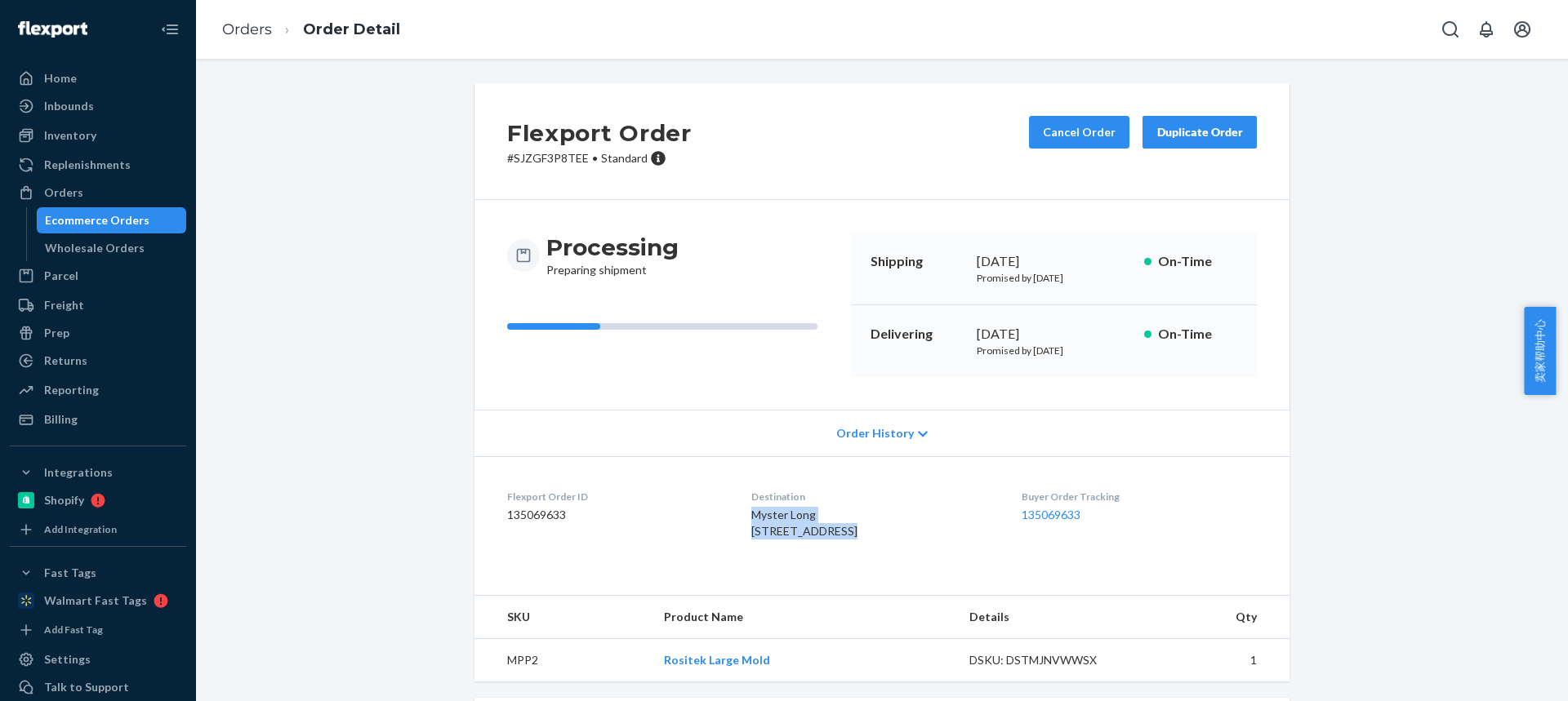
drag, startPoint x: 799, startPoint y: 532, endPoint x: 735, endPoint y: 522, distance: 64.8
click at [751, 522] on div "Myster Long [STREET_ADDRESS]" at bounding box center [872, 522] width 243 height 32
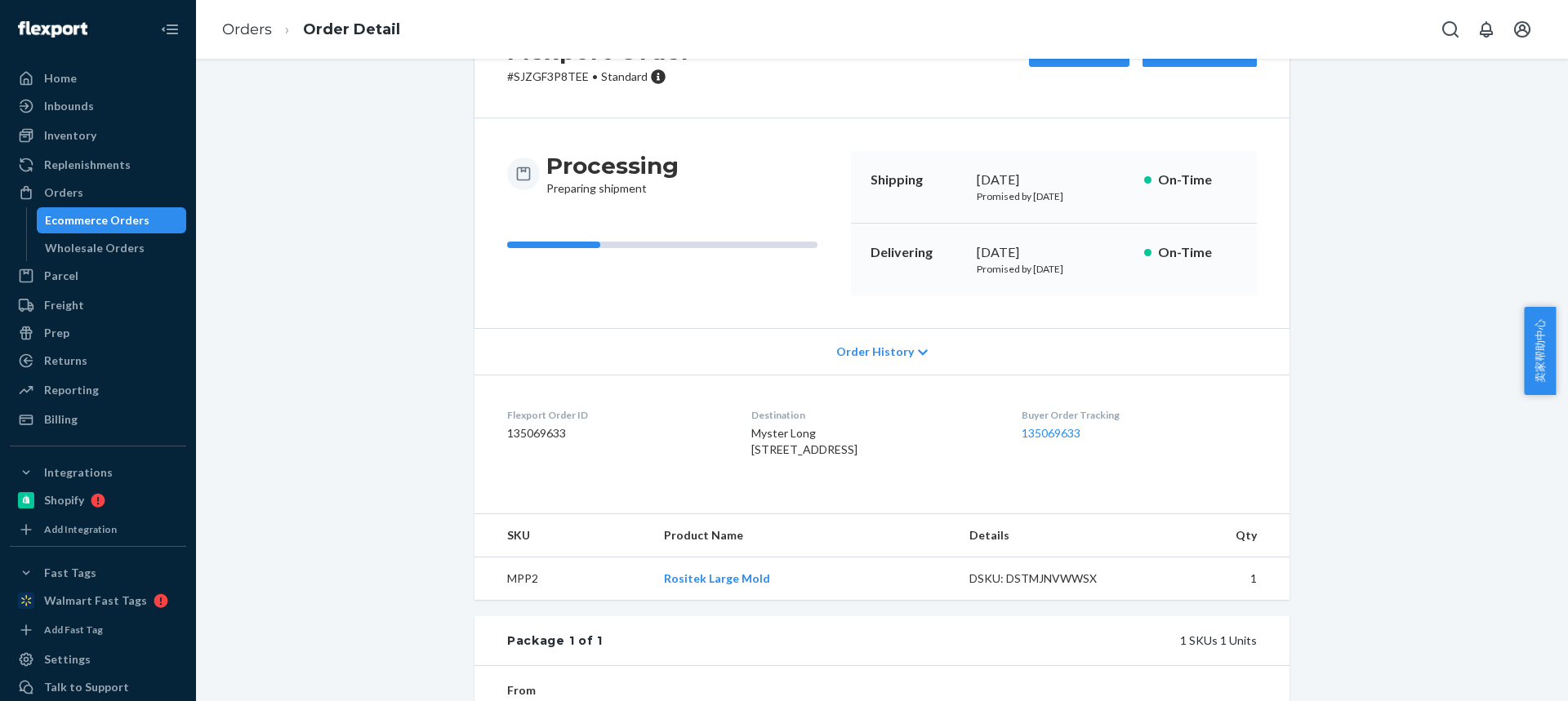
click at [514, 601] on td "MPP2" at bounding box center [562, 579] width 176 height 43
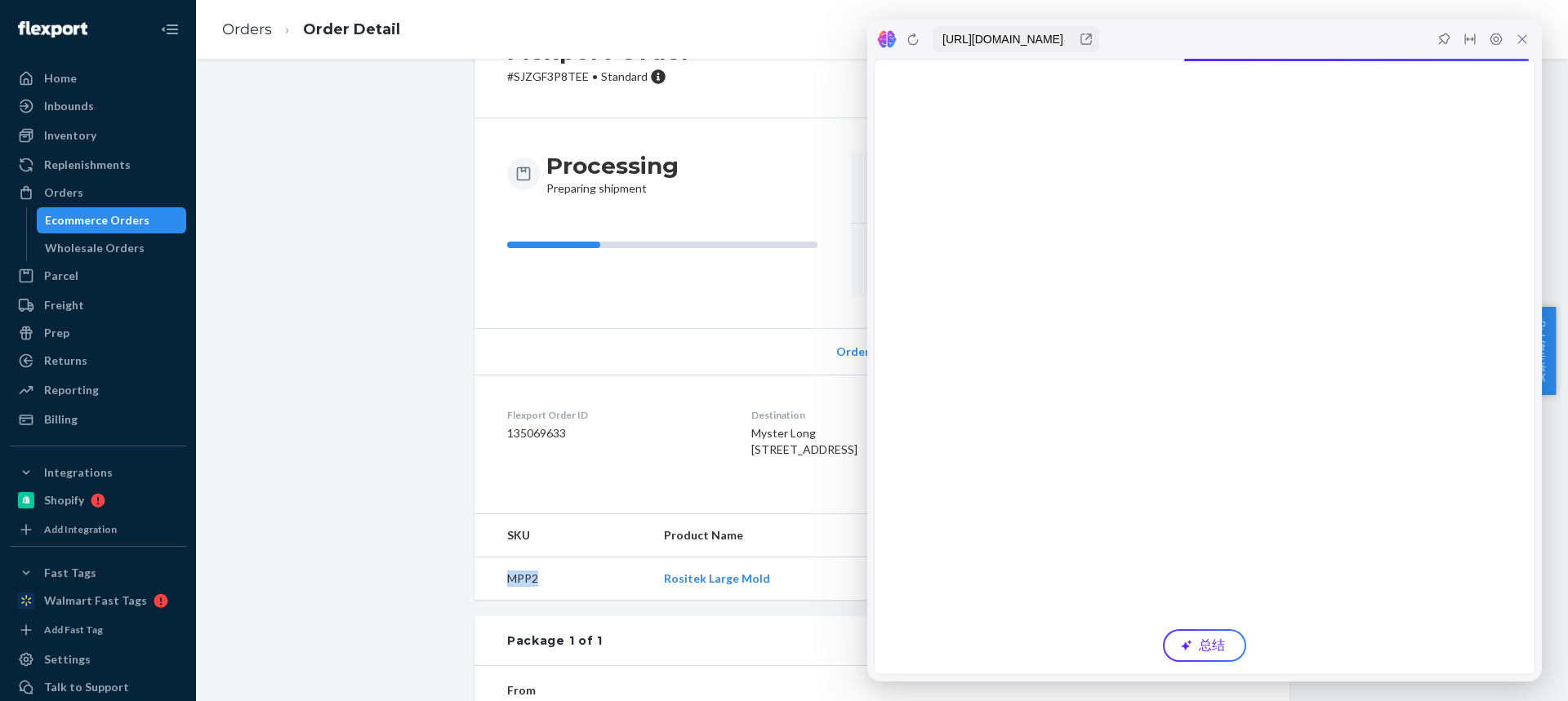
click at [1527, 42] on icon at bounding box center [1522, 39] width 13 height 13
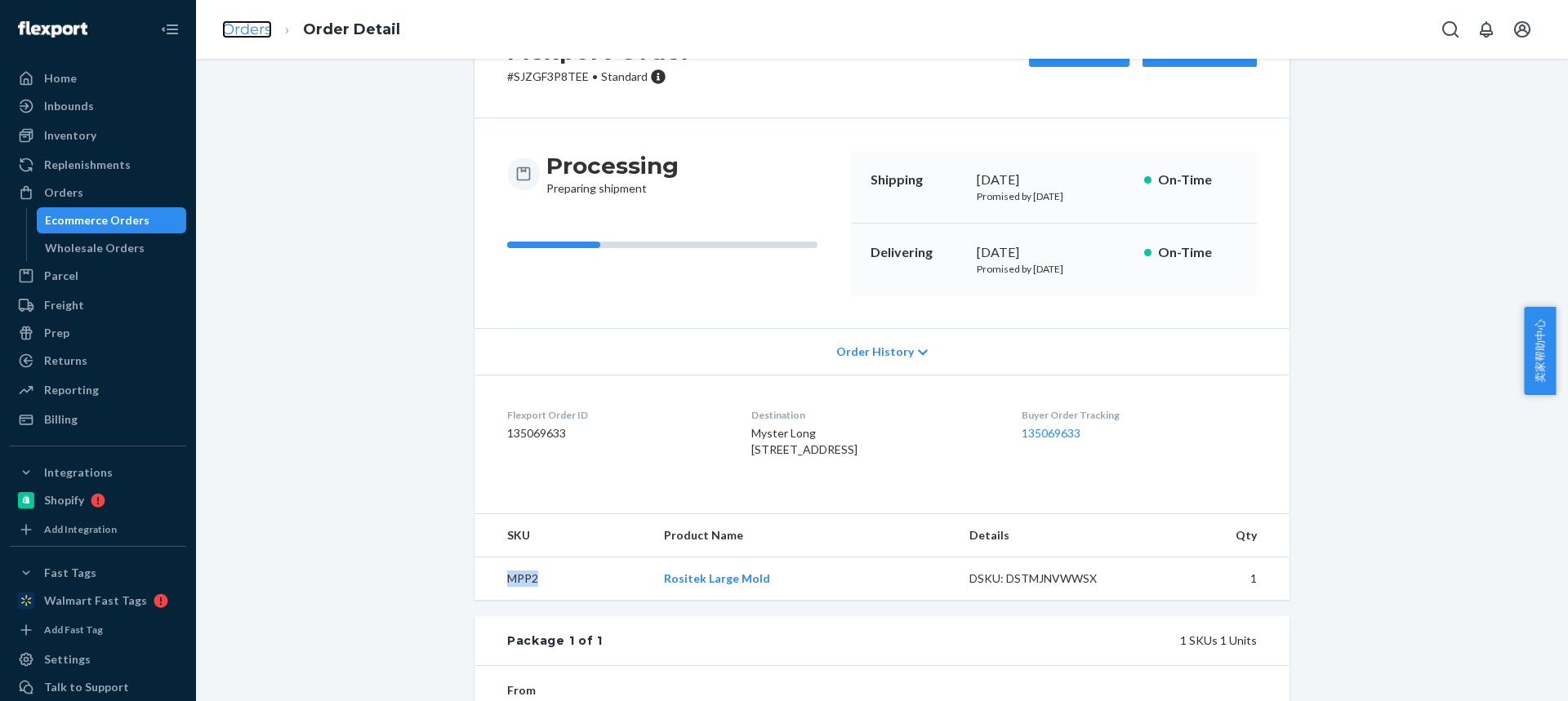
click at [262, 31] on link "Orders" at bounding box center [247, 30] width 50 height 18
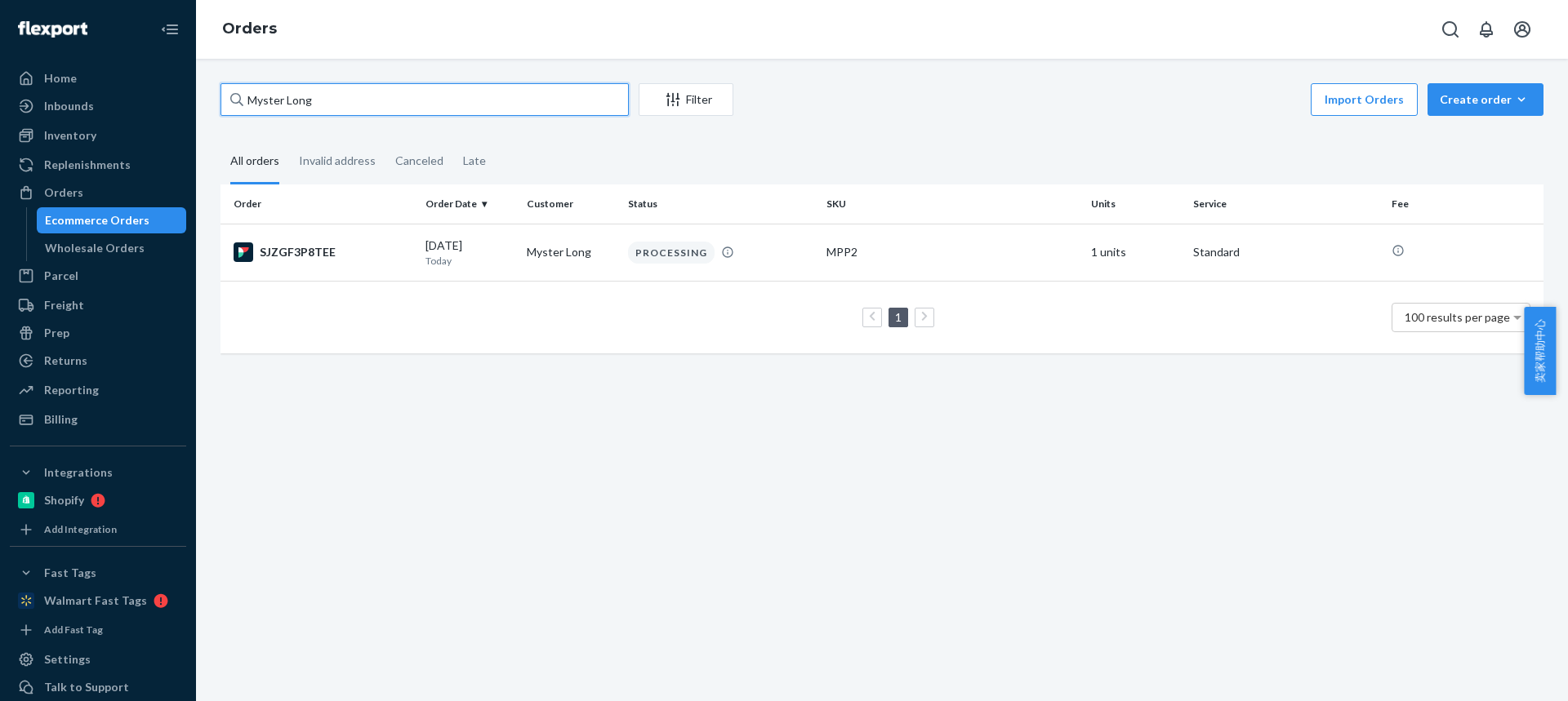
drag, startPoint x: 186, startPoint y: 91, endPoint x: 0, endPoint y: 80, distance: 186.3
click at [0, 80] on div "Home Inbounds Shipping Plans Problems Inventory Products Replenishments Orders …" at bounding box center [784, 350] width 1568 height 701
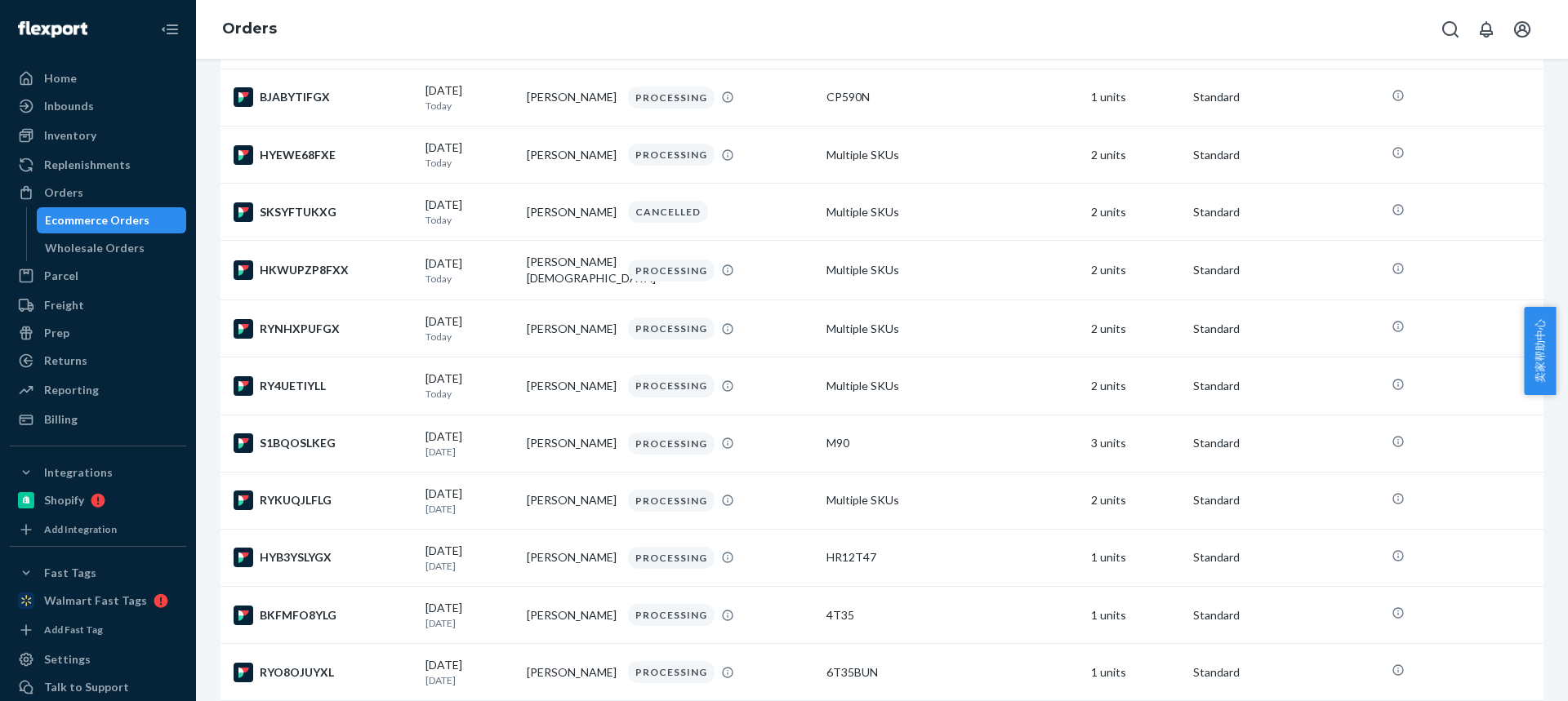
scroll to position [408, 0]
